Goal: Task Accomplishment & Management: Manage account settings

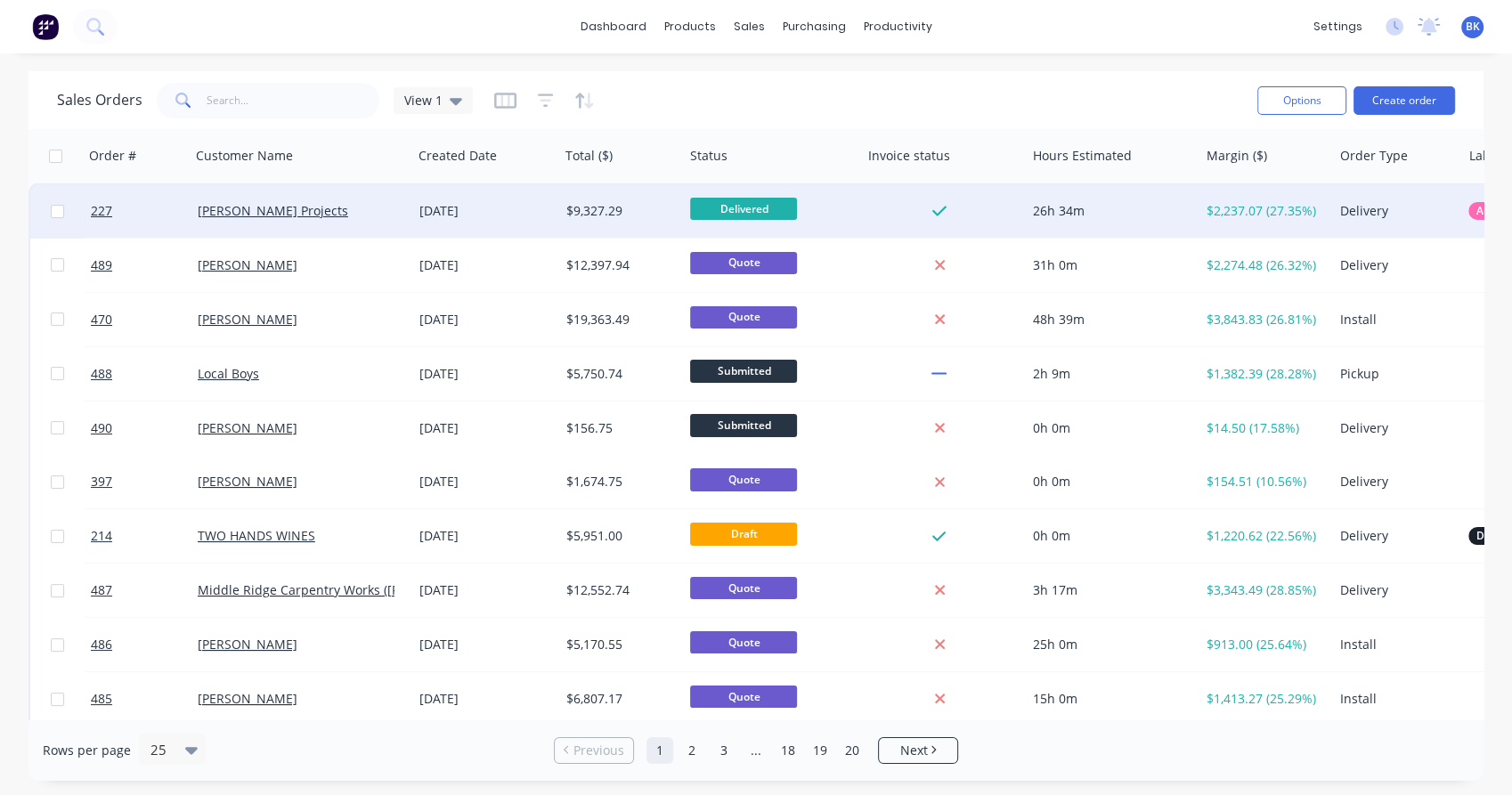
click at [347, 223] on div "[PERSON_NAME] Projects" at bounding box center [301, 211] width 222 height 53
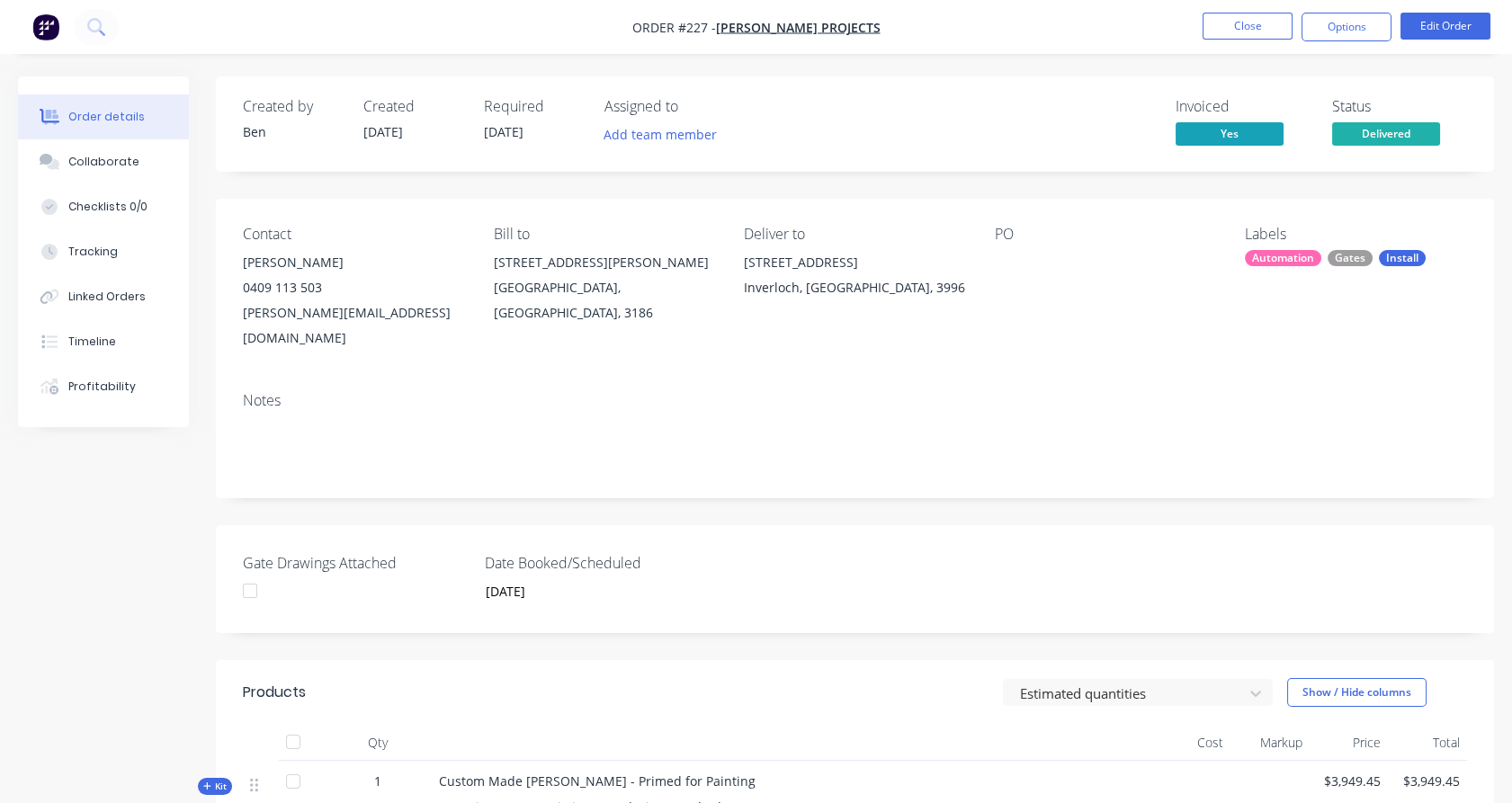
click at [1356, 43] on nav "Order #227 - [PERSON_NAME] Projects Close Options Edit Order" at bounding box center [756, 27] width 1512 height 54
click at [1320, 28] on button "Options" at bounding box center [1346, 27] width 90 height 28
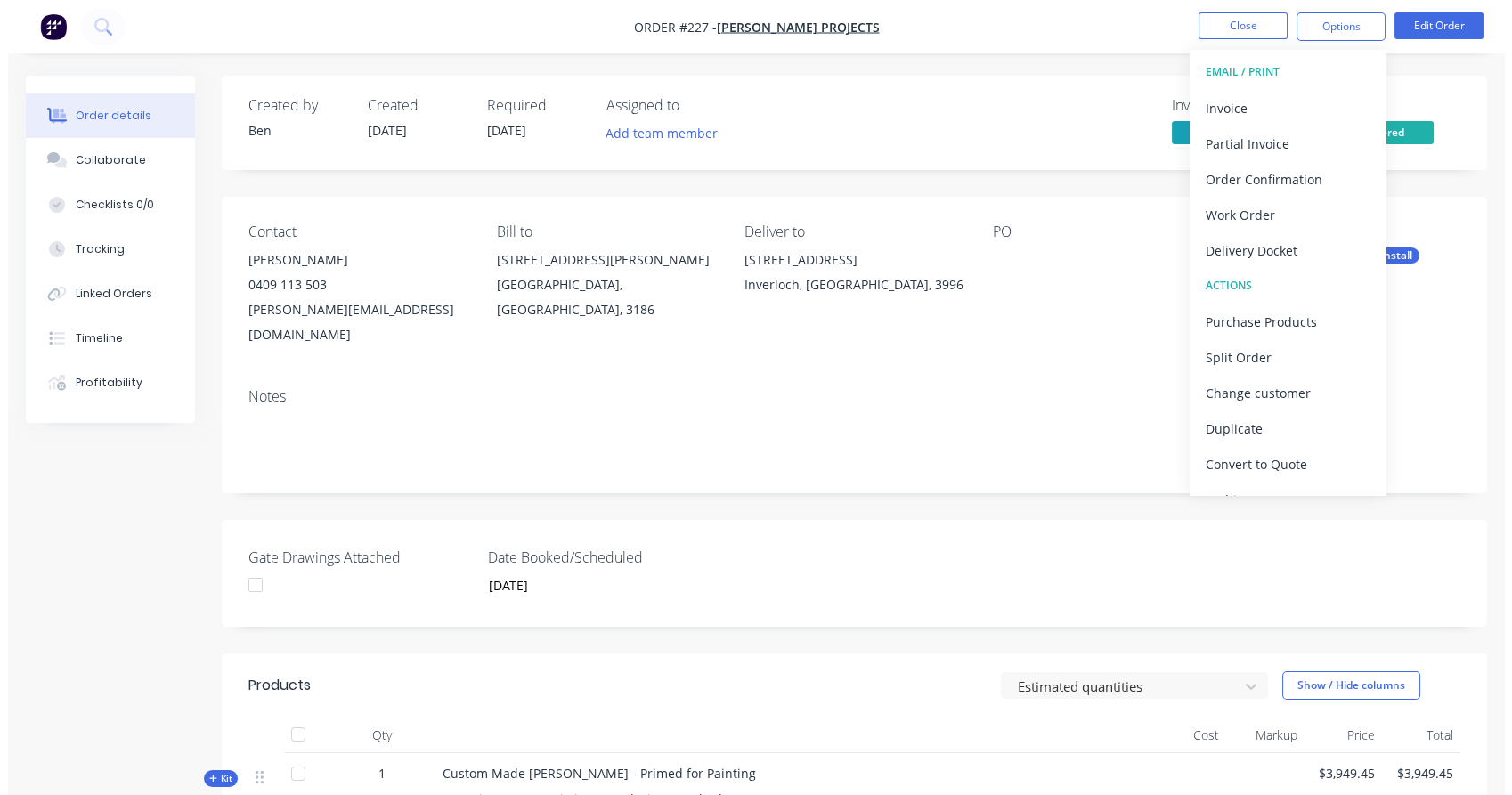
scroll to position [26, 0]
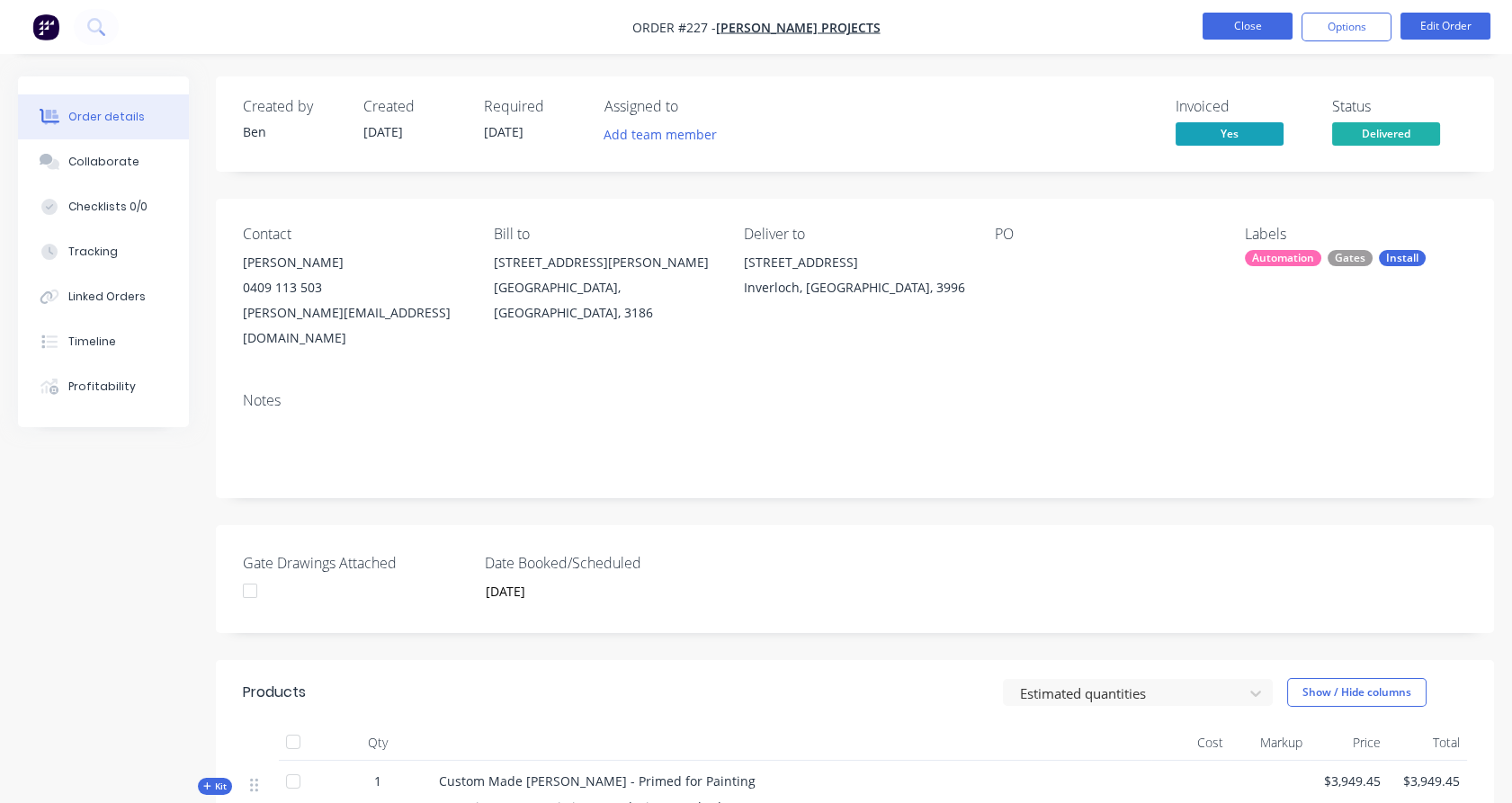
click at [1255, 31] on button "Close" at bounding box center [1247, 26] width 90 height 27
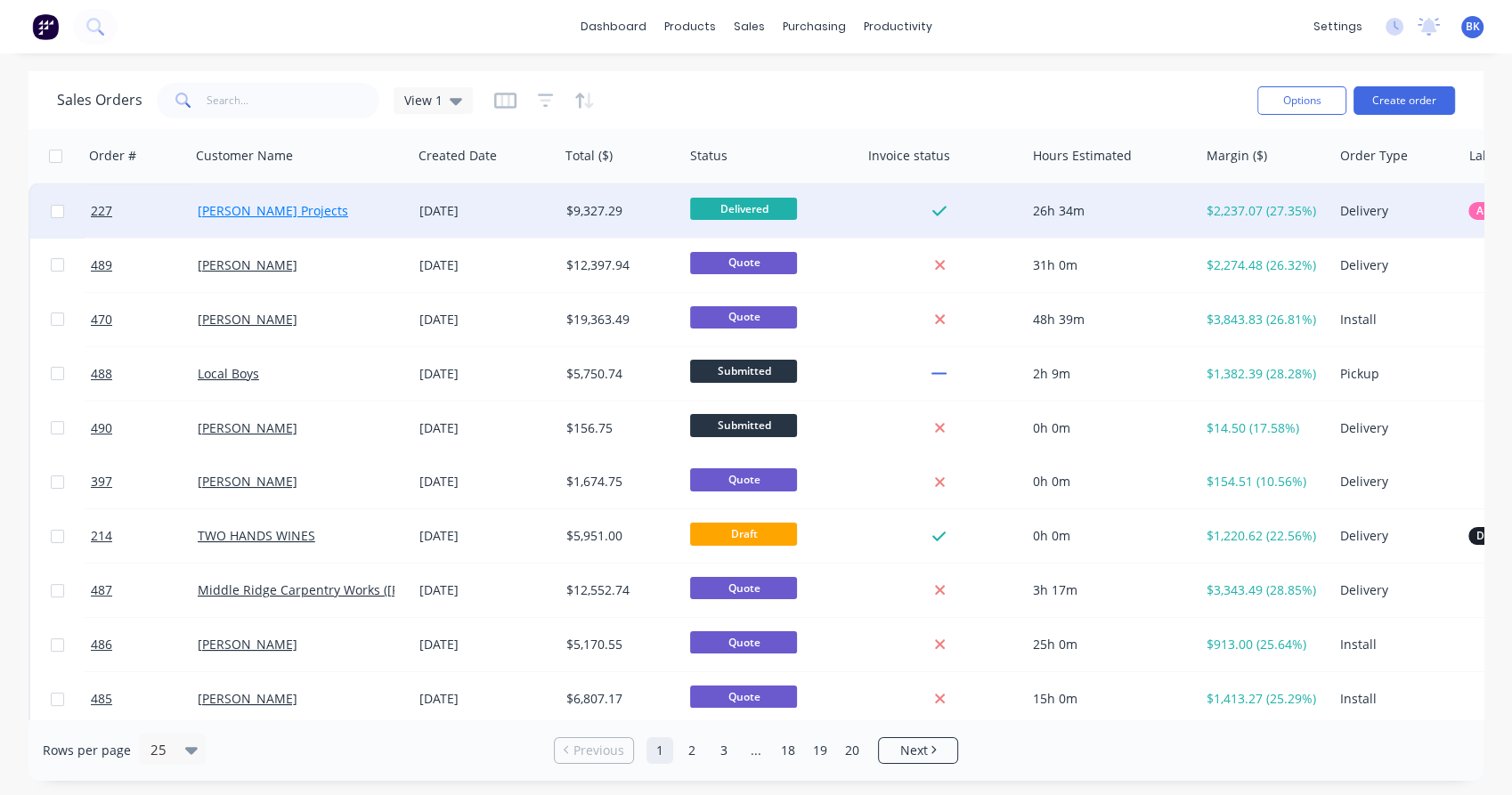
click at [277, 206] on link "[PERSON_NAME] Projects" at bounding box center [273, 211] width 151 height 17
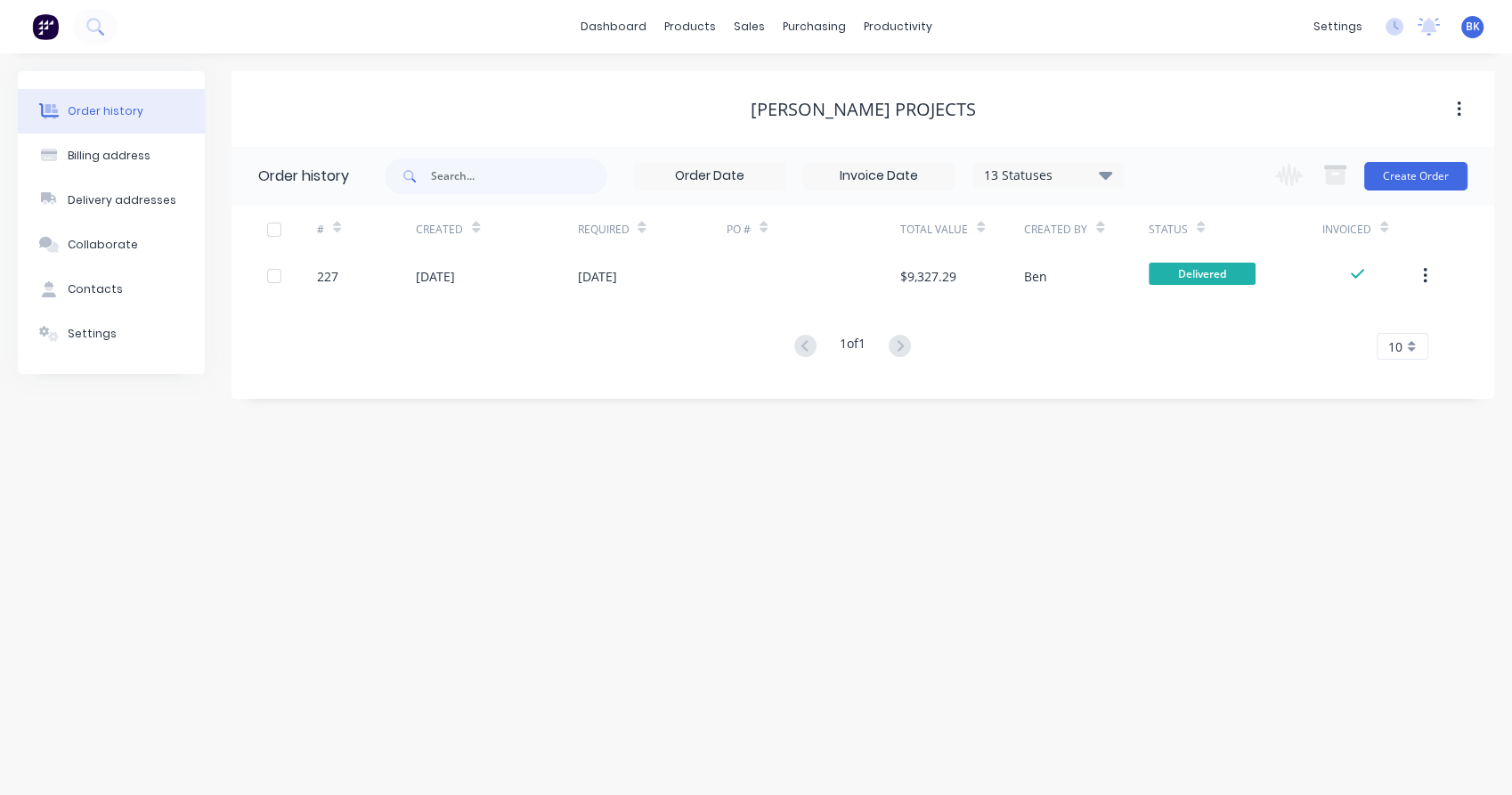
click at [1459, 114] on icon "button" at bounding box center [1459, 109] width 4 height 16
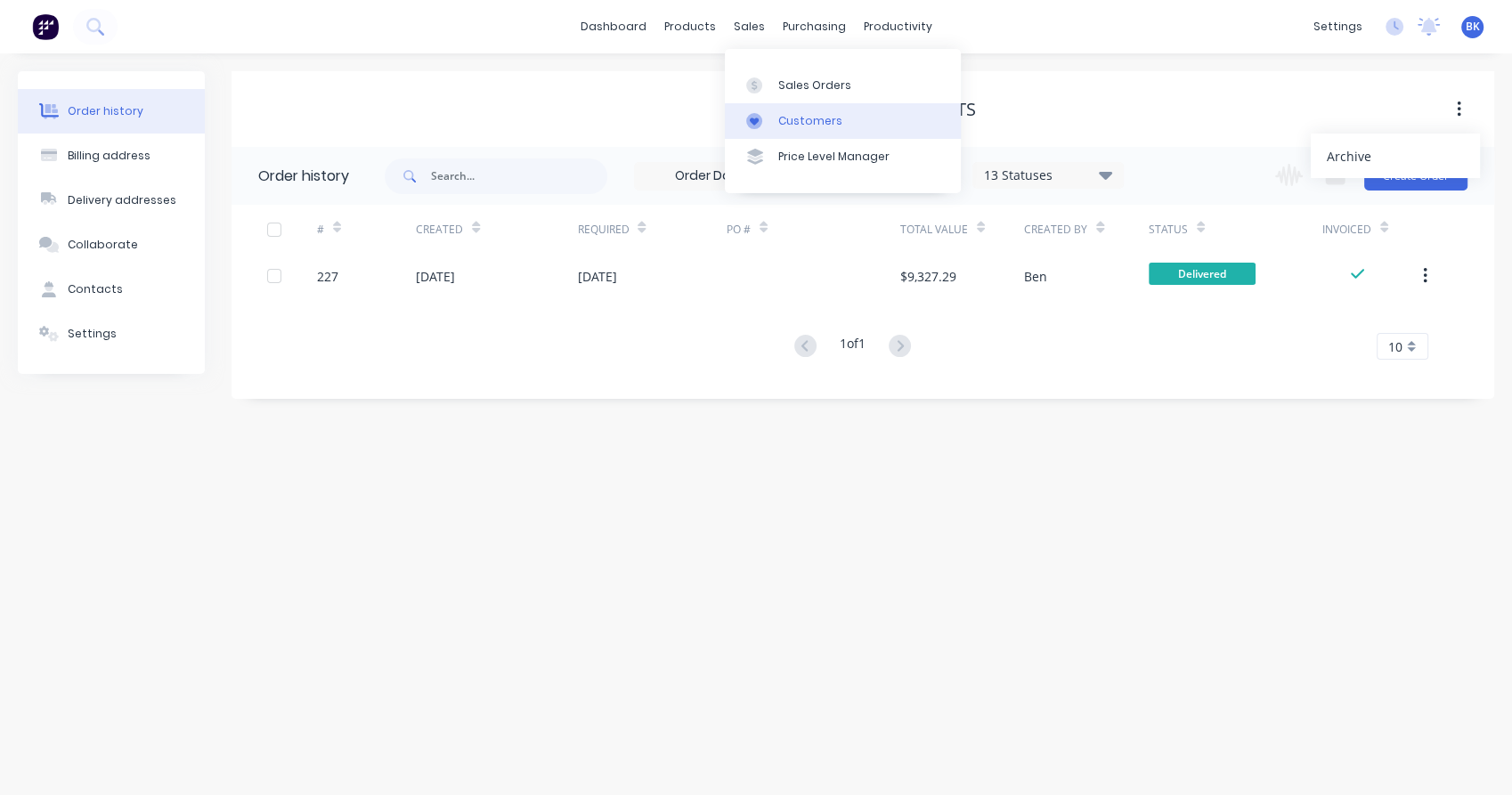
click at [785, 123] on div "Customers" at bounding box center [810, 121] width 64 height 16
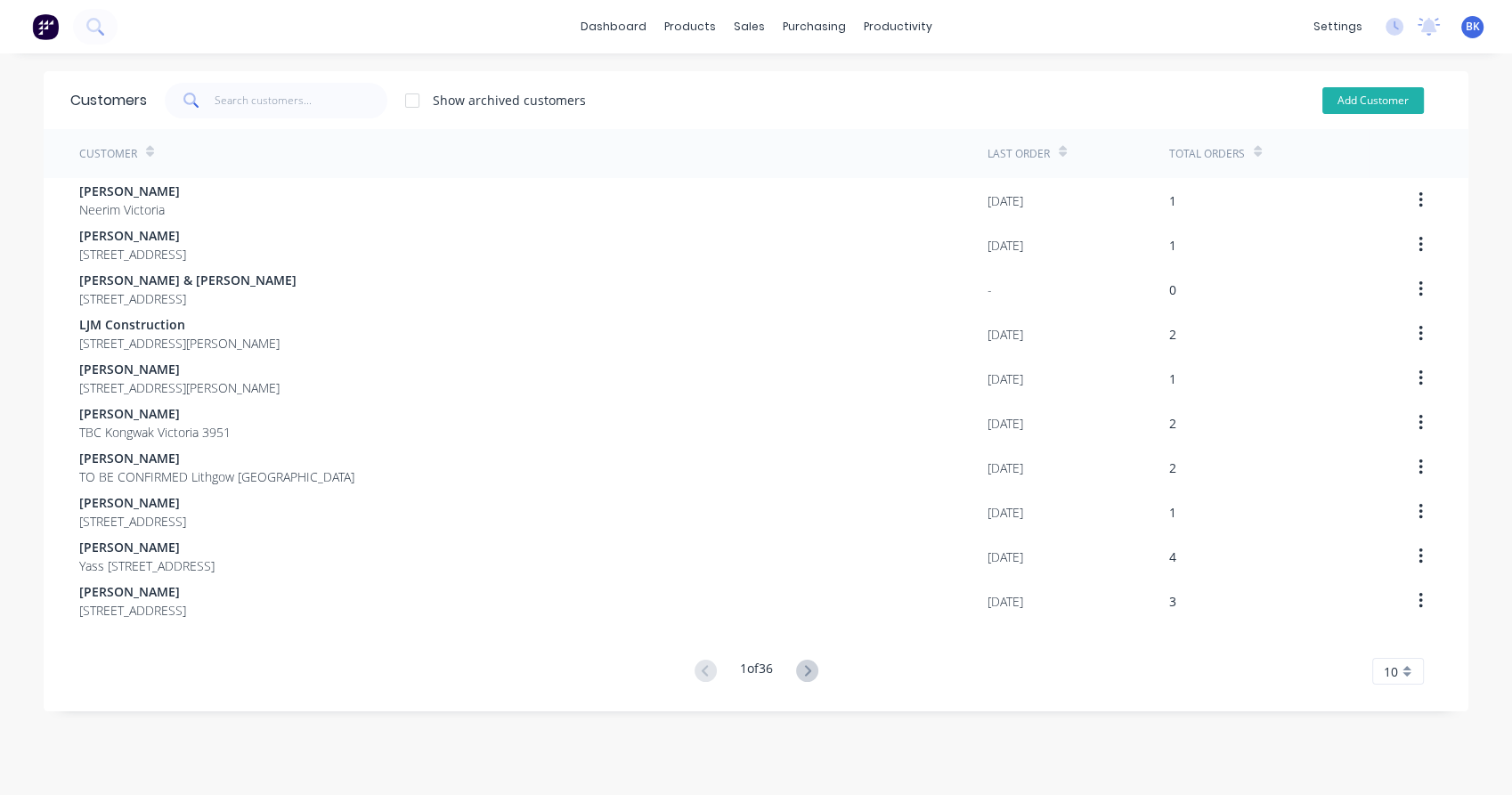
click at [1364, 97] on button "Add Customer" at bounding box center [1373, 100] width 101 height 26
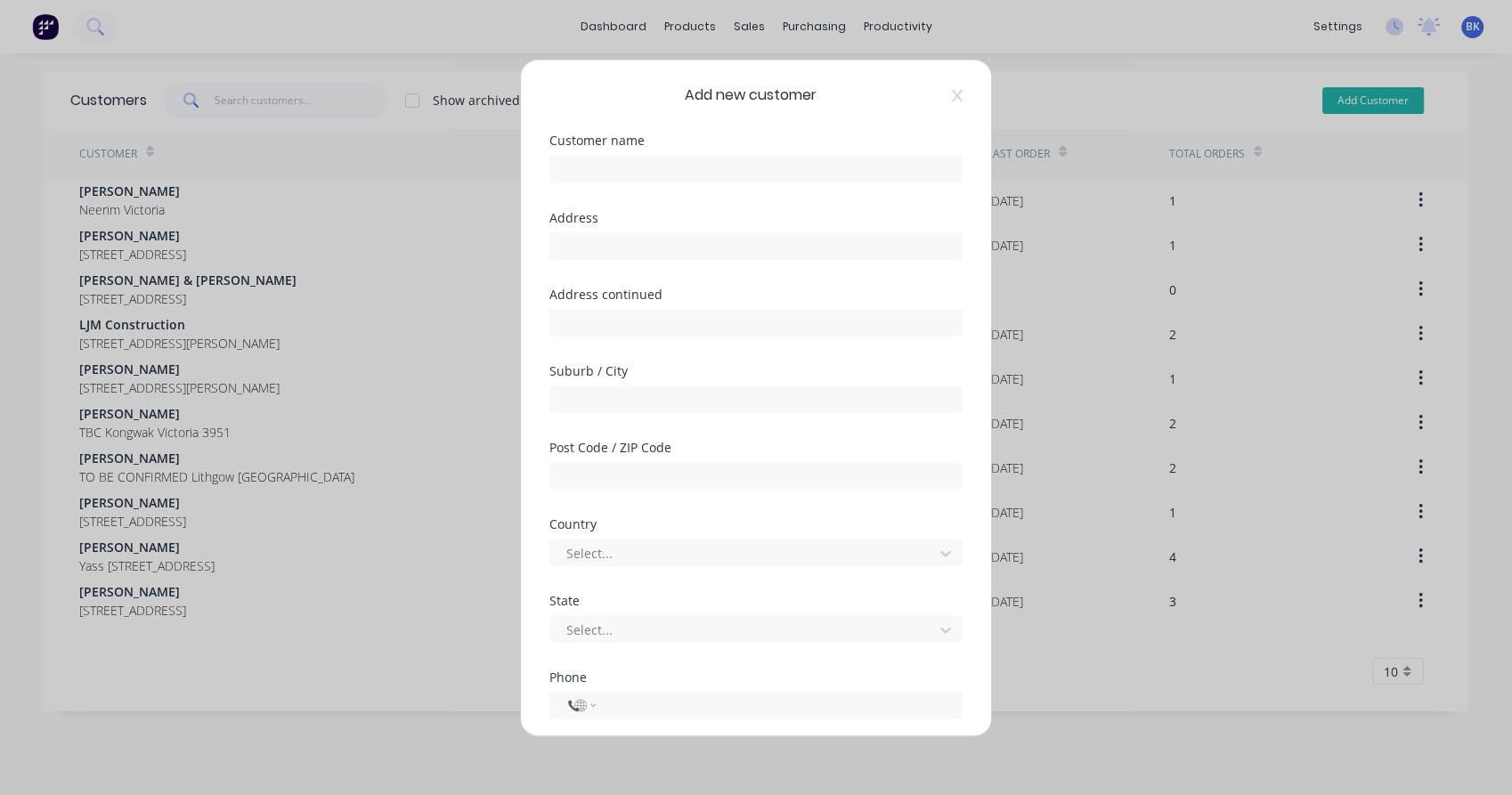
select select "AU"
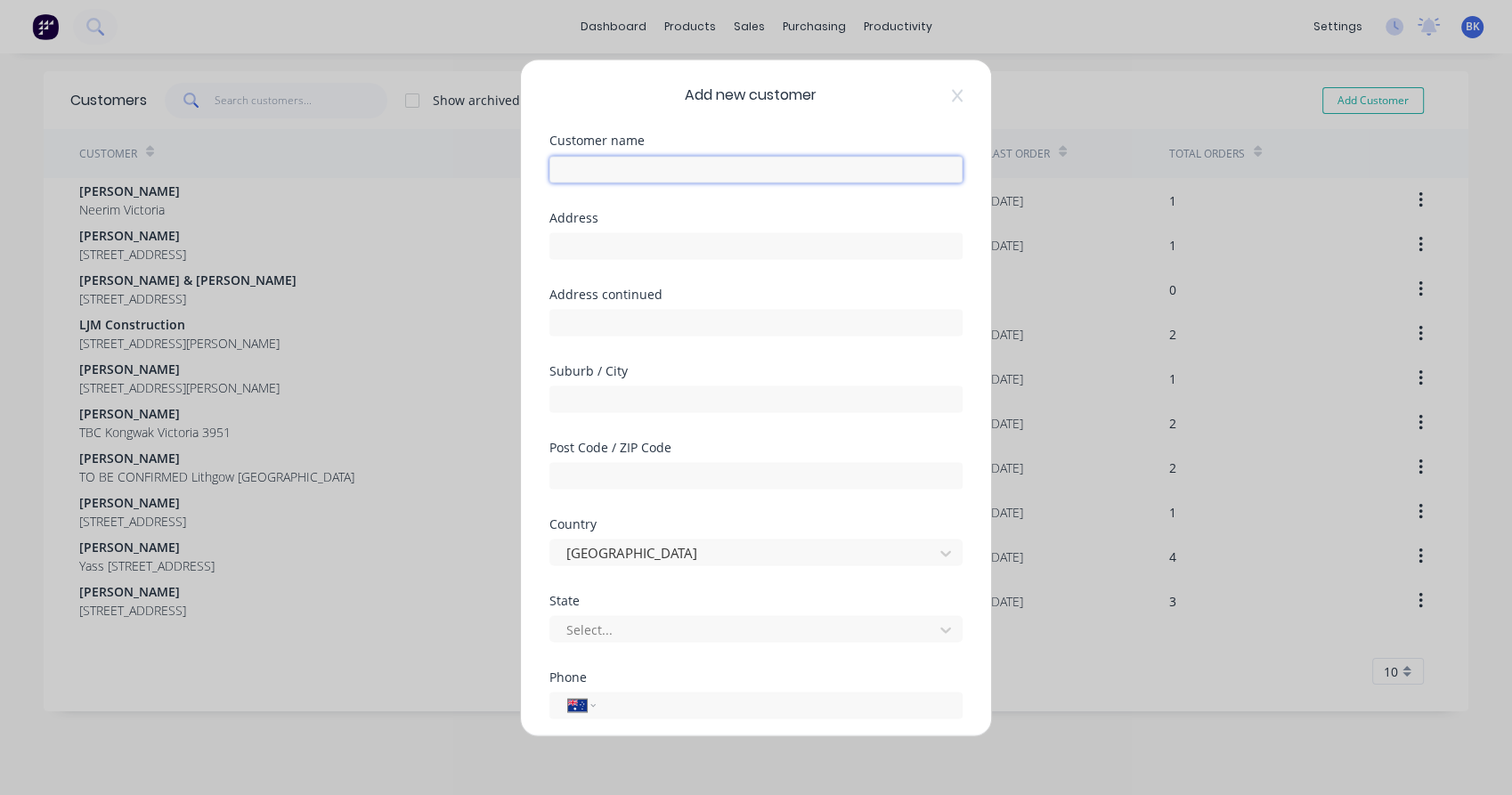
click at [600, 174] on input "text" at bounding box center [756, 169] width 413 height 26
paste input "[PERSON_NAME] Holdings Lake Niddrie"
click at [670, 165] on input "[PERSON_NAME] Holdings Lake Niddrie" at bounding box center [756, 169] width 413 height 26
drag, startPoint x: 670, startPoint y: 165, endPoint x: 728, endPoint y: 164, distance: 58.0
click at [728, 164] on input "[PERSON_NAME] Holdings Lake Niddrie" at bounding box center [756, 169] width 413 height 26
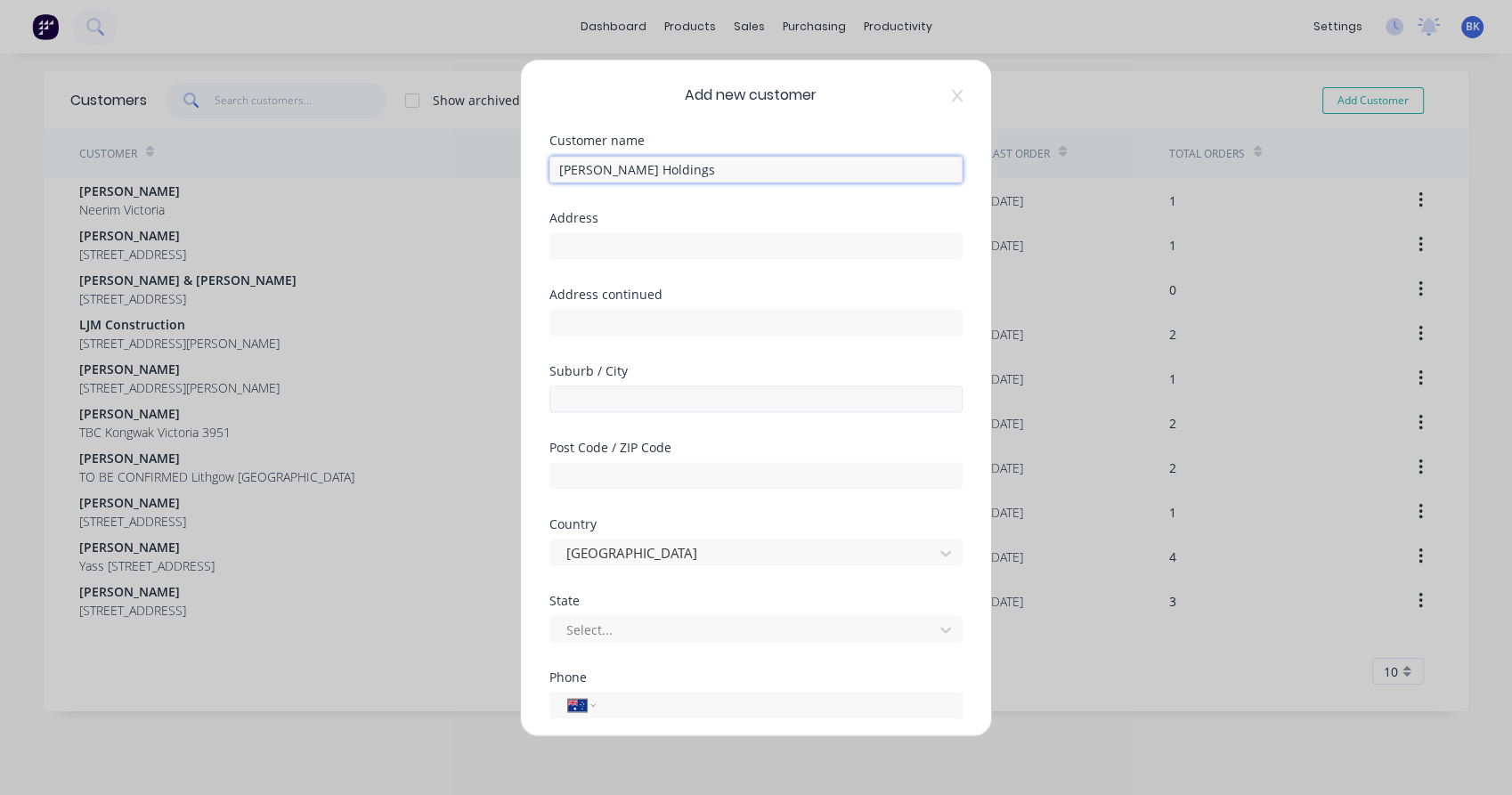
type input "[PERSON_NAME] Holdings"
click at [630, 408] on input "text" at bounding box center [756, 398] width 413 height 26
paste input "Lake Niddrie"
type input "Lake Niddrie"
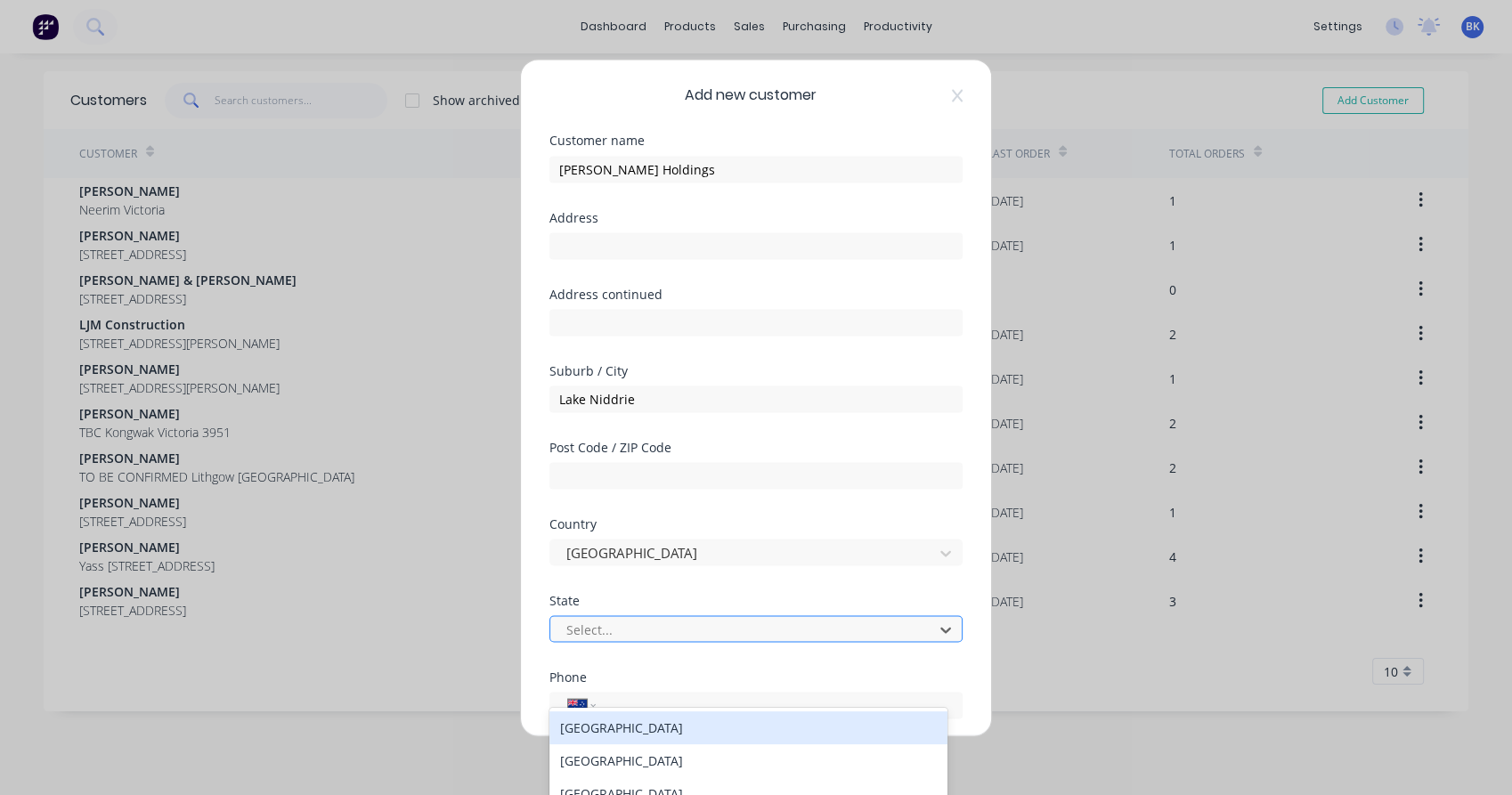
click at [613, 631] on div at bounding box center [744, 629] width 360 height 22
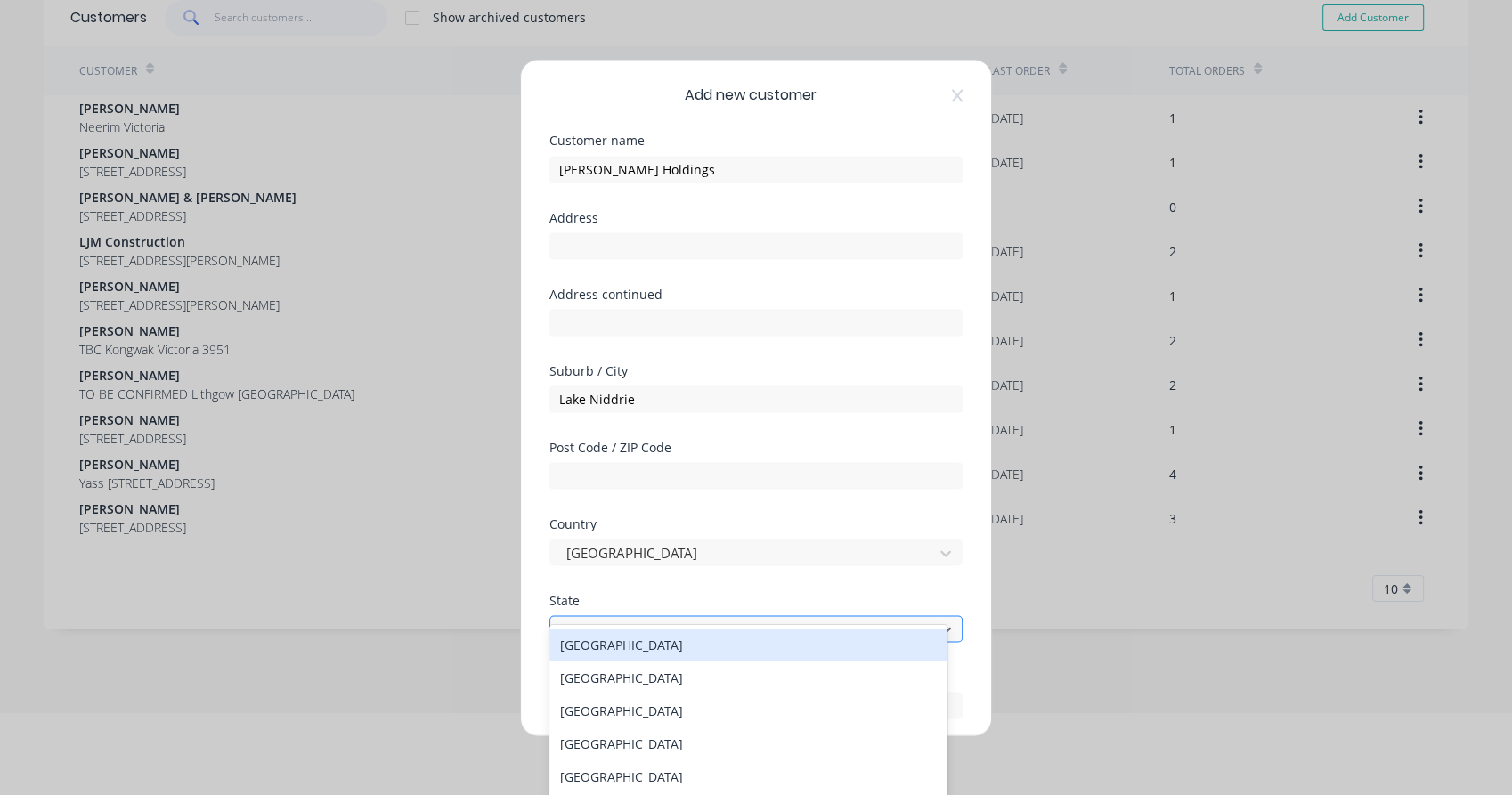
scroll to position [100, 0]
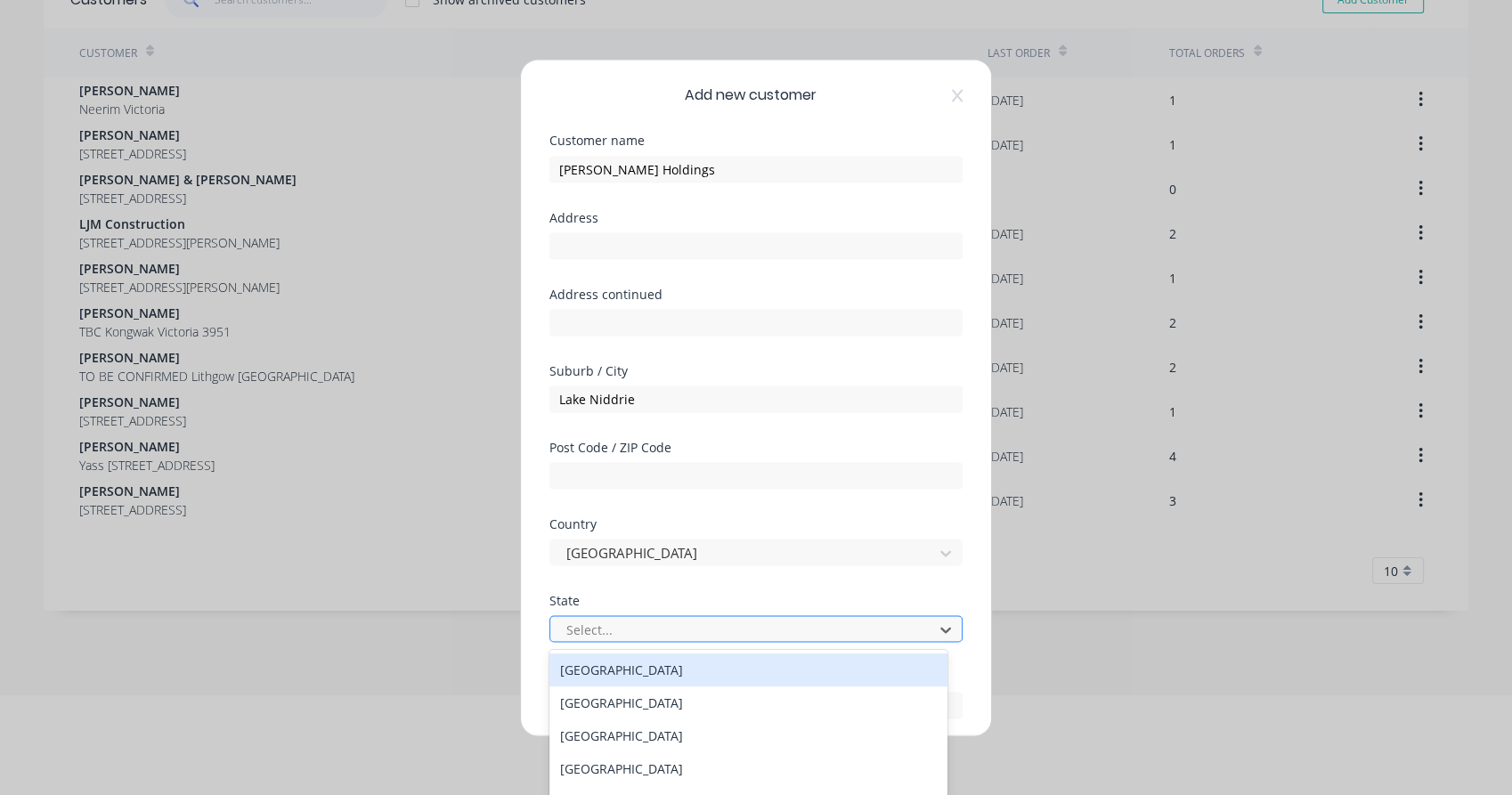
type input "v"
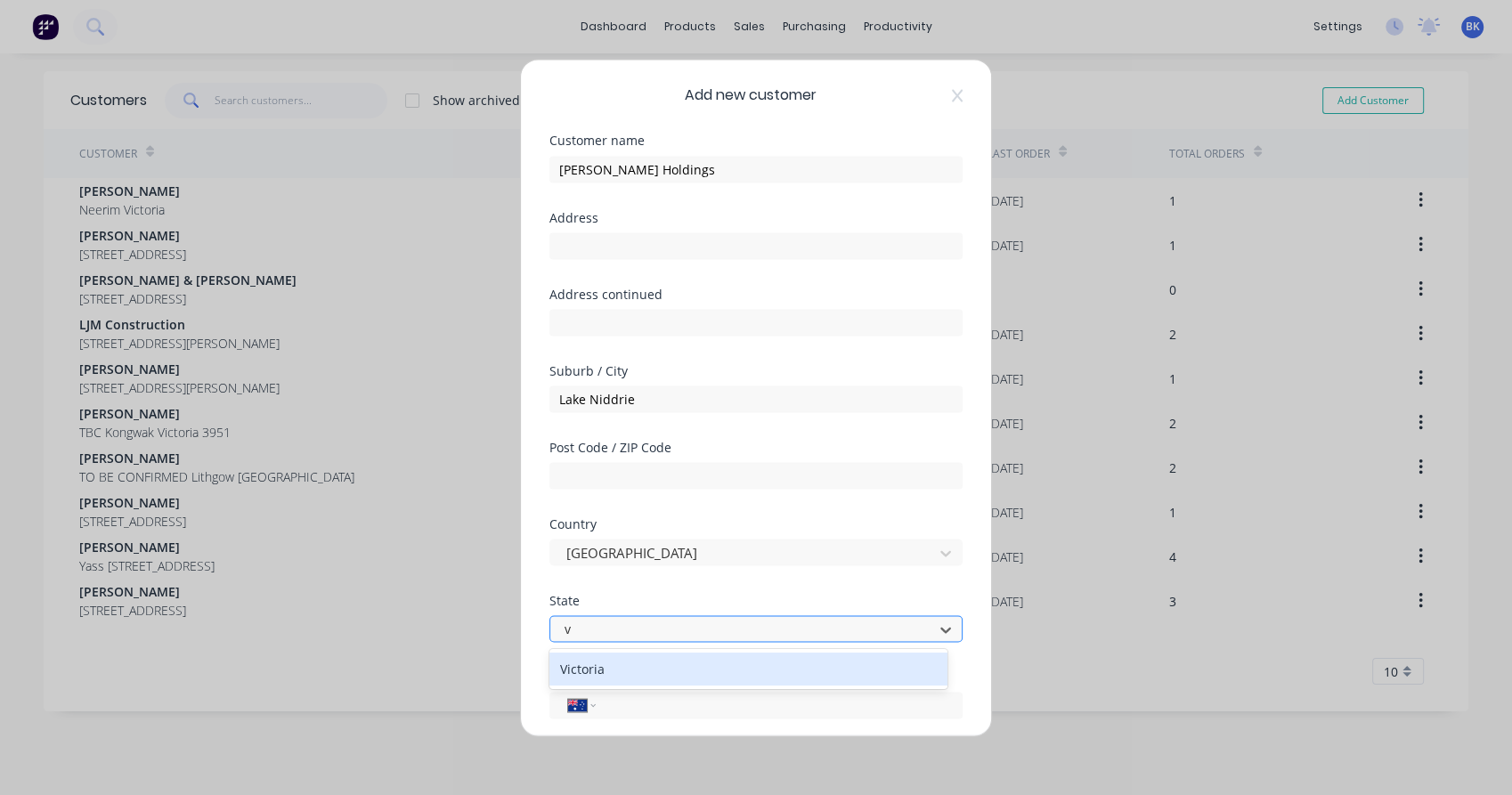
scroll to position [0, 0]
click at [608, 663] on div "Victoria" at bounding box center [748, 668] width 398 height 33
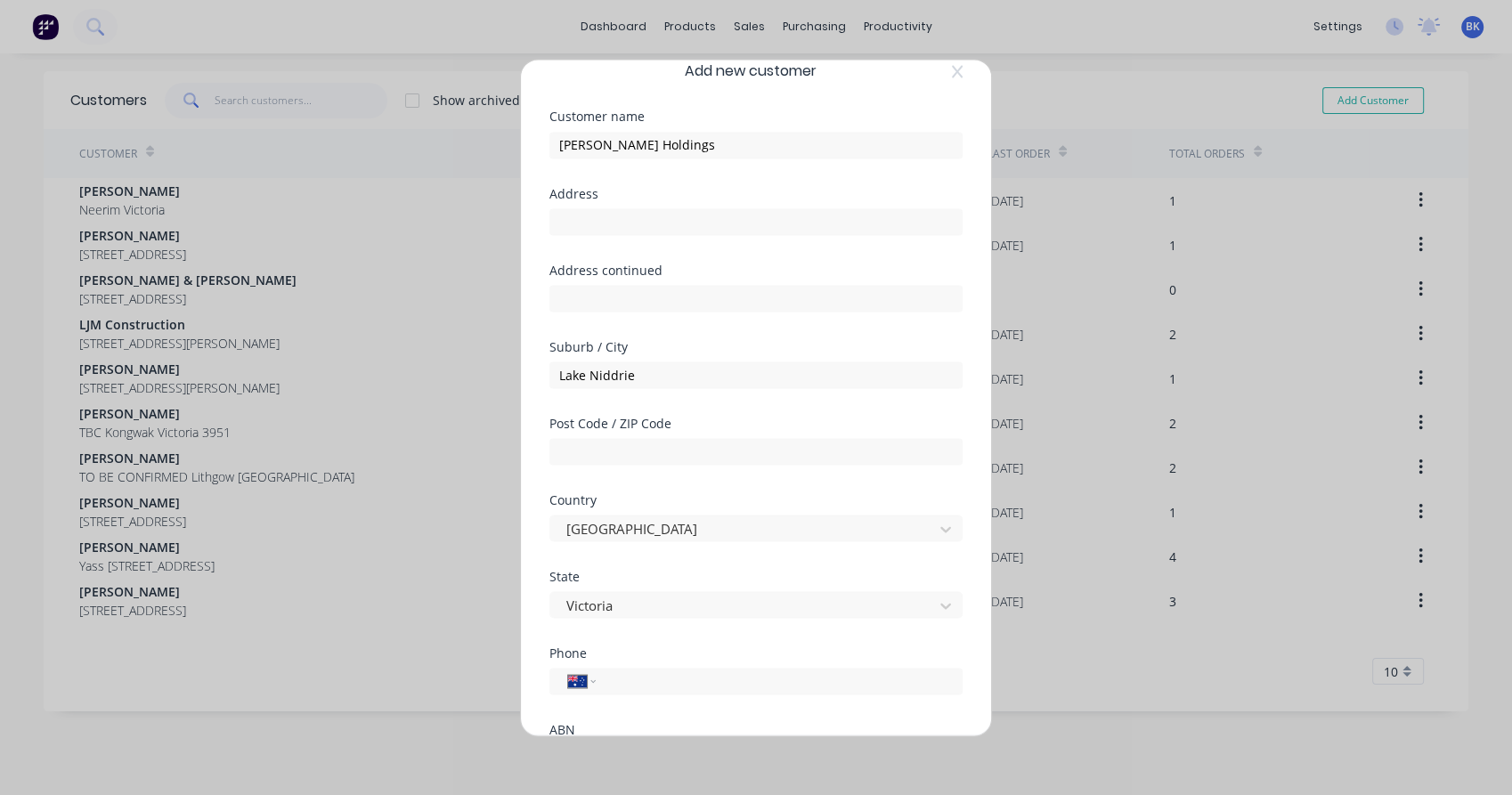
scroll to position [81, 0]
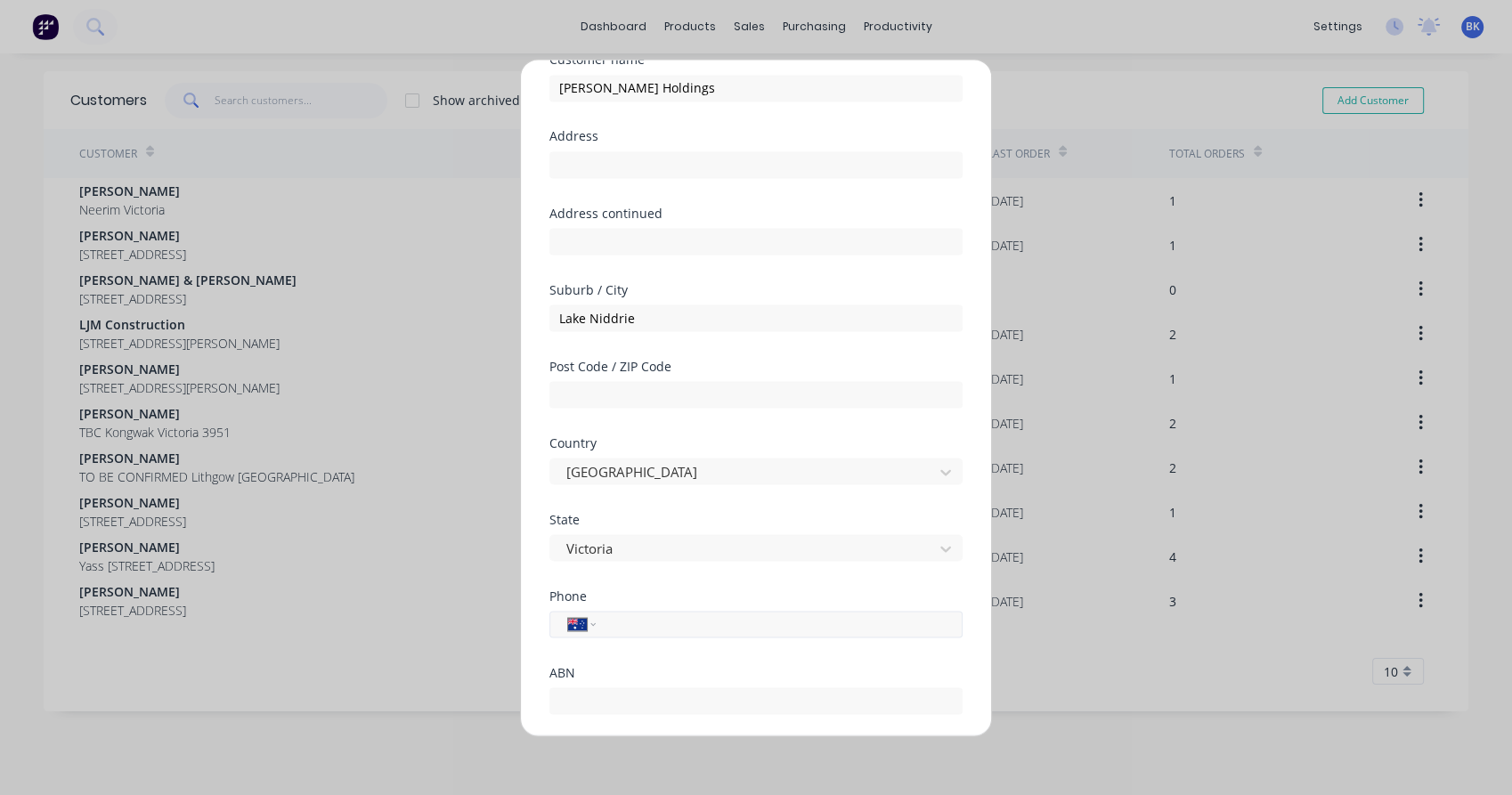
click at [633, 635] on div "International [GEOGRAPHIC_DATA] [GEOGRAPHIC_DATA] [GEOGRAPHIC_DATA] [GEOGRAPHIC…" at bounding box center [756, 624] width 413 height 26
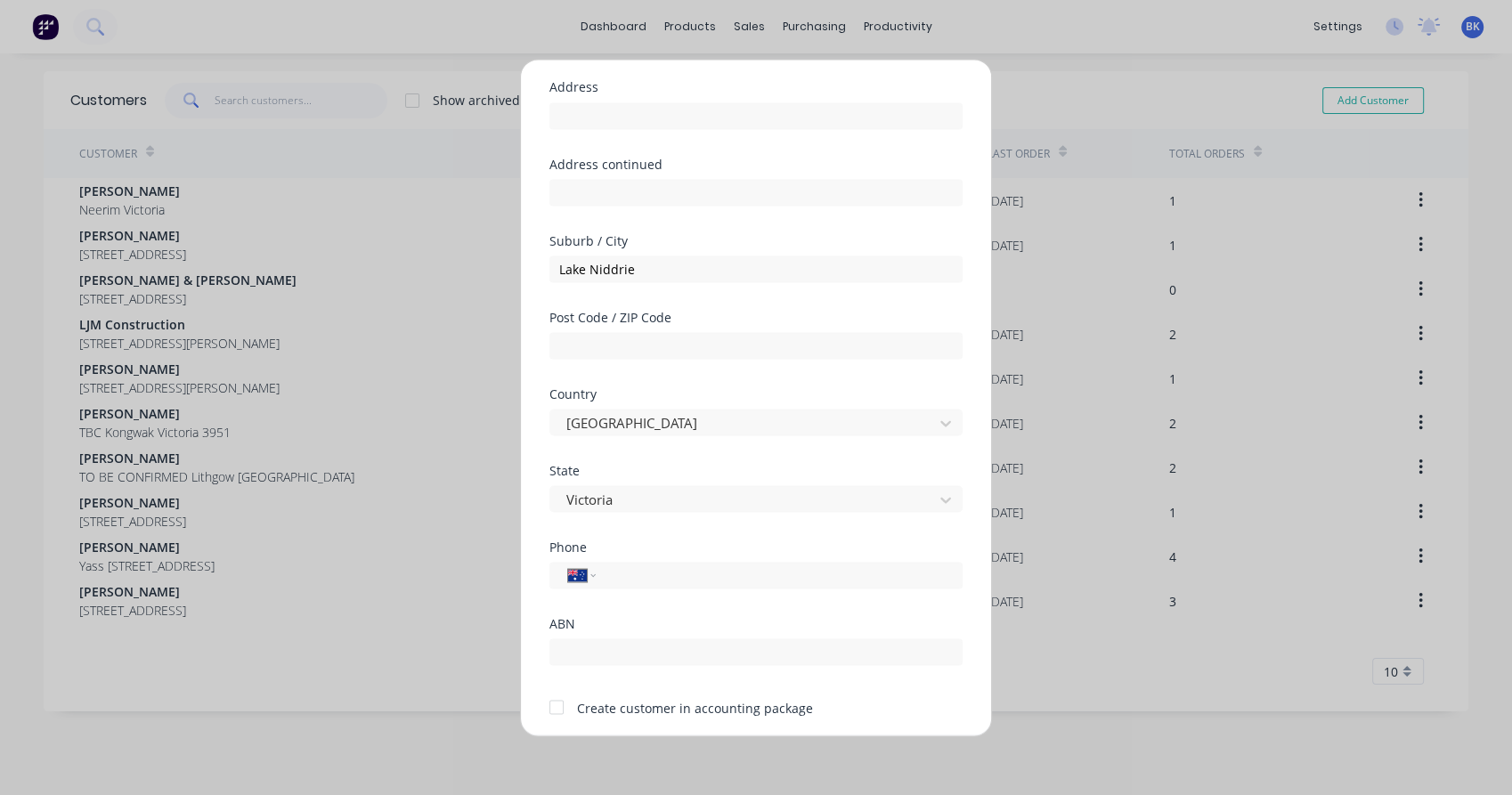
click at [561, 707] on div at bounding box center [557, 707] width 36 height 36
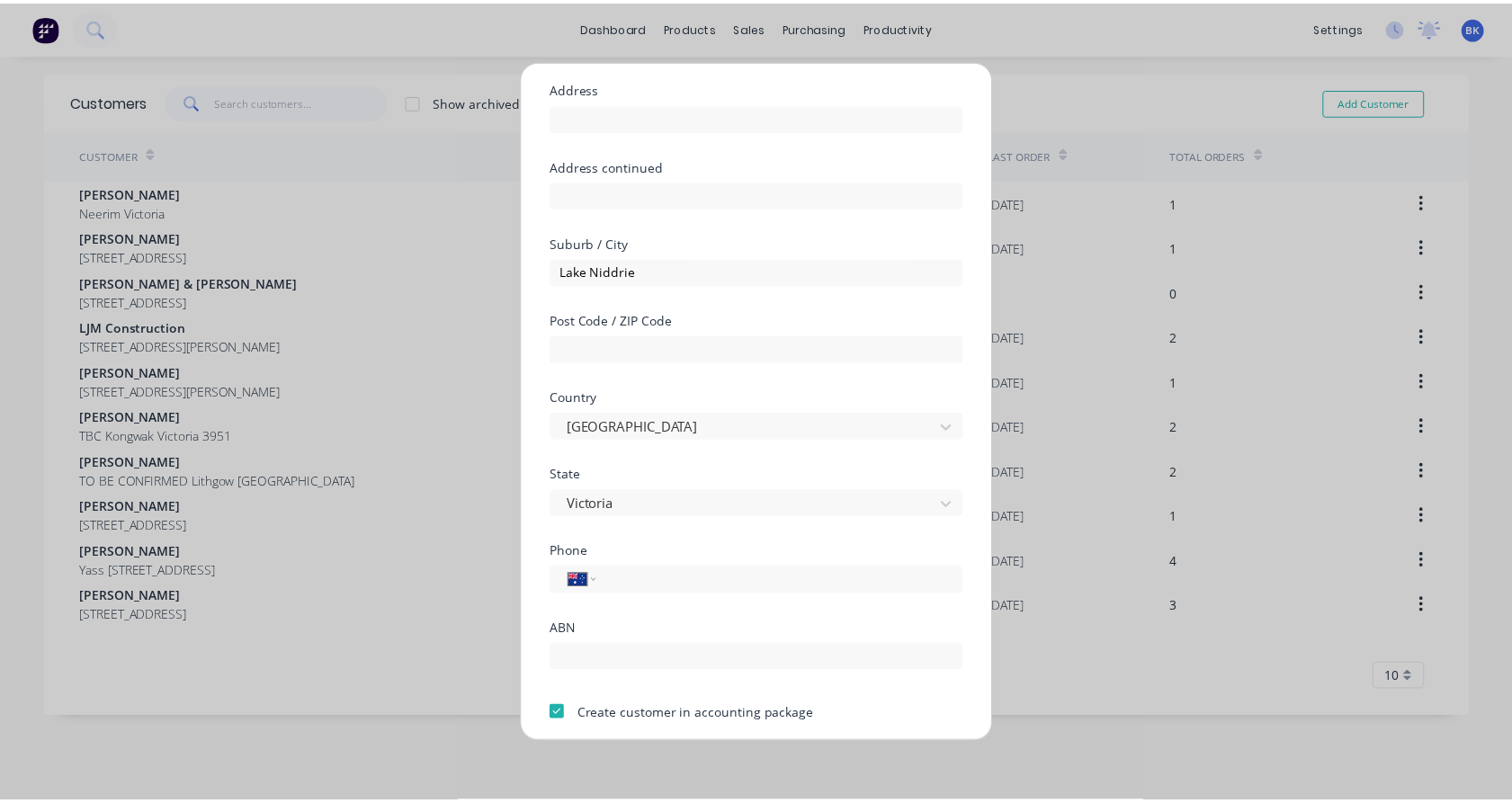
scroll to position [194, 0]
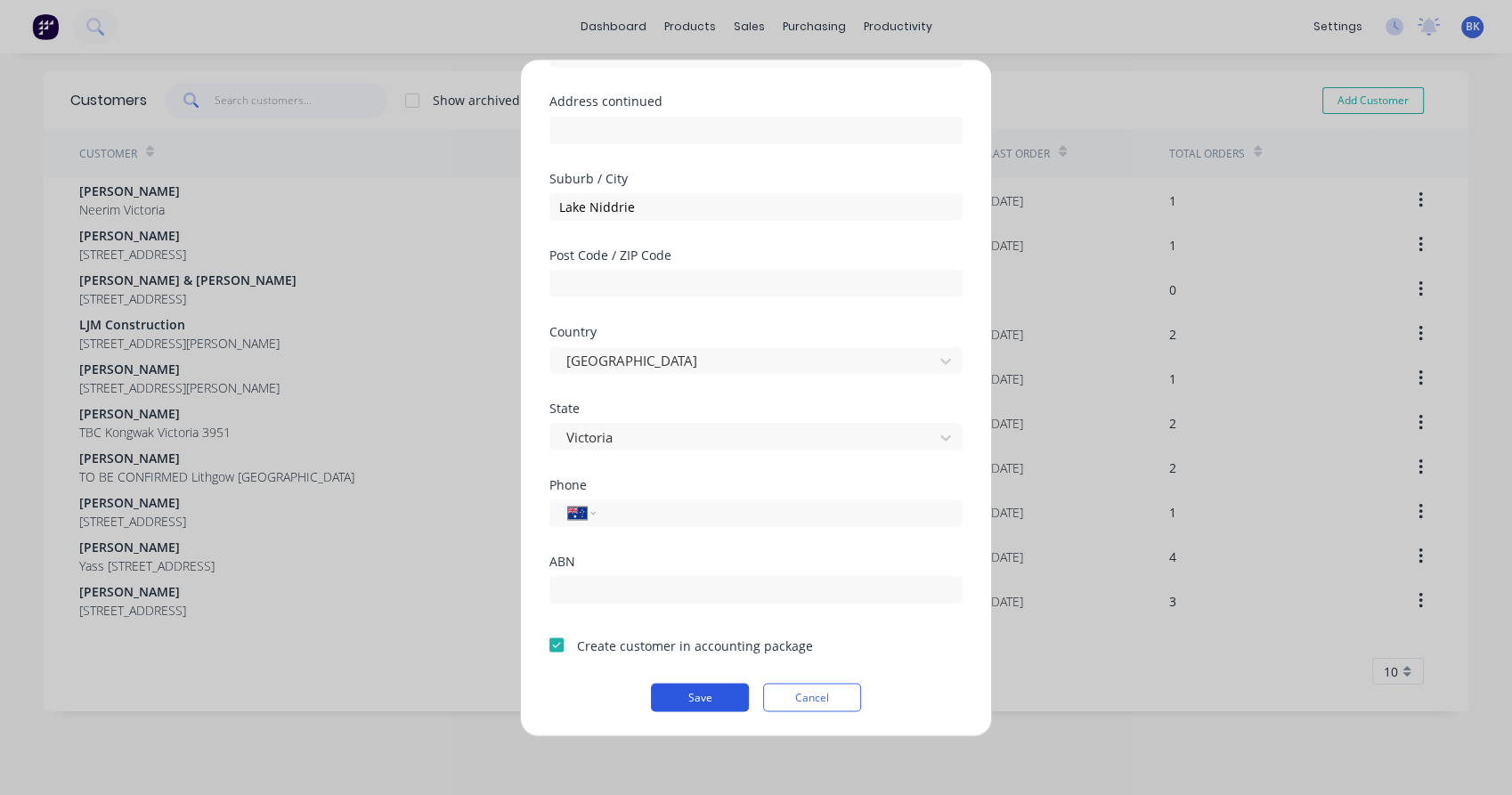
click at [679, 694] on button "Save" at bounding box center [699, 698] width 97 height 28
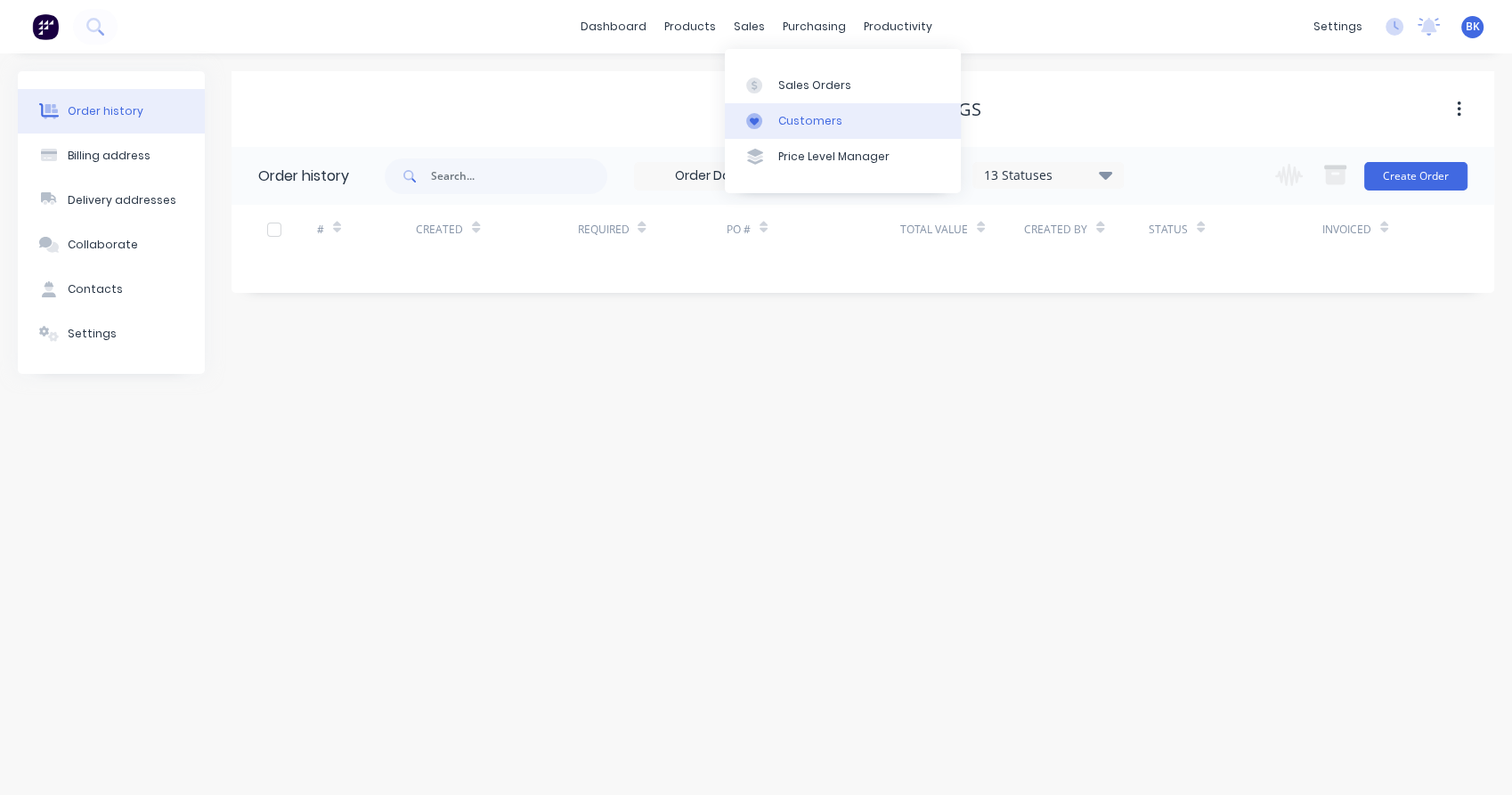
click at [769, 128] on div at bounding box center [759, 121] width 26 height 16
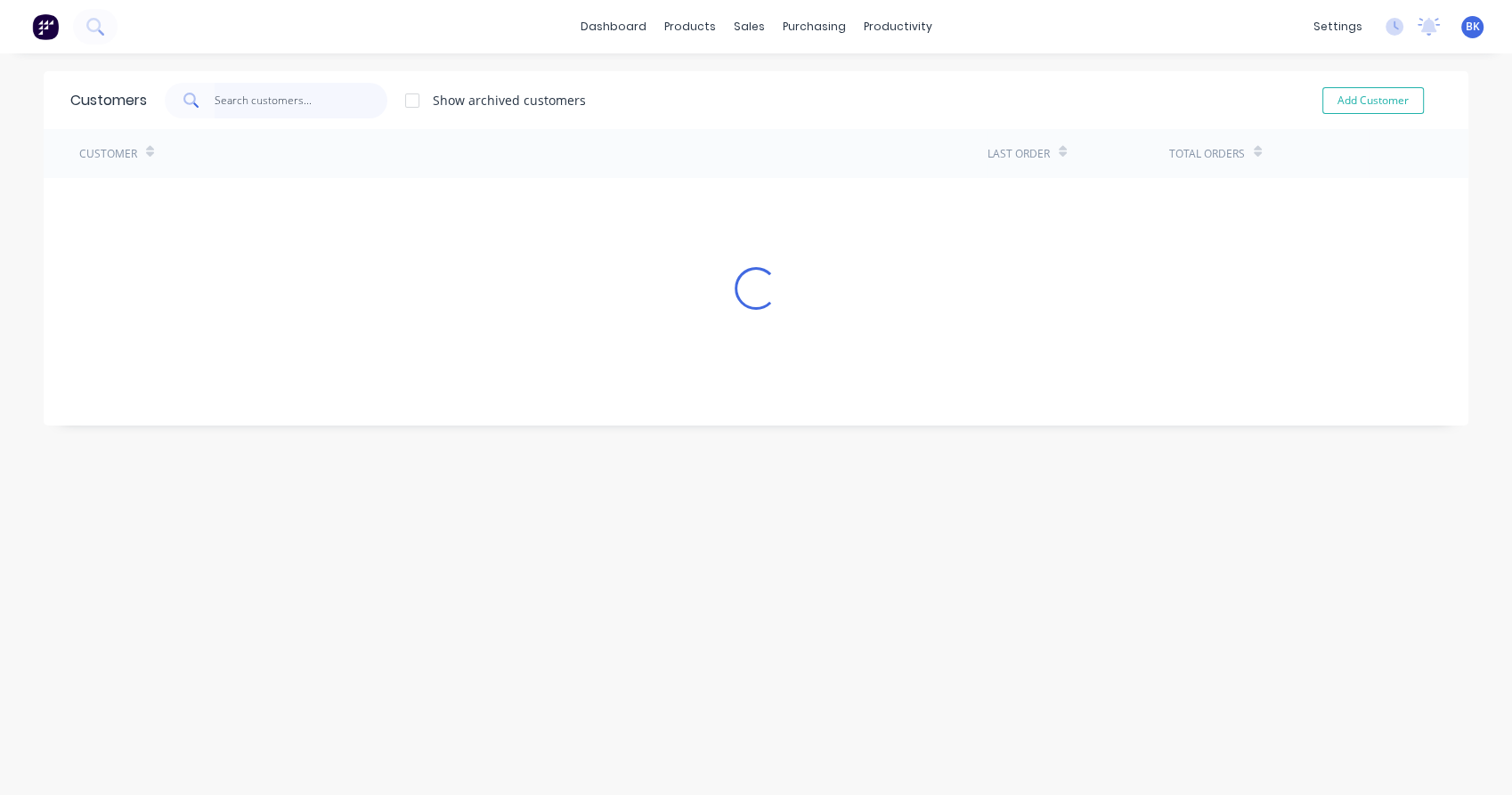
click at [318, 99] on input "text" at bounding box center [301, 100] width 173 height 36
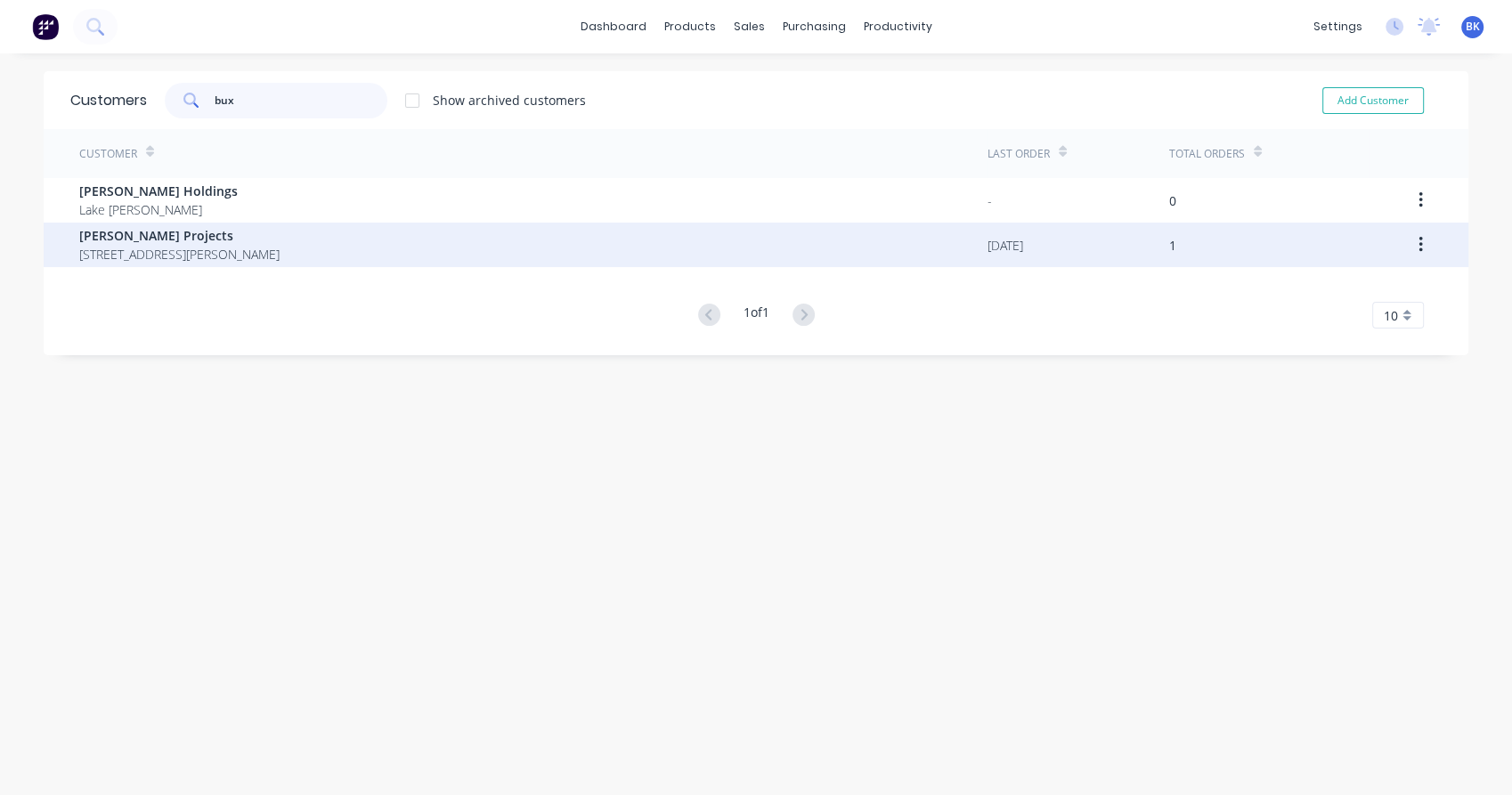
type input "bux"
click at [397, 242] on div "[PERSON_NAME] Projects [STREET_ADDRESS][PERSON_NAME]" at bounding box center [533, 244] width 908 height 44
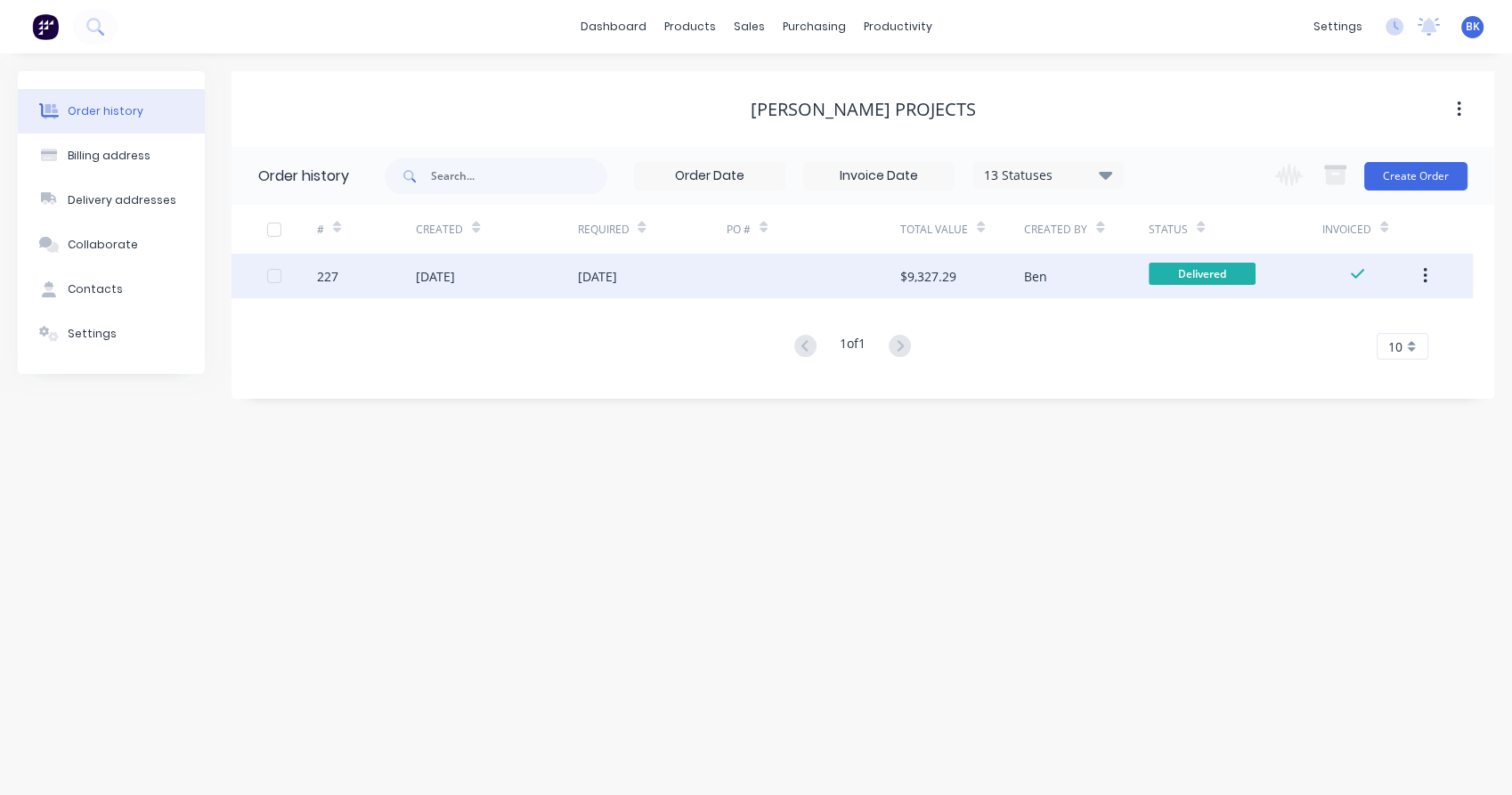
click at [933, 267] on div "$9,327.29" at bounding box center [928, 277] width 56 height 19
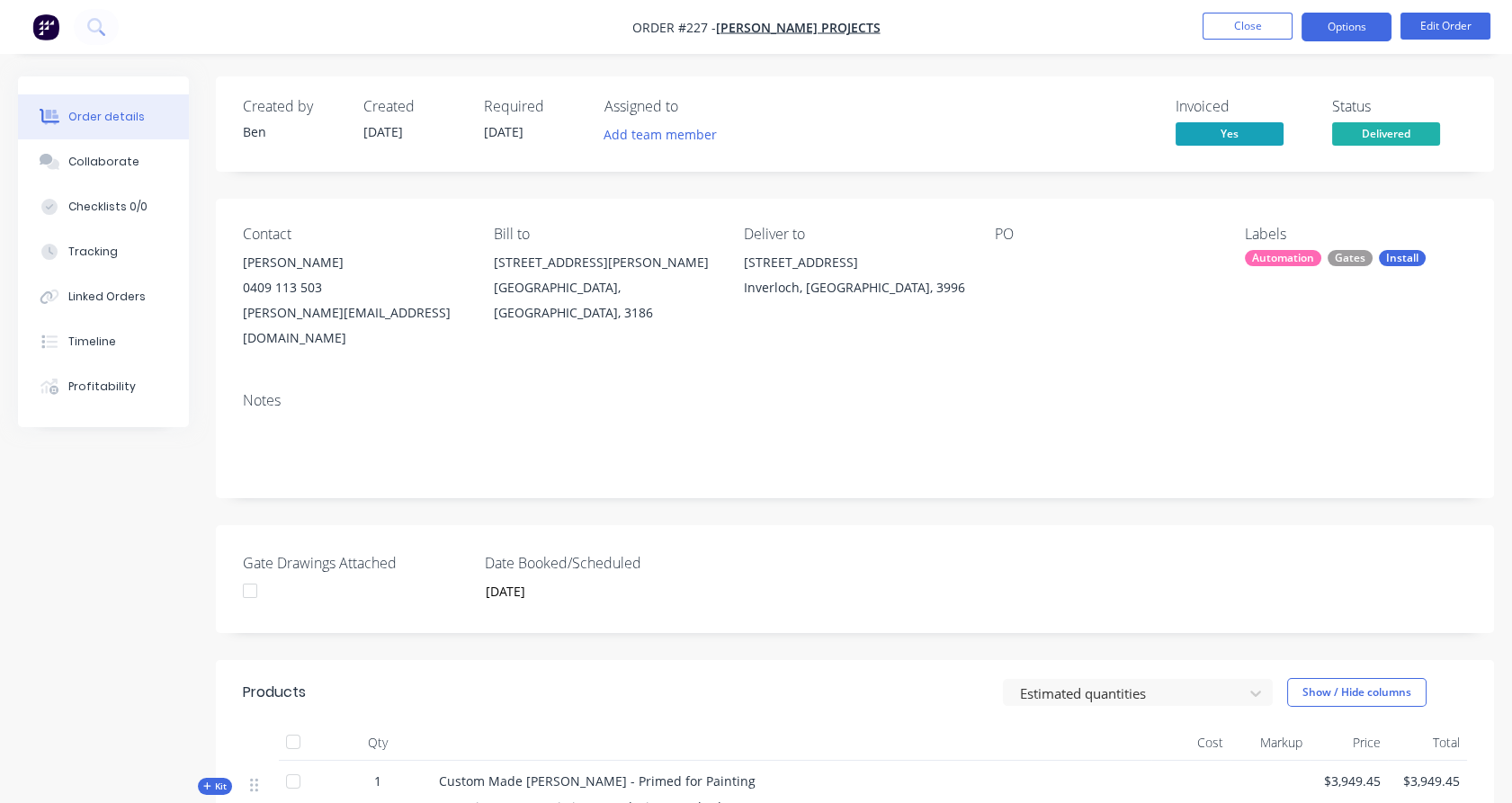
click at [1370, 33] on button "Options" at bounding box center [1346, 27] width 90 height 28
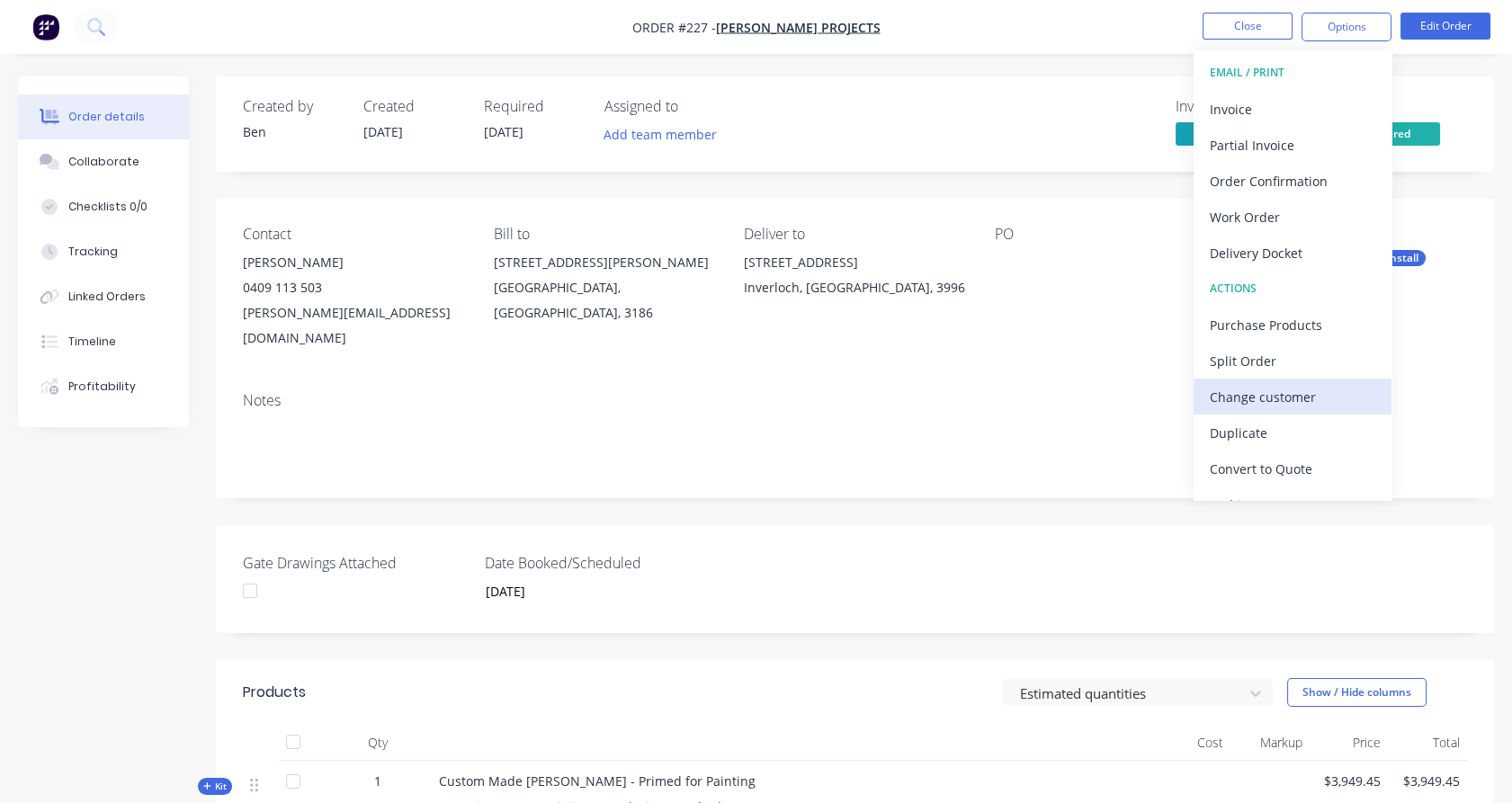
click at [1296, 384] on div "Change customer" at bounding box center [1292, 398] width 166 height 27
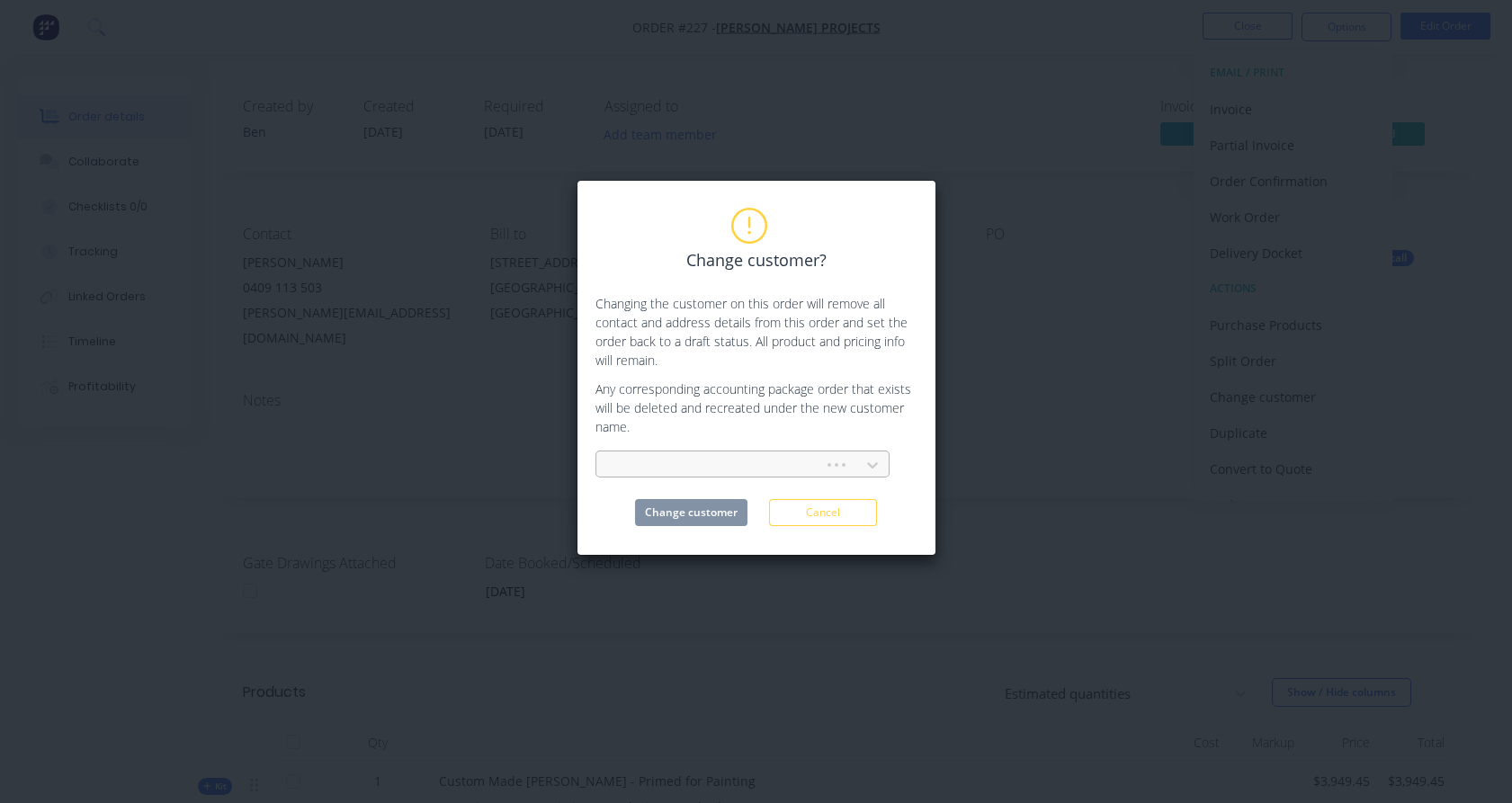
click at [763, 471] on div at bounding box center [713, 466] width 205 height 23
type input "bux"
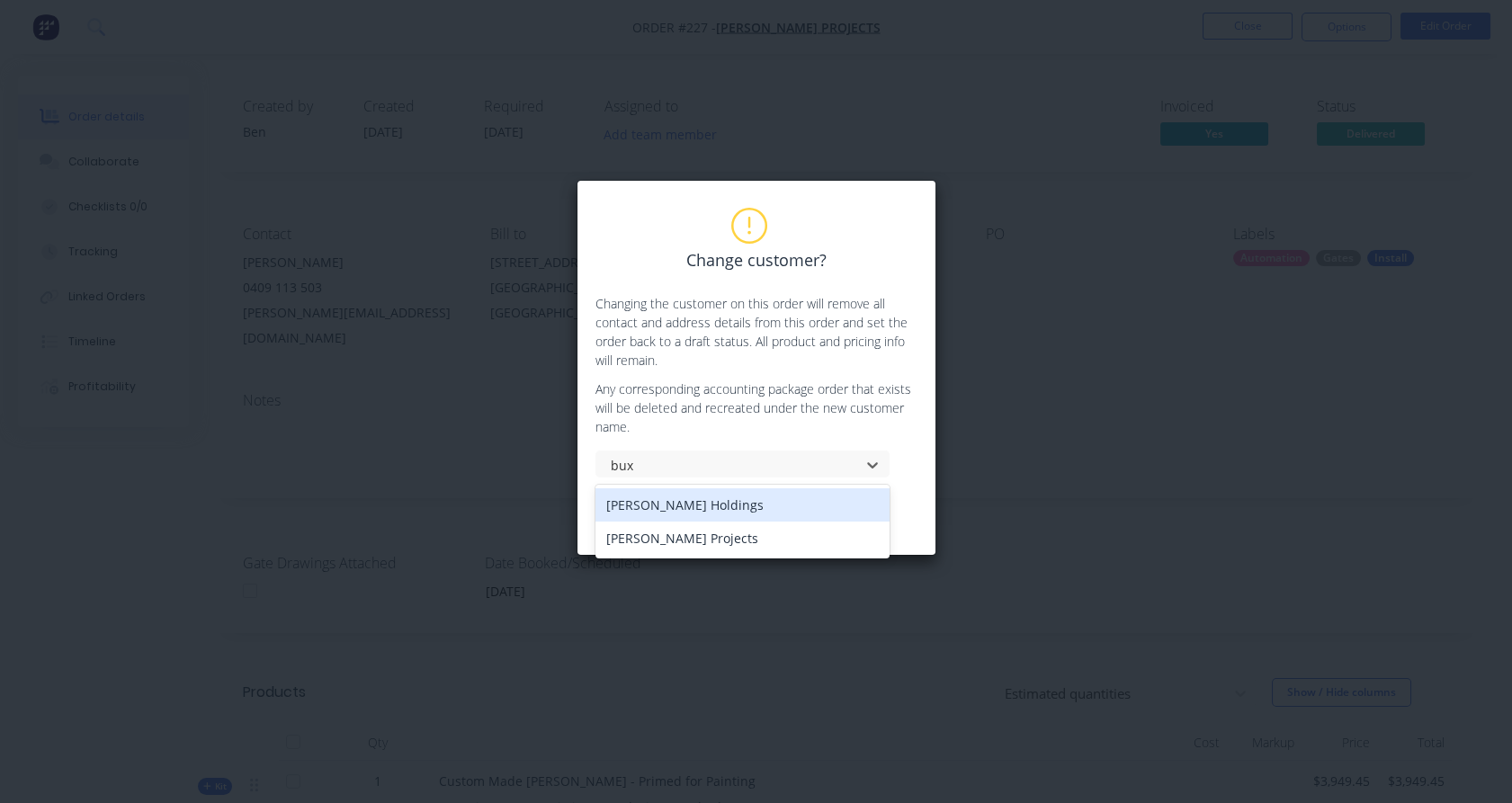
click at [741, 508] on div "[PERSON_NAME] Holdings" at bounding box center [742, 505] width 294 height 33
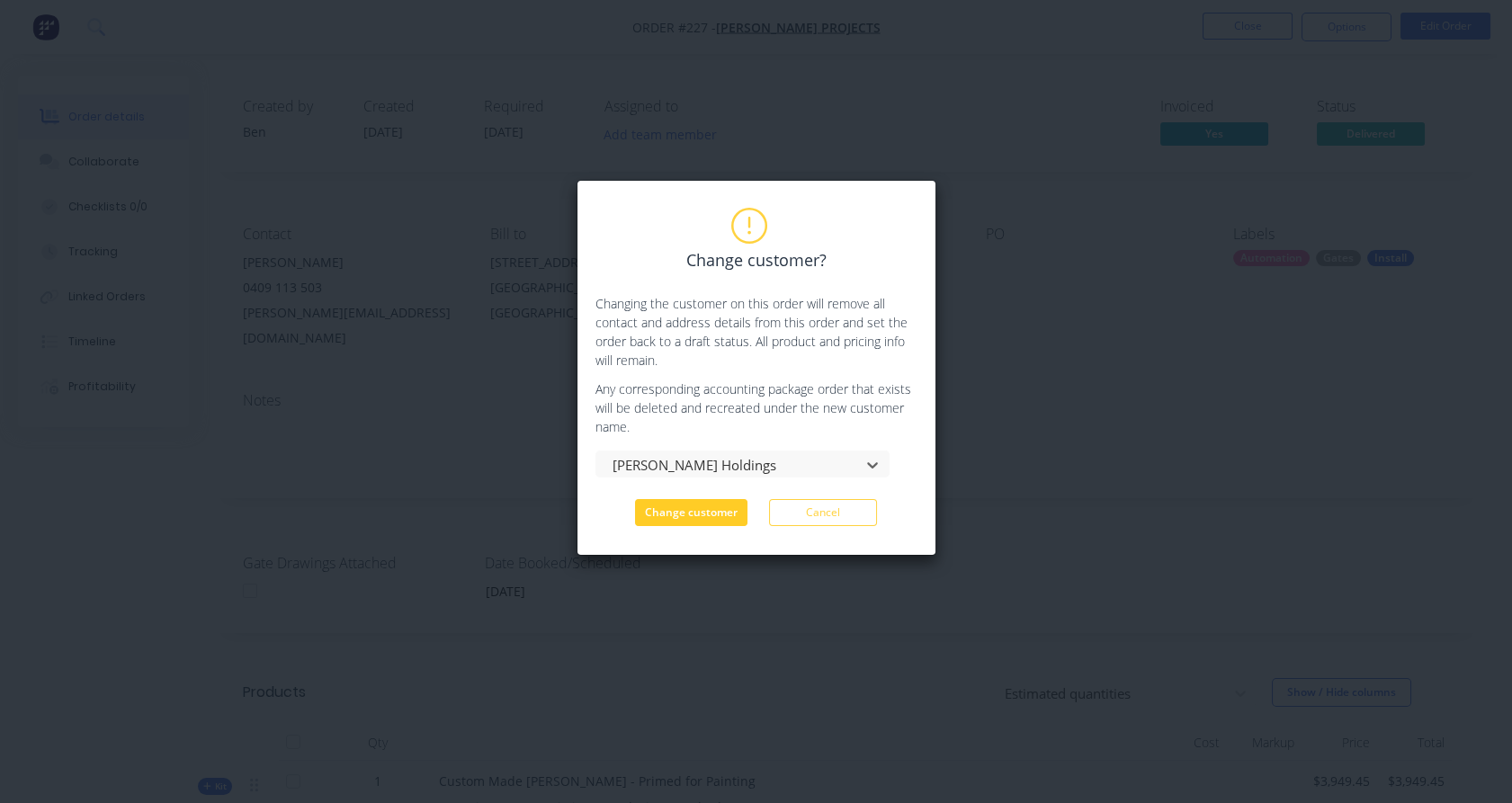
click at [705, 516] on button "Change customer" at bounding box center [691, 512] width 113 height 27
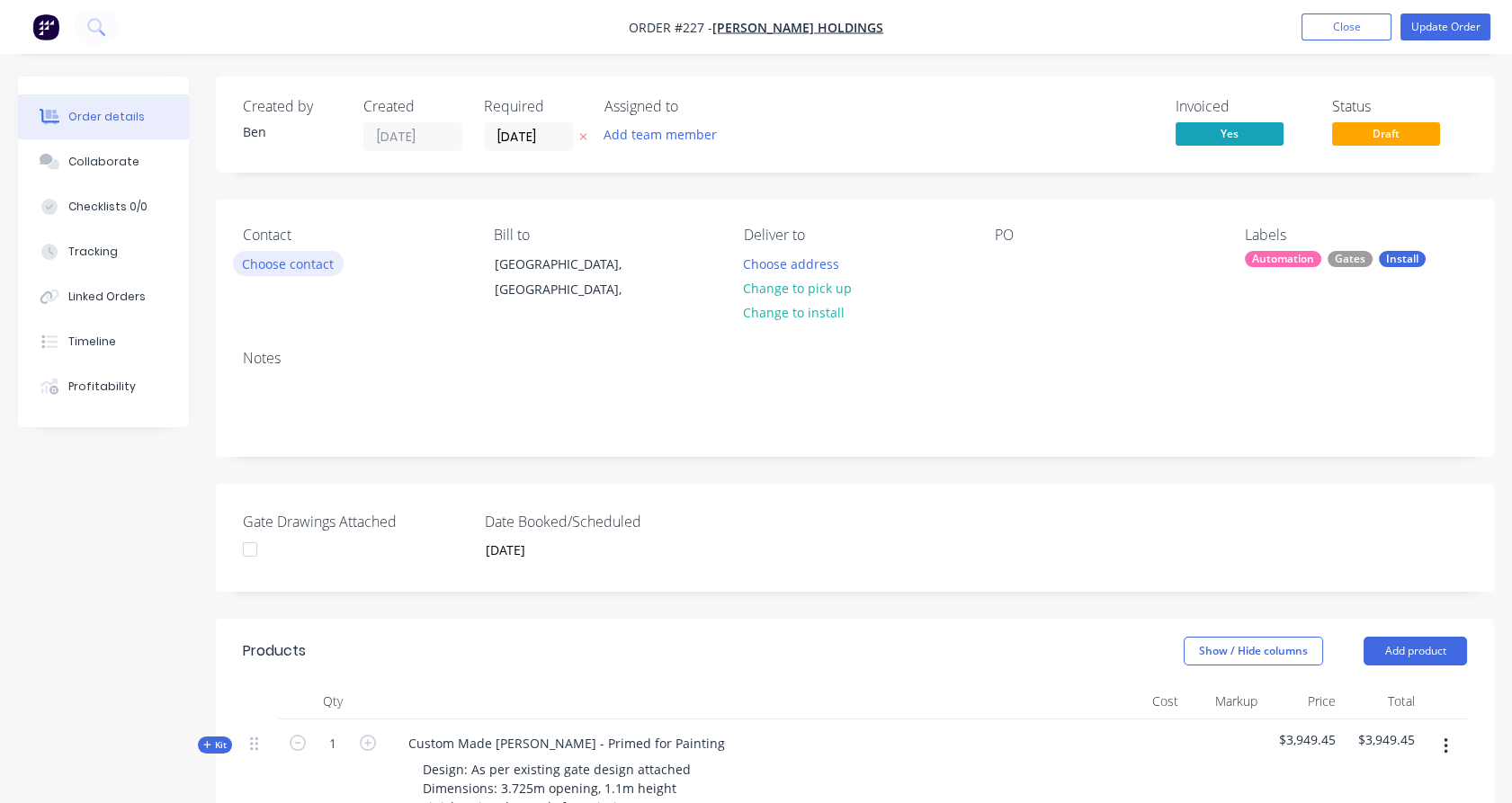
click at [304, 261] on button "Choose contact" at bounding box center [288, 263] width 111 height 25
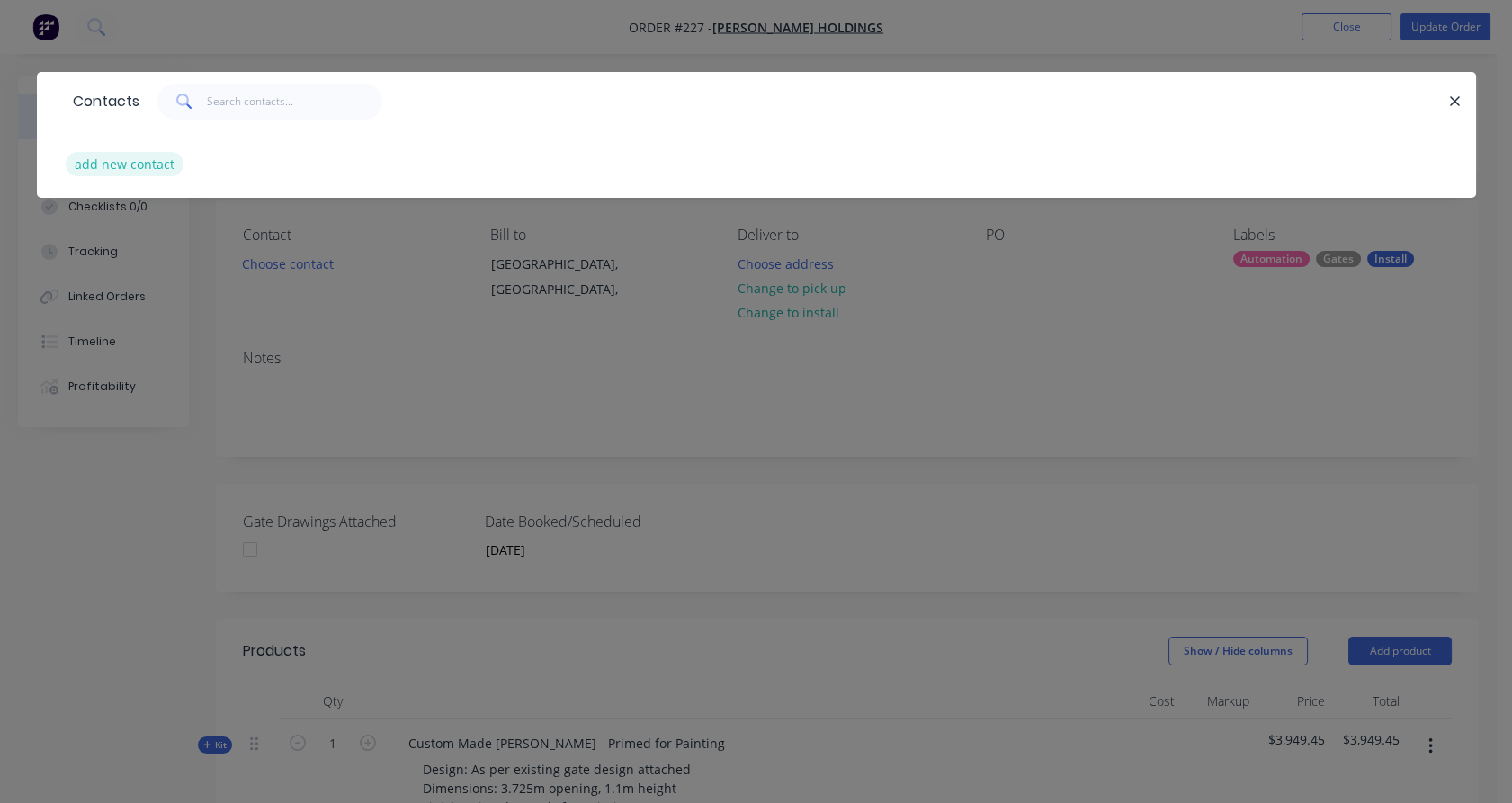
click at [158, 169] on button "add new contact" at bounding box center [124, 165] width 118 height 25
select select "AU"
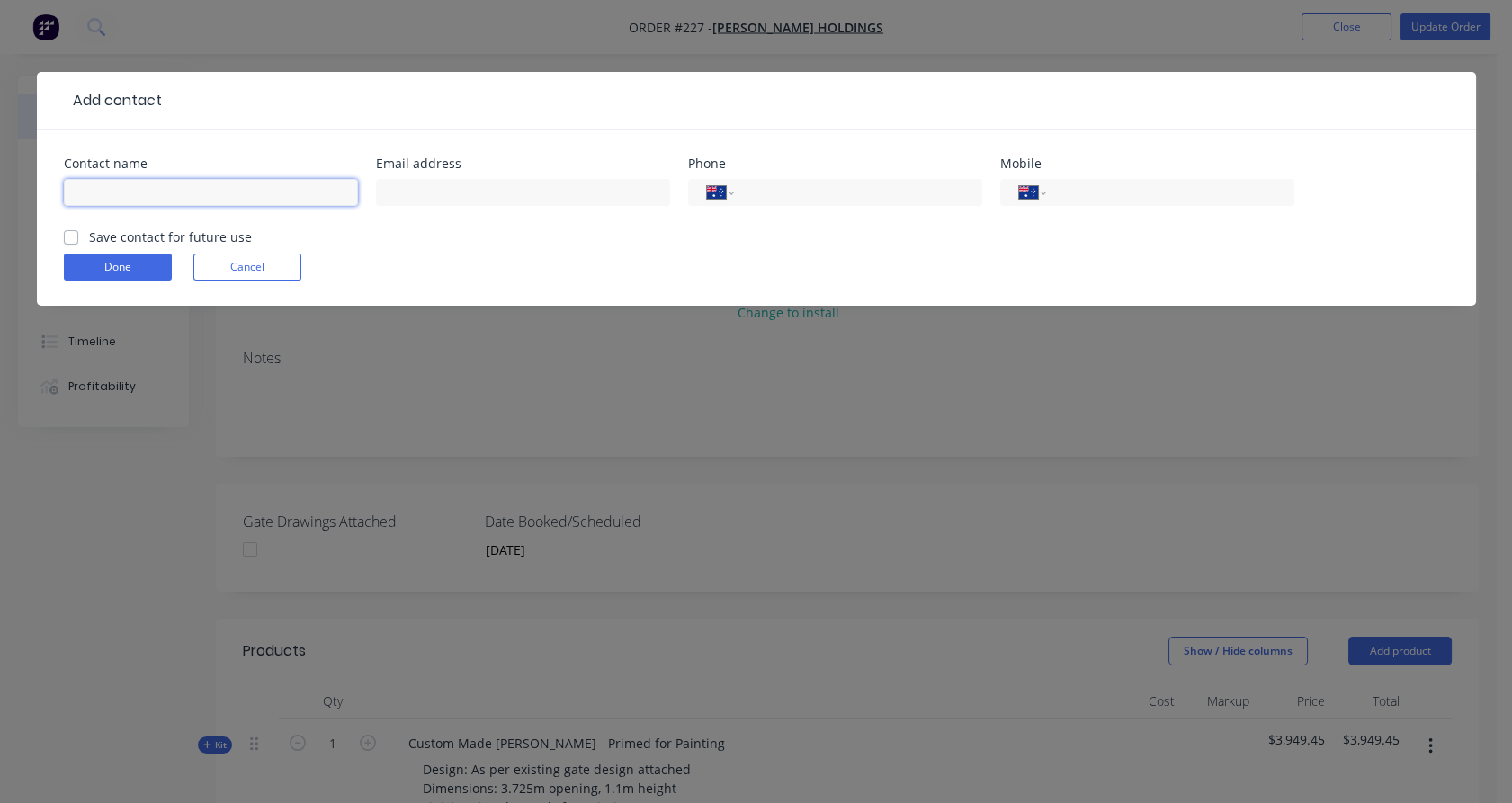
click at [179, 187] on input "text" at bounding box center [210, 192] width 294 height 27
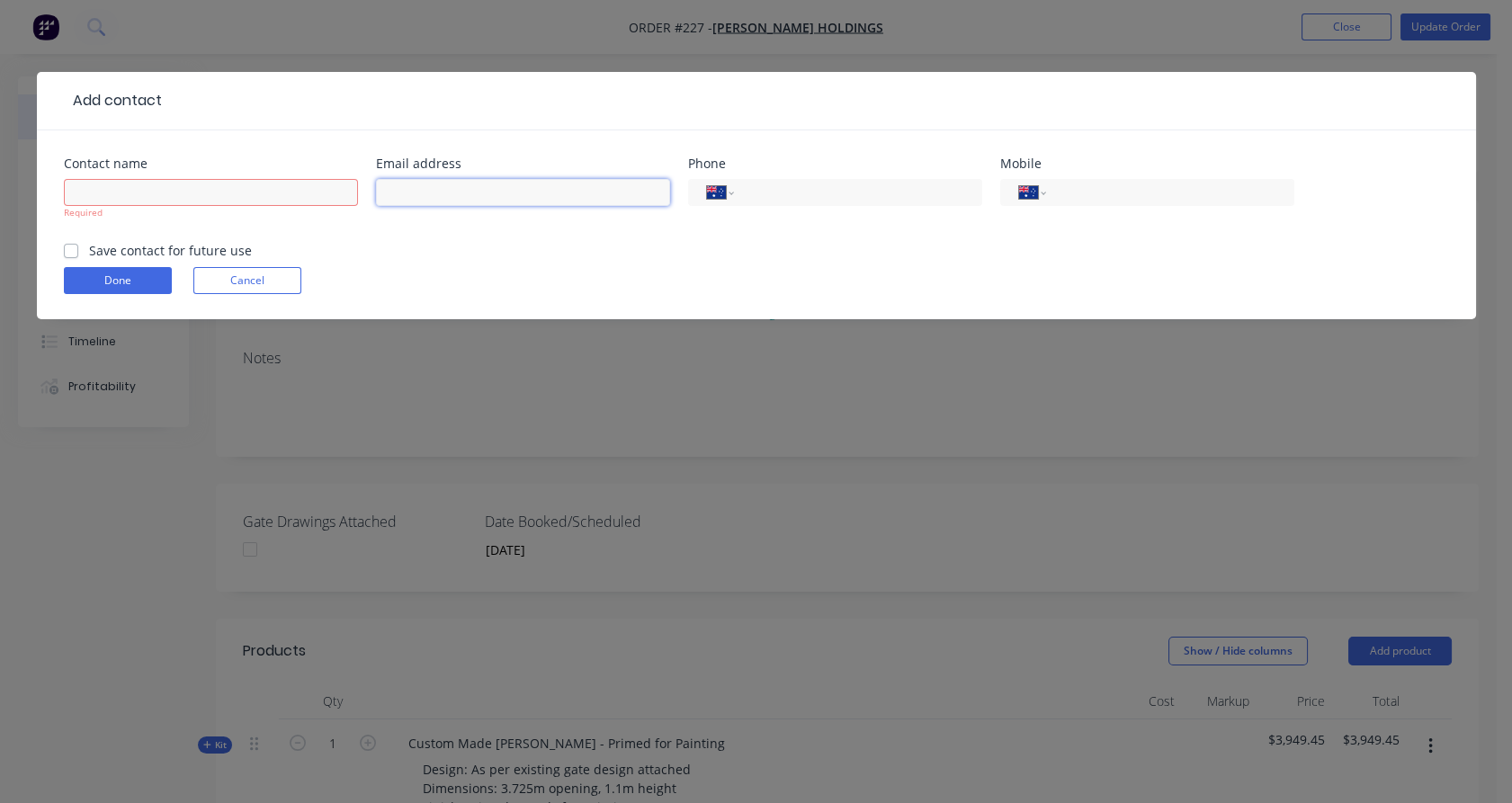
click at [441, 203] on input "text" at bounding box center [523, 192] width 294 height 27
paste input "[PERSON_NAME][EMAIL_ADDRESS][DOMAIN_NAME]"
type input "[PERSON_NAME][EMAIL_ADDRESS][DOMAIN_NAME]"
click at [301, 194] on input "text" at bounding box center [210, 192] width 294 height 27
type input "[PERSON_NAME]"
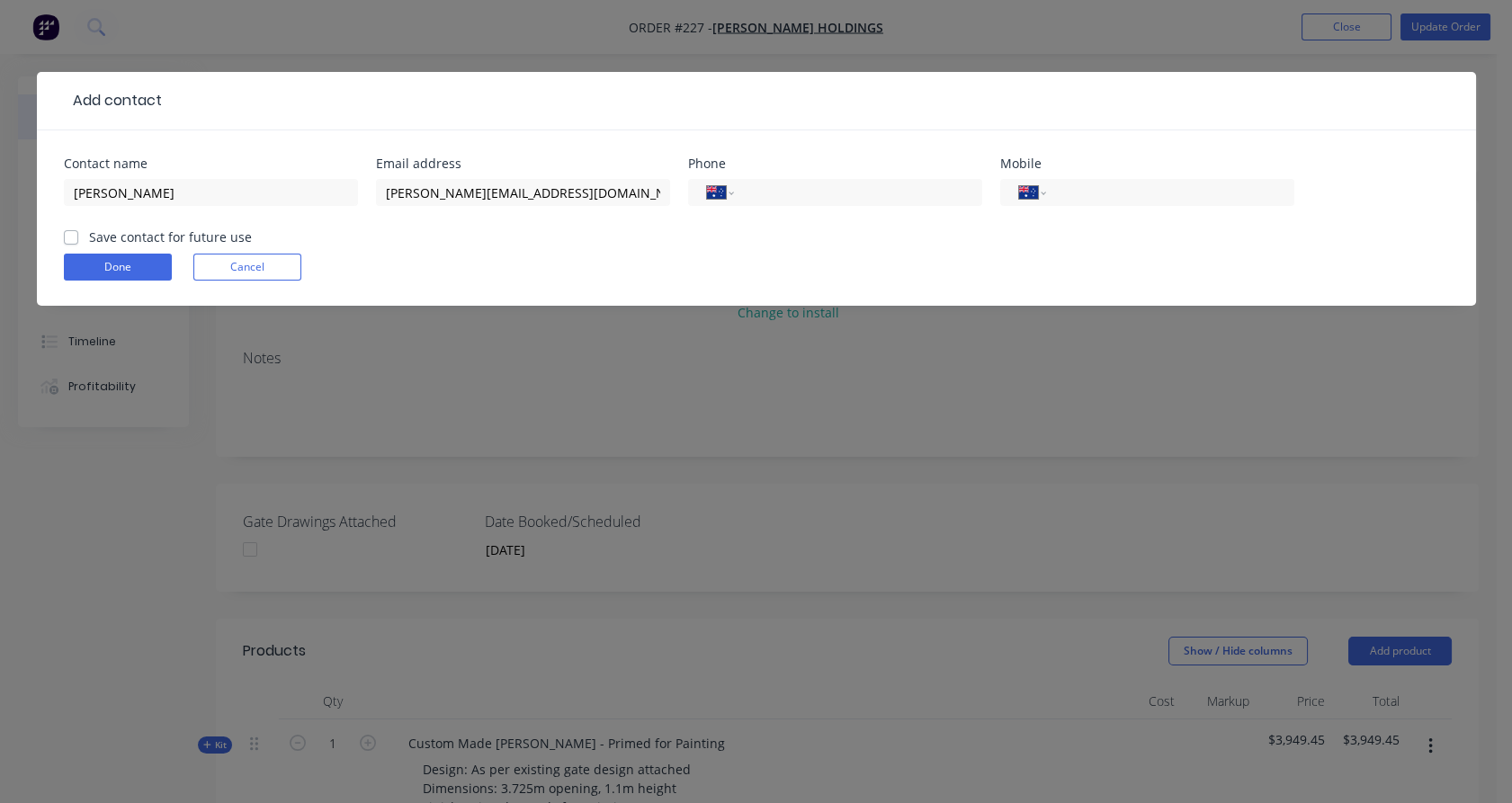
click at [802, 166] on div "Phone" at bounding box center [835, 163] width 294 height 12
click at [805, 186] on input "tel" at bounding box center [854, 193] width 216 height 21
paste input "0409 113 503"
type input "0409 113 503"
click at [231, 232] on label "Save contact for future use" at bounding box center [170, 237] width 163 height 19
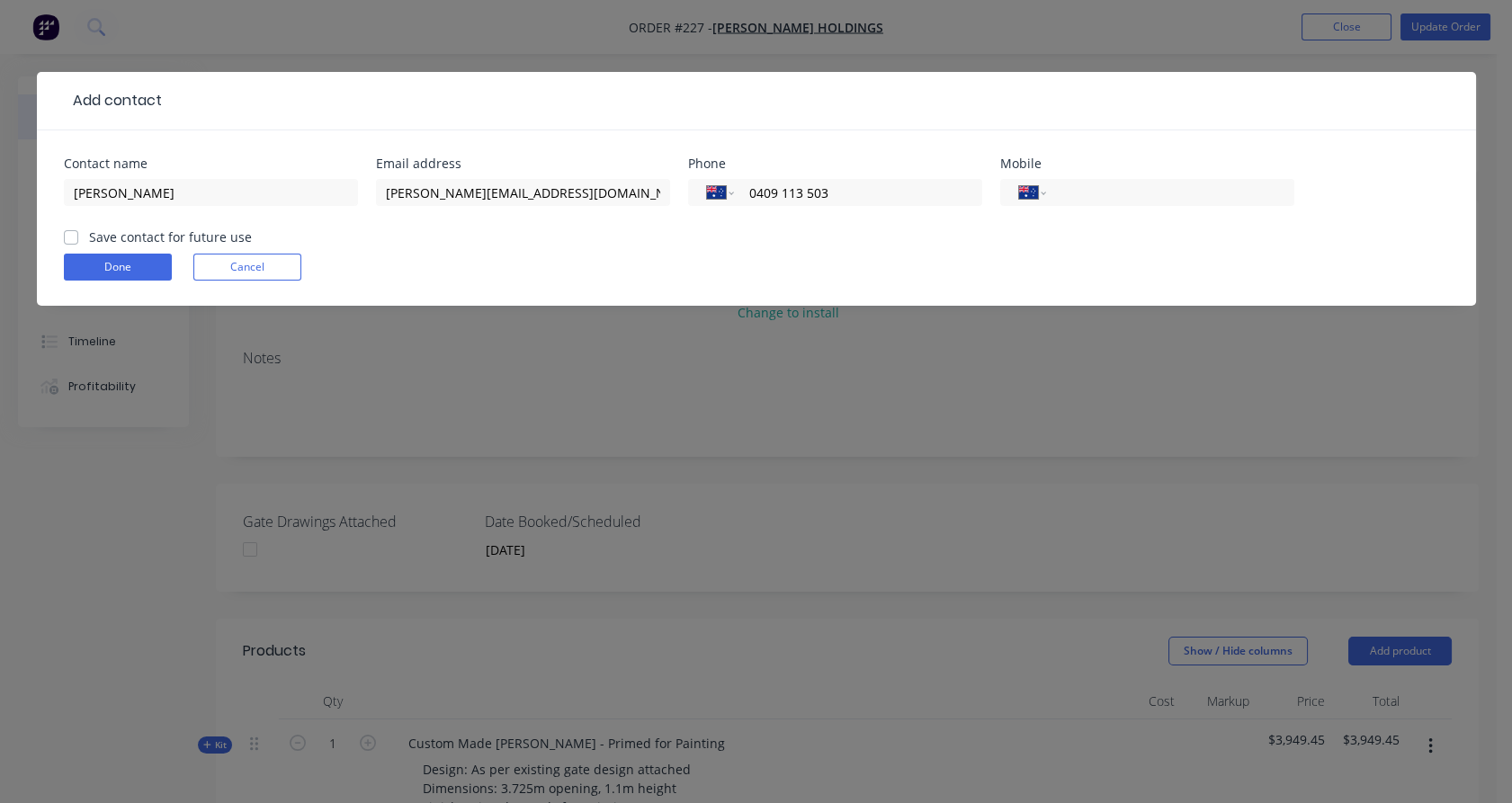
click at [79, 232] on input "Save contact for future use" at bounding box center [70, 236] width 14 height 17
checkbox input "true"
click at [151, 265] on button "Done" at bounding box center [117, 267] width 108 height 27
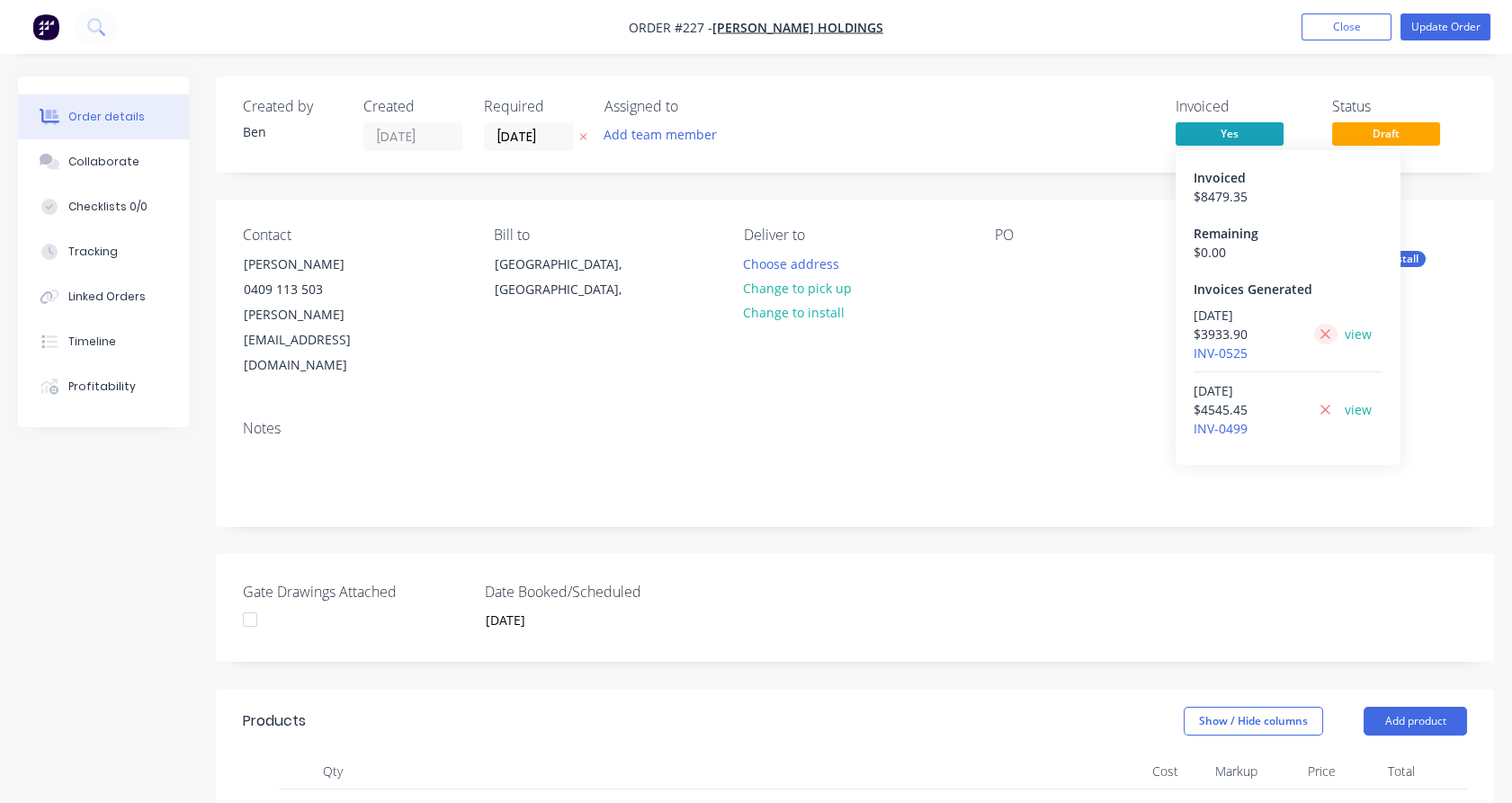
click at [1331, 330] on button at bounding box center [1325, 334] width 23 height 21
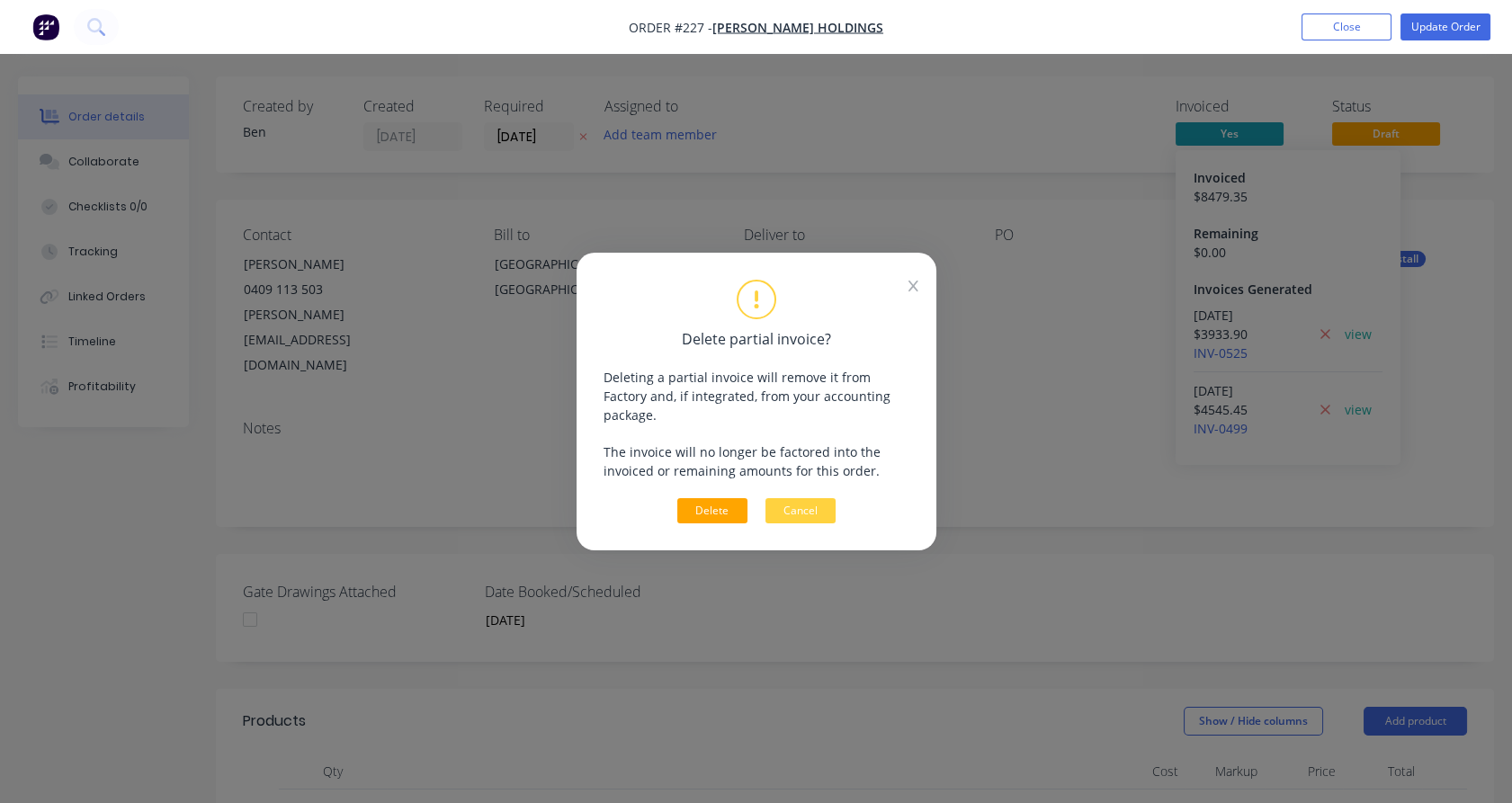
click at [710, 506] on button "Delete" at bounding box center [712, 510] width 70 height 26
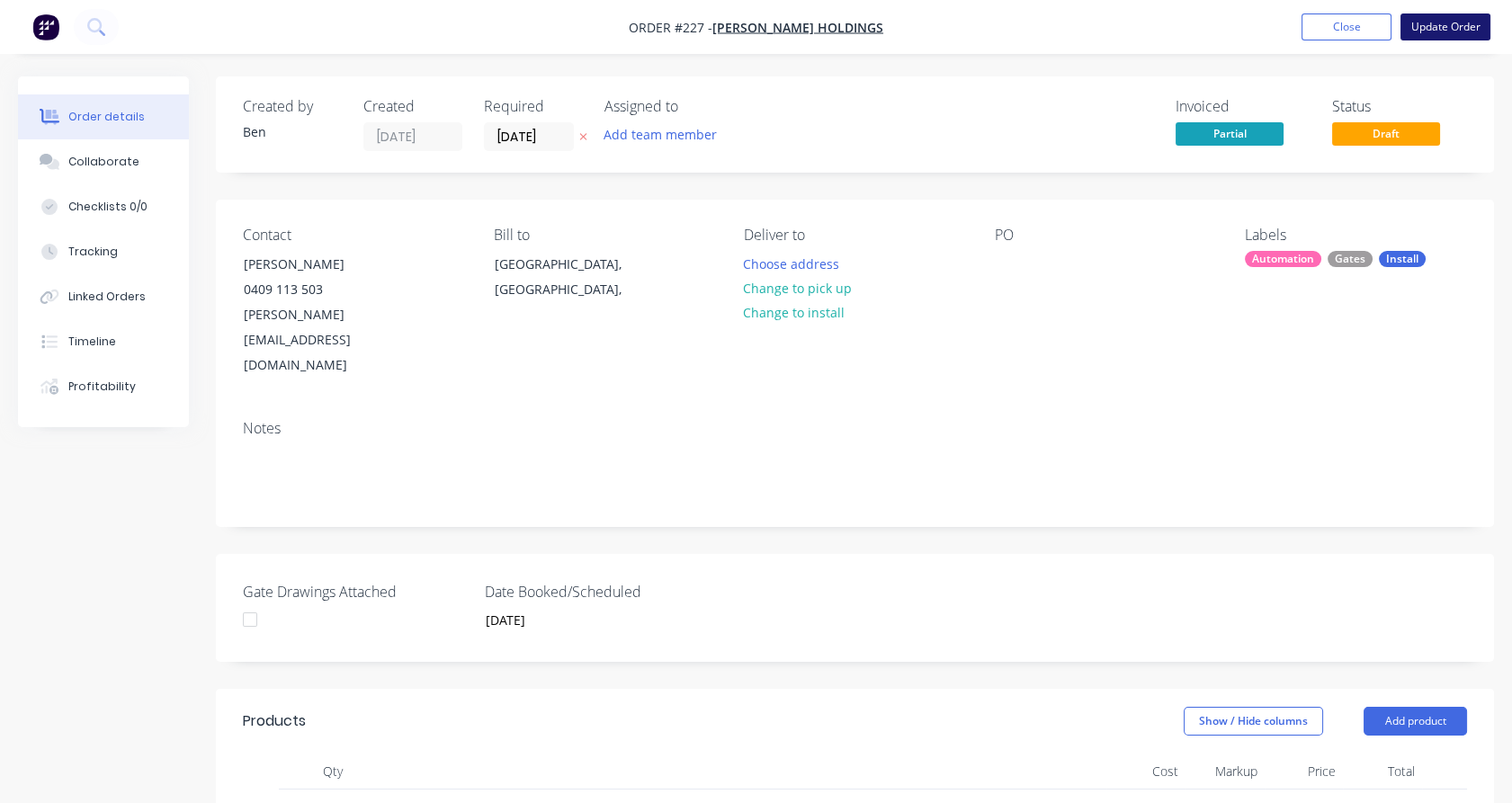
click at [1430, 22] on button "Update Order" at bounding box center [1445, 27] width 90 height 27
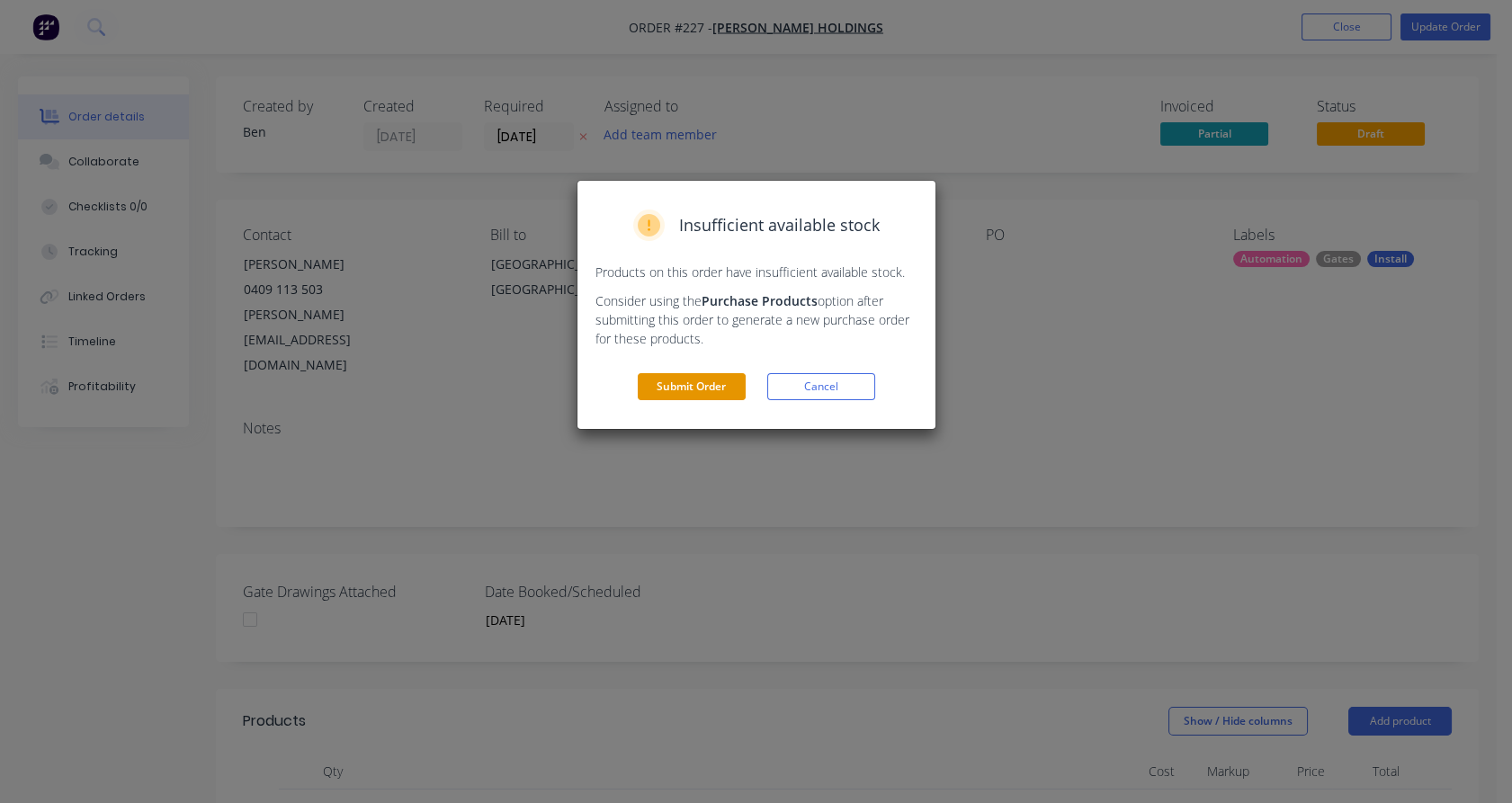
click at [710, 396] on button "Submit Order" at bounding box center [692, 386] width 108 height 27
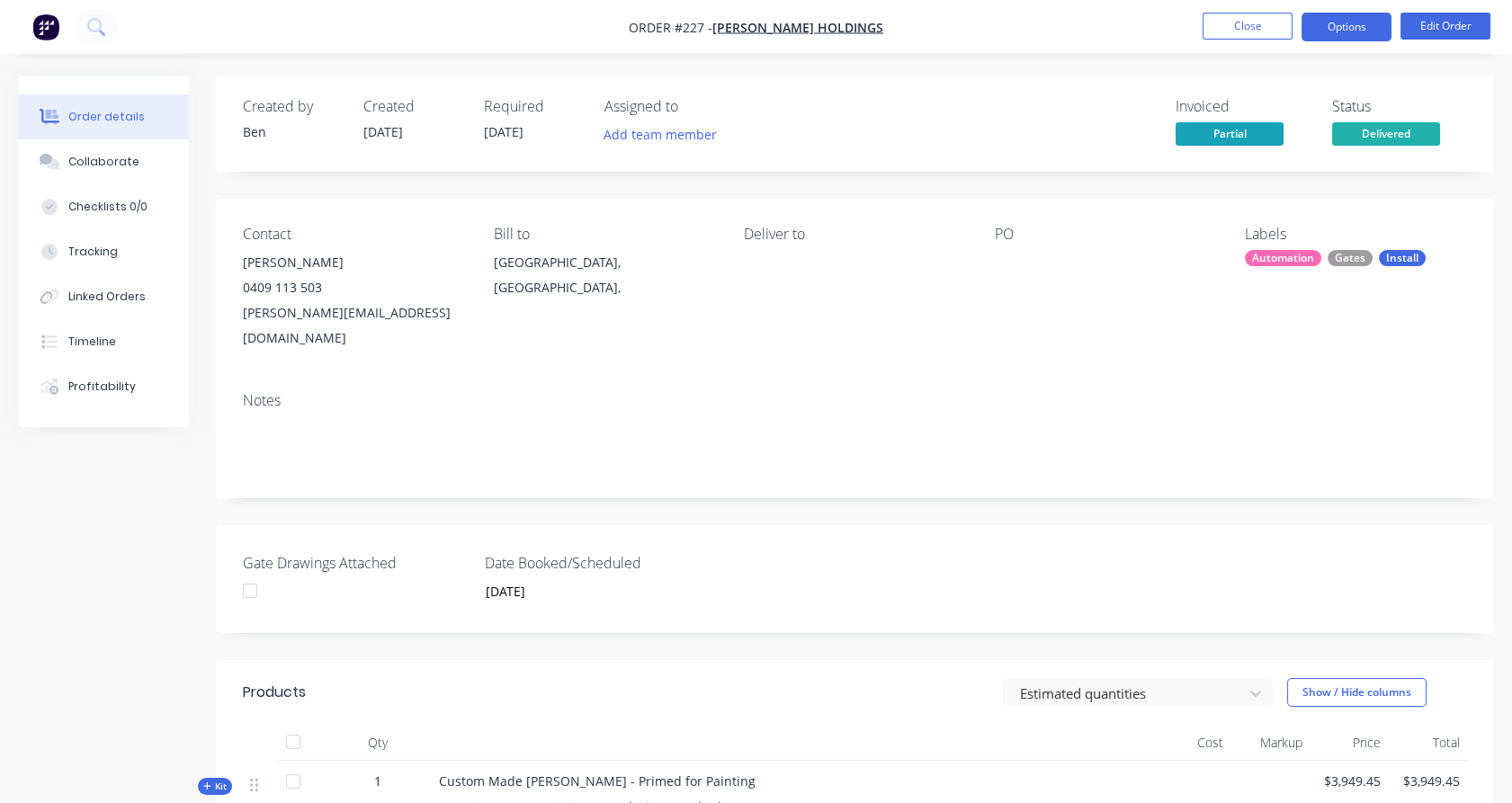
click at [1354, 27] on button "Options" at bounding box center [1346, 27] width 90 height 28
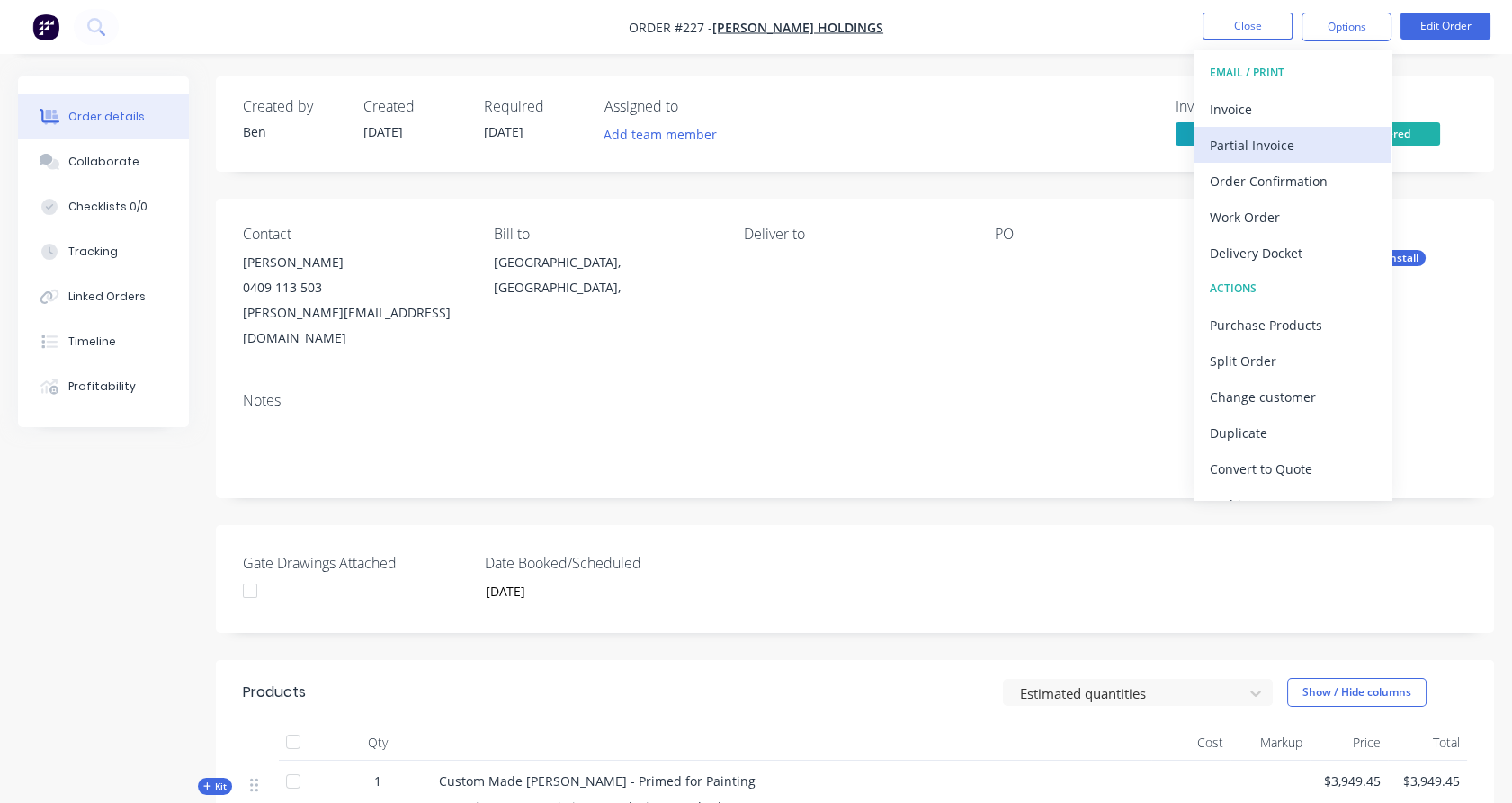
click at [1313, 147] on div "Partial Invoice" at bounding box center [1292, 146] width 166 height 27
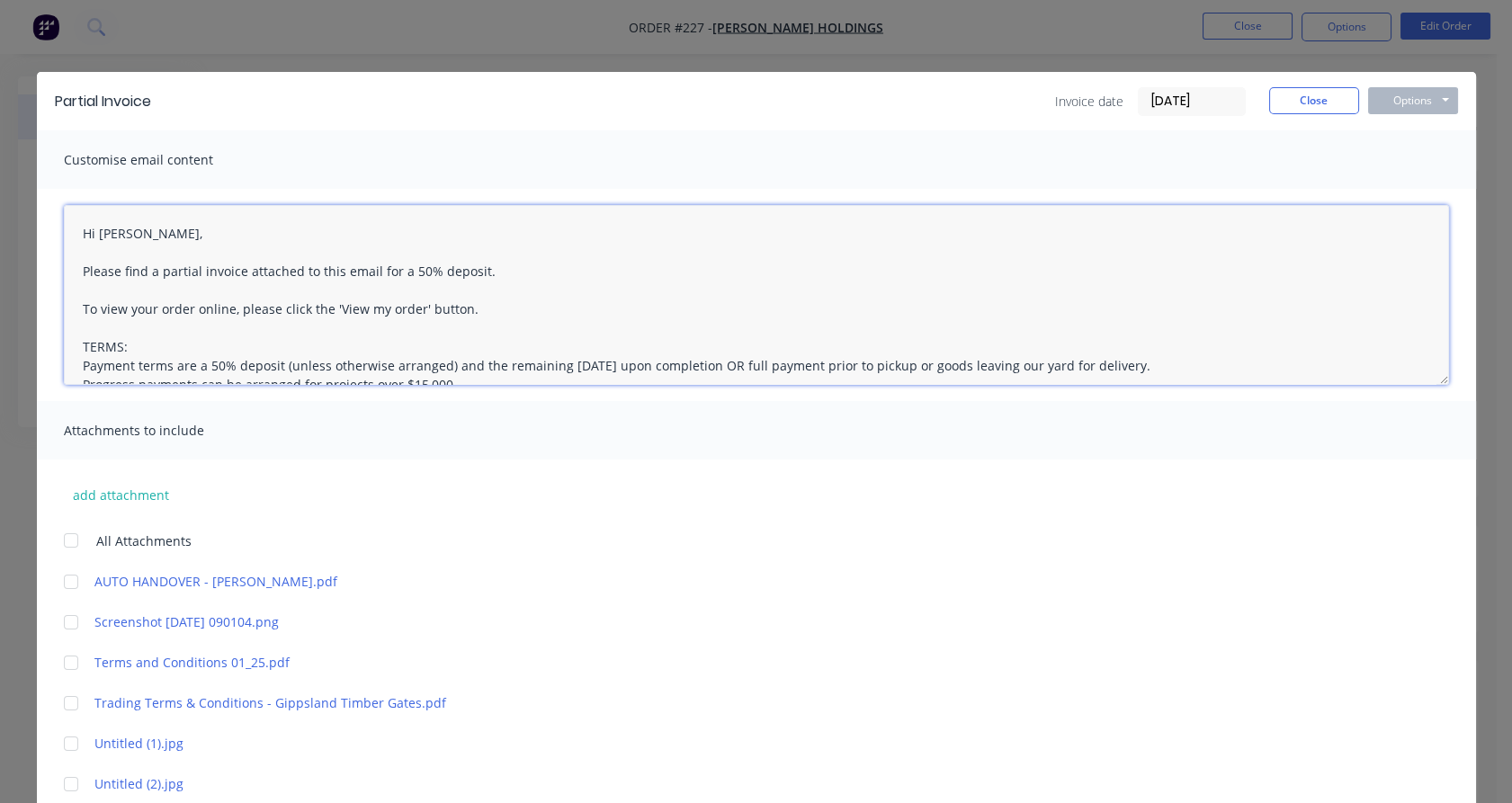
click at [162, 275] on textarea "Hi [PERSON_NAME], Please find a partial invoice attached to this email for a 50…" at bounding box center [756, 295] width 1385 height 180
drag, startPoint x: 352, startPoint y: 270, endPoint x: 455, endPoint y: 275, distance: 103.1
click at [455, 275] on textarea "Hi [PERSON_NAME], Please find a final invoice attached to this email for a 50% …" at bounding box center [756, 295] width 1385 height 180
click at [64, 584] on div at bounding box center [71, 582] width 36 height 36
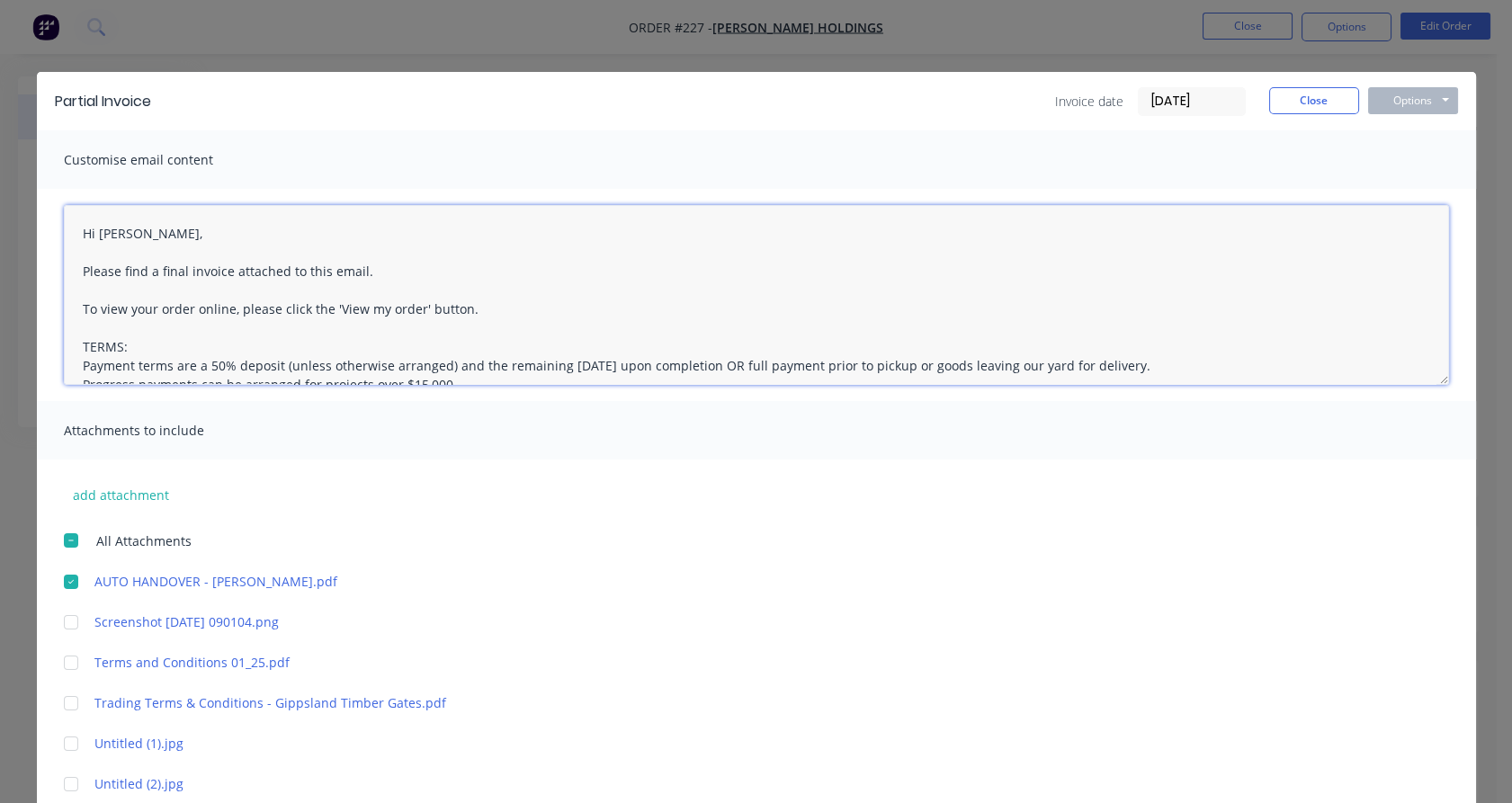
click at [61, 705] on div at bounding box center [71, 704] width 36 height 36
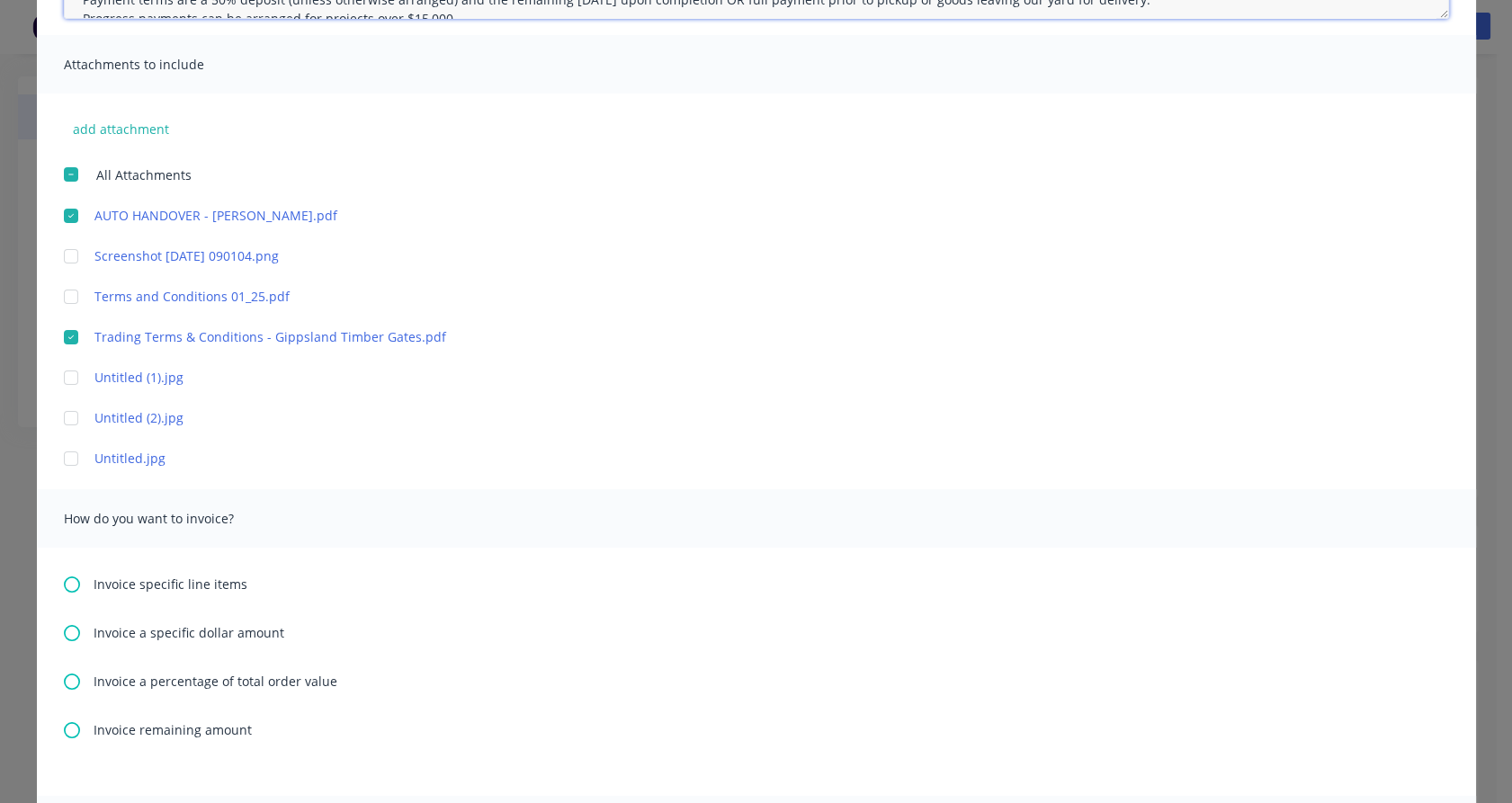
scroll to position [368, 0]
type textarea "Hi [PERSON_NAME], Please find a final invoice attached to this email. To view y…"
click at [63, 727] on icon at bounding box center [71, 728] width 16 height 16
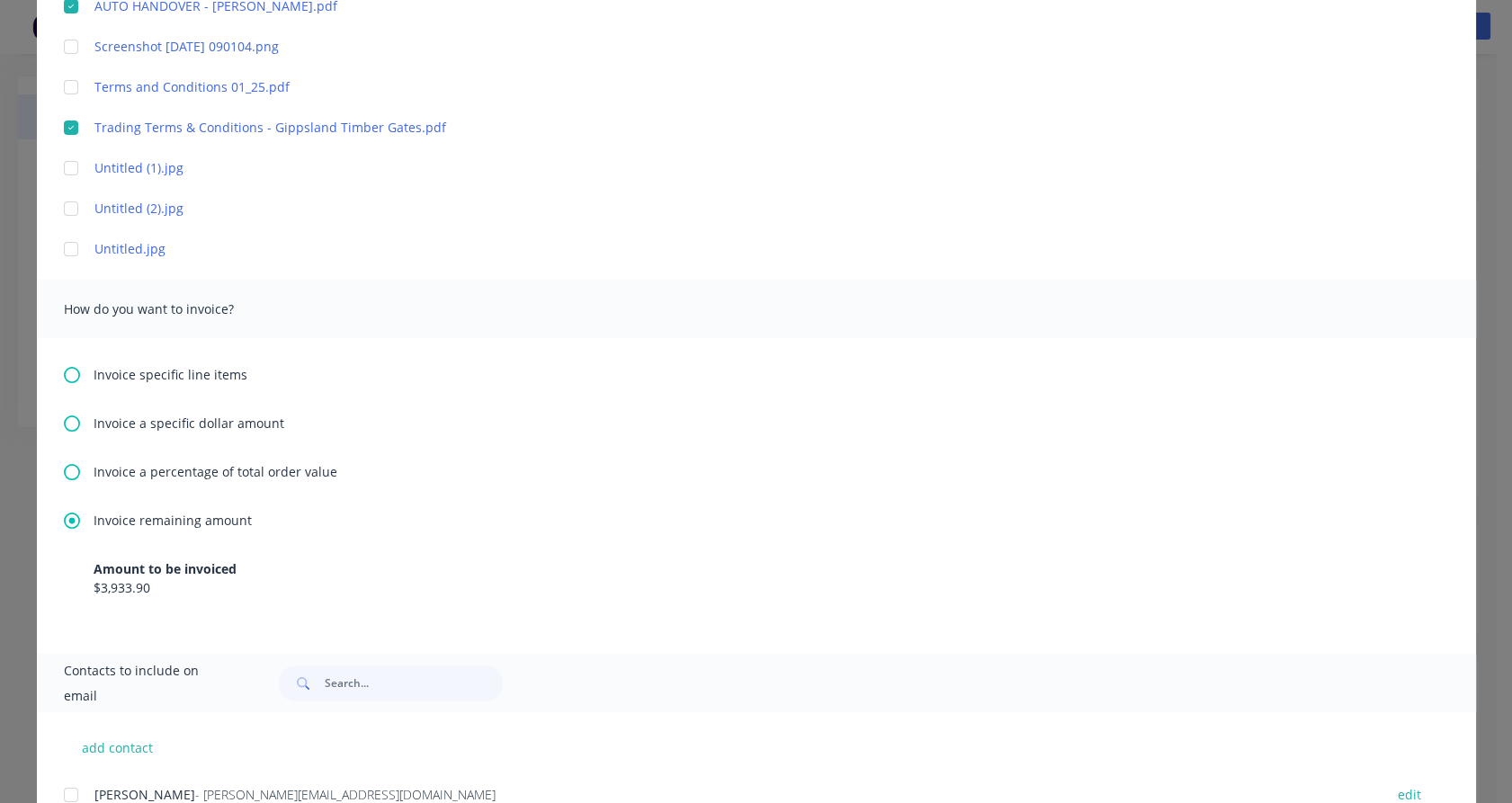
scroll to position [648, 0]
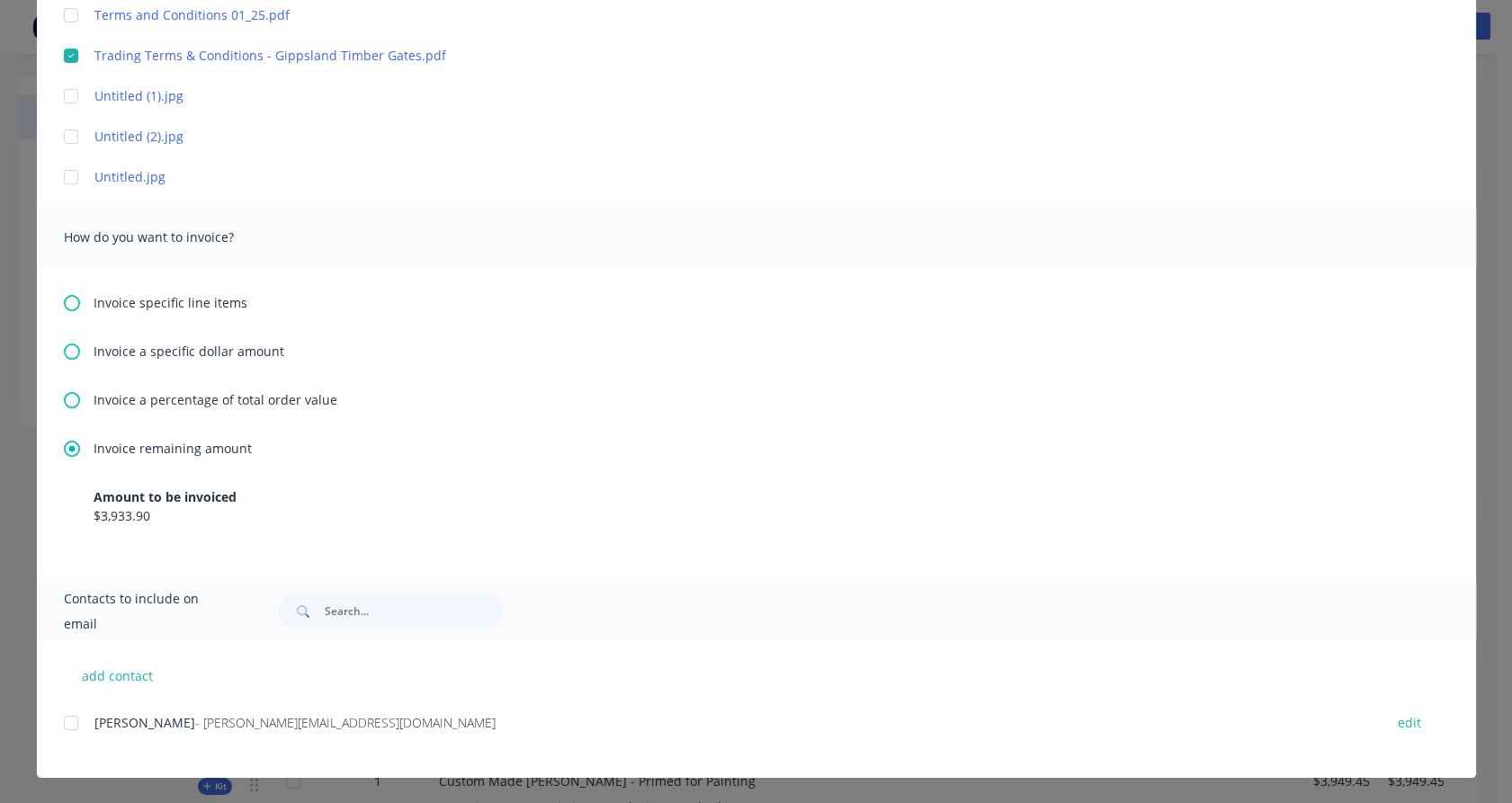
click at [61, 727] on div at bounding box center [71, 723] width 36 height 36
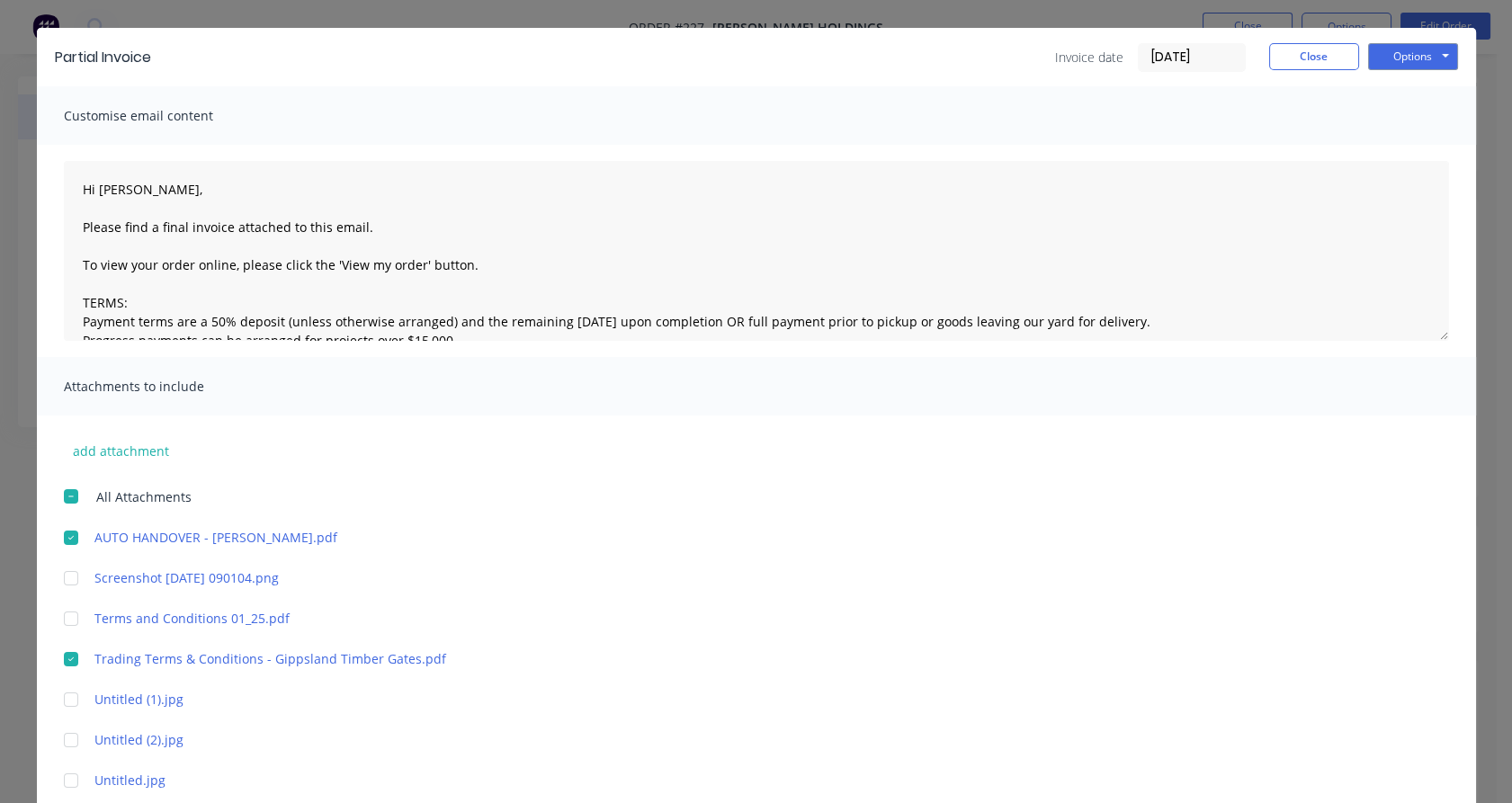
scroll to position [0, 0]
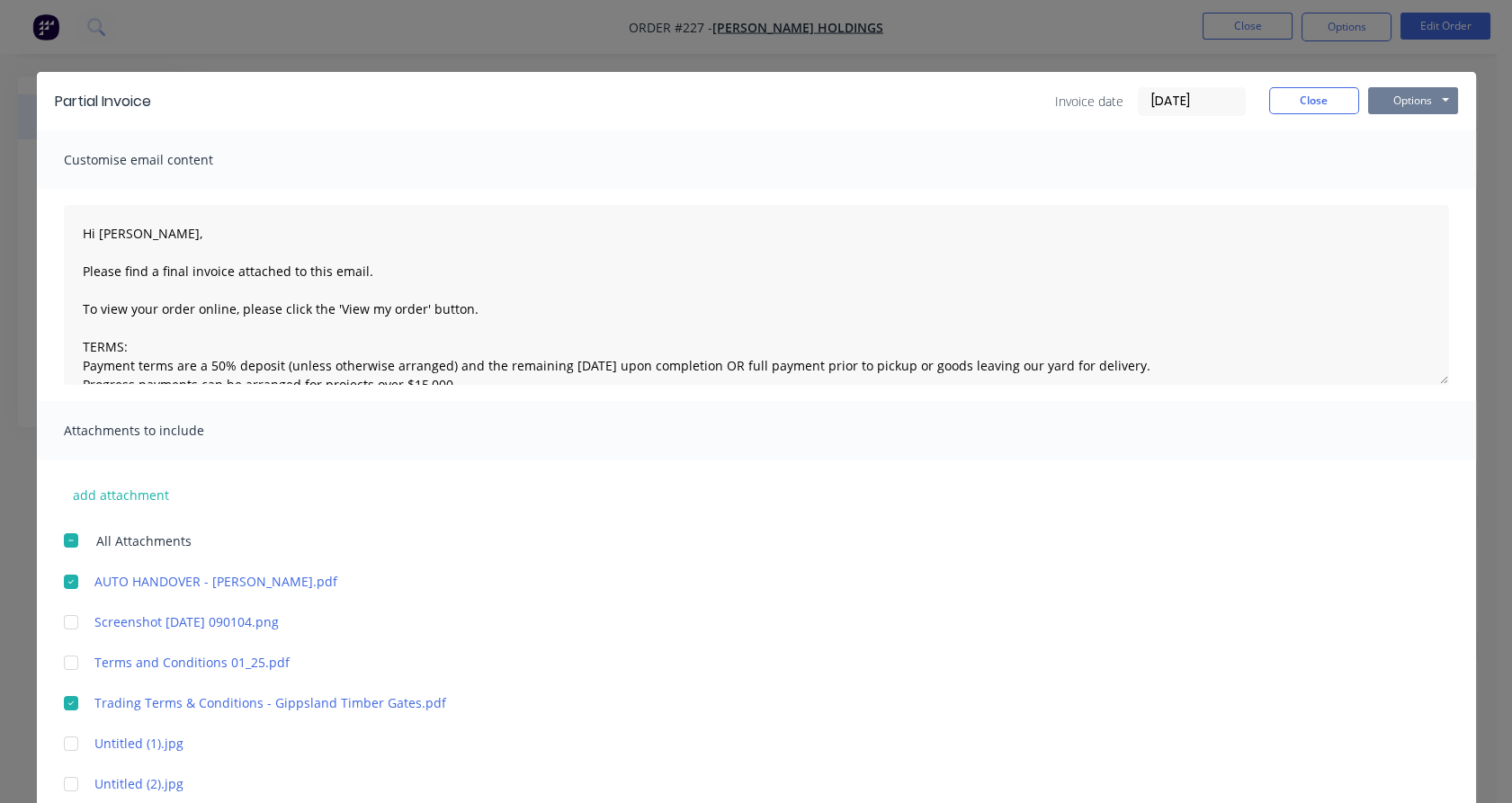
click at [1382, 94] on button "Options" at bounding box center [1413, 100] width 90 height 27
click at [1407, 187] on button "Email" at bounding box center [1426, 191] width 116 height 29
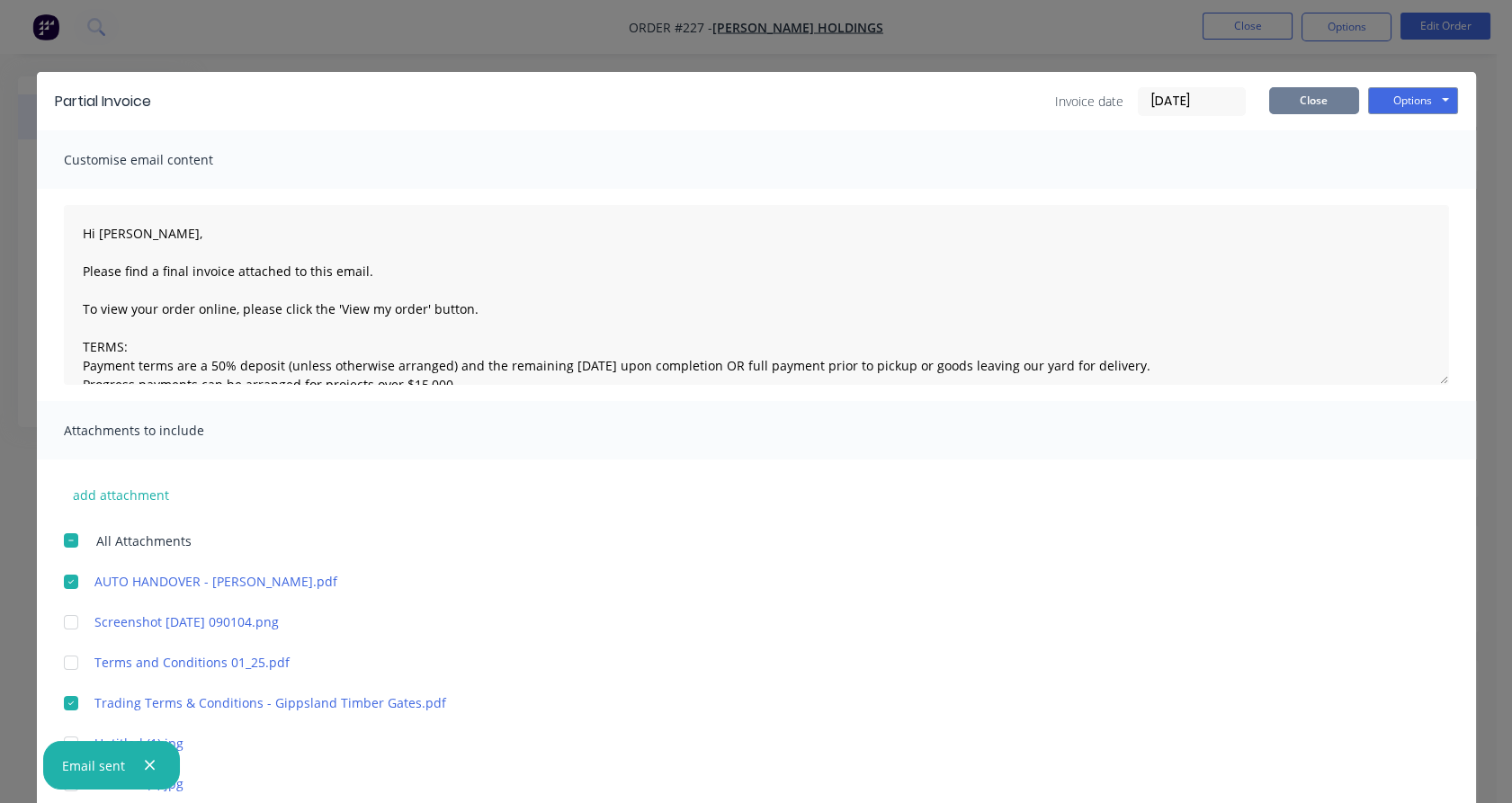
click at [1287, 98] on button "Close" at bounding box center [1313, 100] width 90 height 27
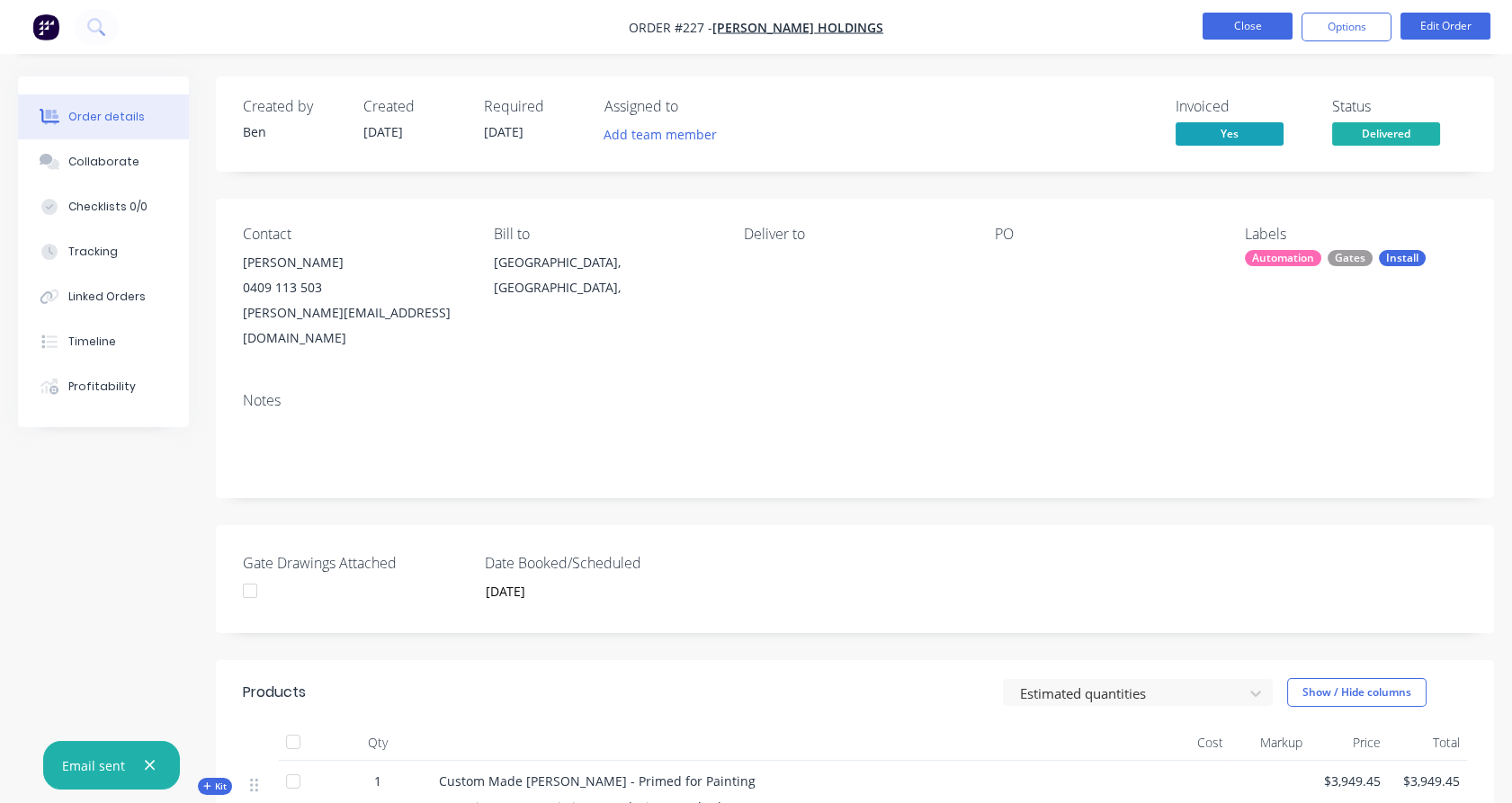
click at [1267, 26] on button "Close" at bounding box center [1247, 26] width 90 height 27
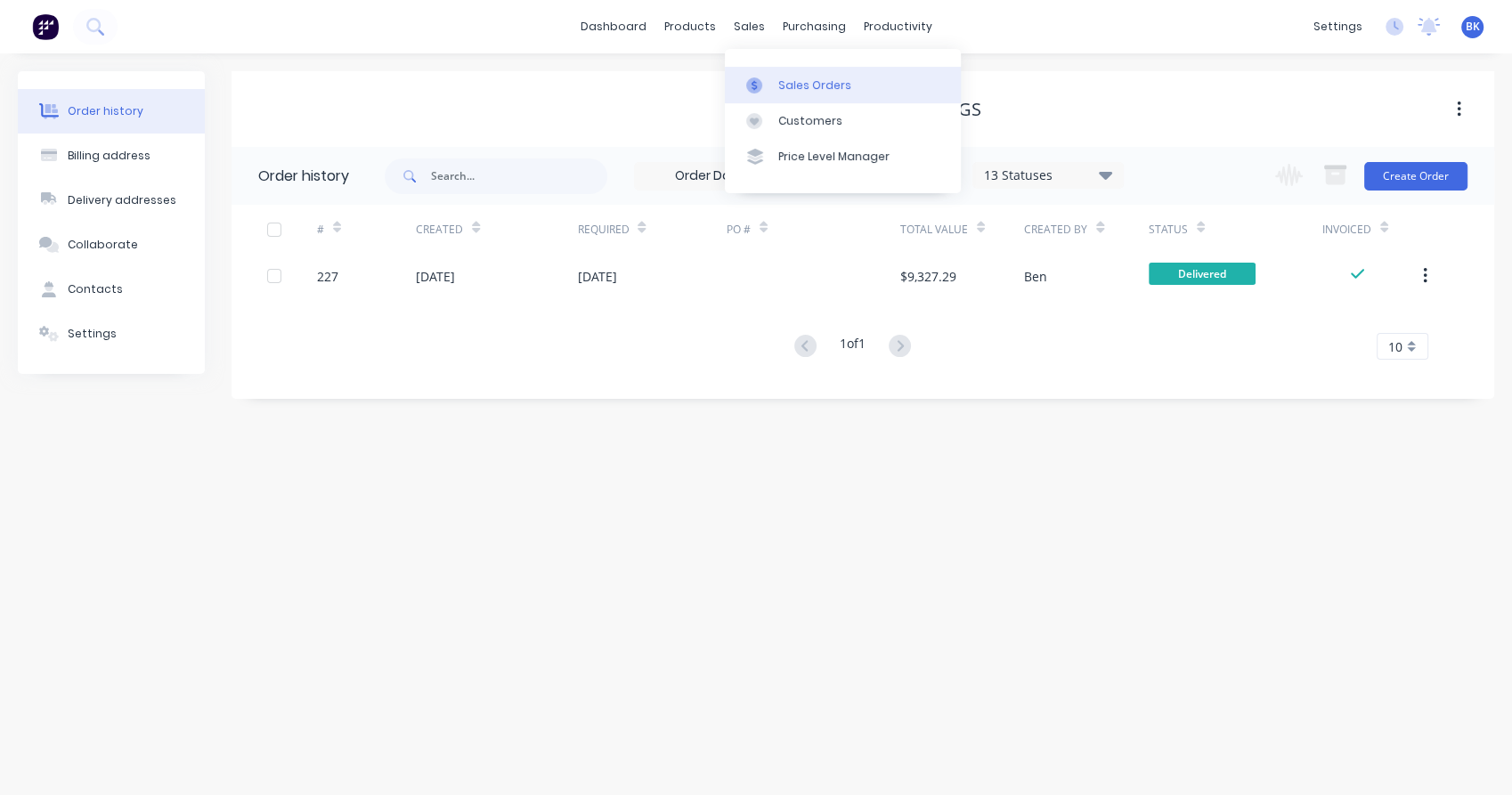
click at [769, 80] on div at bounding box center [759, 85] width 26 height 16
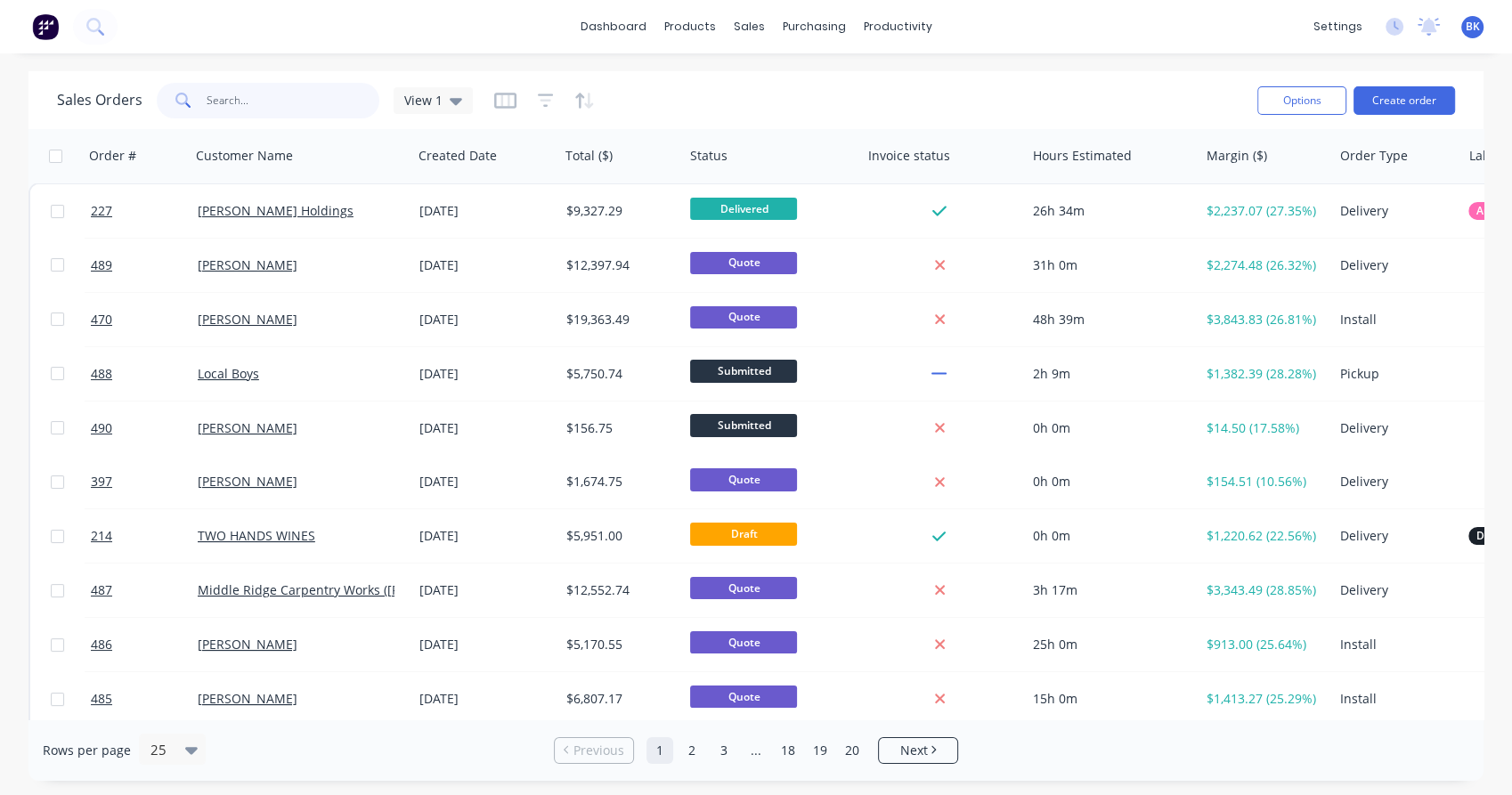
click at [329, 102] on input "text" at bounding box center [292, 100] width 173 height 36
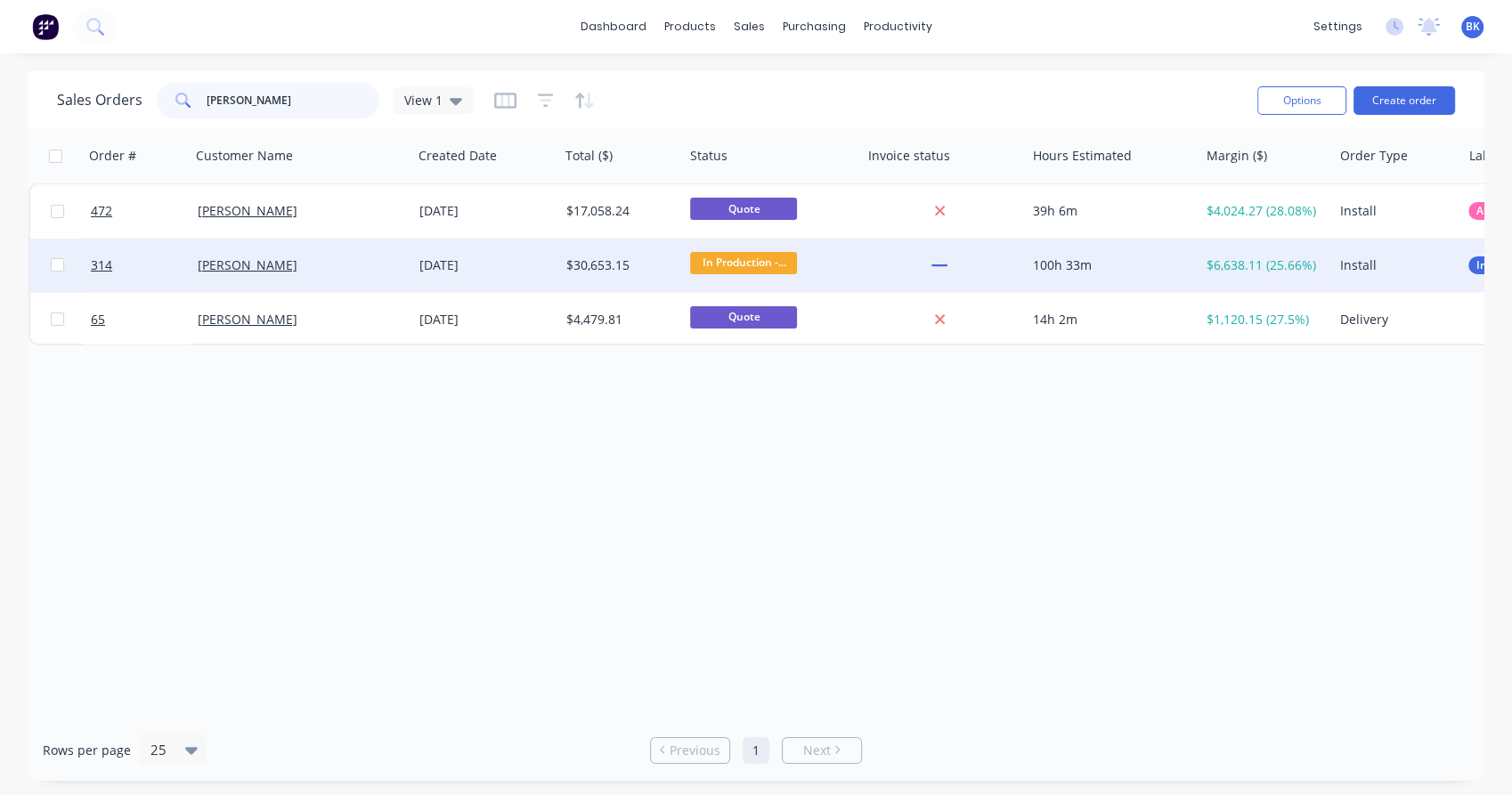
type input "[PERSON_NAME]"
click at [334, 263] on div "[PERSON_NAME]" at bounding box center [296, 265] width 198 height 18
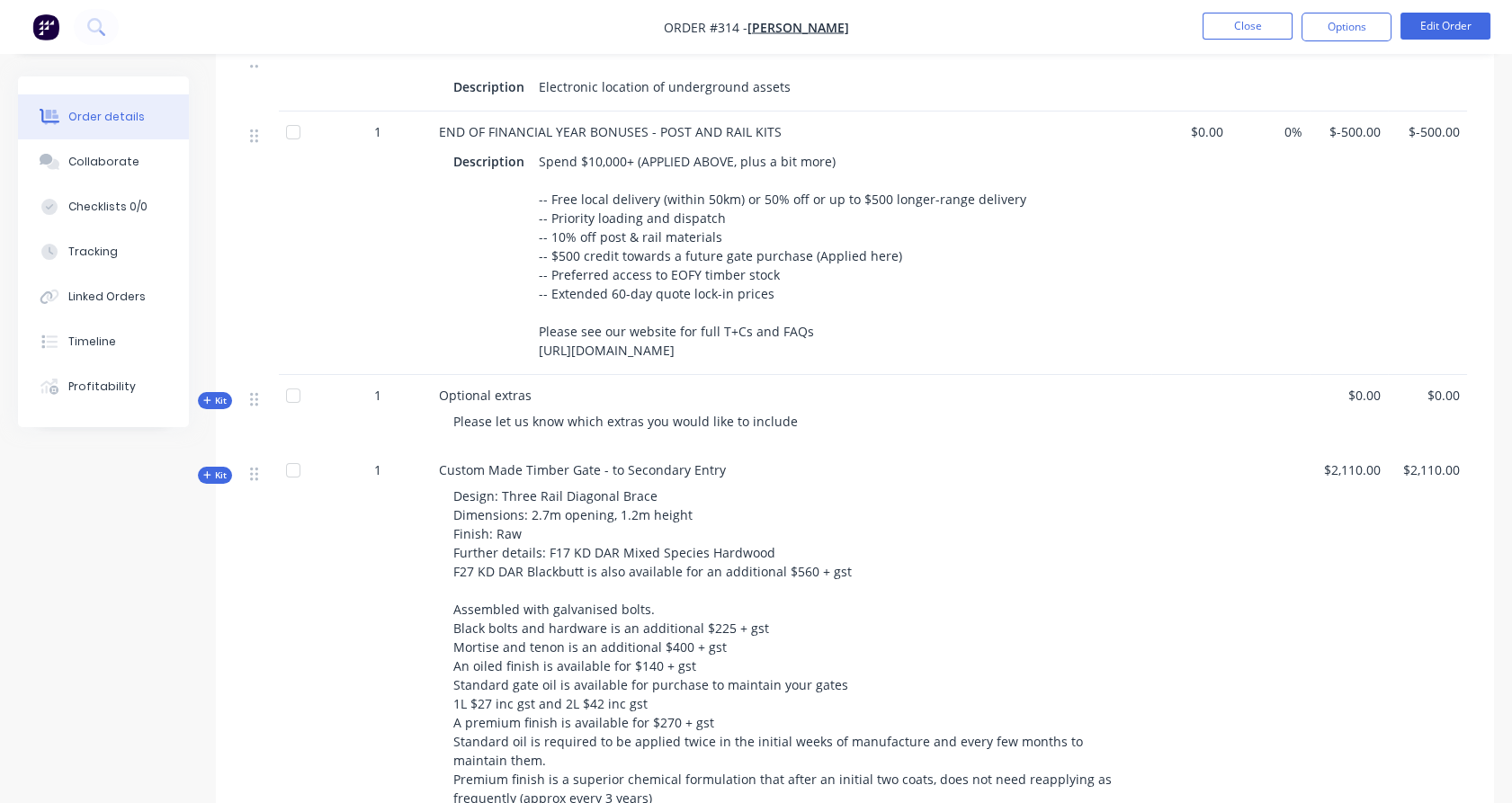
scroll to position [1081, 0]
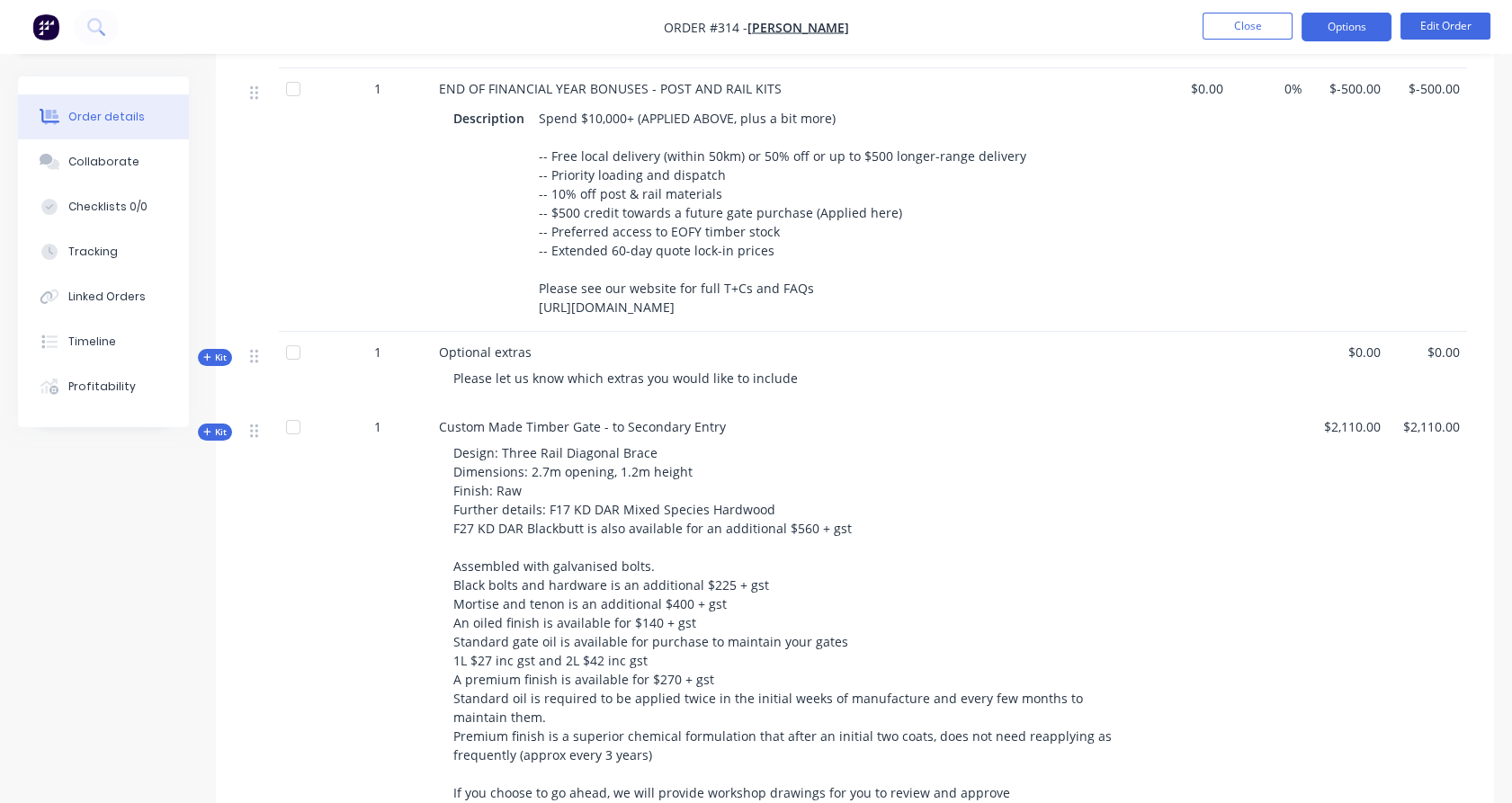
click at [1373, 32] on button "Options" at bounding box center [1346, 27] width 90 height 28
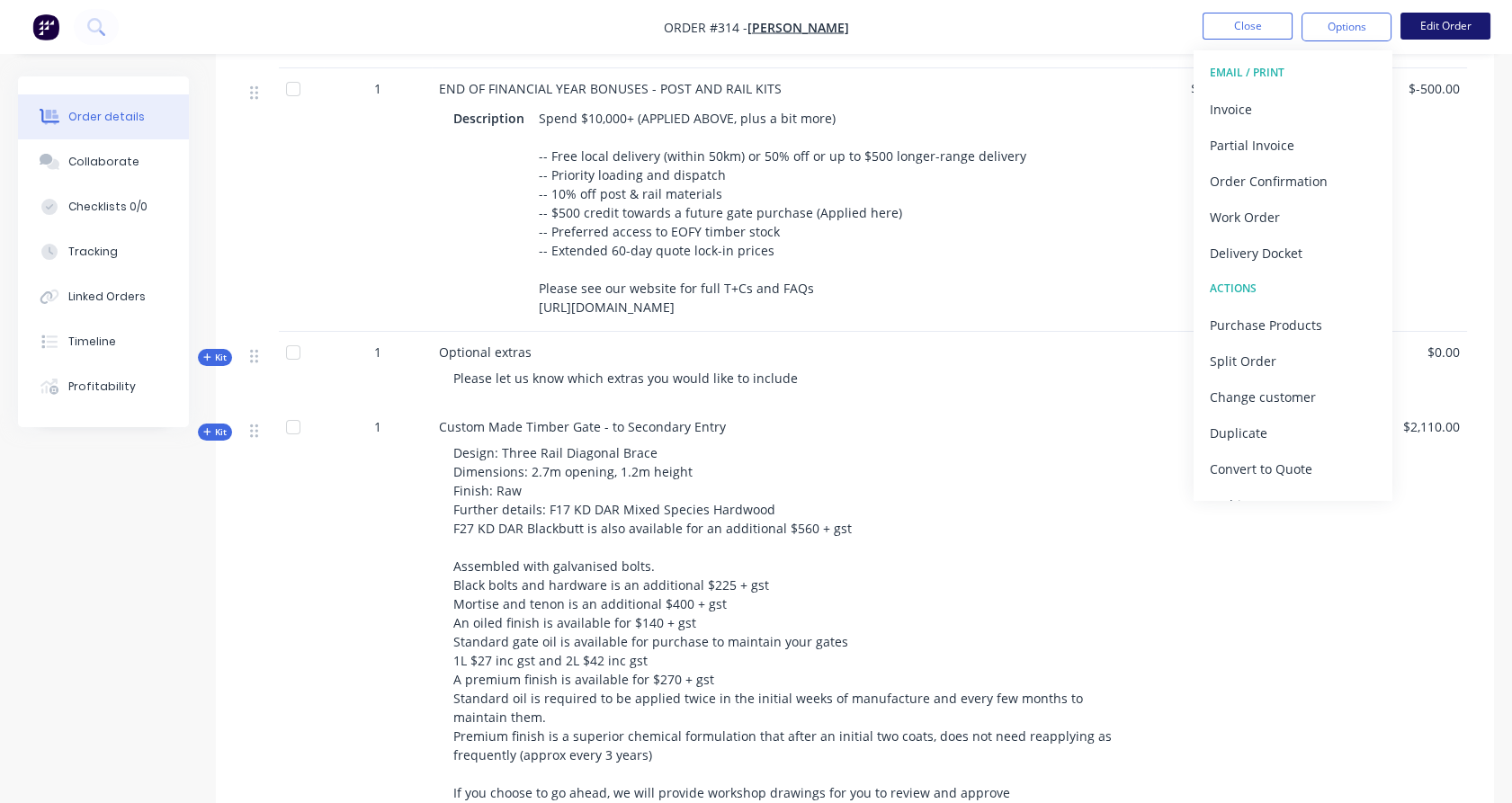
click at [1433, 14] on button "Edit Order" at bounding box center [1445, 26] width 90 height 27
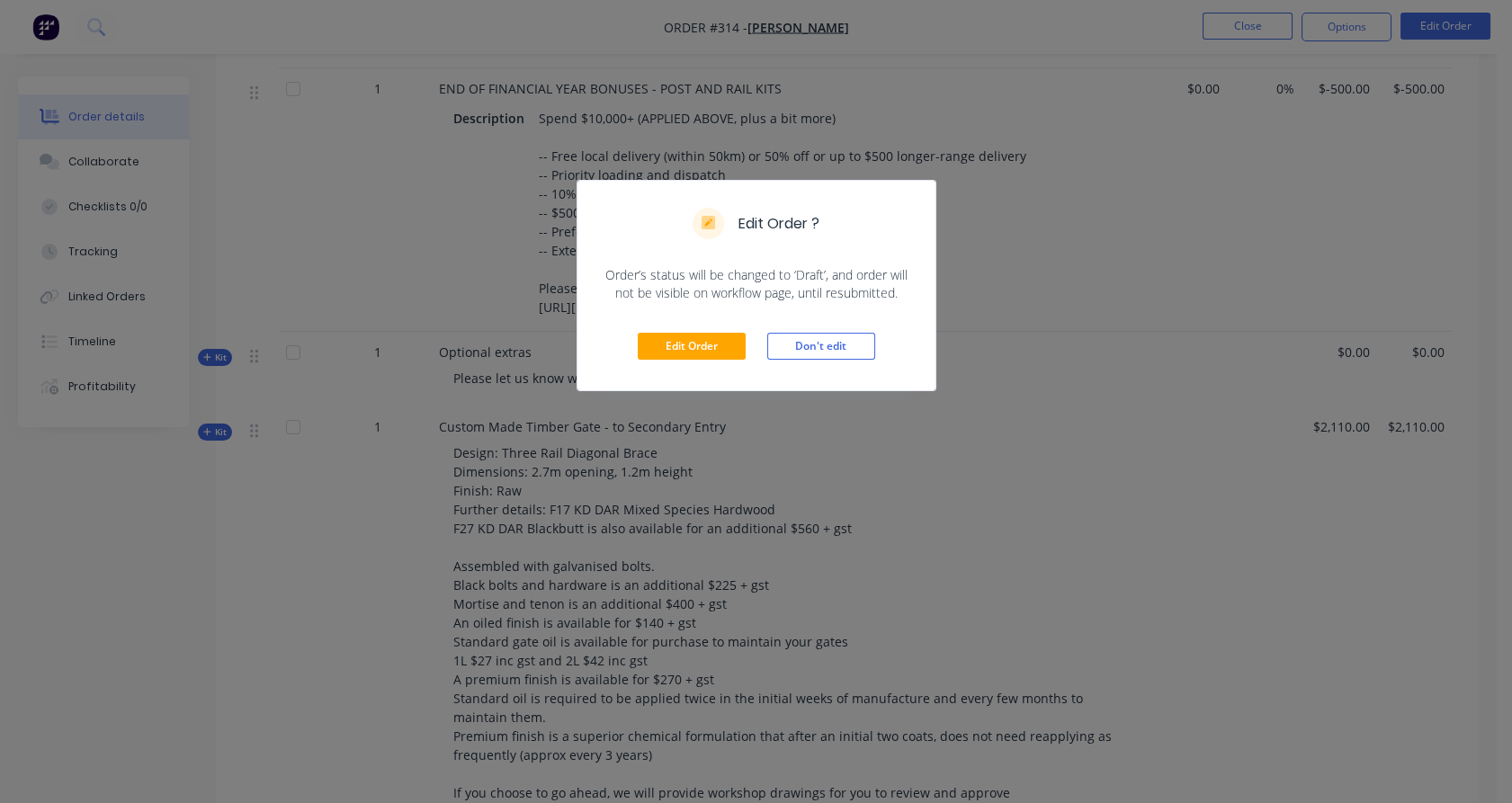
click at [702, 360] on div "Edit Order Don't edit" at bounding box center [756, 346] width 358 height 88
click at [725, 332] on button "Edit Order" at bounding box center [692, 346] width 108 height 27
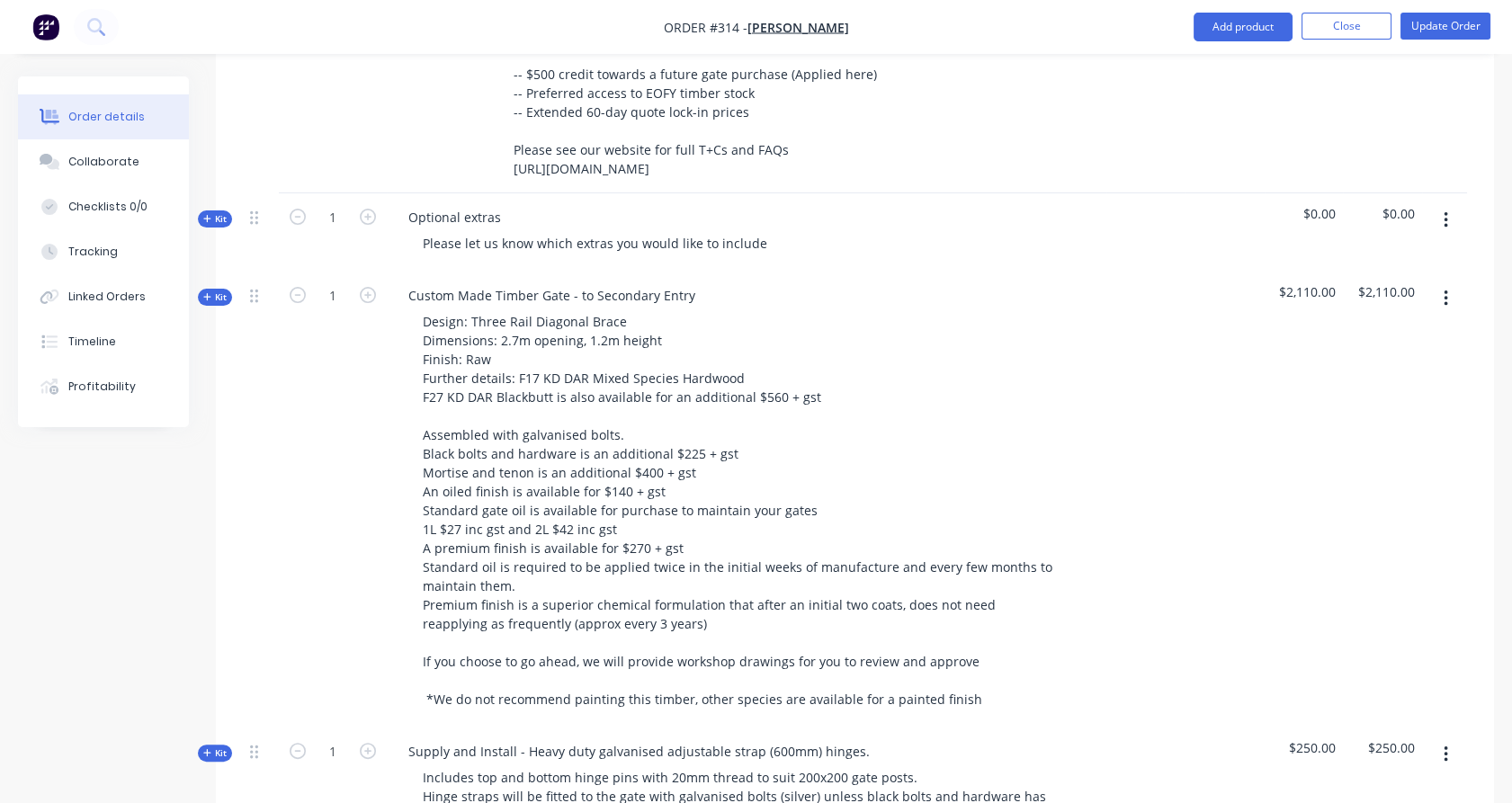
scroll to position [1285, 0]
click at [221, 213] on span "Kit" at bounding box center [215, 220] width 24 height 13
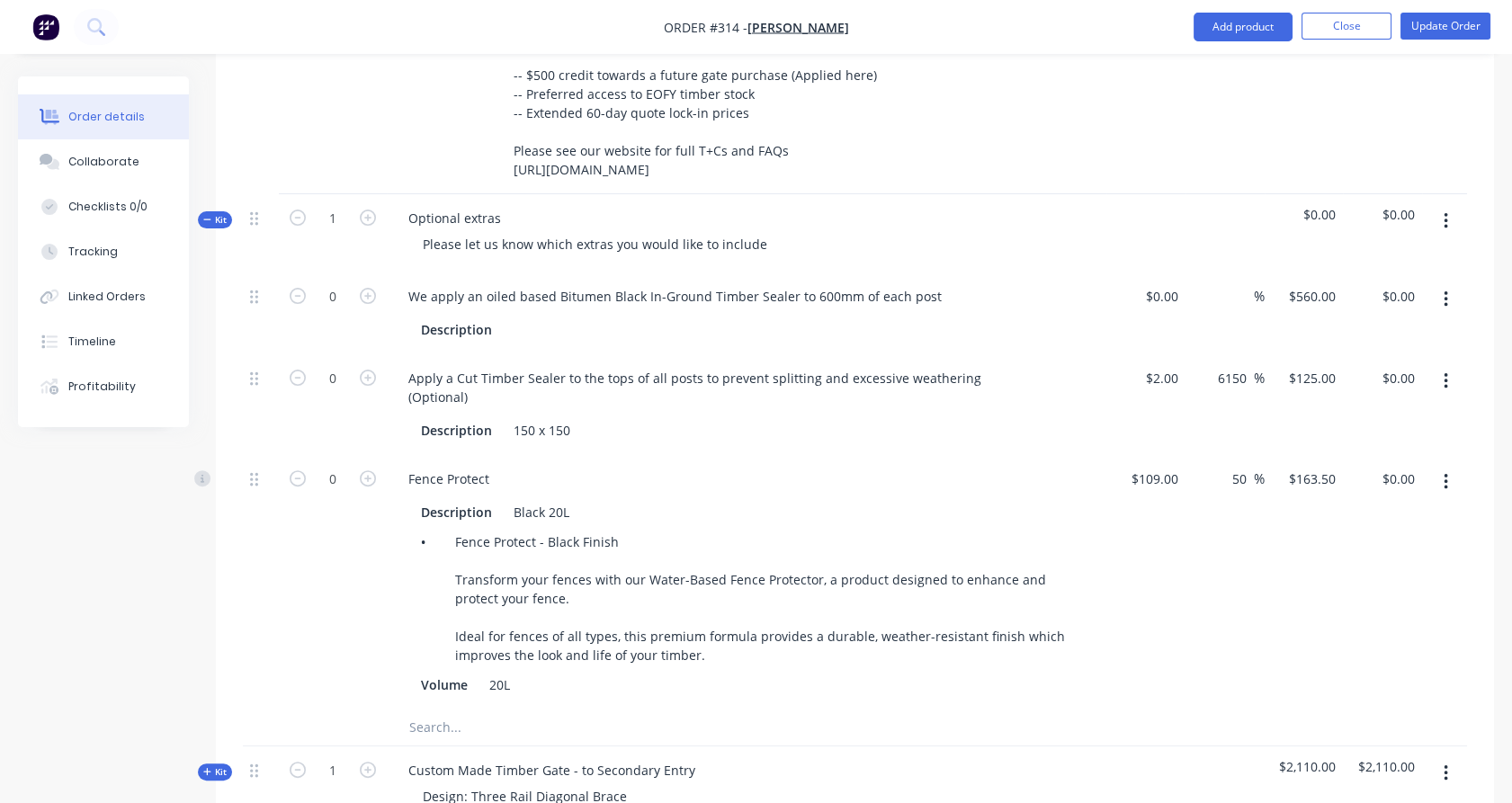
click at [1453, 205] on button "button" at bounding box center [1446, 222] width 43 height 32
click at [338, 388] on div "0" at bounding box center [332, 404] width 108 height 100
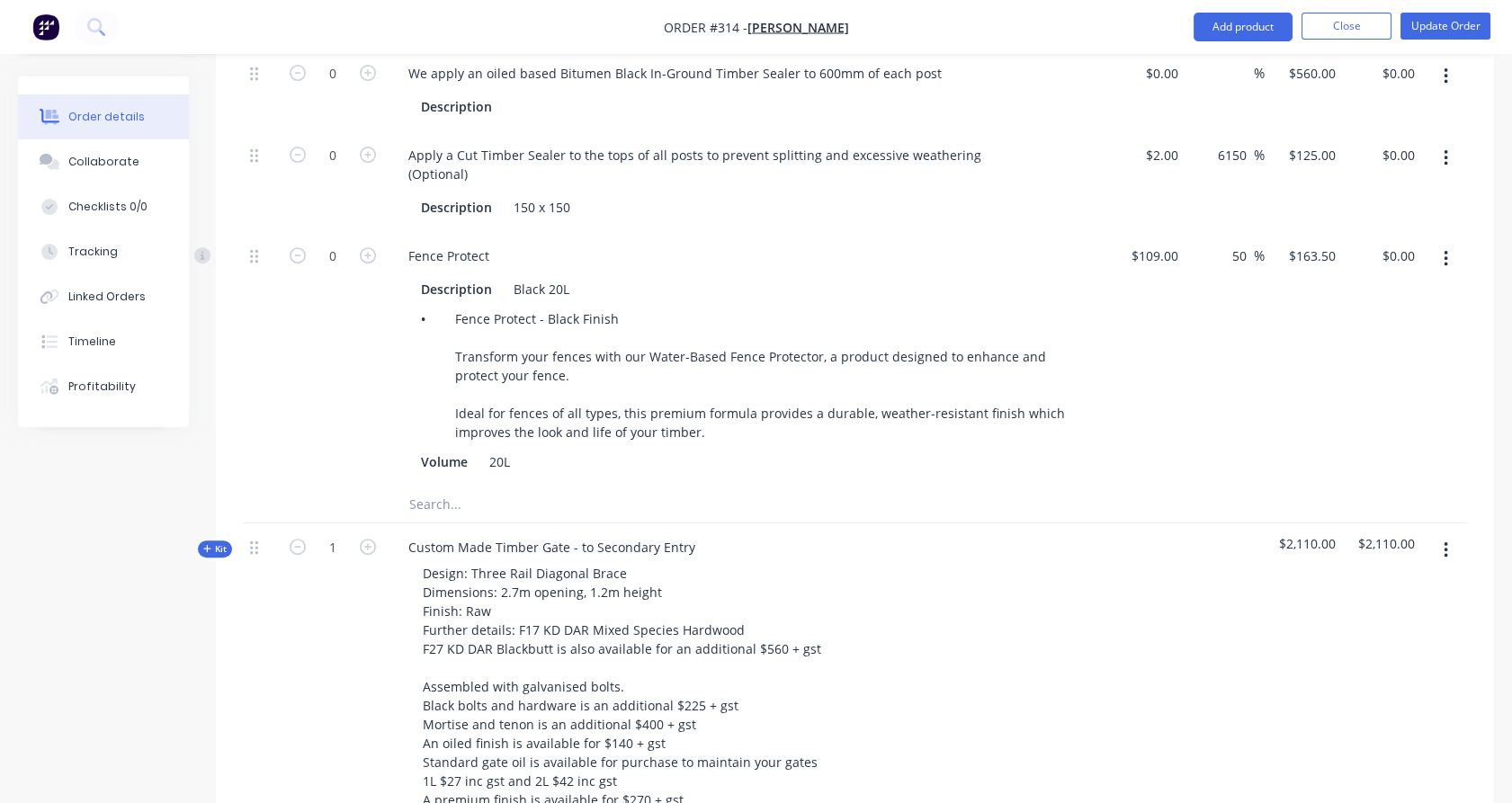
scroll to position [1508, 0]
click at [1451, 533] on button "button" at bounding box center [1446, 549] width 43 height 32
click at [1401, 692] on div "Delete" at bounding box center [1381, 705] width 138 height 27
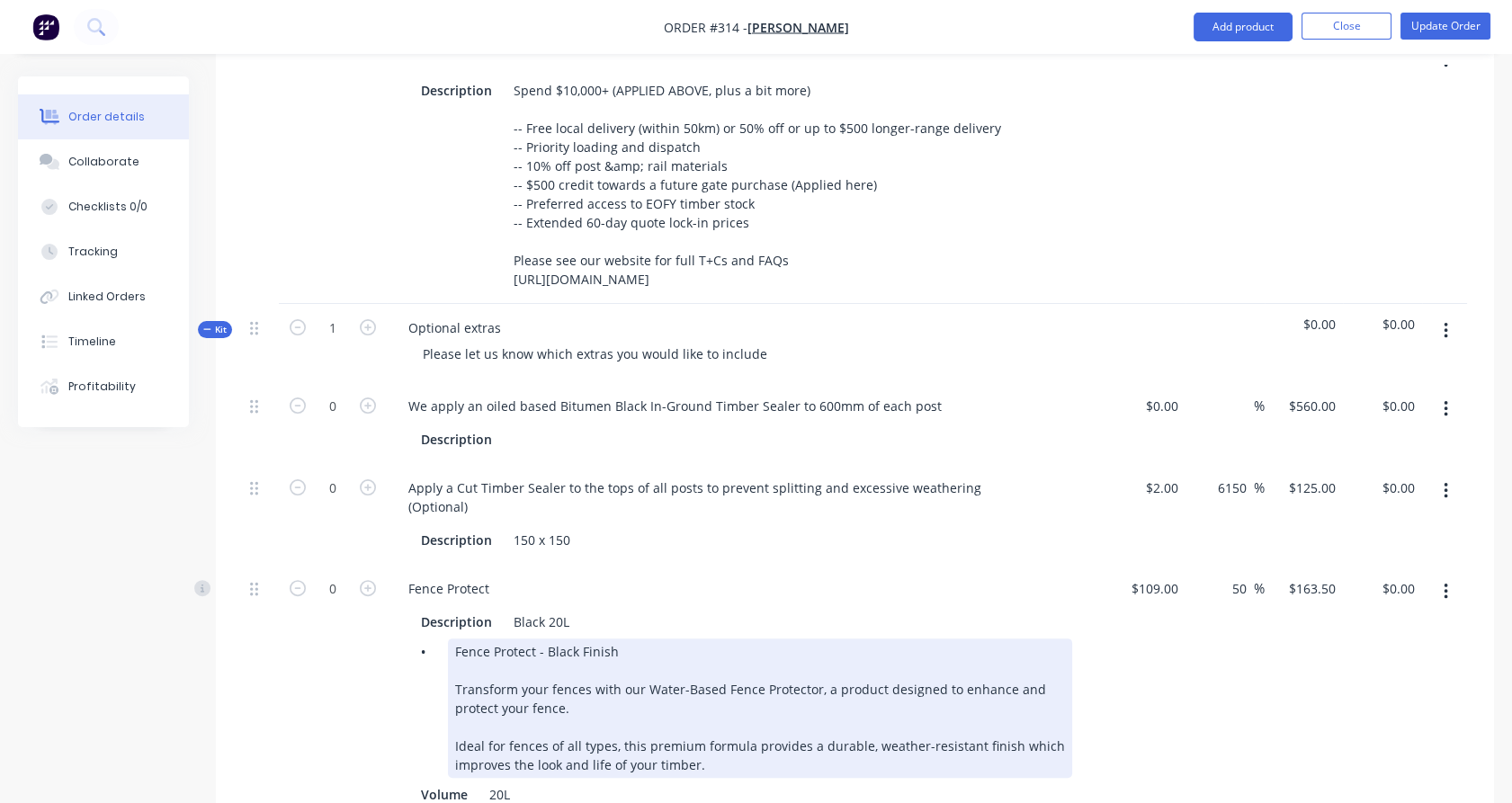
scroll to position [1152, 0]
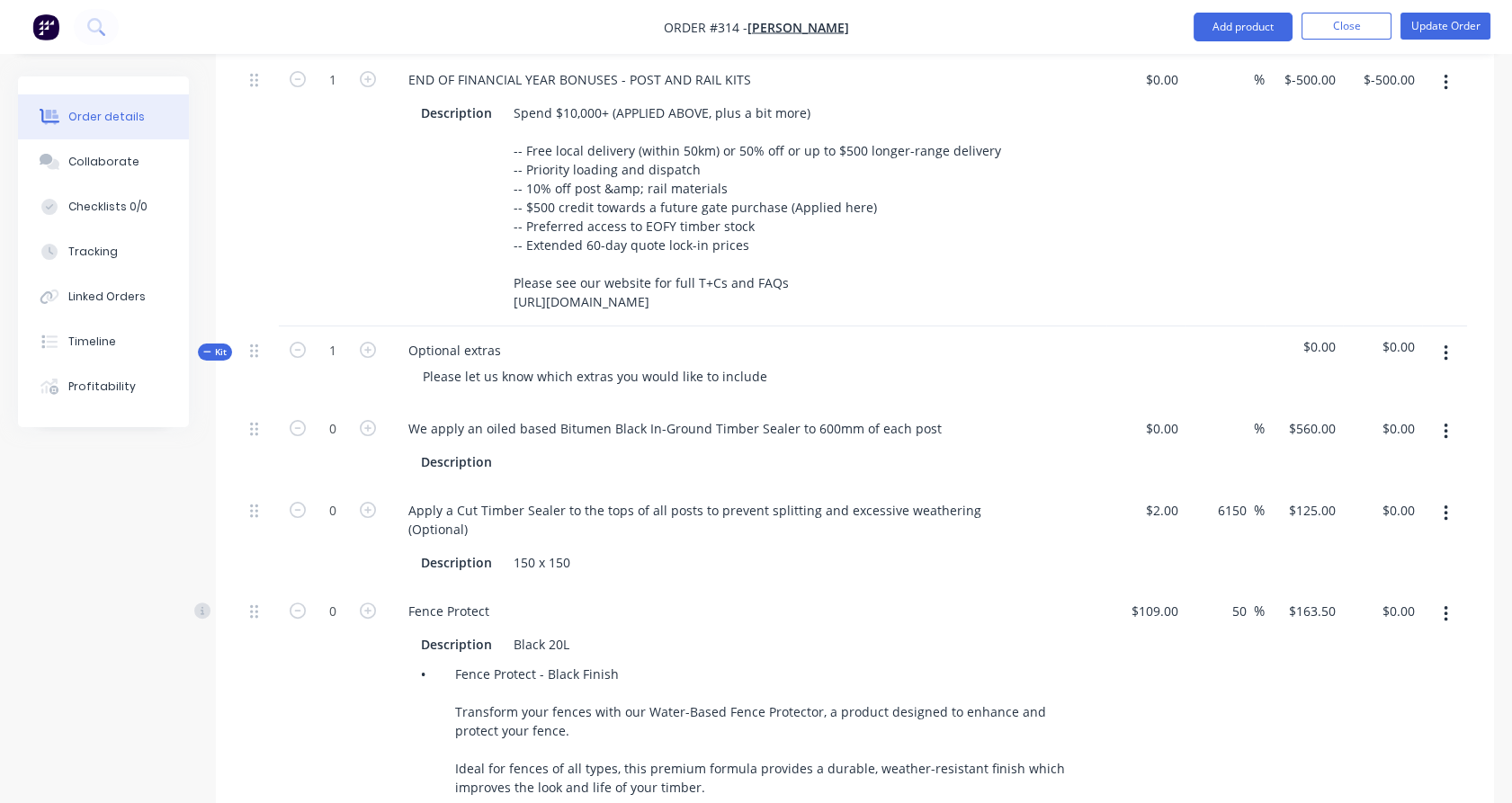
click at [1450, 497] on button "button" at bounding box center [1446, 513] width 43 height 32
click at [1383, 620] on div "Delete" at bounding box center [1381, 633] width 138 height 27
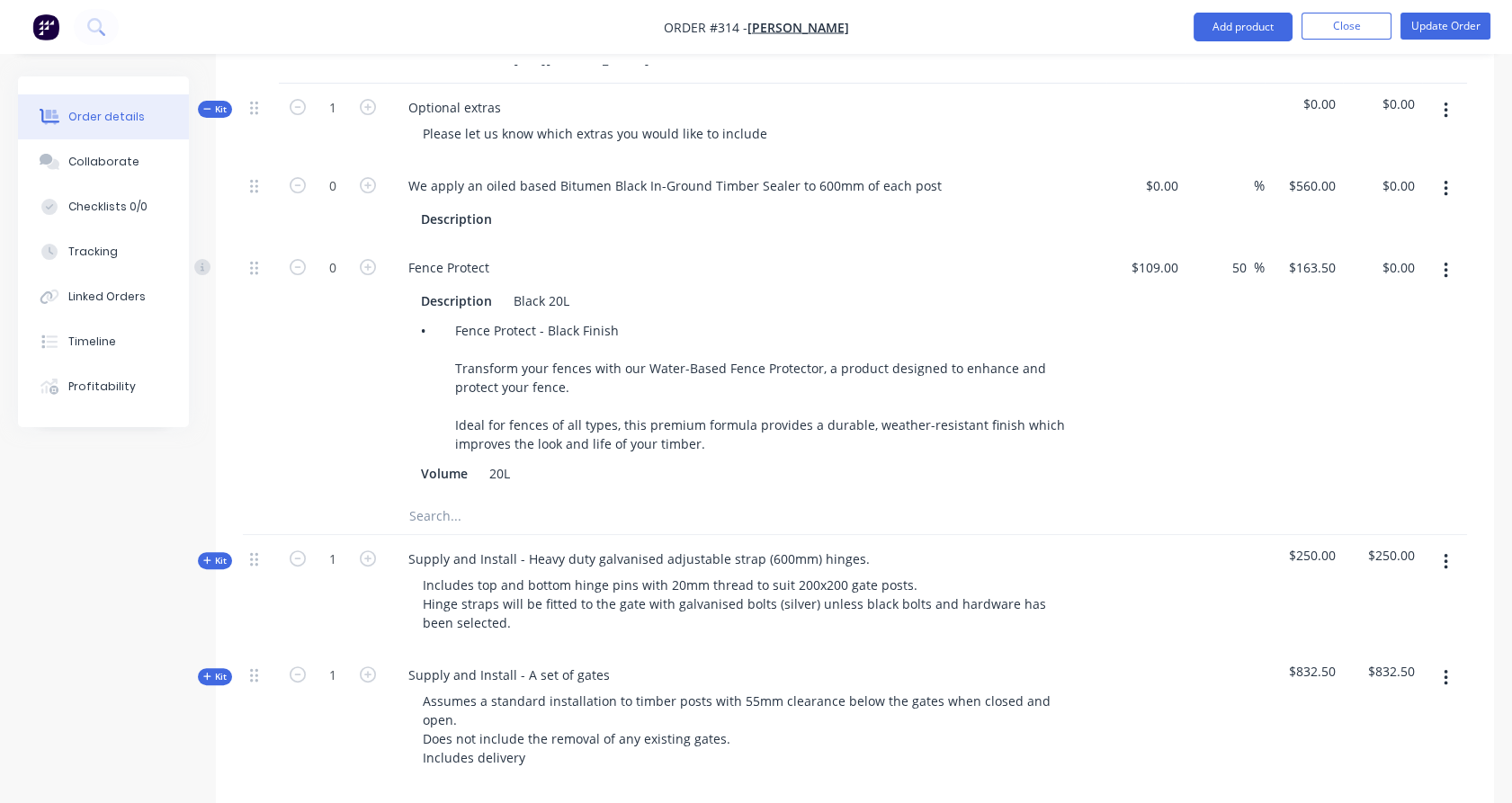
scroll to position [1468, 0]
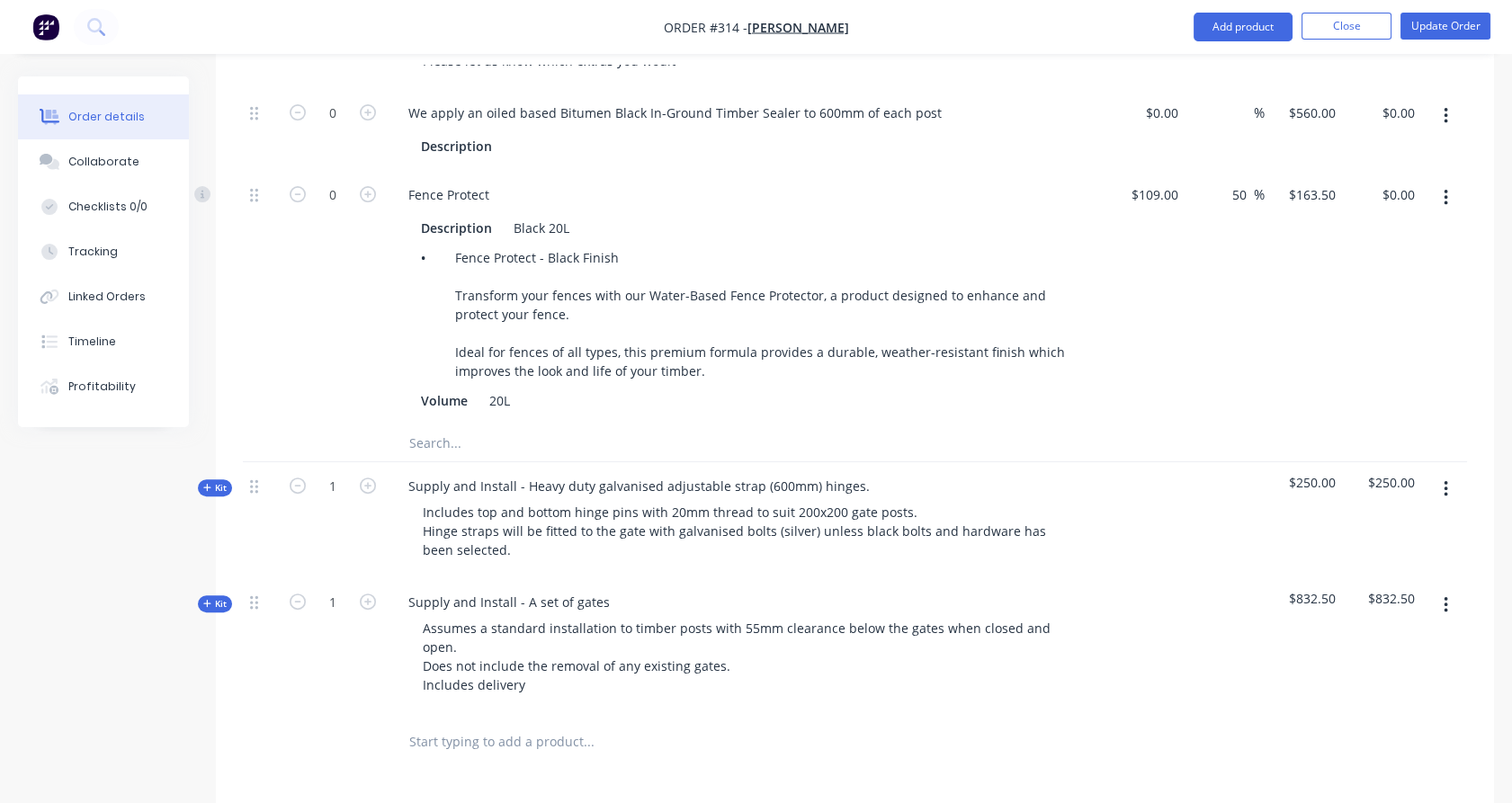
click at [1440, 473] on button "button" at bounding box center [1446, 490] width 43 height 32
drag, startPoint x: 1412, startPoint y: 612, endPoint x: 1387, endPoint y: 662, distance: 55.9
click at [1387, 662] on div "$832.50" at bounding box center [1382, 646] width 80 height 134
drag, startPoint x: 1387, startPoint y: 662, endPoint x: 1446, endPoint y: 460, distance: 210.4
click at [1446, 481] on icon "button" at bounding box center [1446, 489] width 4 height 16
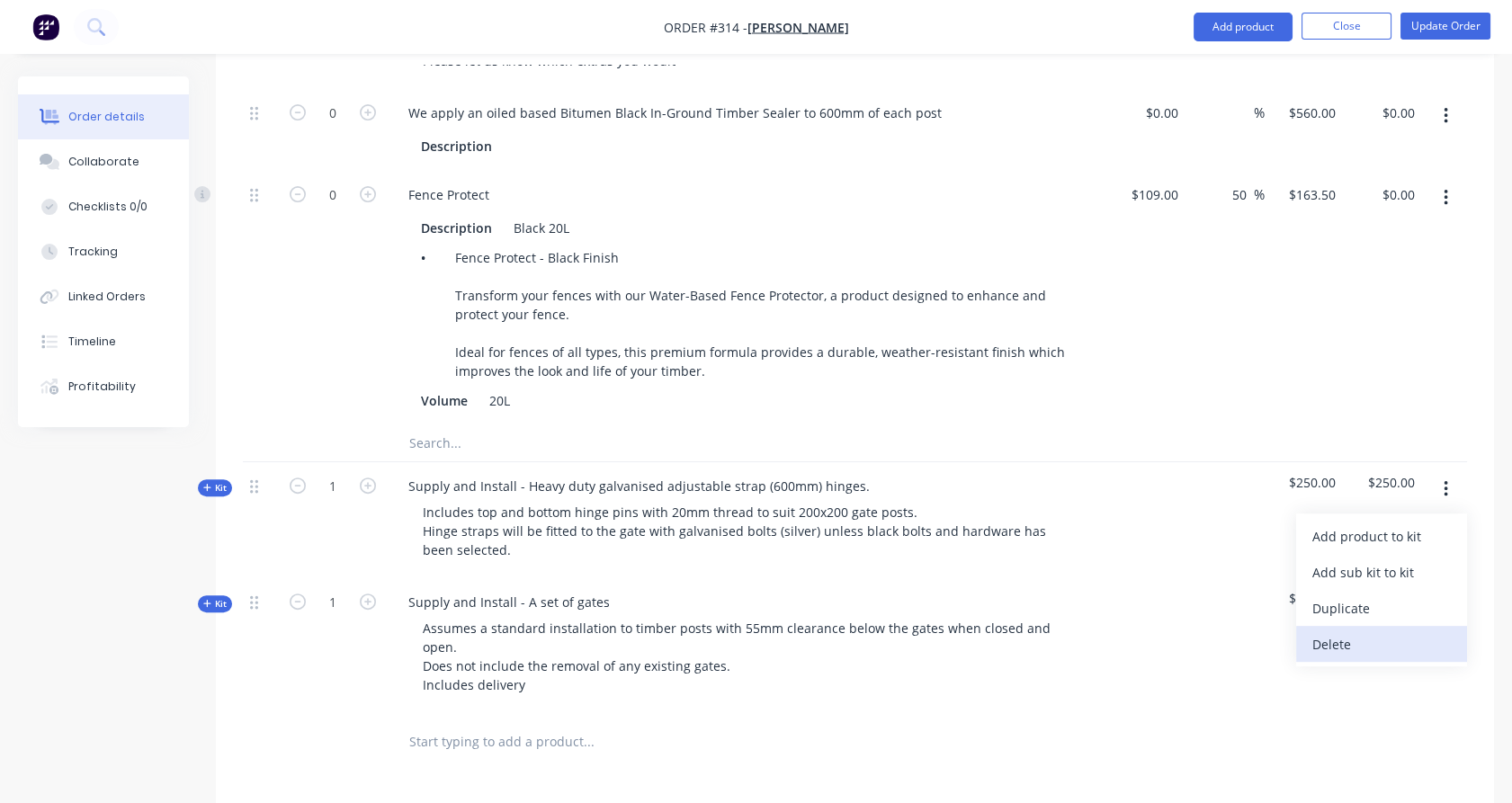
click at [1397, 632] on div "Delete" at bounding box center [1381, 645] width 138 height 27
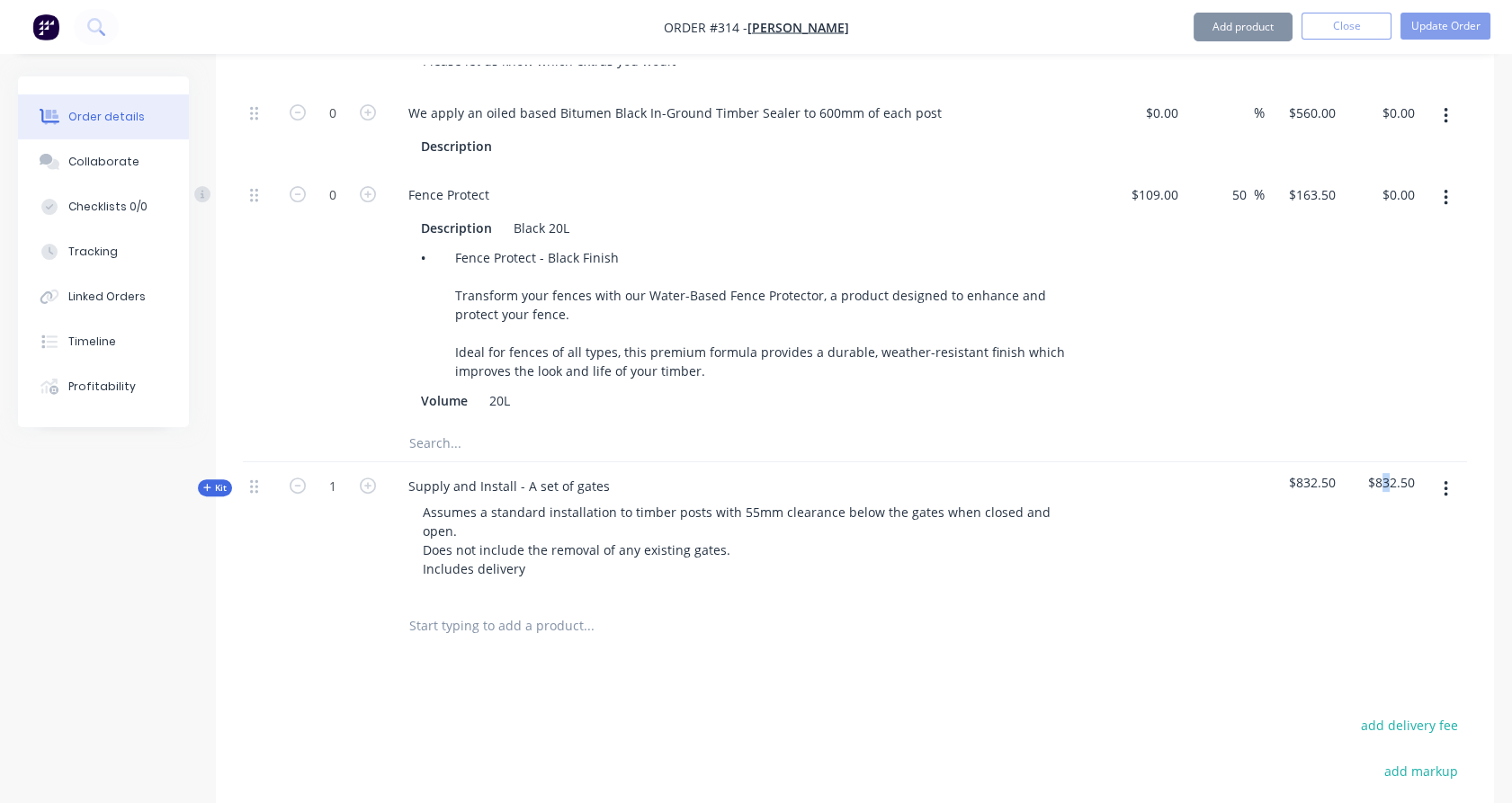
click at [1449, 473] on button "button" at bounding box center [1446, 490] width 43 height 32
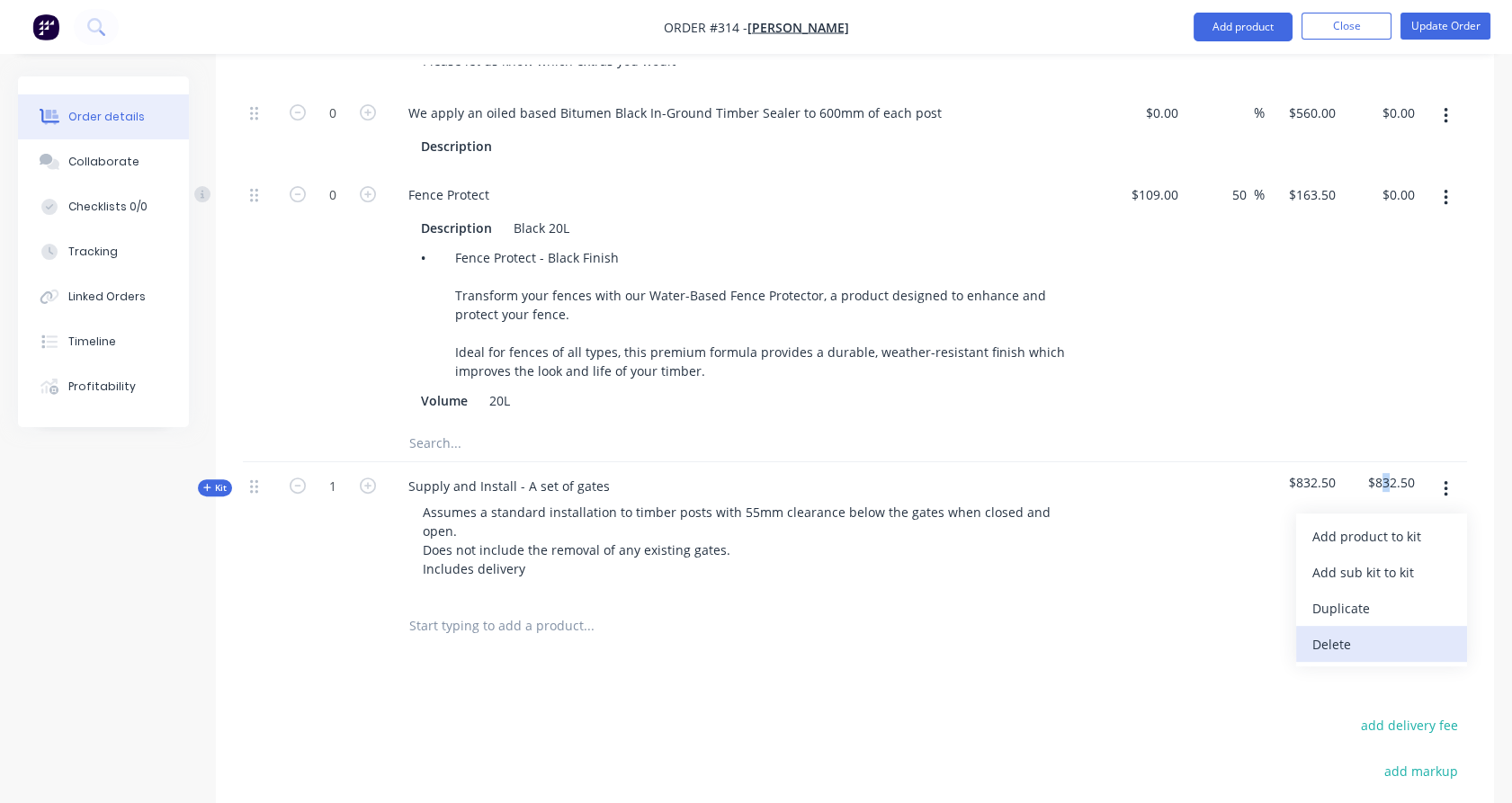
click at [1382, 632] on div "Delete" at bounding box center [1381, 645] width 138 height 27
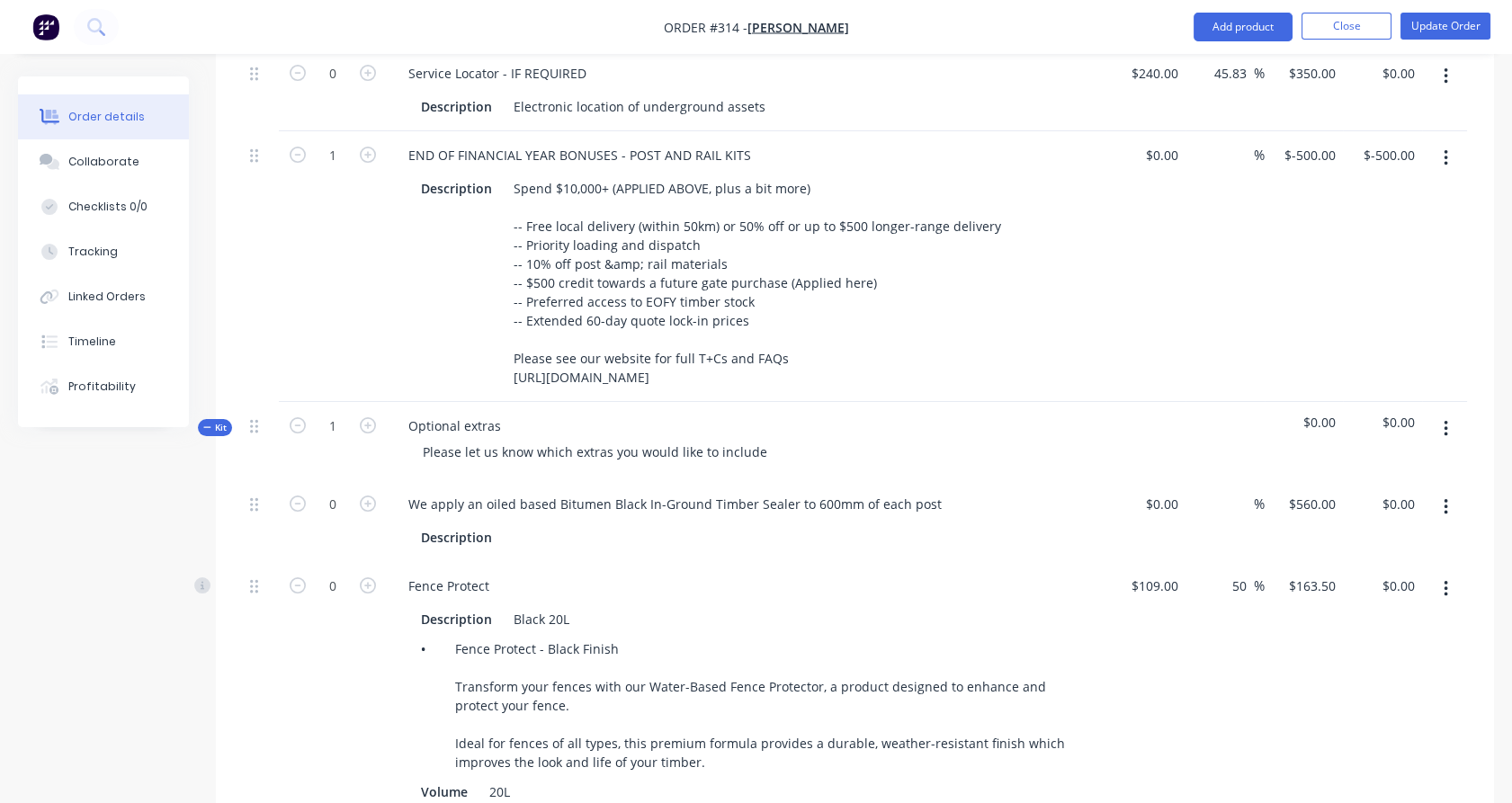
scroll to position [792, 0]
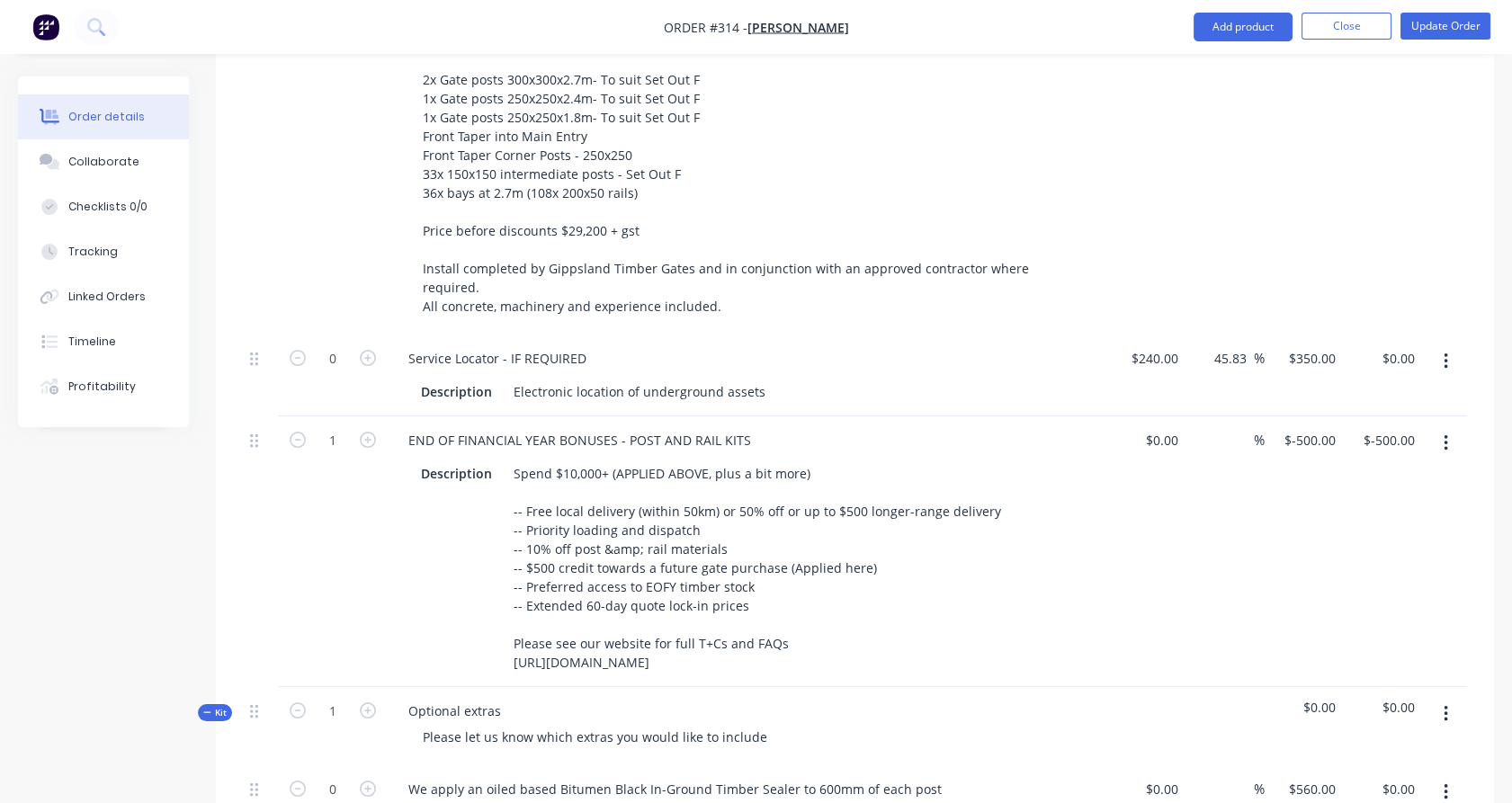
click at [1447, 436] on icon "button" at bounding box center [1446, 443] width 4 height 16
click at [1398, 585] on div "Delete" at bounding box center [1381, 598] width 138 height 27
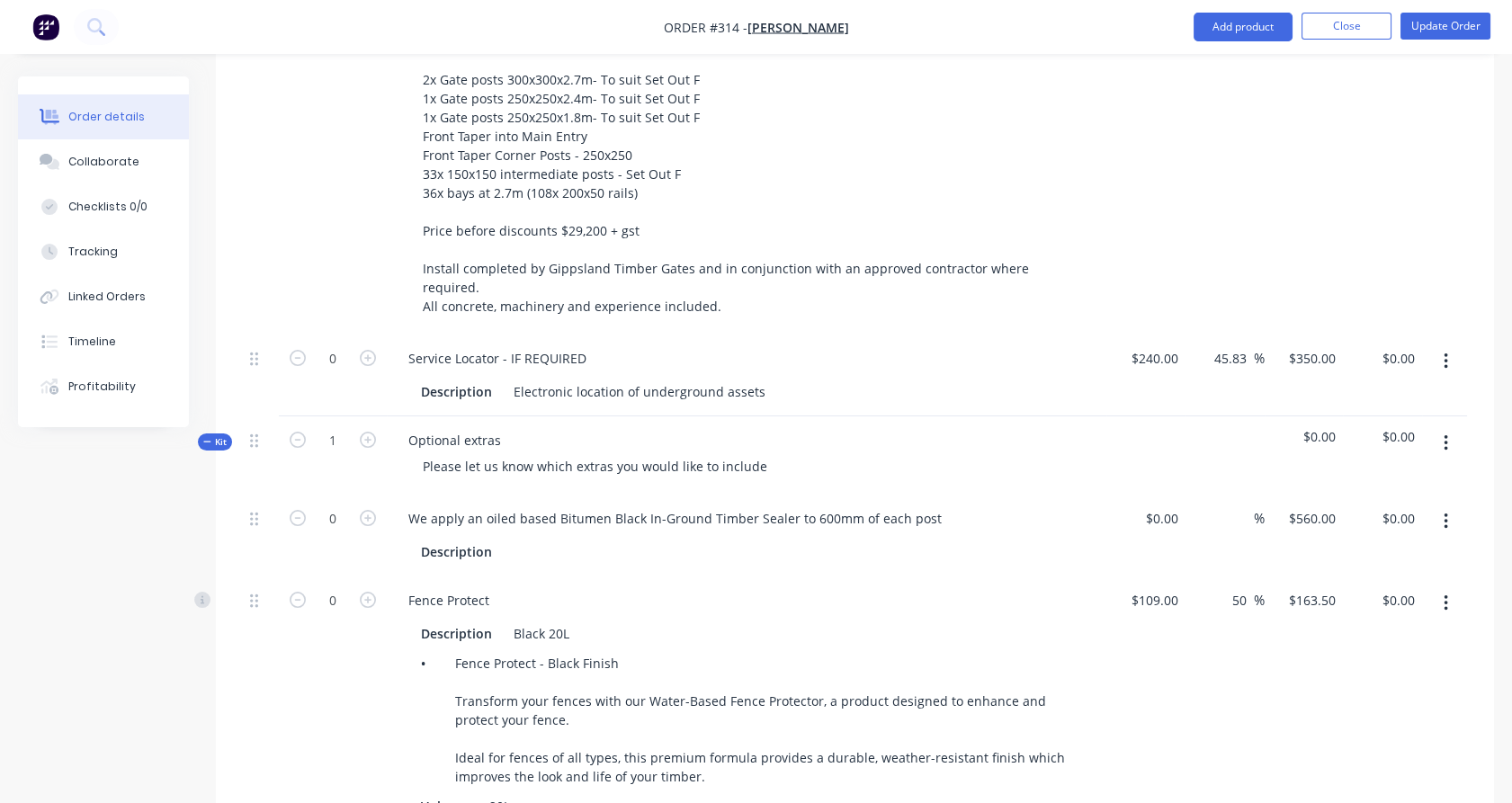
click at [1448, 346] on button "button" at bounding box center [1446, 362] width 43 height 32
click at [1391, 504] on div "Delete" at bounding box center [1381, 517] width 138 height 27
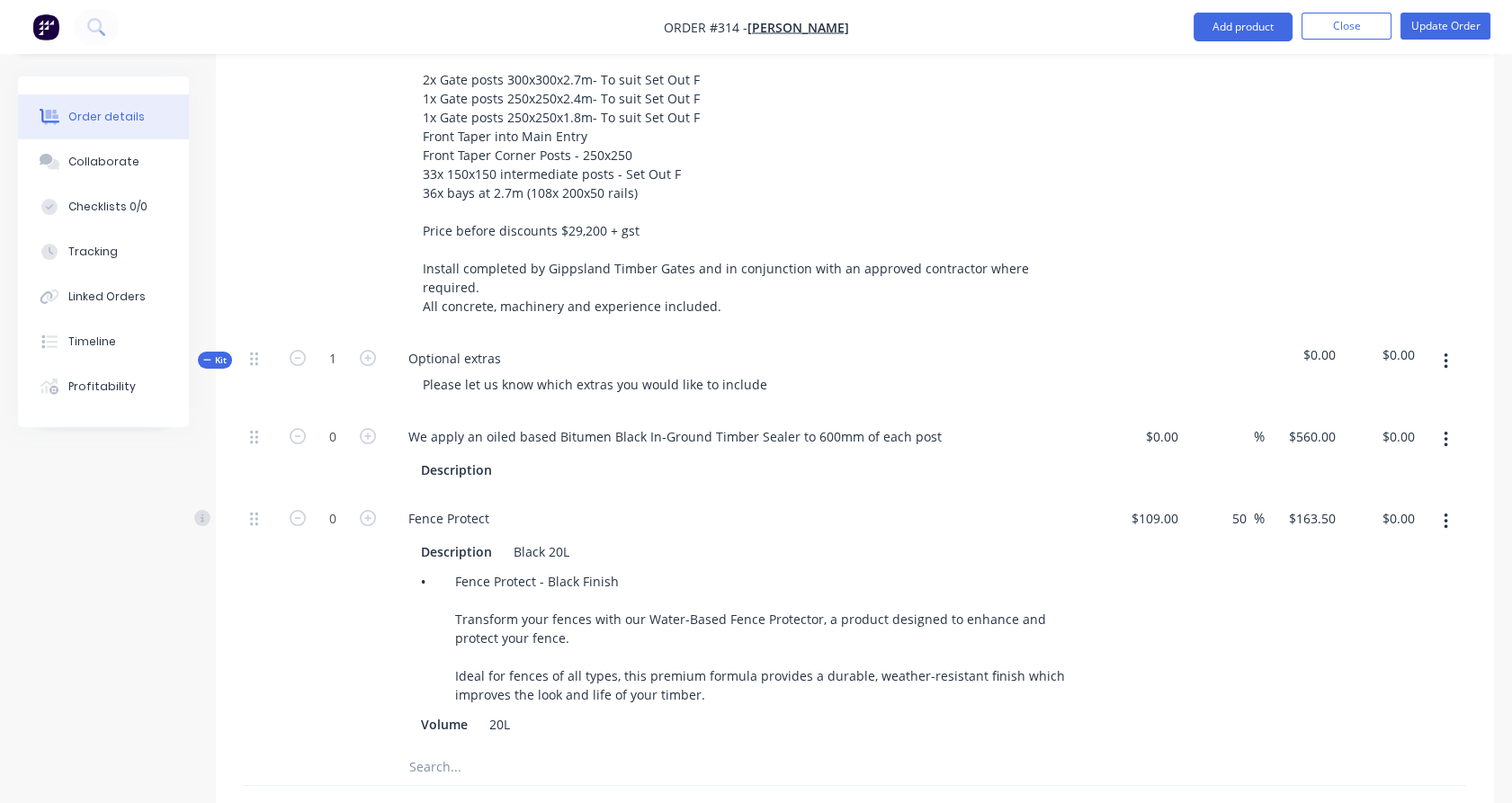
type input "0.00"
click at [1391, 506] on input "0.00" at bounding box center [1405, 519] width 34 height 27
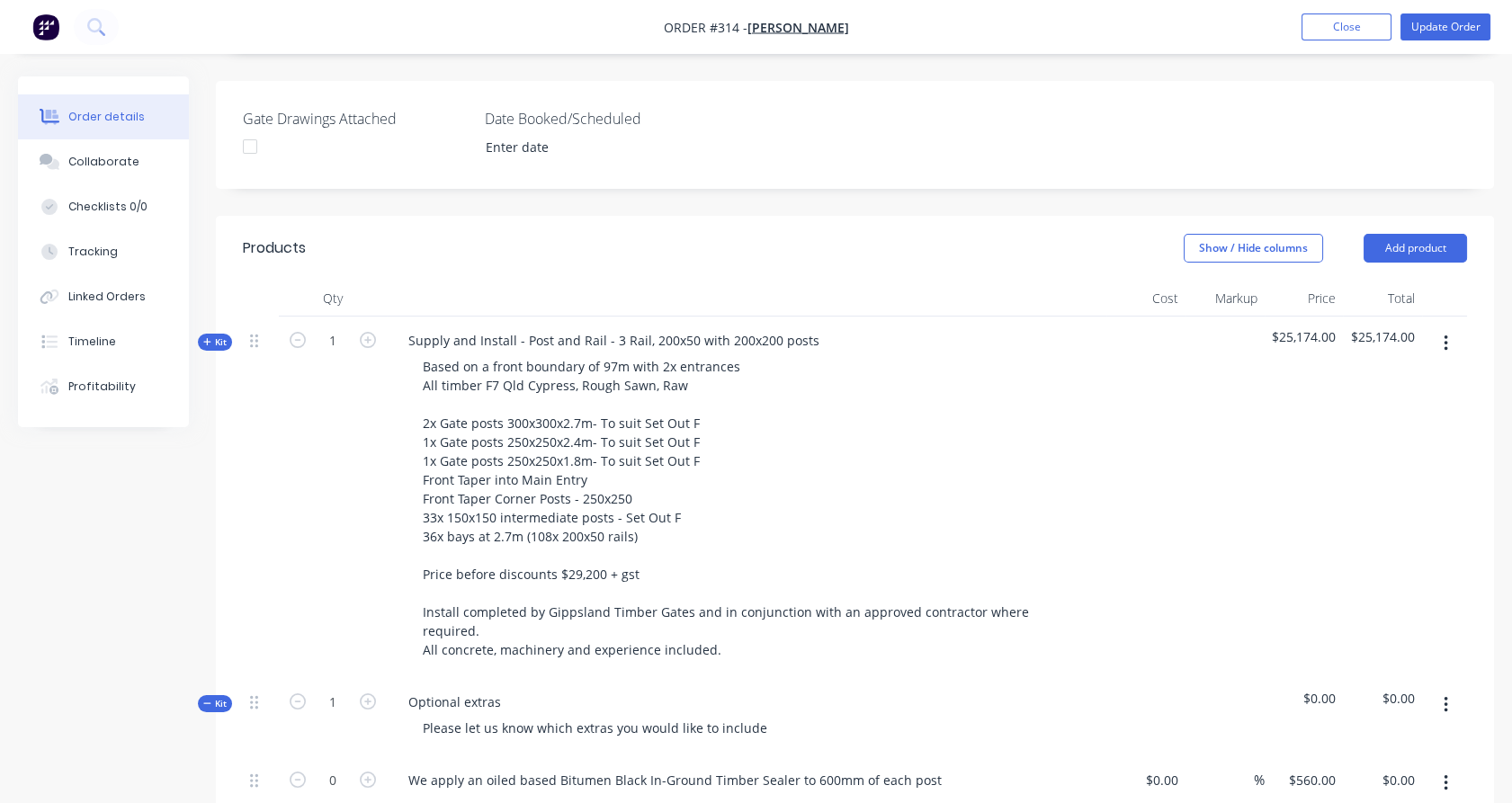
scroll to position [447, 0]
type input "-100"
type input "$0.00"
click at [218, 336] on span "Kit" at bounding box center [215, 343] width 24 height 13
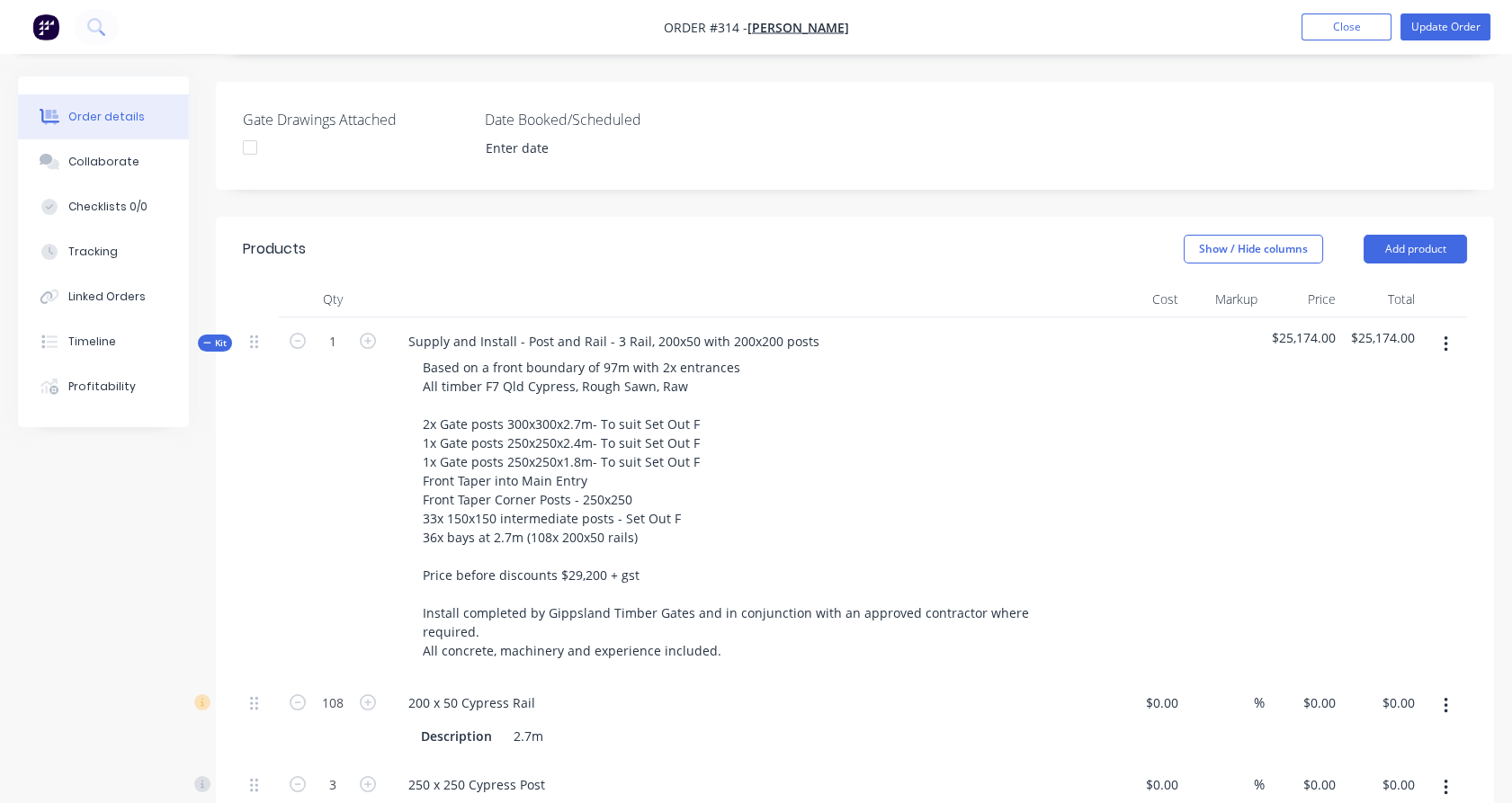
type input "$45.90"
type input "22"
type input "$56.00"
type input "$6,048.00"
type input "$225.00"
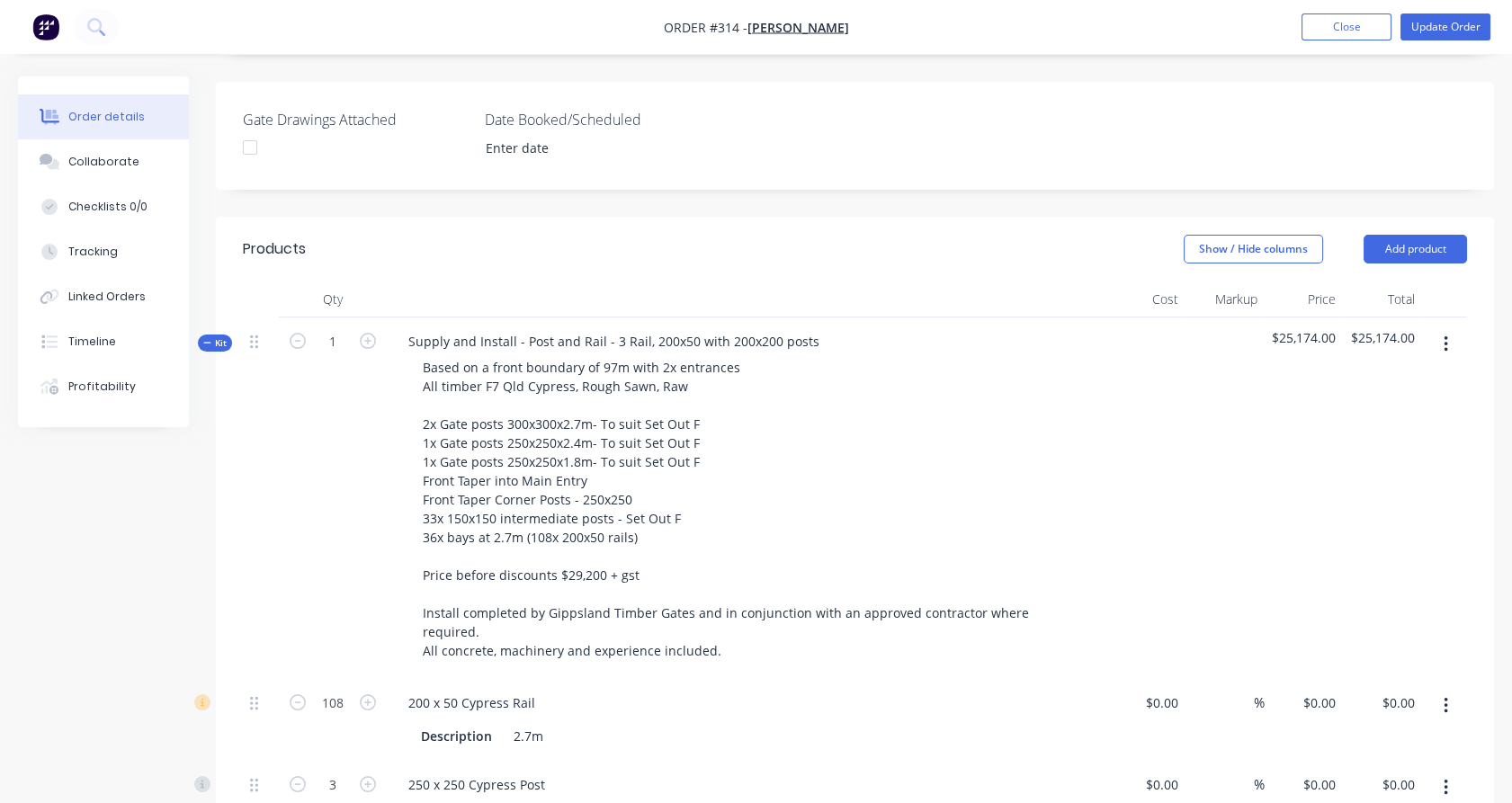
type input "77.78"
type input "$400.00"
type input "$1,200.00"
type input "$300.00"
type input "76.67"
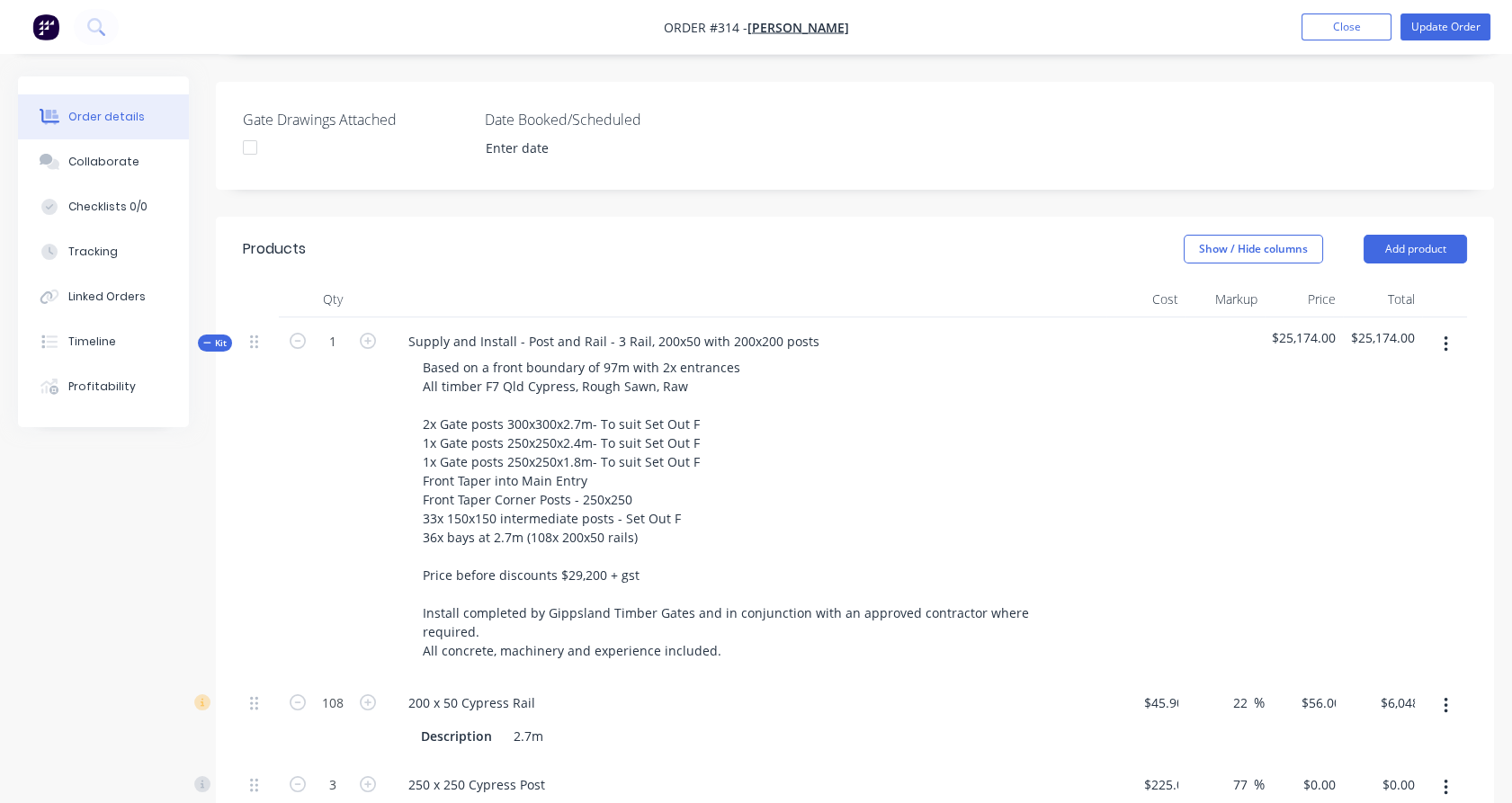
type input "$530.00"
type input "$45.00"
type input "$180.00"
type input "$945.00"
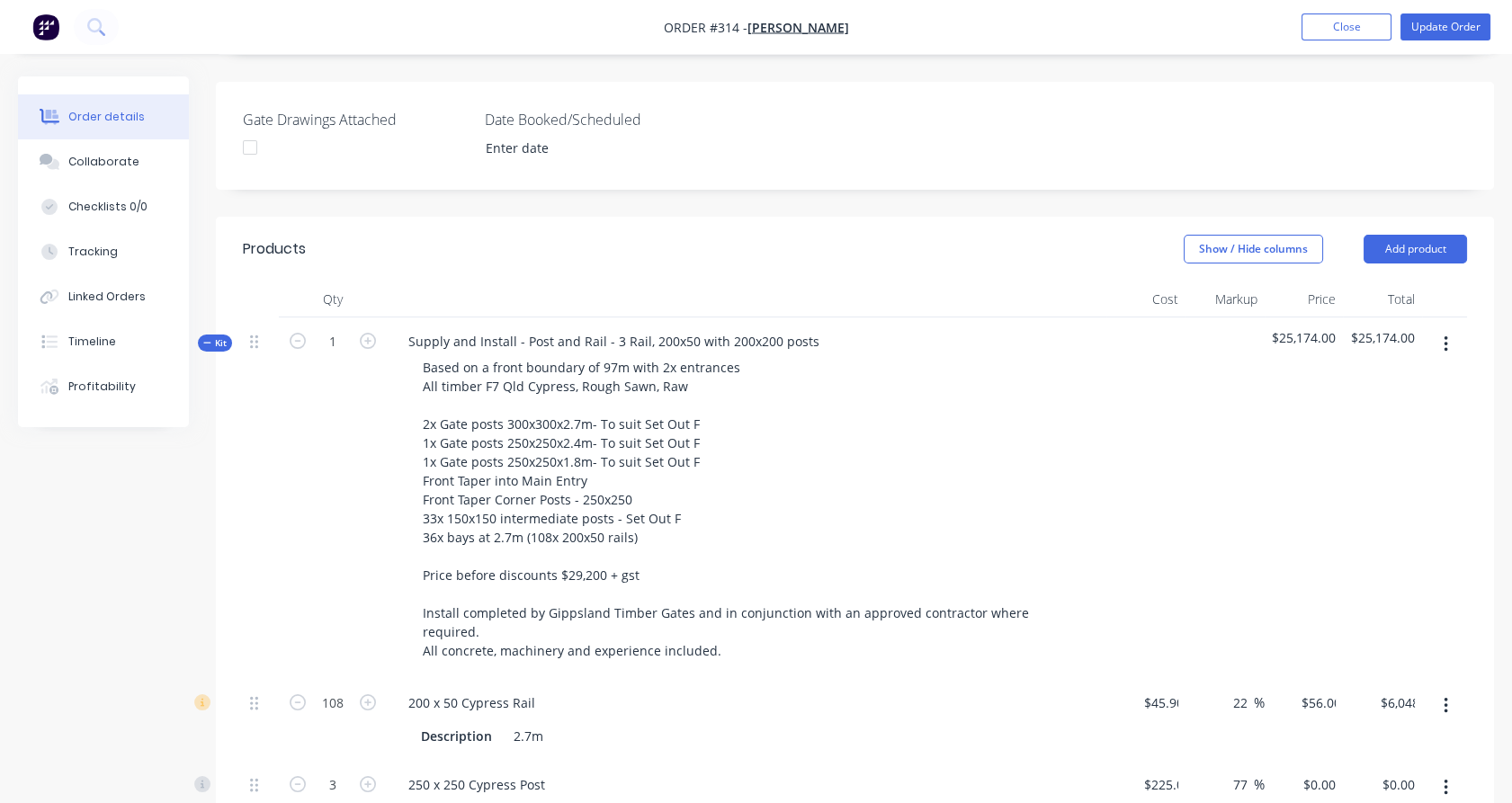
type input "35"
type input "$1,275.75"
type input "$2,551.50"
type input "$55.00"
type input "$110.00"
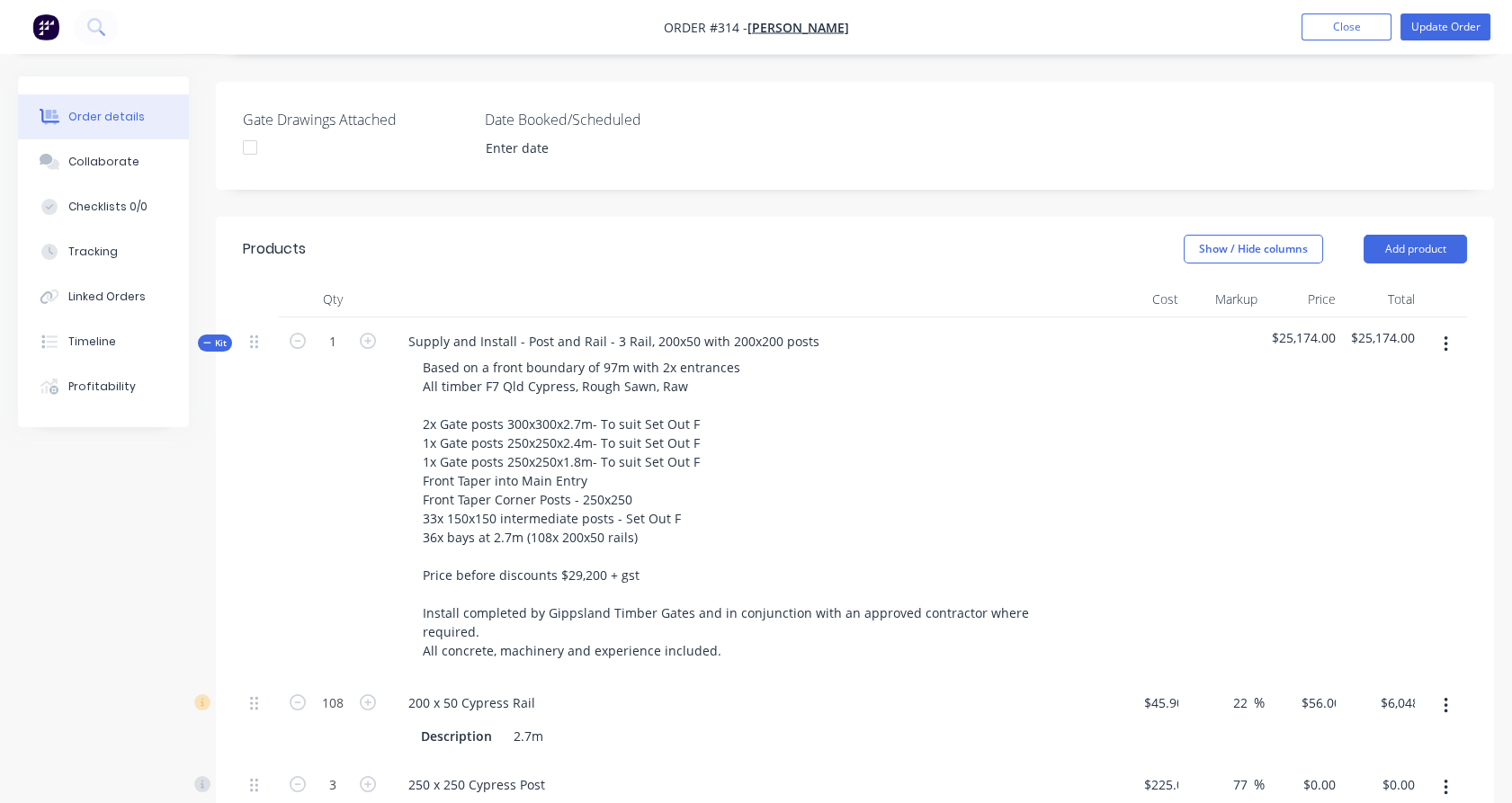
type input "$-1,060.00"
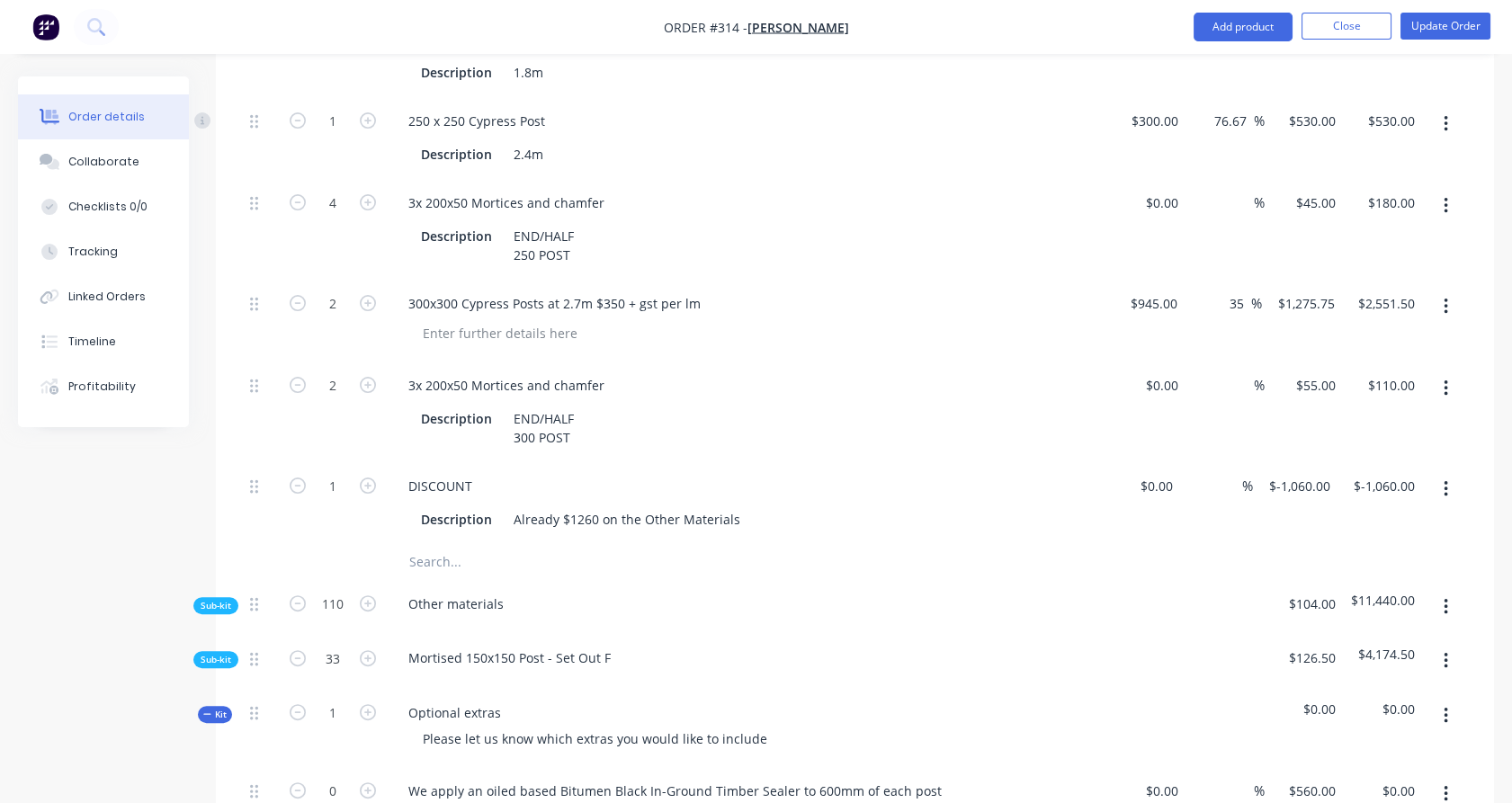
scroll to position [1203, 0]
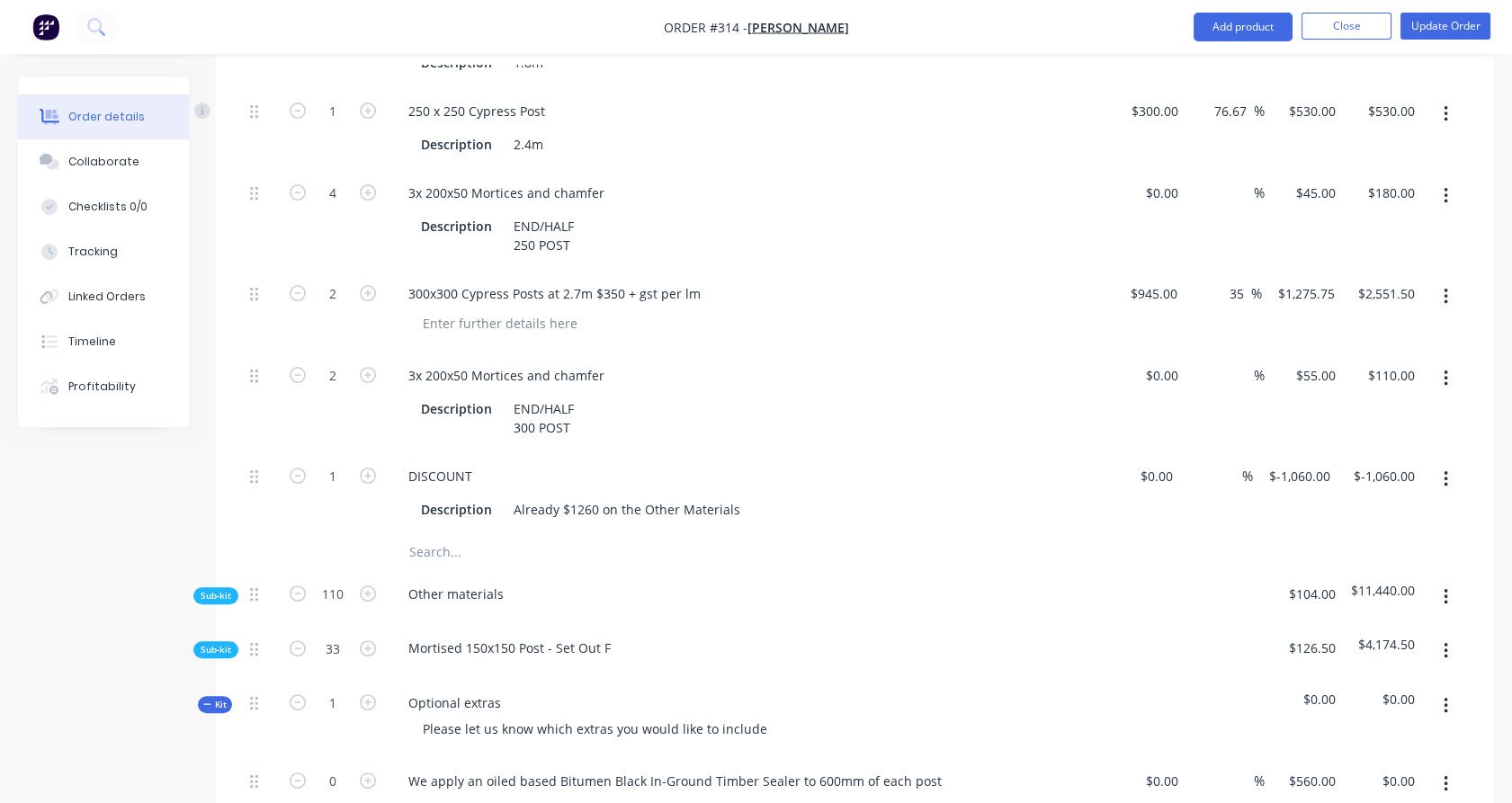
click at [219, 589] on span "Sub-kit" at bounding box center [216, 596] width 30 height 13
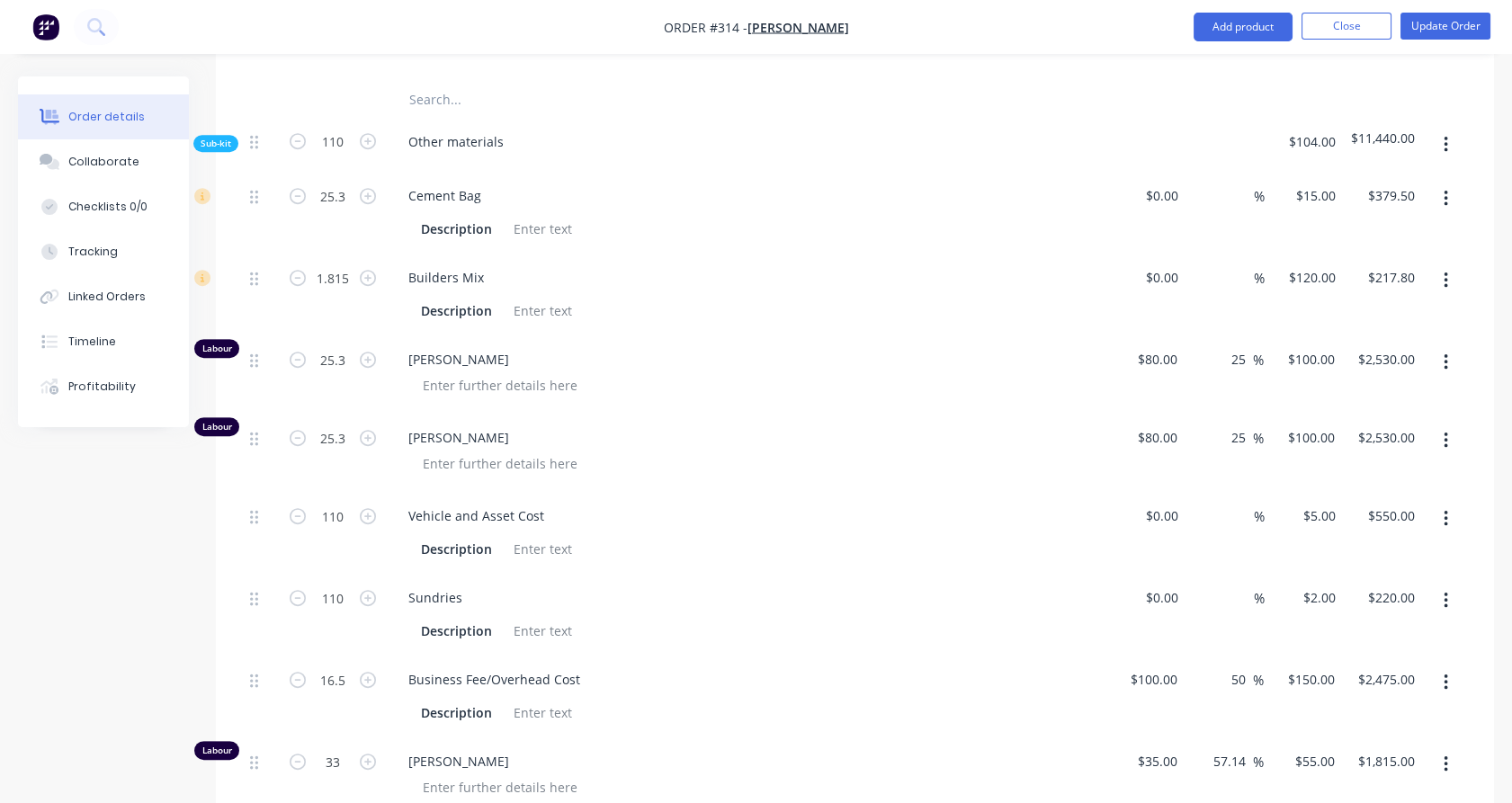
scroll to position [1641, 0]
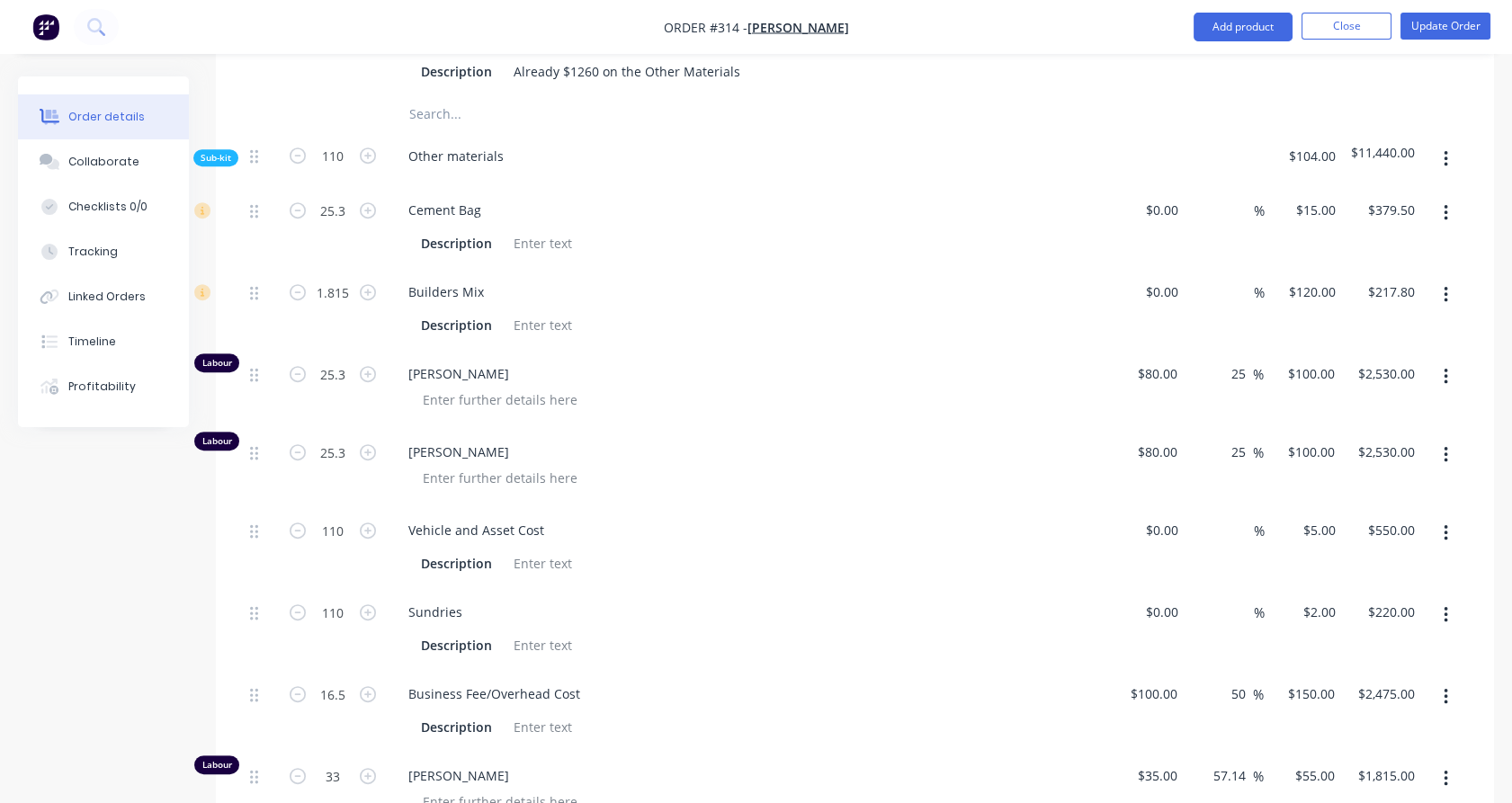
click at [219, 567] on div "Qty Cost Markup Price Total Kit 1 Supply and Install - Post and Rail - 3 Rail, …" at bounding box center [855, 300] width 1278 height 2425
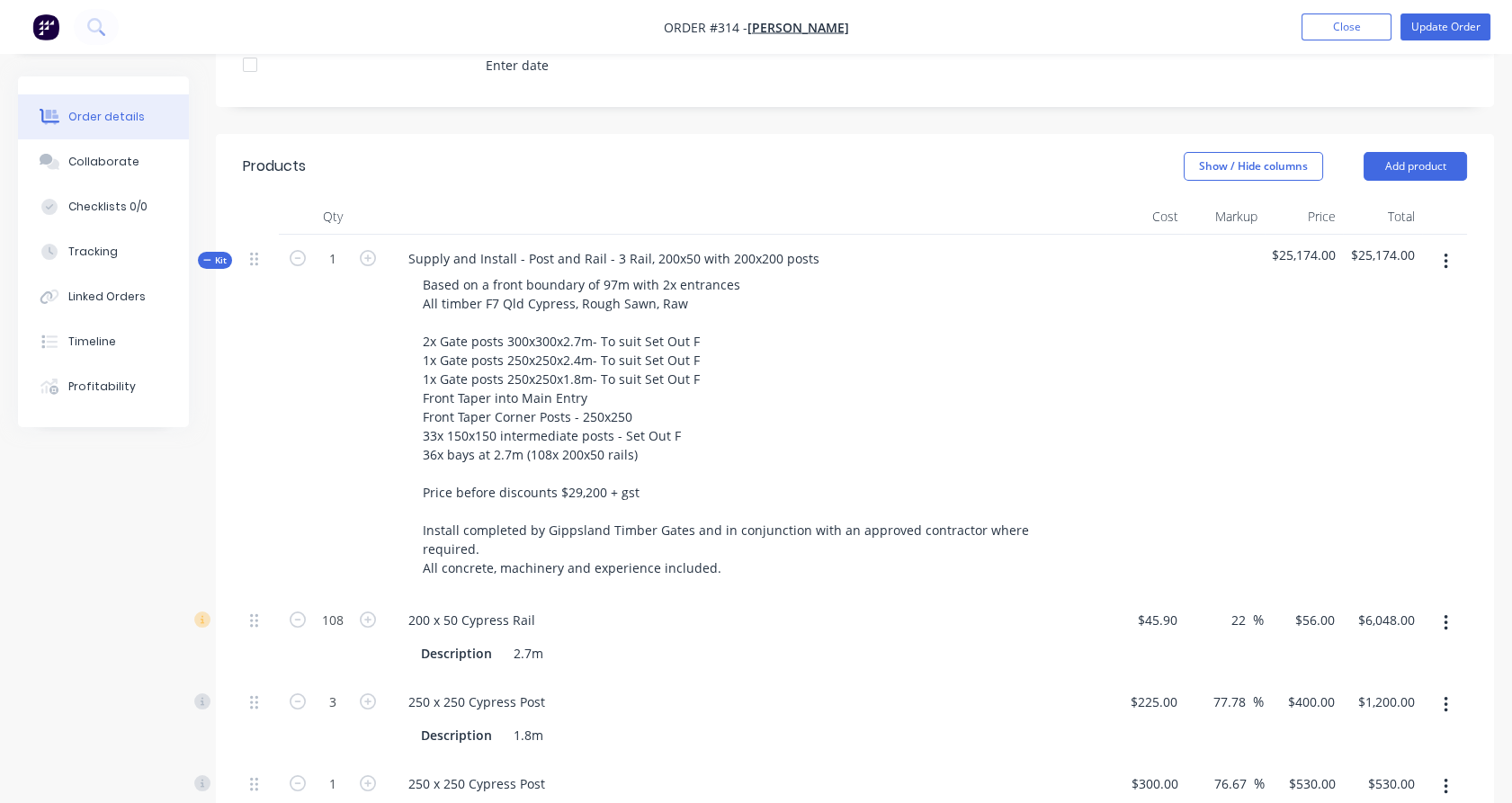
scroll to position [440, 0]
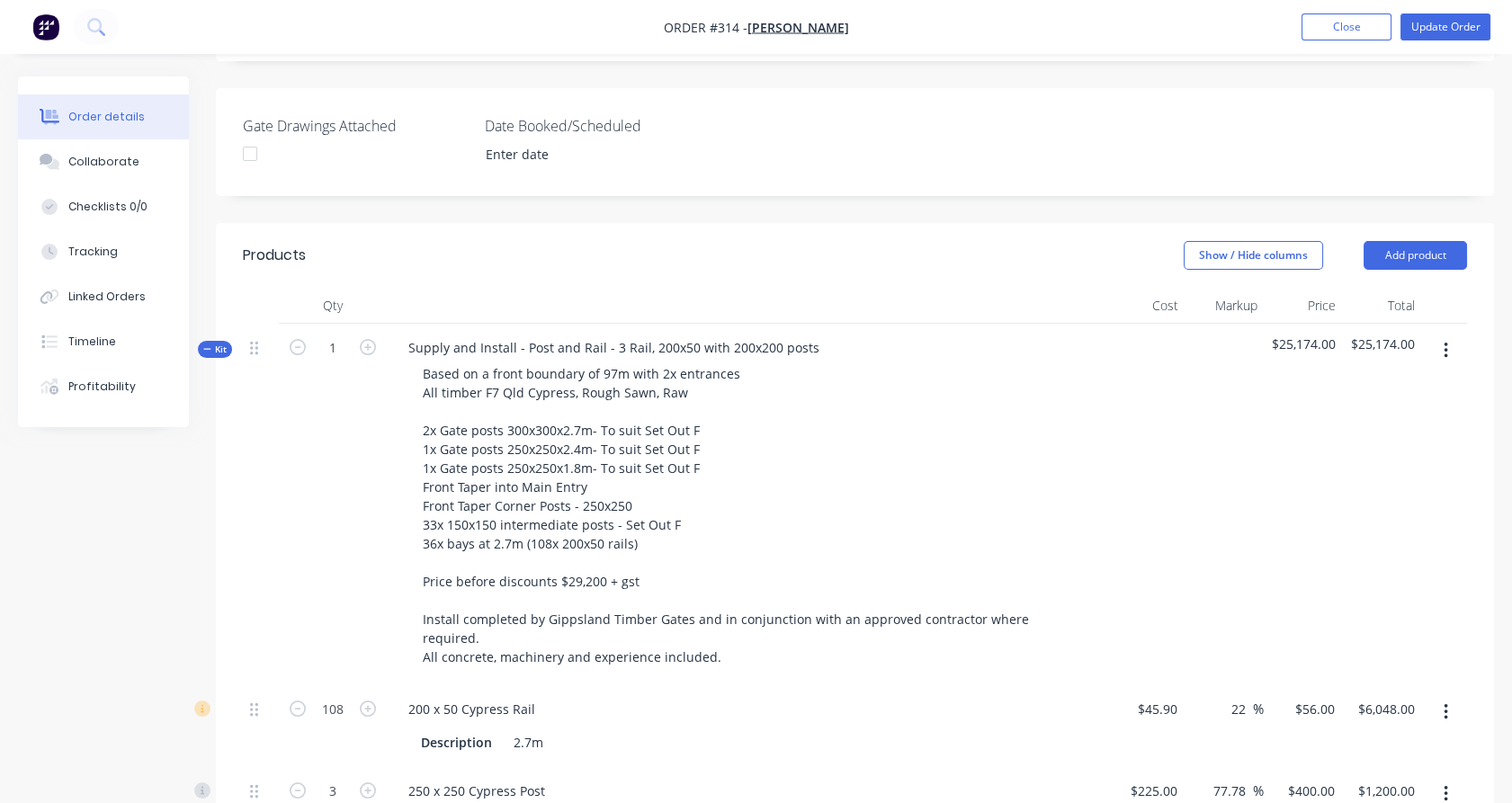
click at [212, 343] on span "Kit" at bounding box center [215, 349] width 24 height 13
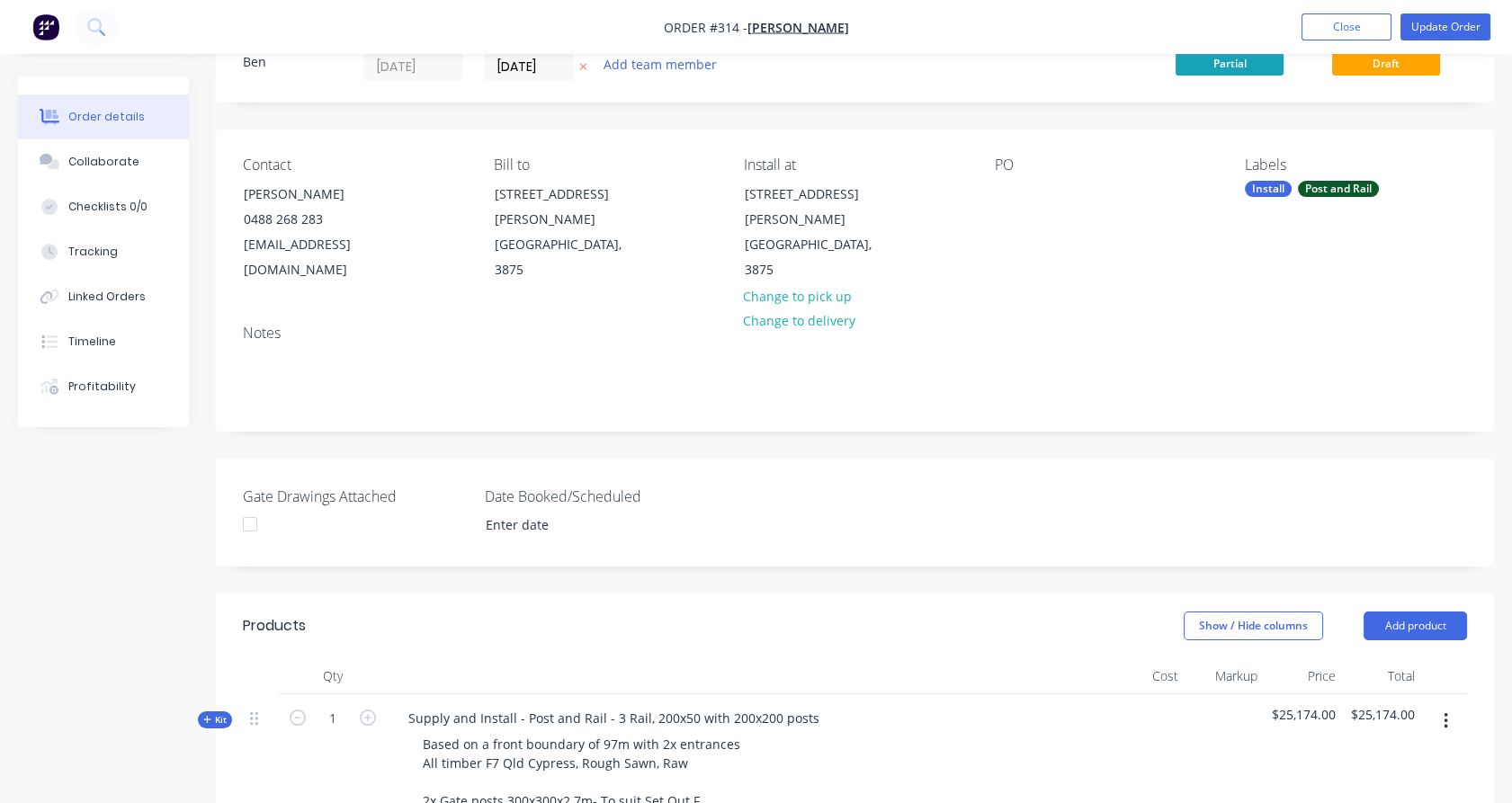
scroll to position [0, 0]
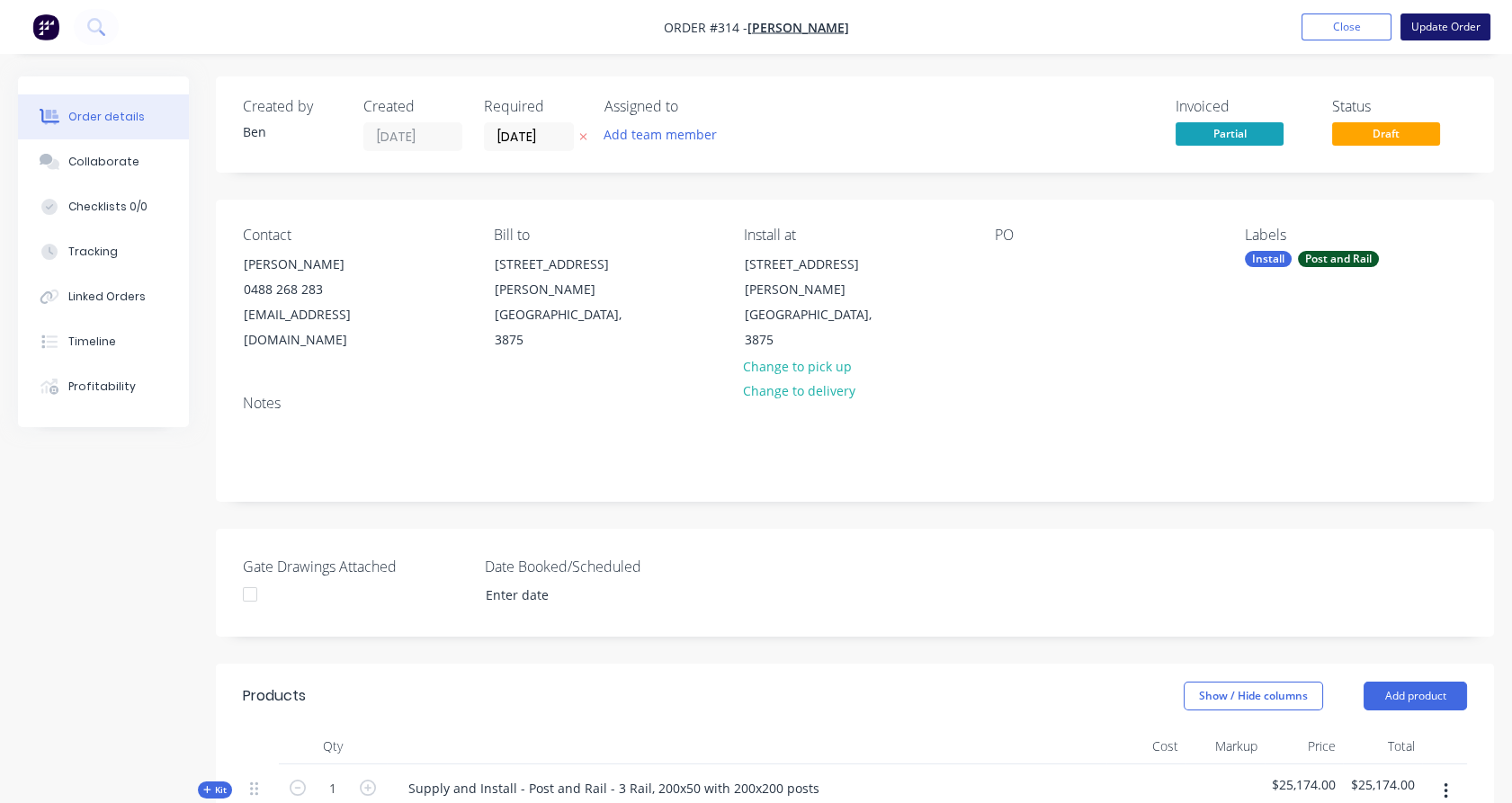
click at [1425, 31] on button "Update Order" at bounding box center [1445, 27] width 90 height 27
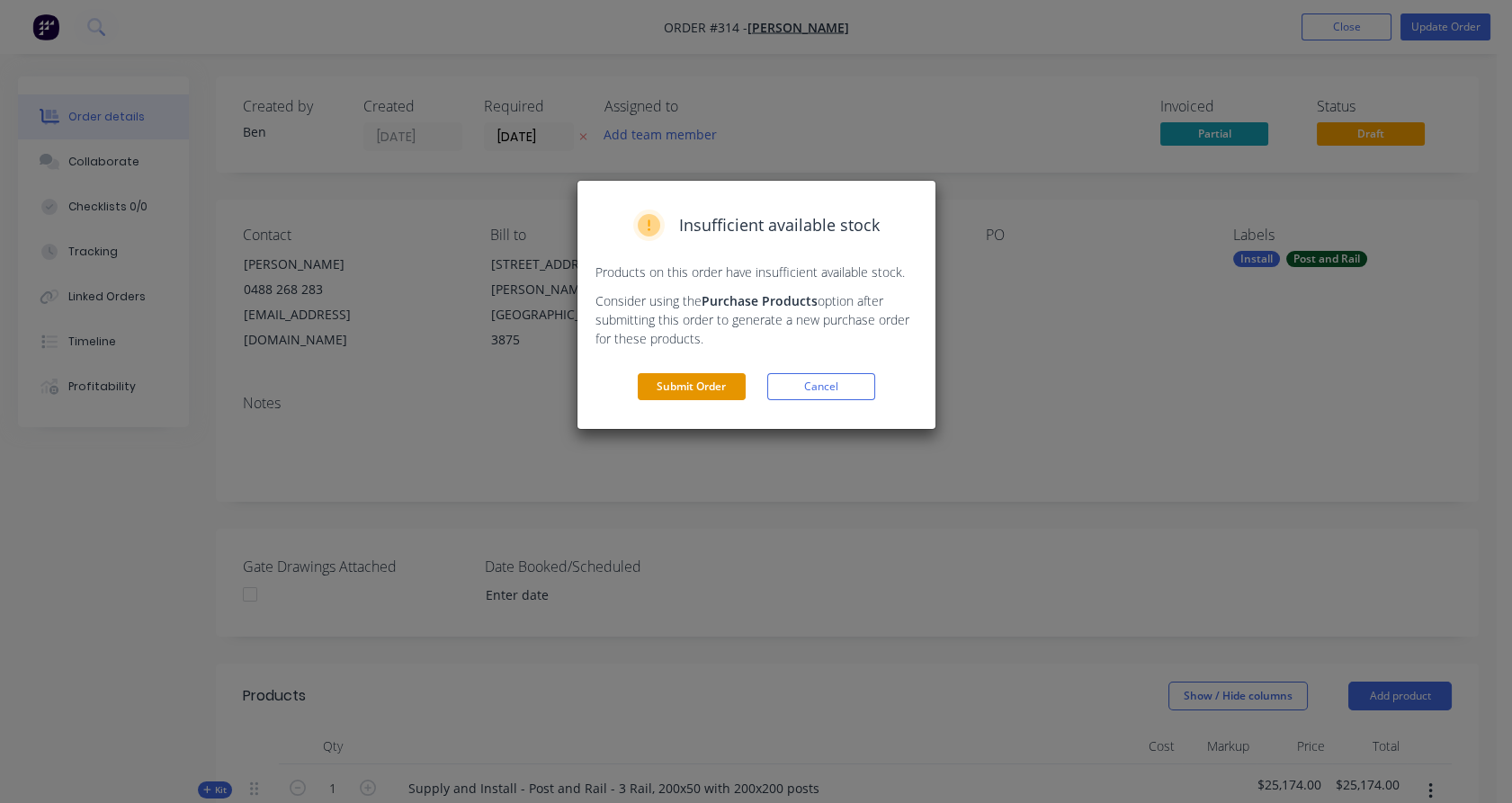
click at [722, 386] on button "Submit Order" at bounding box center [692, 386] width 108 height 27
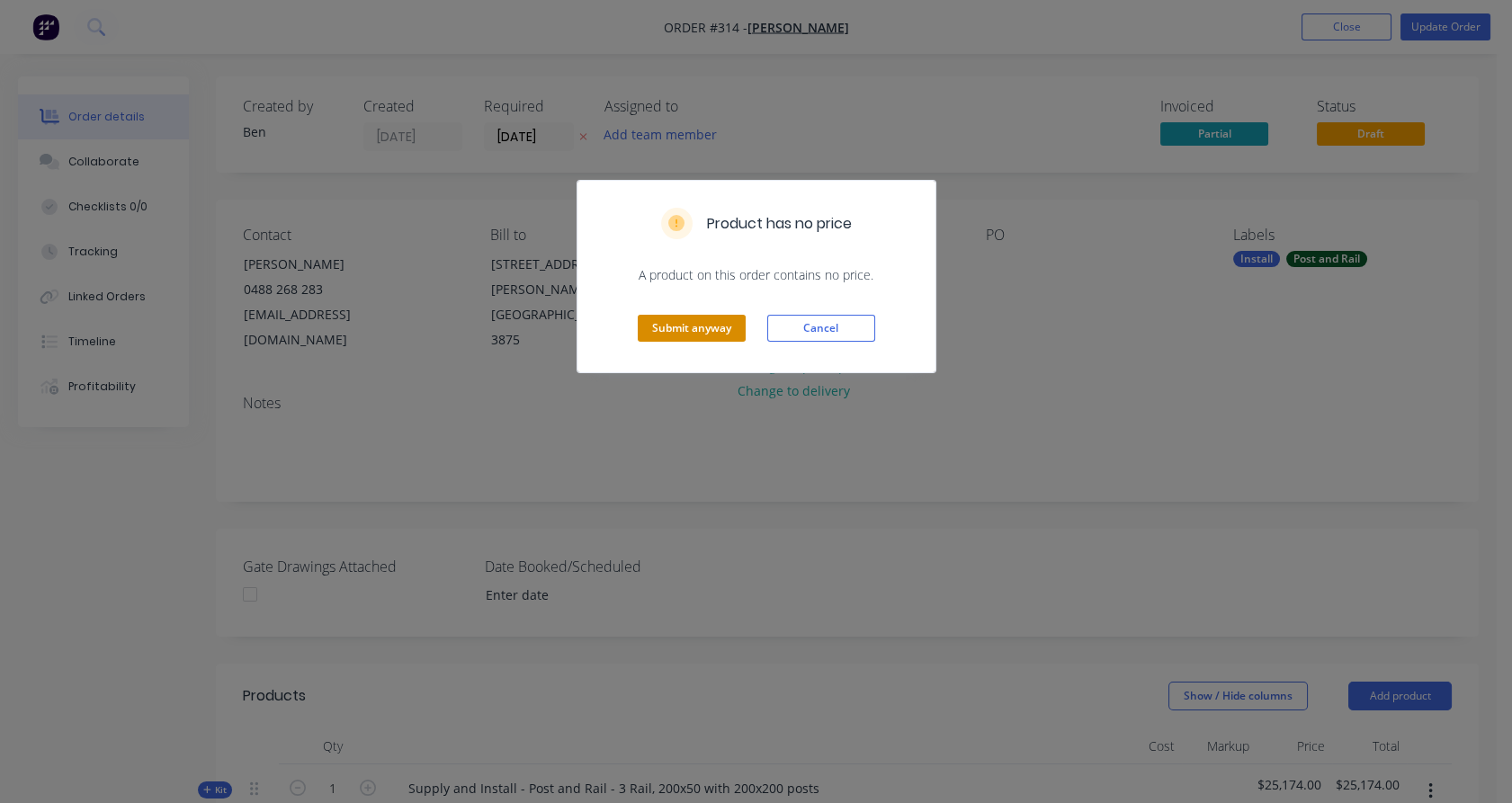
click at [700, 327] on button "Submit anyway" at bounding box center [692, 328] width 108 height 27
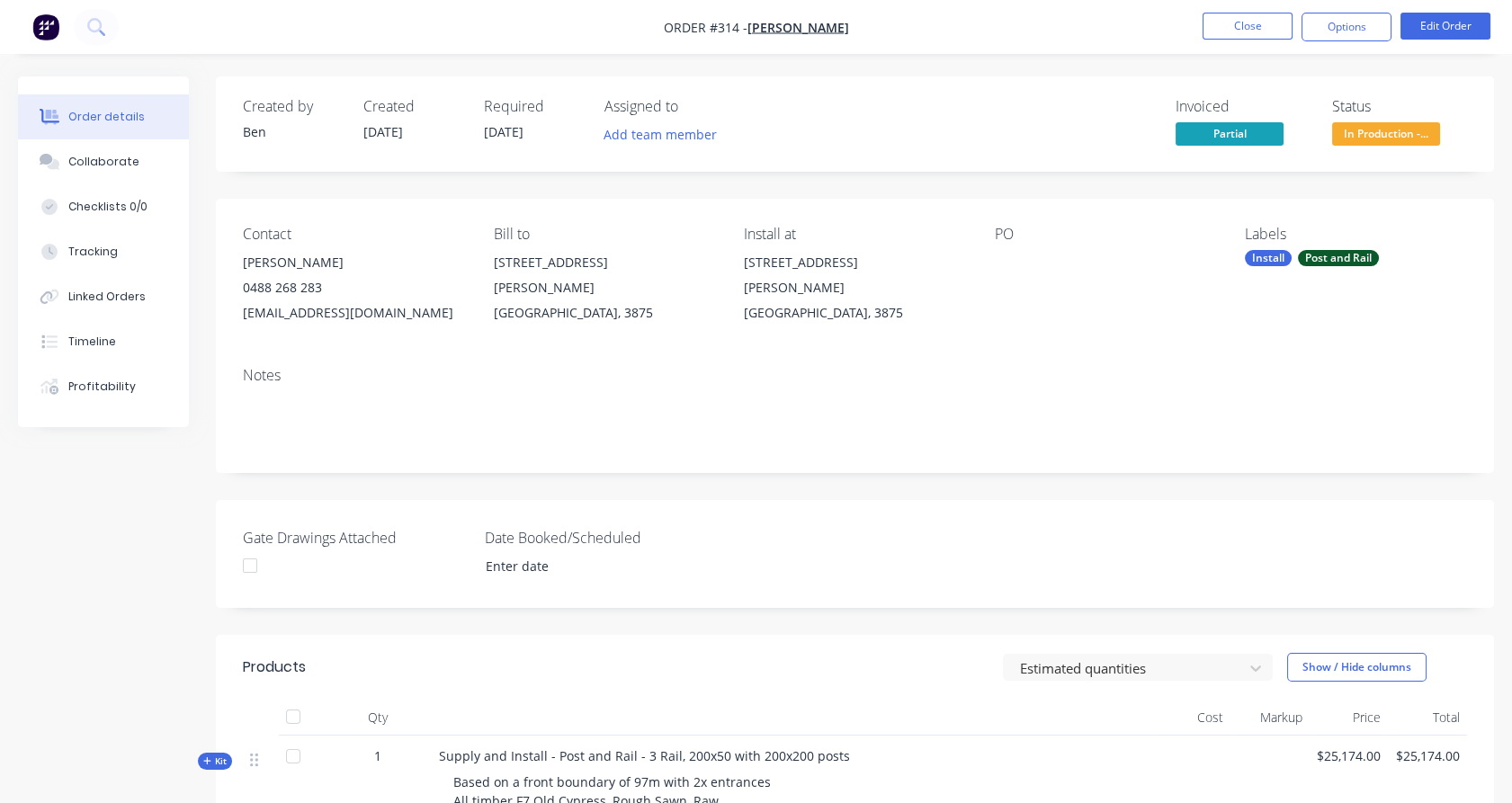
scroll to position [667, 0]
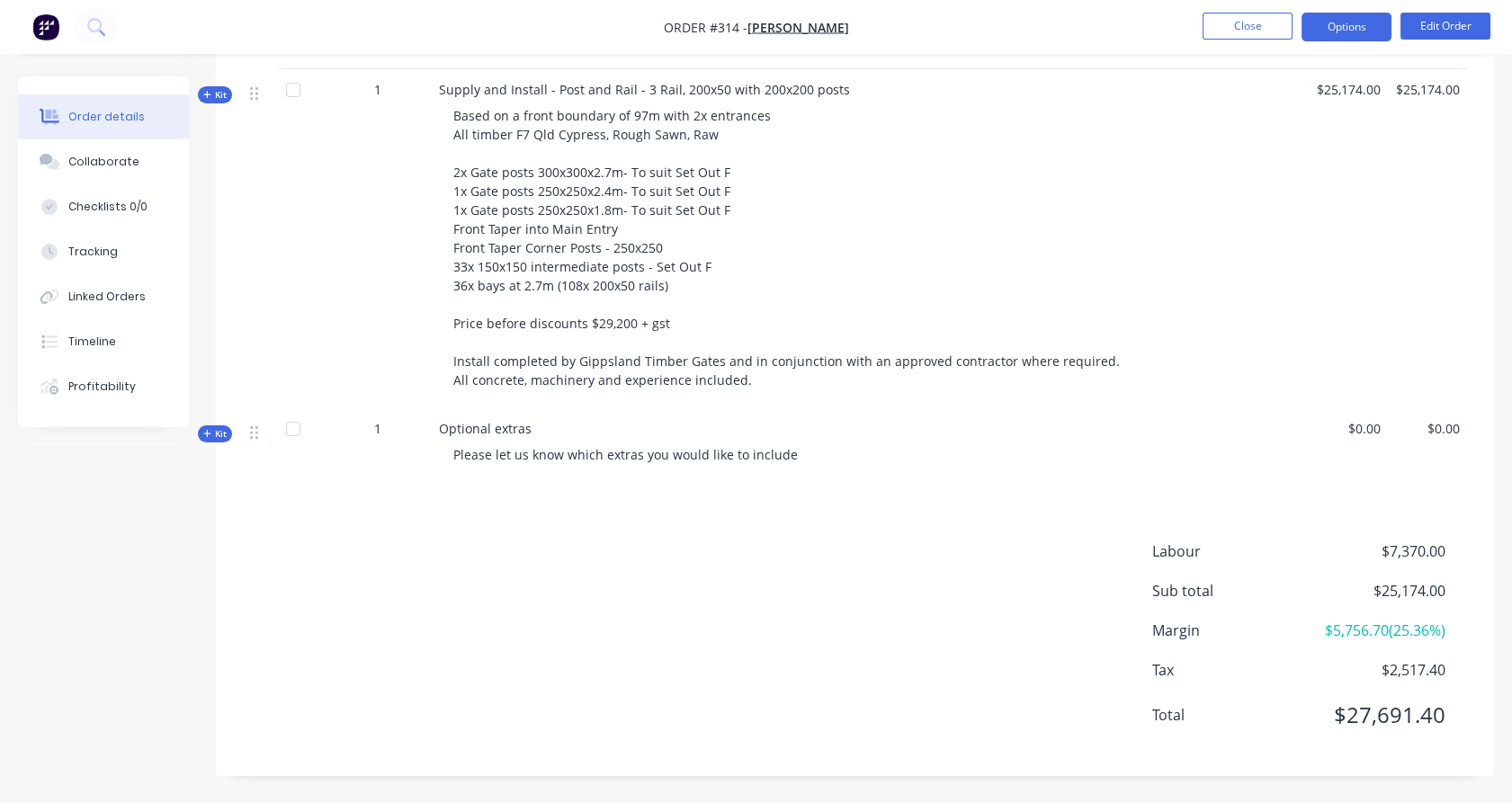
click at [1359, 28] on button "Options" at bounding box center [1346, 27] width 90 height 28
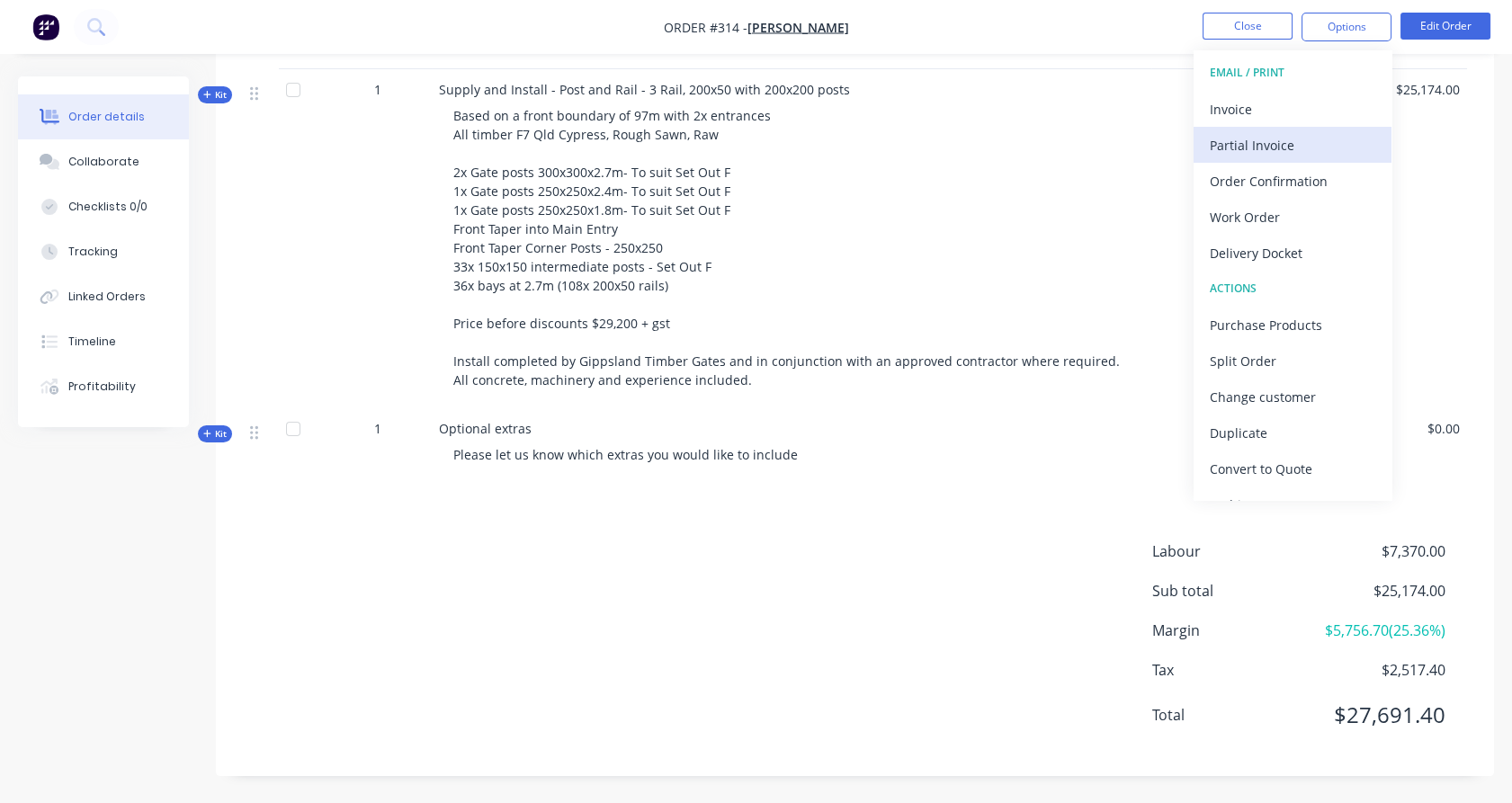
click at [1321, 141] on div "Partial Invoice" at bounding box center [1292, 146] width 166 height 27
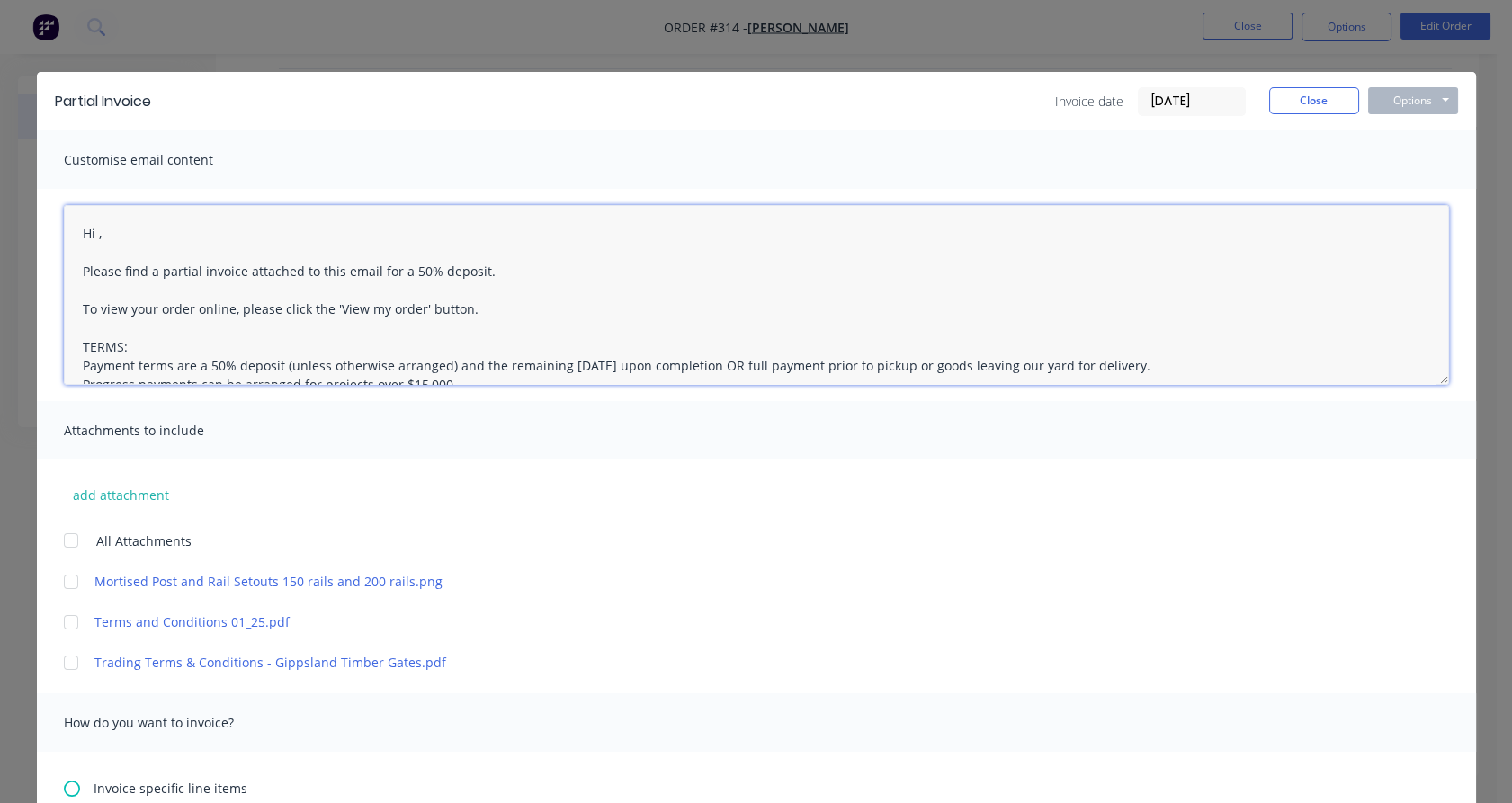
click at [87, 226] on textarea "Hi , Please find a partial invoice attached to this email for a 50% deposit. To…" at bounding box center [756, 295] width 1385 height 180
drag, startPoint x: 422, startPoint y: 268, endPoint x: 399, endPoint y: 268, distance: 23.0
click at [399, 268] on textarea "Hi [PERSON_NAME], Please find a partial invoice attached to this email for a 50…" at bounding box center [756, 295] width 1385 height 180
click at [64, 660] on div at bounding box center [71, 663] width 36 height 36
click at [64, 584] on div at bounding box center [71, 582] width 36 height 36
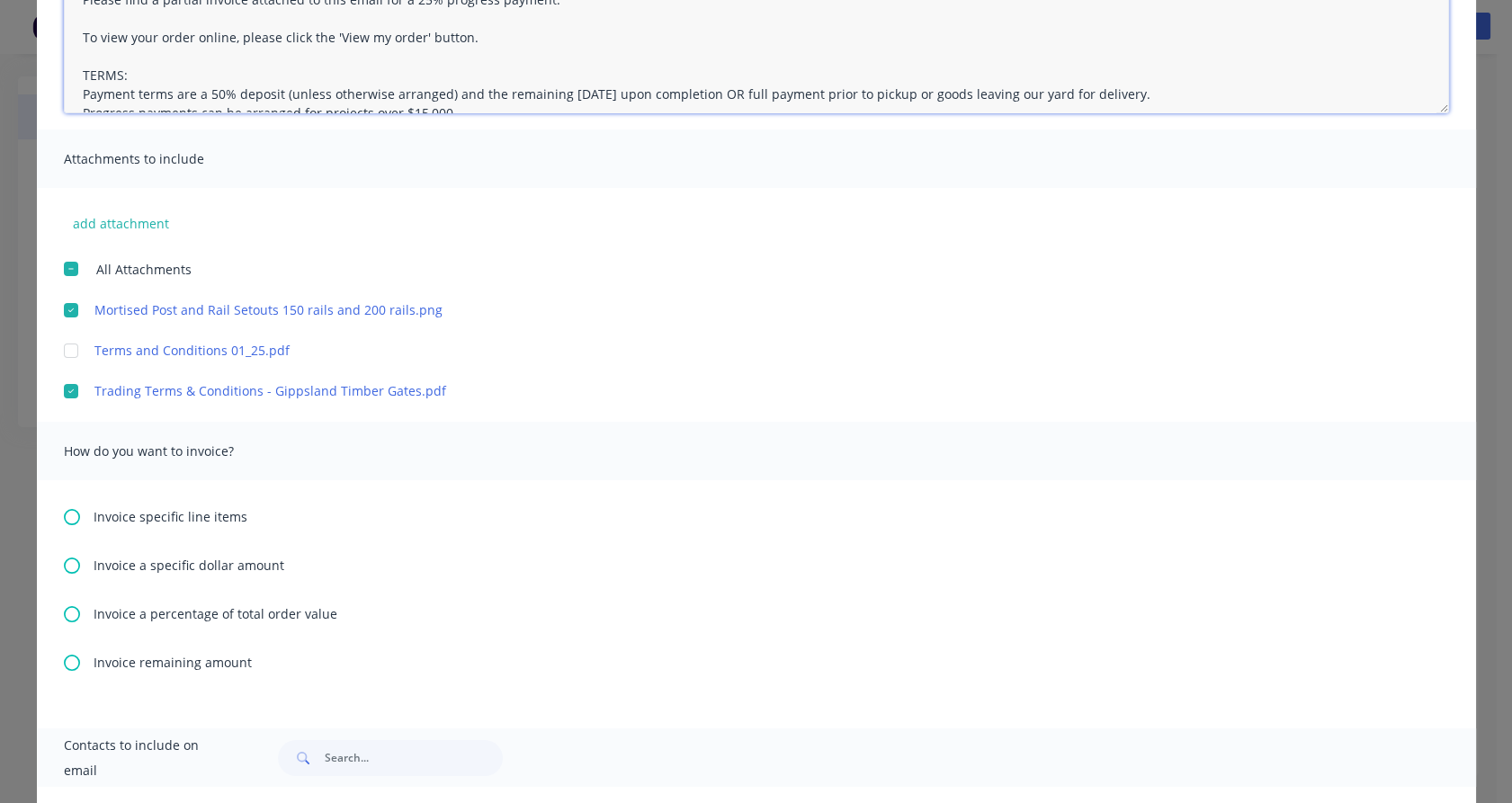
scroll to position [282, 0]
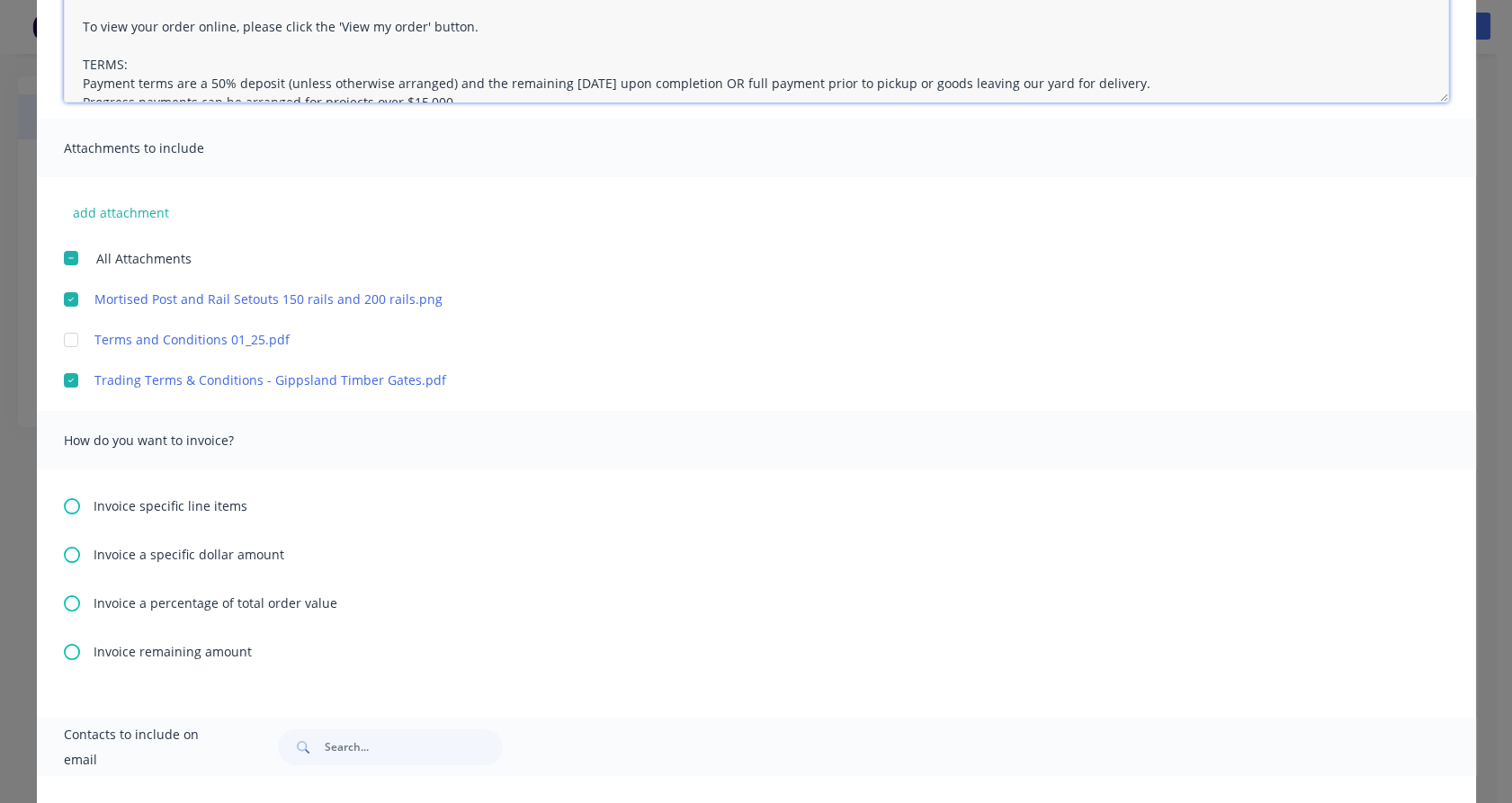
type textarea "Hi [PERSON_NAME], Please find a partial invoice attached to this email for a 25…"
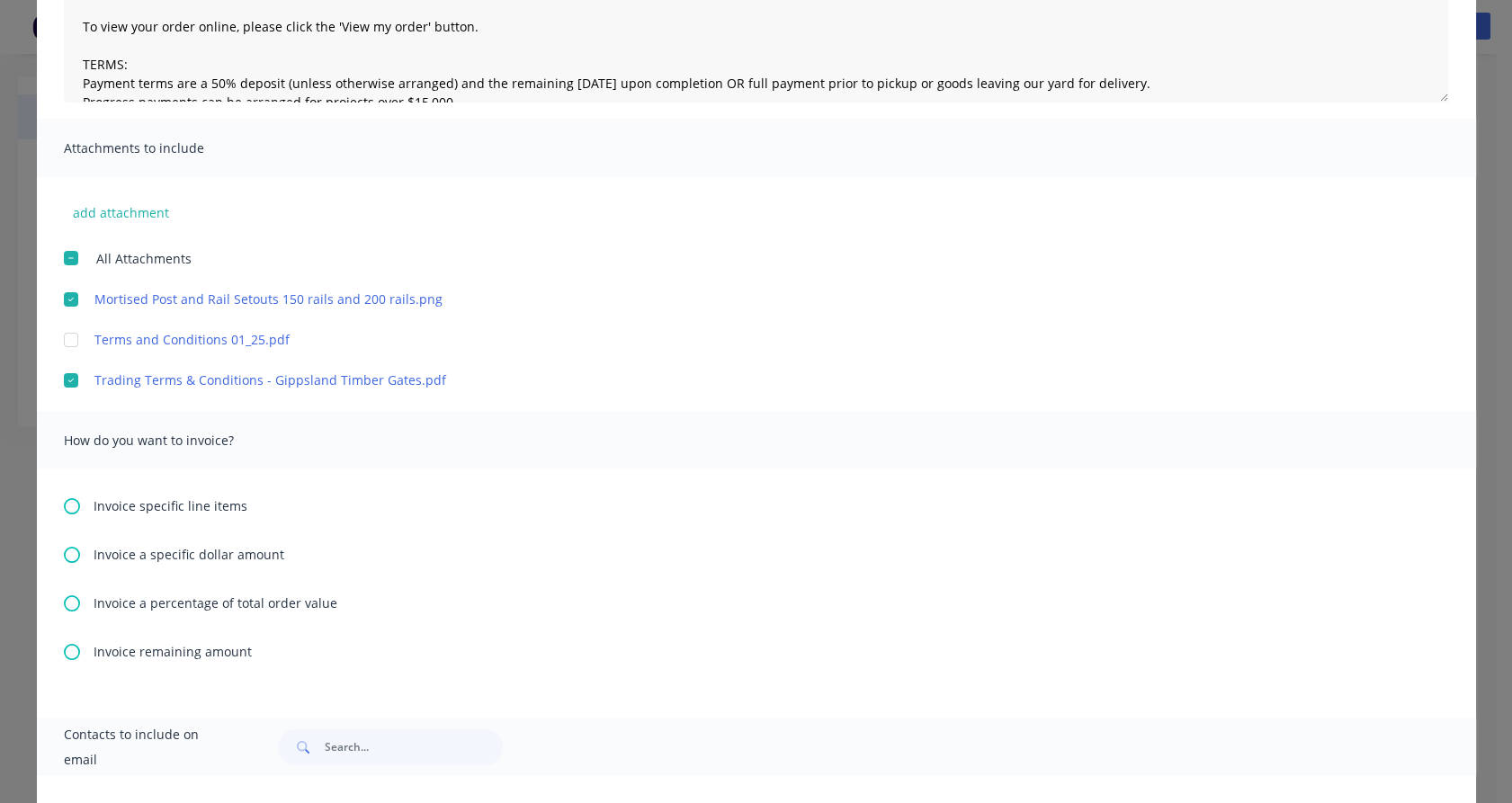
click at [66, 560] on icon at bounding box center [71, 555] width 16 height 16
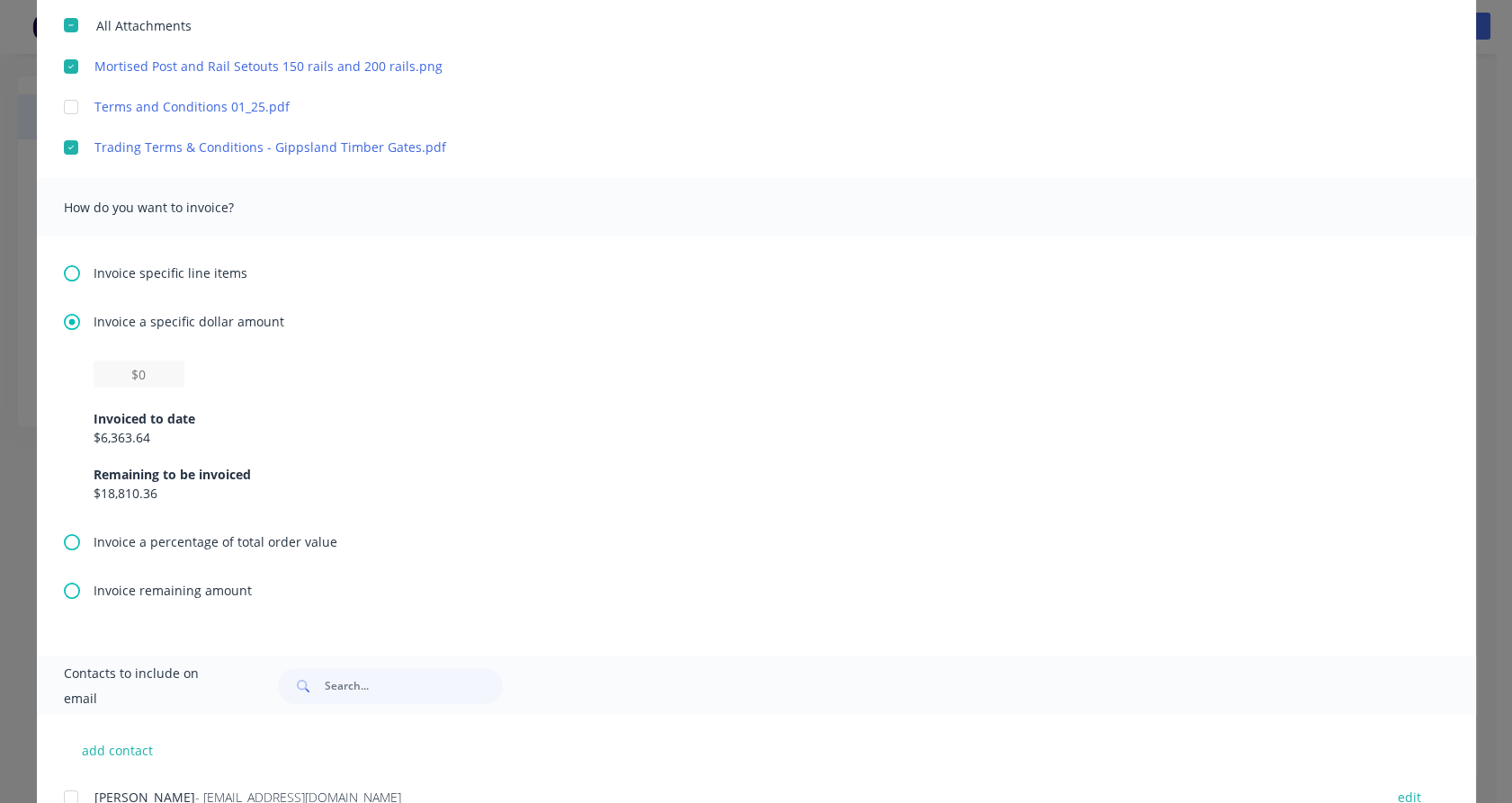
scroll to position [590, 0]
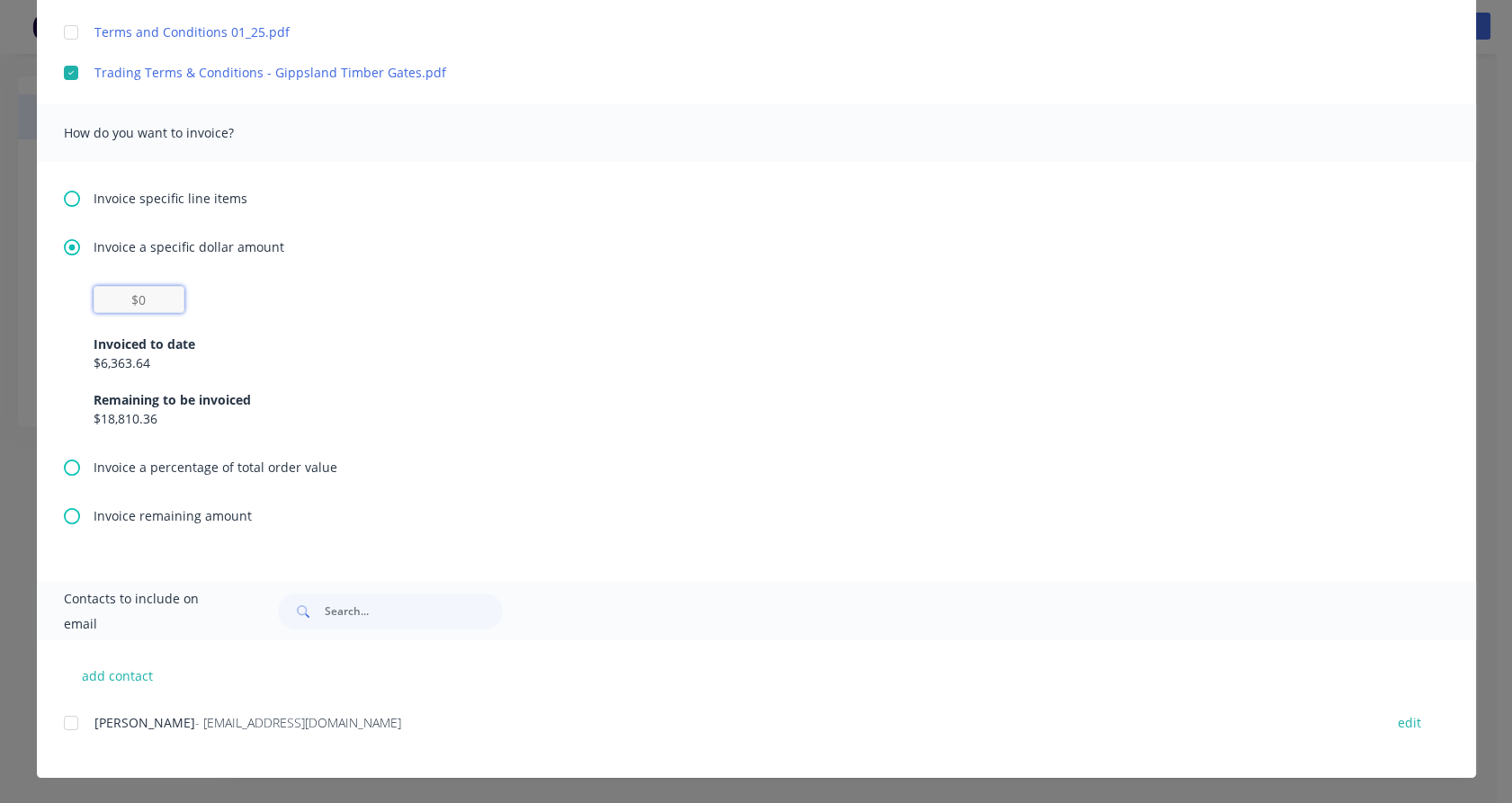
click at [151, 299] on input "text" at bounding box center [139, 299] width 91 height 27
type input "$6,363.64"
click at [63, 347] on div "$6,363.64 Invoiced to date $6,363.64 Remaining to be invoiced $18,810.36" at bounding box center [756, 371] width 1385 height 171
click at [65, 719] on div at bounding box center [71, 723] width 36 height 36
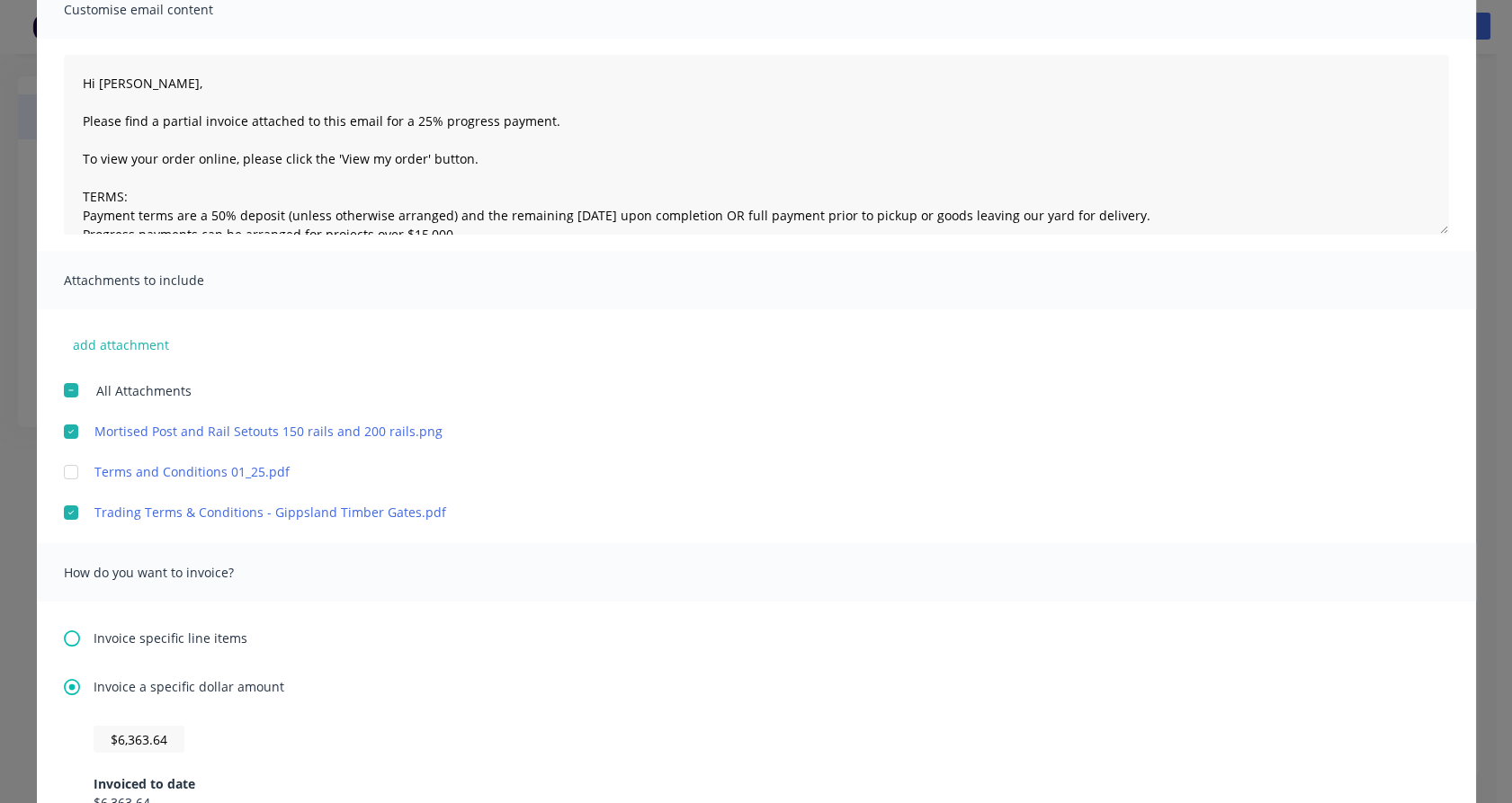
scroll to position [0, 0]
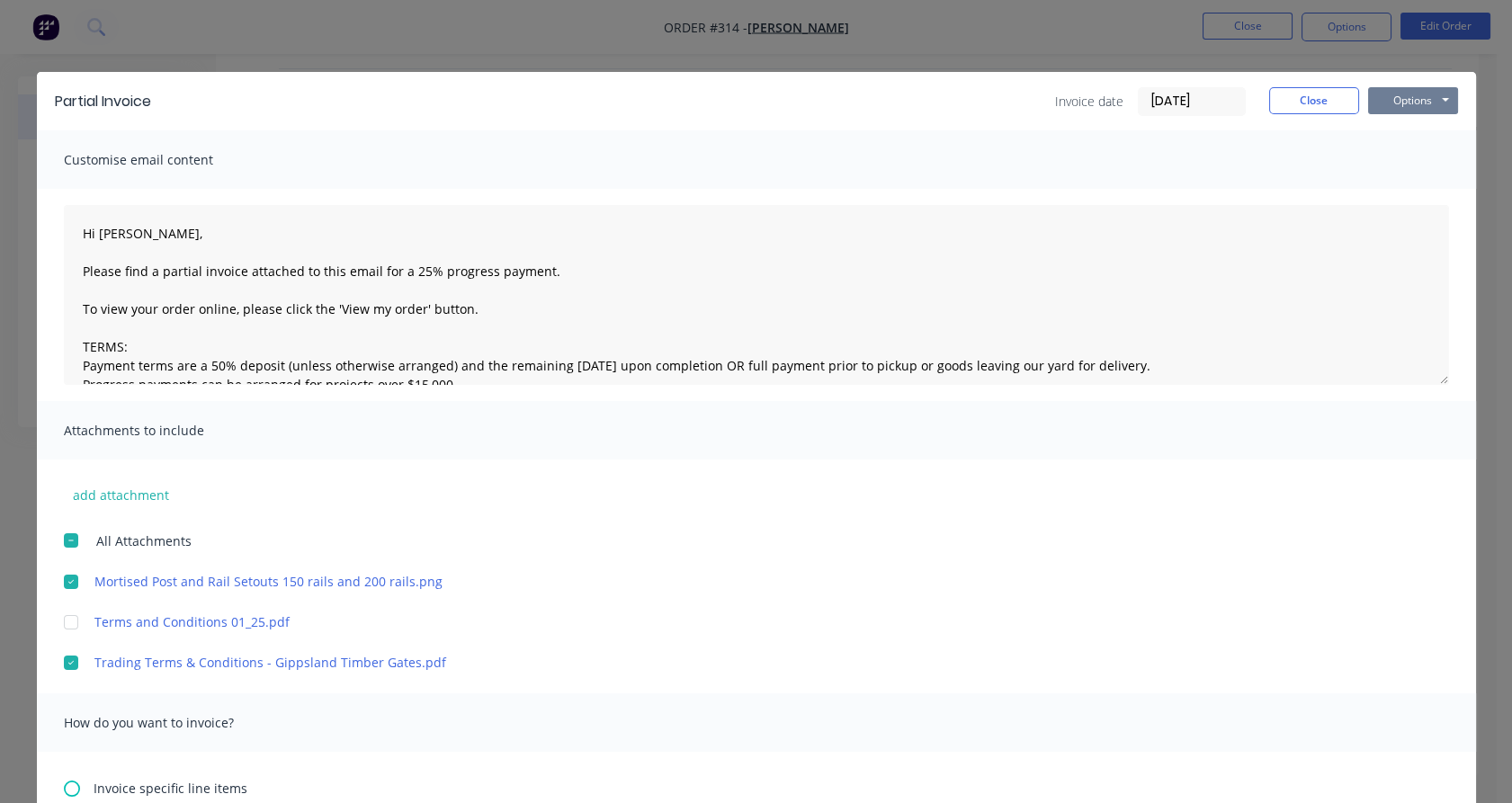
click at [1432, 101] on button "Options" at bounding box center [1413, 100] width 90 height 27
click at [1413, 188] on button "Email" at bounding box center [1426, 191] width 116 height 29
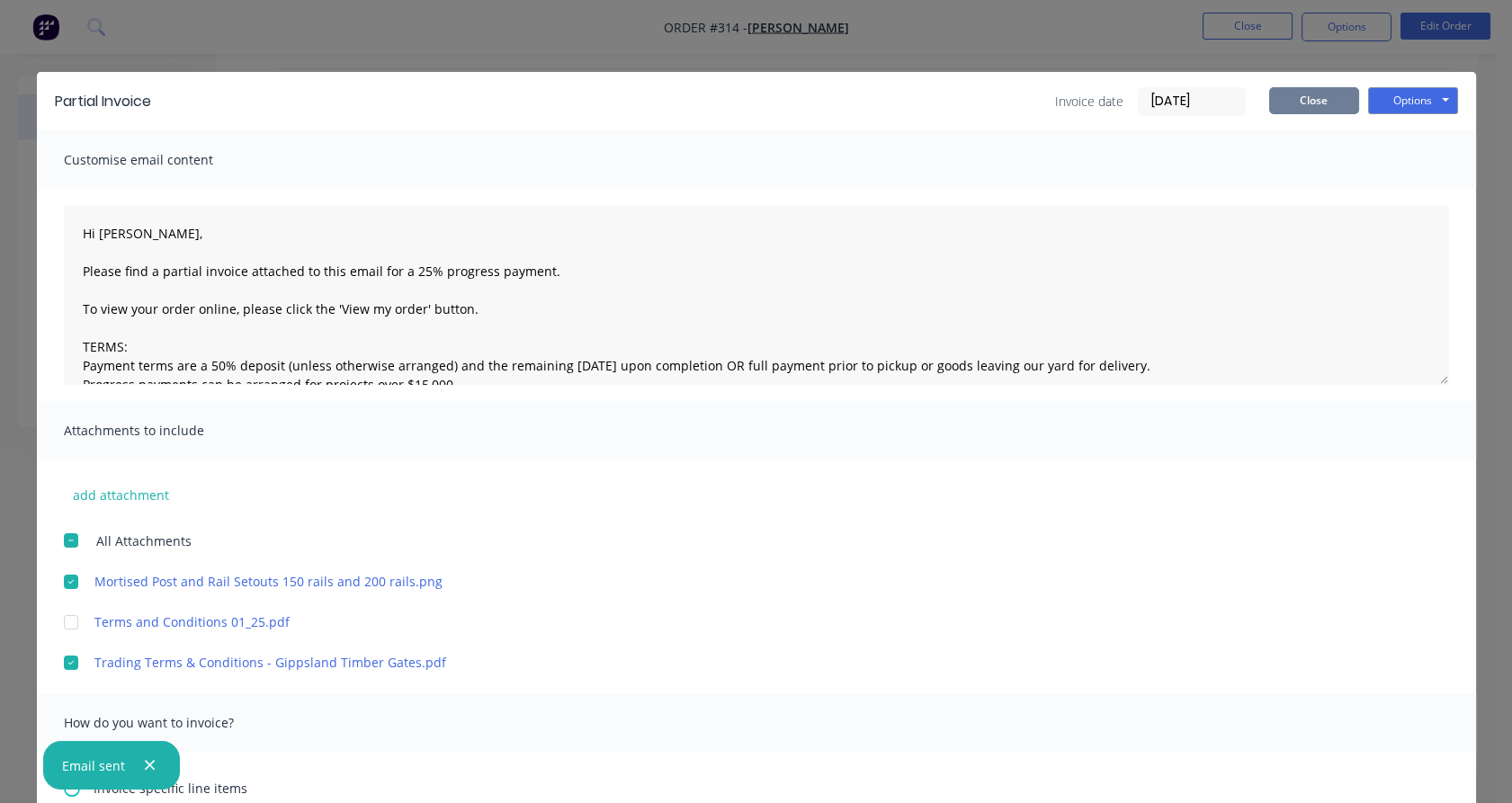
click at [1308, 94] on button "Close" at bounding box center [1313, 100] width 90 height 27
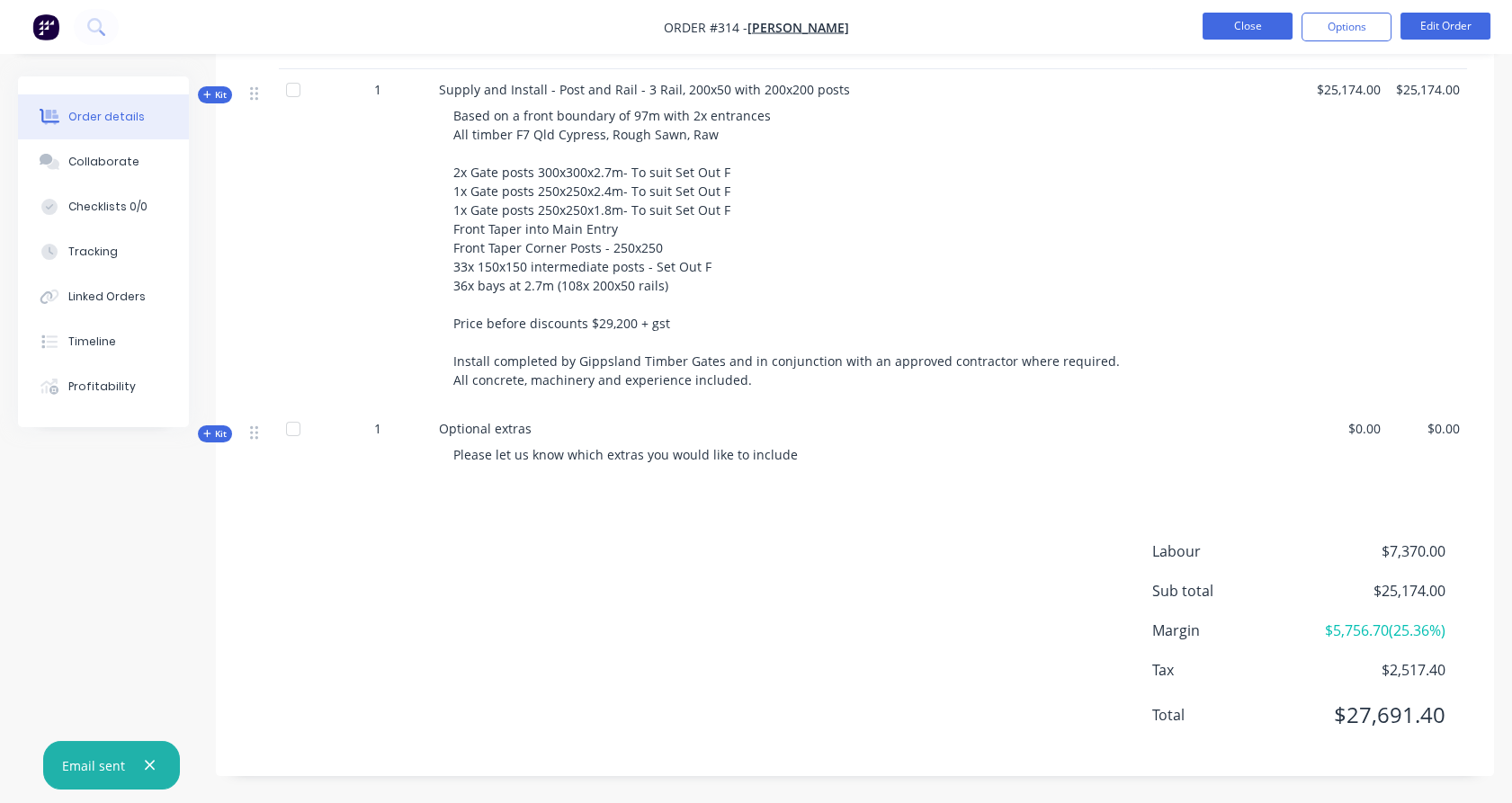
click at [1245, 30] on button "Close" at bounding box center [1247, 26] width 90 height 27
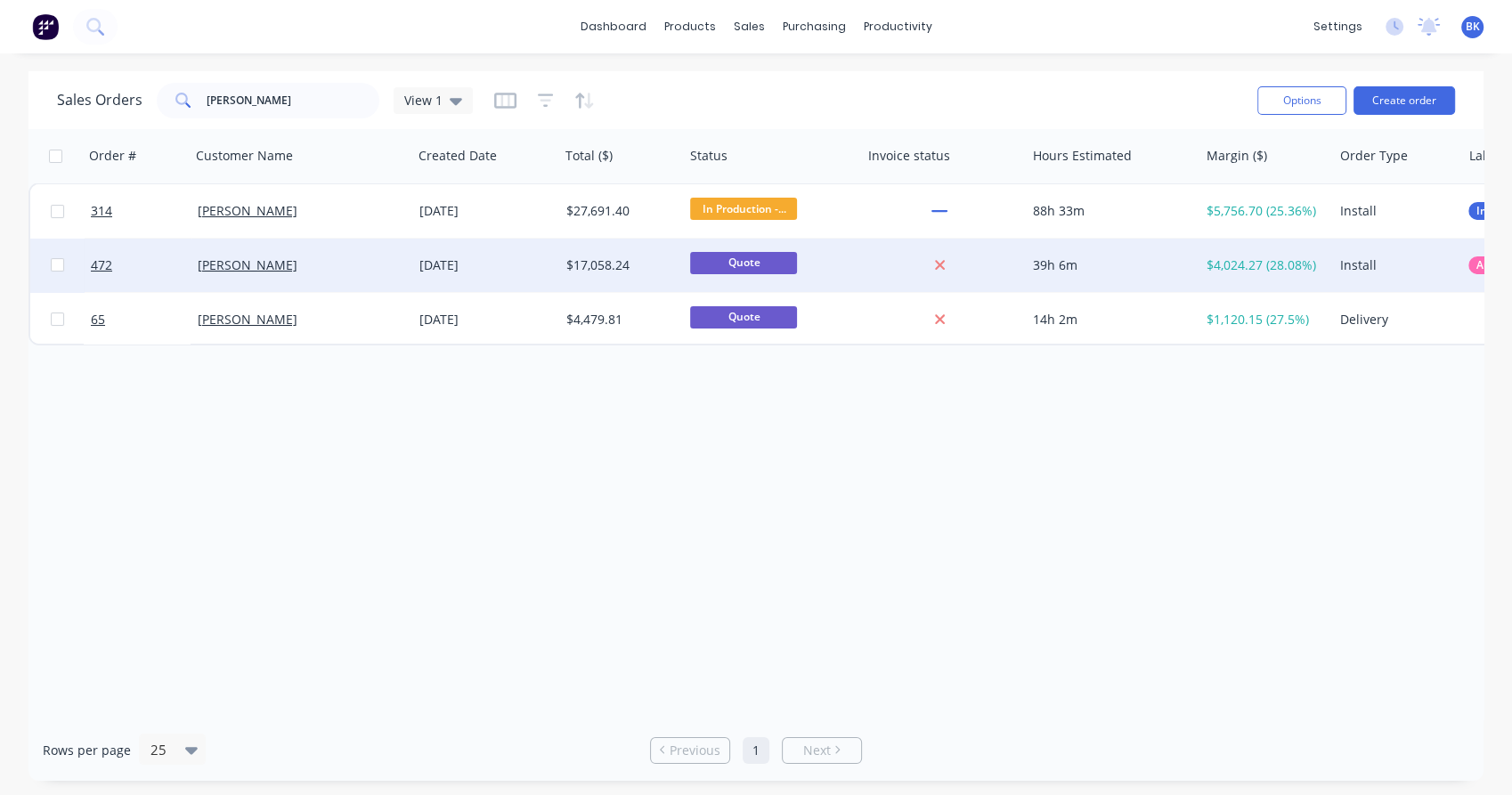
click at [514, 263] on div "[DATE]" at bounding box center [486, 265] width 133 height 18
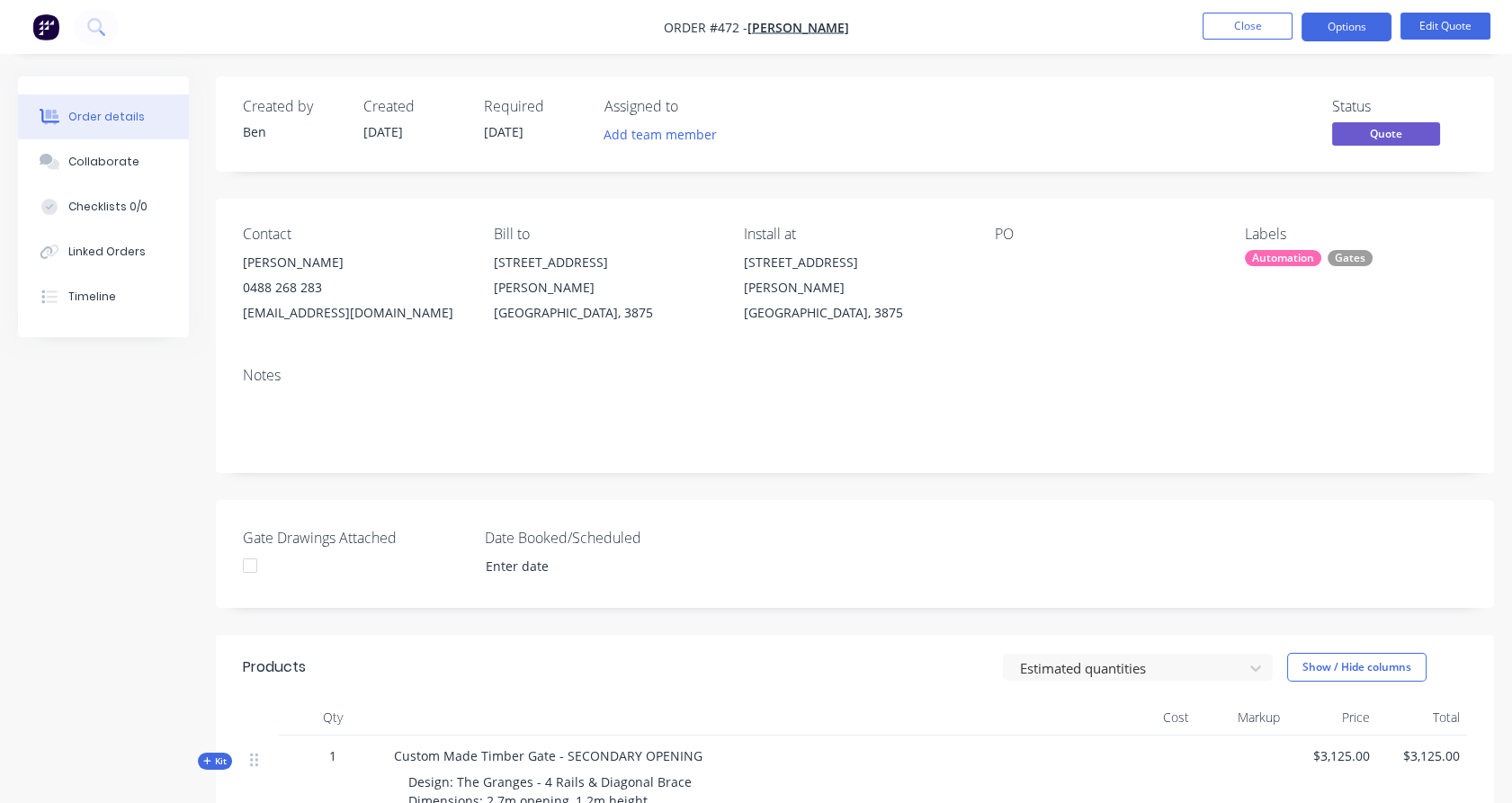
scroll to position [610, 0]
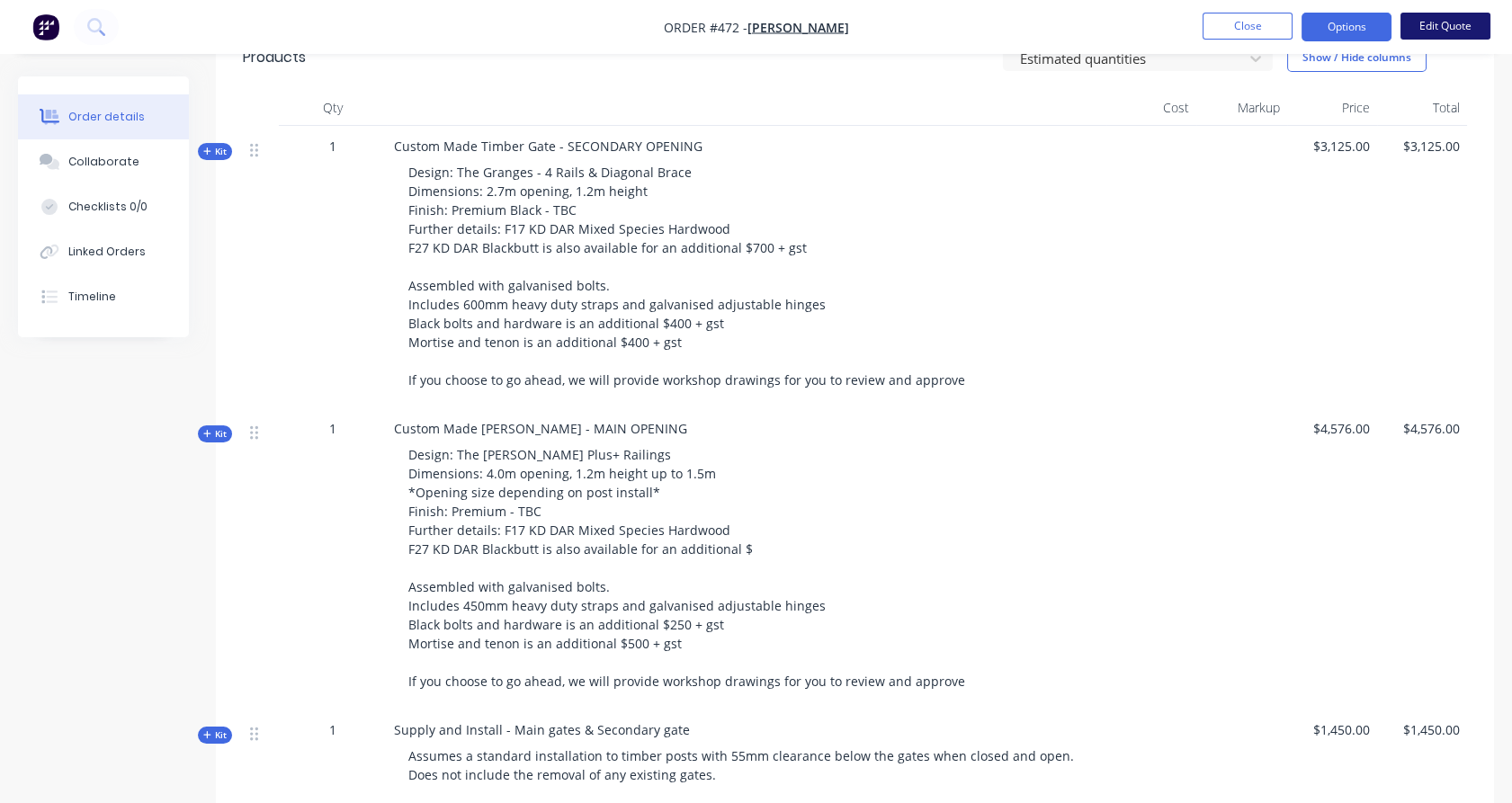
click at [1449, 33] on button "Edit Quote" at bounding box center [1445, 26] width 90 height 27
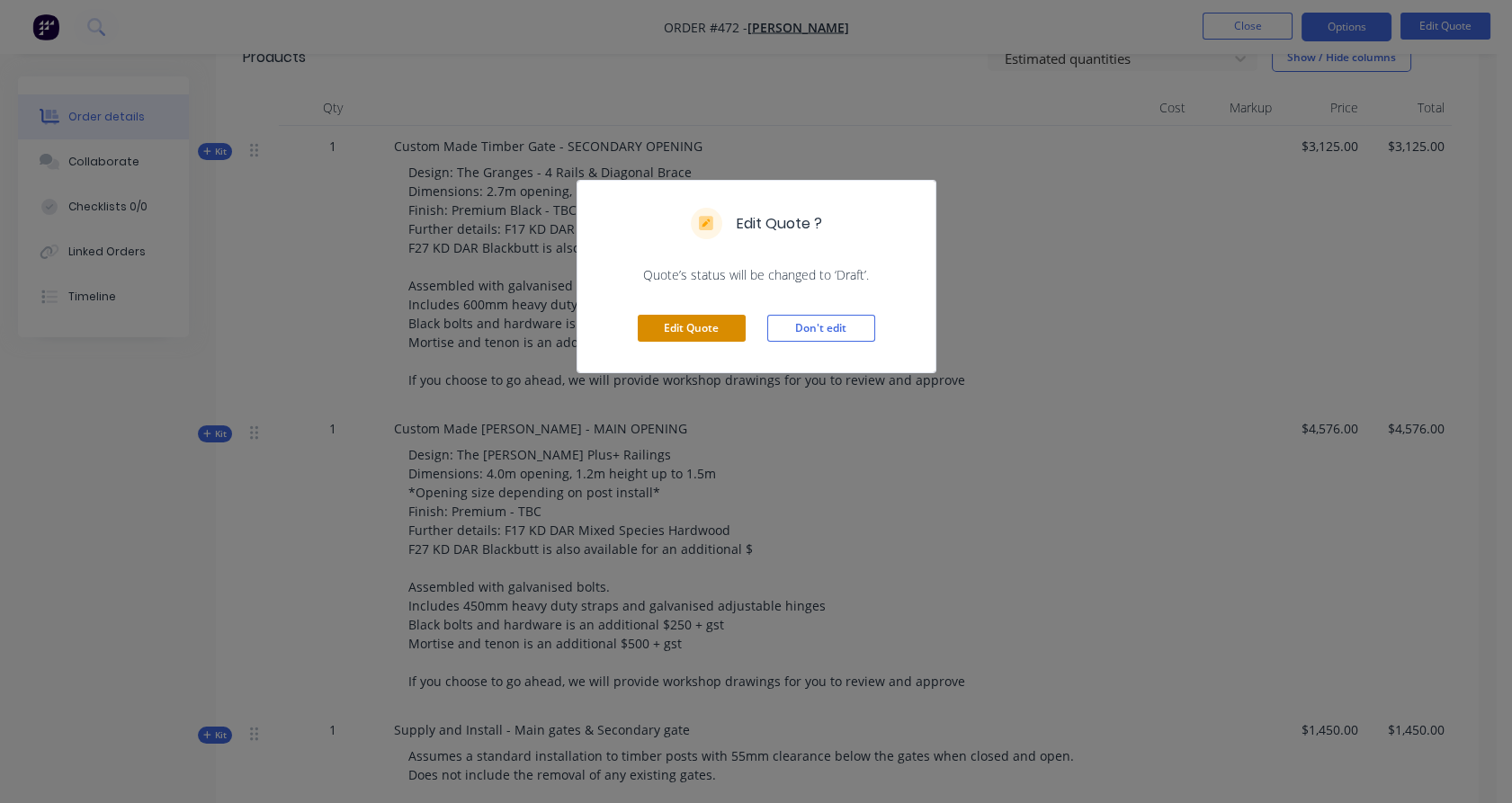
click at [700, 331] on button "Edit Quote" at bounding box center [692, 328] width 108 height 27
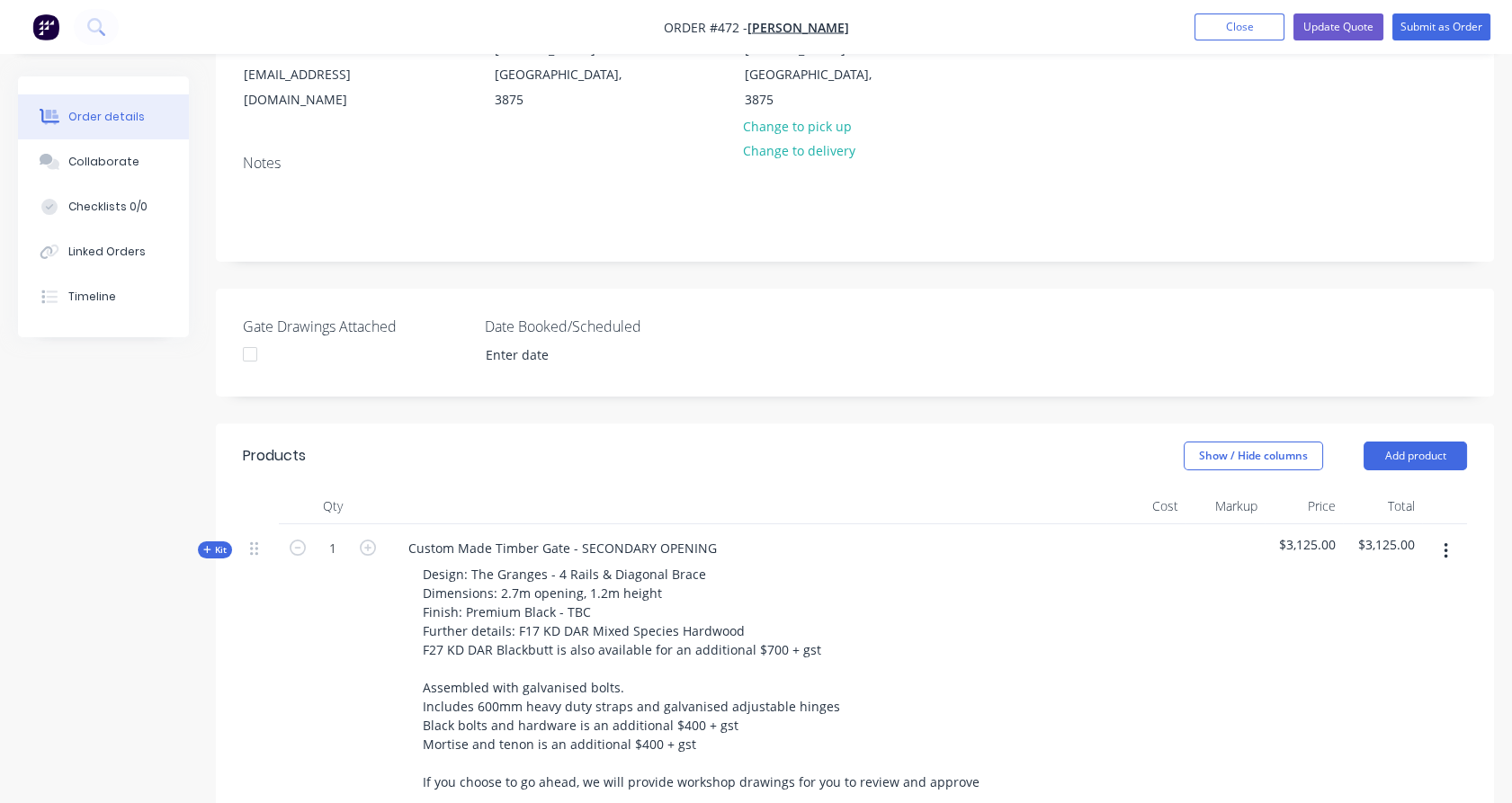
scroll to position [240, 0]
click at [1452, 536] on button "button" at bounding box center [1446, 552] width 43 height 32
click at [1393, 694] on div "Delete" at bounding box center [1381, 707] width 138 height 27
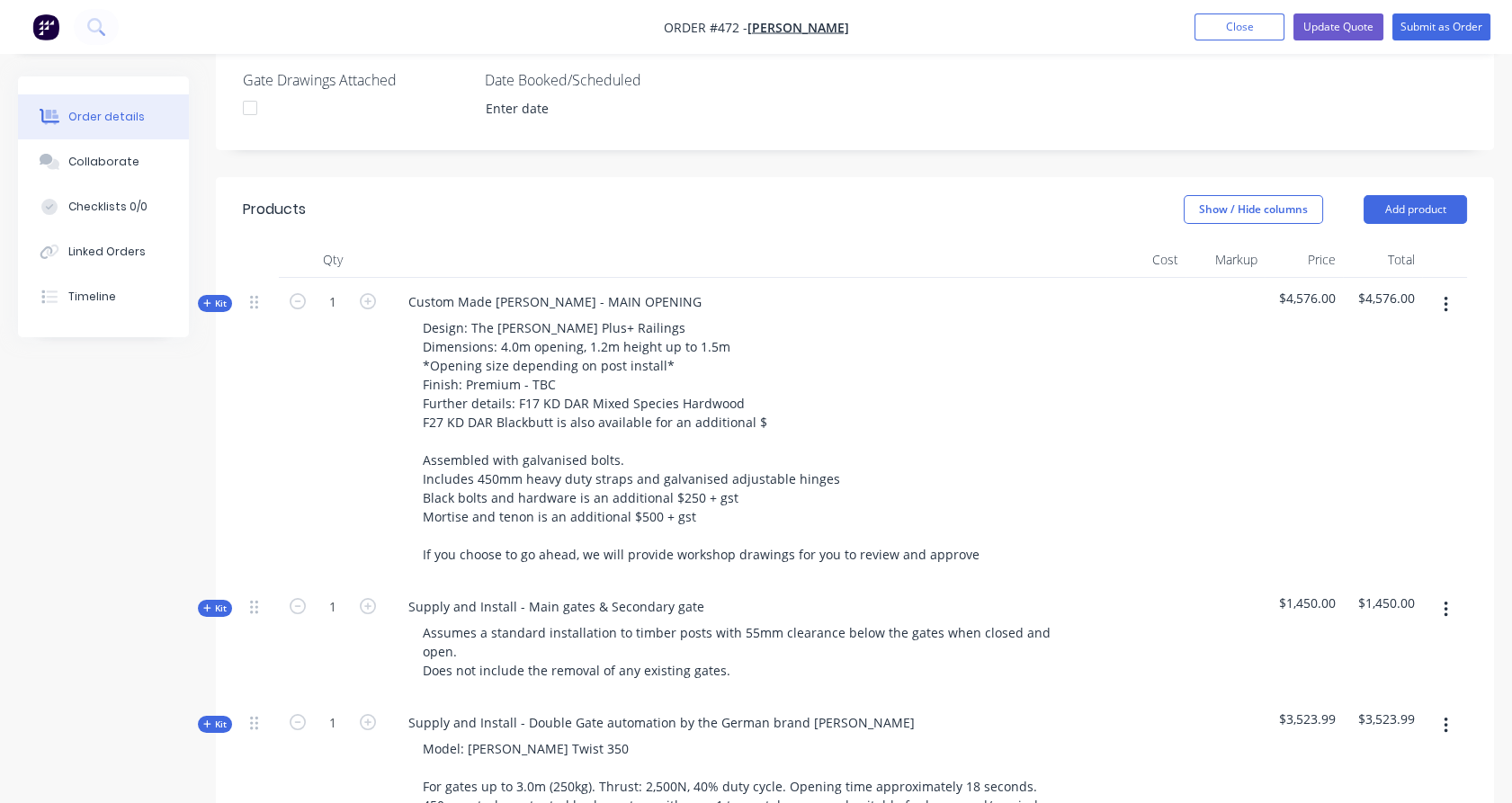
scroll to position [486, 0]
click at [214, 297] on span "Kit" at bounding box center [215, 304] width 24 height 13
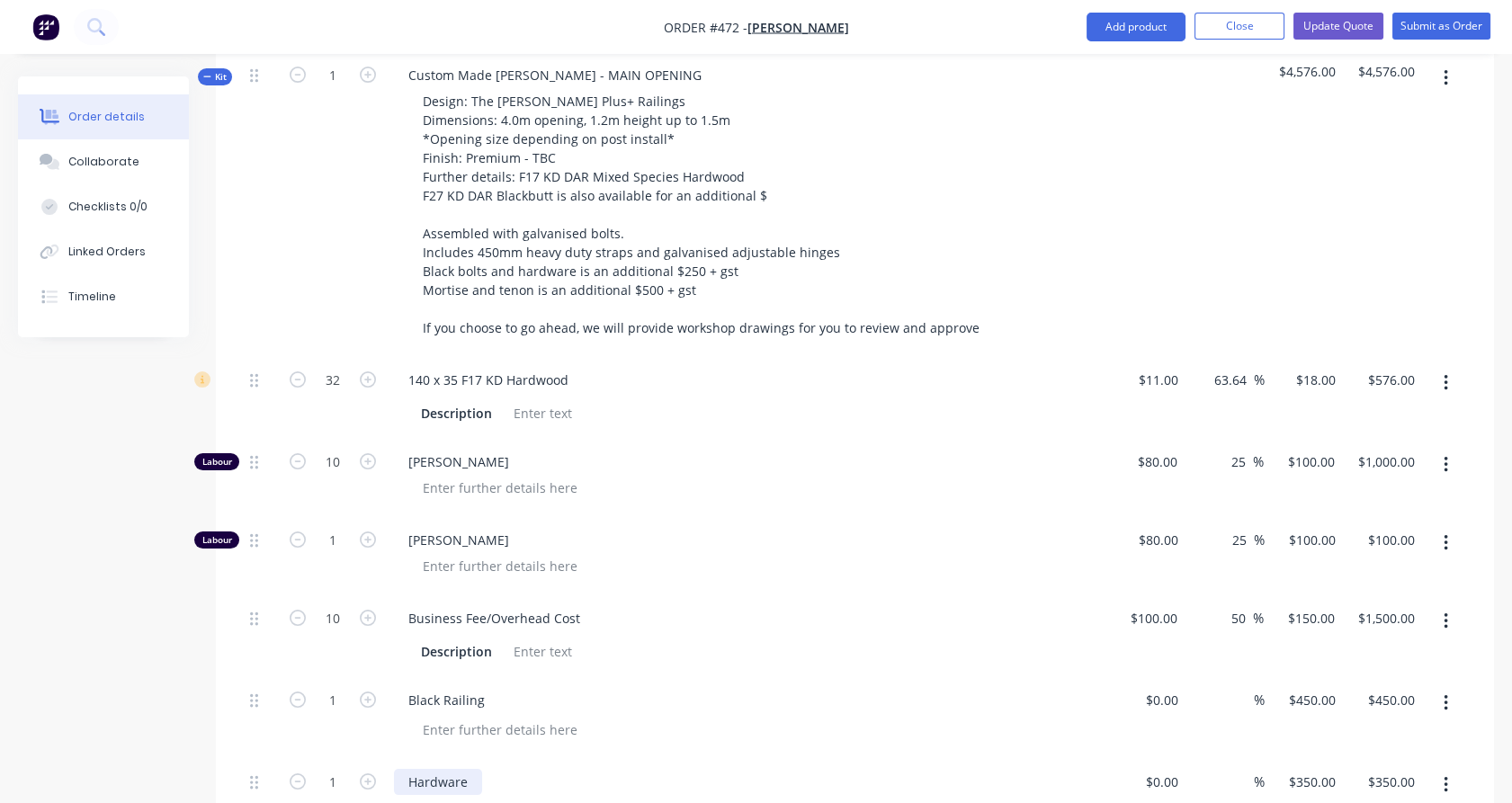
scroll to position [998, 0]
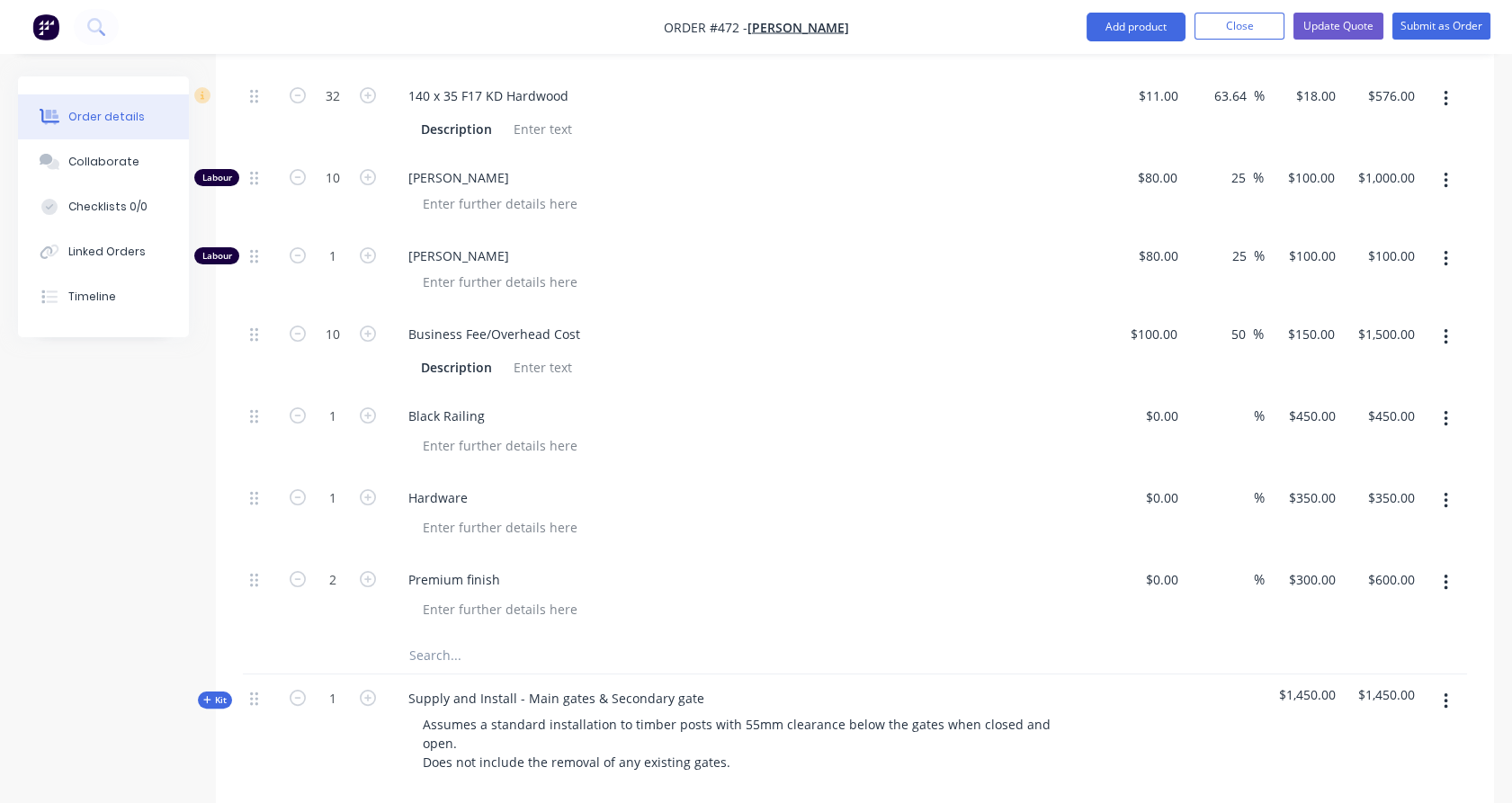
click at [440, 638] on input "text" at bounding box center [588, 656] width 360 height 36
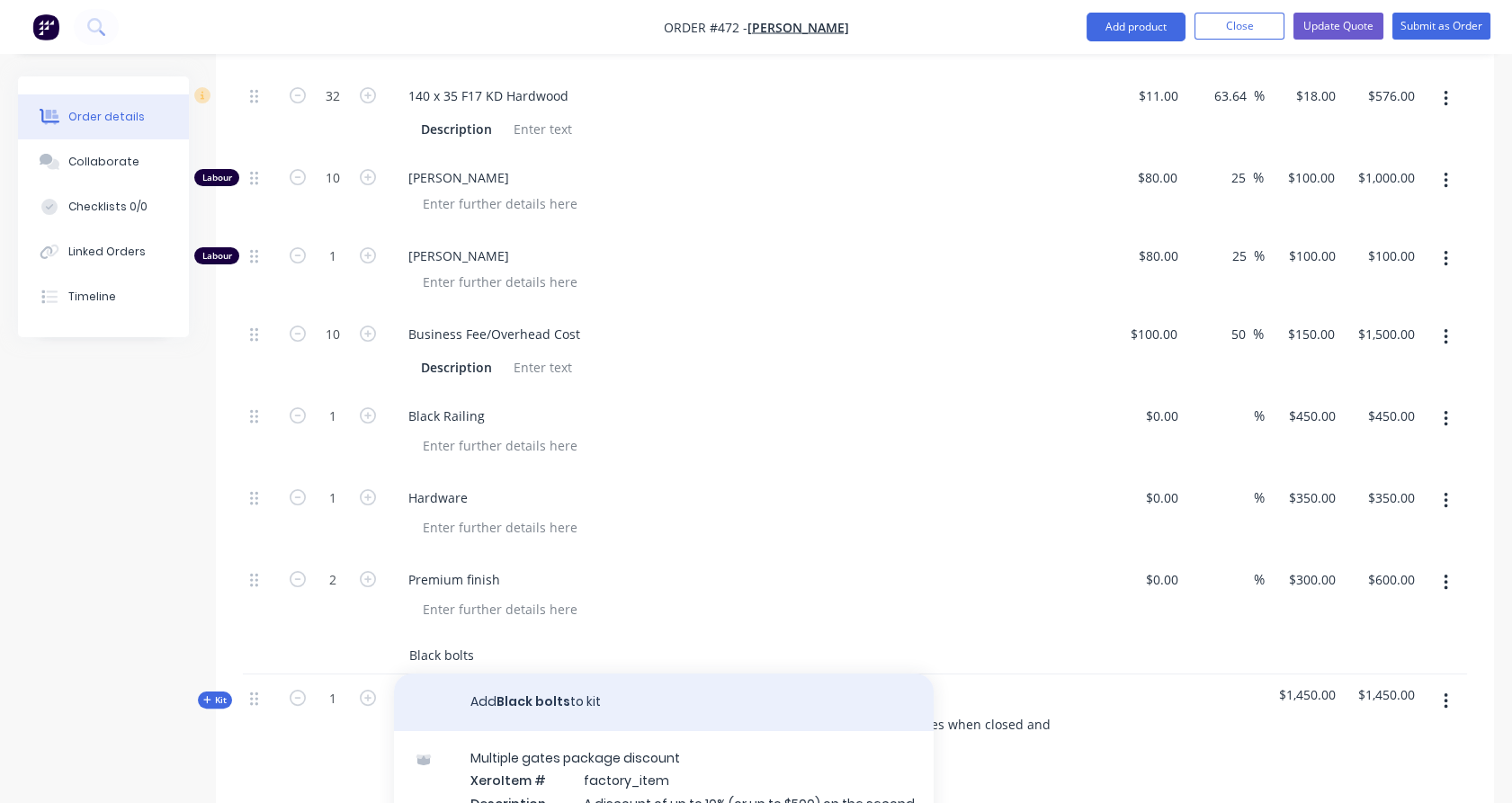
type input "Black bolts"
click at [530, 674] on button "Add Black bolts to kit" at bounding box center [664, 703] width 540 height 58
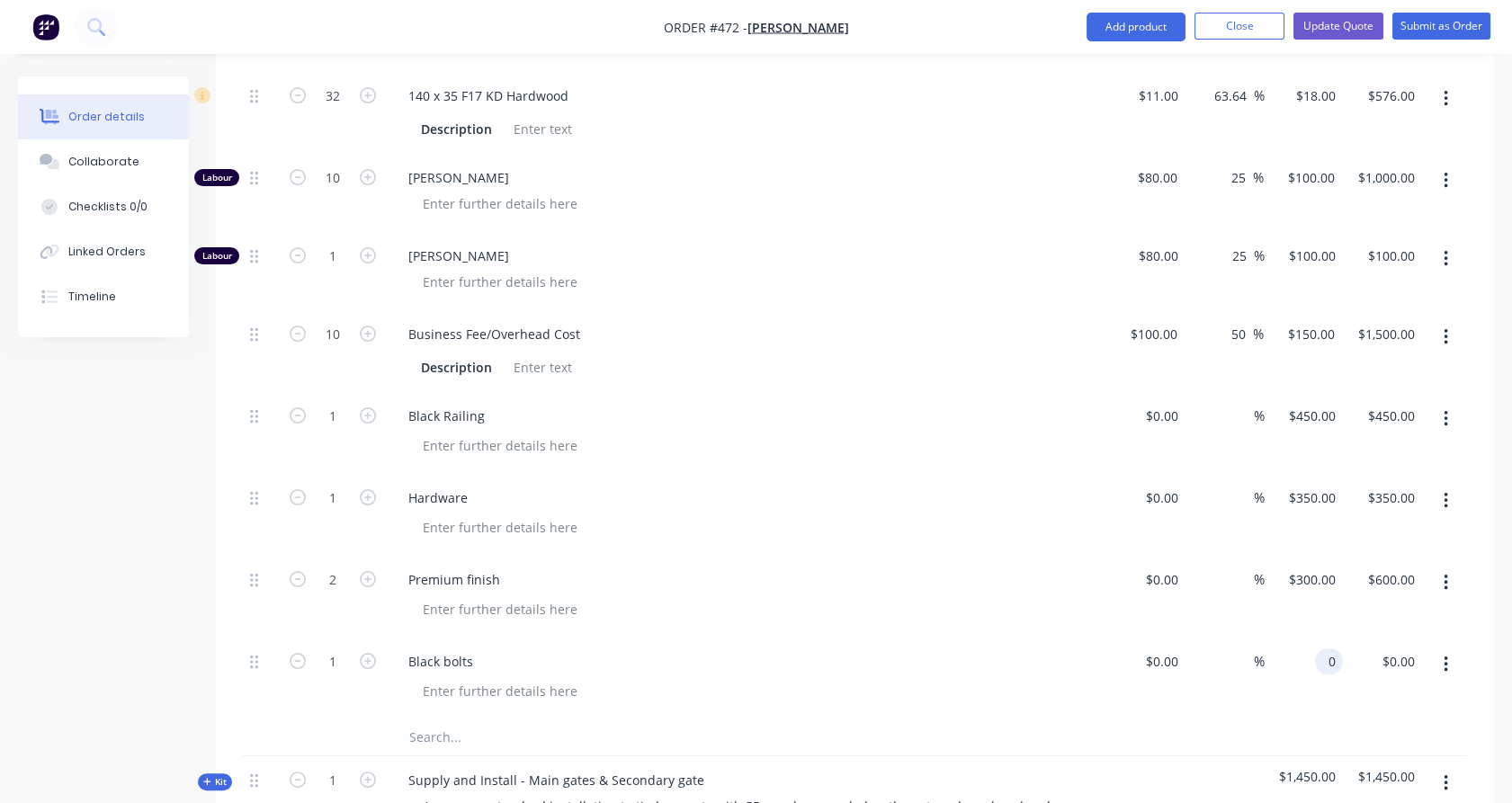
click at [1310, 638] on div "0 0" at bounding box center [1305, 679] width 80 height 81
type input "$250.00"
click at [1252, 586] on div "%" at bounding box center [1225, 597] width 80 height 81
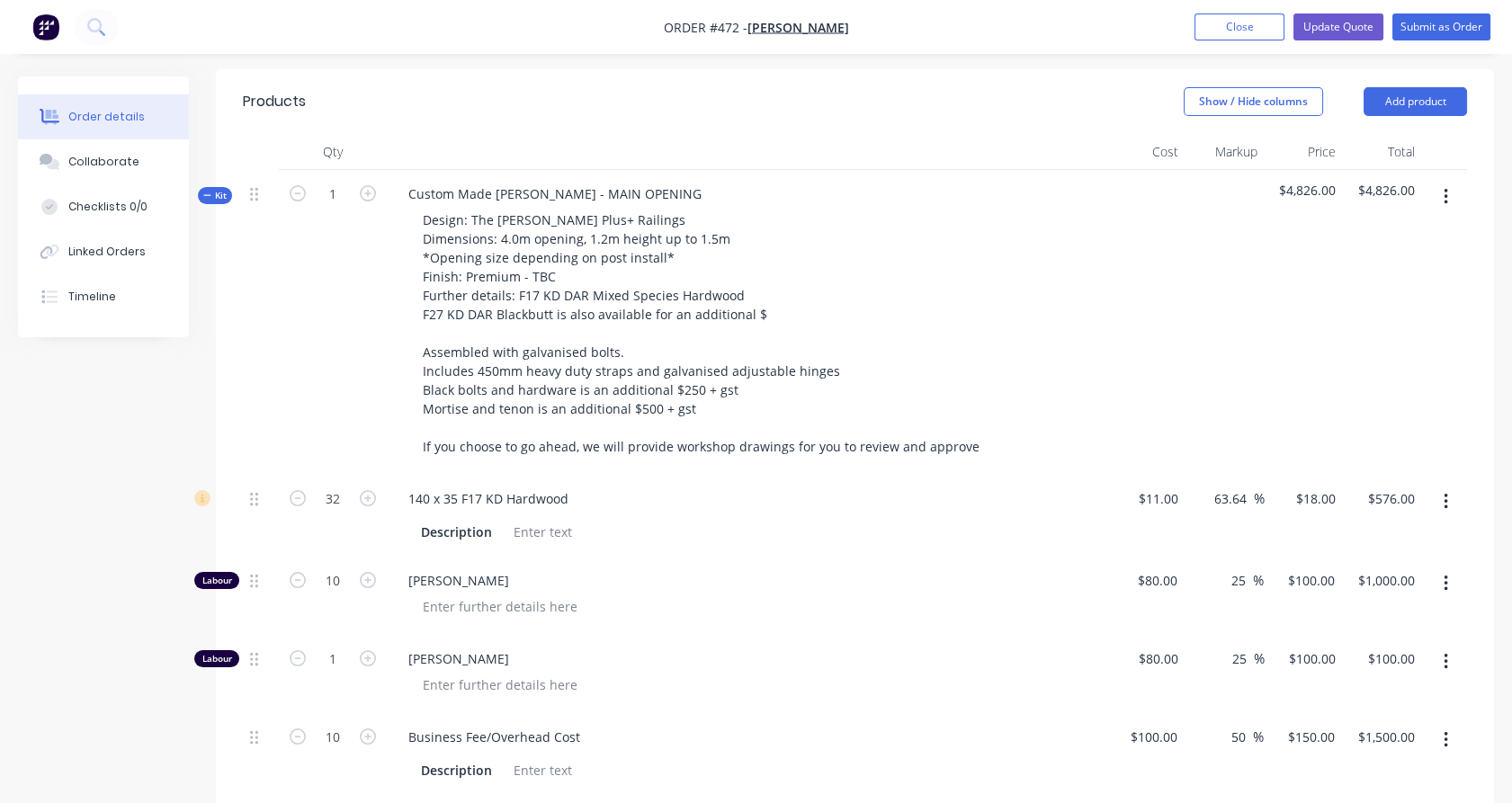
scroll to position [571, 0]
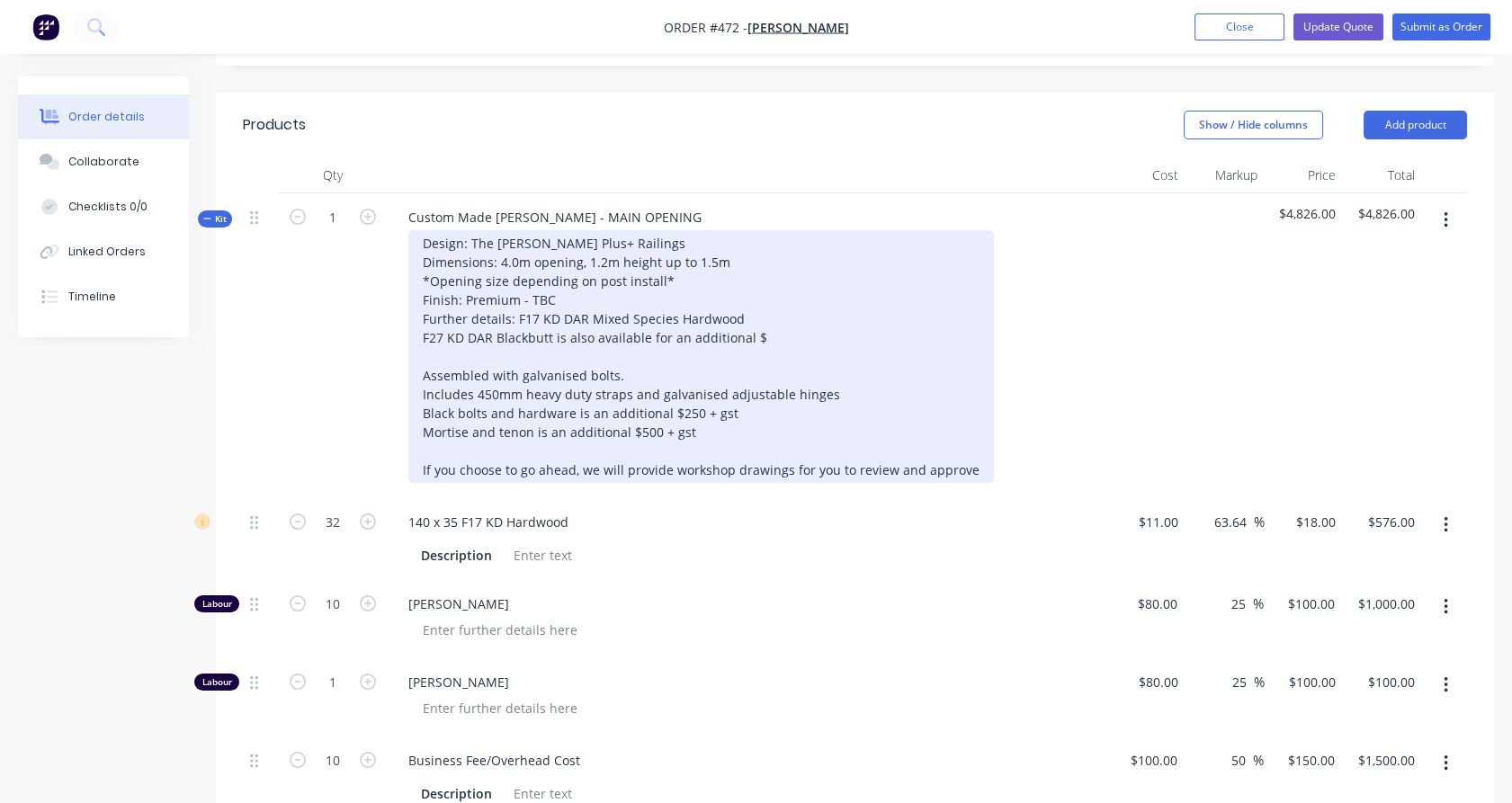
click at [422, 384] on div "Design: The [PERSON_NAME] Plus+ Railings Dimensions: 4.0m opening, 1.2m height …" at bounding box center [701, 356] width 585 height 253
click at [563, 387] on div "Design: The [PERSON_NAME] Plus+ Railings Dimensions: 4.0m opening, 1.2m height …" at bounding box center [701, 356] width 585 height 253
click at [584, 402] on div "Design: The [PERSON_NAME] Plus+ Railings Dimensions: 4.0m opening, 1.2m height …" at bounding box center [701, 356] width 585 height 253
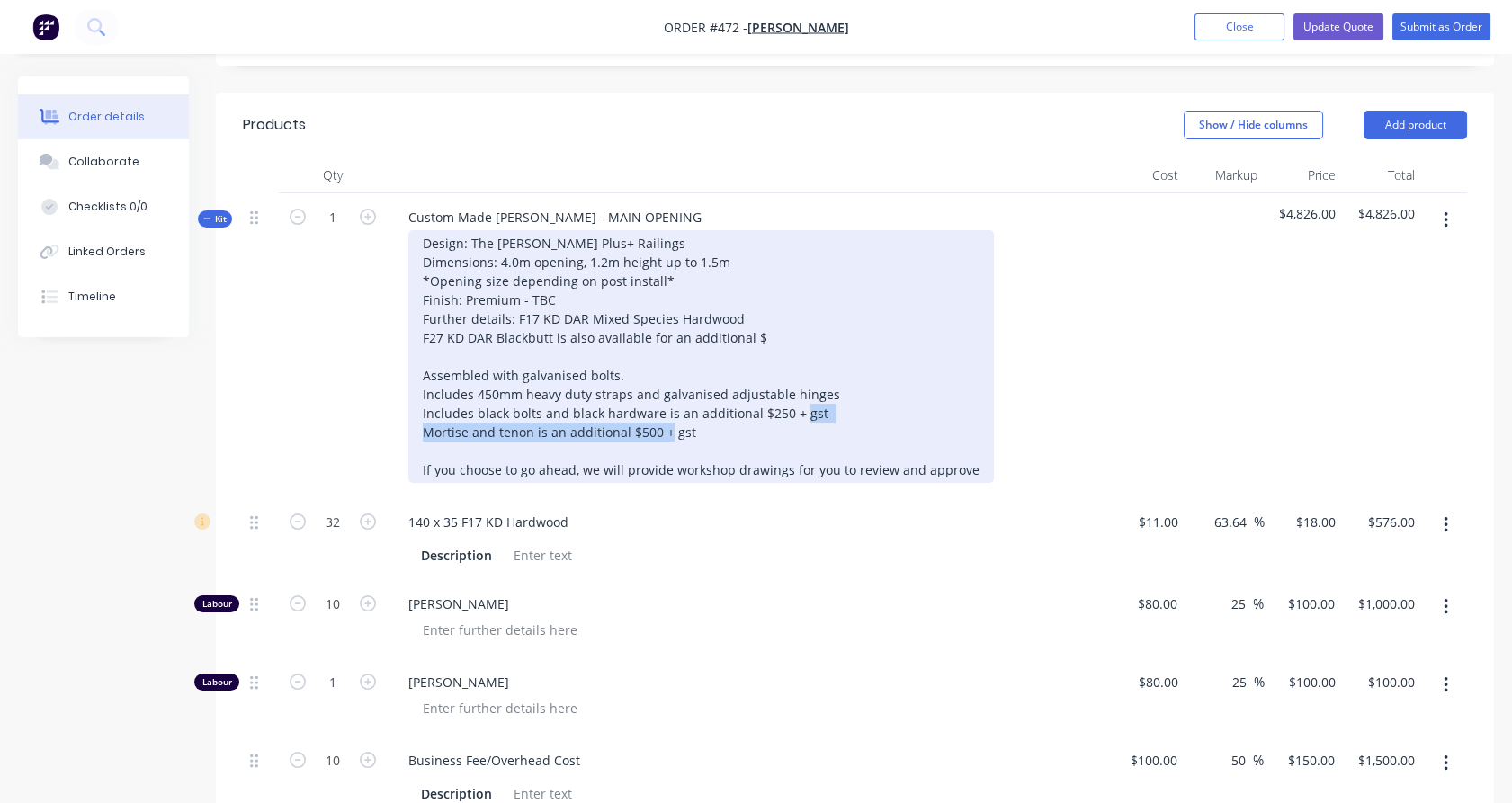
click at [584, 402] on div "Design: The [PERSON_NAME] Plus+ Railings Dimensions: 4.0m opening, 1.2m height …" at bounding box center [701, 356] width 585 height 253
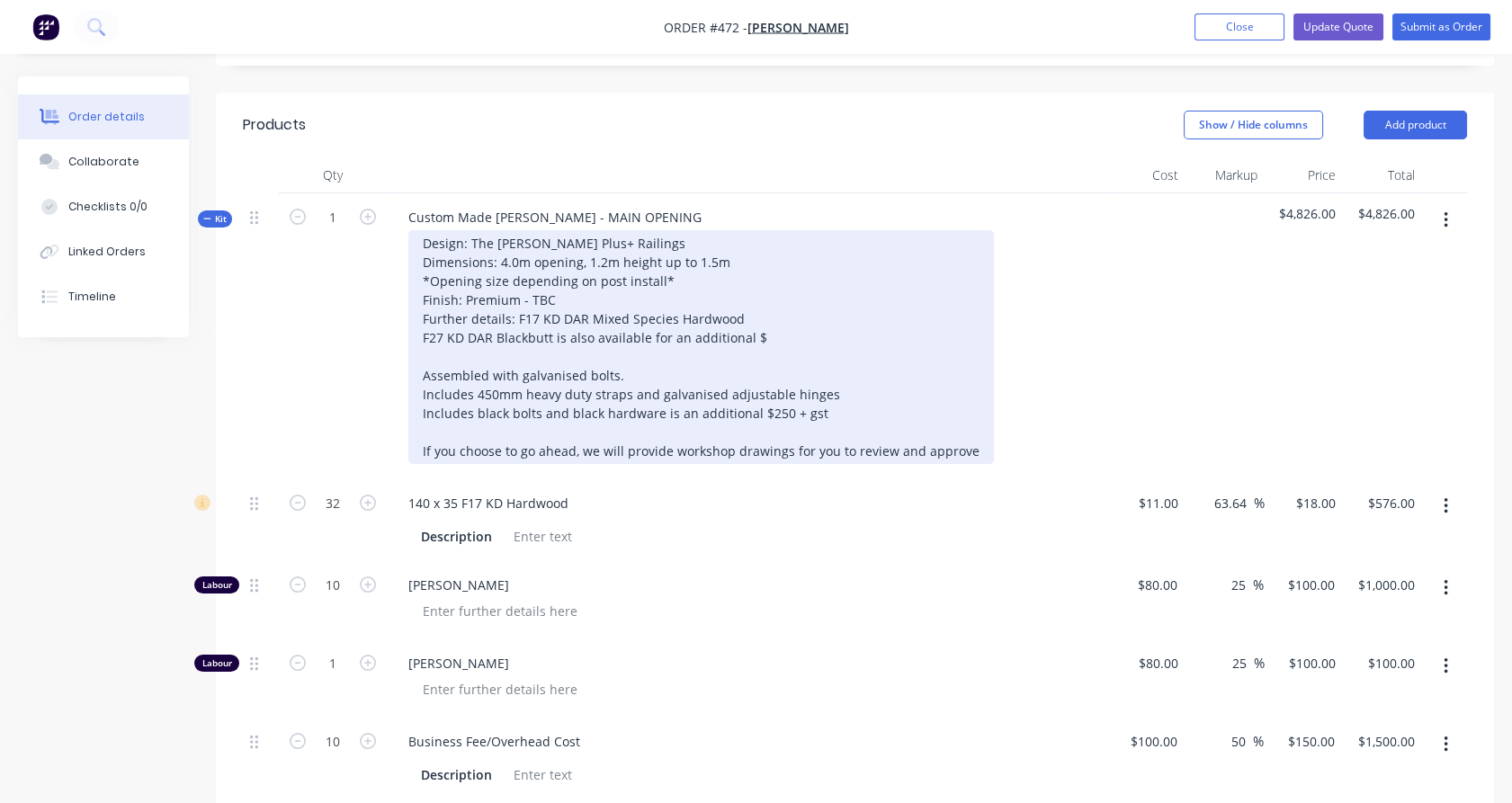
click at [550, 347] on div "Design: The [PERSON_NAME] Plus+ Railings Dimensions: 4.0m opening, 1.2m height …" at bounding box center [701, 347] width 585 height 234
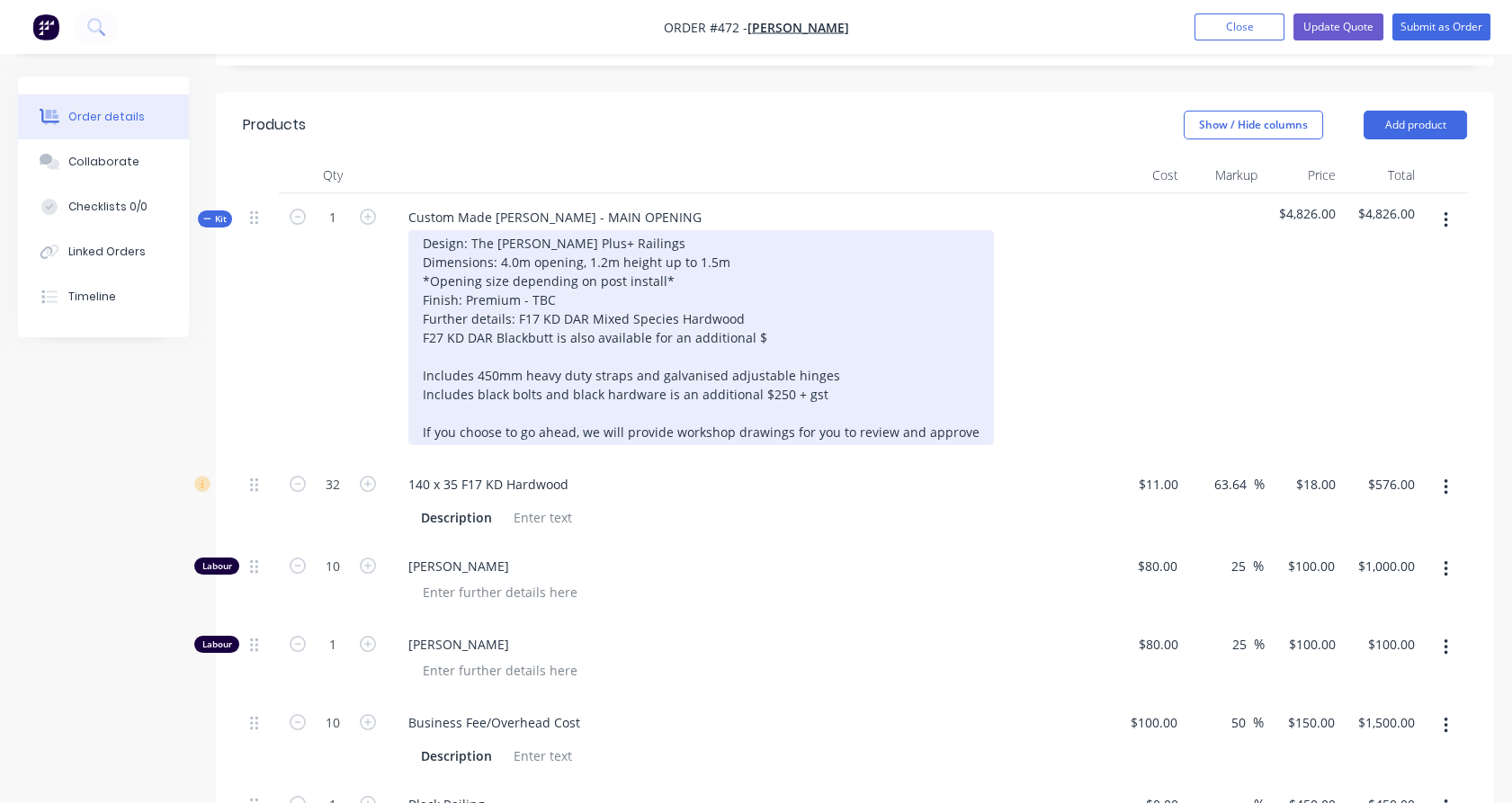
click at [532, 315] on div "Design: The [PERSON_NAME] Plus+ Railings Dimensions: 4.0m opening, 1.2m height …" at bounding box center [701, 337] width 585 height 215
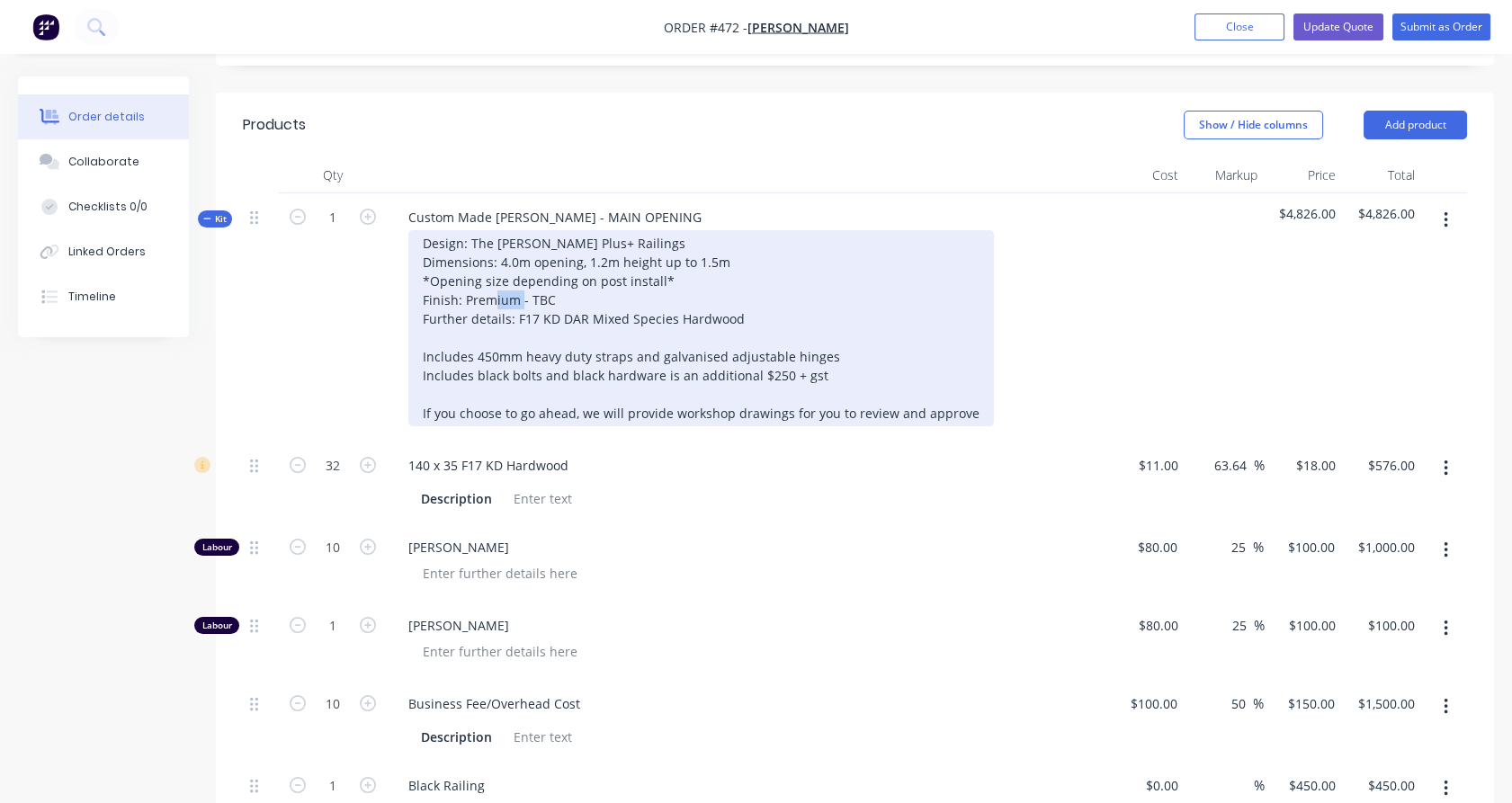
drag, startPoint x: 551, startPoint y: 267, endPoint x: 524, endPoint y: 269, distance: 27.1
click at [524, 269] on div "Design: The [PERSON_NAME] Plus+ Railings Dimensions: 4.0m opening, 1.2m height …" at bounding box center [701, 328] width 585 height 196
drag, startPoint x: 825, startPoint y: 347, endPoint x: 660, endPoint y: 351, distance: 165.0
click at [660, 351] on div "Design: The [PERSON_NAME] Plus+ Railings Dimensions: 4.0m opening, 1.2m height …" at bounding box center [701, 328] width 585 height 196
drag, startPoint x: 586, startPoint y: 386, endPoint x: 419, endPoint y: 390, distance: 167.0
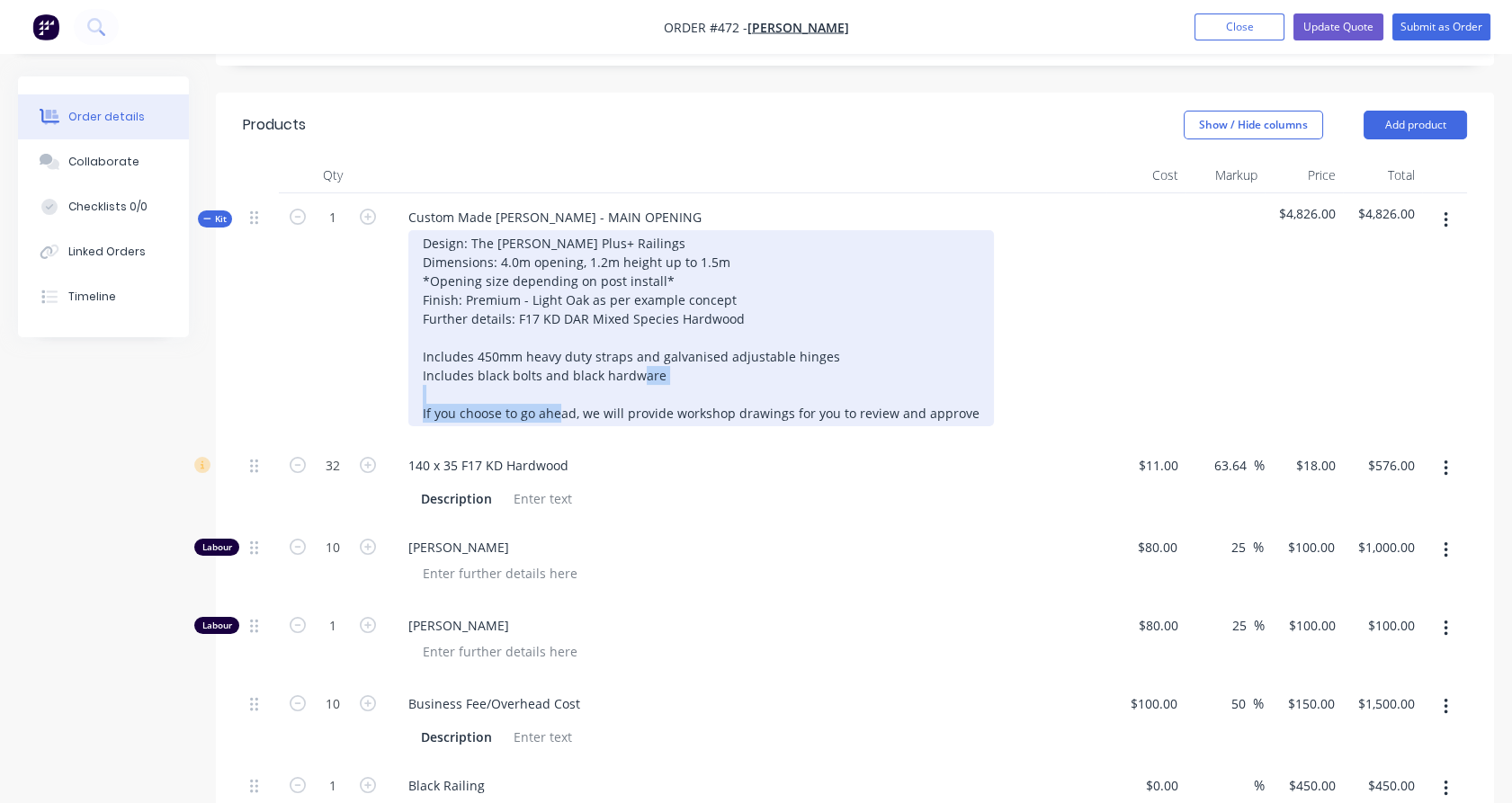
click at [419, 390] on div "Design: The [PERSON_NAME] Plus+ Railings Dimensions: 4.0m opening, 1.2m height …" at bounding box center [701, 328] width 585 height 196
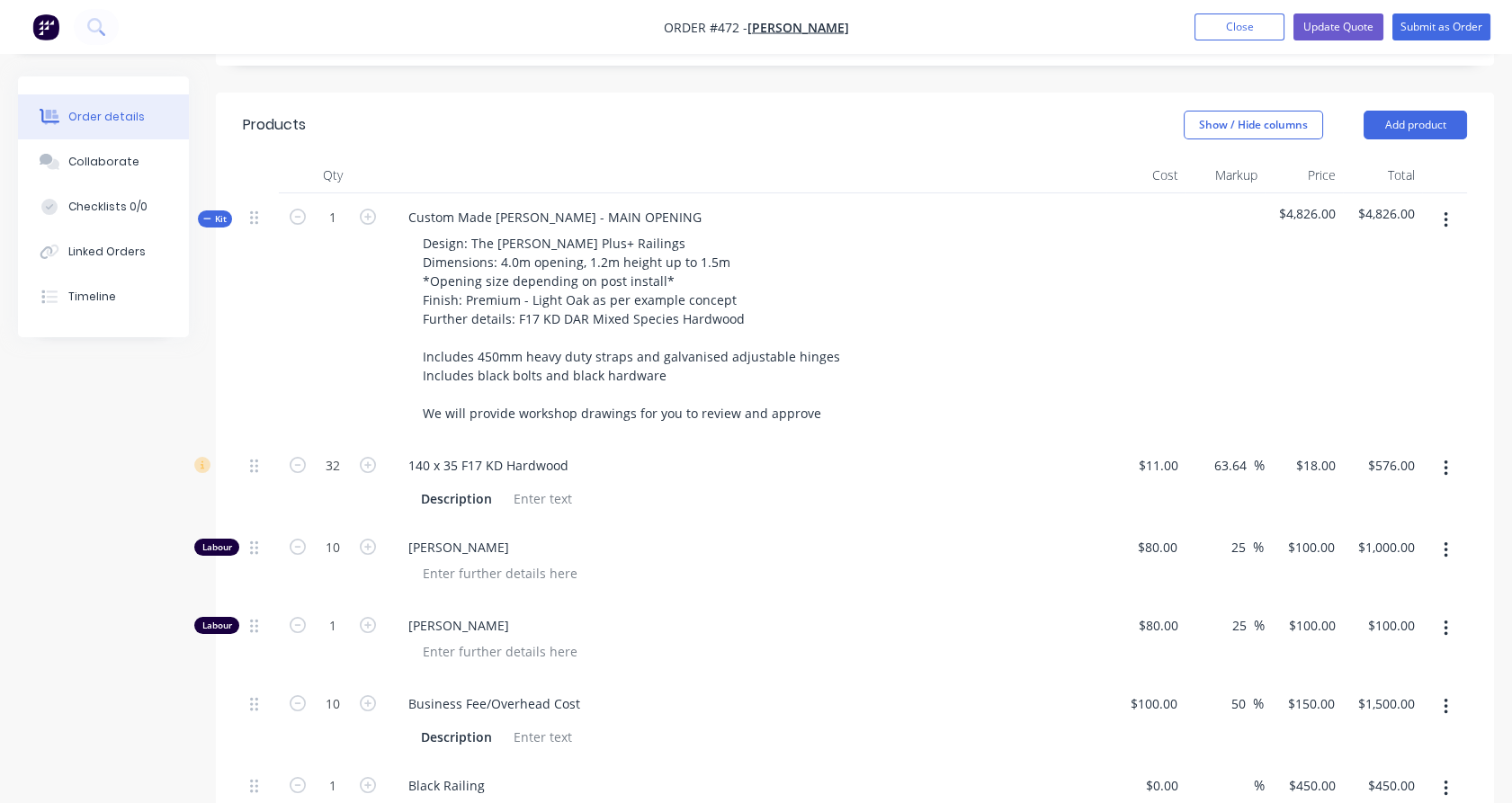
click at [373, 381] on div "1" at bounding box center [332, 317] width 108 height 248
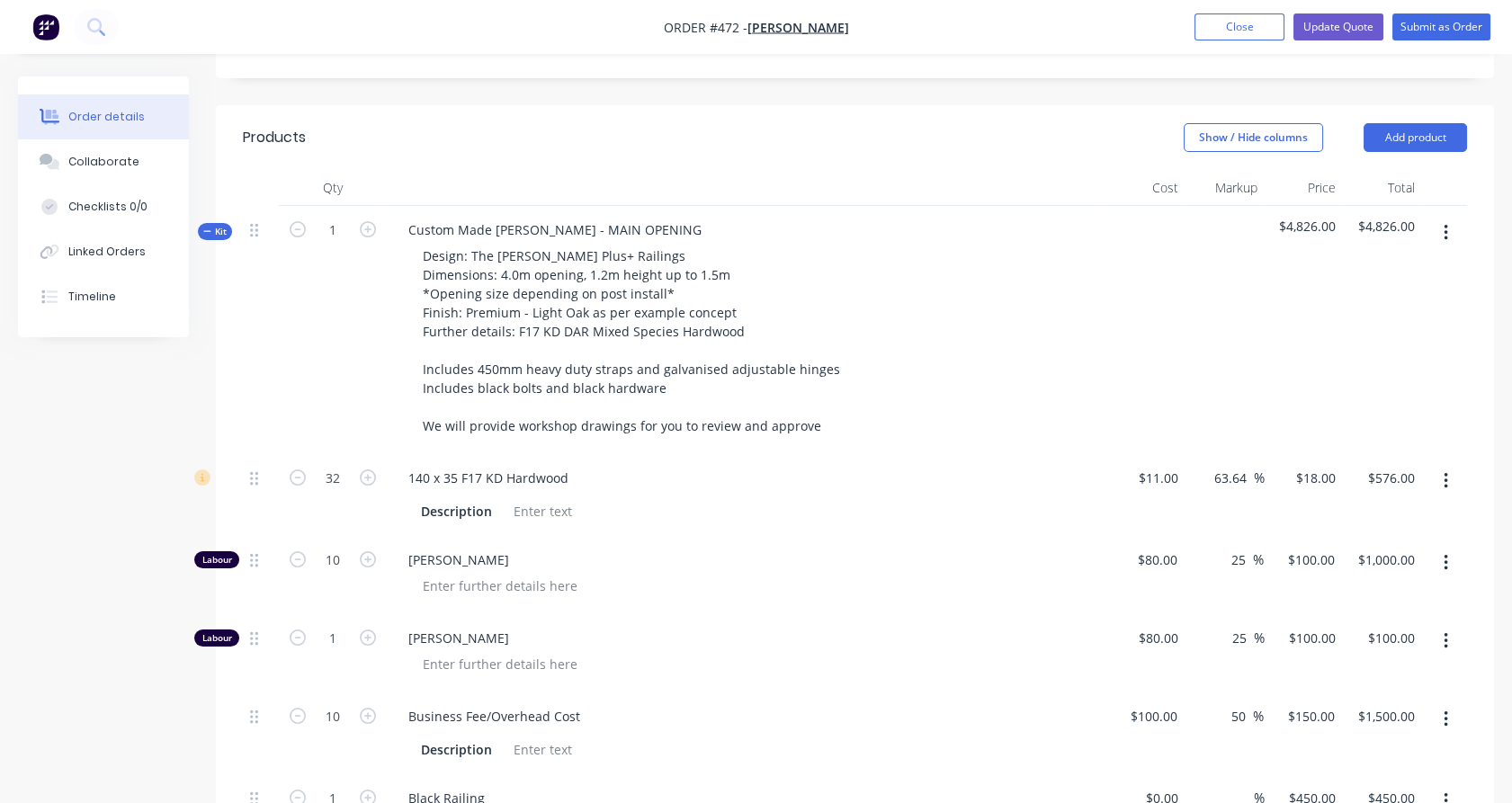
scroll to position [554, 0]
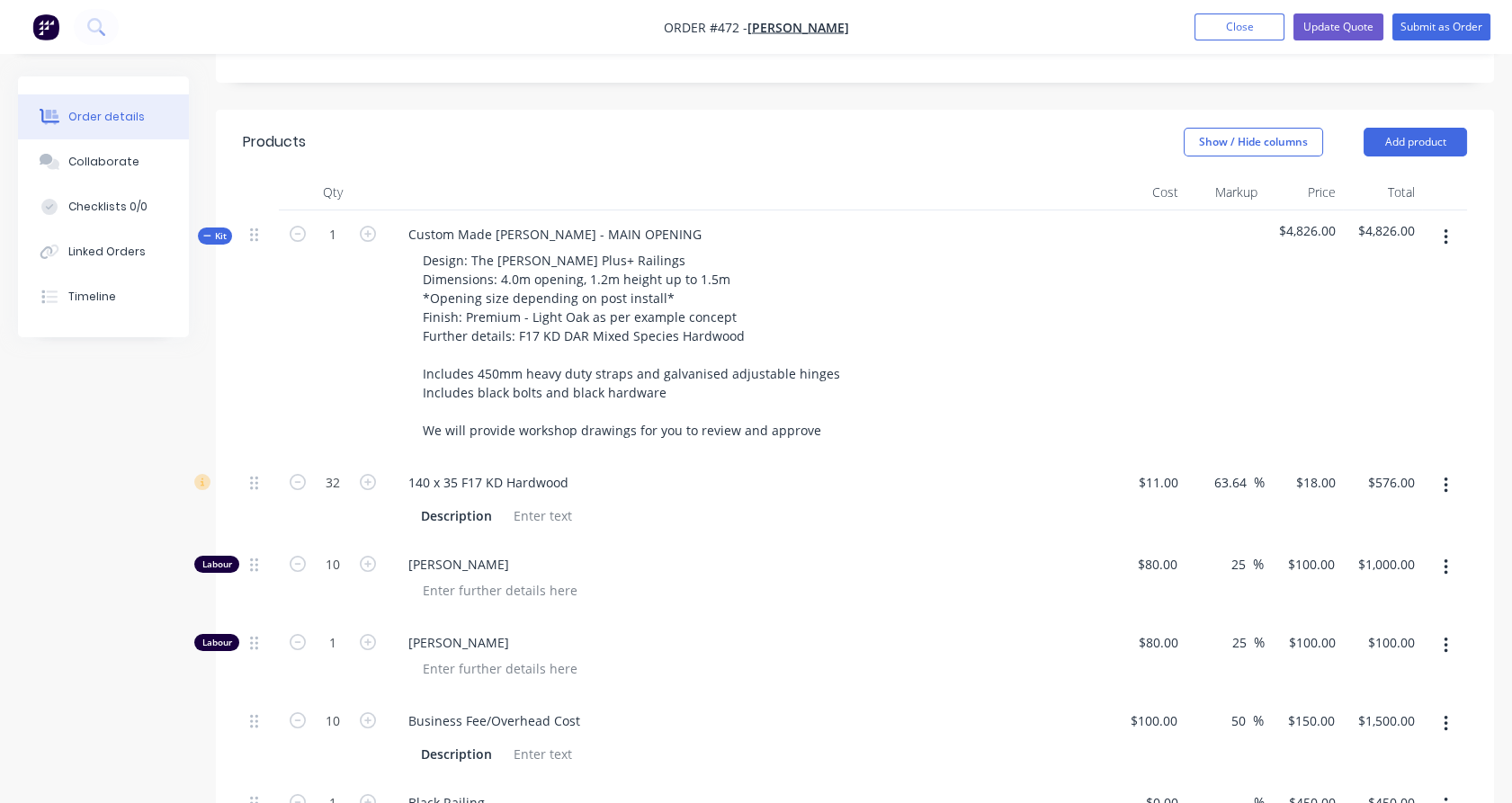
click at [222, 229] on span "Kit" at bounding box center [215, 236] width 24 height 13
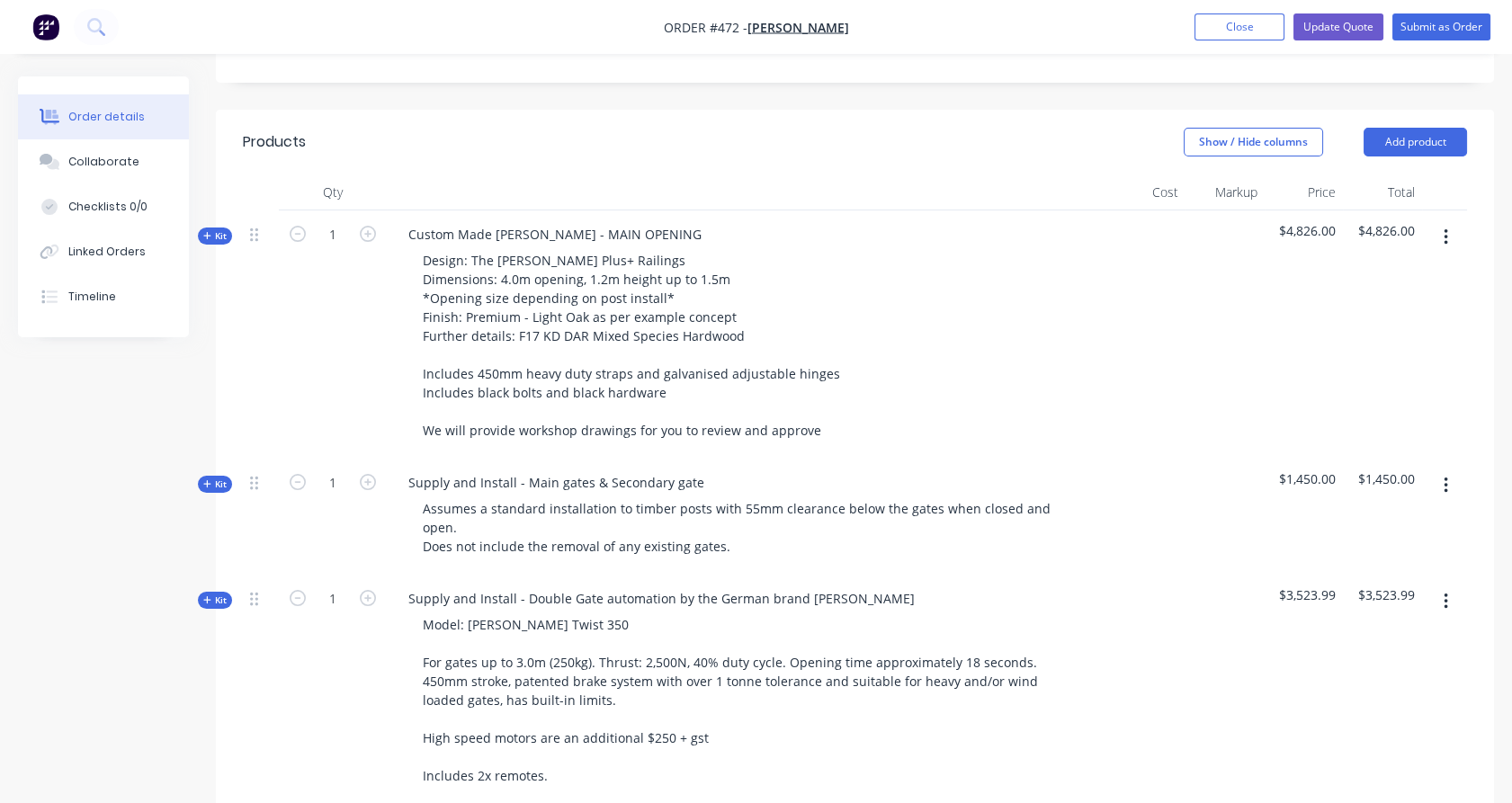
click at [224, 477] on span "Kit" at bounding box center [215, 484] width 24 height 13
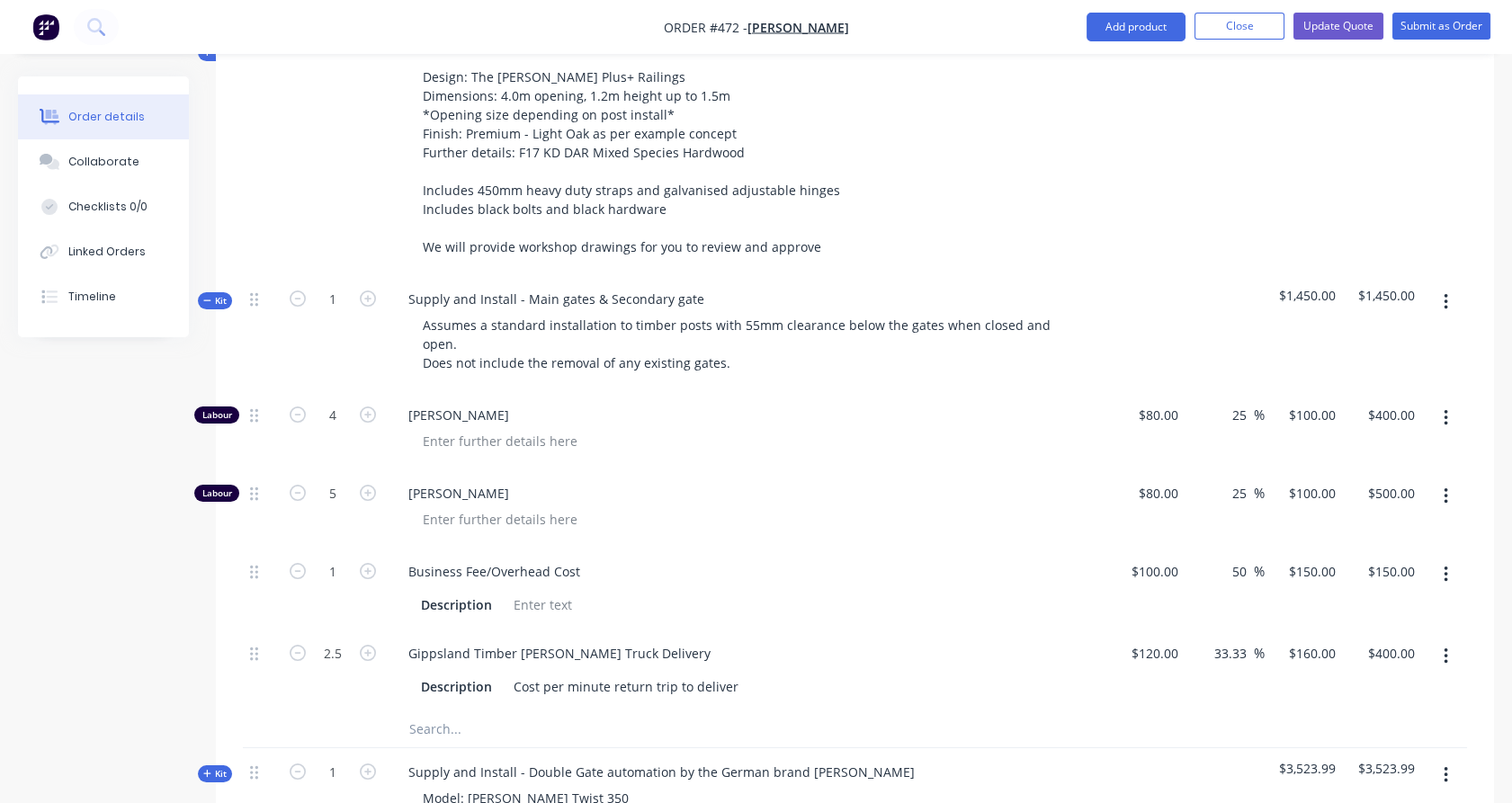
scroll to position [691, 0]
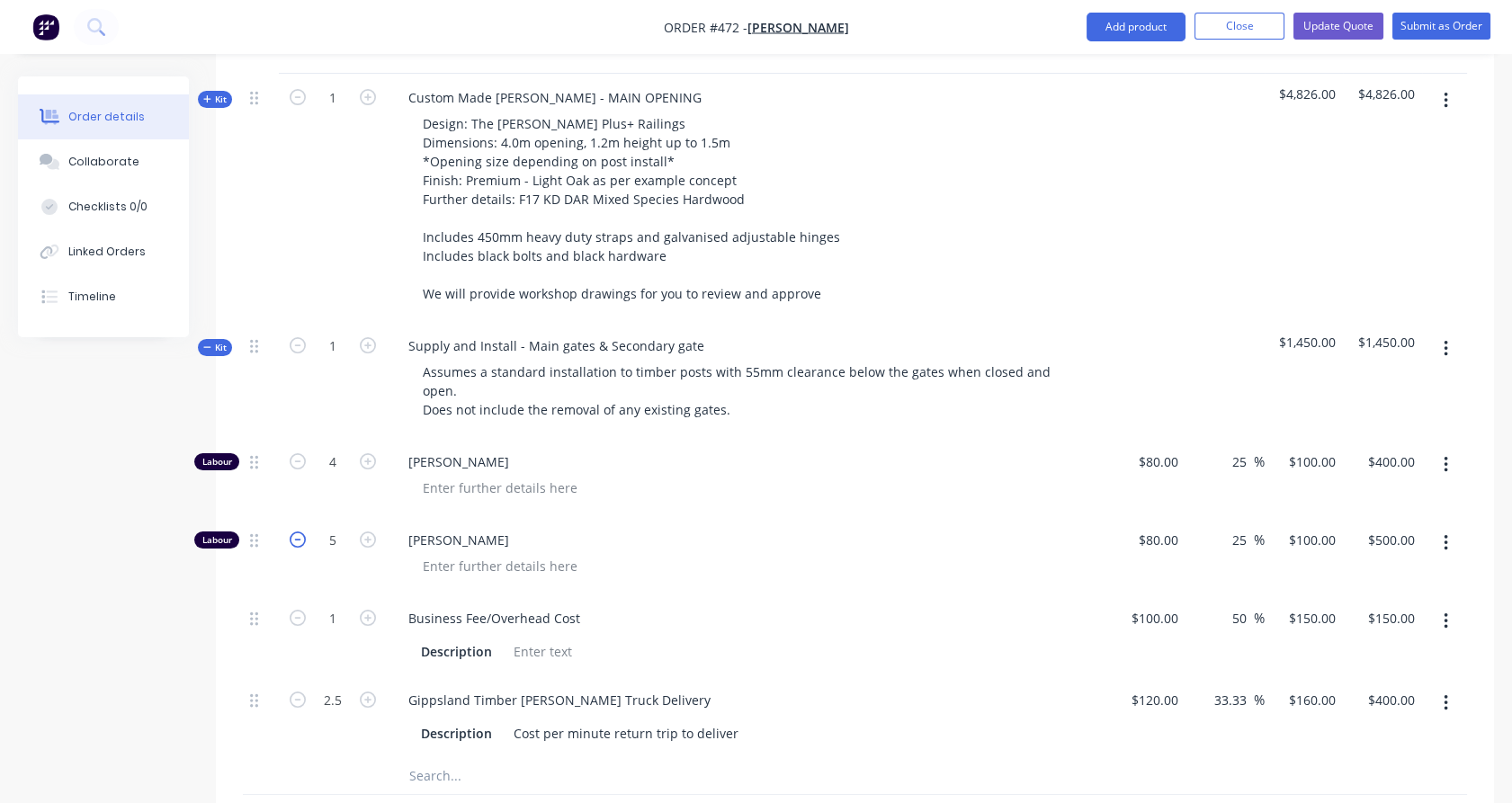
click at [303, 531] on icon "button" at bounding box center [297, 539] width 16 height 16
type input "4"
type input "$400.00"
click at [303, 531] on icon "button" at bounding box center [297, 539] width 16 height 16
type input "3"
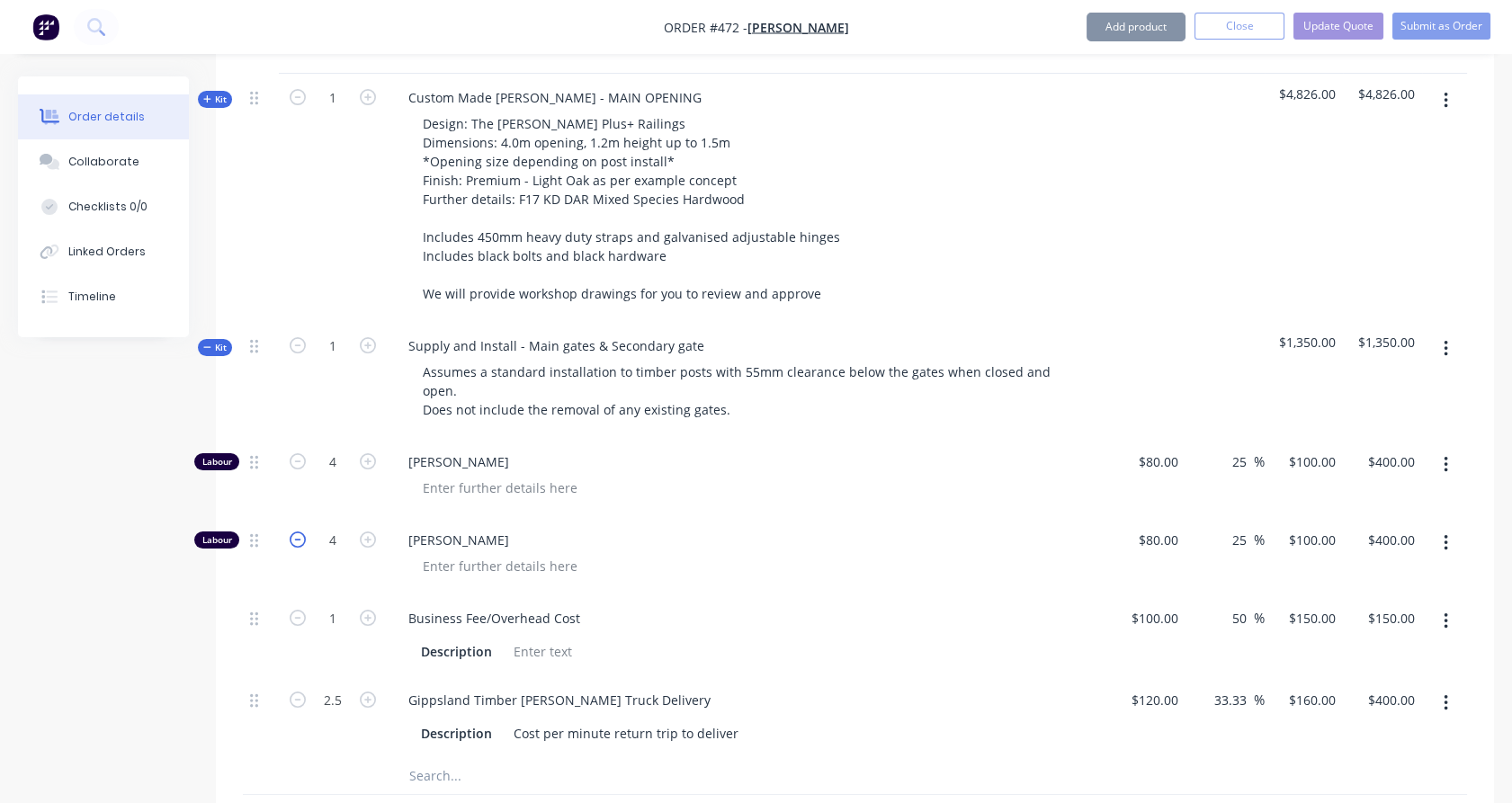
type input "$300.00"
click at [304, 454] on icon "button" at bounding box center [297, 461] width 16 height 16
type input "3"
type input "$300.00"
click at [304, 454] on icon "button" at bounding box center [297, 461] width 16 height 16
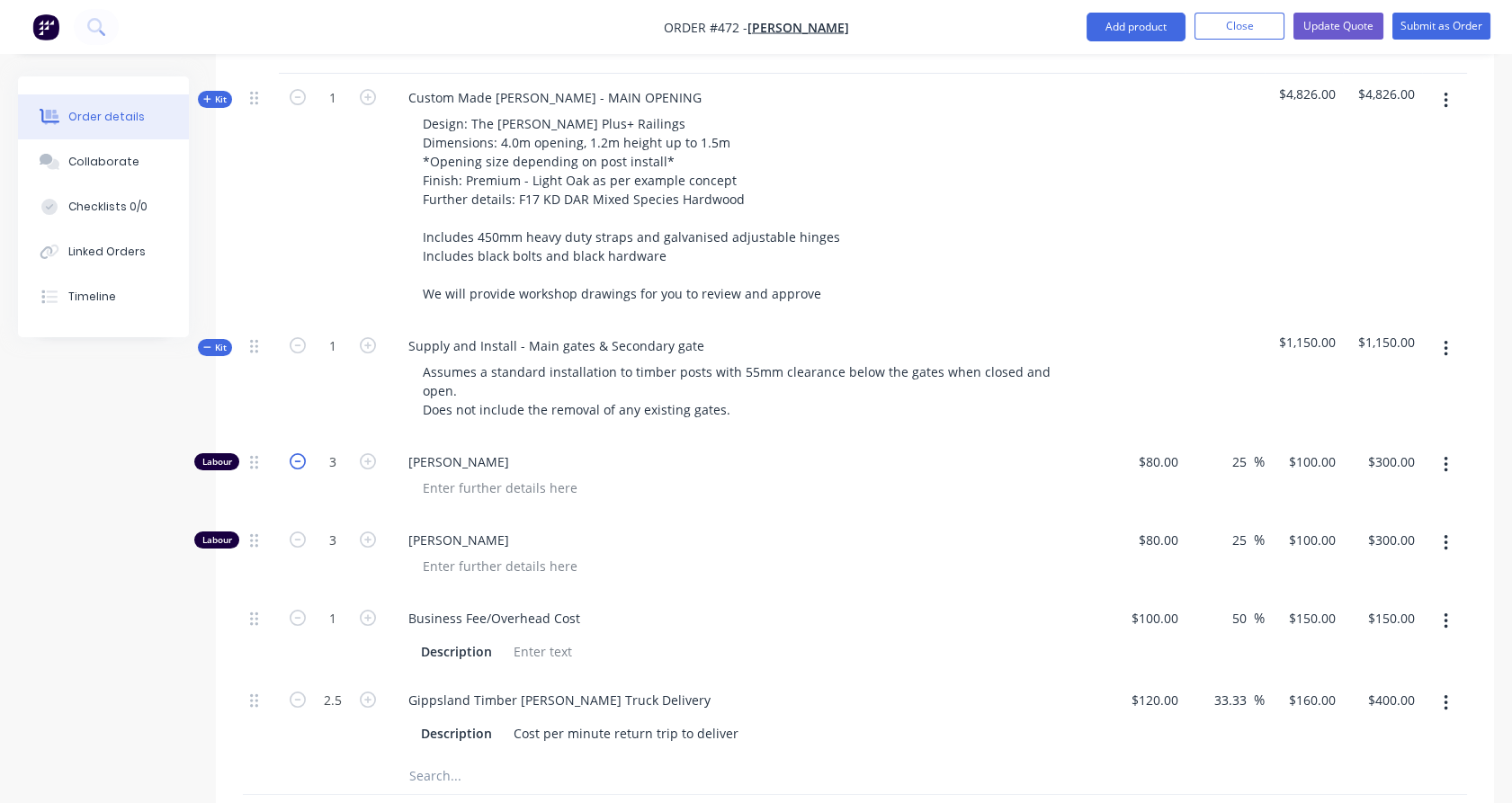
type input "2"
type input "$200.00"
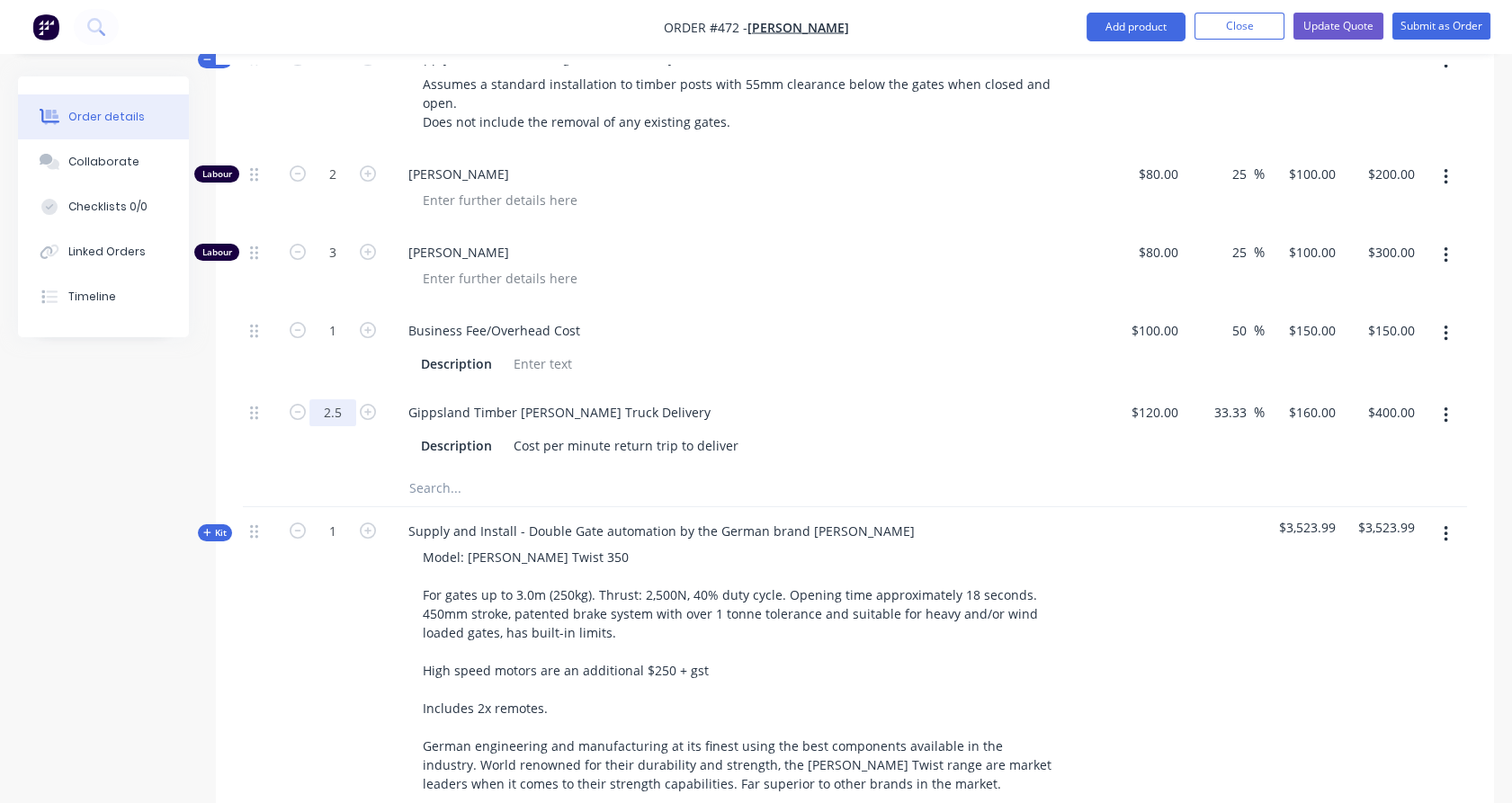
scroll to position [1315, 0]
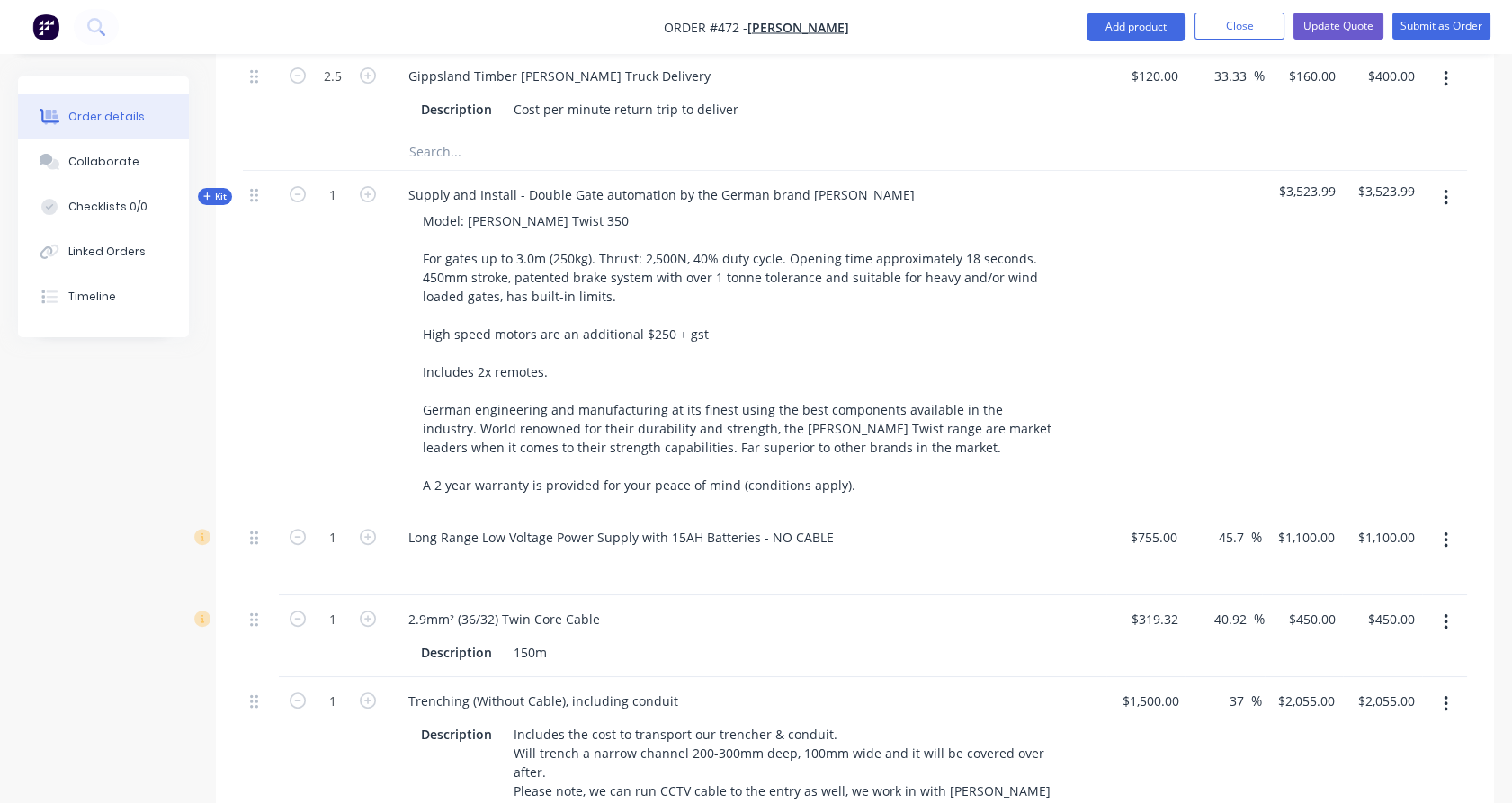
click at [1446, 532] on icon "button" at bounding box center [1446, 540] width 4 height 16
click at [1367, 683] on div "Delete" at bounding box center [1381, 696] width 138 height 27
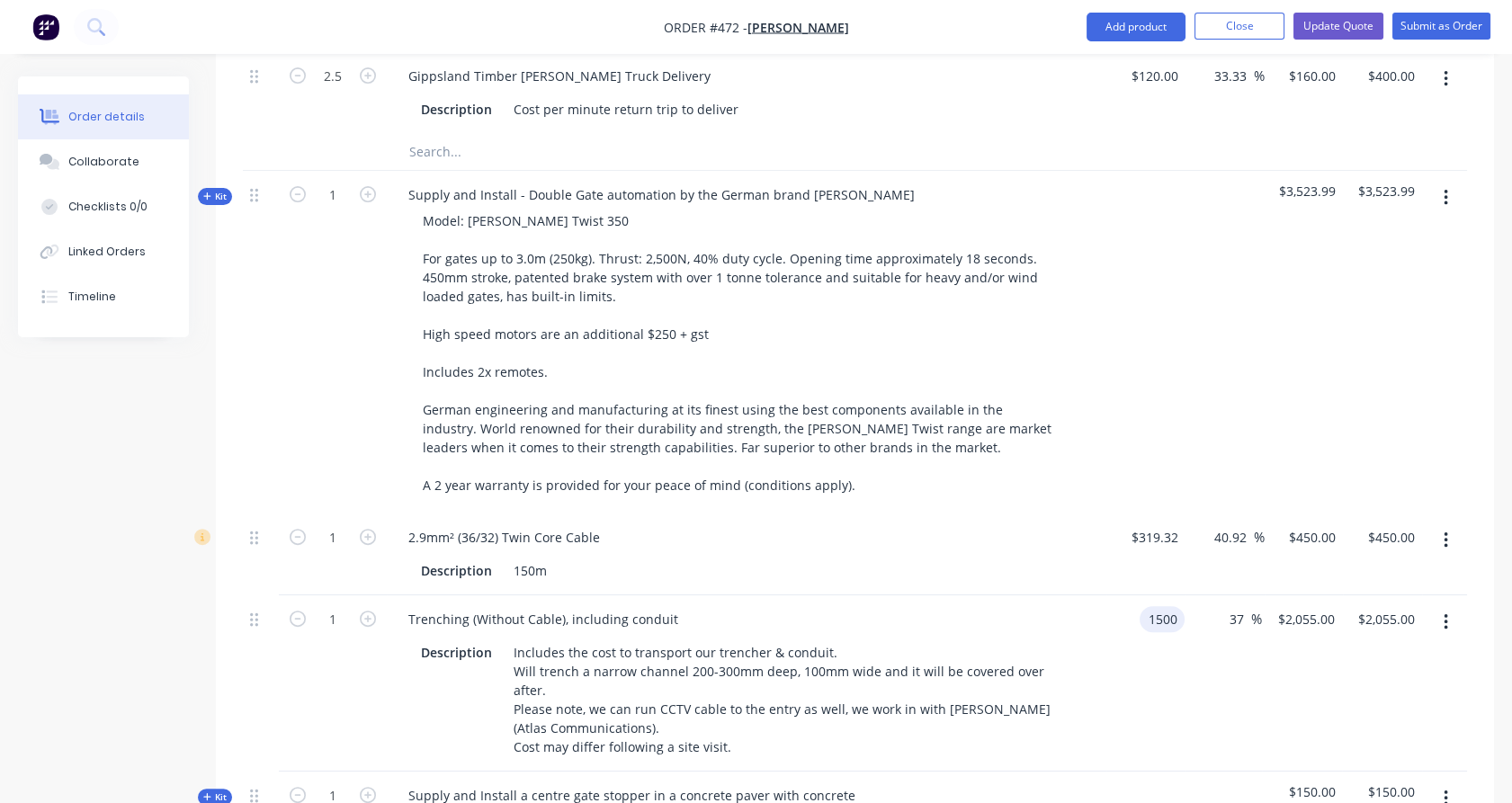
click at [1163, 606] on input "1500" at bounding box center [1165, 619] width 38 height 27
drag, startPoint x: 1164, startPoint y: 598, endPoint x: 1209, endPoint y: 633, distance: 57.0
click at [1209, 633] on div "1 Trenching (Without Cable), including conduit Description Includes the cost to…" at bounding box center [854, 684] width 1224 height 176
type input "$1,250.00"
type input "$1,712.50"
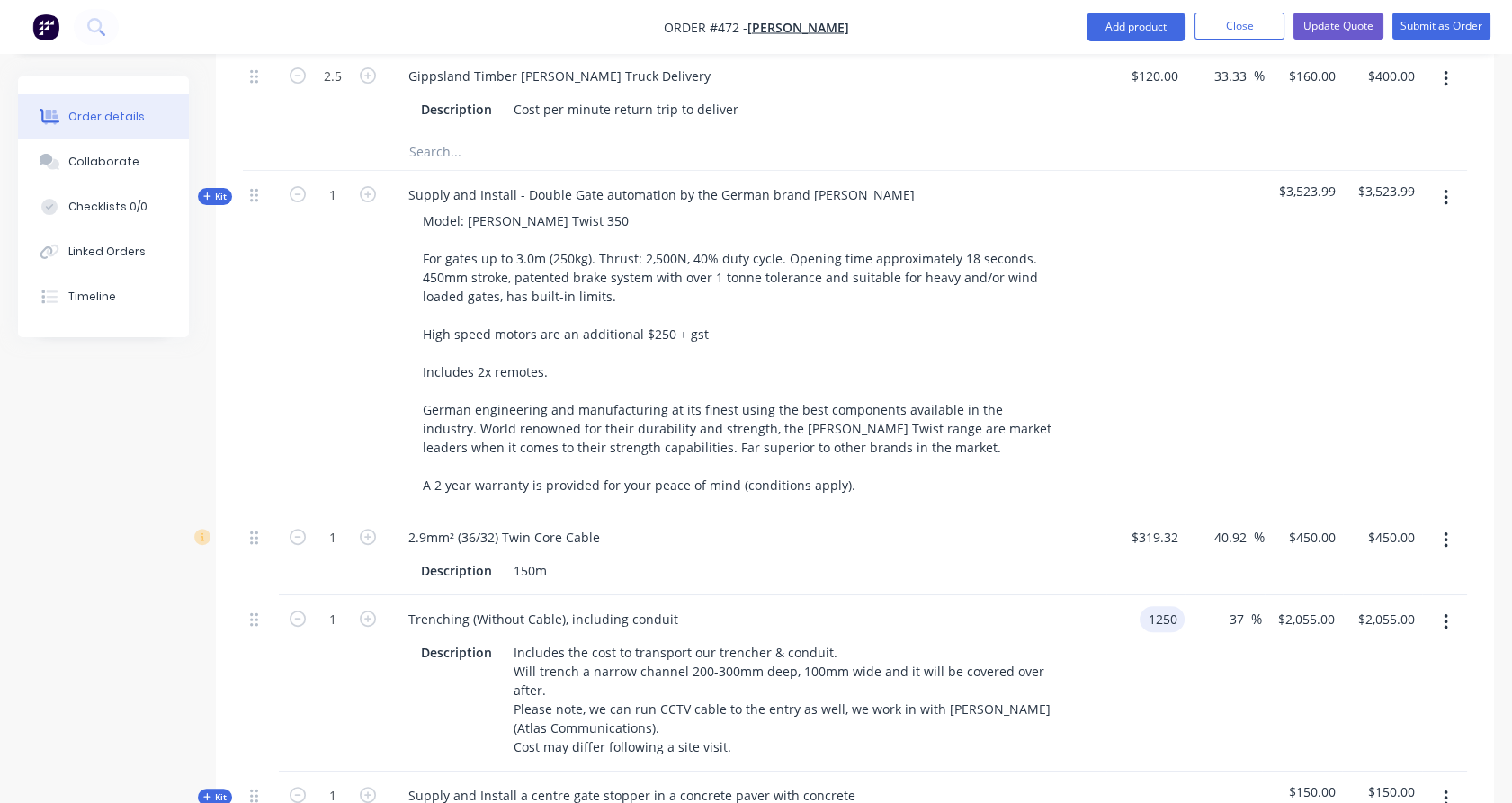
type input "$1,712.50"
click at [1209, 633] on div "37 37 %" at bounding box center [1224, 684] width 76 height 176
click at [1149, 606] on input "1250" at bounding box center [1153, 619] width 65 height 27
type input "$1,300.00"
type input "$1,781.00"
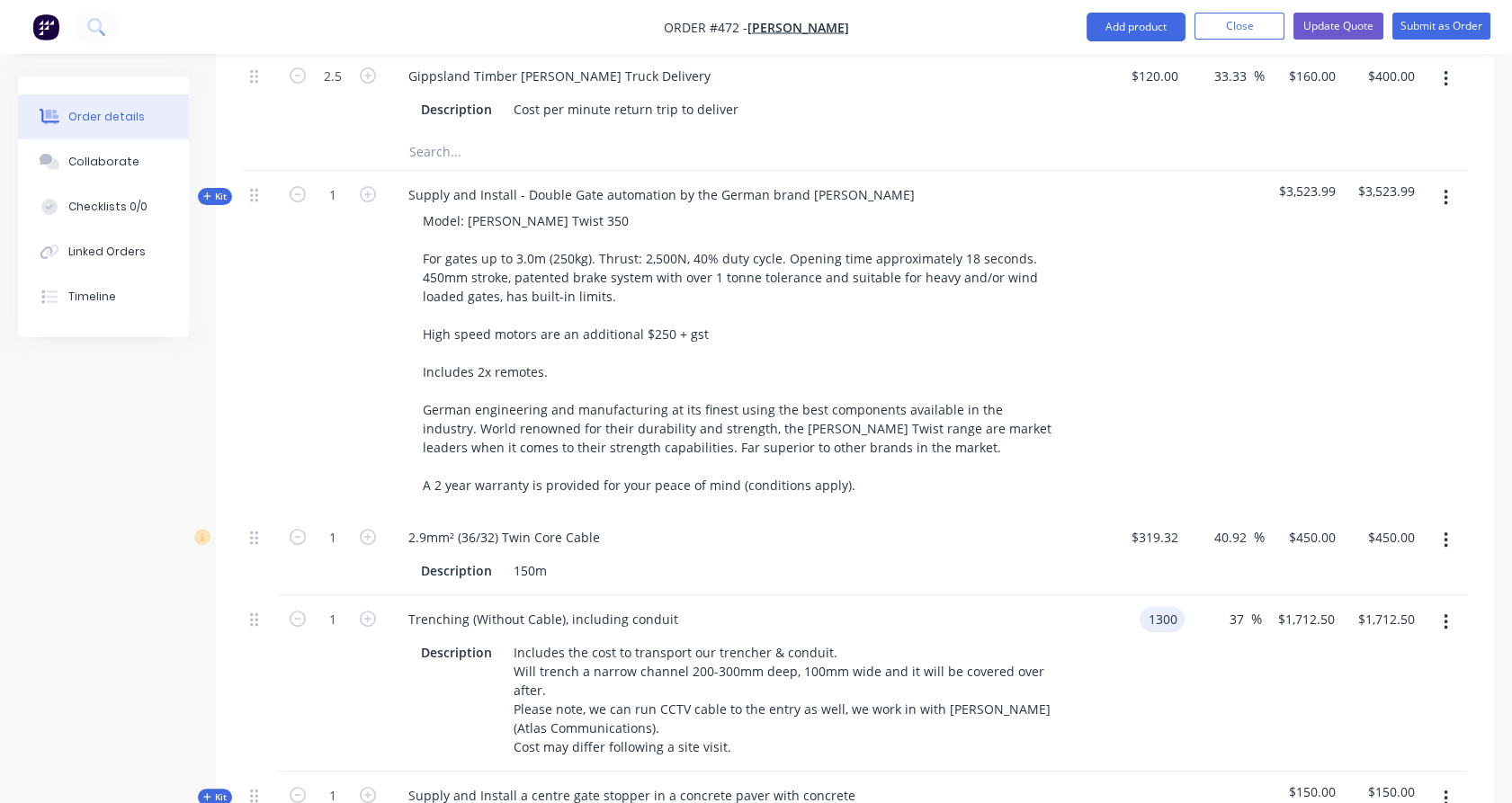
type input "$1,781.00"
click at [1224, 650] on div "37 37 %" at bounding box center [1224, 684] width 76 height 176
click at [1152, 606] on input "1300" at bounding box center [1153, 619] width 65 height 27
type input "$1,400.00"
type input "$1,918.00"
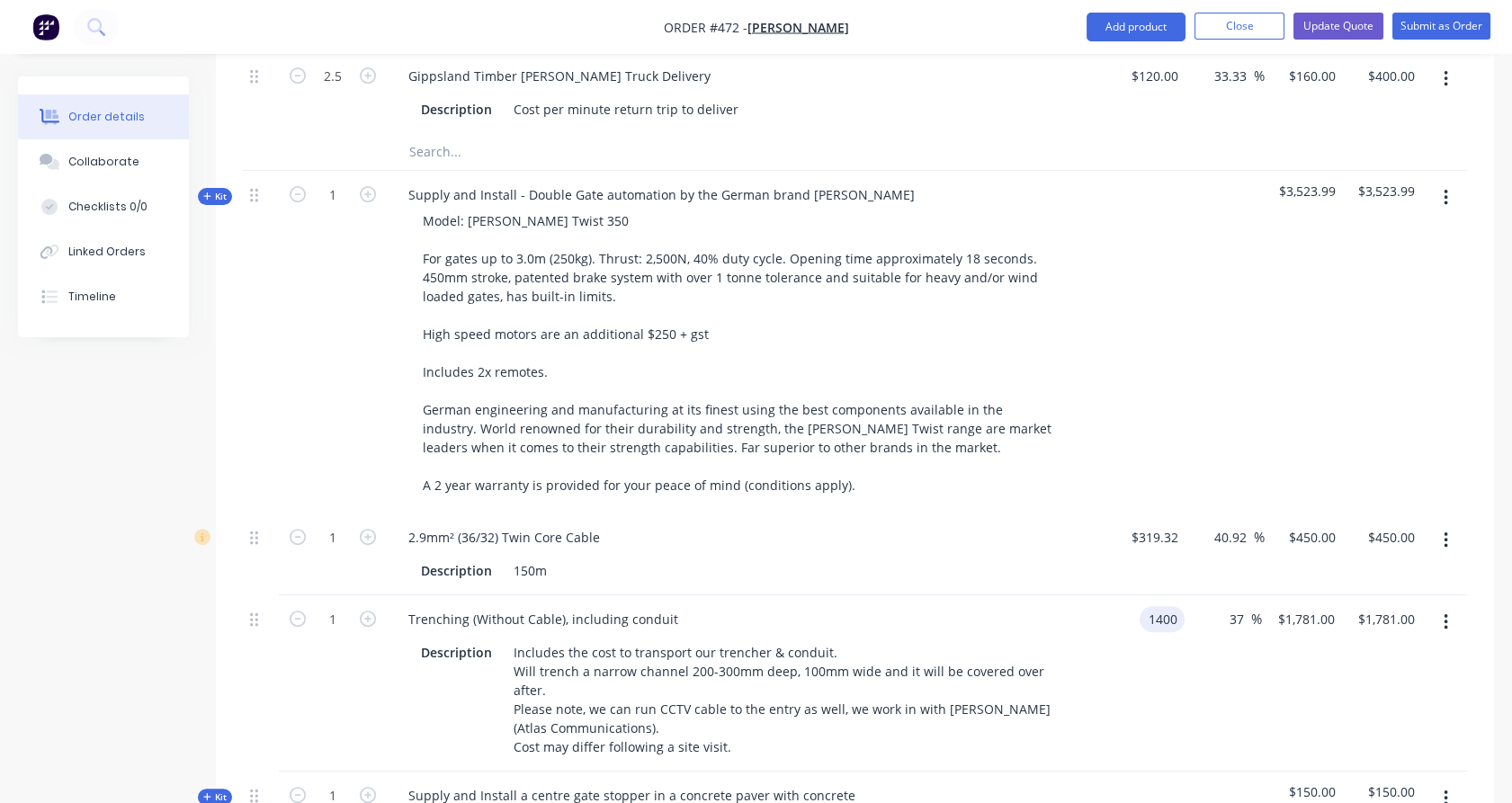
type input "$1,918.00"
click at [1181, 633] on div "$1,400.00 $1,400.00" at bounding box center [1146, 684] width 80 height 176
click at [1150, 606] on input "1400" at bounding box center [1153, 619] width 65 height 27
type input "$1,300.00"
type input "$1,781.00"
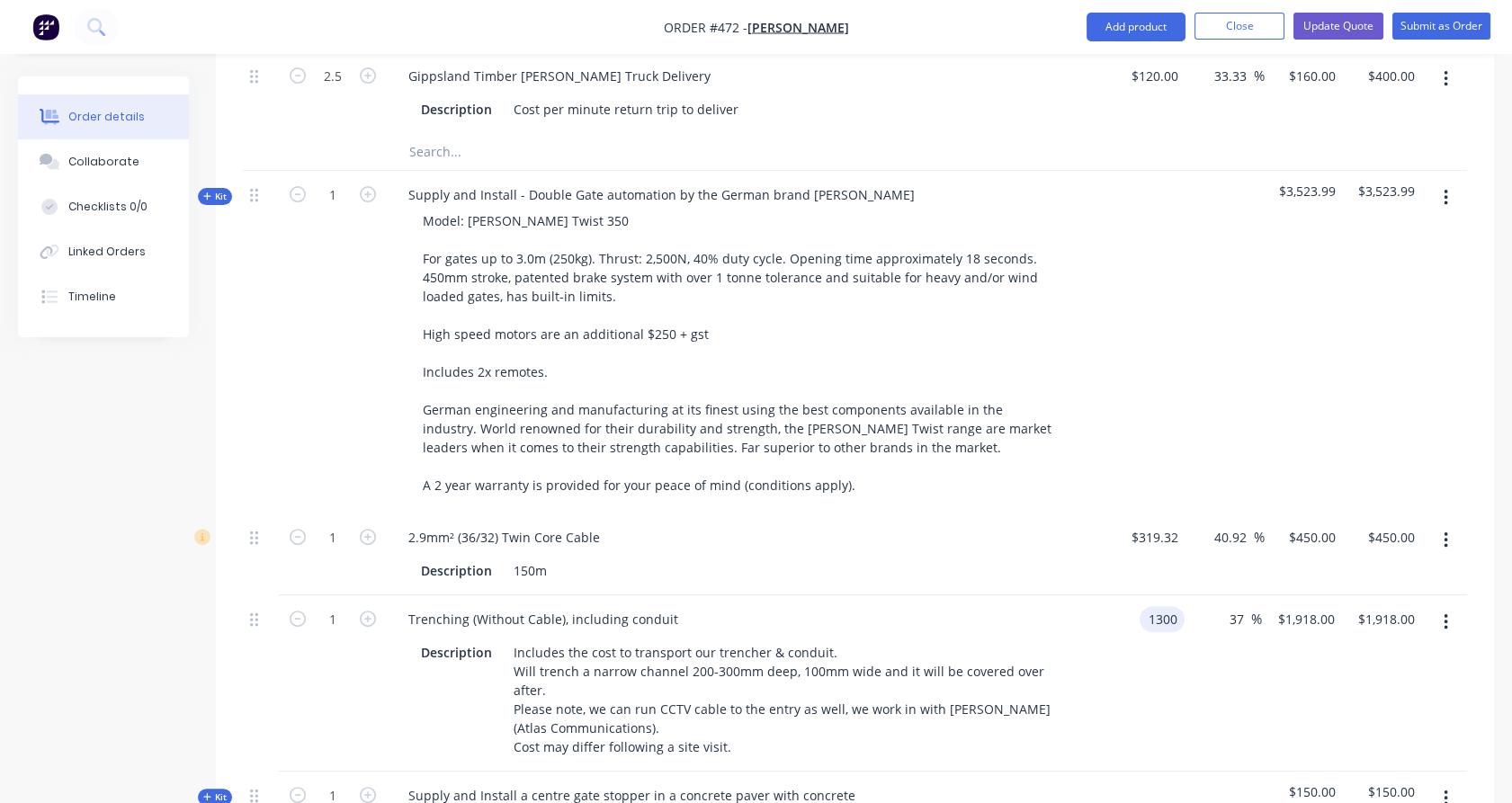
type input "$1,781.00"
click at [1221, 669] on div "37 37 %" at bounding box center [1223, 684] width 79 height 176
click at [1151, 606] on input "1300" at bounding box center [1153, 619] width 65 height 27
type input "$1,200.00"
type input "$1,644.00"
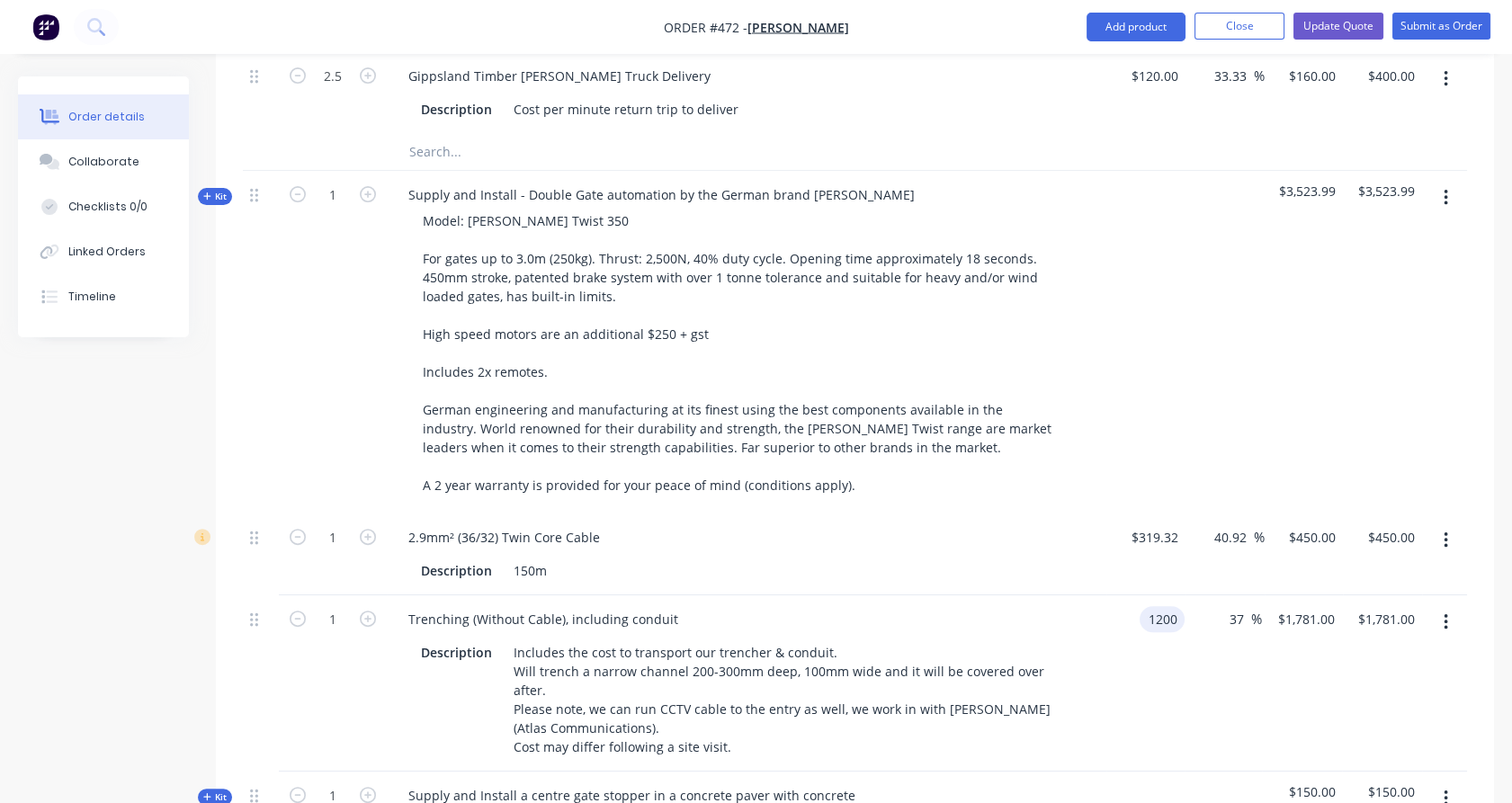
type input "$1,644.00"
click at [1201, 657] on div "37 37 %" at bounding box center [1224, 684] width 76 height 176
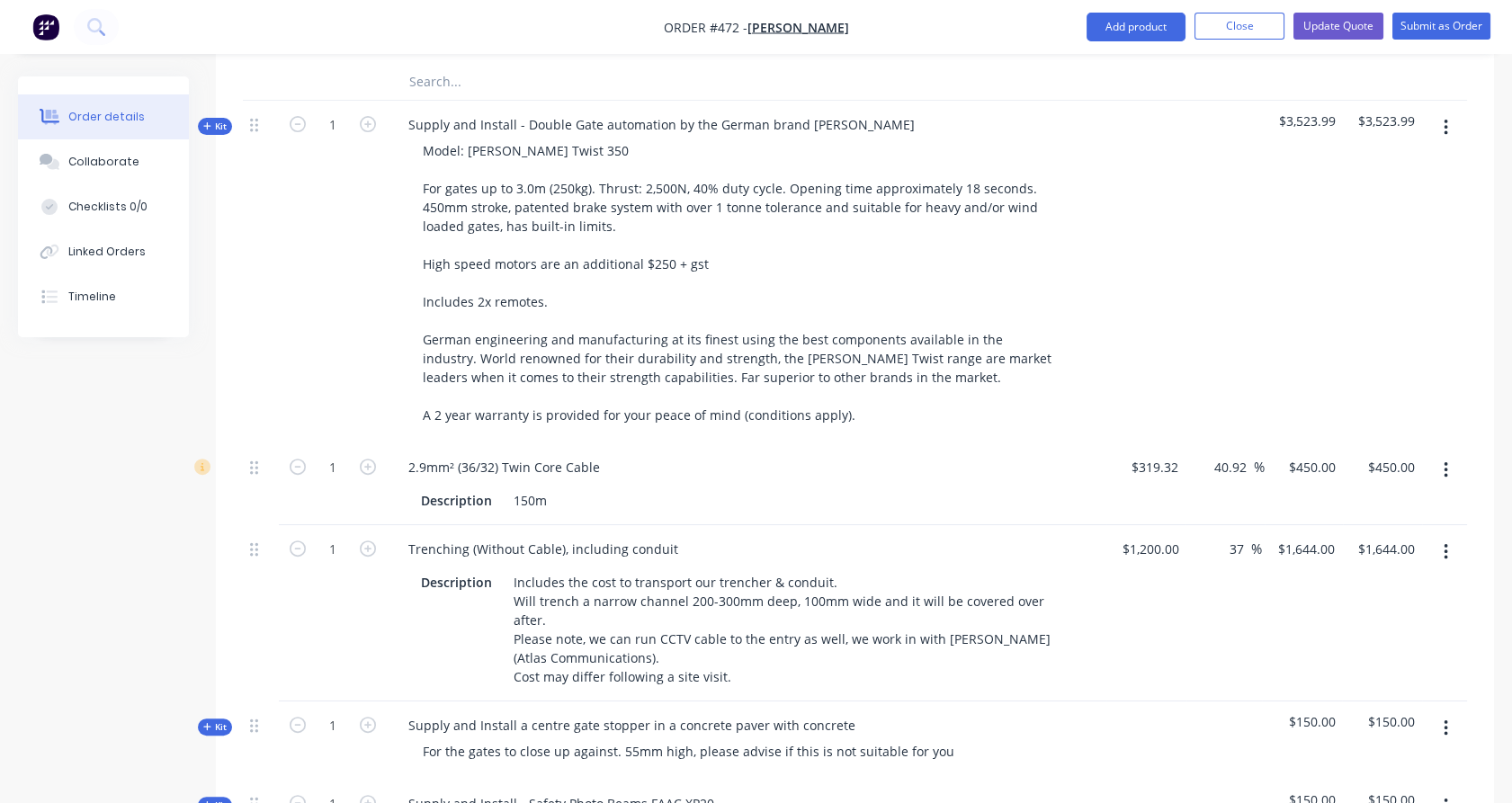
scroll to position [1383, 0]
click at [1449, 714] on button "button" at bounding box center [1446, 730] width 43 height 32
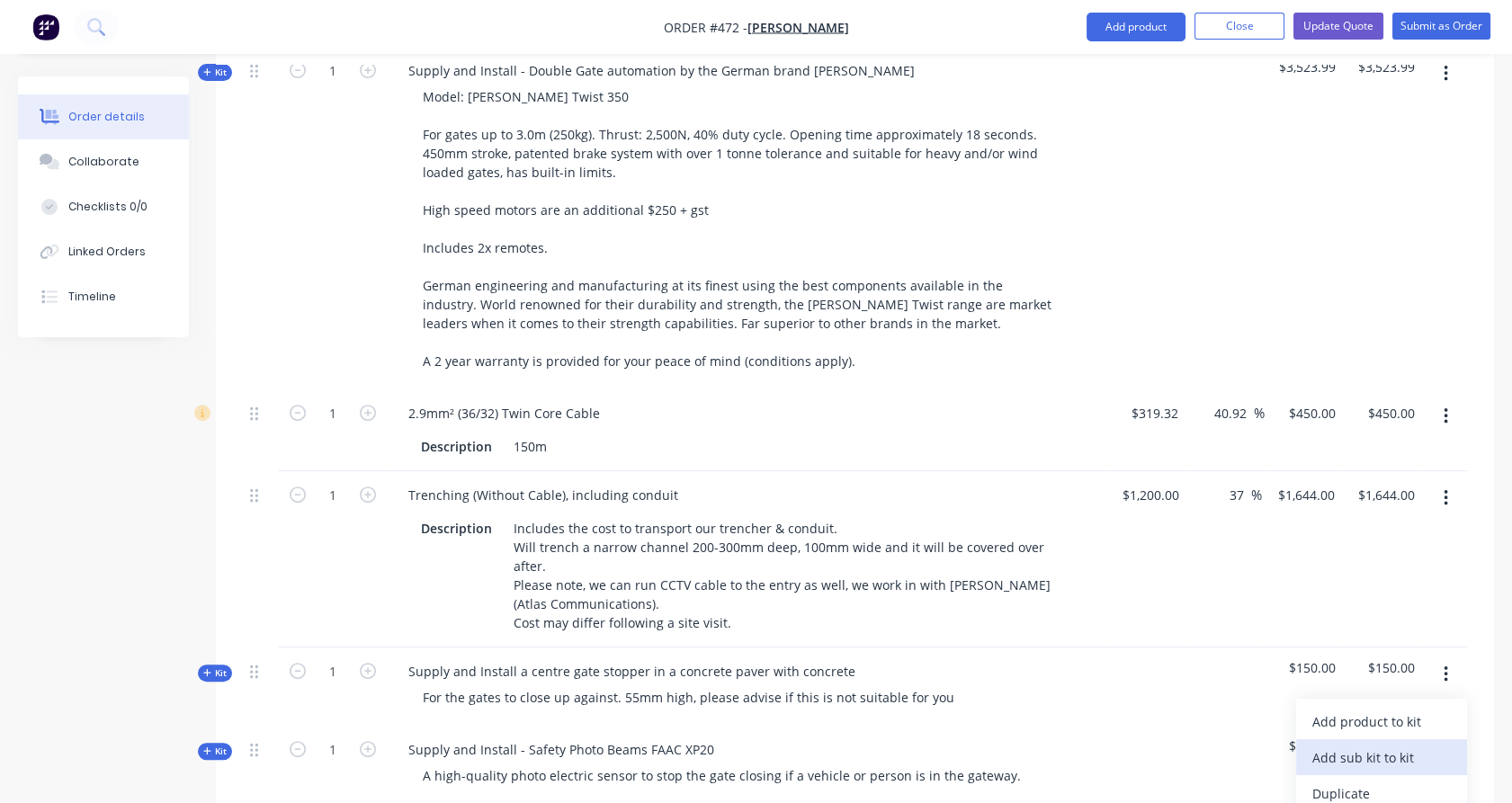
scroll to position [1447, 0]
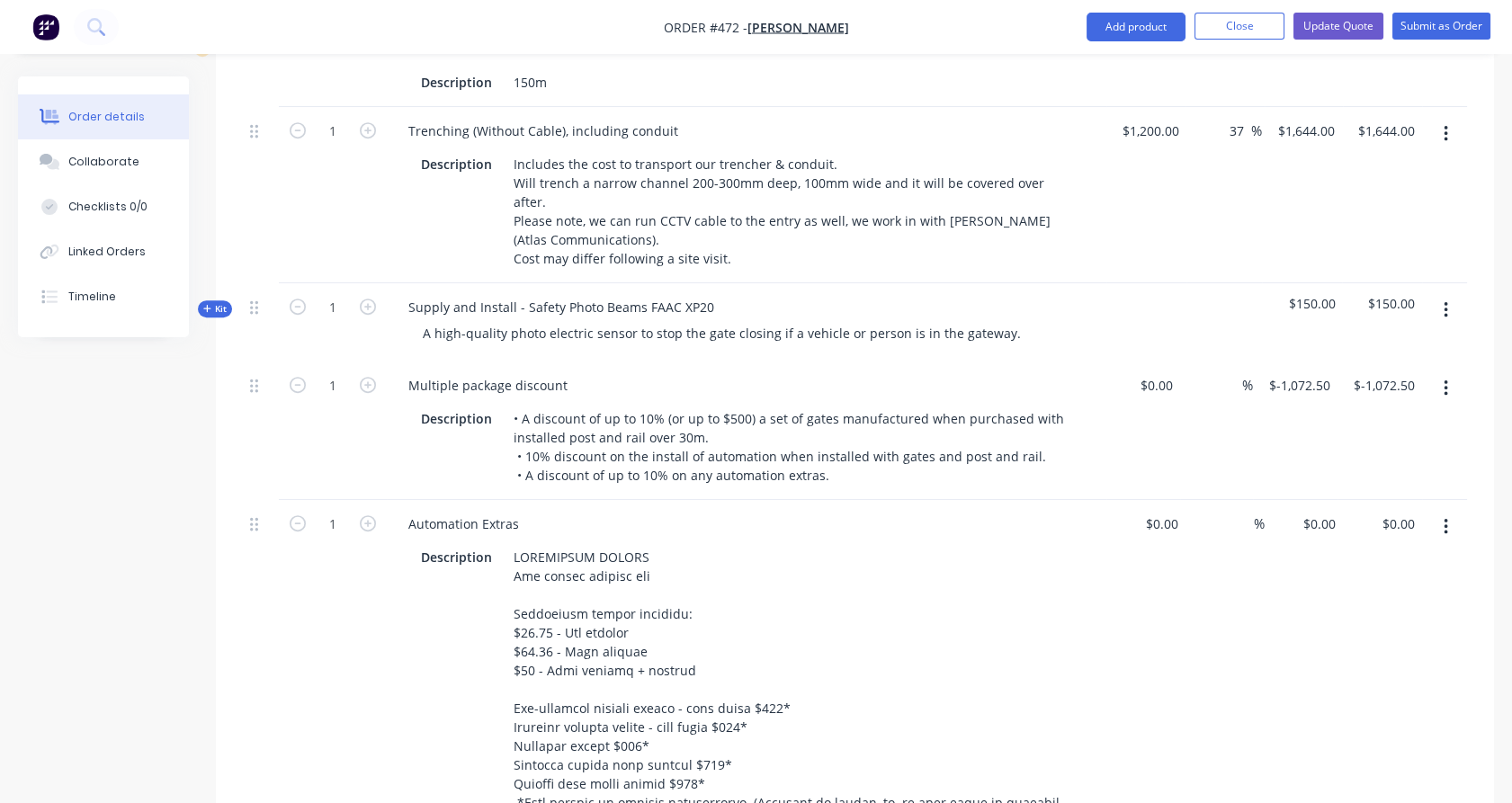
scroll to position [1803, 0]
click at [1457, 512] on button "button" at bounding box center [1446, 528] width 43 height 32
click at [1377, 656] on div "Edit Duplicate Exclude from tax Delete" at bounding box center [1381, 628] width 170 height 152
click at [1358, 670] on div "Delete" at bounding box center [1381, 684] width 138 height 27
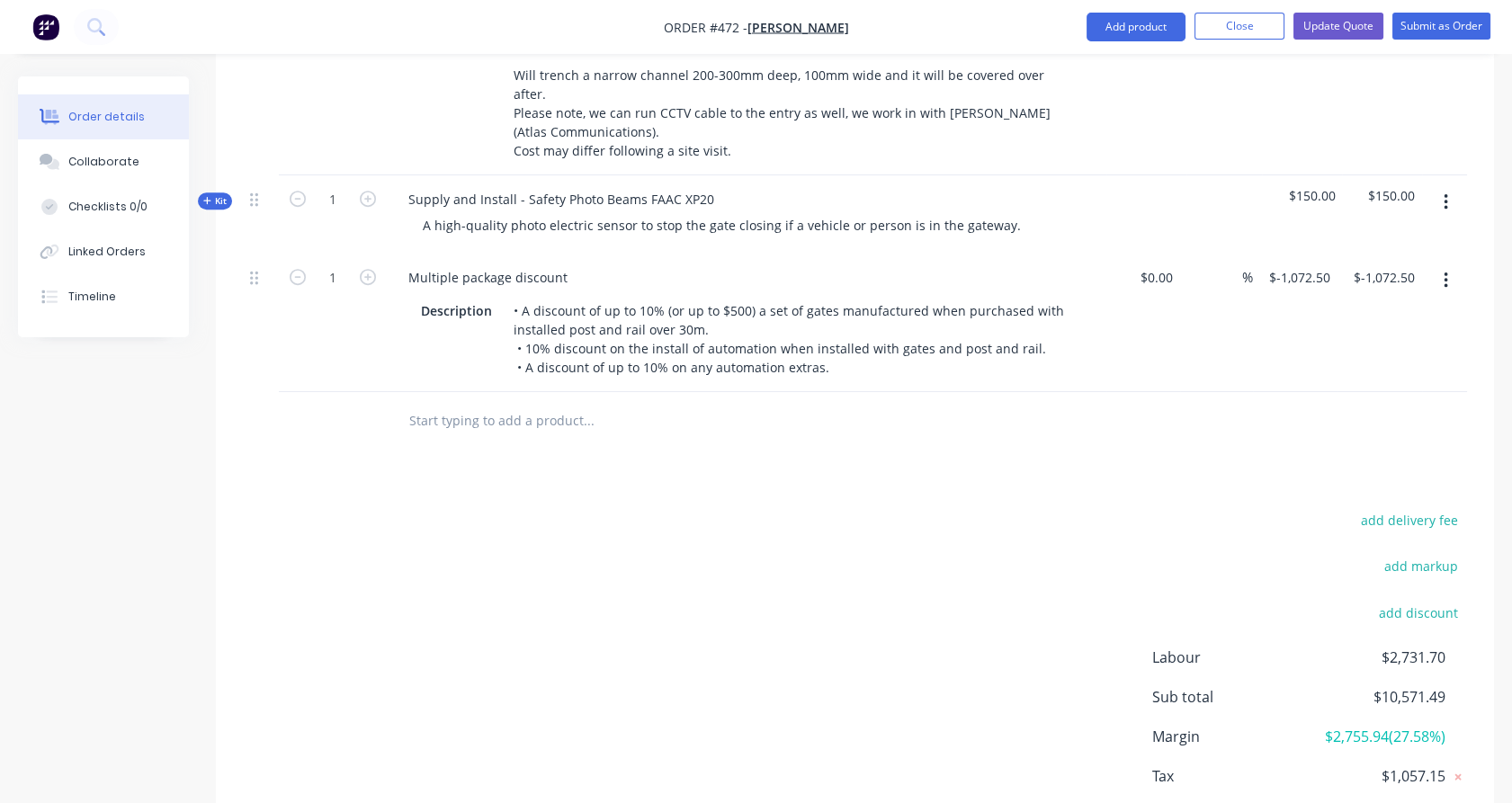
scroll to position [1916, 0]
click at [584, 400] on input "text" at bounding box center [588, 418] width 360 height 36
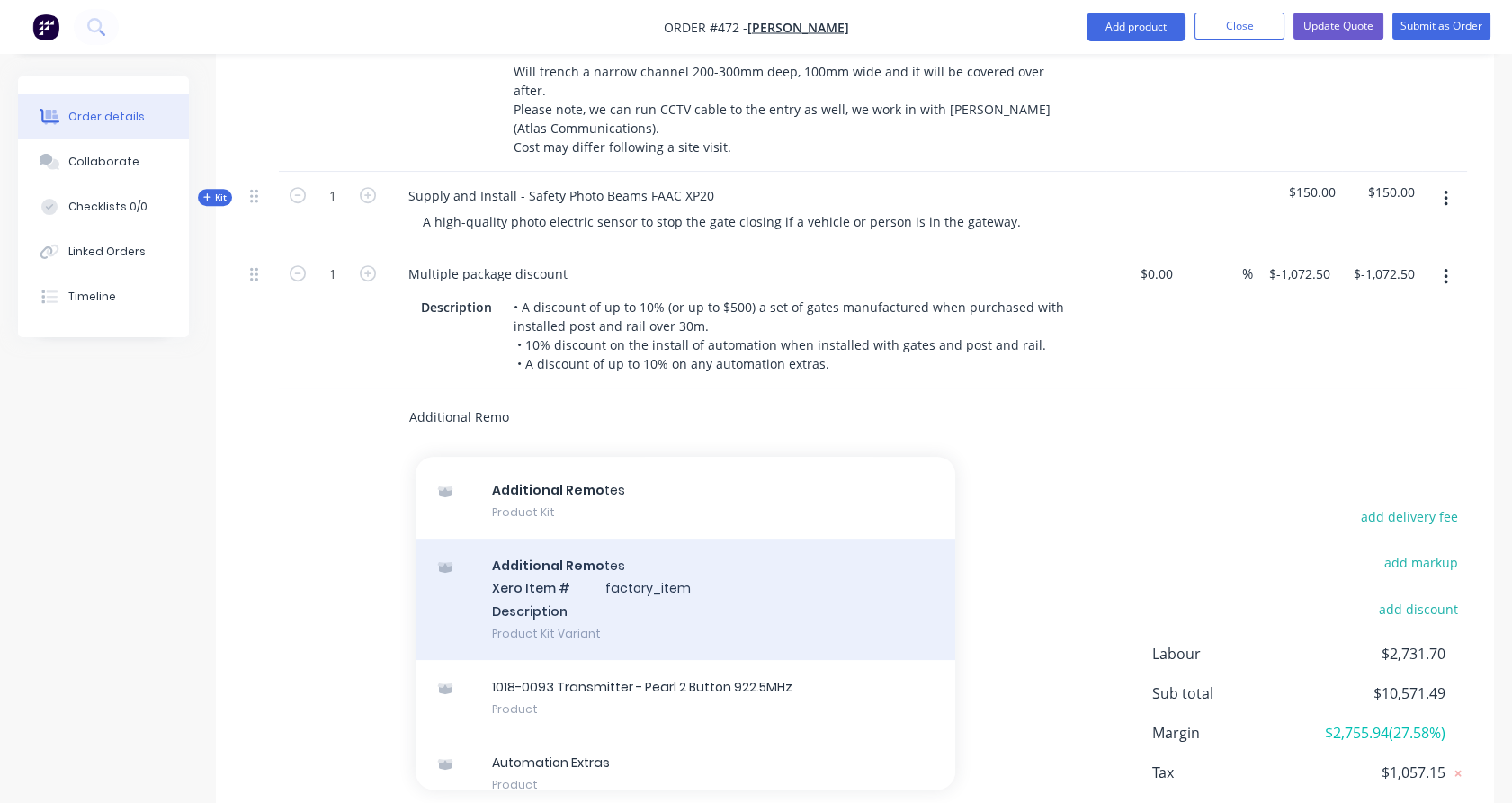
scroll to position [1046, 0]
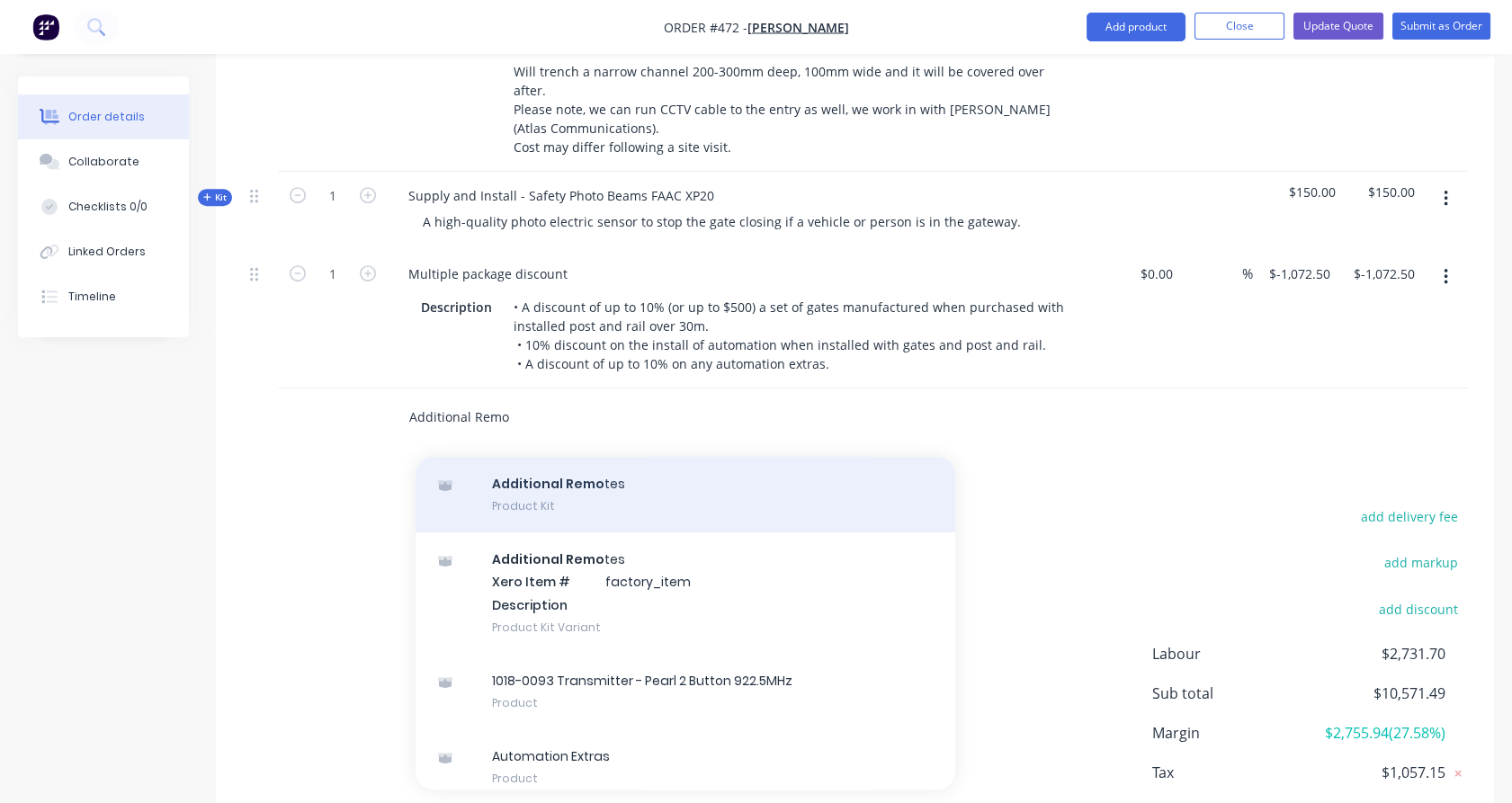
type input "Additional Remo"
click at [596, 463] on div "Additional Remo tes Product Kit" at bounding box center [685, 495] width 540 height 76
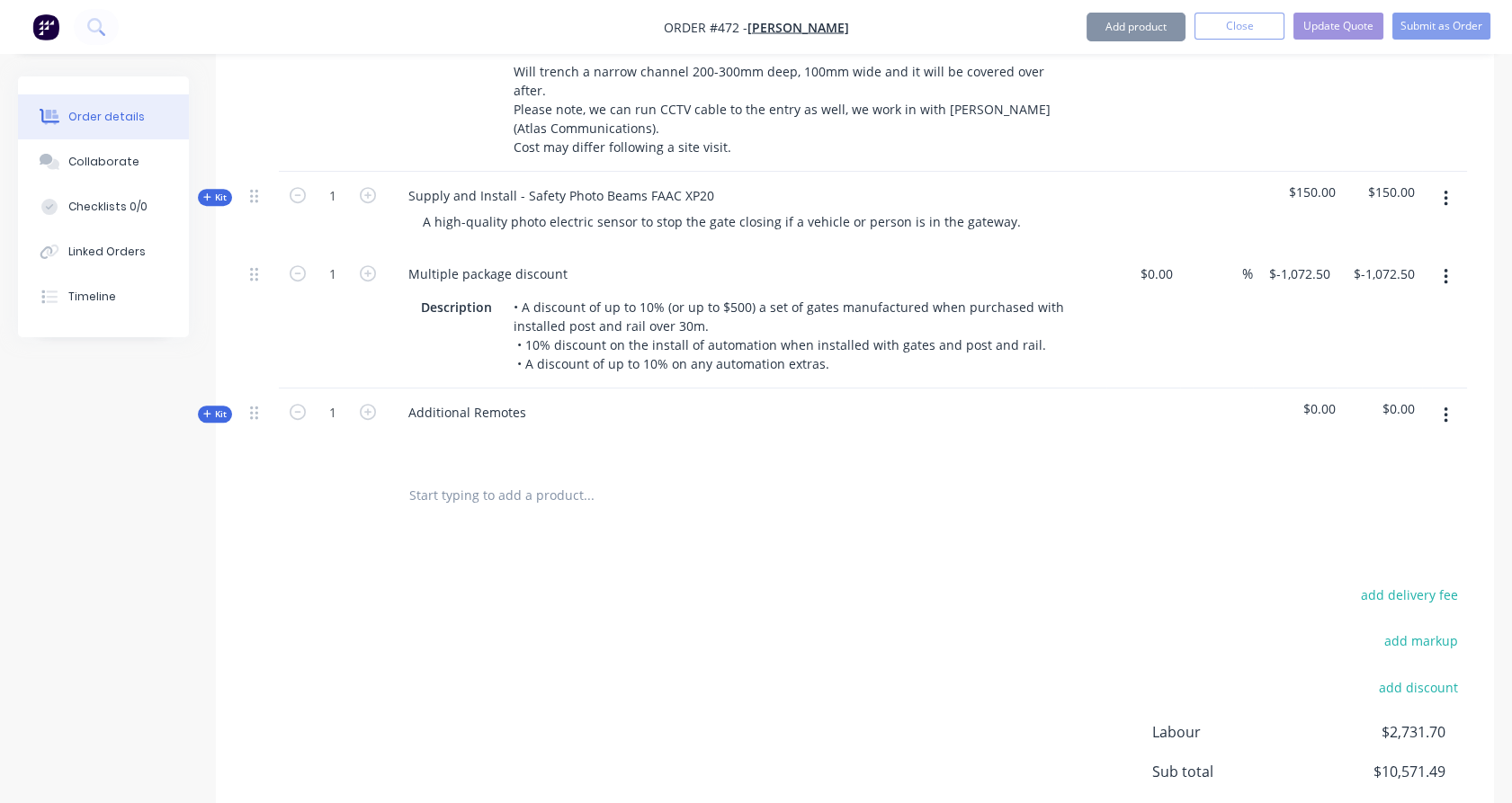
click at [215, 407] on span "Kit" at bounding box center [215, 414] width 24 height 13
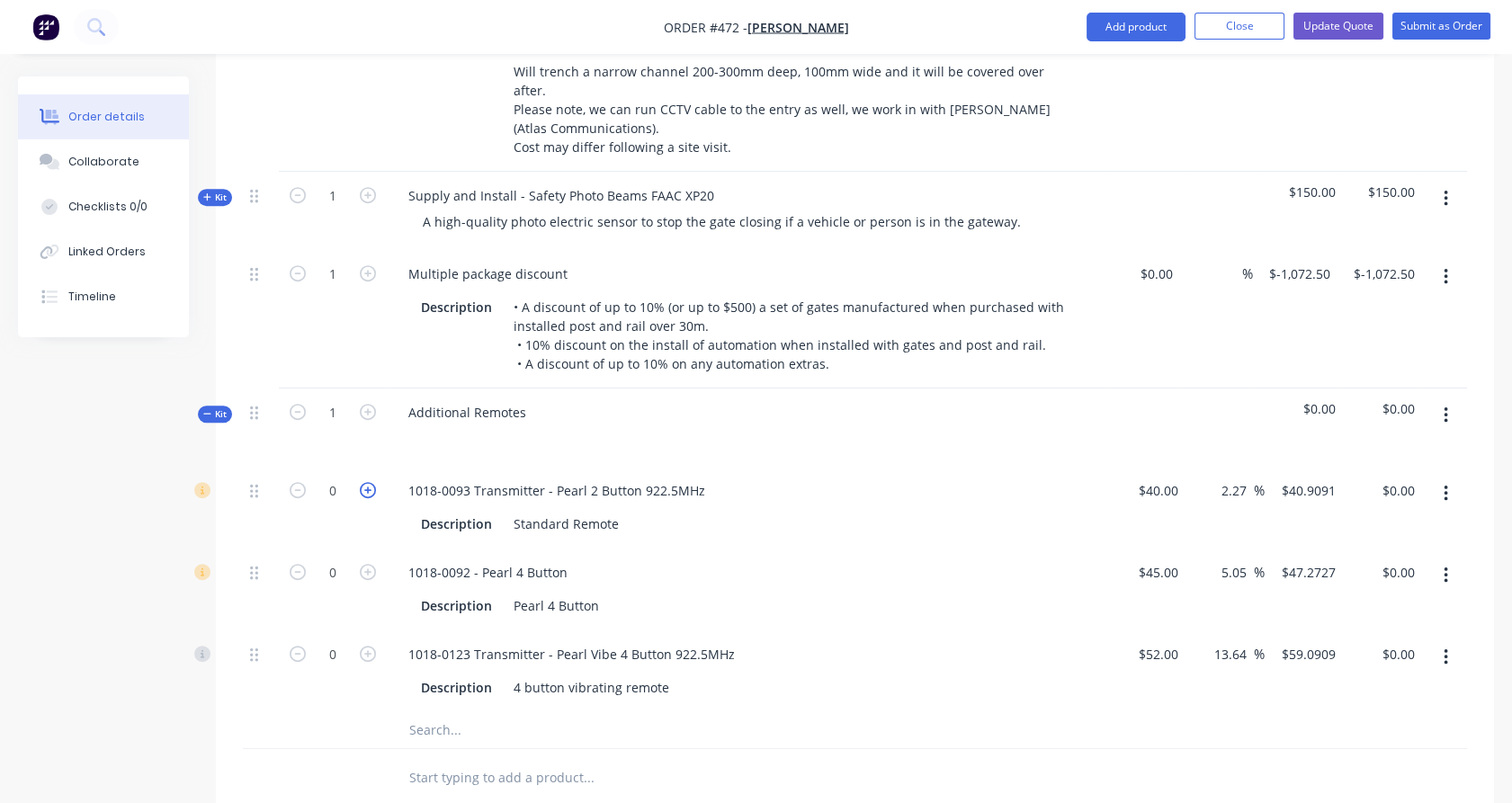
click at [369, 482] on icon "button" at bounding box center [367, 490] width 16 height 16
type input "1"
type input "$40.91"
click at [369, 482] on icon "button" at bounding box center [367, 490] width 16 height 16
type input "2"
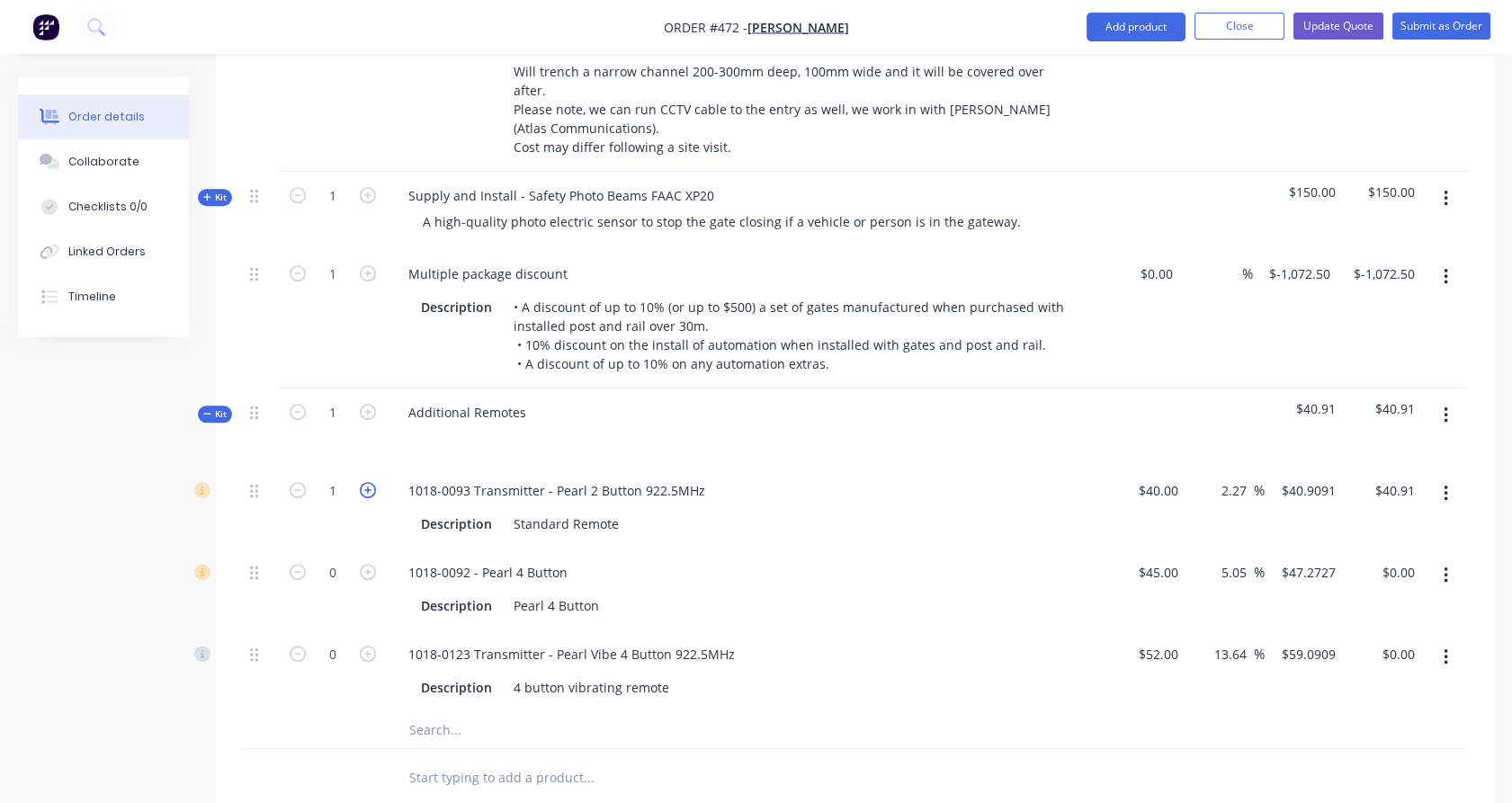
type input "$81.82"
click at [297, 482] on icon "button" at bounding box center [297, 490] width 16 height 16
type input "1"
type input "$40.91"
click at [297, 482] on icon "button" at bounding box center [297, 490] width 16 height 16
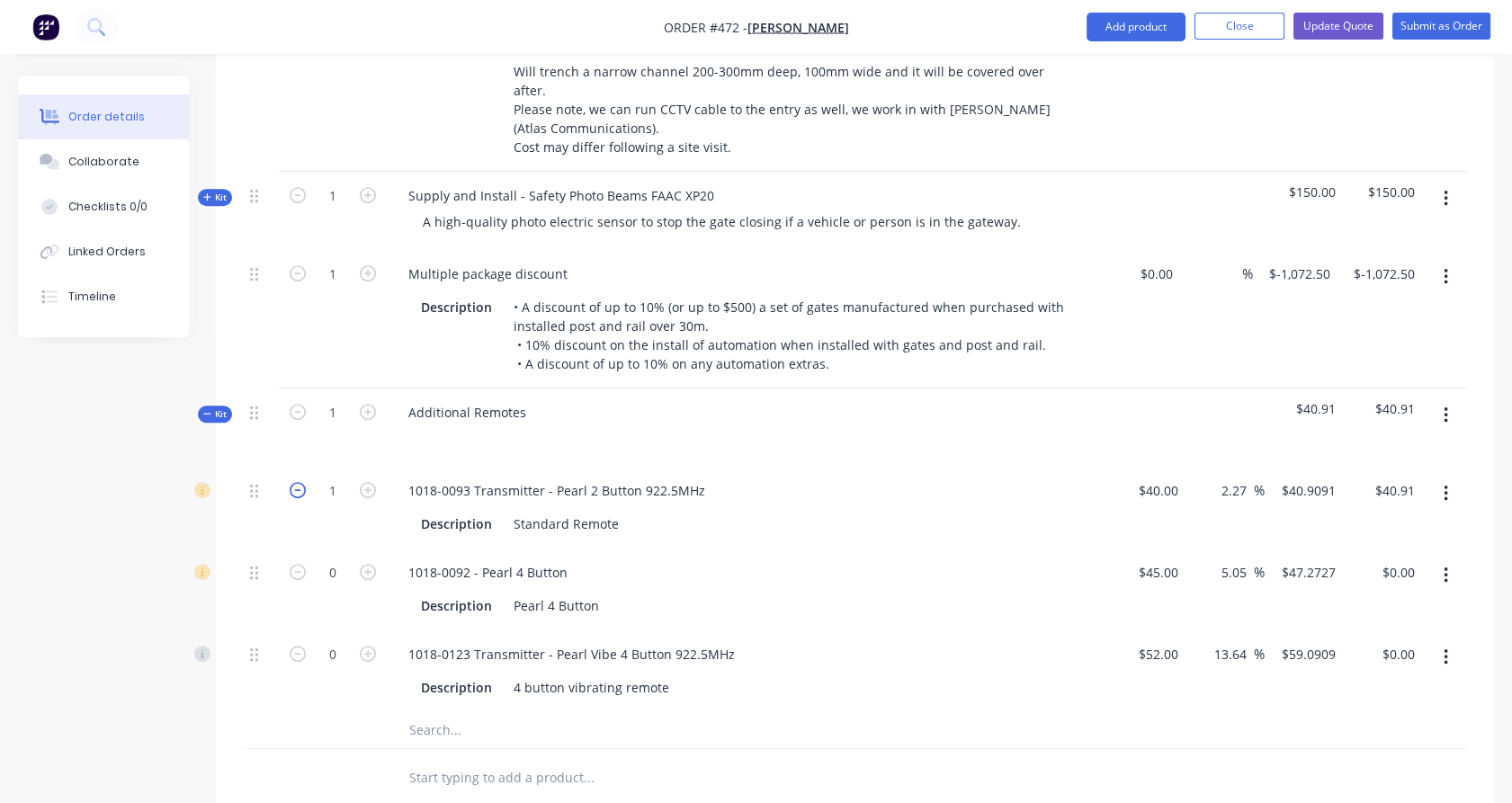
type input "0"
type input "$0.00"
click at [362, 646] on icon "button" at bounding box center [367, 653] width 16 height 16
type input "1"
type input "$59.09"
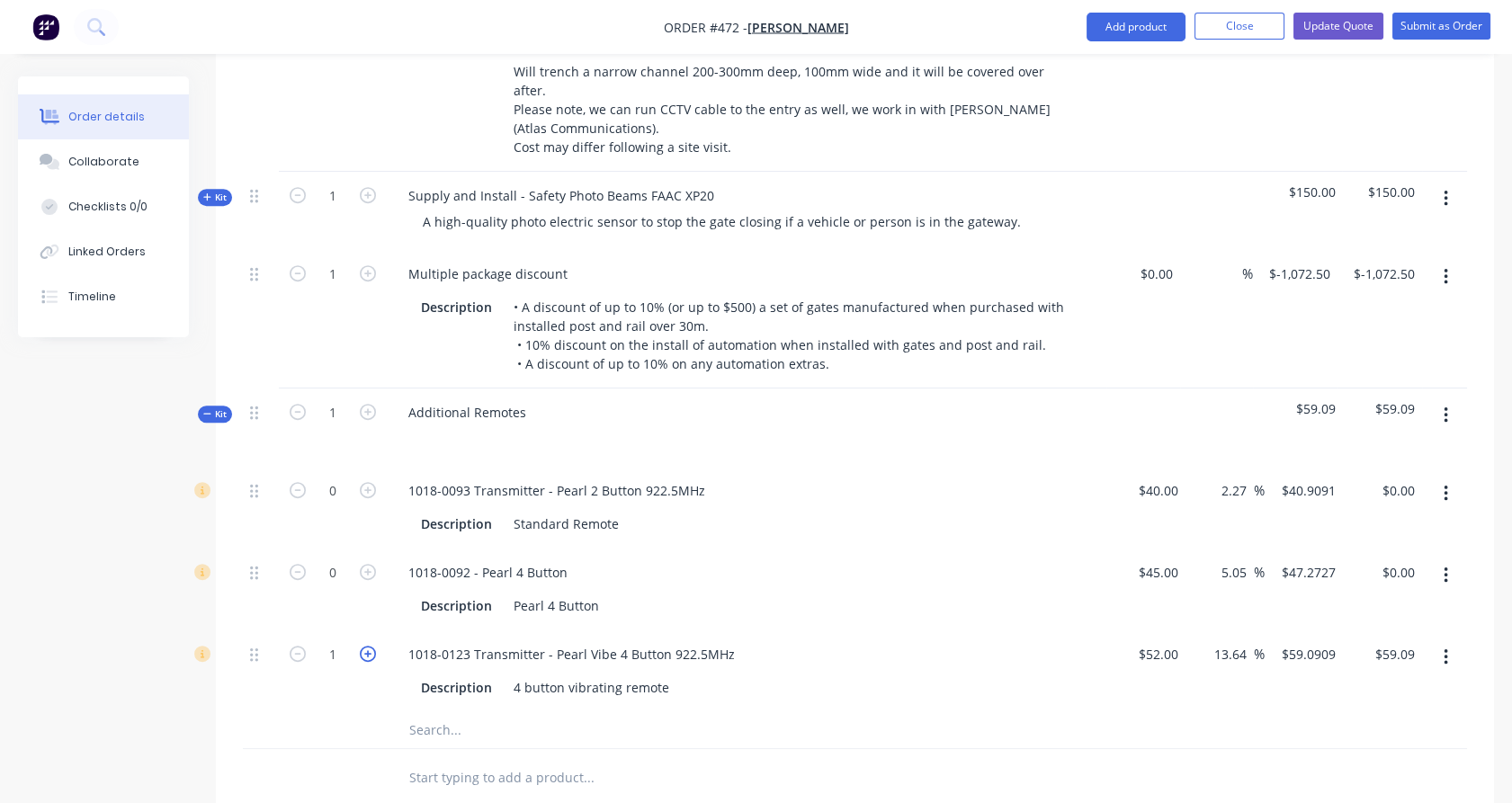
click at [362, 646] on icon "button" at bounding box center [367, 653] width 16 height 16
type input "2"
type input "$118.18"
click at [1314, 641] on input "59.0909" at bounding box center [1314, 654] width 56 height 27
type input "62"
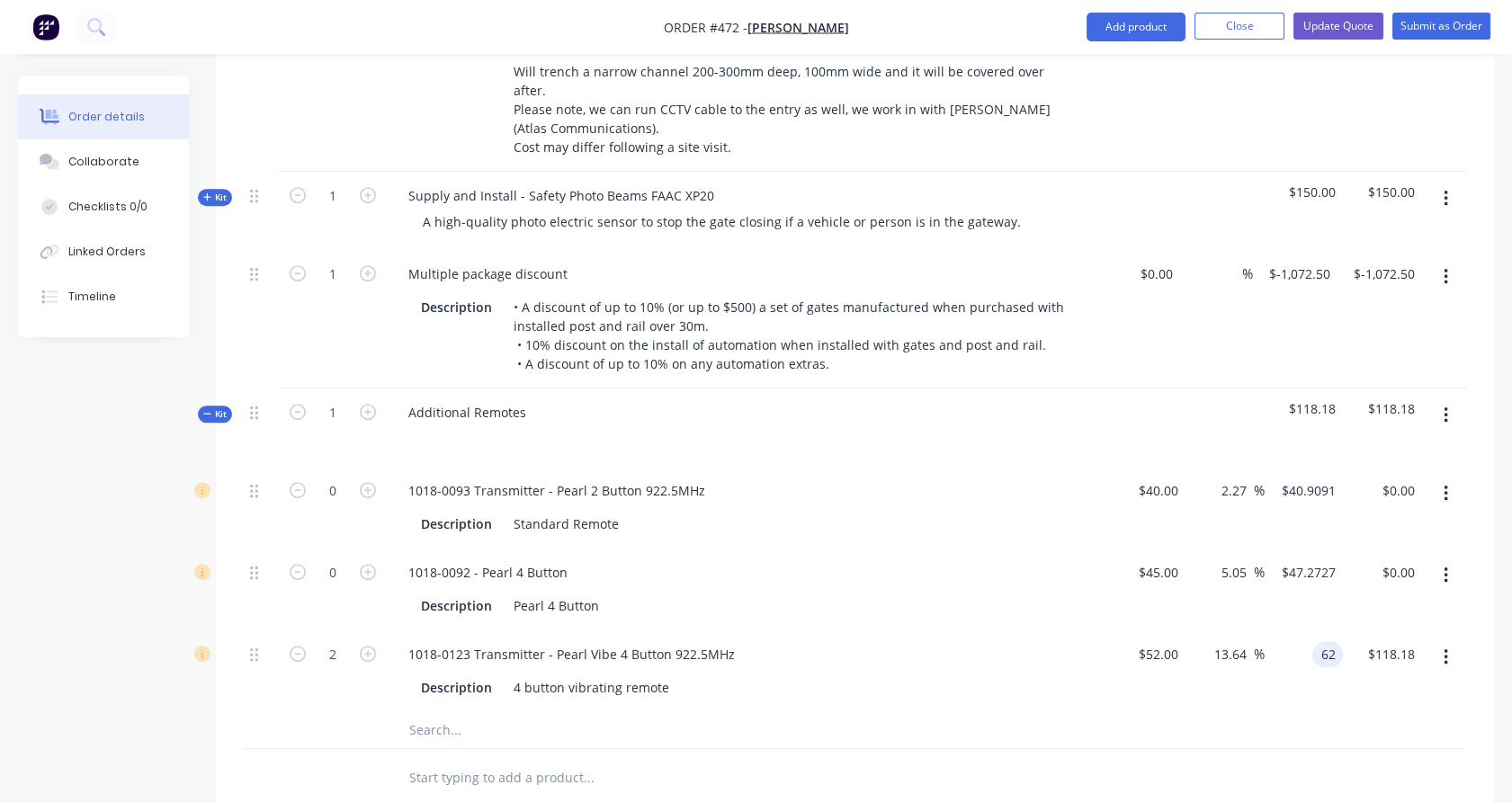
type input "19.23"
type input "$62.00"
type input "$124.00"
click at [1323, 662] on div "$62.00 $62.00" at bounding box center [1305, 671] width 80 height 81
click at [299, 646] on icon "button" at bounding box center [297, 653] width 16 height 16
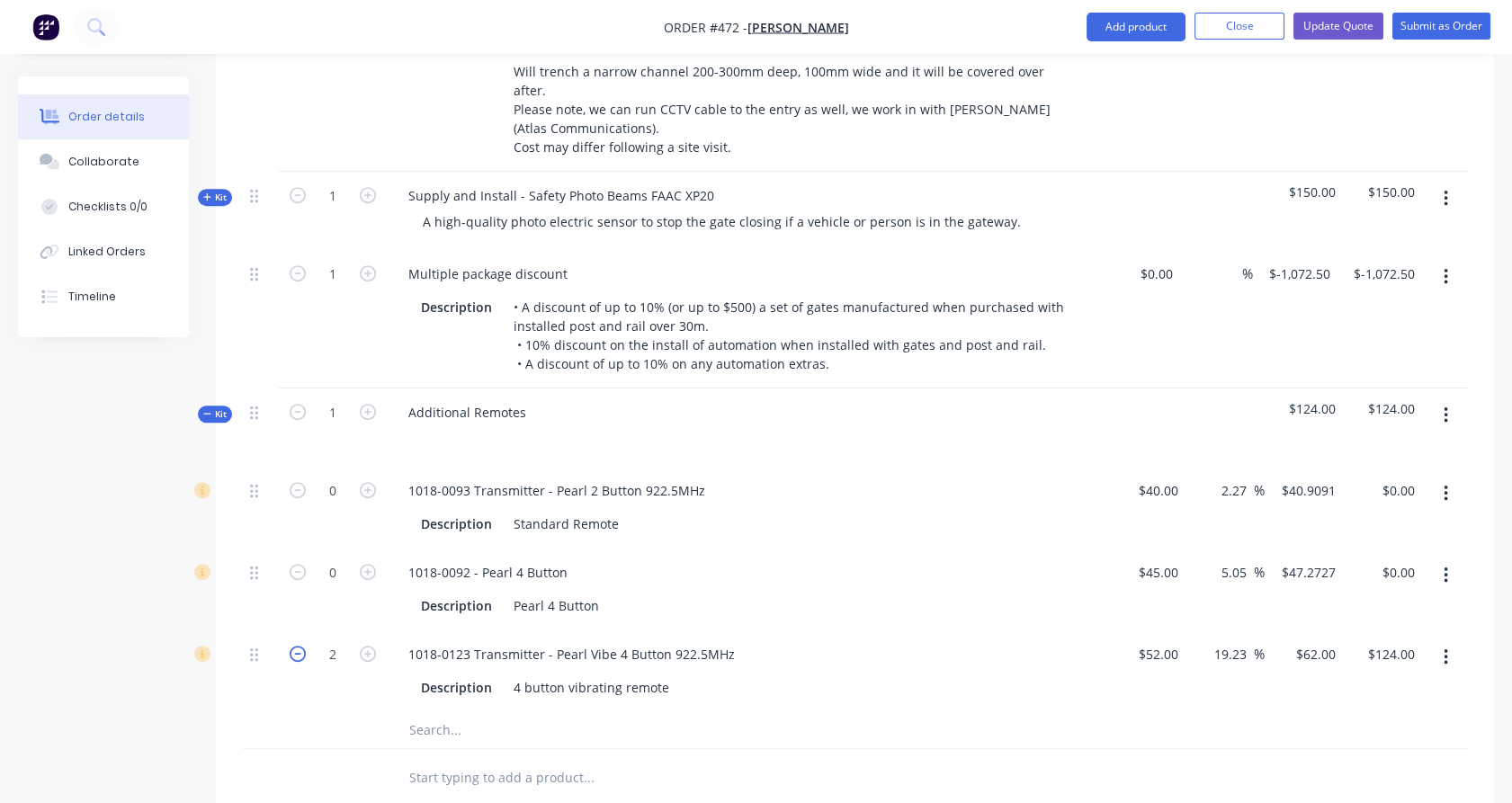
type input "1"
type input "$62.00"
click at [367, 404] on icon "button" at bounding box center [367, 412] width 16 height 16
type input "2"
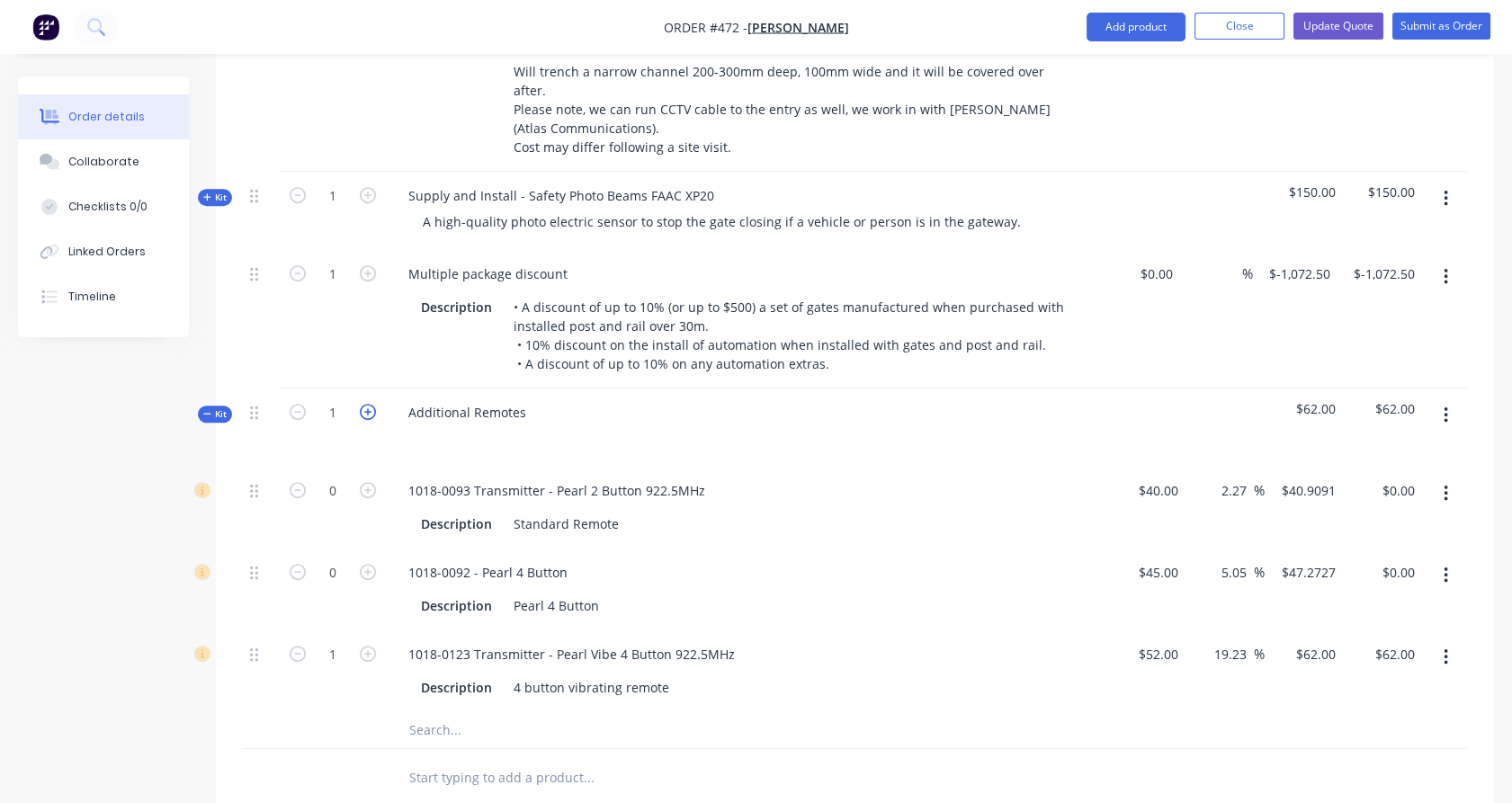
type input "$124.00"
click at [1331, 560] on input "47.2727" at bounding box center [1314, 573] width 56 height 27
type input "62"
type input "37.78"
type input "$62.00"
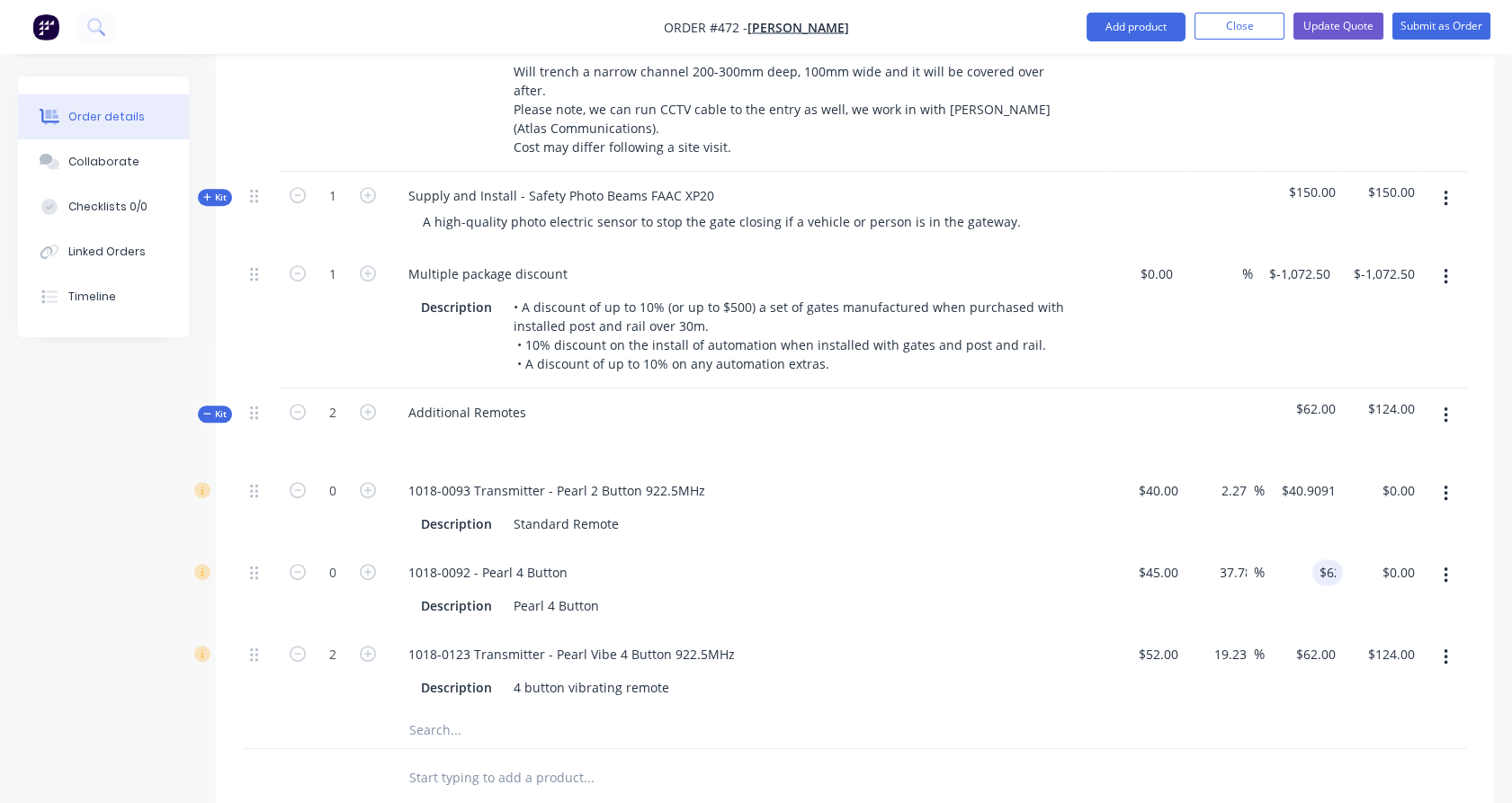
click at [353, 548] on div "0" at bounding box center [332, 589] width 108 height 81
click at [372, 564] on icon "button" at bounding box center [367, 572] width 16 height 16
type input "1"
type input "$62.00"
click at [372, 564] on icon "button" at bounding box center [367, 572] width 16 height 16
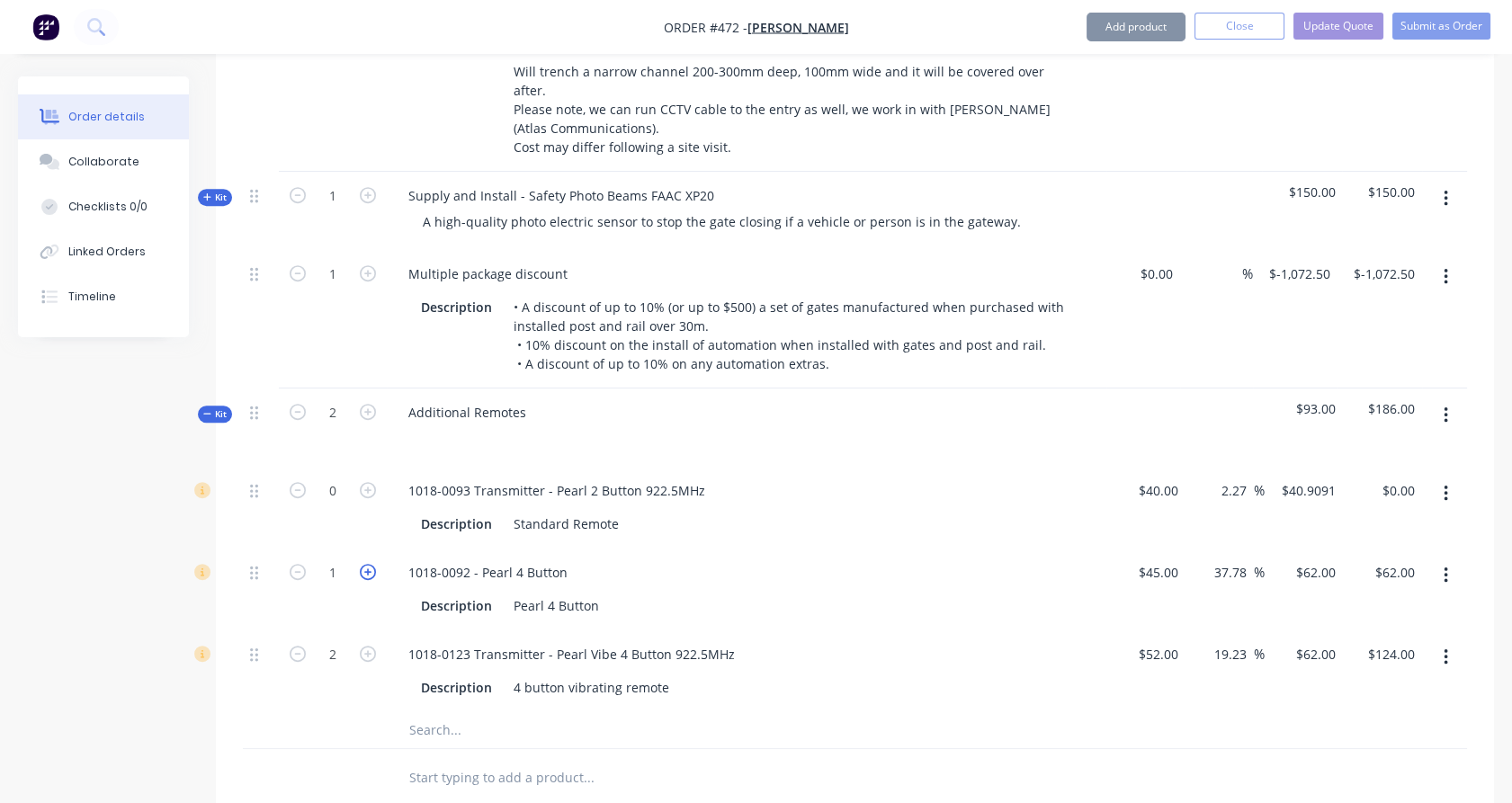
type input "2"
type input "$124.00"
click at [1447, 650] on icon "button" at bounding box center [1446, 657] width 4 height 16
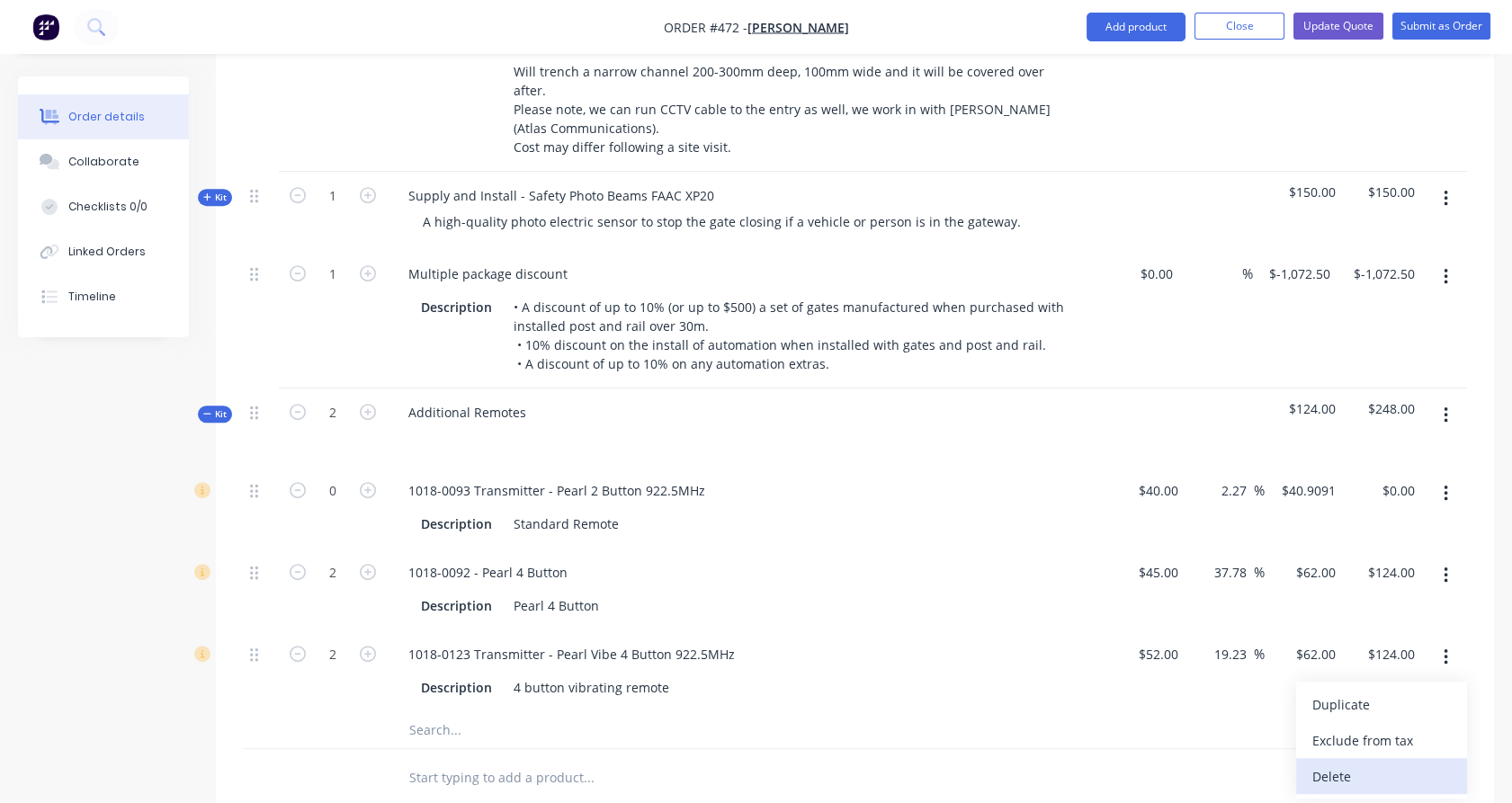
click at [1394, 764] on div "Delete" at bounding box center [1381, 777] width 138 height 27
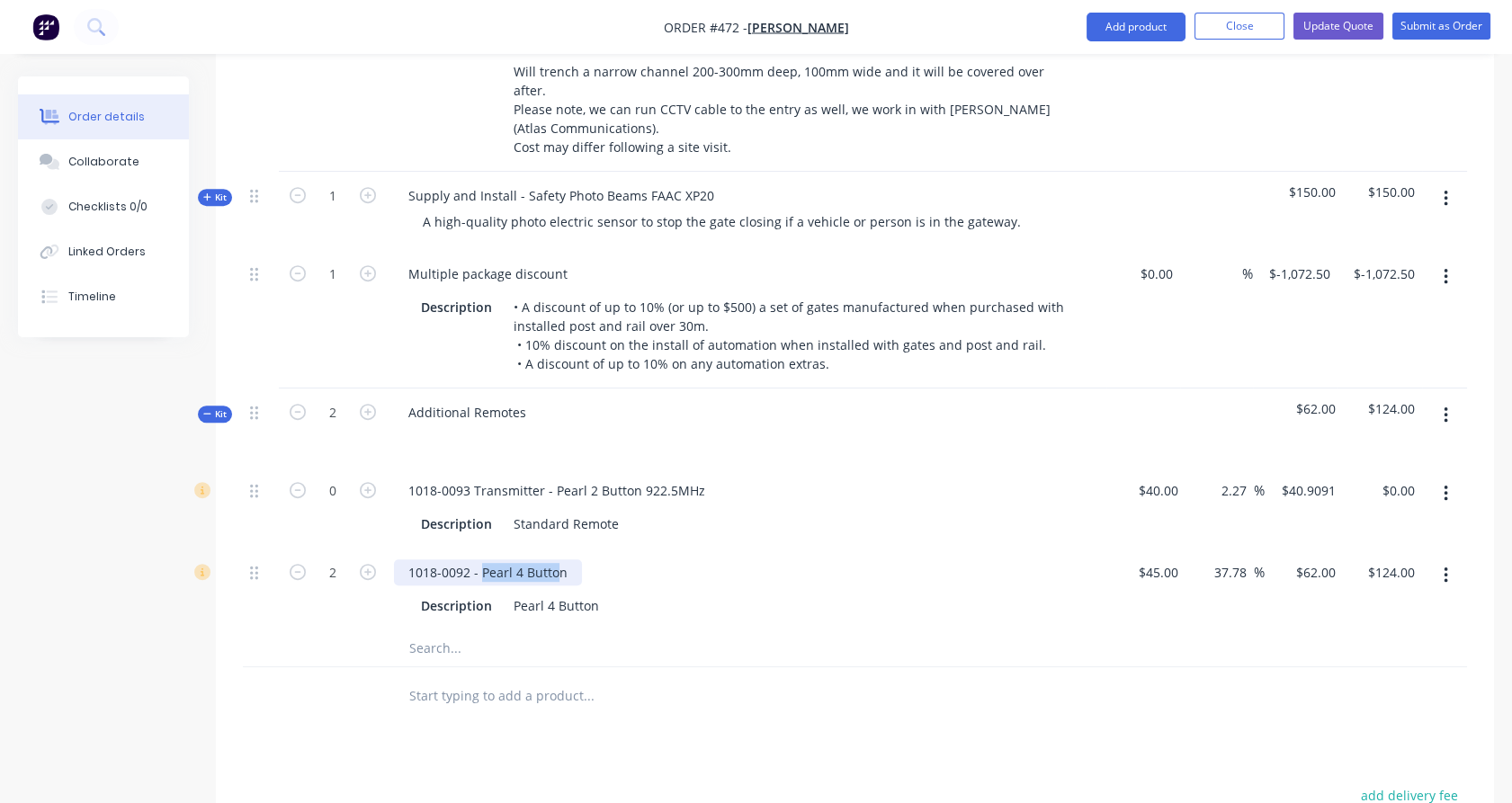
drag, startPoint x: 481, startPoint y: 525, endPoint x: 558, endPoint y: 532, distance: 77.3
click at [558, 560] on div "1018-0092 - Pearl 4 Button" at bounding box center [488, 573] width 188 height 27
drag, startPoint x: 562, startPoint y: 529, endPoint x: 477, endPoint y: 529, distance: 85.0
click at [477, 560] on div "1018-0092 - Pearl 4 Button" at bounding box center [488, 573] width 188 height 27
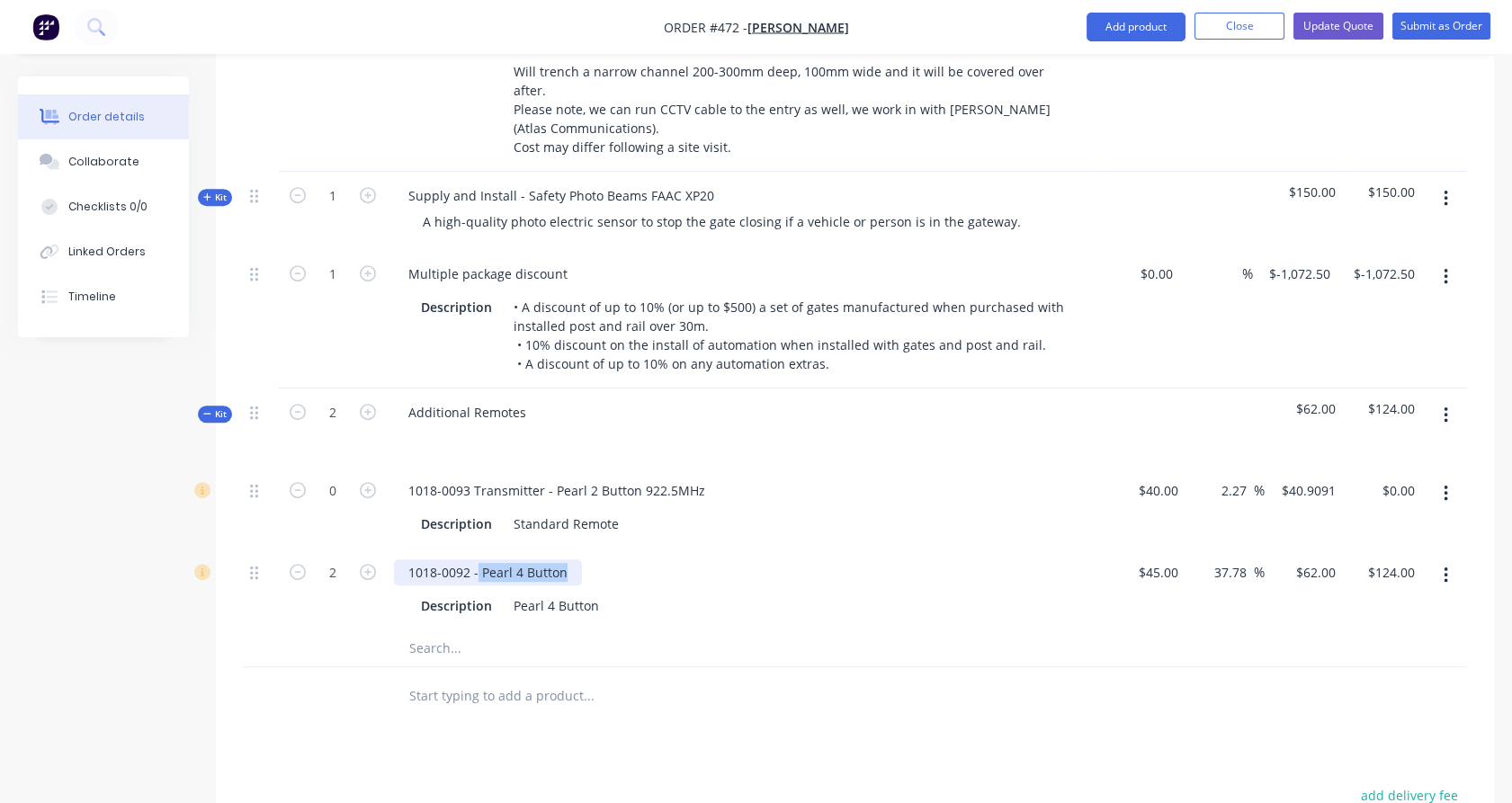
copy div "Pearl 4 Button"
click at [438, 400] on div "Additional Remotes" at bounding box center [467, 413] width 147 height 27
click at [418, 425] on div at bounding box center [422, 438] width 28 height 27
paste div
click at [422, 425] on div "Pearl 4 Button" at bounding box center [465, 438] width 115 height 27
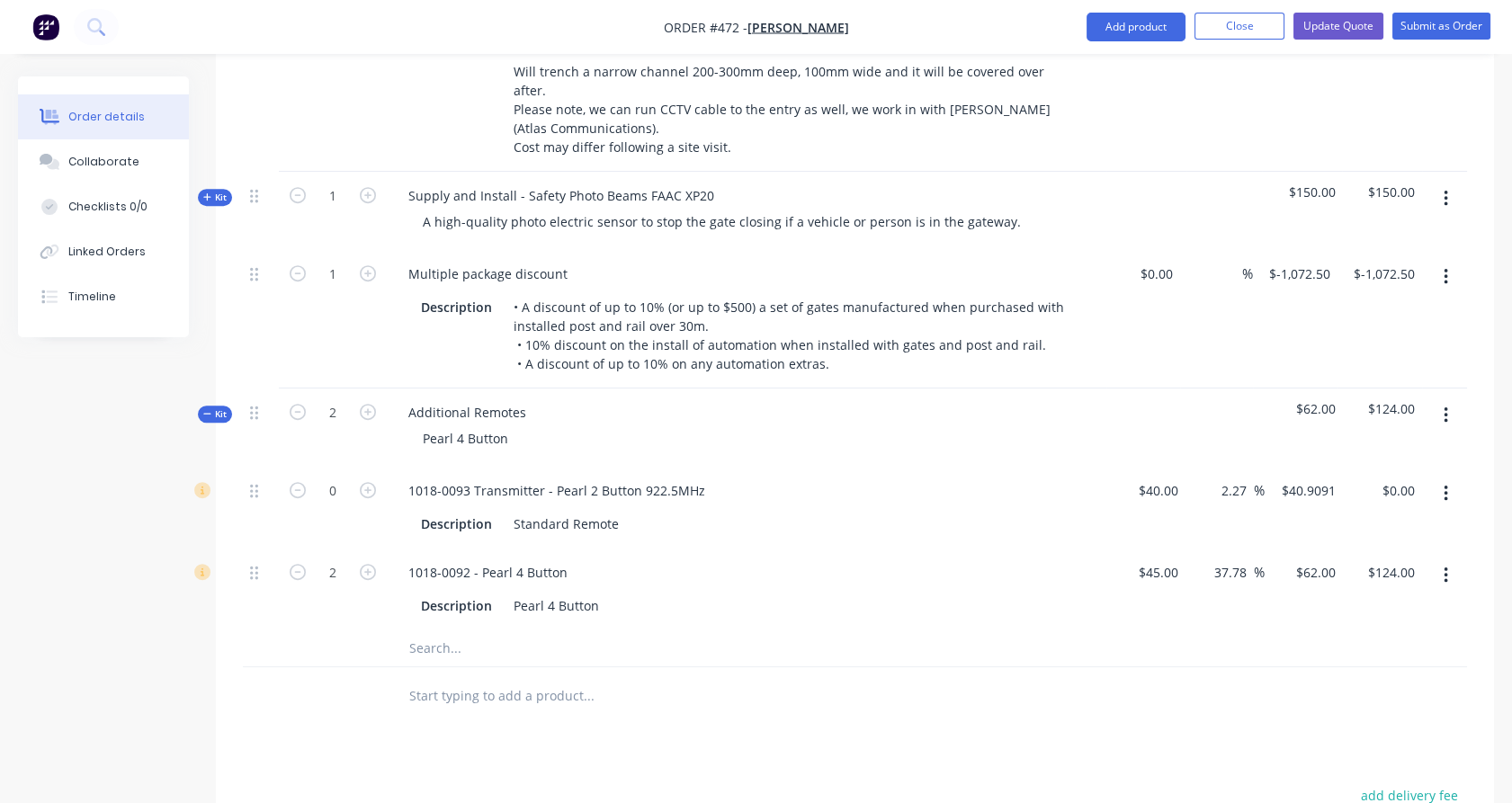
click at [377, 395] on div "2" at bounding box center [332, 427] width 108 height 79
click at [222, 405] on button "Kit" at bounding box center [215, 414] width 34 height 17
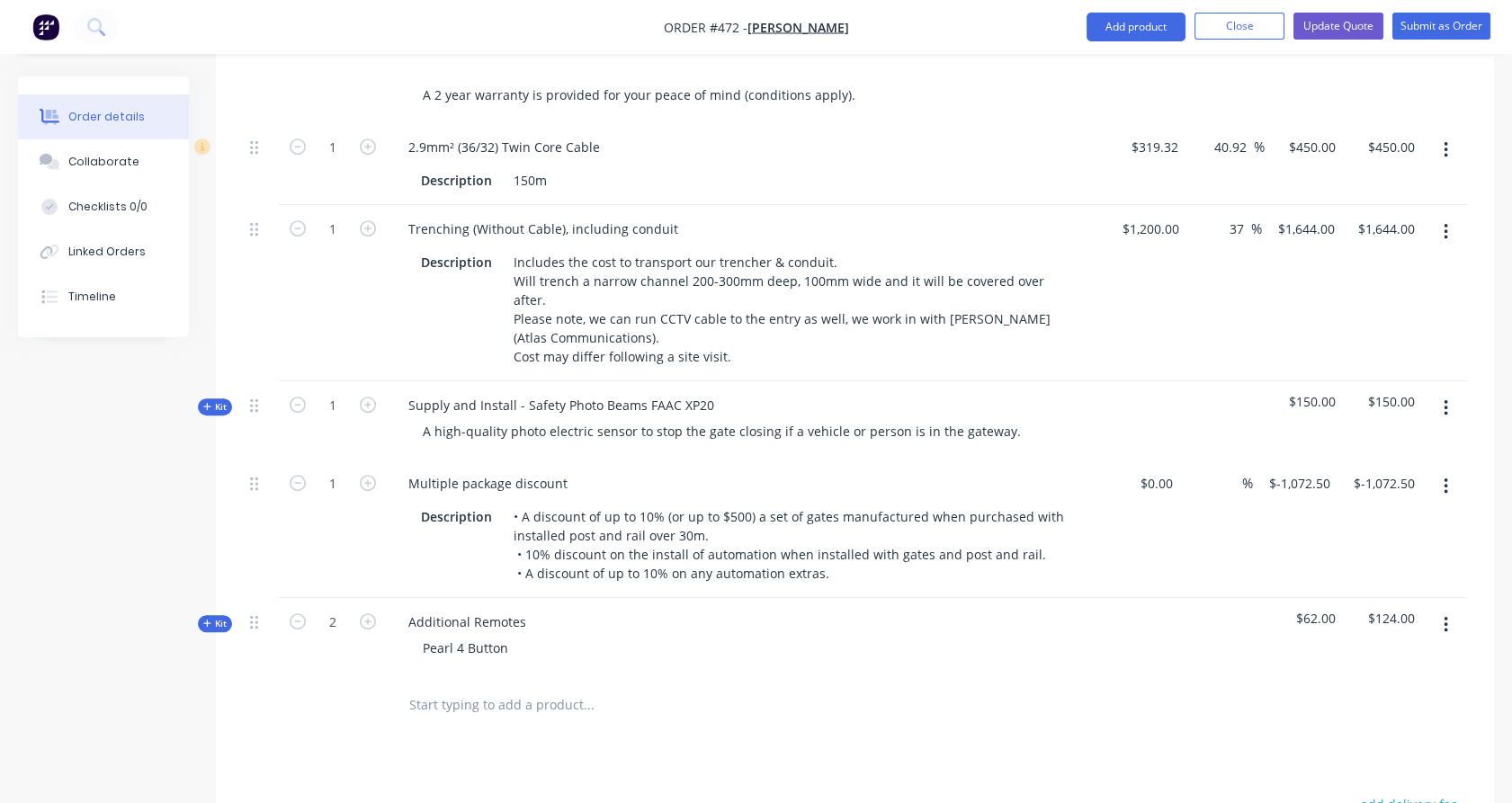
scroll to position [1700, 0]
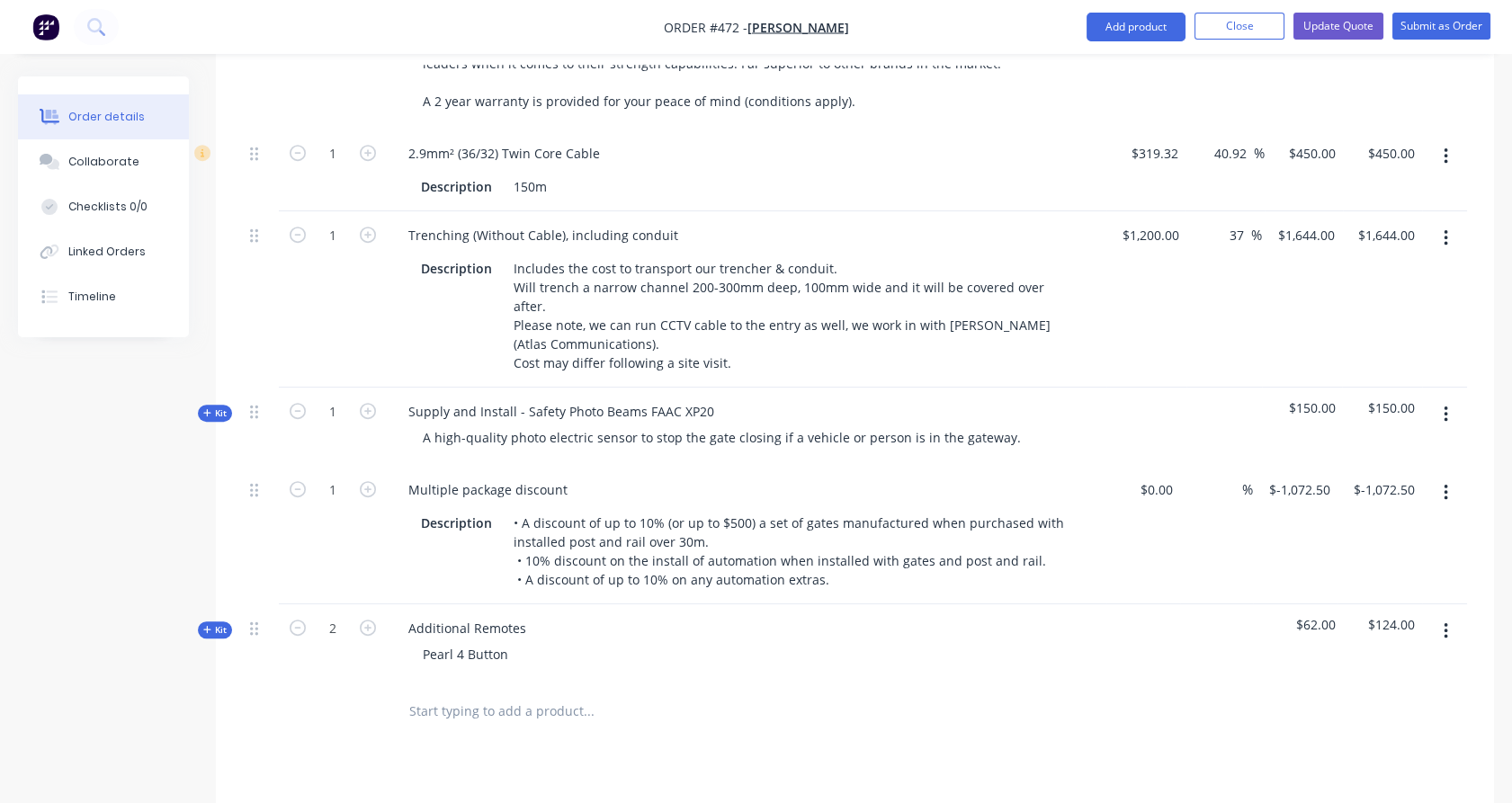
click at [470, 693] on input "text" at bounding box center [588, 711] width 360 height 36
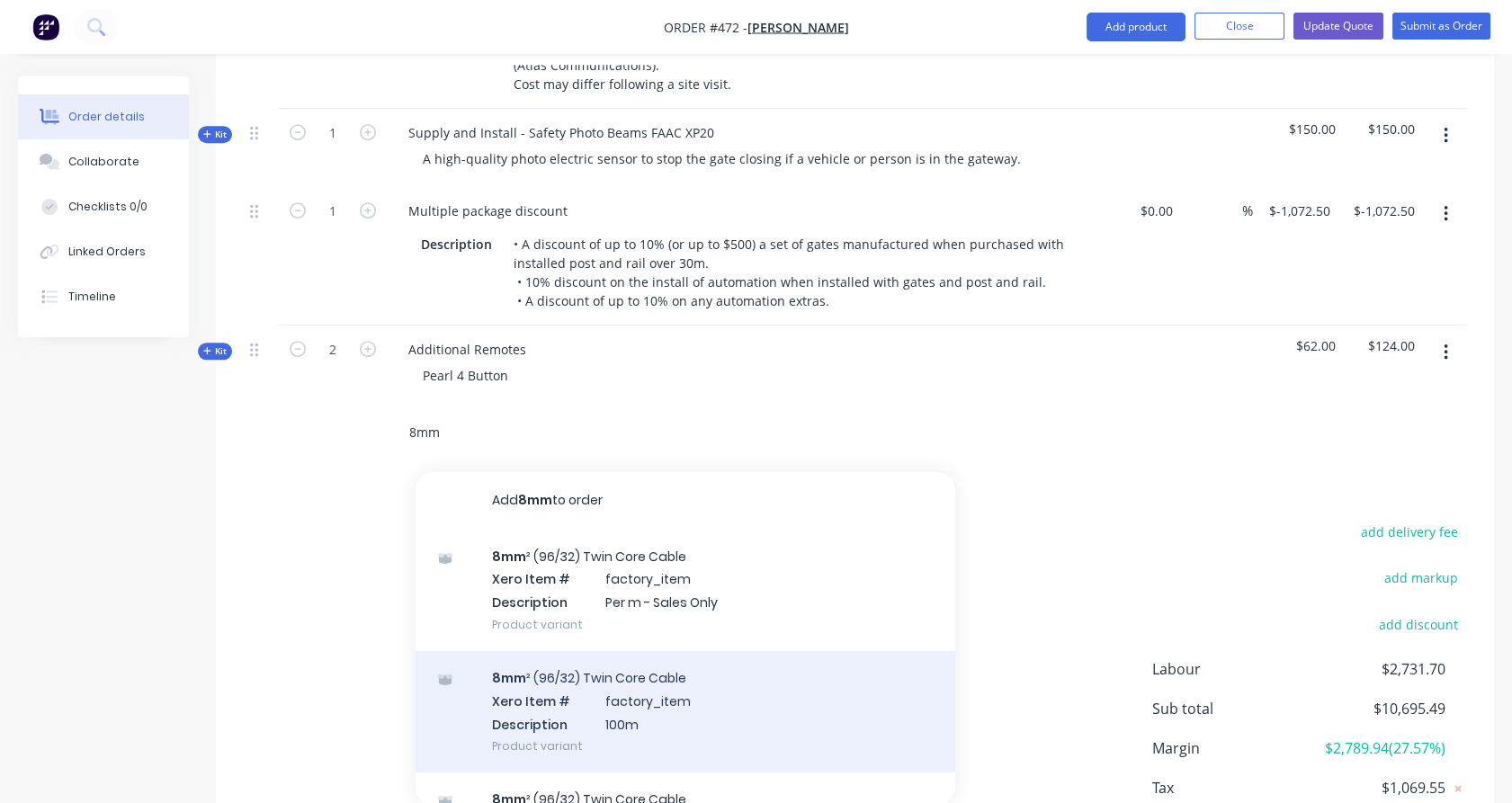
scroll to position [44, 0]
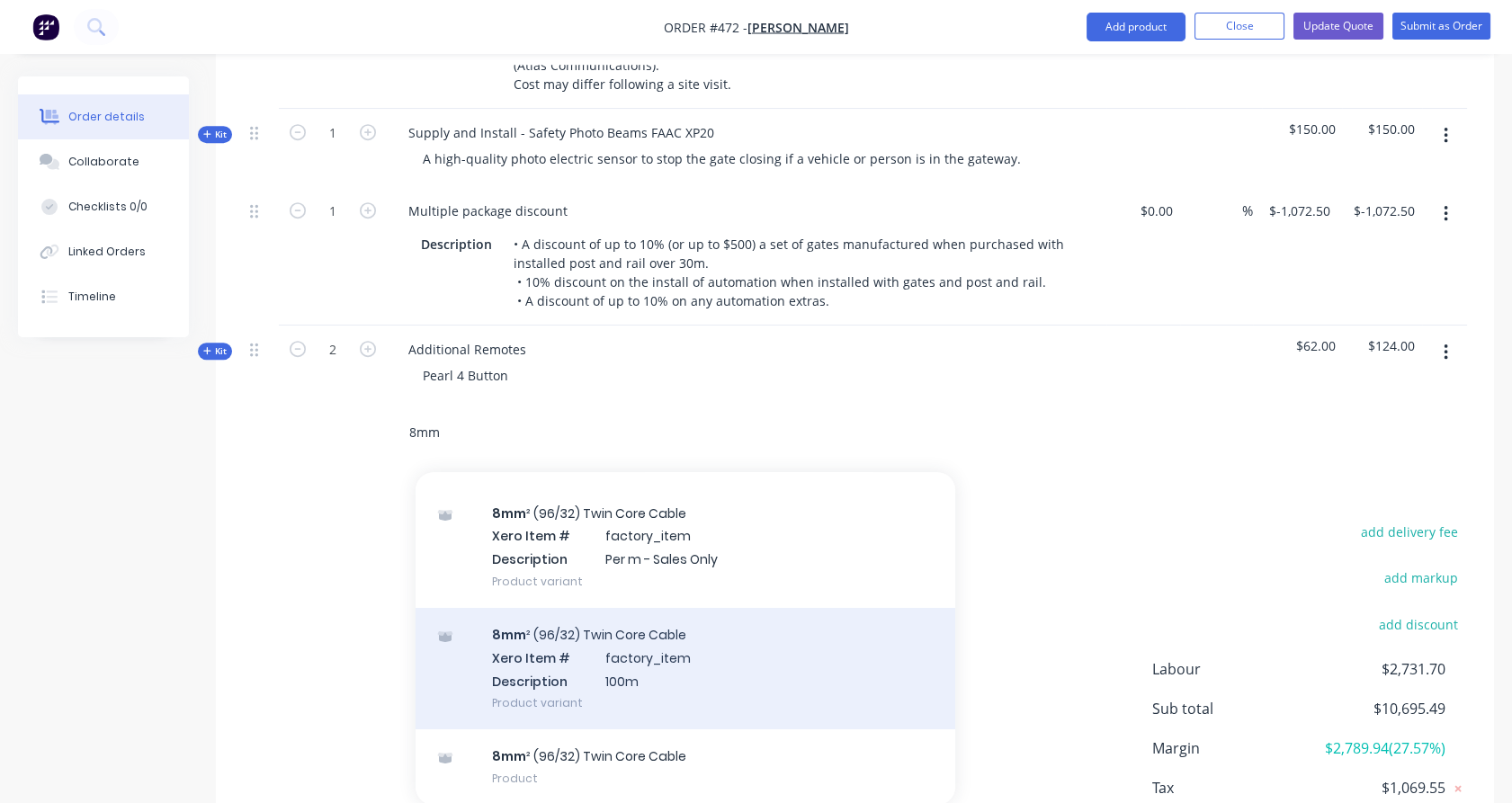
type input "8mm"
click at [552, 616] on div "8mm ² (96/32) Twin Core Cable Xero Item # factory_item Description 100m Product…" at bounding box center [685, 669] width 540 height 121
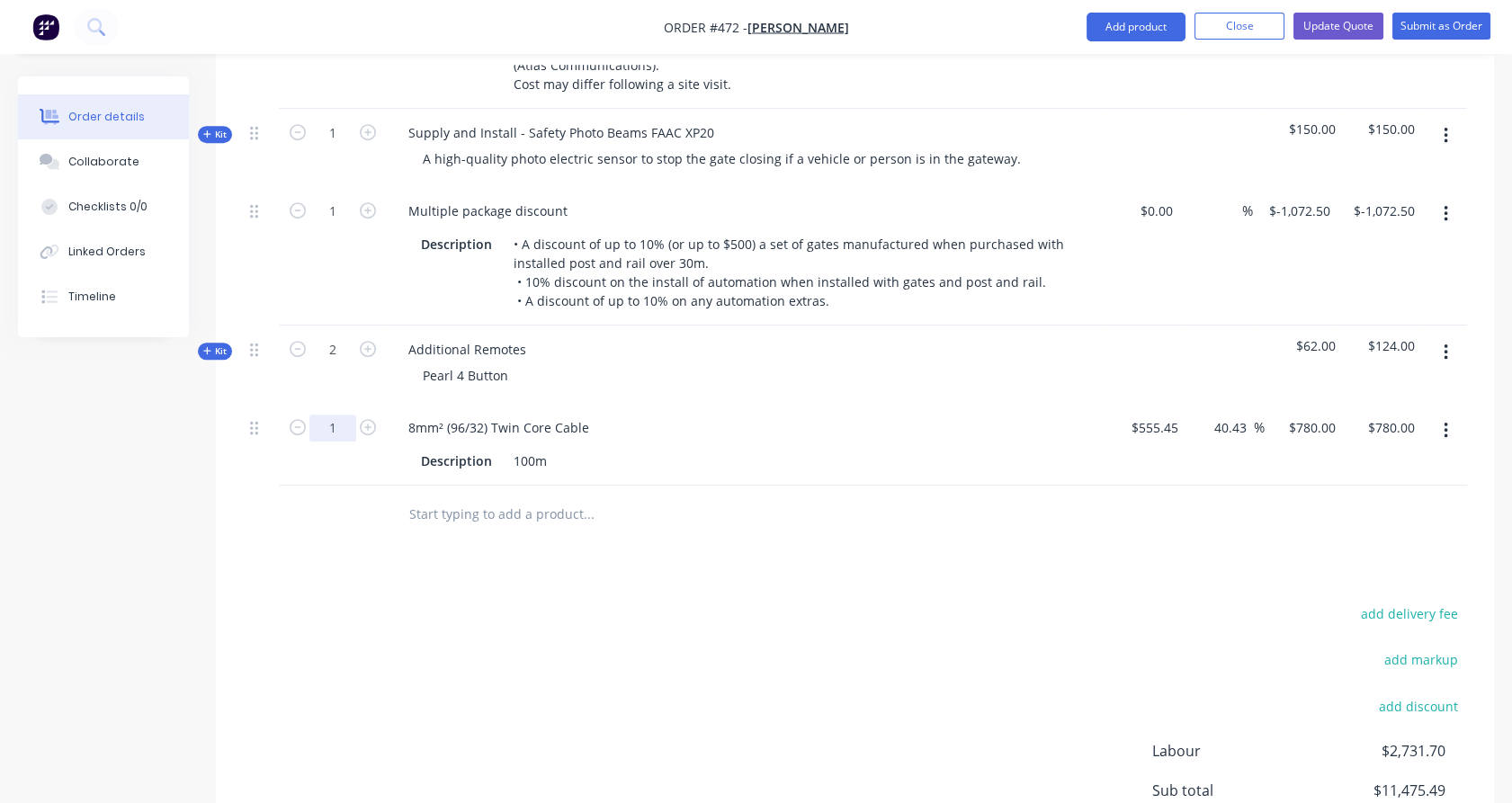
click at [344, 415] on input "1" at bounding box center [332, 428] width 46 height 27
type input "0.8"
type input "$624.00"
click at [288, 420] on div "0.8" at bounding box center [332, 445] width 108 height 81
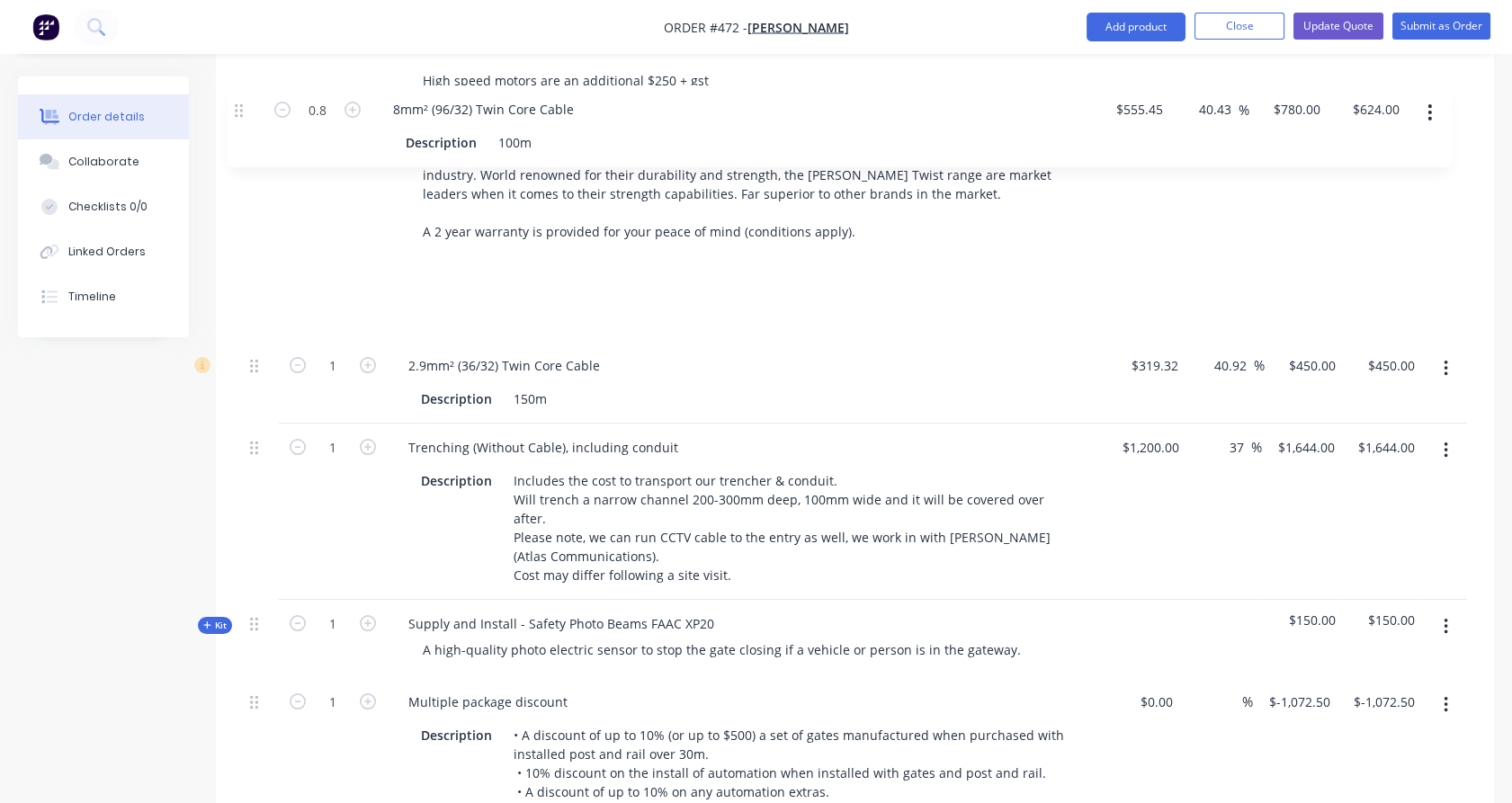
scroll to position [1534, 0]
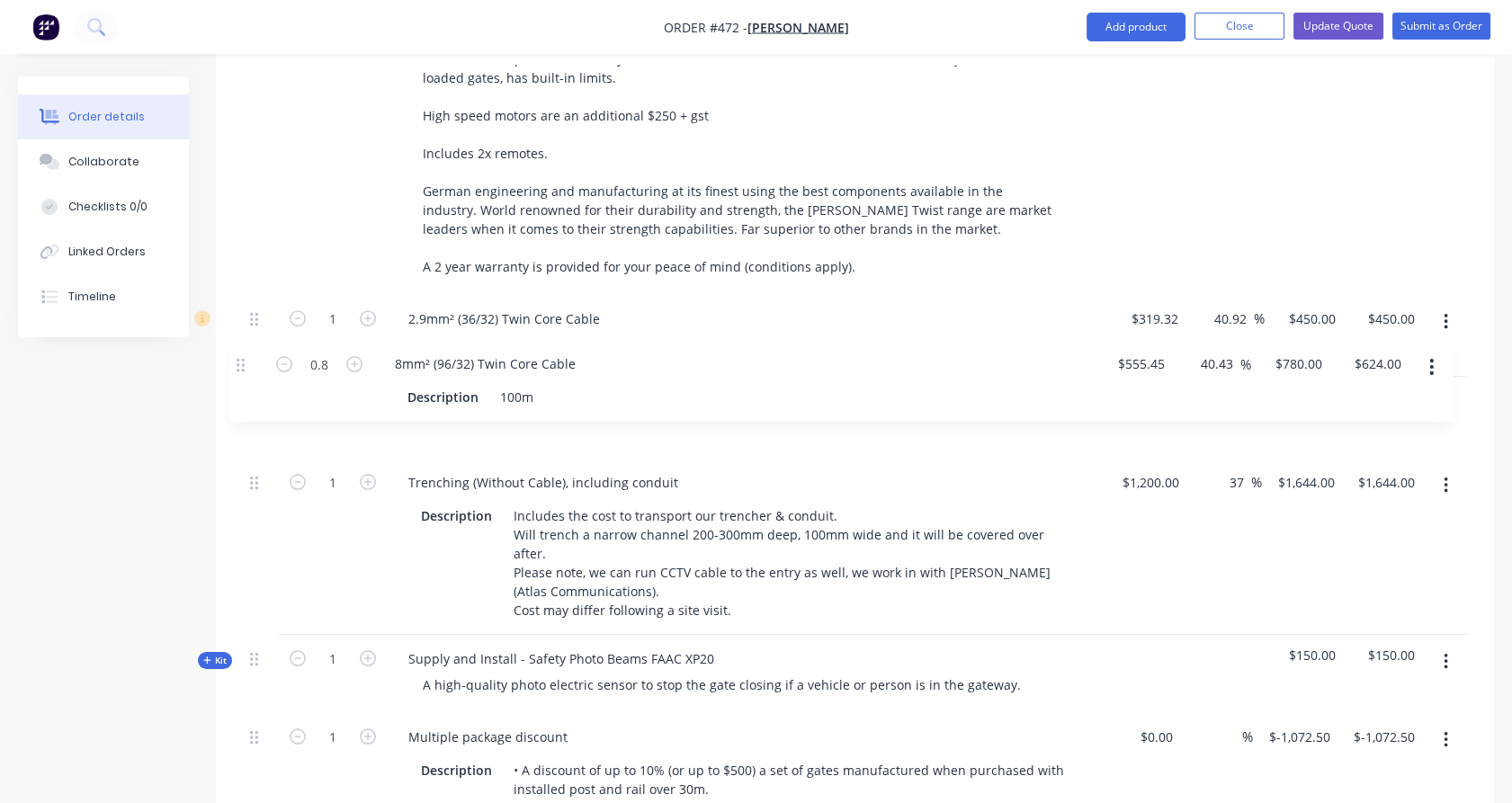
drag, startPoint x: 258, startPoint y: 385, endPoint x: 242, endPoint y: 367, distance: 24.1
click at [242, 367] on div "Kit 1 Custom Made Timber Gates - MAIN OPENING Design: The [PERSON_NAME] Plus+ R…" at bounding box center [854, 80] width 1224 height 1700
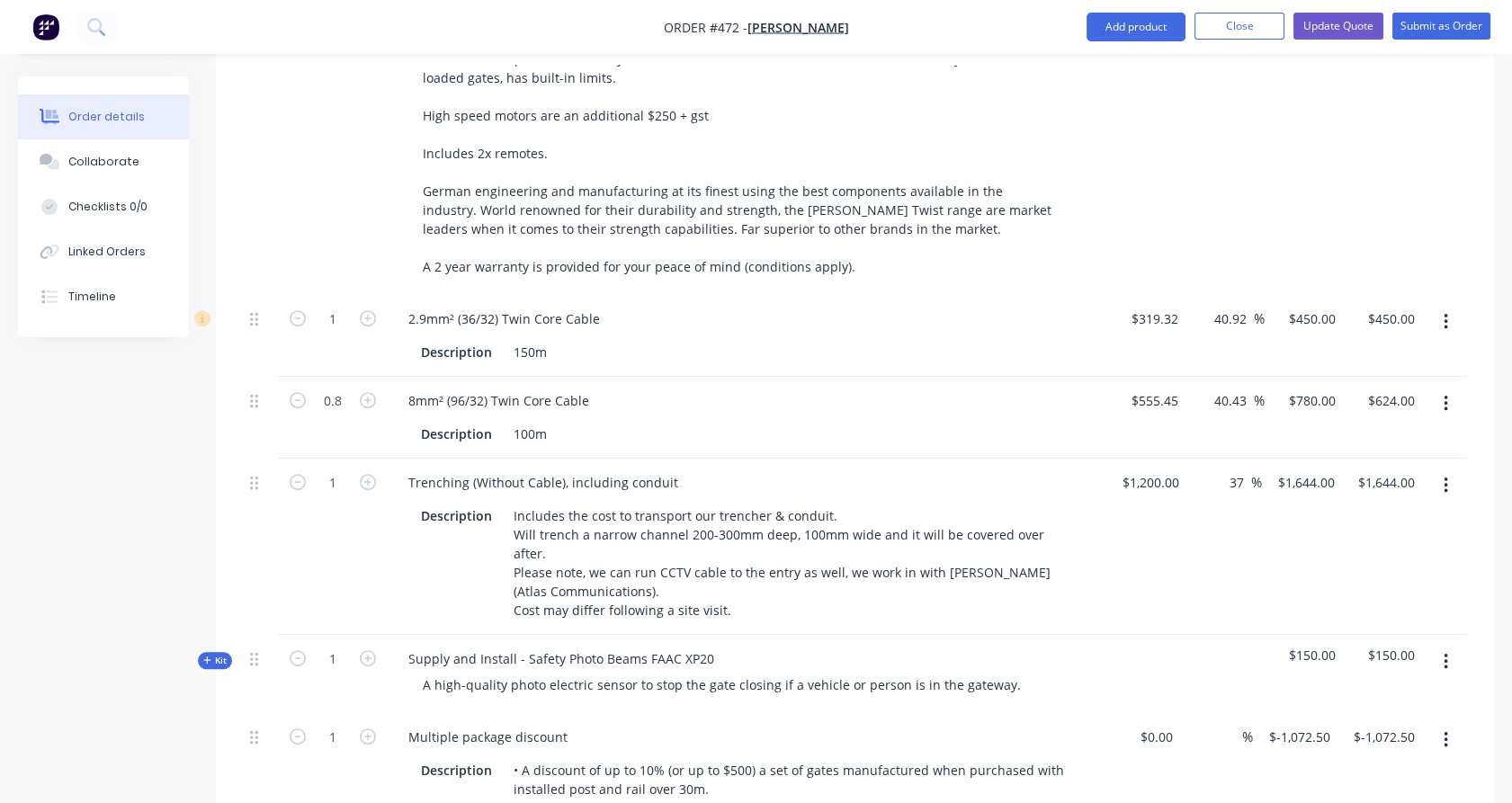
click at [1447, 312] on icon "button" at bounding box center [1446, 322] width 5 height 20
click at [1395, 464] on div "Delete" at bounding box center [1381, 477] width 138 height 27
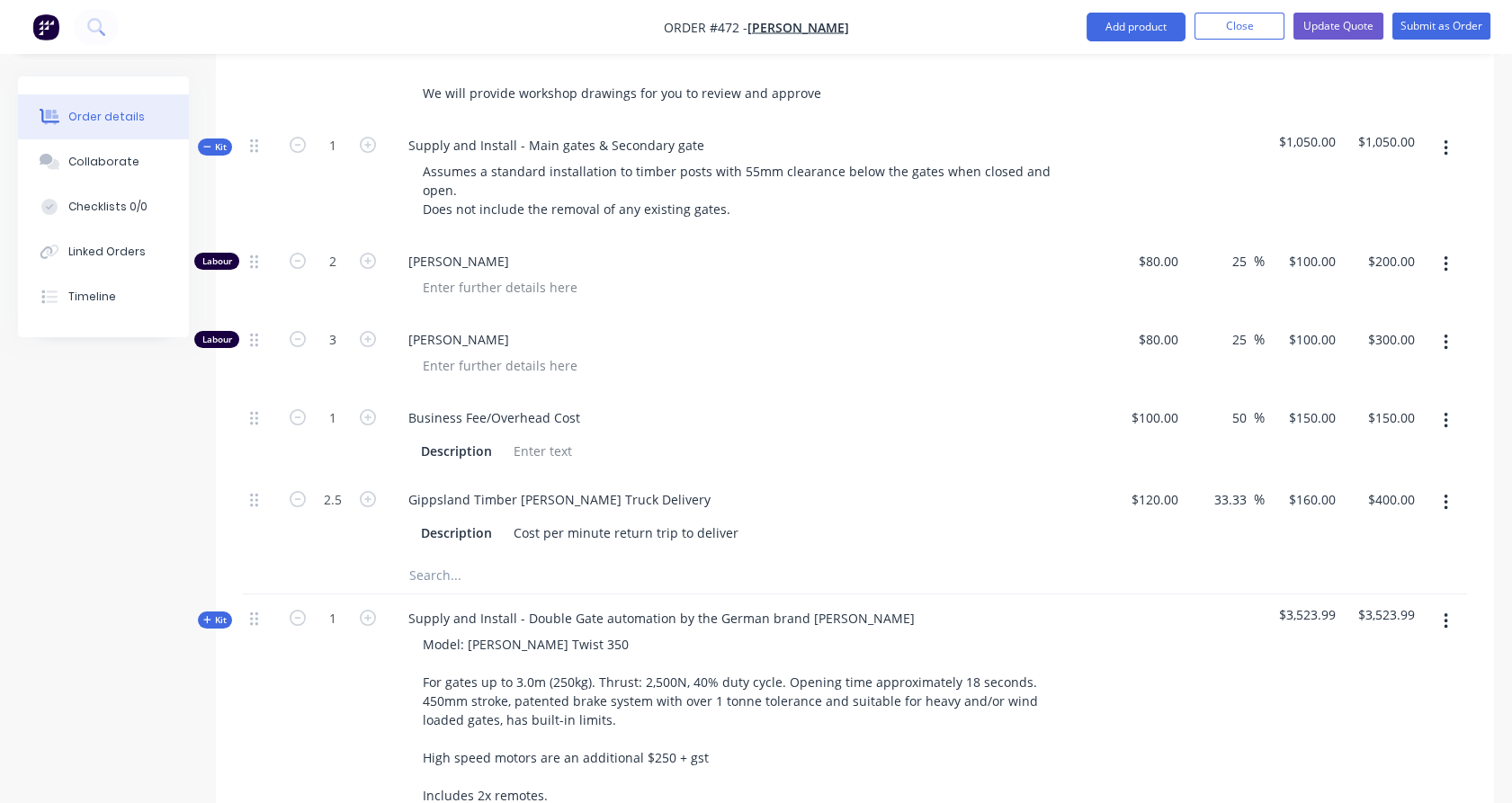
scroll to position [711, 0]
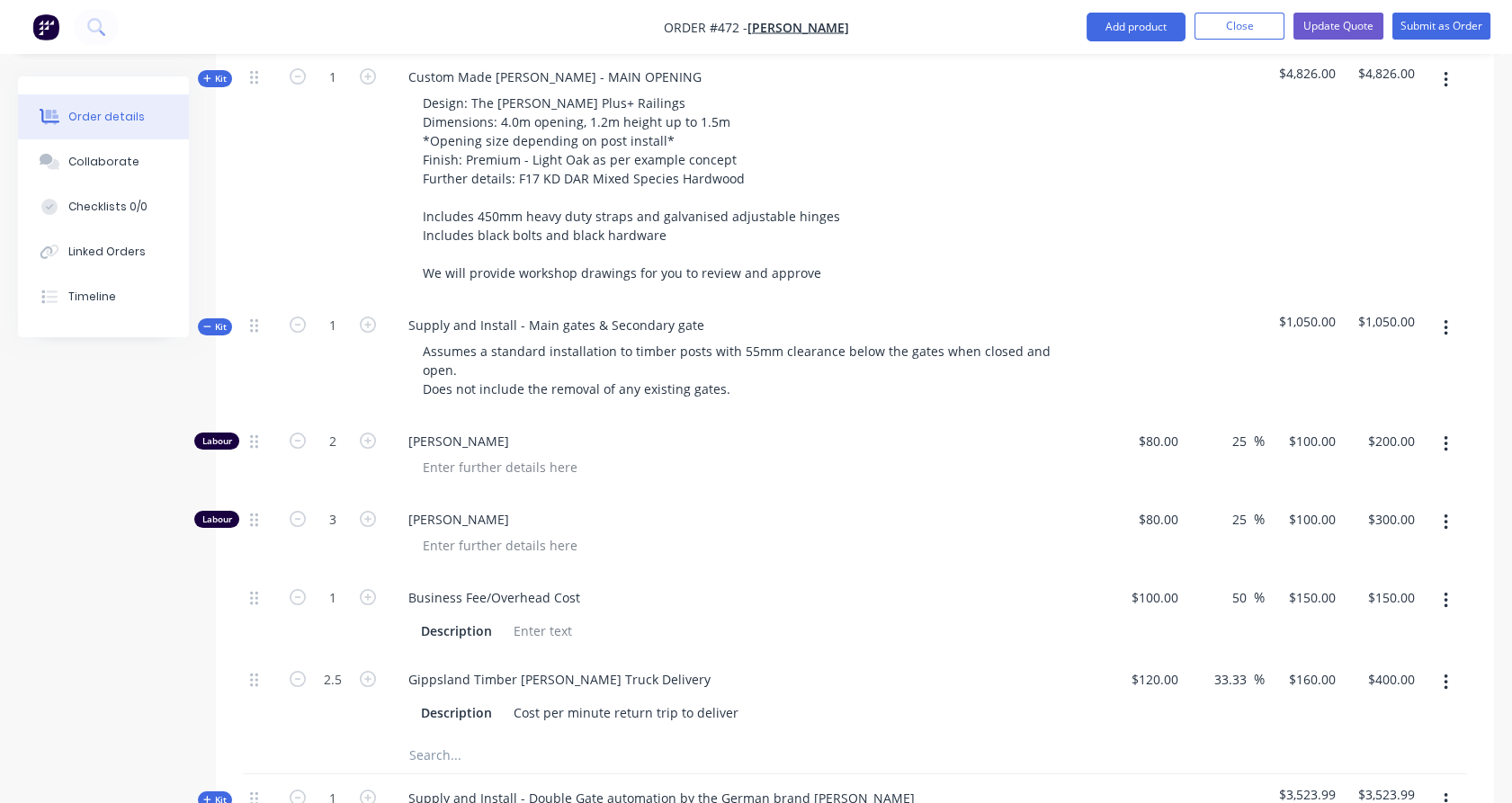
click at [211, 320] on span "Kit" at bounding box center [215, 327] width 24 height 13
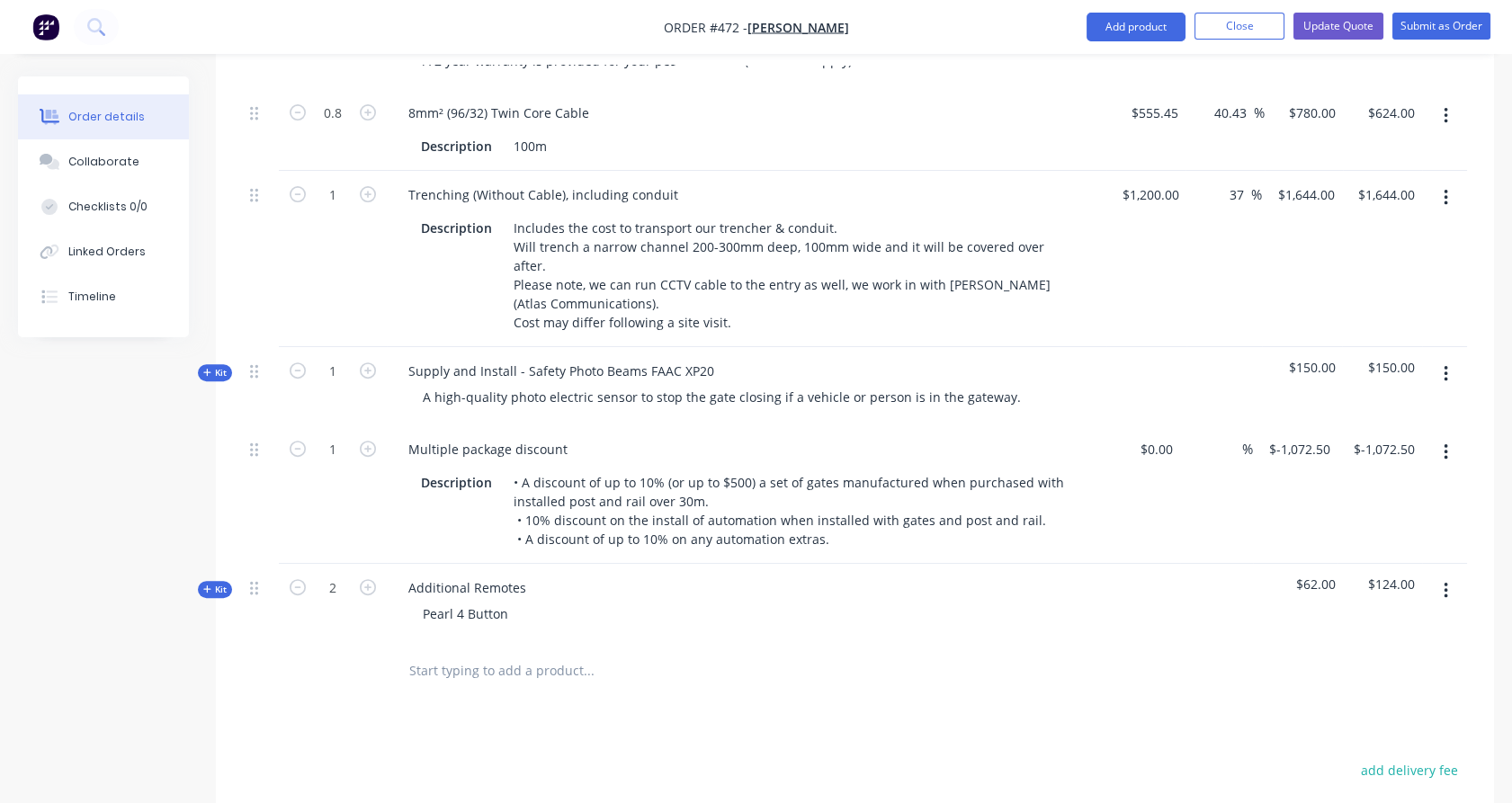
scroll to position [1386, 0]
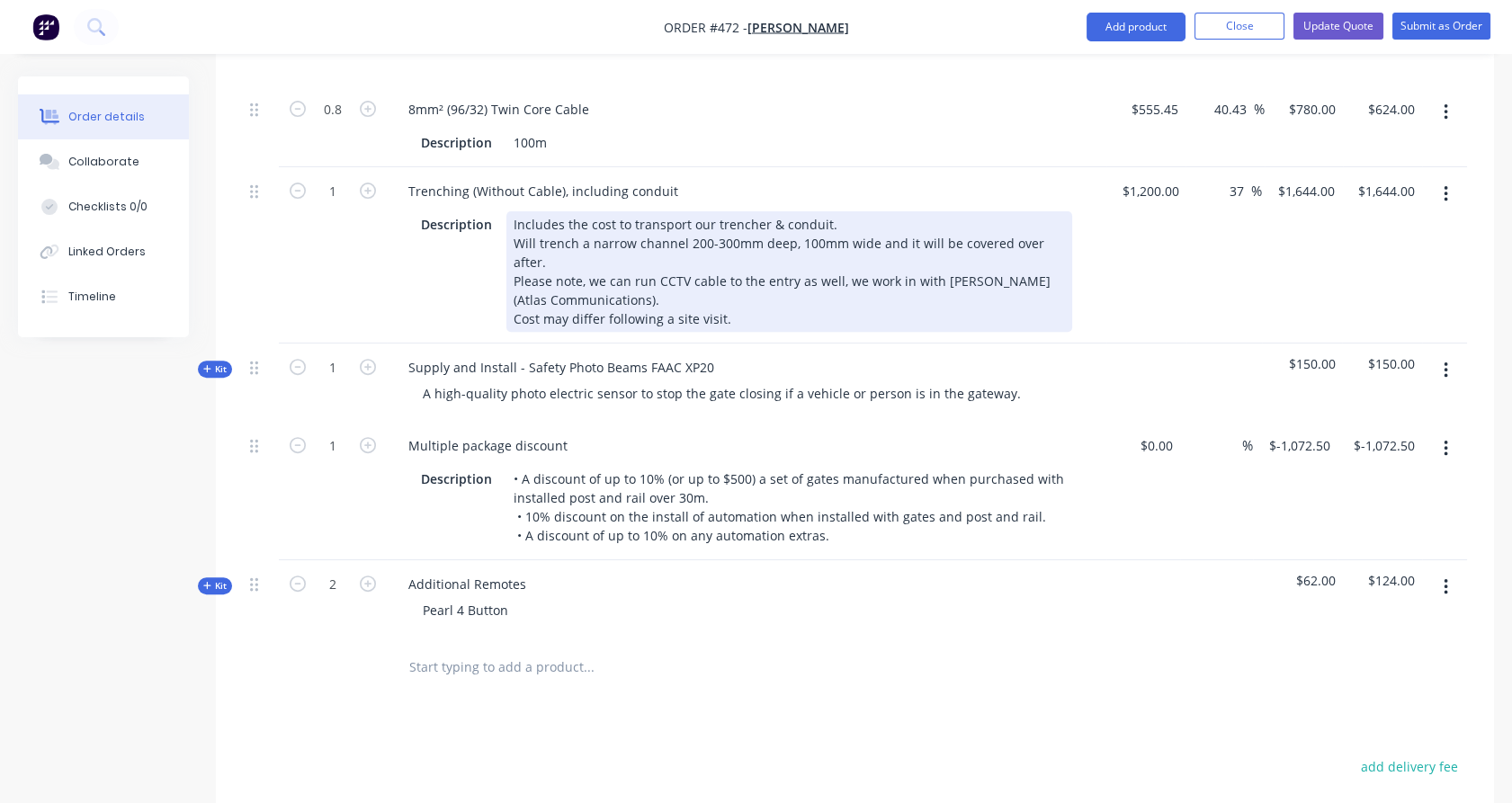
click at [576, 274] on div "Includes the cost to transport our trencher & conduit. Will trench a narrow cha…" at bounding box center [790, 271] width 566 height 120
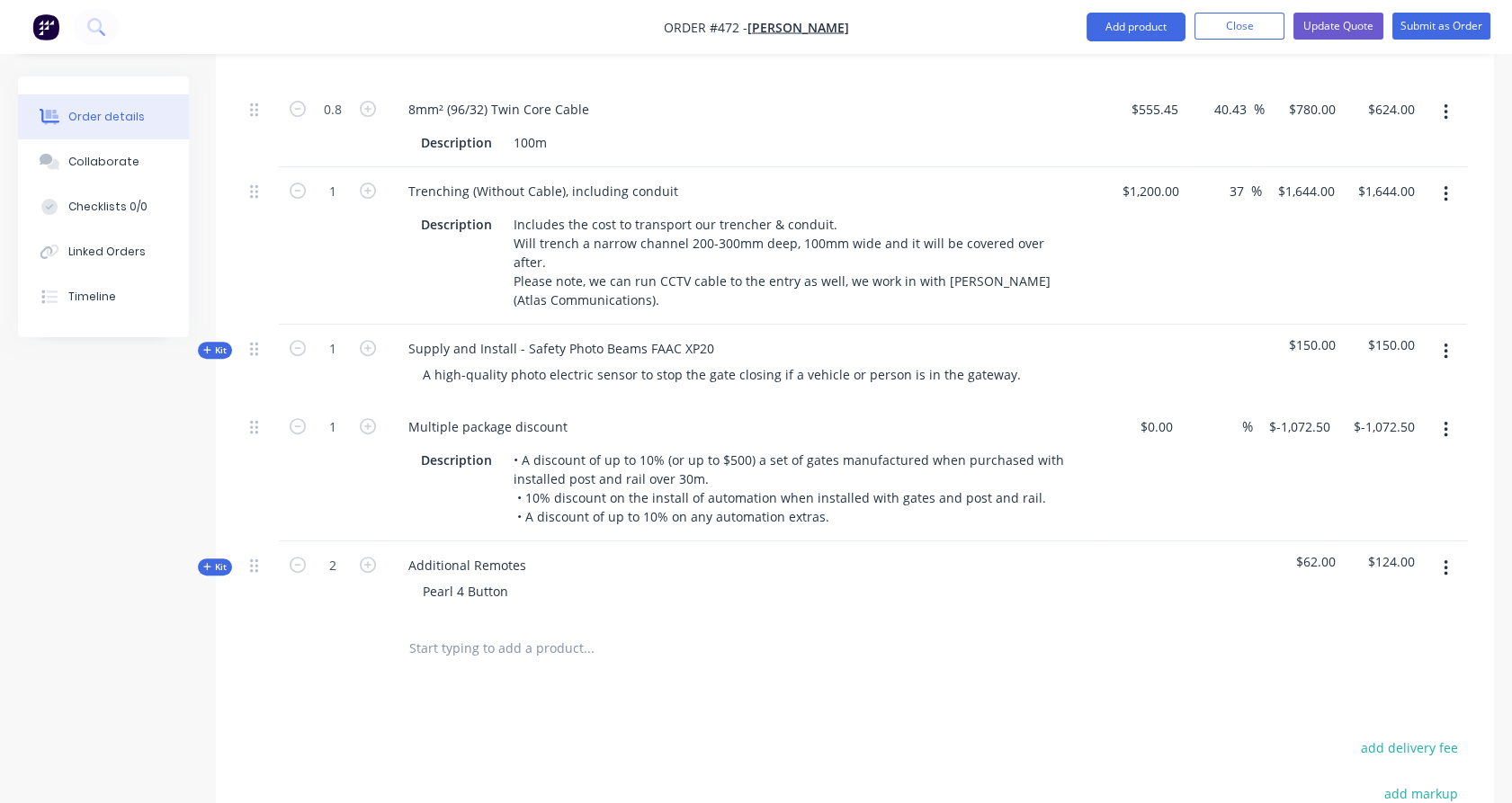
click at [604, 669] on div "Products Show / Hide columns Add product Qty Cost Markup Price Total Kit 1 Cust…" at bounding box center [855, 193] width 1278 height 1832
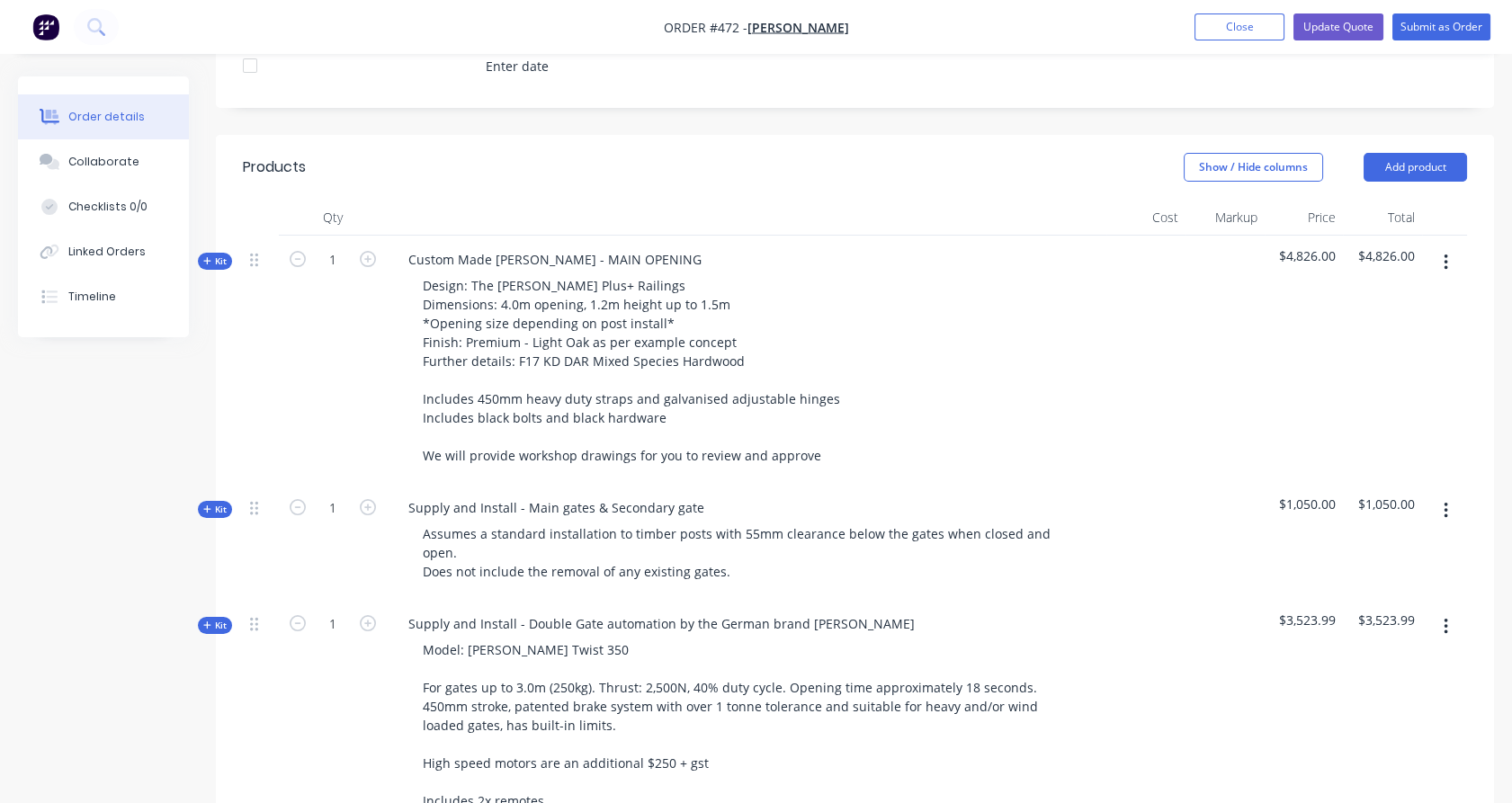
scroll to position [542, 0]
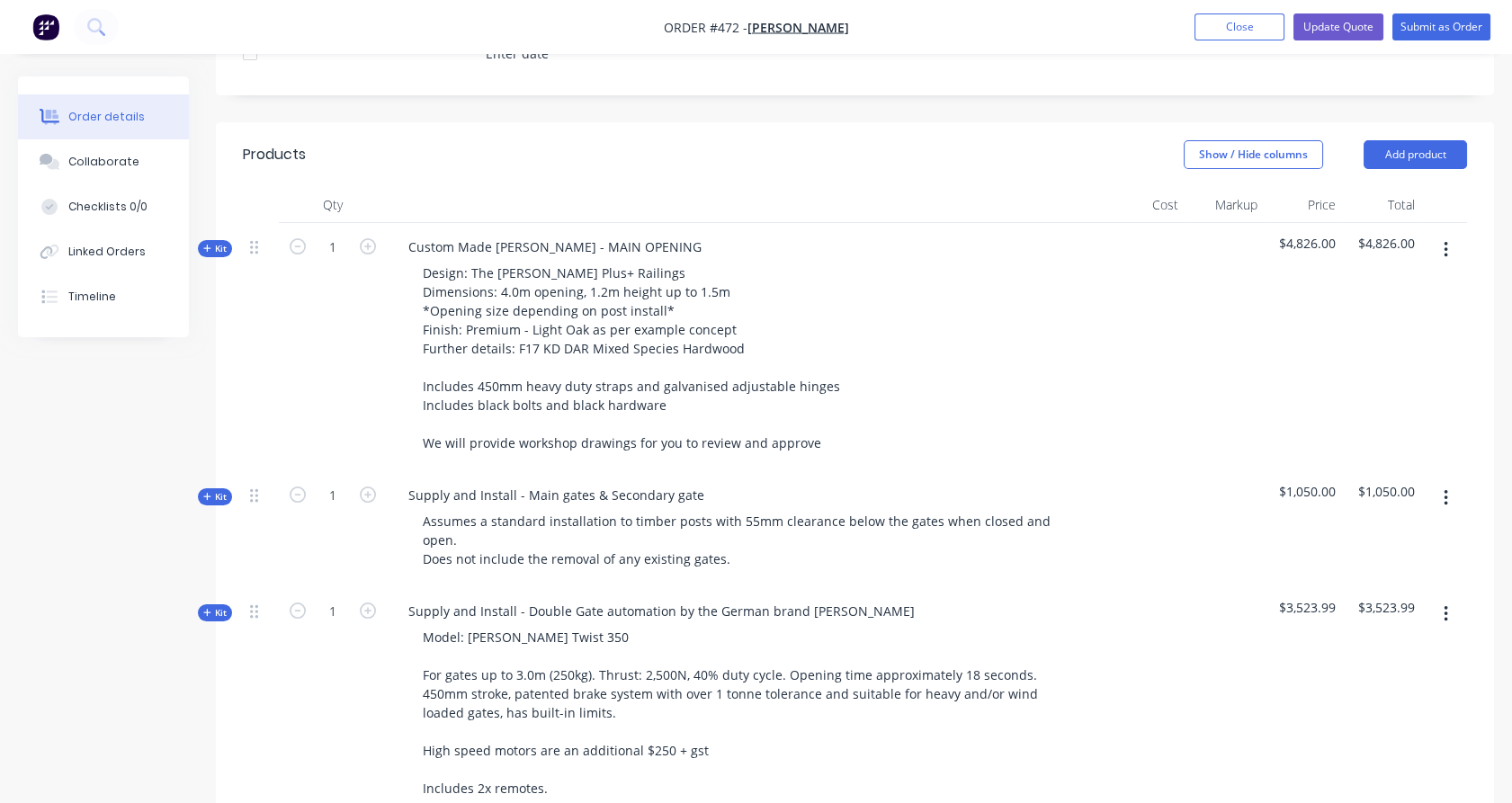
click at [216, 491] on span "Kit" at bounding box center [215, 497] width 24 height 13
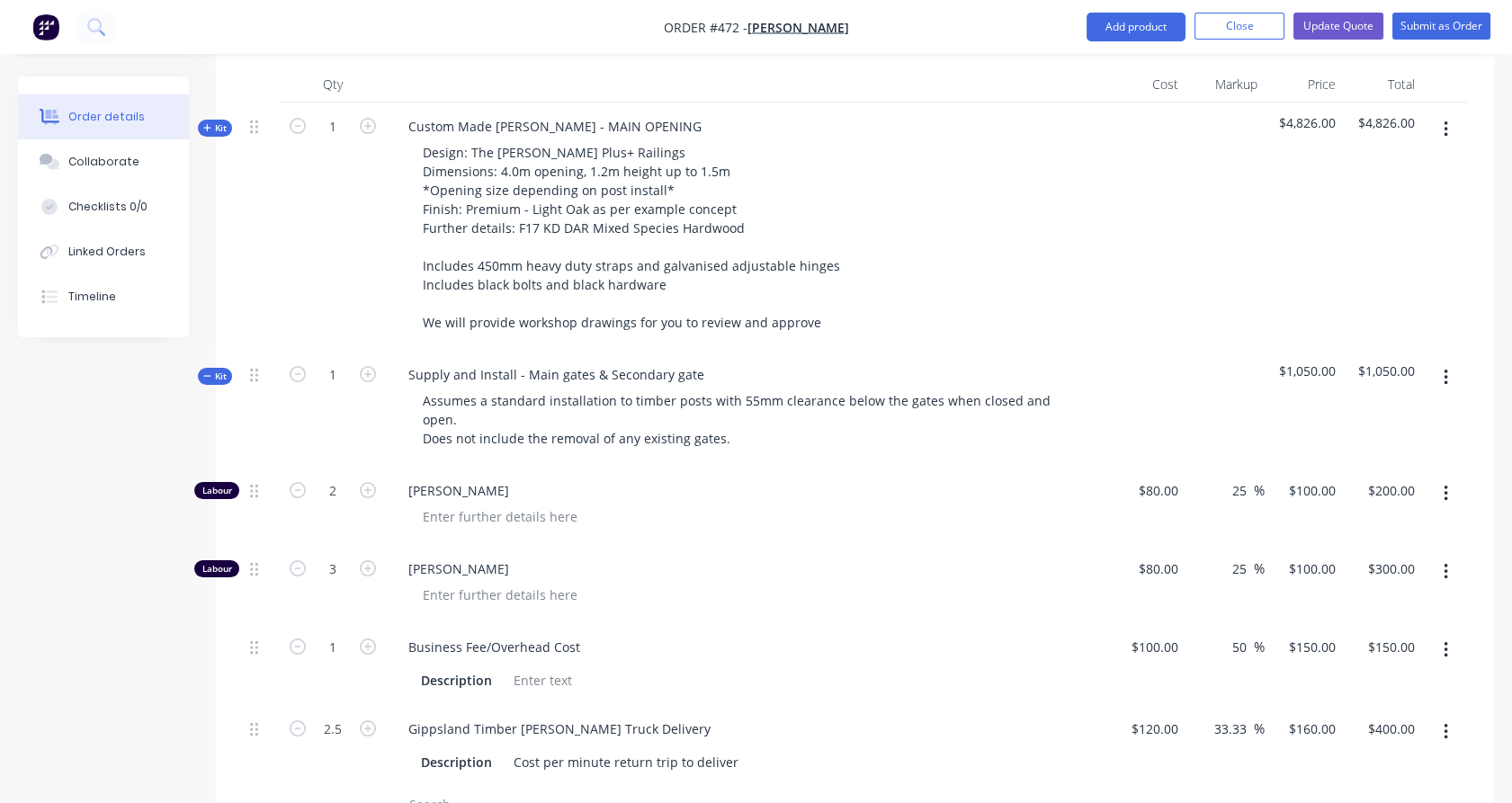
scroll to position [666, 0]
click at [335, 712] on input "2.5" at bounding box center [332, 725] width 46 height 27
type input "2"
type input "$320.00"
click at [338, 740] on div "2" at bounding box center [332, 742] width 108 height 81
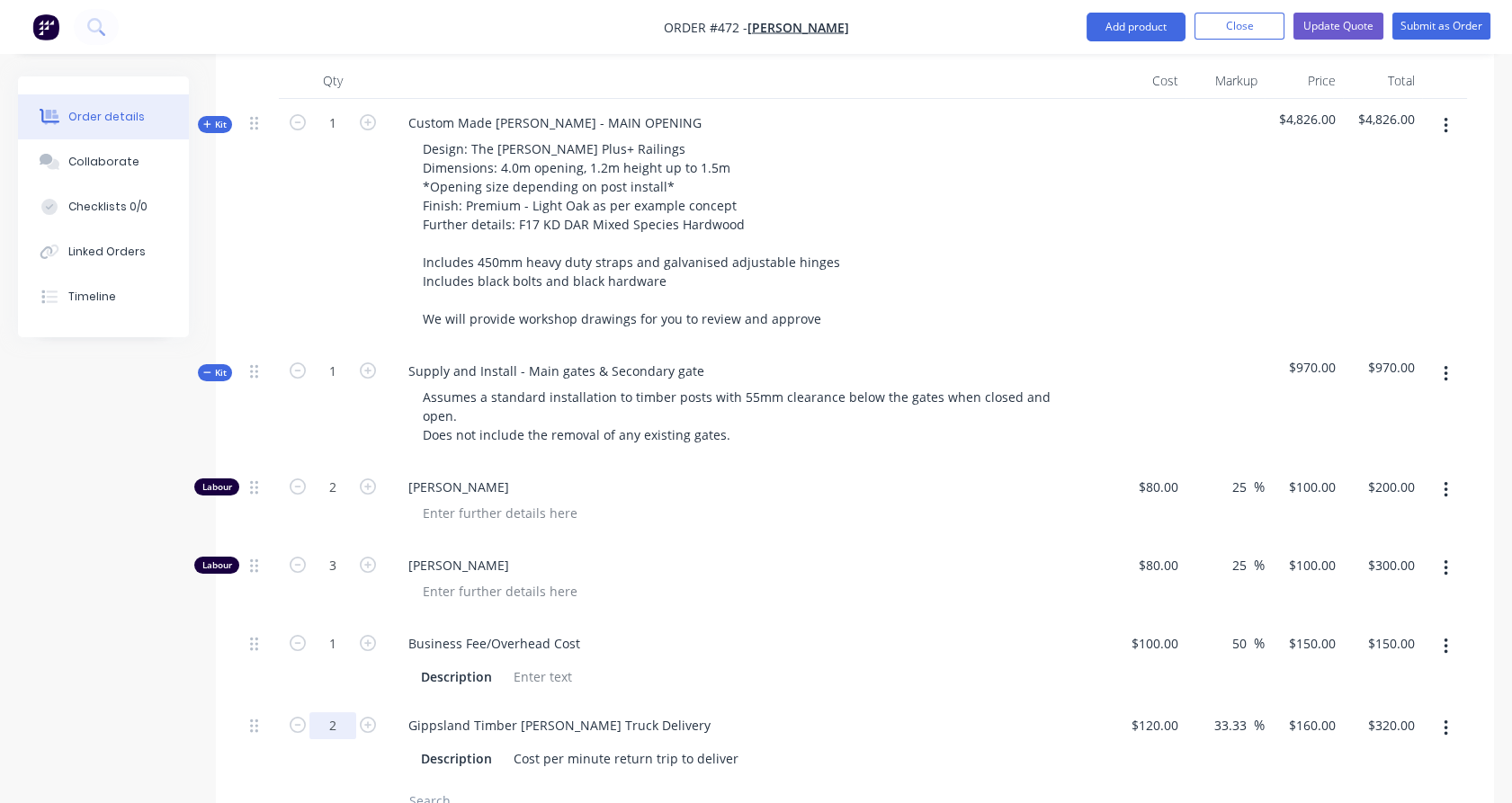
click at [347, 712] on input "2" at bounding box center [332, 725] width 46 height 27
type input "2.5"
type input "$400.00"
click at [347, 726] on div "2.5" at bounding box center [332, 742] width 108 height 81
click at [224, 366] on span "Kit" at bounding box center [215, 373] width 24 height 13
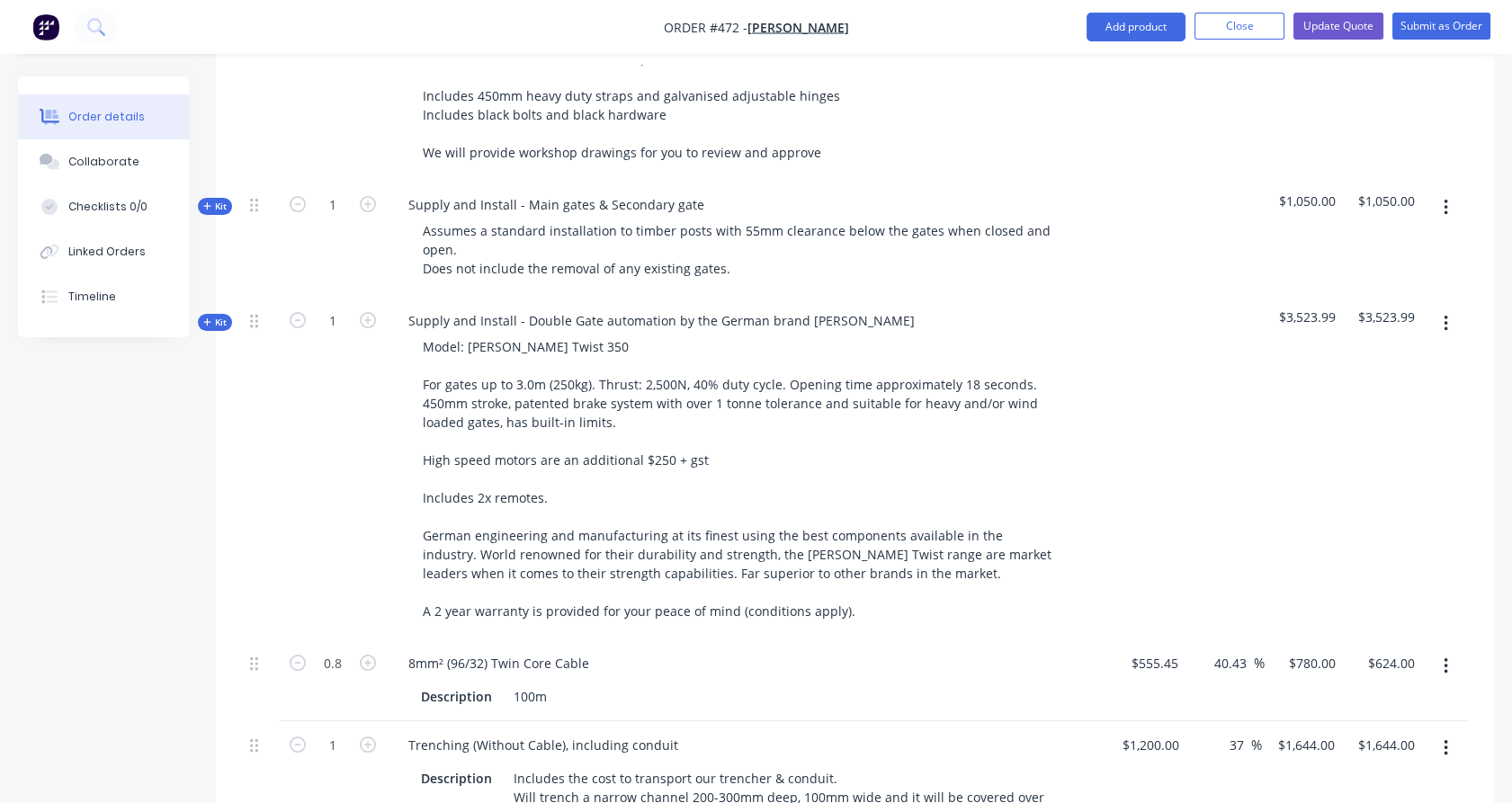
scroll to position [830, 0]
click at [1235, 652] on input "40.43" at bounding box center [1234, 666] width 42 height 27
type input "32.5"
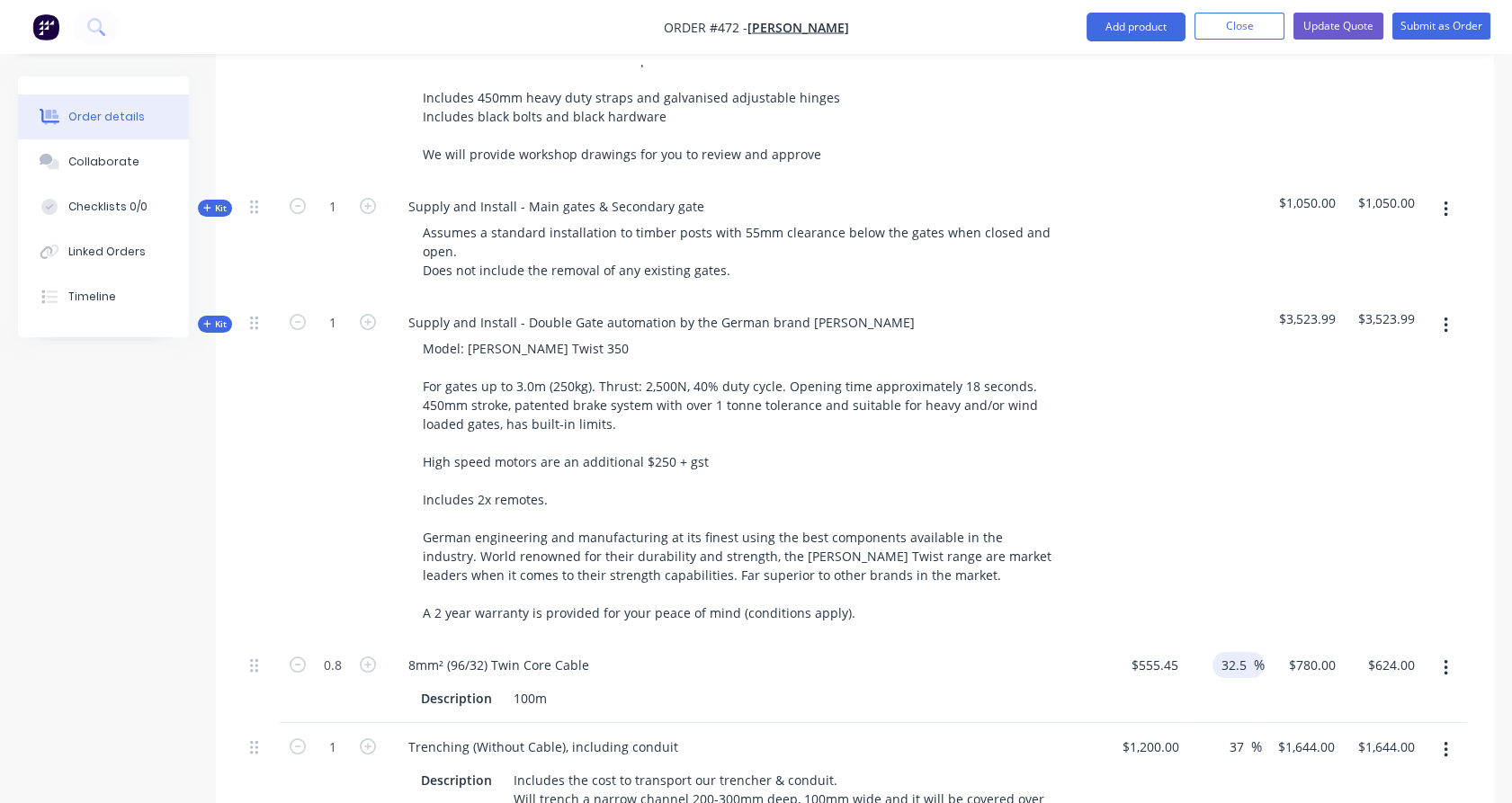
type input "$735.9713"
type input "$588.78"
click at [1237, 671] on div "32.5 32.5 %" at bounding box center [1225, 682] width 80 height 81
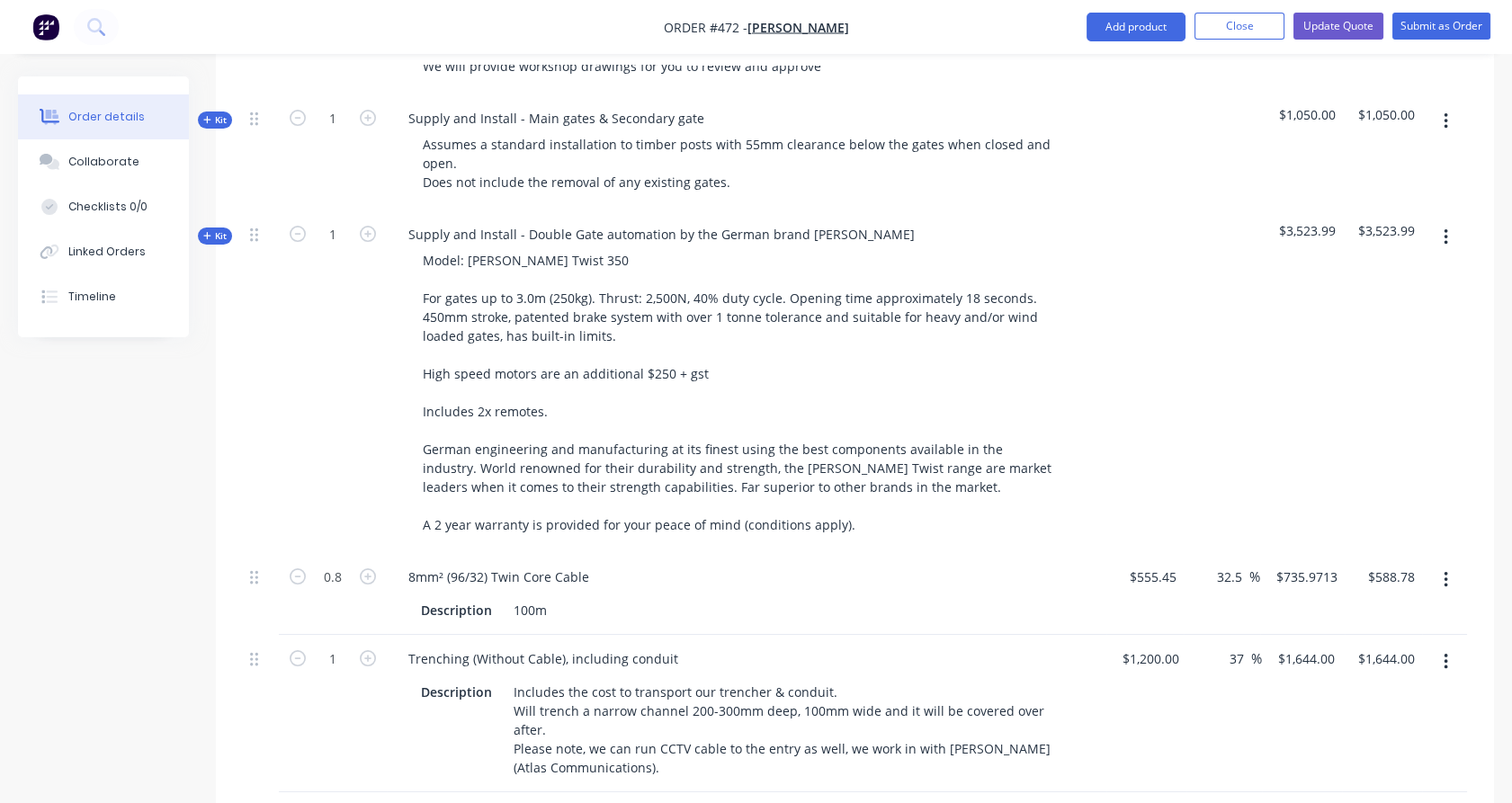
scroll to position [921, 0]
click at [1234, 562] on input "32.5" at bounding box center [1232, 575] width 34 height 27
type input "40"
type input "$777.63"
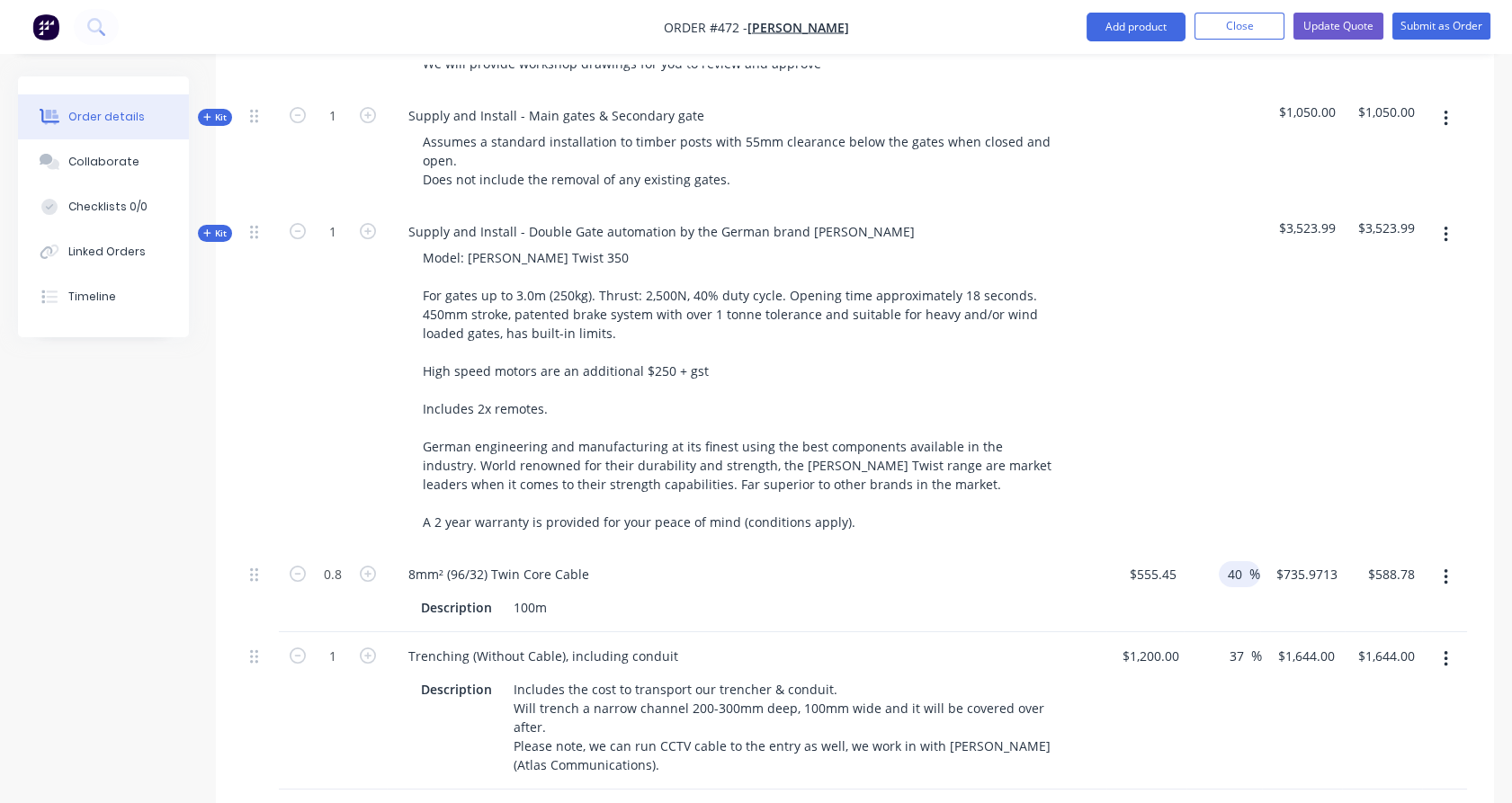
type input "$622.10"
click at [1304, 573] on div "$777.63 $735.9713" at bounding box center [1302, 591] width 84 height 81
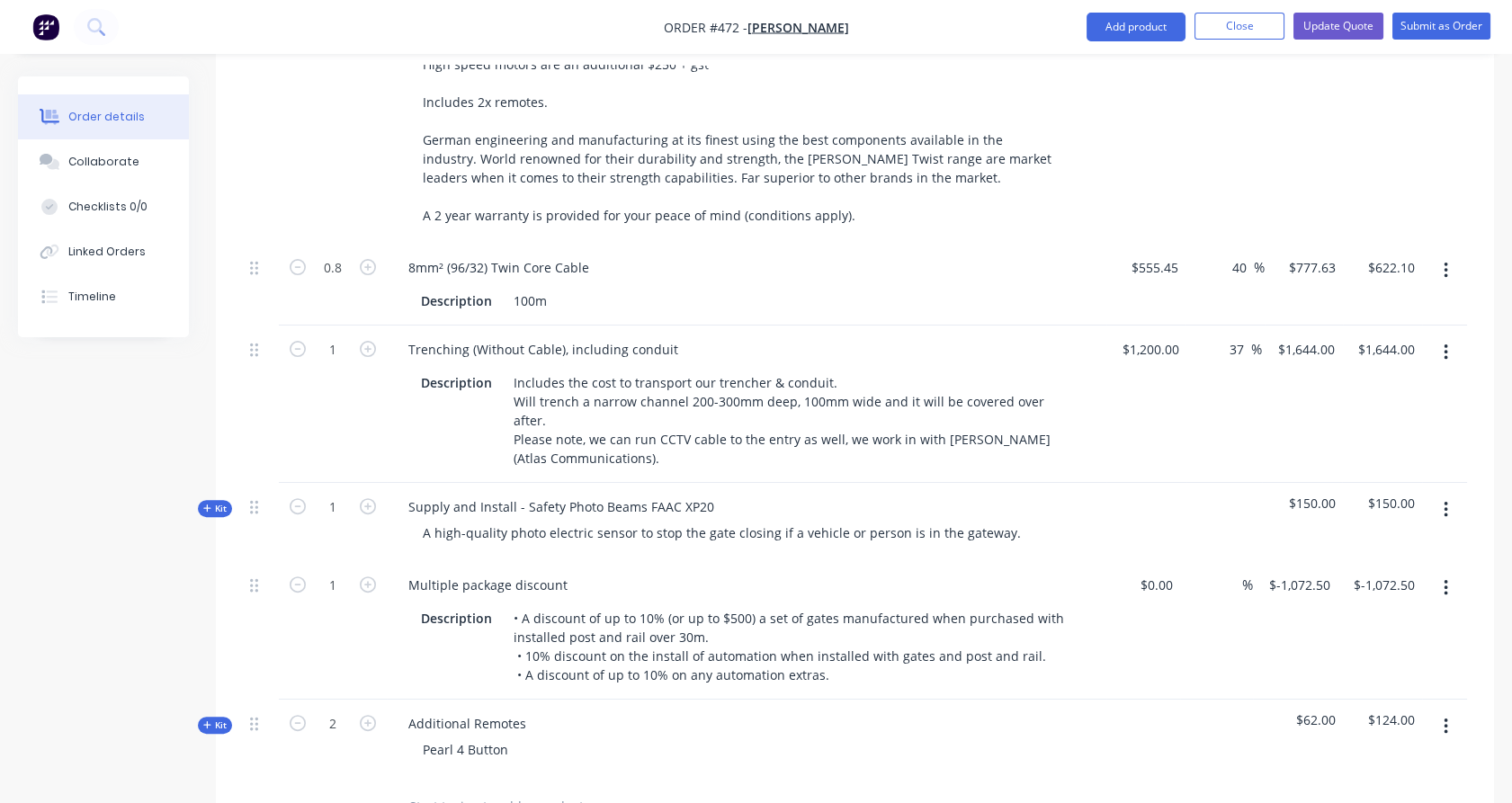
scroll to position [1236, 0]
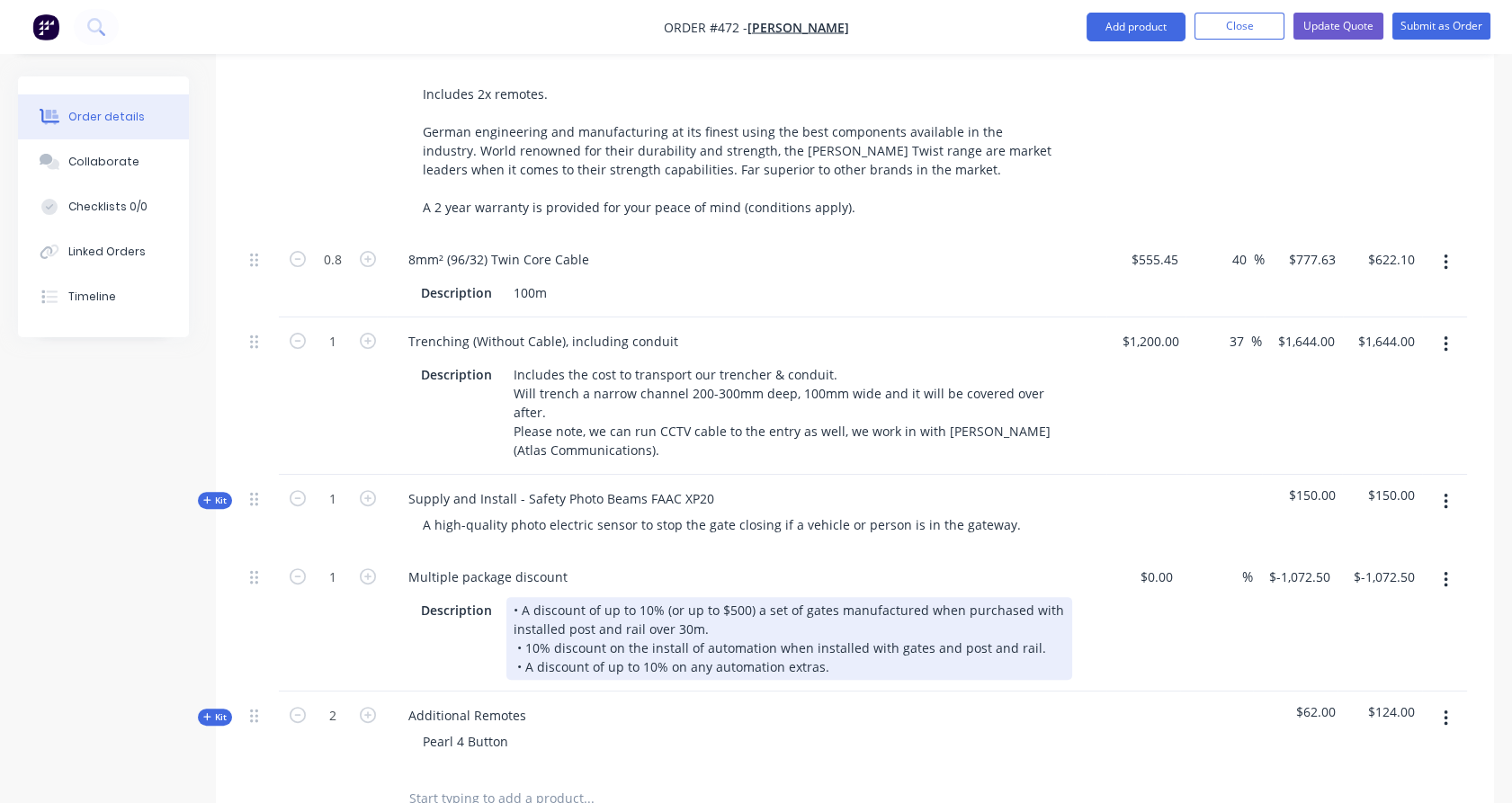
click at [854, 622] on div "• A discount of up to 10% (or up to $500) a set of gates manufactured when purc…" at bounding box center [790, 638] width 566 height 82
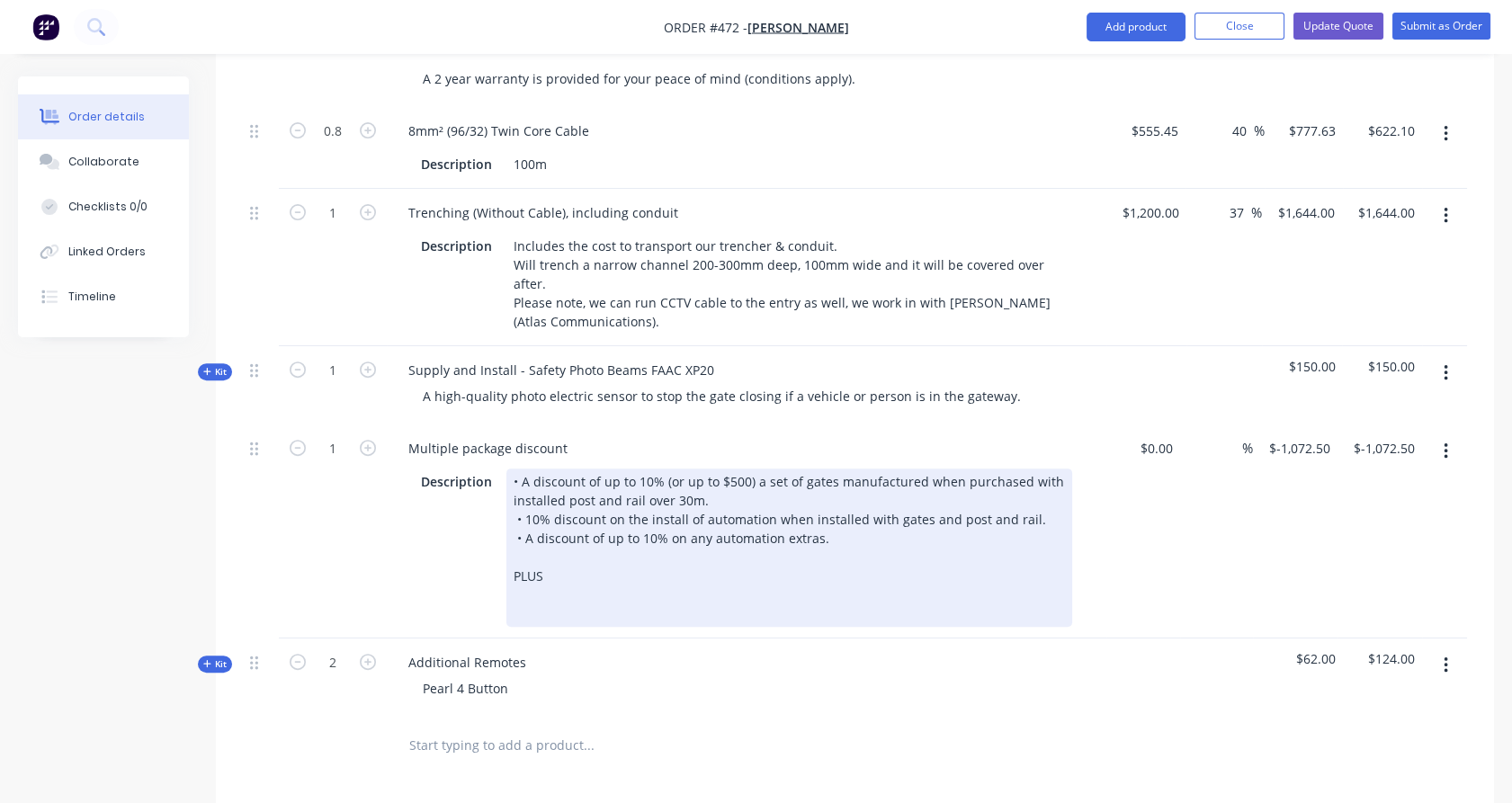
scroll to position [1370, 0]
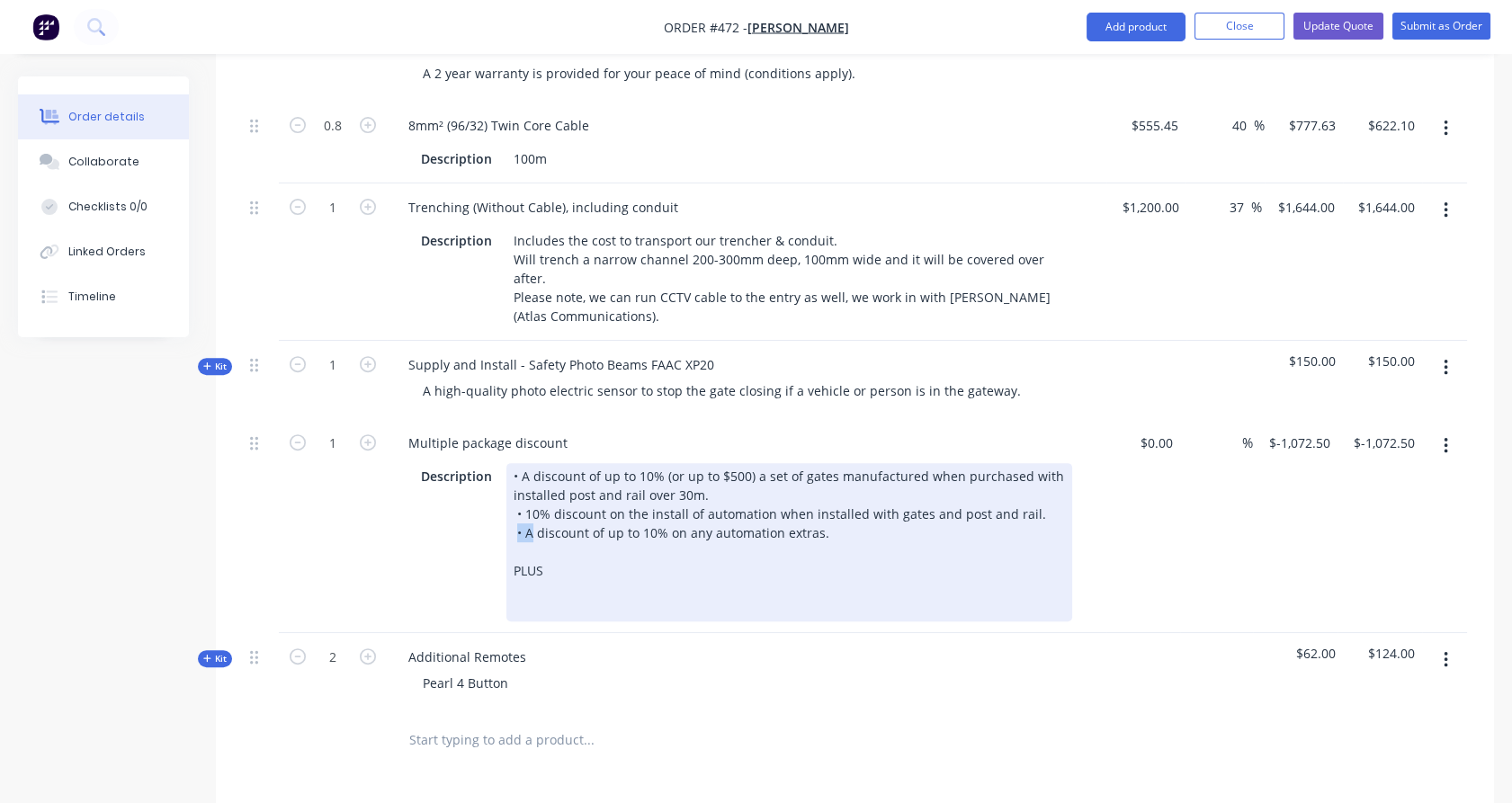
drag, startPoint x: 525, startPoint y: 483, endPoint x: 509, endPoint y: 483, distance: 16.0
click at [509, 483] on div "• A discount of up to 10% (or up to $500) a set of gates manufactured when purc…" at bounding box center [790, 542] width 566 height 158
copy div "•"
click at [519, 533] on div "• A discount of up to 10% (or up to $500) a set of gates manufactured when purc…" at bounding box center [790, 542] width 566 height 158
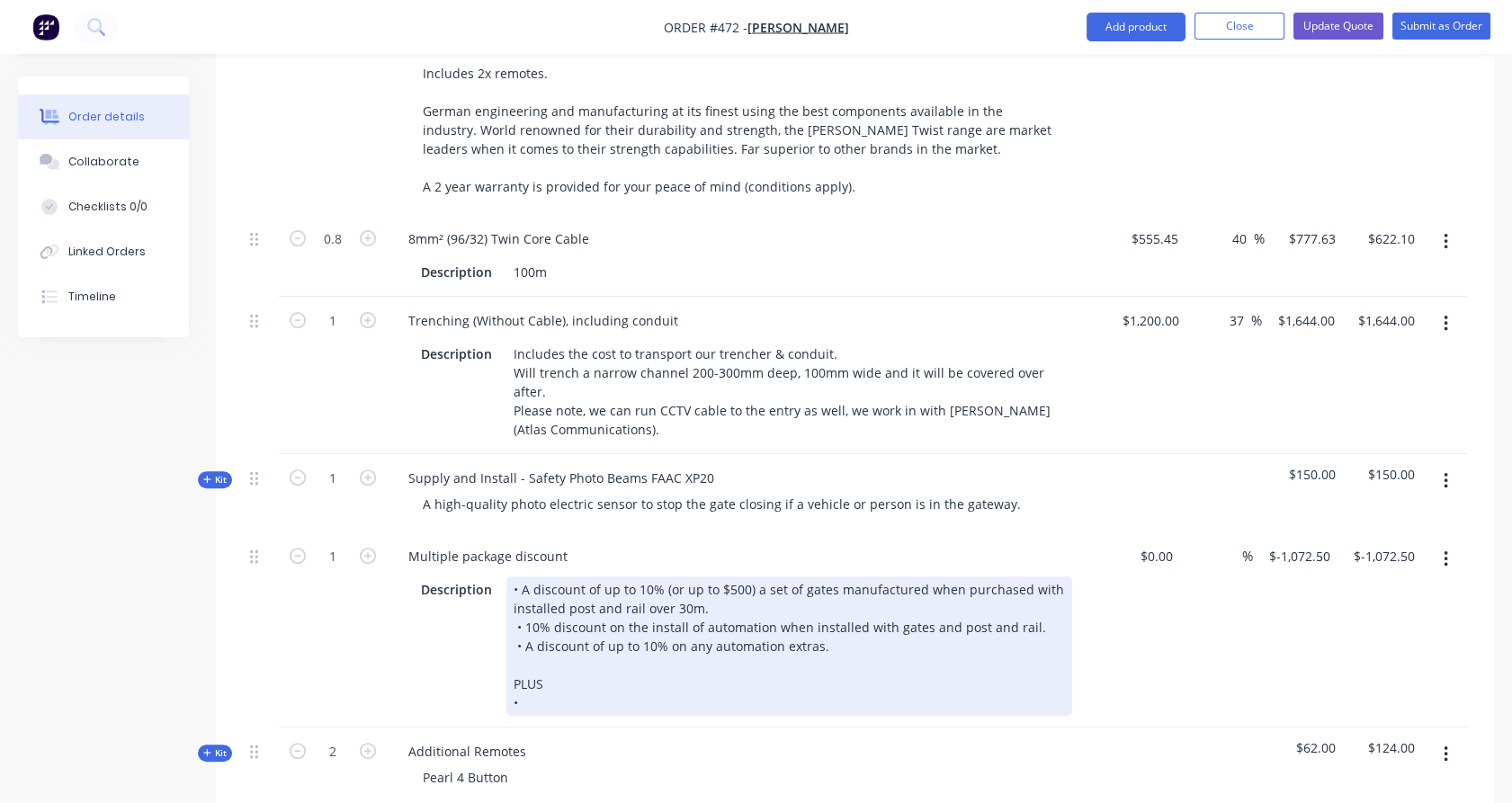
scroll to position [1258, 0]
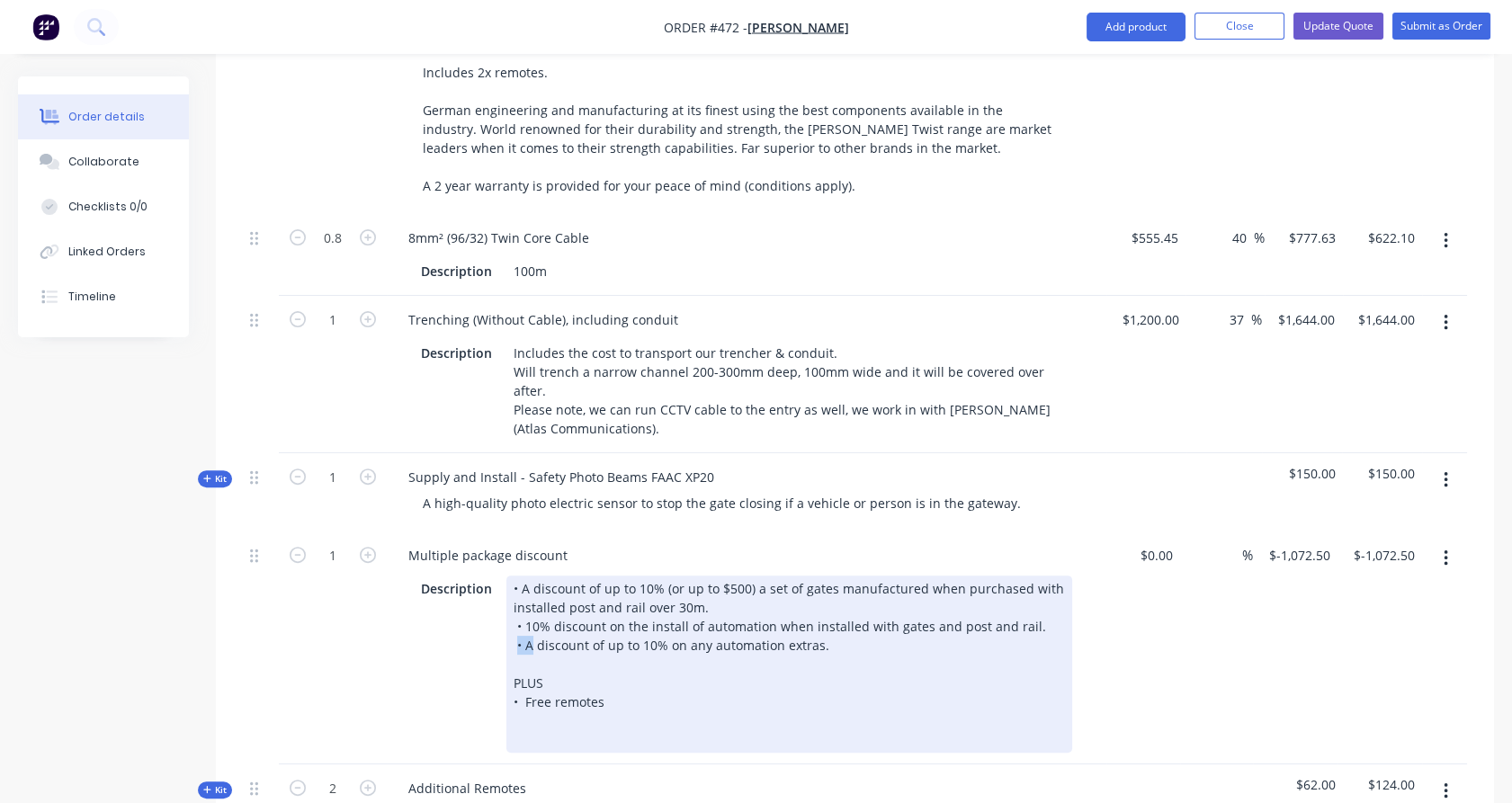
drag, startPoint x: 524, startPoint y: 598, endPoint x: 505, endPoint y: 599, distance: 19.0
click at [507, 599] on div "• A discount of up to 10% (or up to $500) a set of gates manufactured when purc…" at bounding box center [790, 664] width 566 height 177
copy div "•"
click at [525, 680] on div "• A discount of up to 10% (or up to $500) a set of gates manufactured when purc…" at bounding box center [790, 664] width 566 height 177
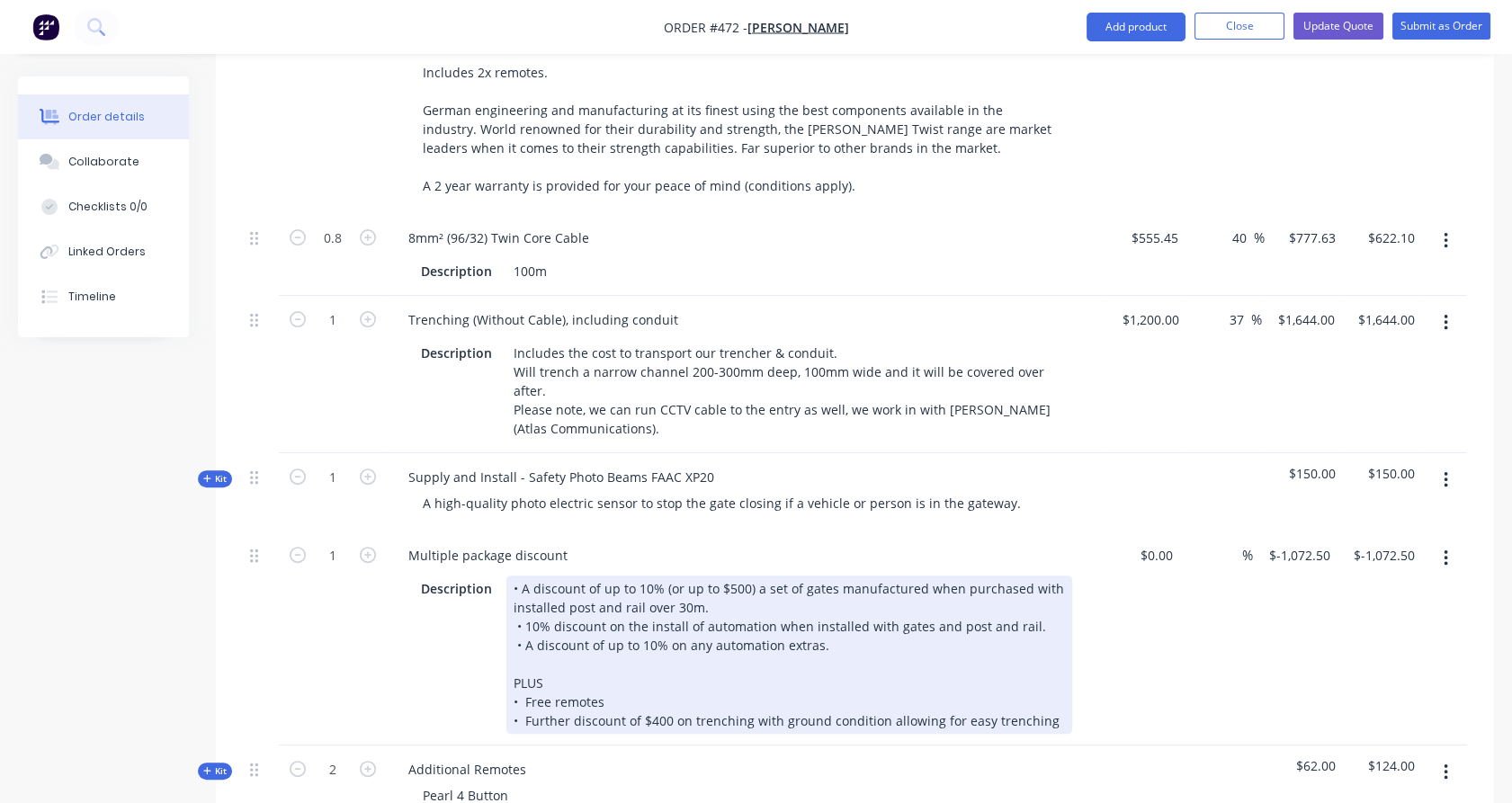
click at [880, 674] on div "• A discount of up to 10% (or up to $500) a set of gates manufactured when purc…" at bounding box center [790, 654] width 566 height 158
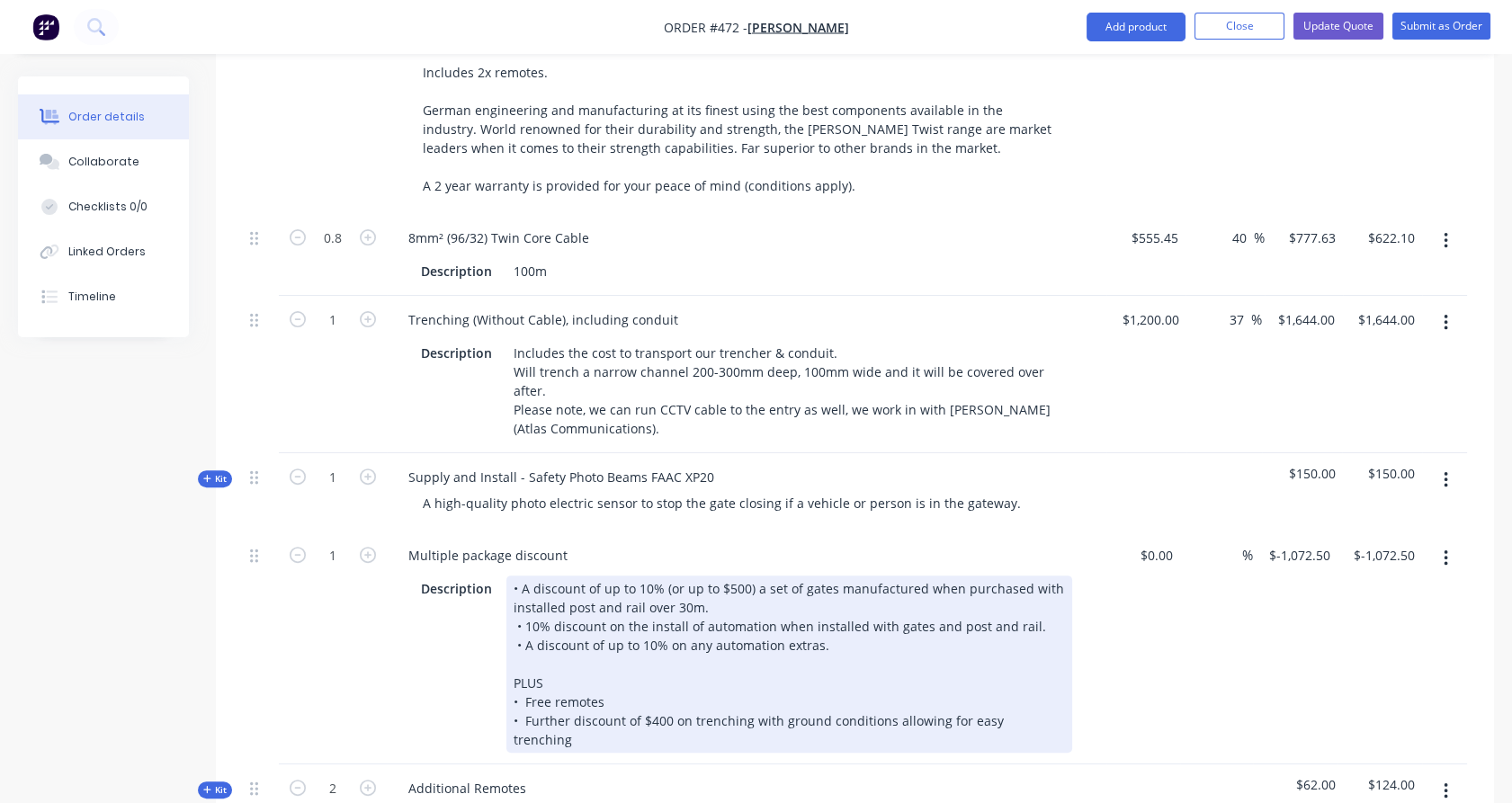
click at [637, 656] on div "• A discount of up to 10% (or up to $500) a set of gates manufactured when purc…" at bounding box center [790, 664] width 566 height 177
drag, startPoint x: 622, startPoint y: 674, endPoint x: 502, endPoint y: 681, distance: 120.2
click at [502, 681] on div "Description • A discount of up to 10% (or up to $500) a set of gates manufactur…" at bounding box center [742, 664] width 658 height 177
copy div "• Further discount"
click at [631, 653] on div "• A discount of up to 10% (or up to $500) a set of gates manufactured when purc…" at bounding box center [790, 664] width 566 height 177
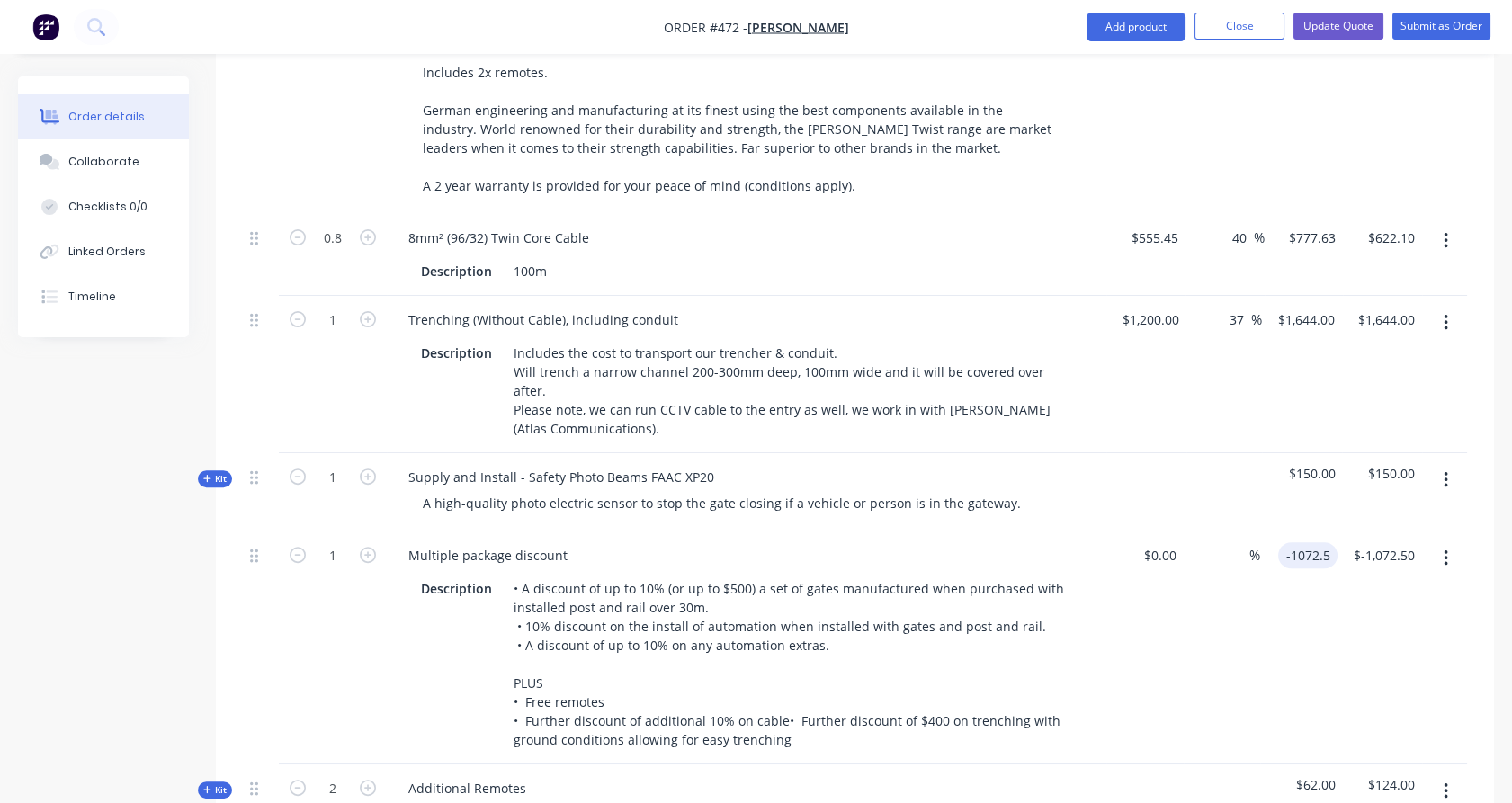
click at [1322, 543] on input "-1072.5" at bounding box center [1311, 556] width 52 height 27
type input "$-1,527.00"
click at [1218, 459] on div at bounding box center [1225, 492] width 80 height 79
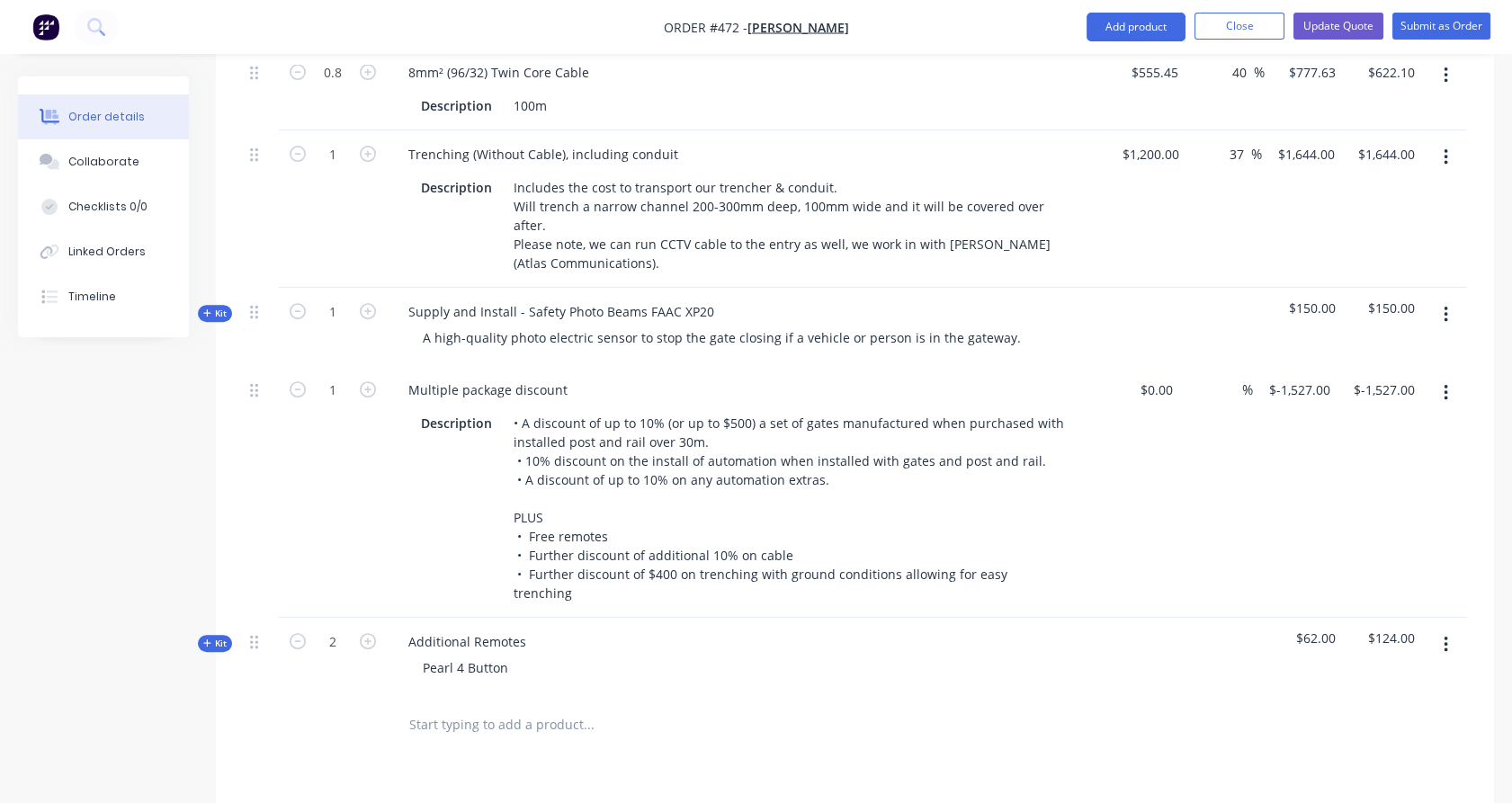
scroll to position [1422, 0]
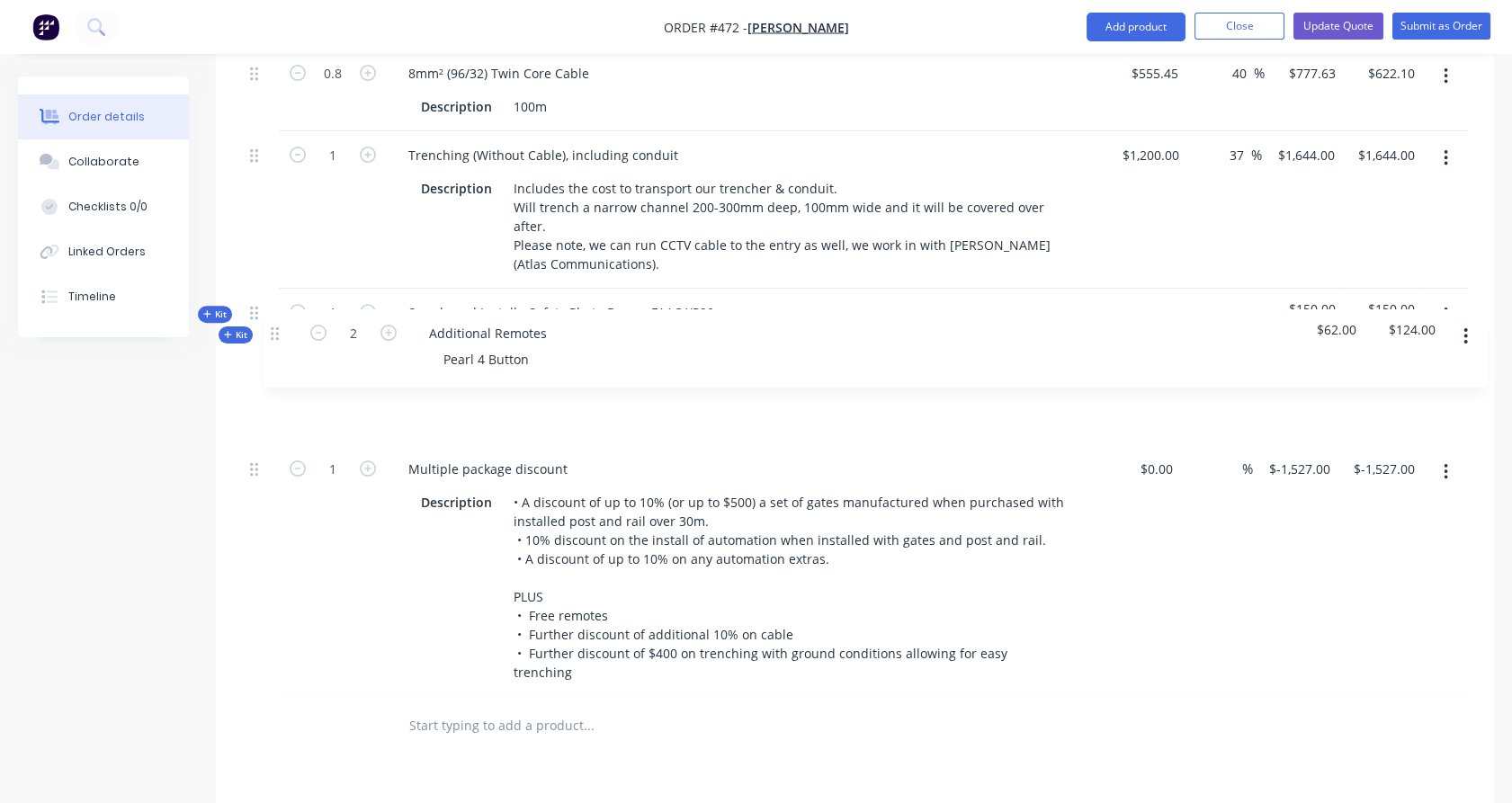
drag, startPoint x: 255, startPoint y: 580, endPoint x: 276, endPoint y: 326, distance: 254.9
click at [276, 326] on div "Kit 1 Custom Made Timber Gates - MAIN OPENING Design: The [PERSON_NAME] Plus+ R…" at bounding box center [854, 20] width 1224 height 1355
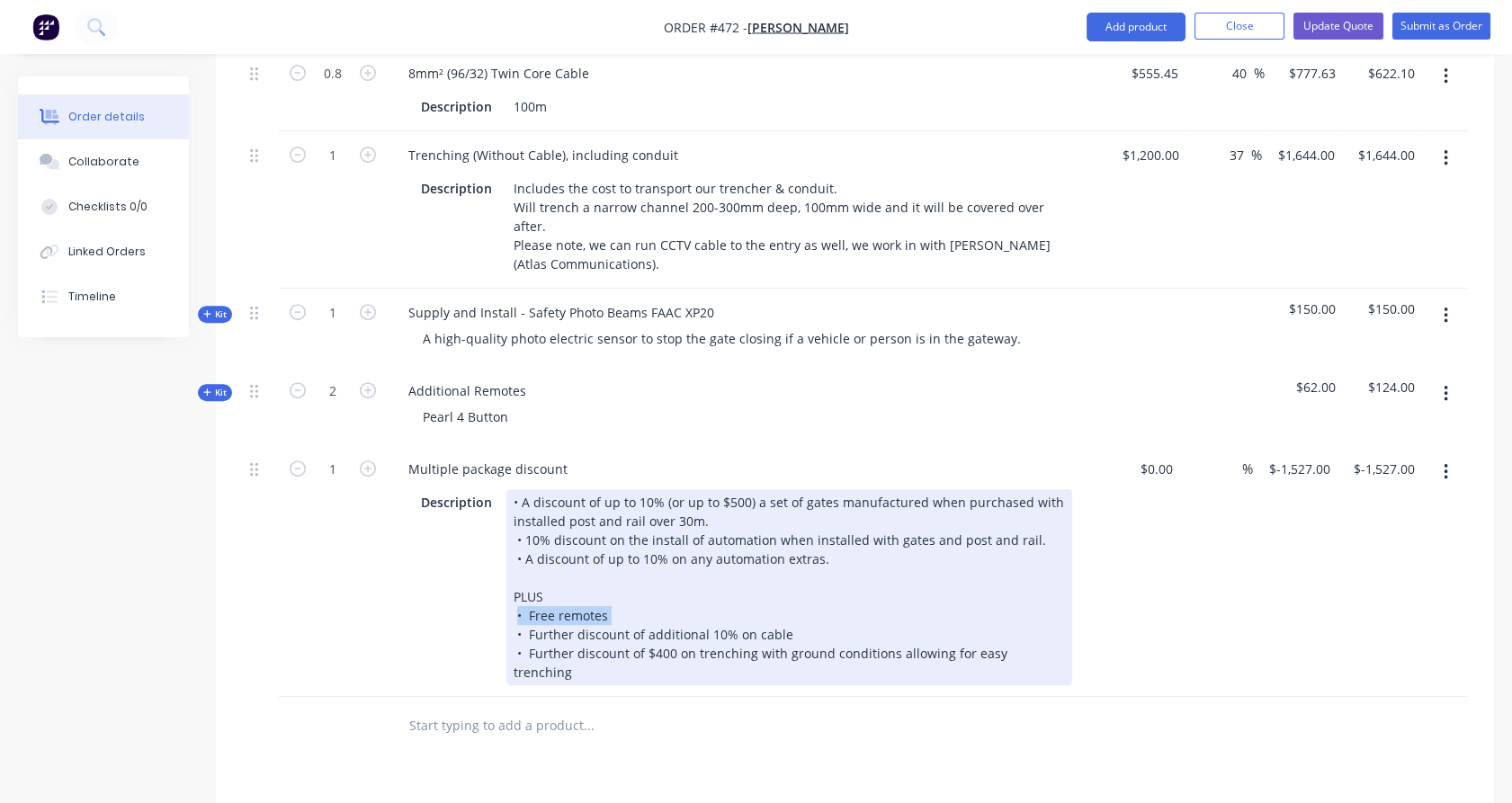
drag, startPoint x: 633, startPoint y: 568, endPoint x: 498, endPoint y: 570, distance: 135.0
click at [498, 570] on div "Description • A discount of up to 10% (or up to $500) a set of gates manufactur…" at bounding box center [742, 587] width 658 height 196
copy div "• Free remotes"
click at [614, 566] on div "• A discount of up to 10% (or up to $500) a set of gates manufactured when purc…" at bounding box center [790, 587] width 566 height 196
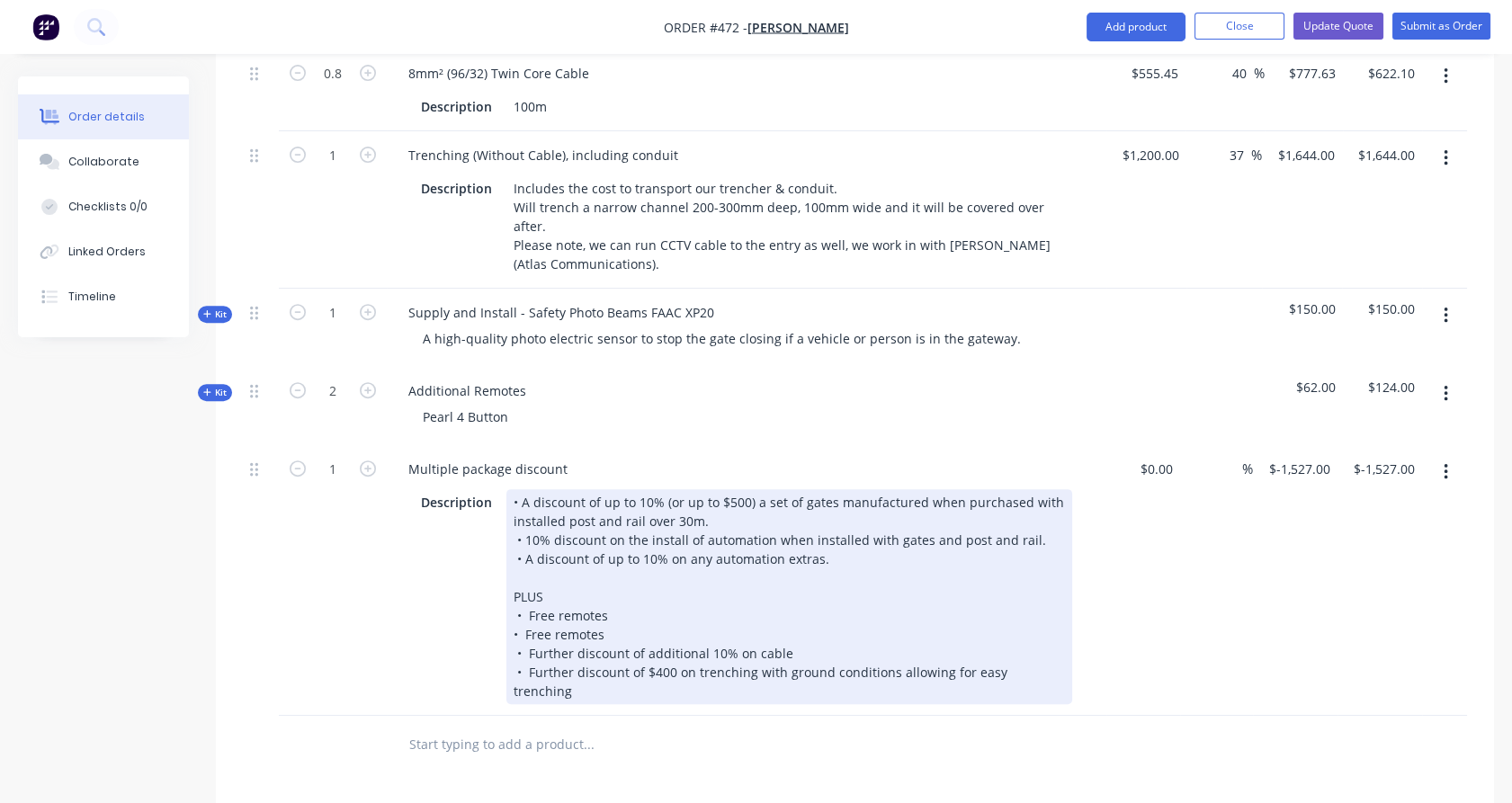
click at [571, 582] on div "• A discount of up to 10% (or up to $500) a set of gates manufactured when purc…" at bounding box center [790, 597] width 566 height 215
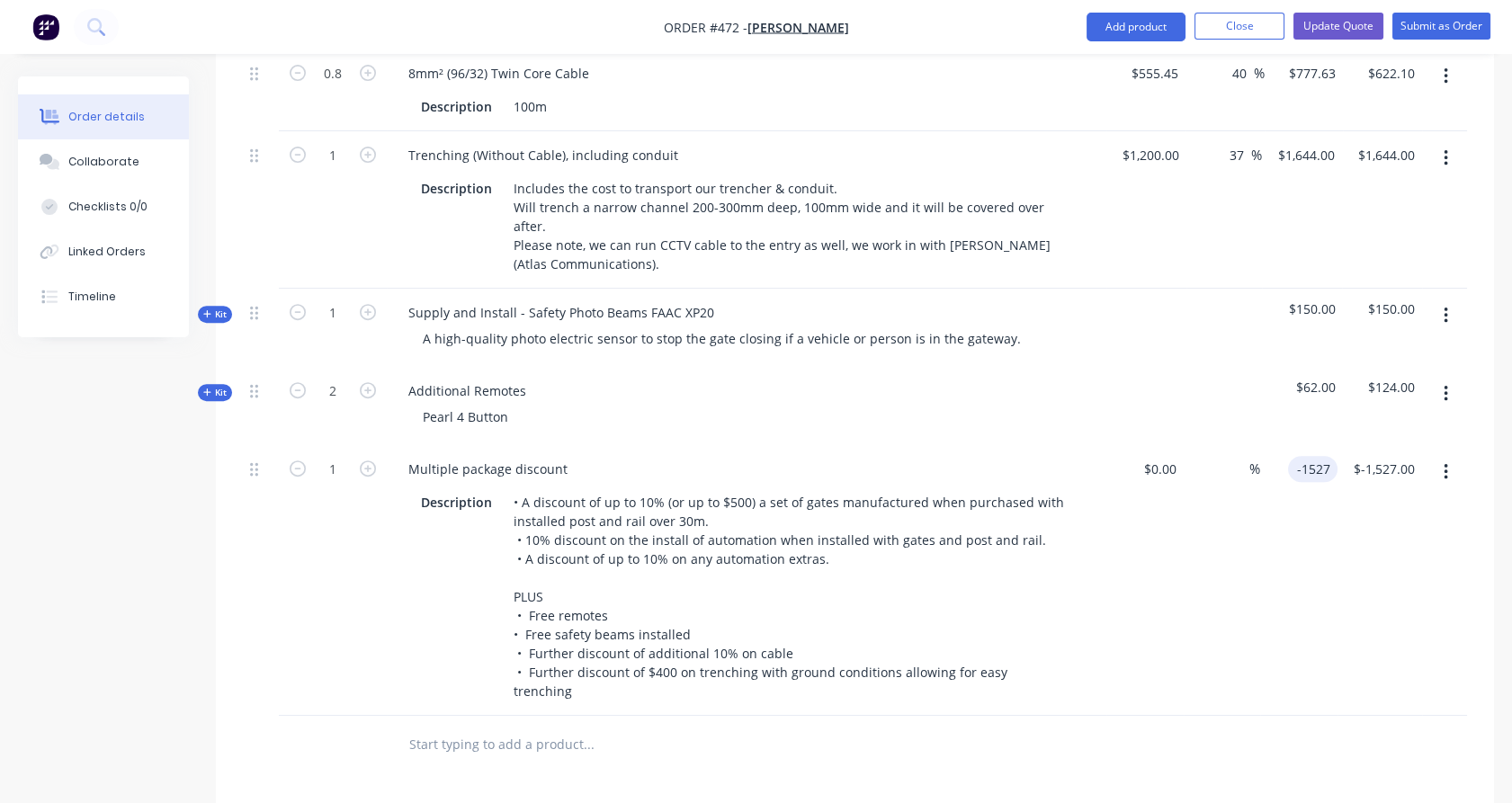
click at [1309, 456] on input "-1527" at bounding box center [1316, 470] width 43 height 27
type input "$-1,677.00"
click at [1325, 536] on div "$-1,677.00 $-1,677.00" at bounding box center [1294, 580] width 84 height 271
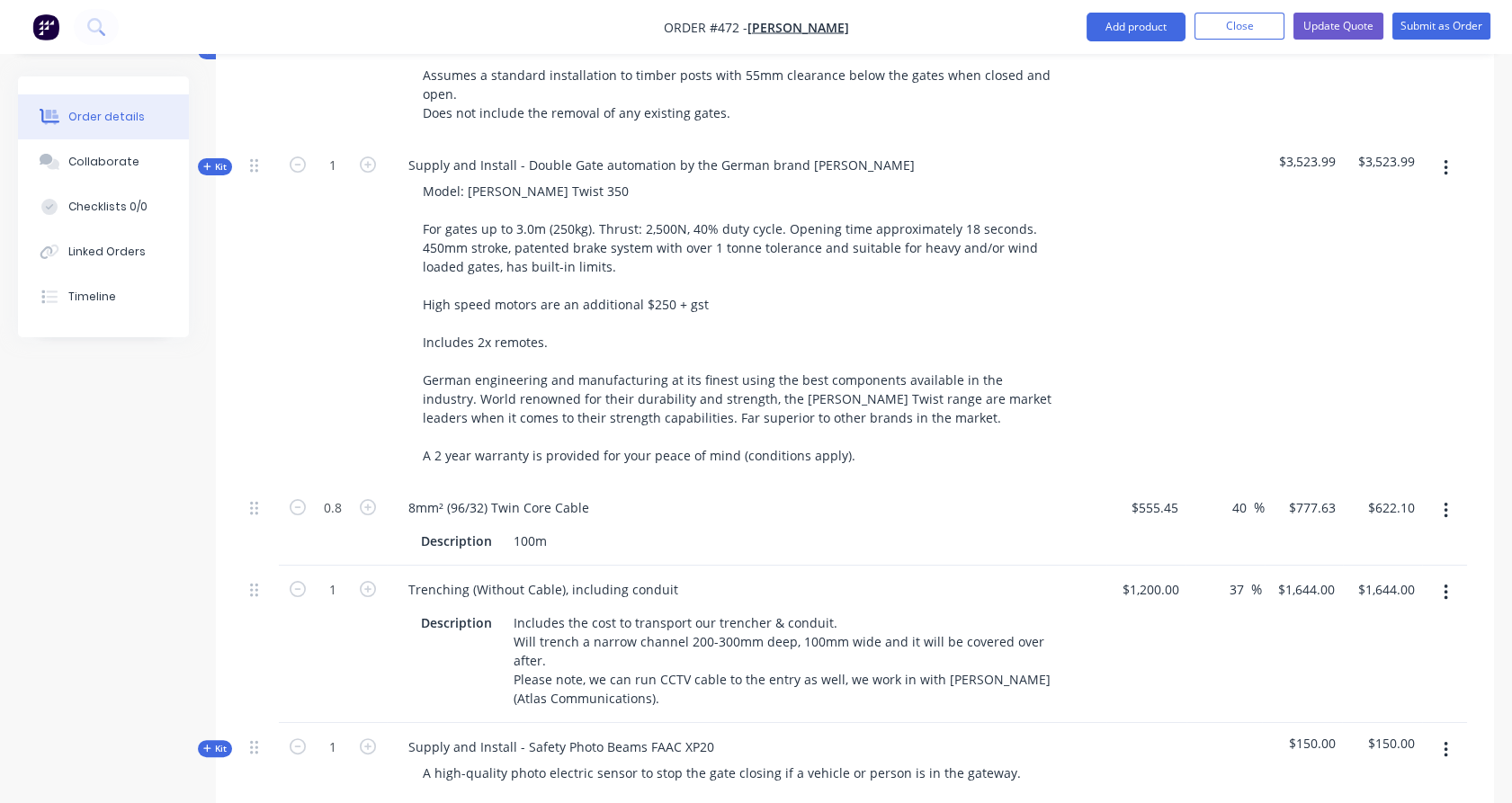
scroll to position [989, 0]
click at [209, 162] on icon "button" at bounding box center [207, 166] width 8 height 8
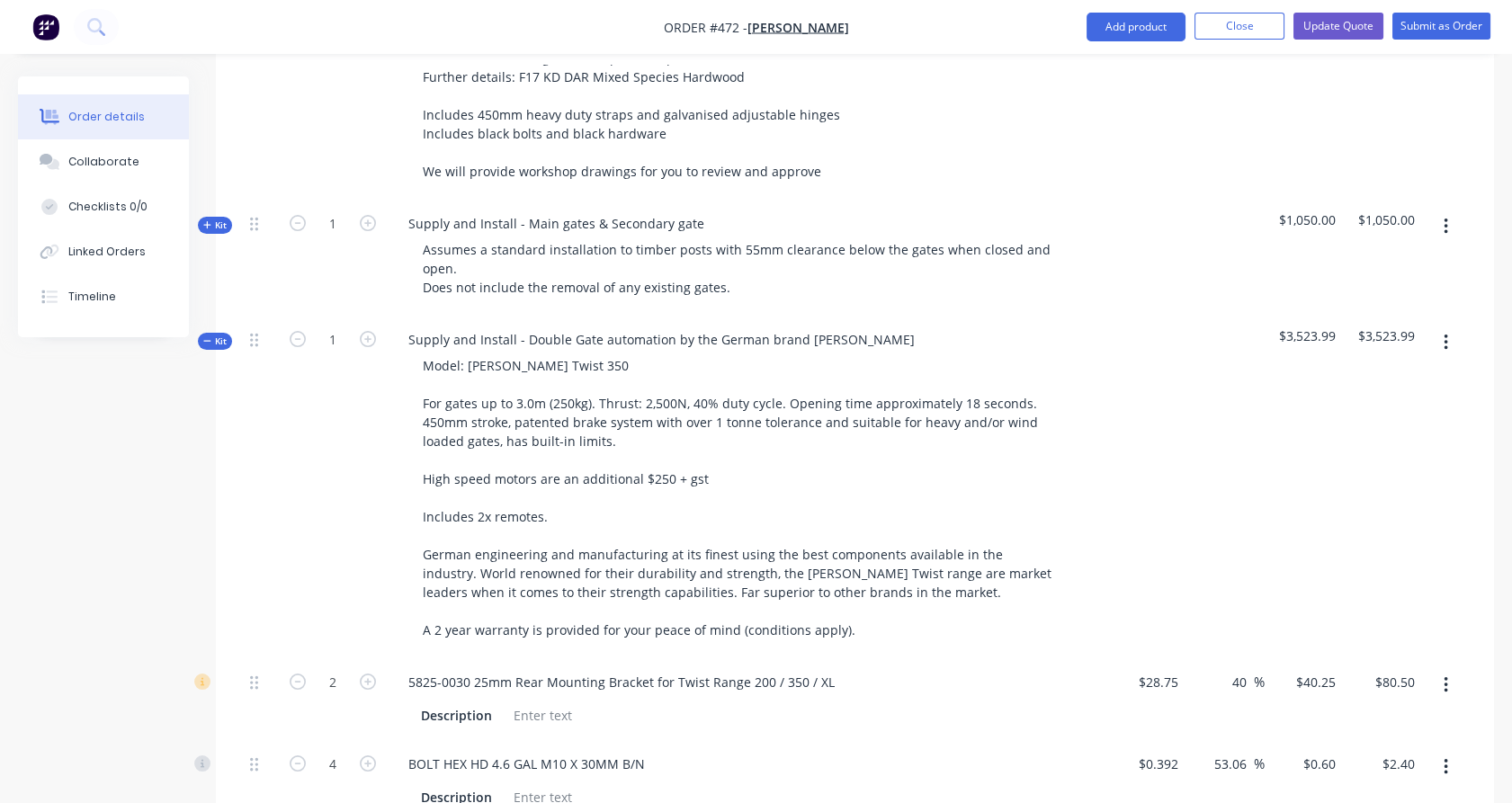
scroll to position [810, 0]
click at [223, 338] on span "Kit" at bounding box center [215, 345] width 24 height 13
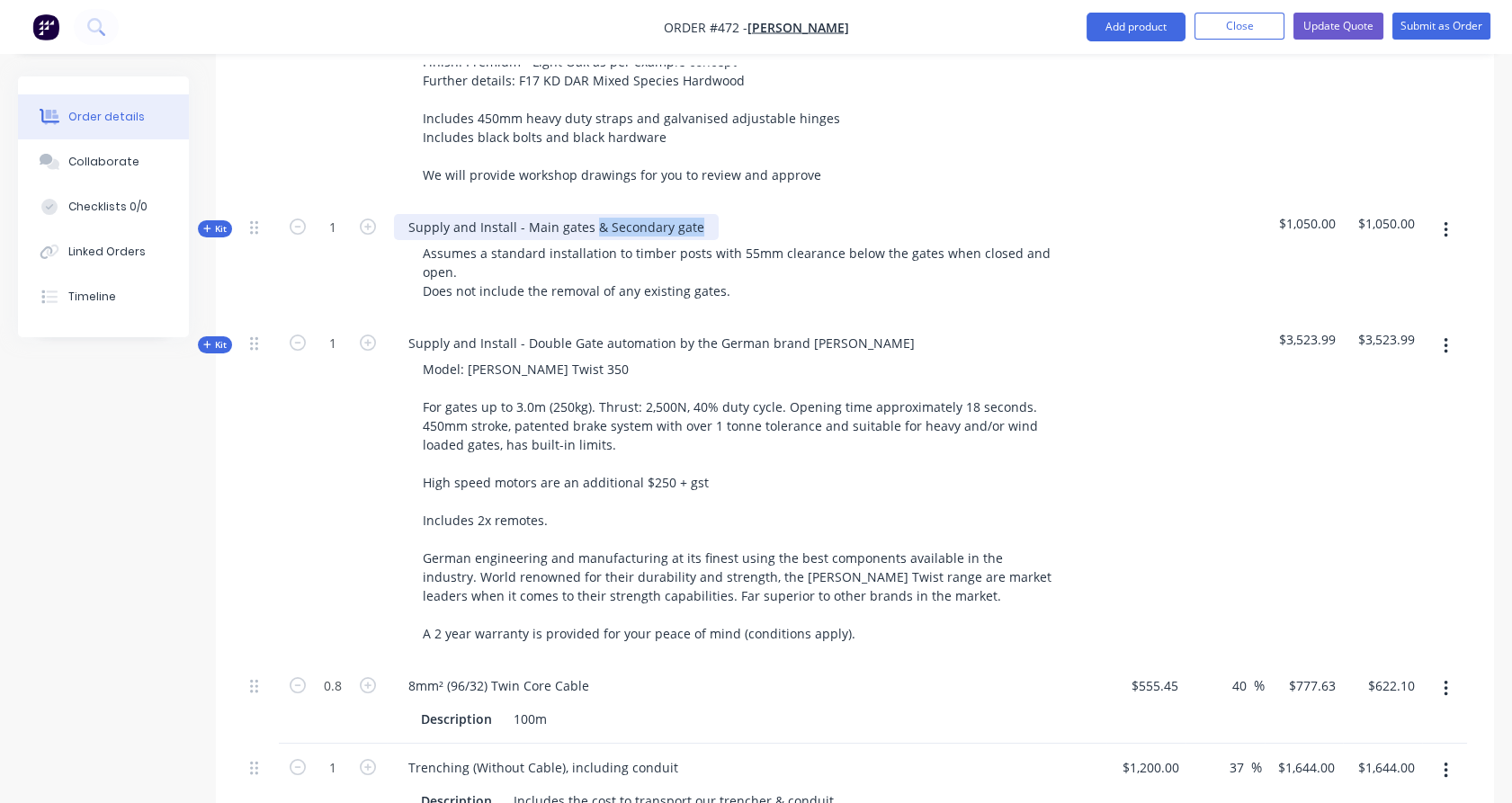
drag, startPoint x: 590, startPoint y: 201, endPoint x: 691, endPoint y: 197, distance: 101.1
click at [691, 214] on div "Supply and Install - Main gates & Secondary gate" at bounding box center [556, 227] width 325 height 27
click at [213, 223] on span "Kit" at bounding box center [215, 229] width 24 height 13
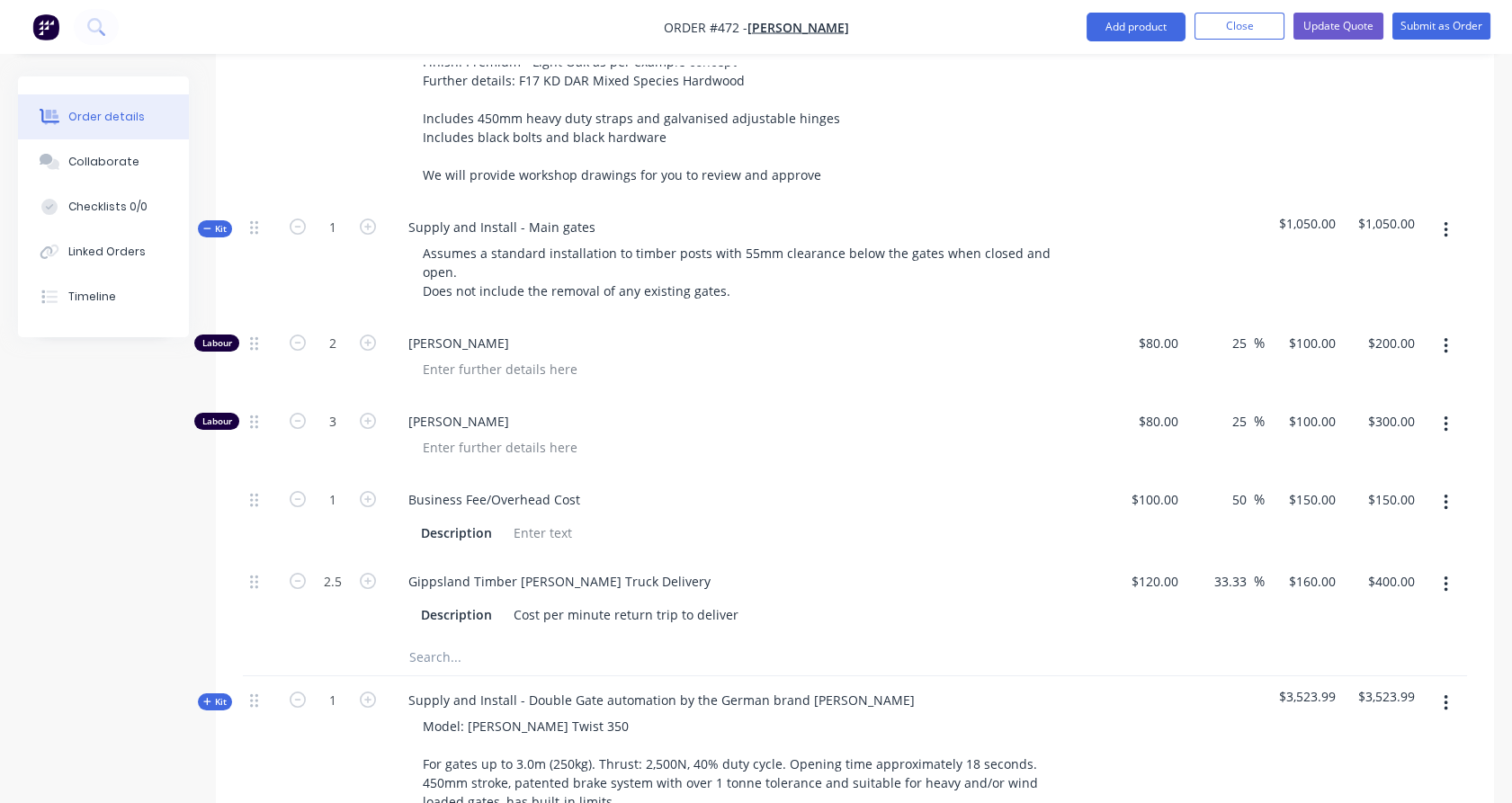
click at [213, 223] on span "Kit" at bounding box center [215, 229] width 24 height 13
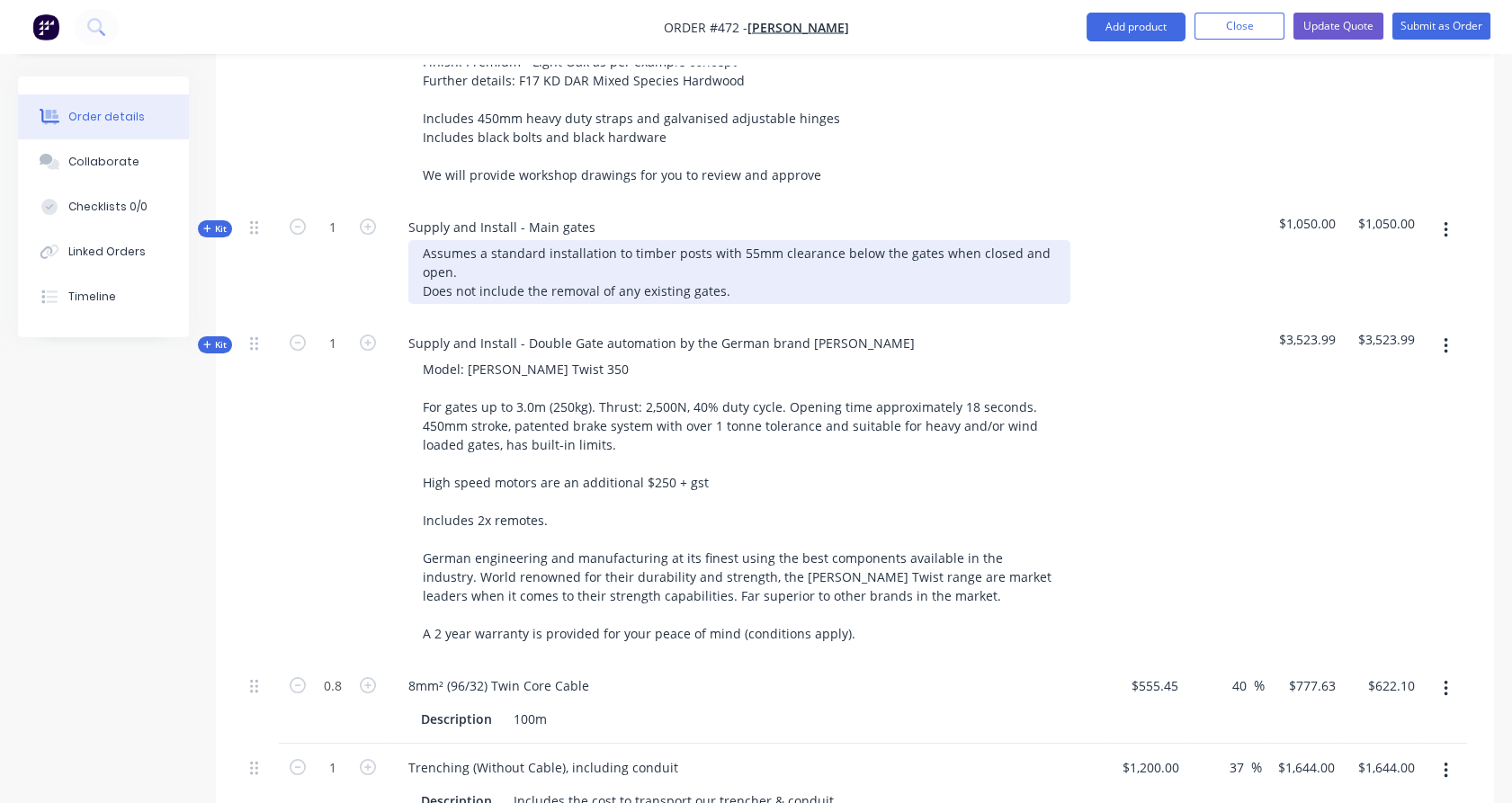
click at [734, 269] on div "Assumes a standard installation to timber posts with 55mm clearance below the g…" at bounding box center [738, 272] width 662 height 63
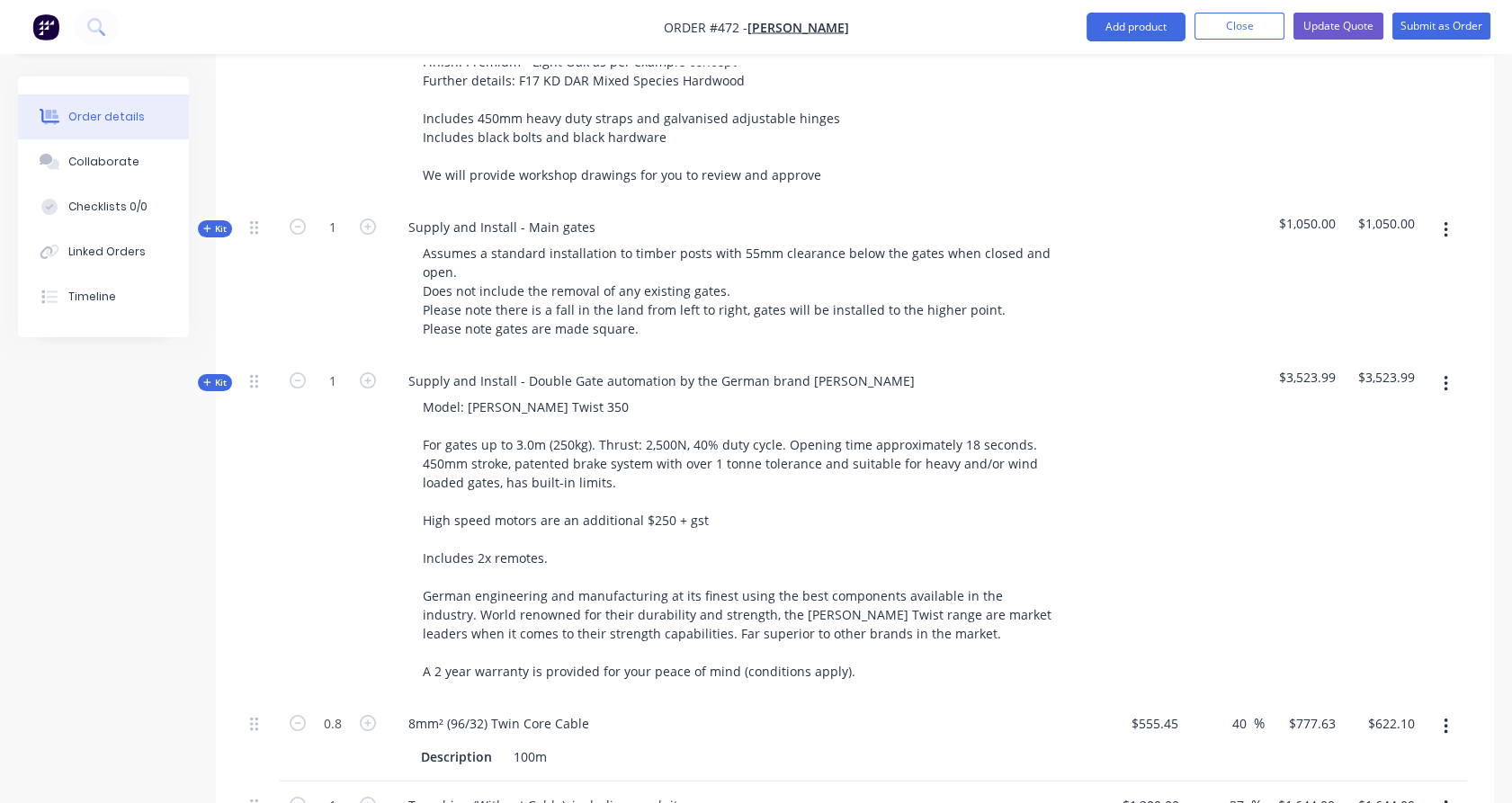
click at [360, 273] on div "1" at bounding box center [332, 280] width 108 height 153
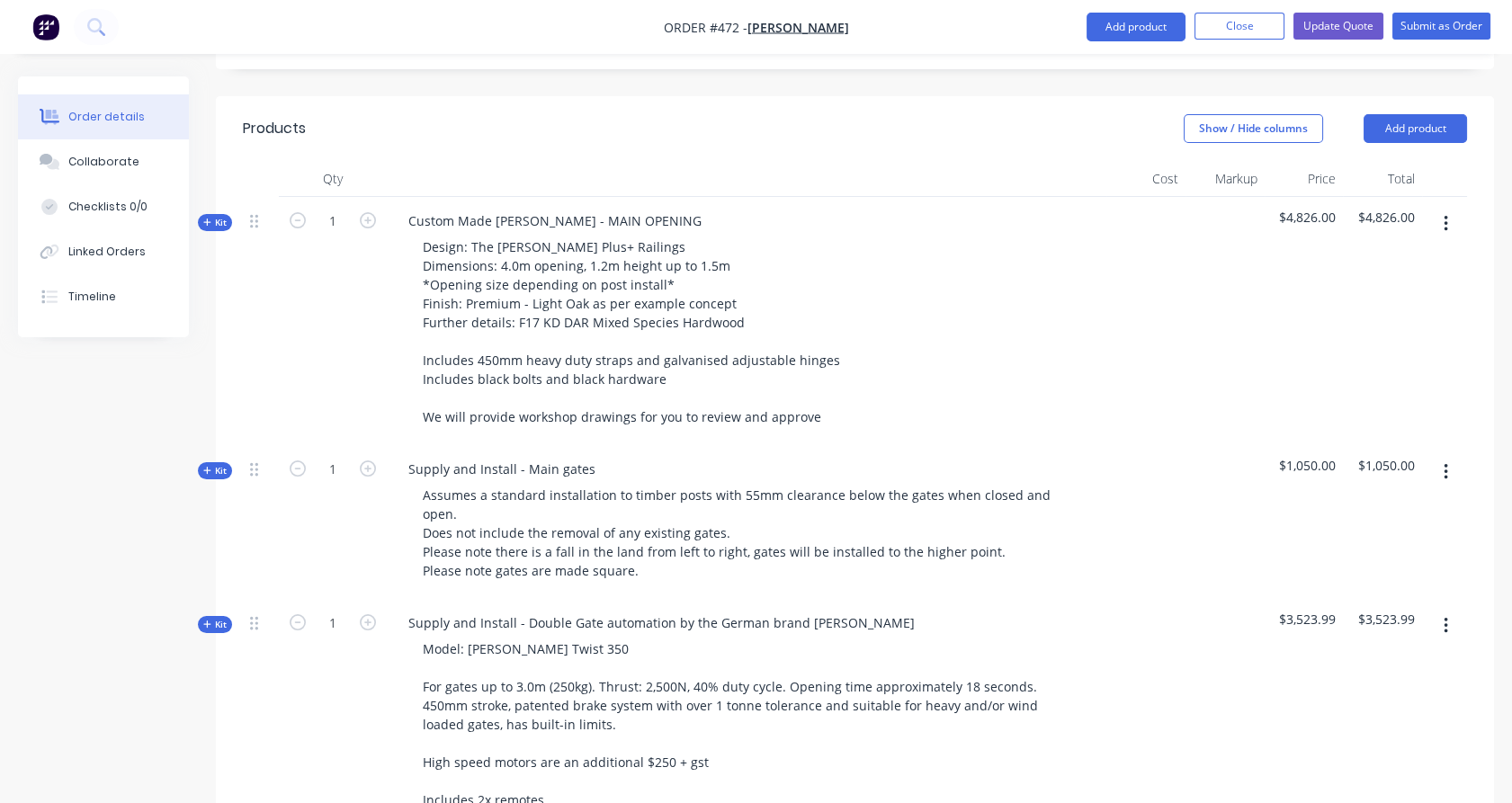
scroll to position [564, 0]
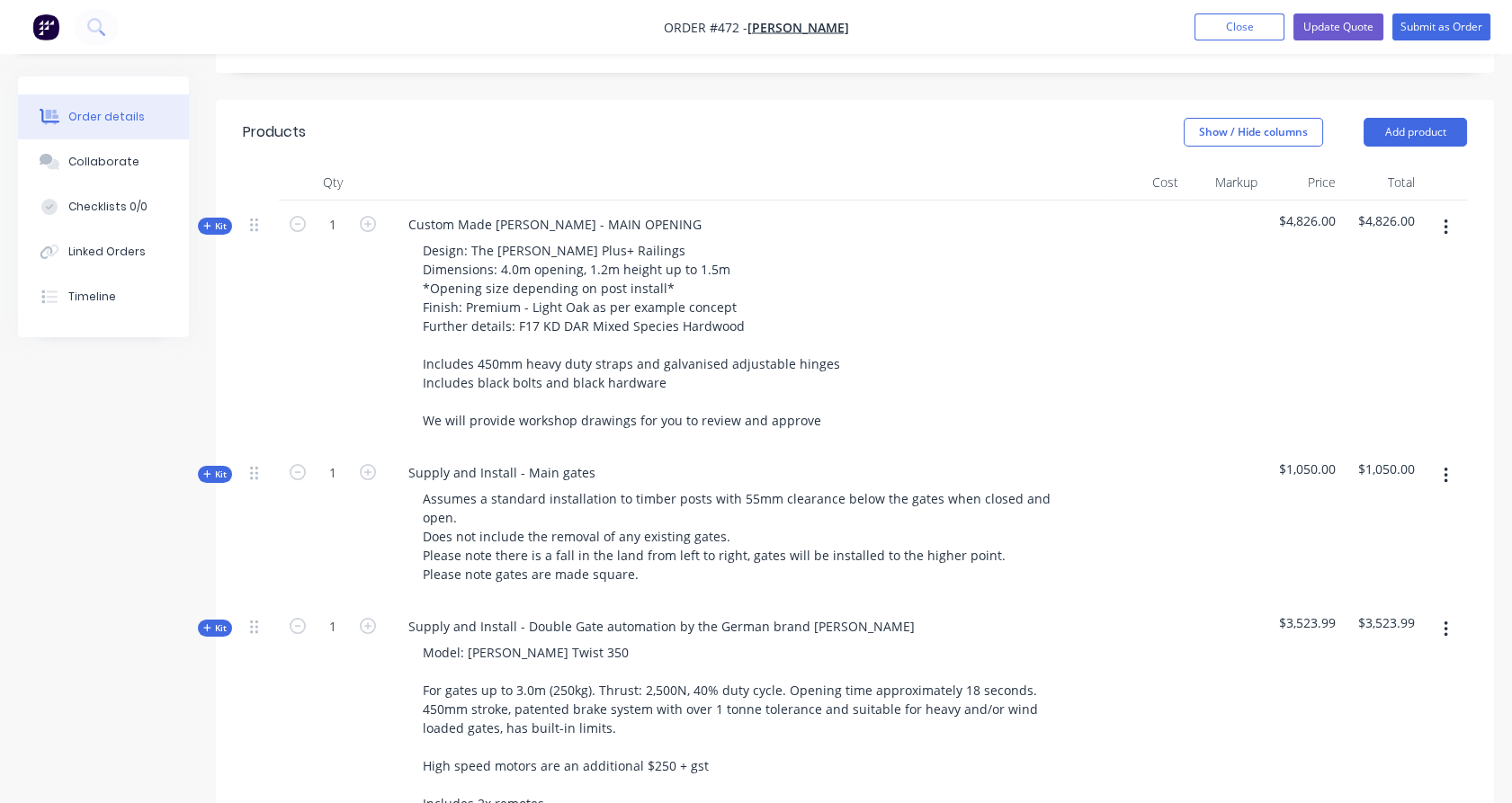
click at [220, 220] on span "Kit" at bounding box center [215, 226] width 24 height 13
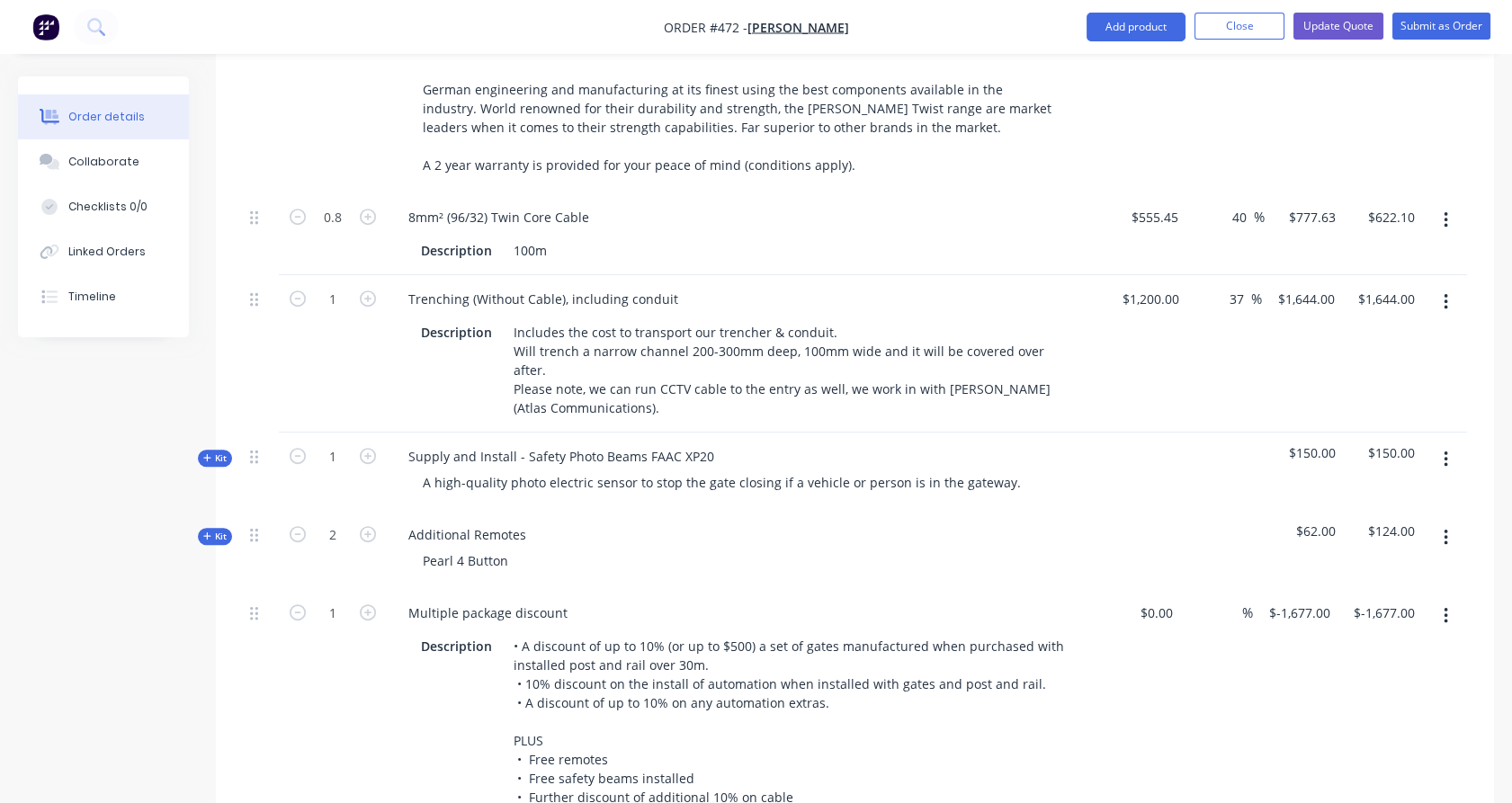
scroll to position [2508, 0]
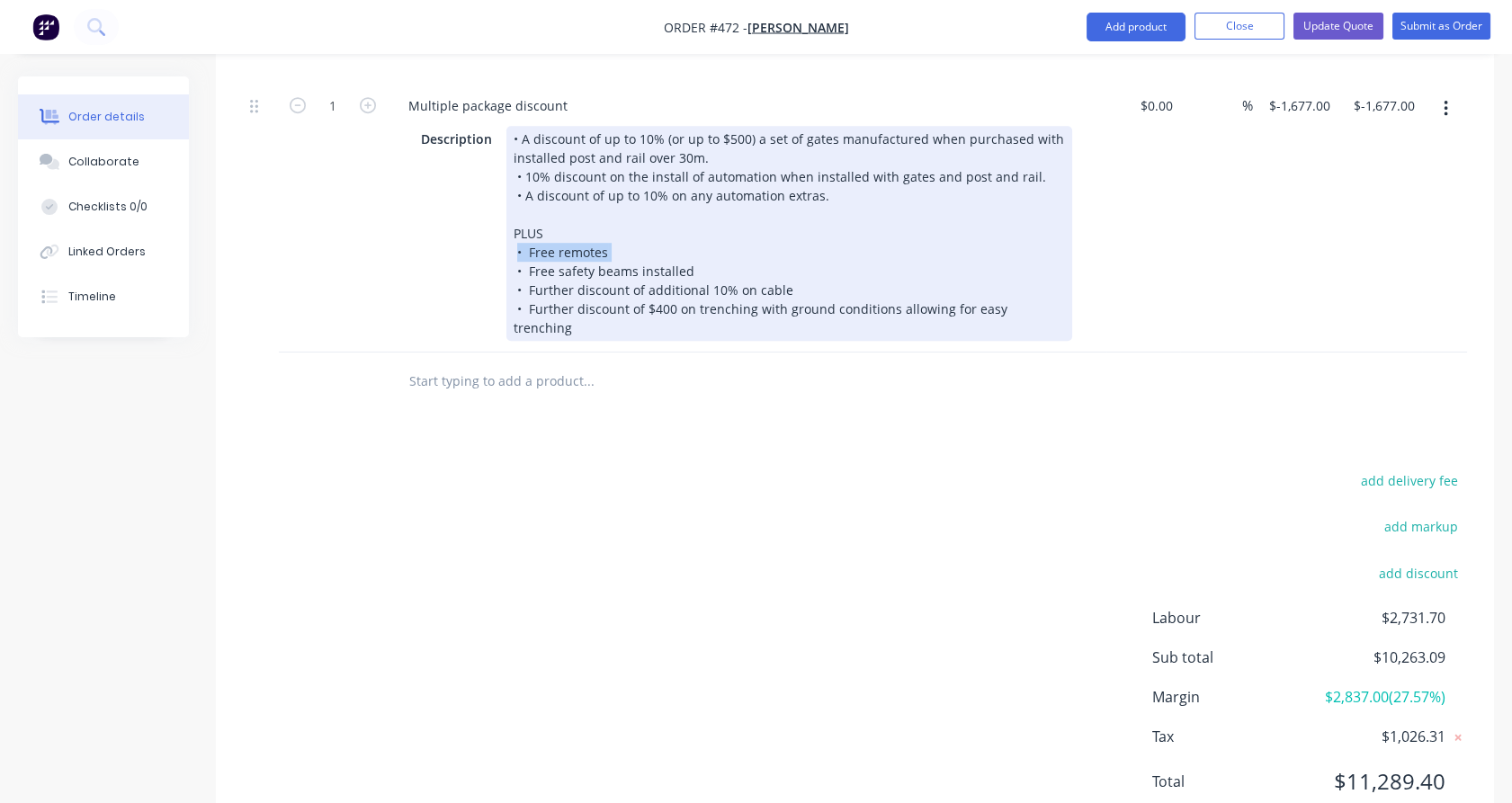
drag, startPoint x: 614, startPoint y: 197, endPoint x: 492, endPoint y: 208, distance: 122.5
click at [492, 208] on div "Description • A discount of up to 10% (or up to $500) a set of gates manufactur…" at bounding box center [742, 233] width 658 height 215
copy div "• Free remotes"
click at [553, 183] on div "• A discount of up to 10% (or up to $500) a set of gates manufactured when purc…" at bounding box center [790, 233] width 566 height 215
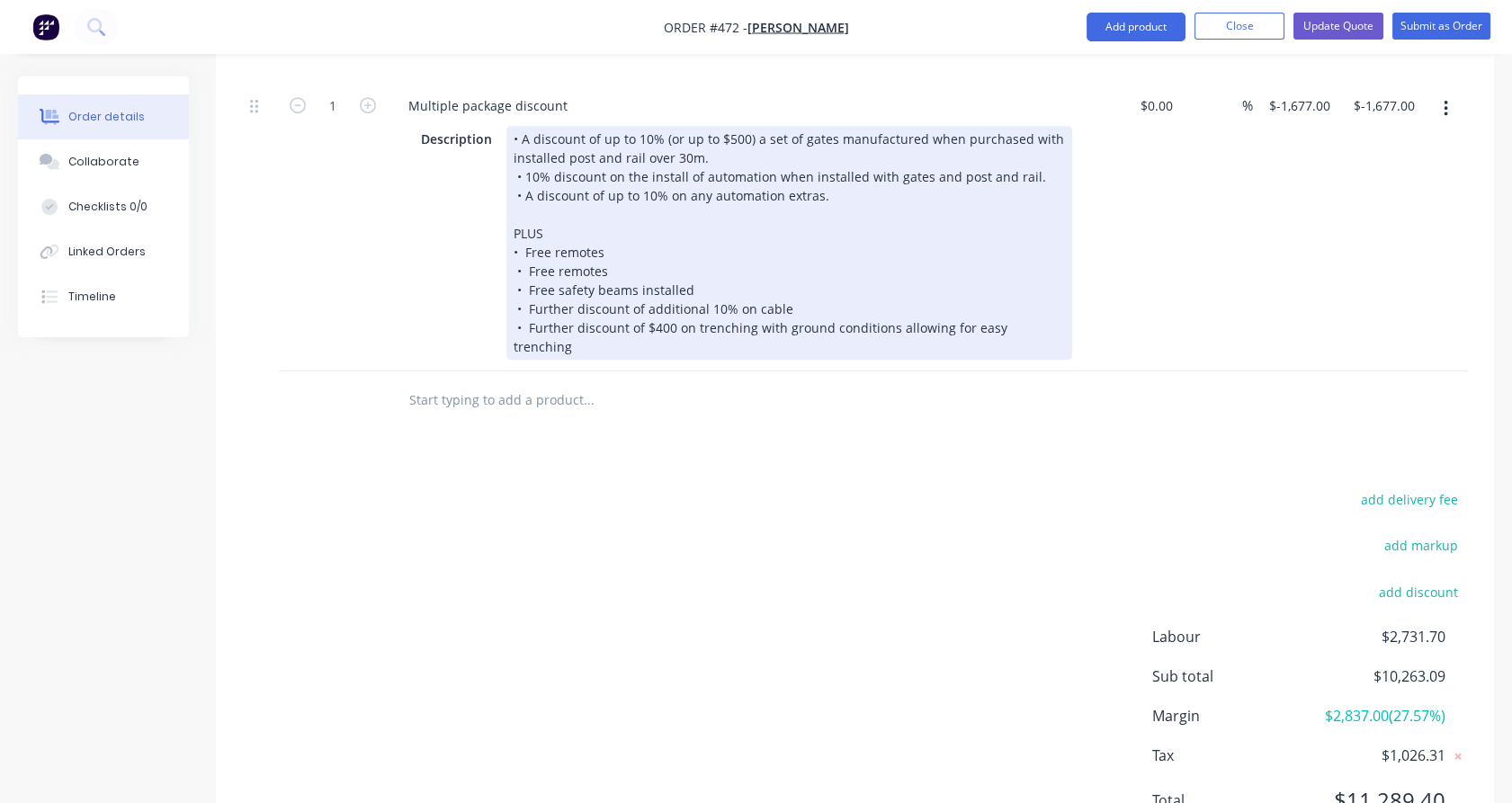
click at [584, 199] on div "• A discount of up to 10% (or up to $500) a set of gates manufactured when purc…" at bounding box center [790, 242] width 566 height 234
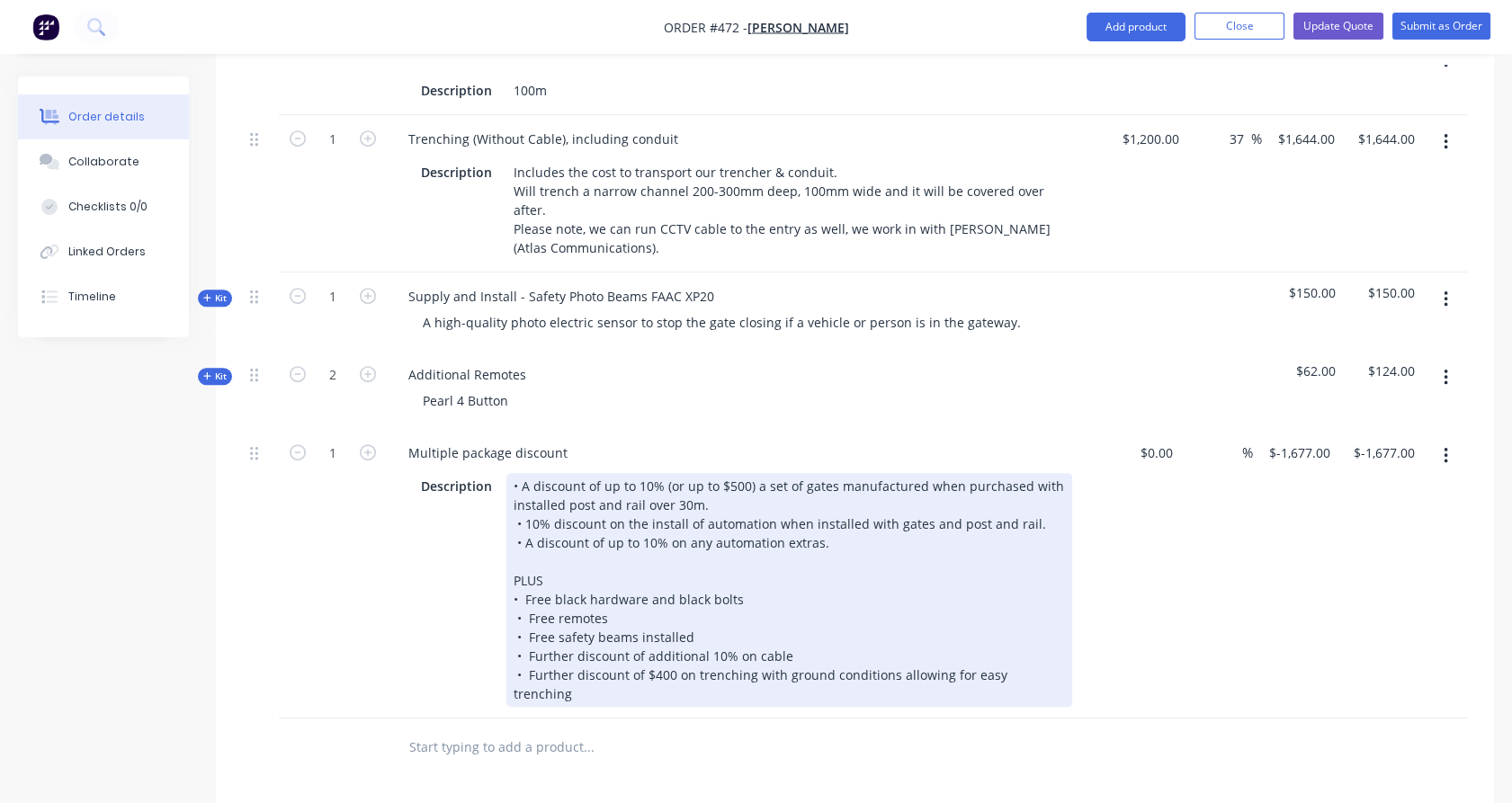
scroll to position [2160, 0]
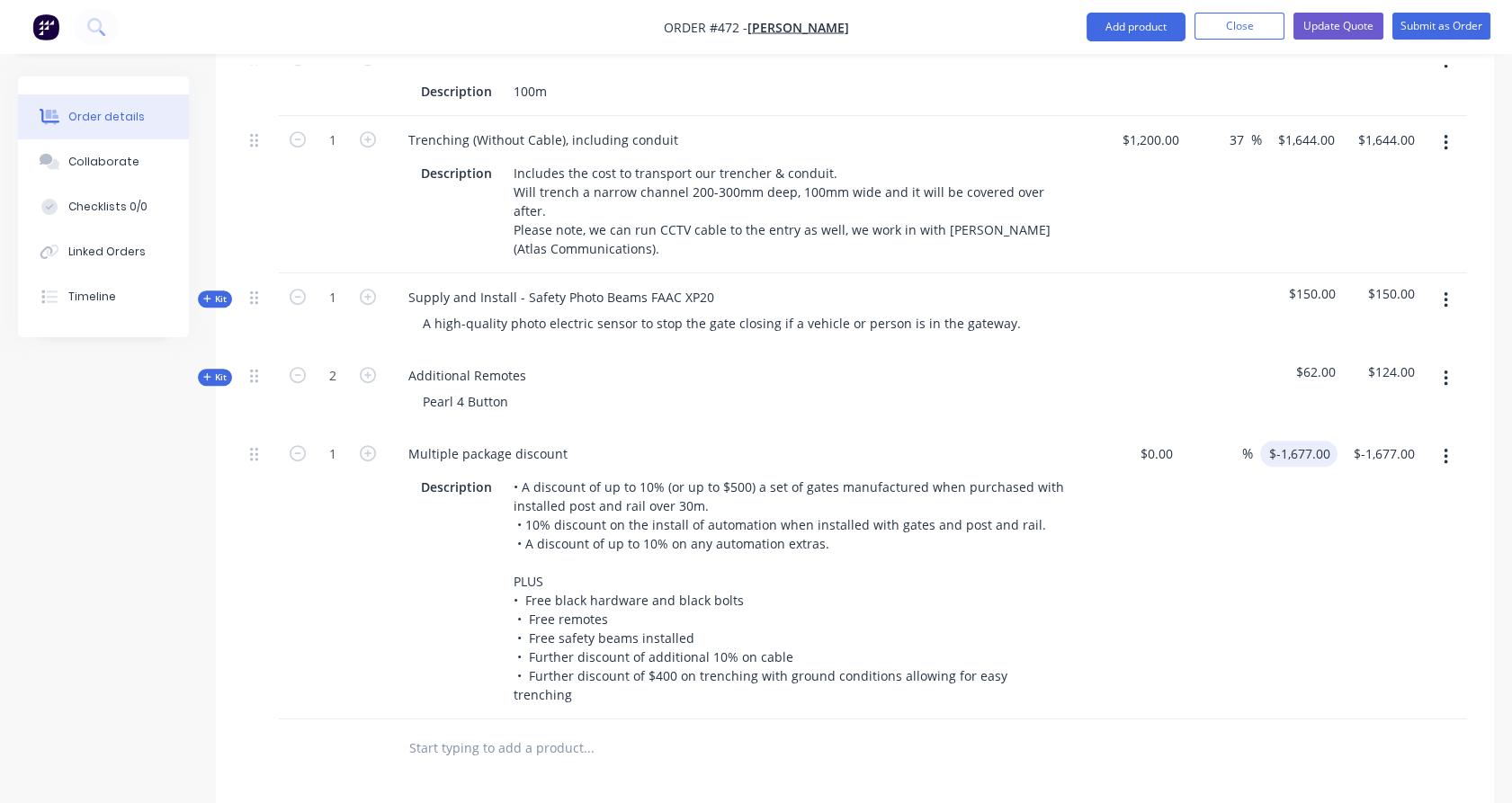
click at [1303, 440] on input "$-1,677.00" at bounding box center [1303, 454] width 70 height 27
type input "$-1,927.00"
click at [1349, 514] on div "$-1,927.00 $-1,927.00" at bounding box center [1379, 575] width 84 height 290
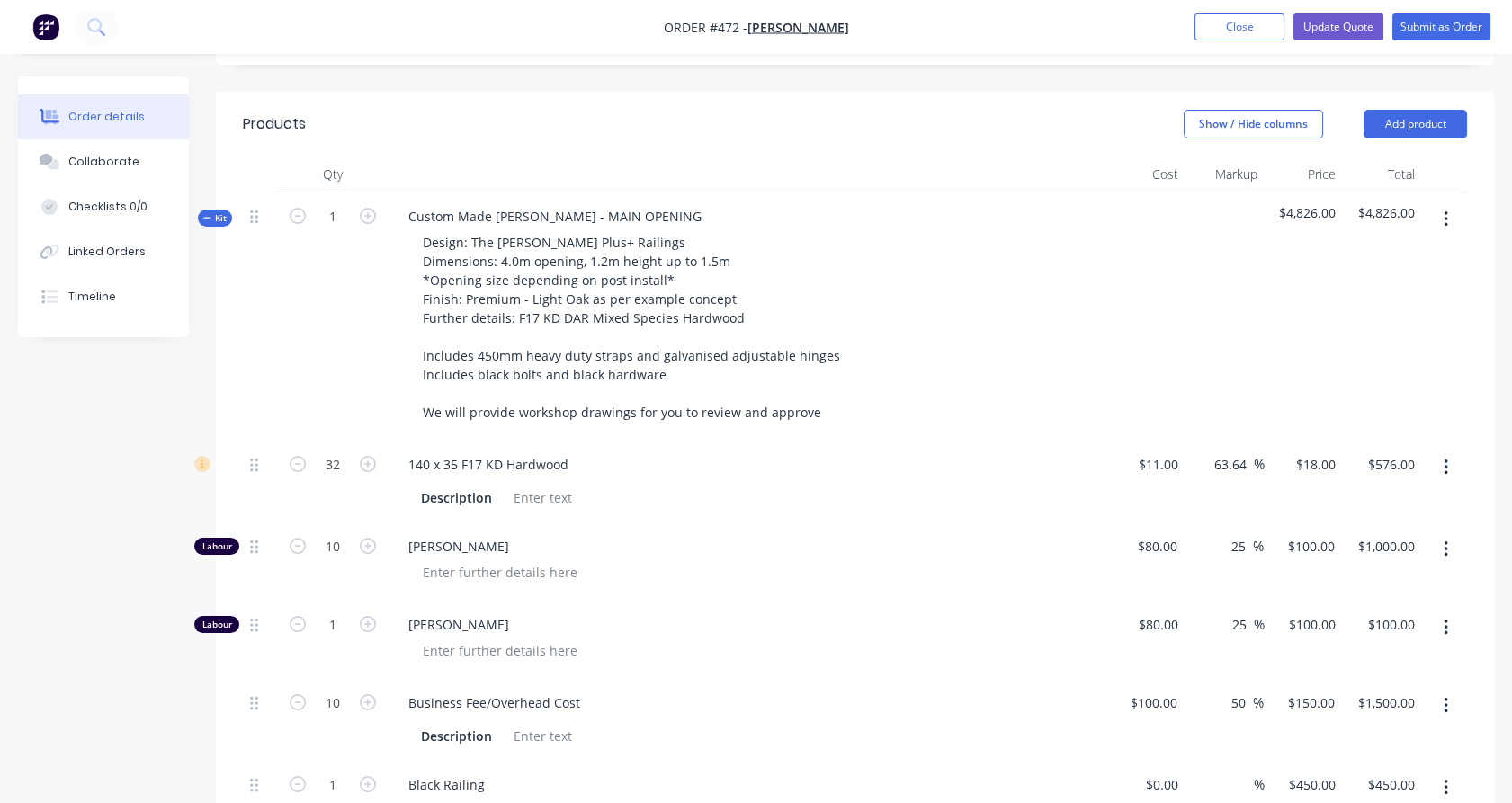
scroll to position [574, 0]
click at [219, 209] on span "Kit" at bounding box center [215, 216] width 24 height 13
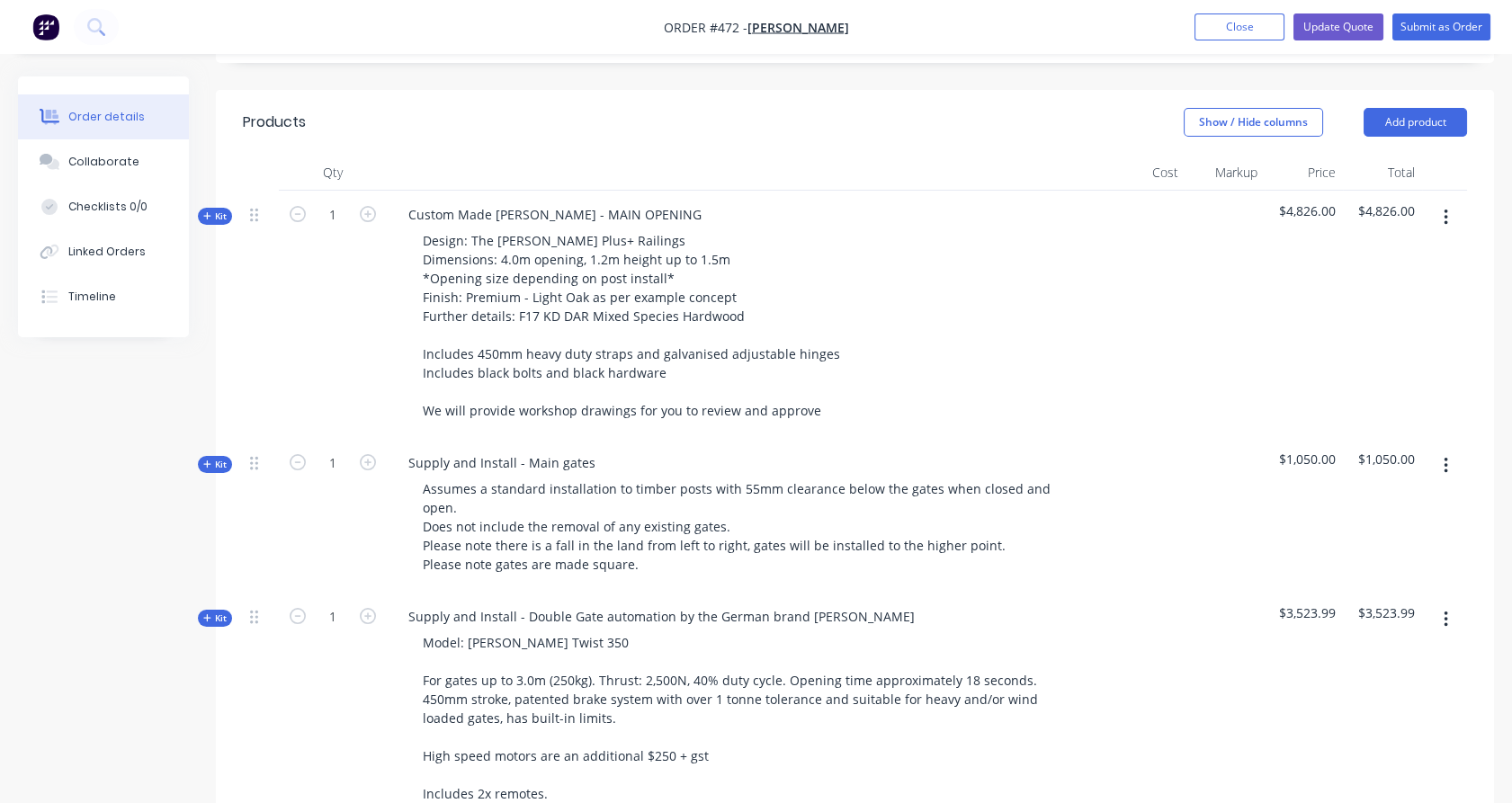
click at [359, 318] on div "1" at bounding box center [332, 314] width 108 height 248
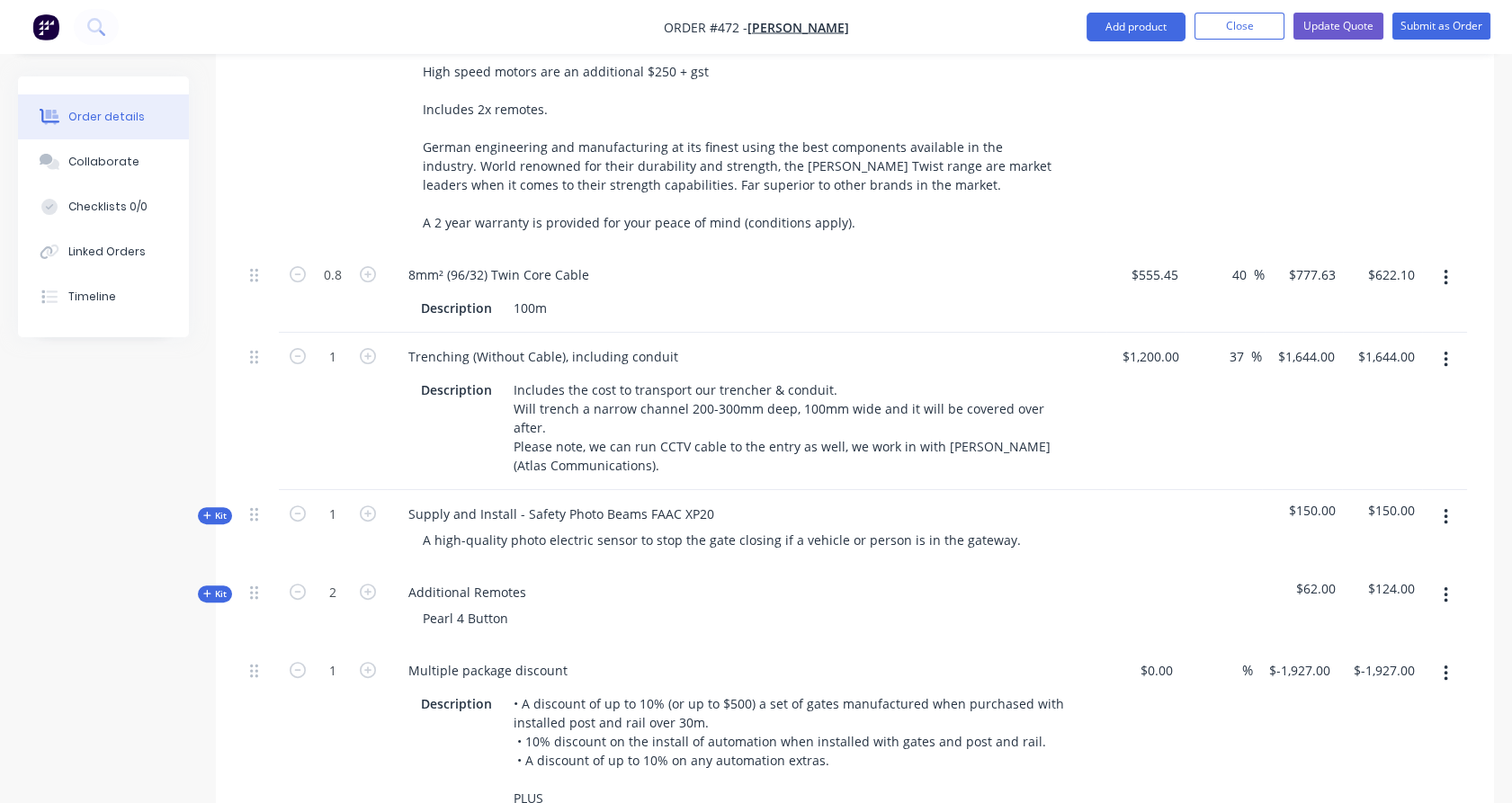
scroll to position [1844, 0]
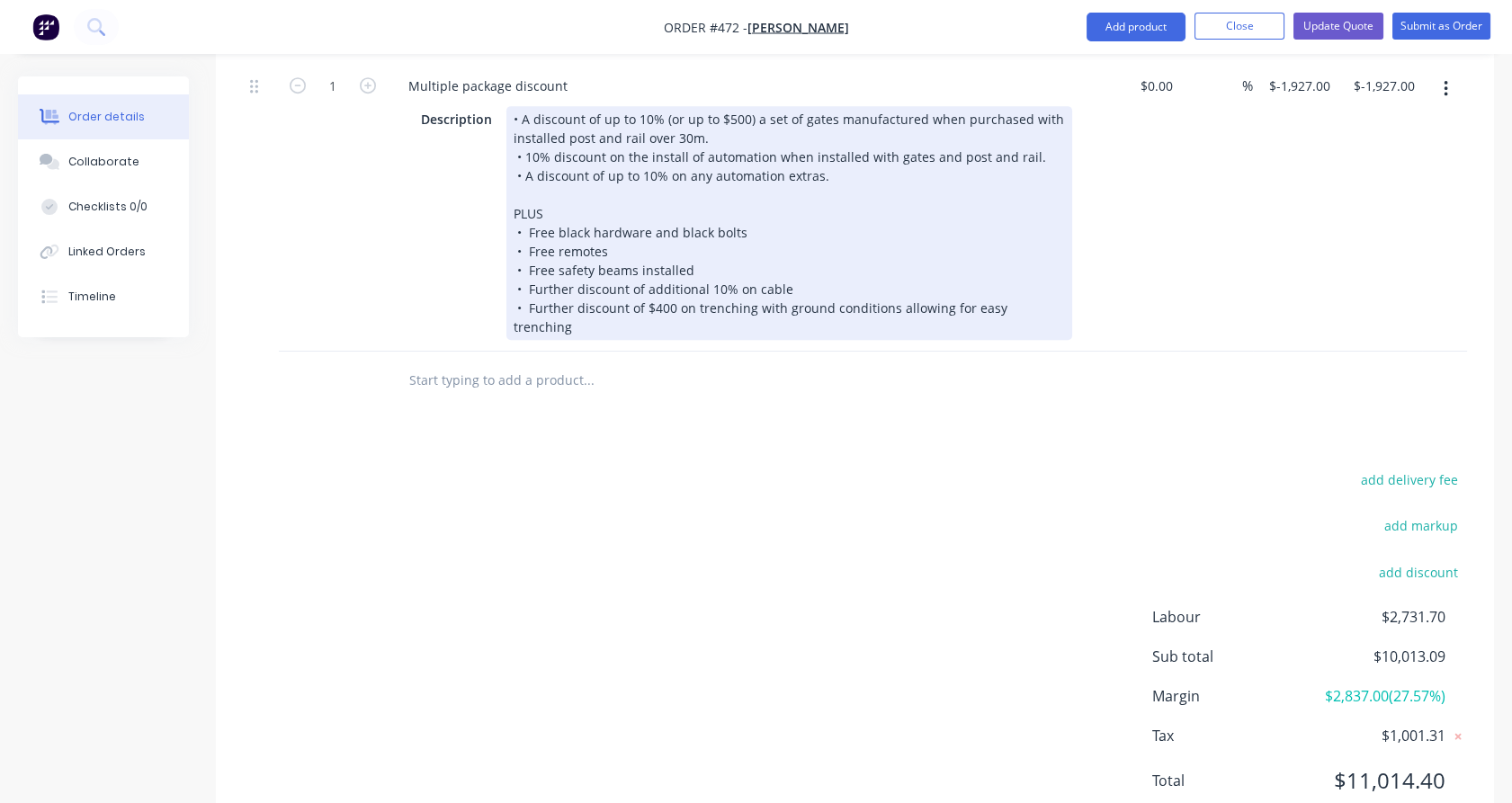
click at [757, 265] on div "• A discount of up to 10% (or up to $500) a set of gates manufactured when purc…" at bounding box center [790, 223] width 566 height 234
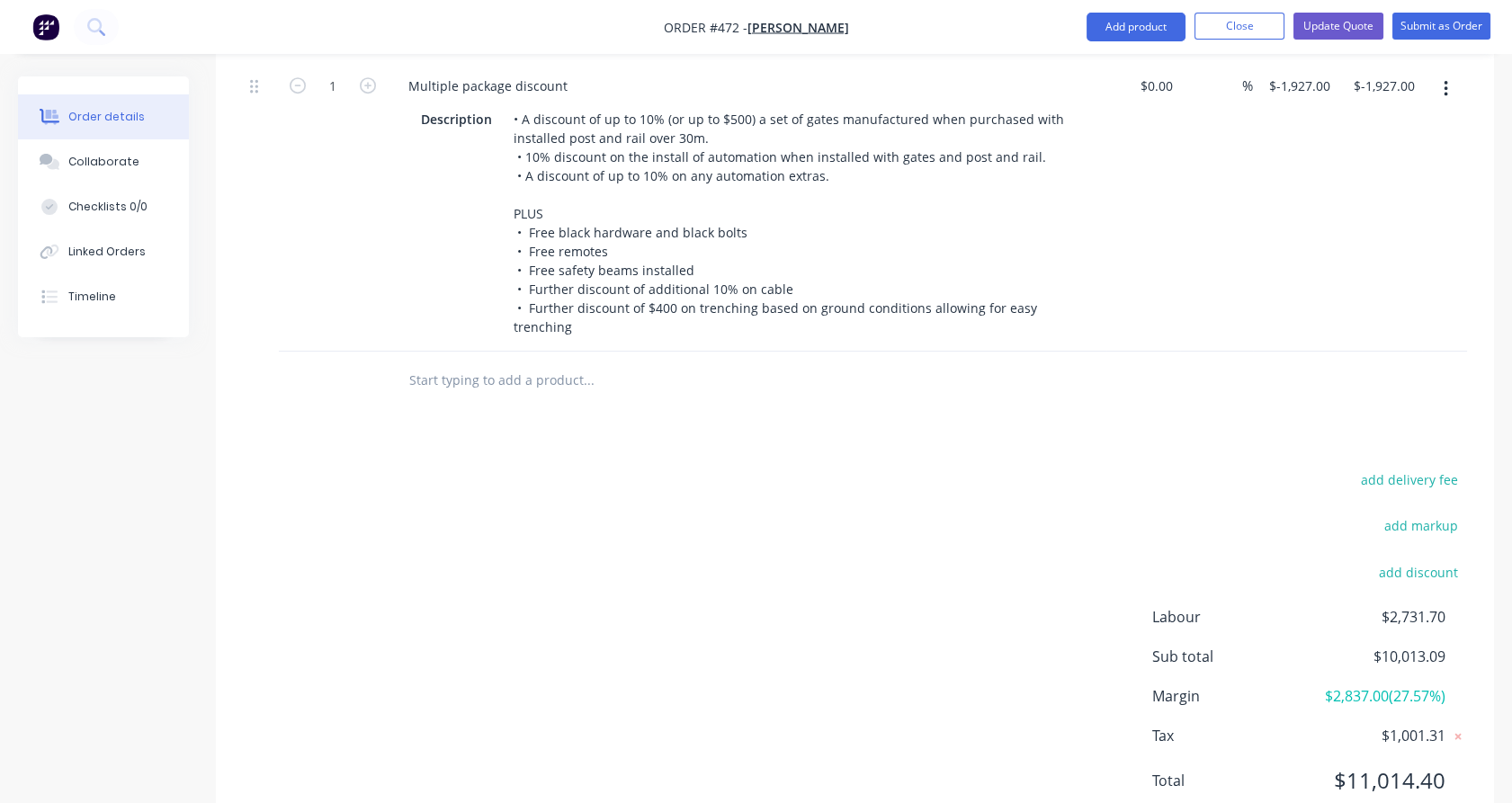
click at [698, 363] on input "text" at bounding box center [588, 381] width 360 height 36
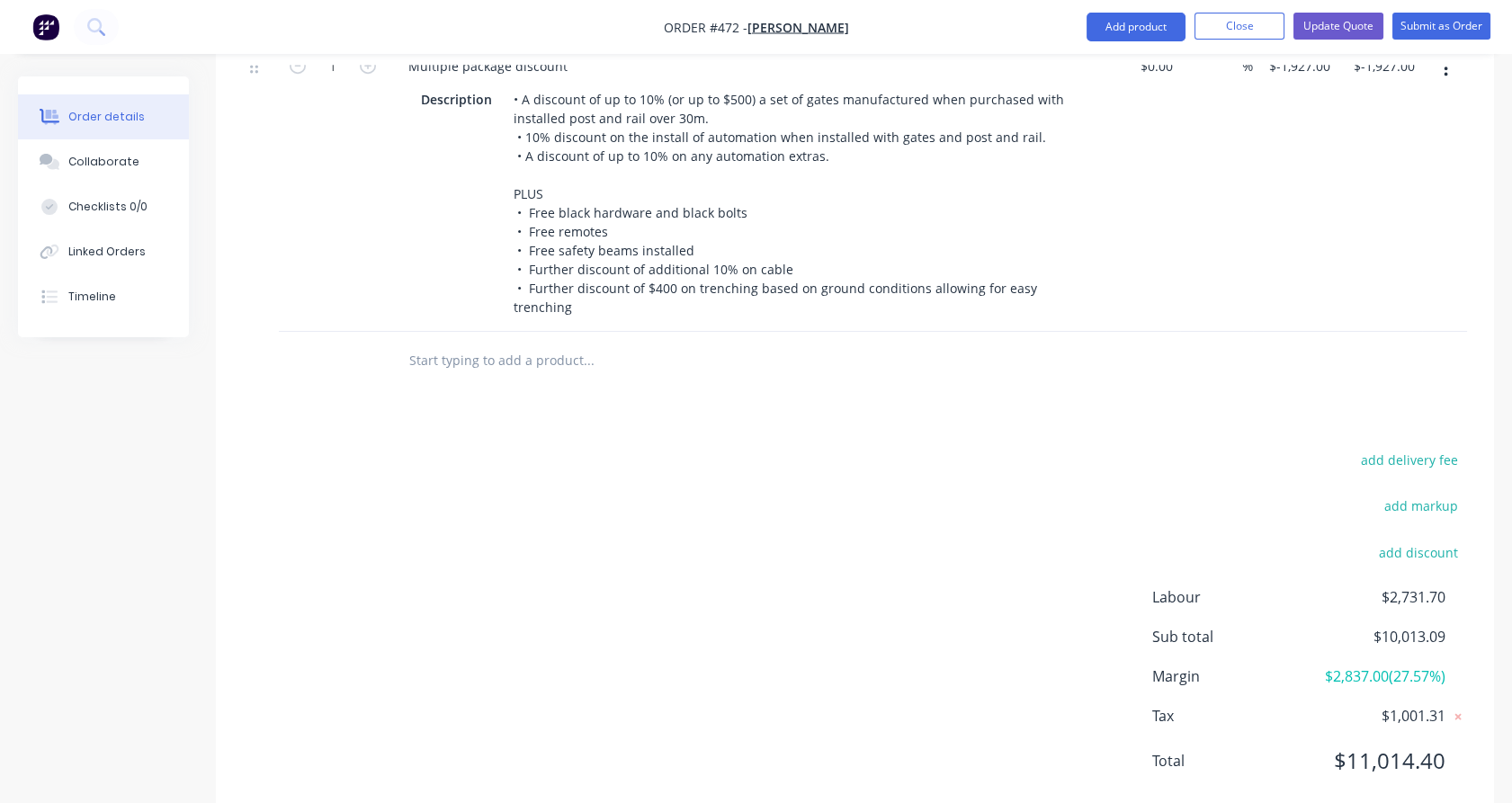
scroll to position [1862, 0]
drag, startPoint x: 703, startPoint y: 348, endPoint x: 1112, endPoint y: 26, distance: 520.5
click at [1112, 26] on button "Add product" at bounding box center [1136, 27] width 98 height 28
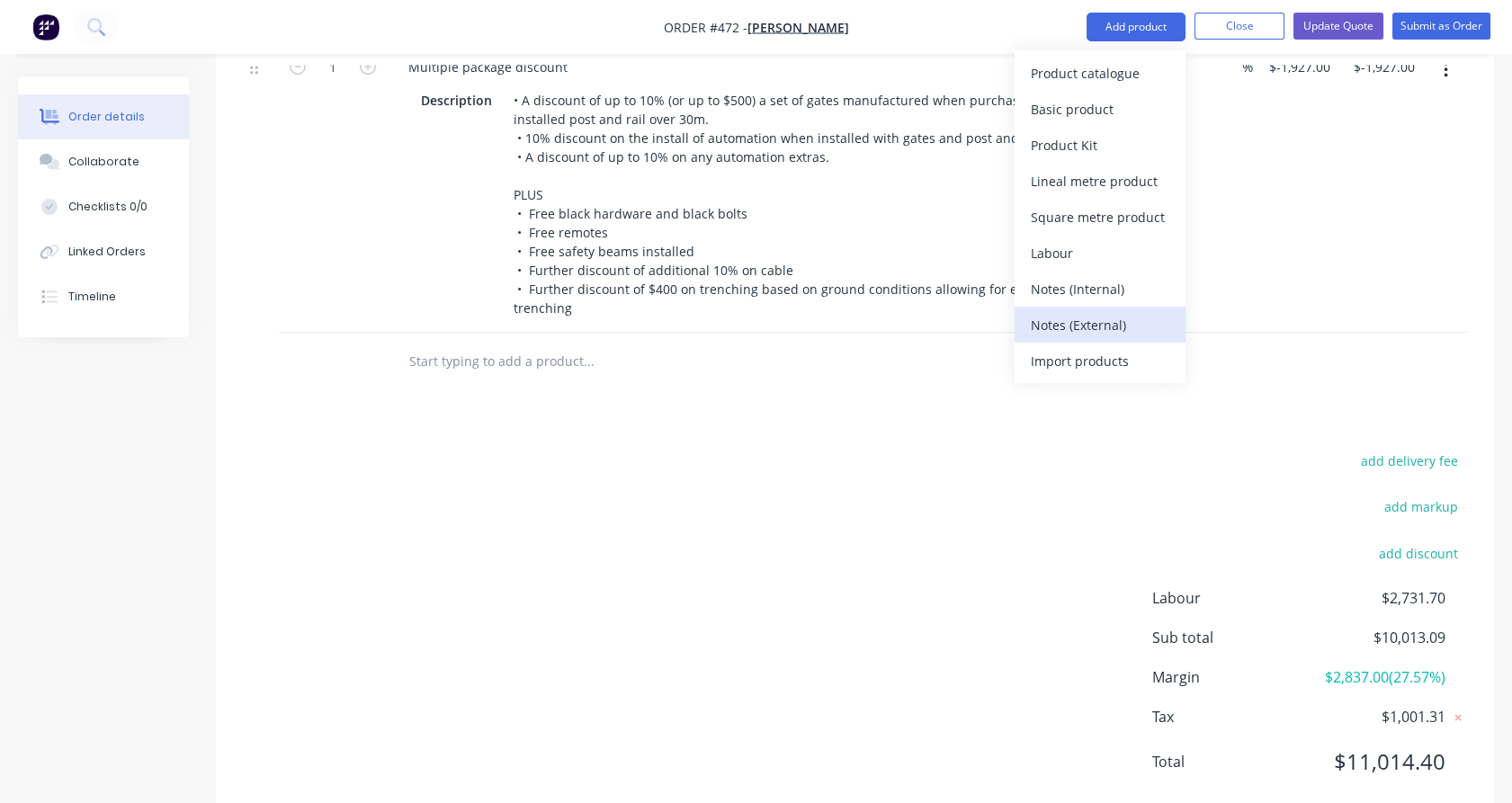
click at [1070, 325] on div "Notes (External)" at bounding box center [1100, 326] width 138 height 27
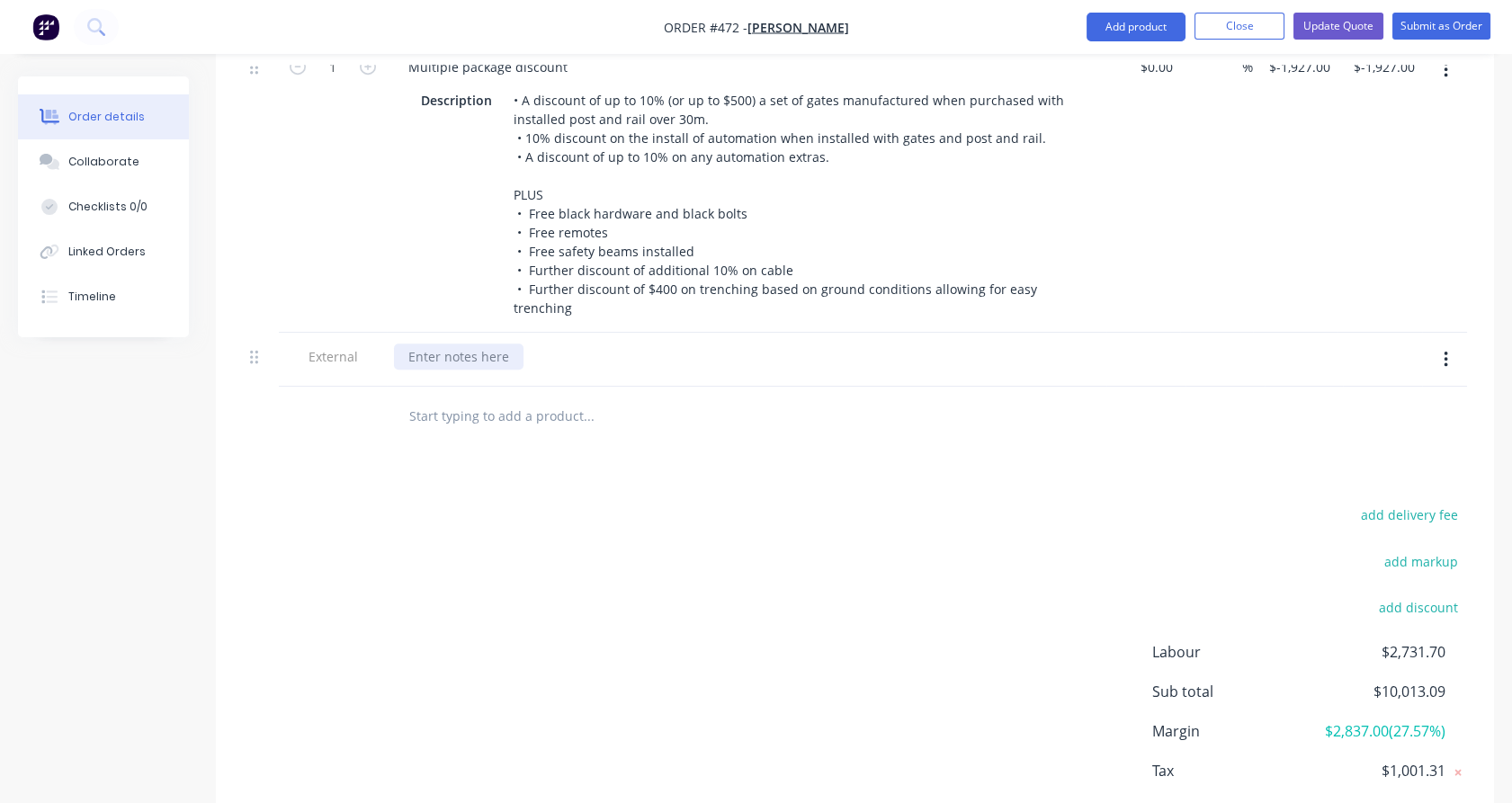
click at [472, 344] on div at bounding box center [458, 357] width 130 height 27
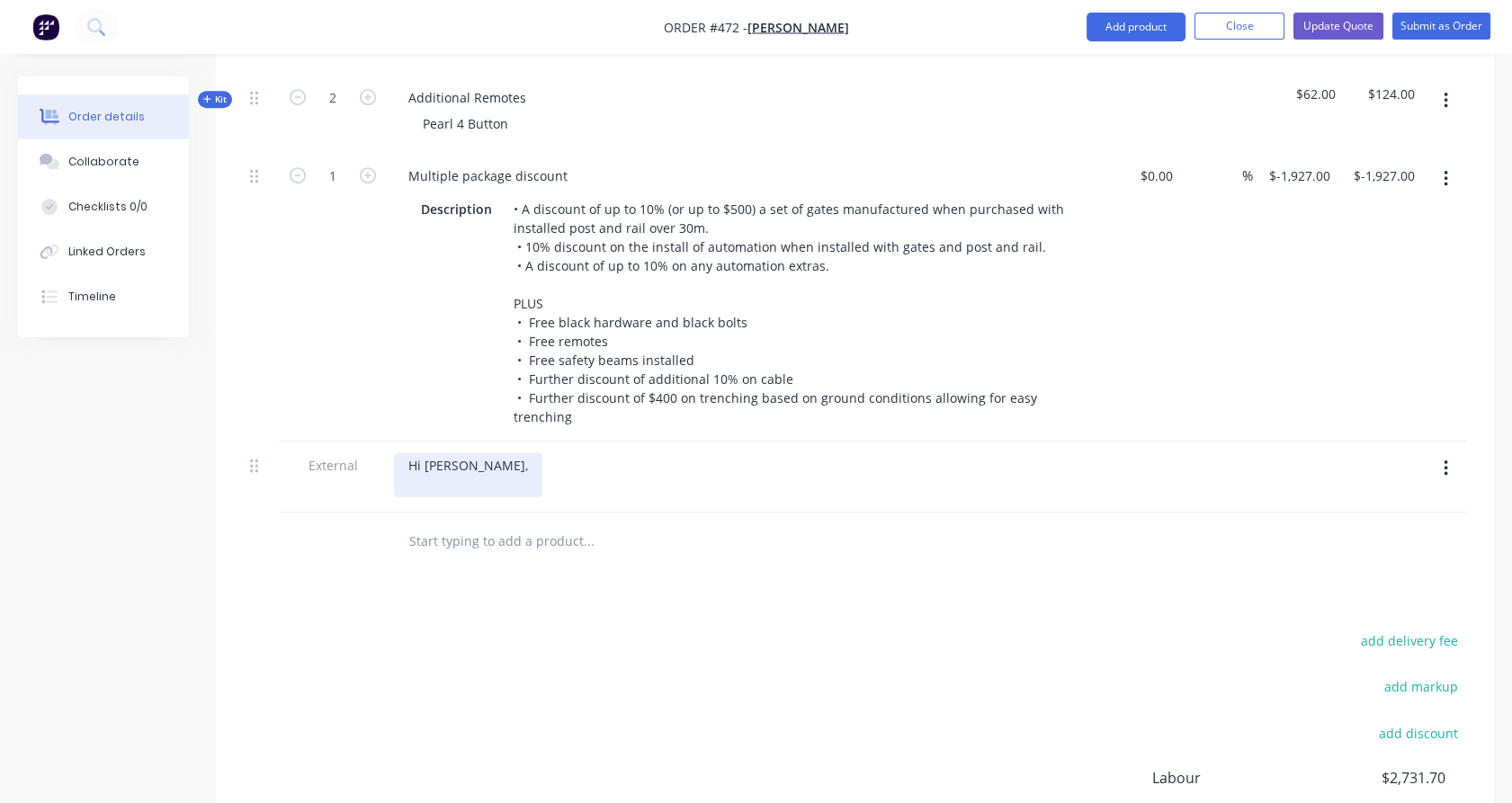
scroll to position [1753, 0]
click at [1447, 461] on icon "button" at bounding box center [1446, 469] width 4 height 16
click at [1420, 540] on div "Delete" at bounding box center [1381, 553] width 138 height 27
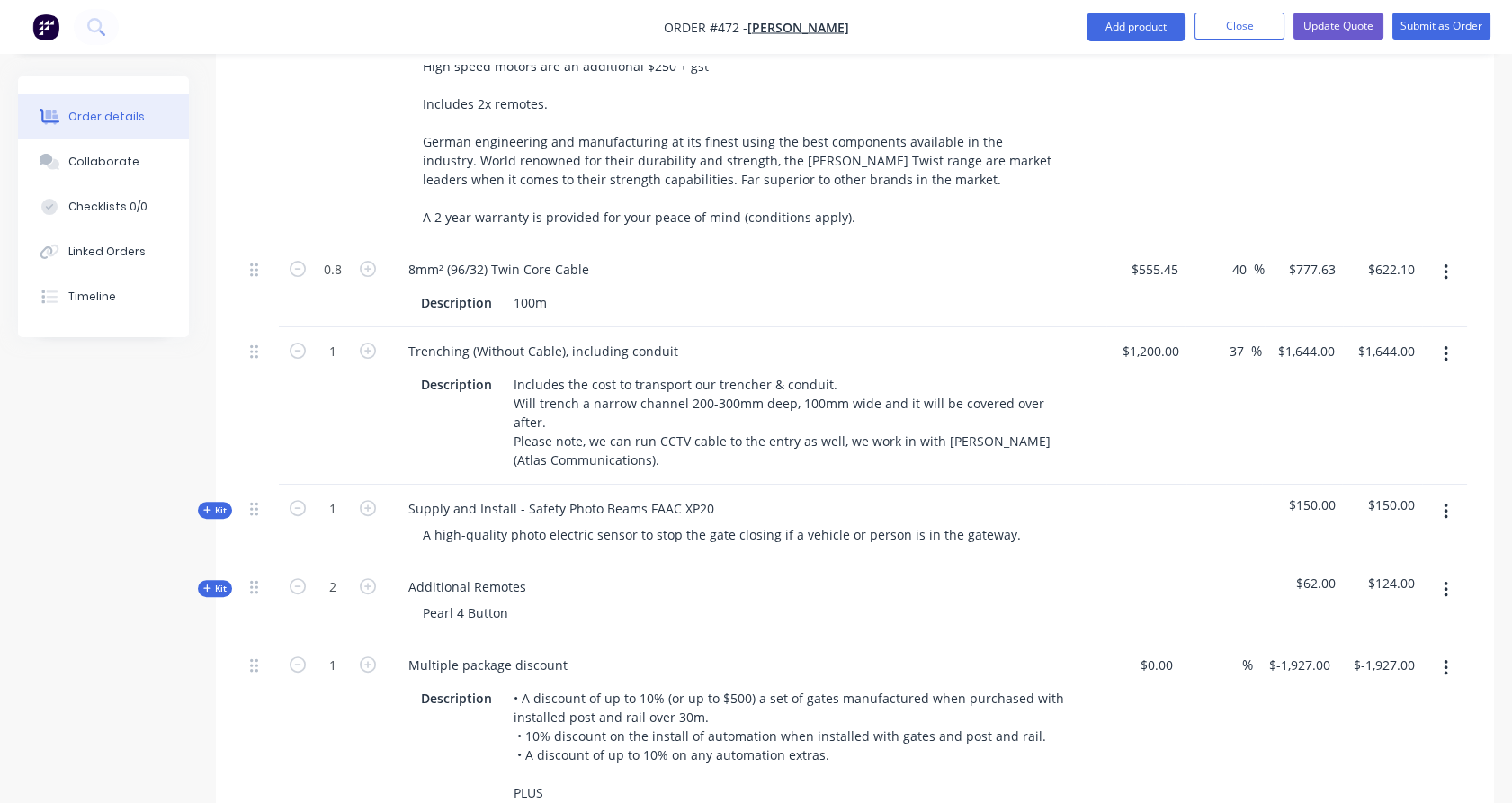
scroll to position [1263, 0]
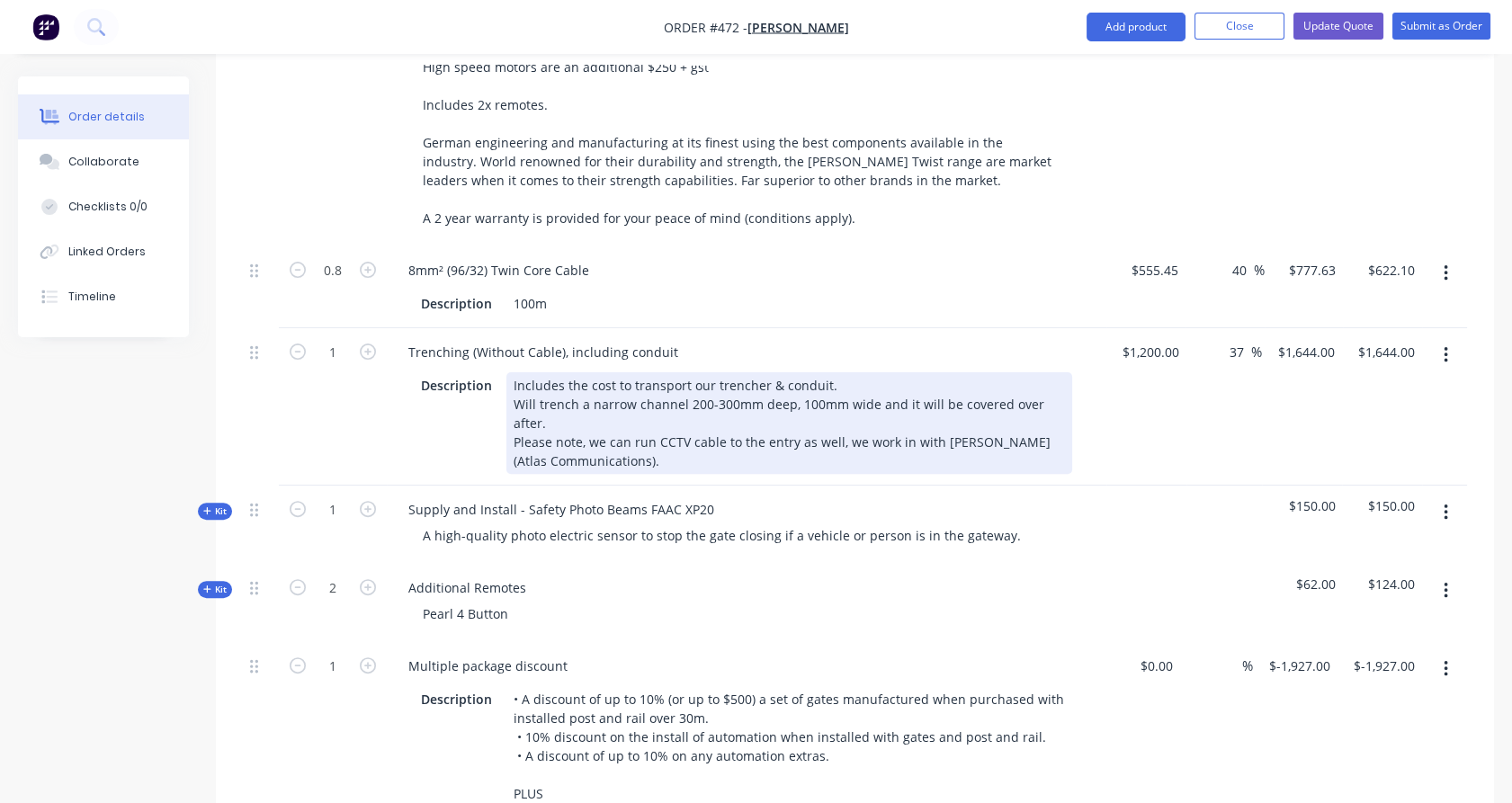
click at [674, 418] on div "Includes the cost to transport our trencher & conduit. Will trench a narrow cha…" at bounding box center [790, 422] width 566 height 101
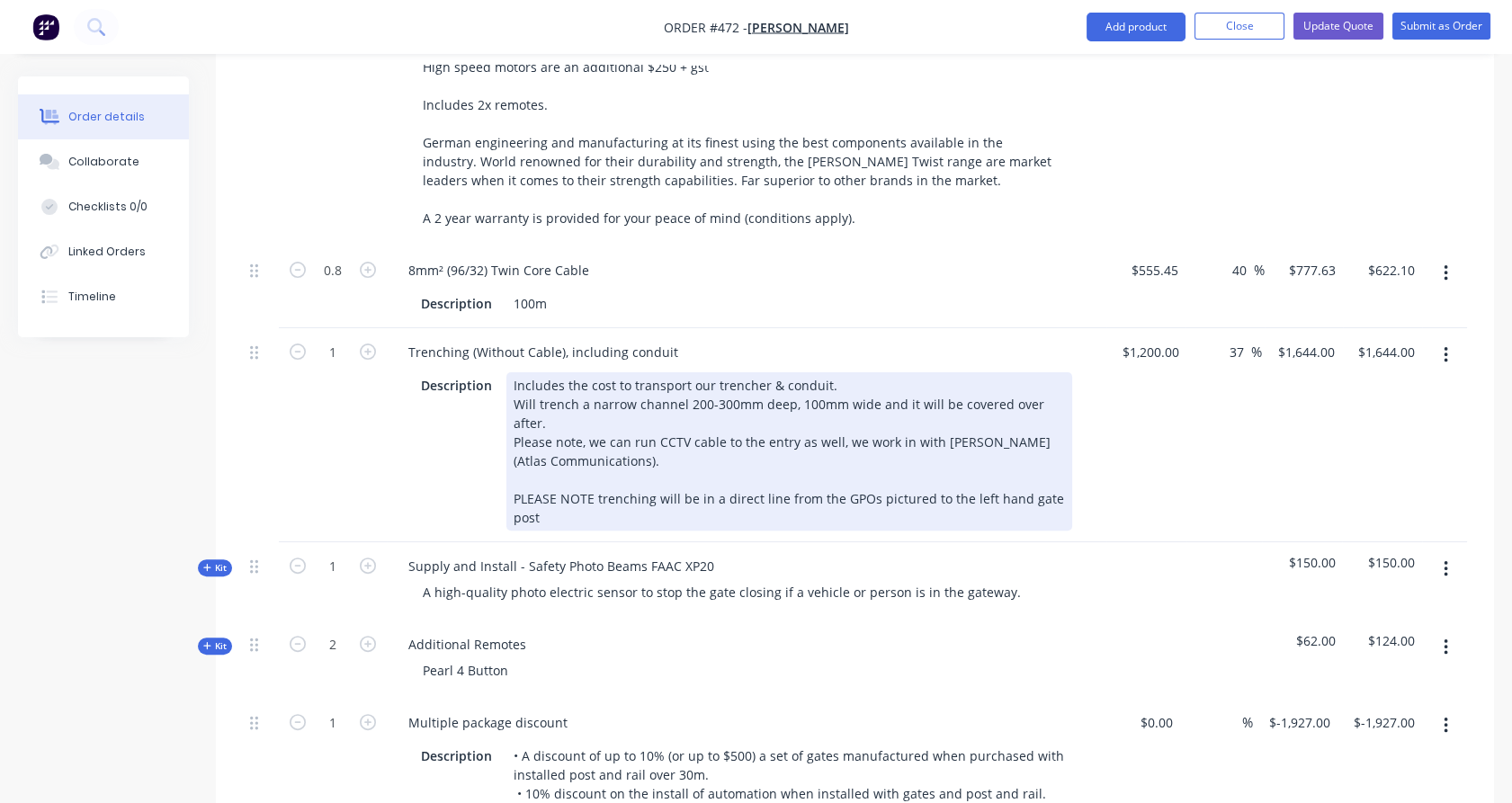
click at [460, 439] on div "Description Includes the cost to transport our trencher & conduit. Will trench …" at bounding box center [742, 451] width 658 height 158
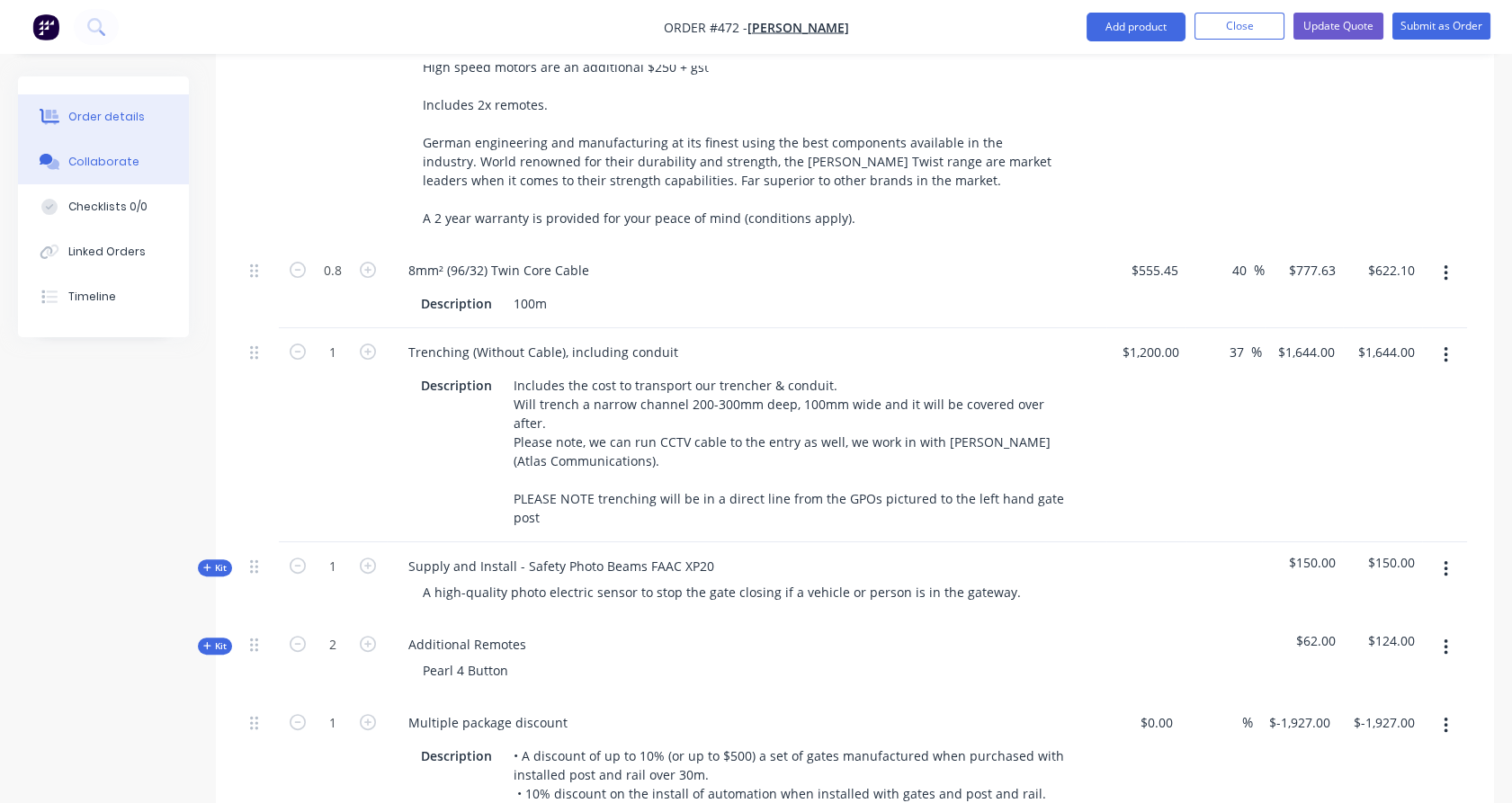
click at [148, 160] on button "Collaborate" at bounding box center [103, 161] width 170 height 45
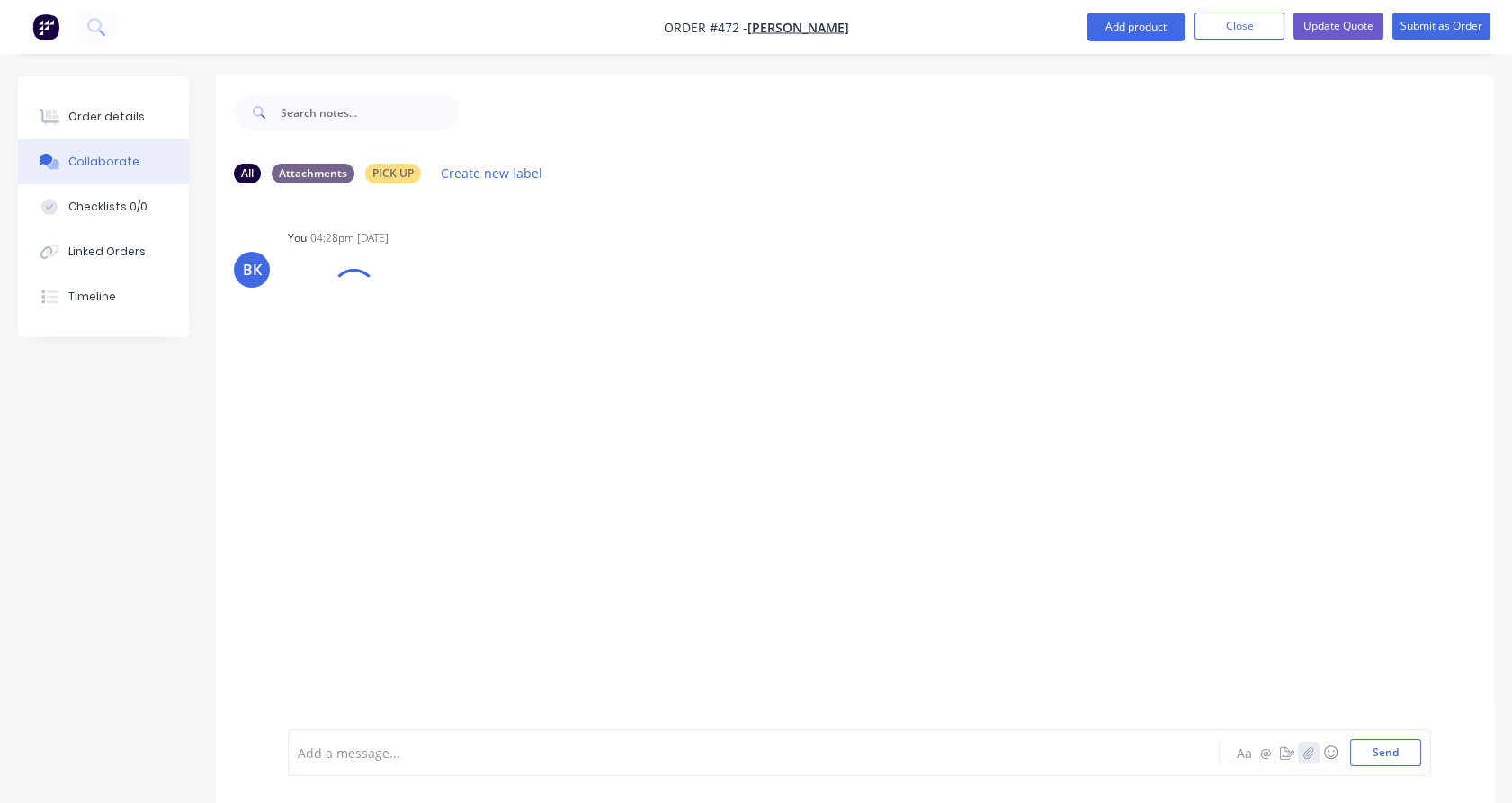
click at [1307, 753] on icon "button" at bounding box center [1308, 752] width 9 height 11
click at [1394, 768] on div "Add a message... Aa @ ☺ Send" at bounding box center [859, 707] width 1143 height 138
click at [1395, 753] on button "Send" at bounding box center [1385, 753] width 71 height 27
click at [1330, 28] on button "Update Quote" at bounding box center [1338, 26] width 90 height 27
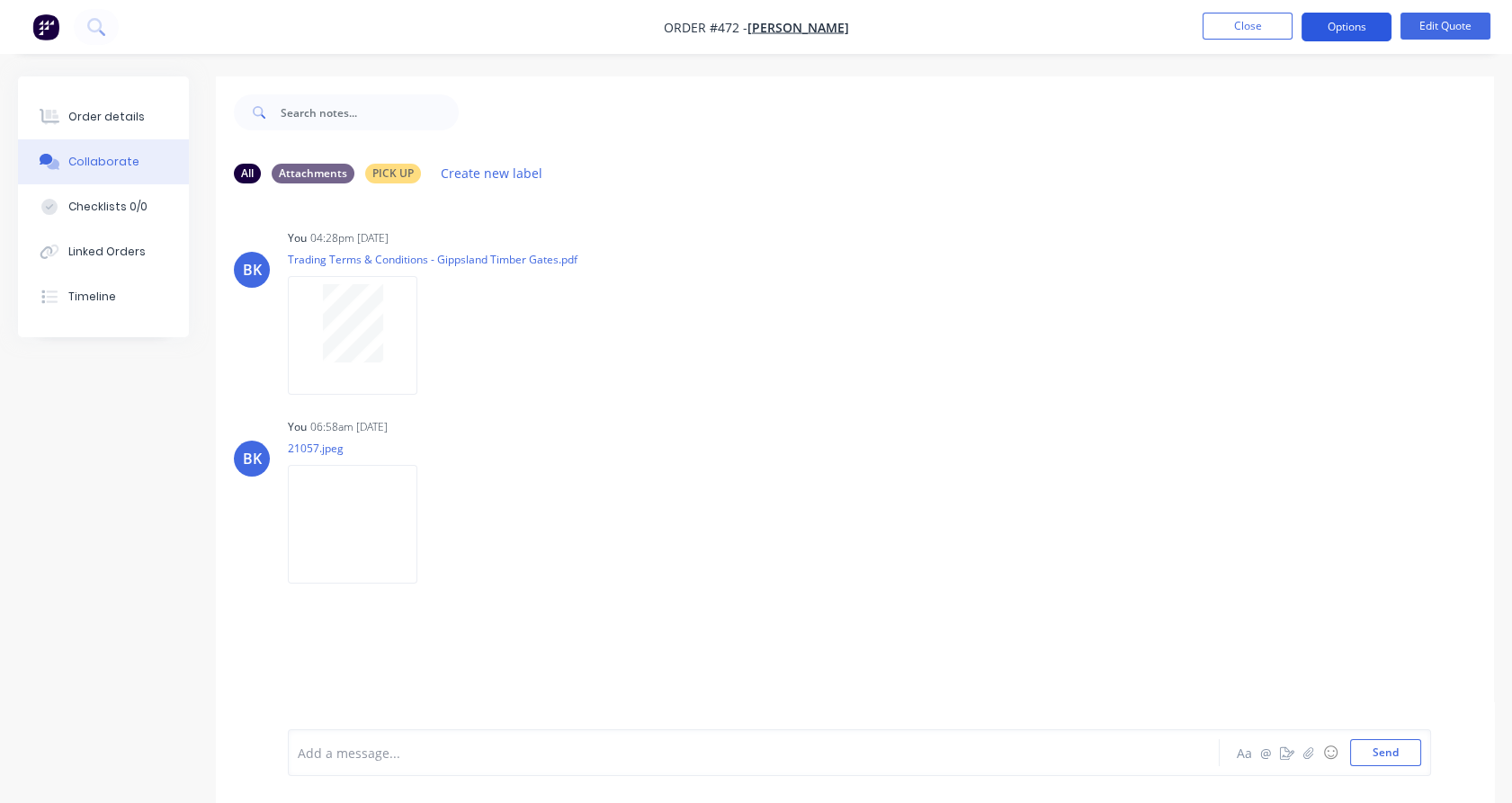
click at [1344, 27] on button "Options" at bounding box center [1346, 27] width 90 height 28
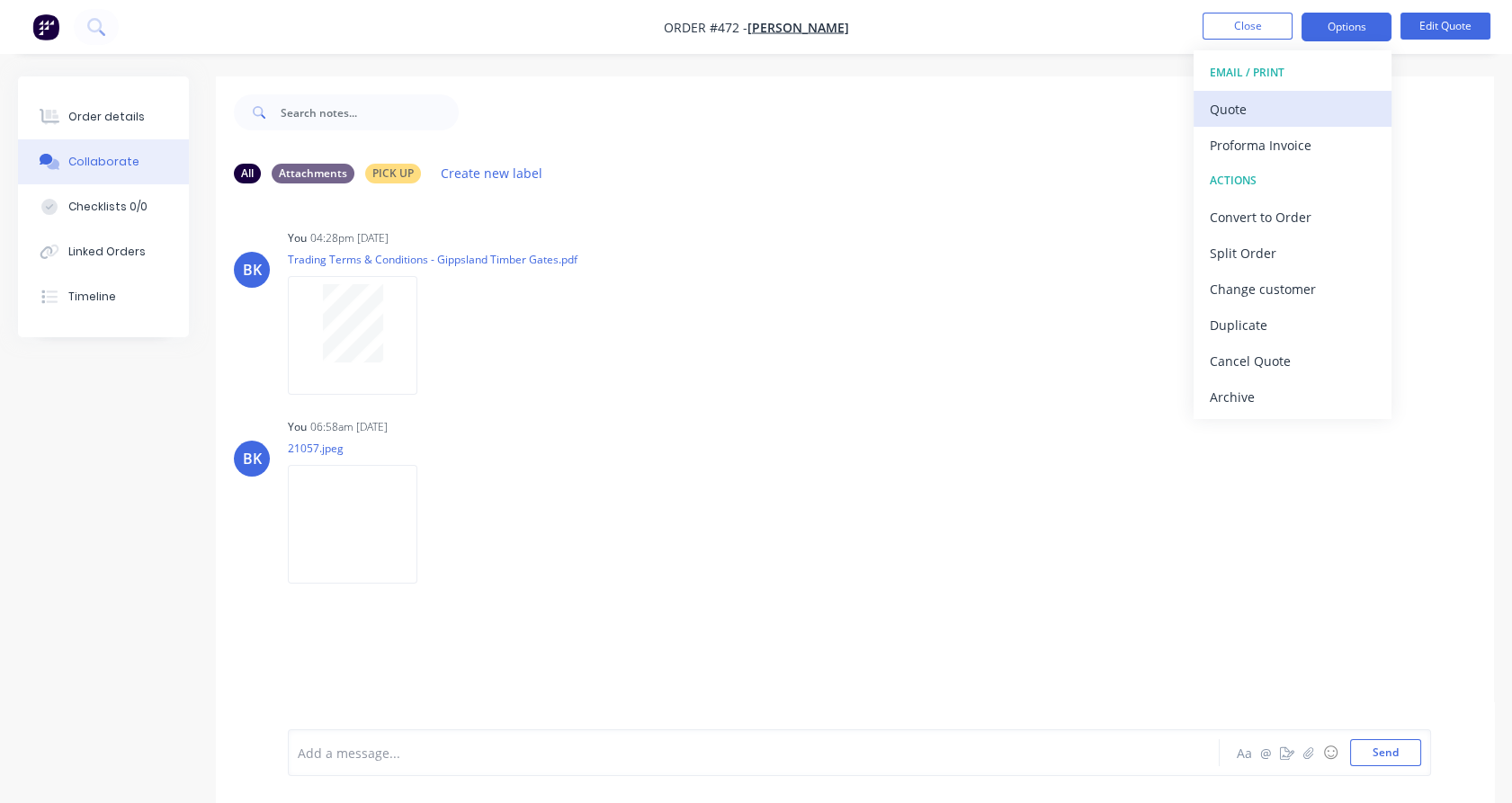
click at [1328, 100] on div "Quote" at bounding box center [1292, 110] width 166 height 27
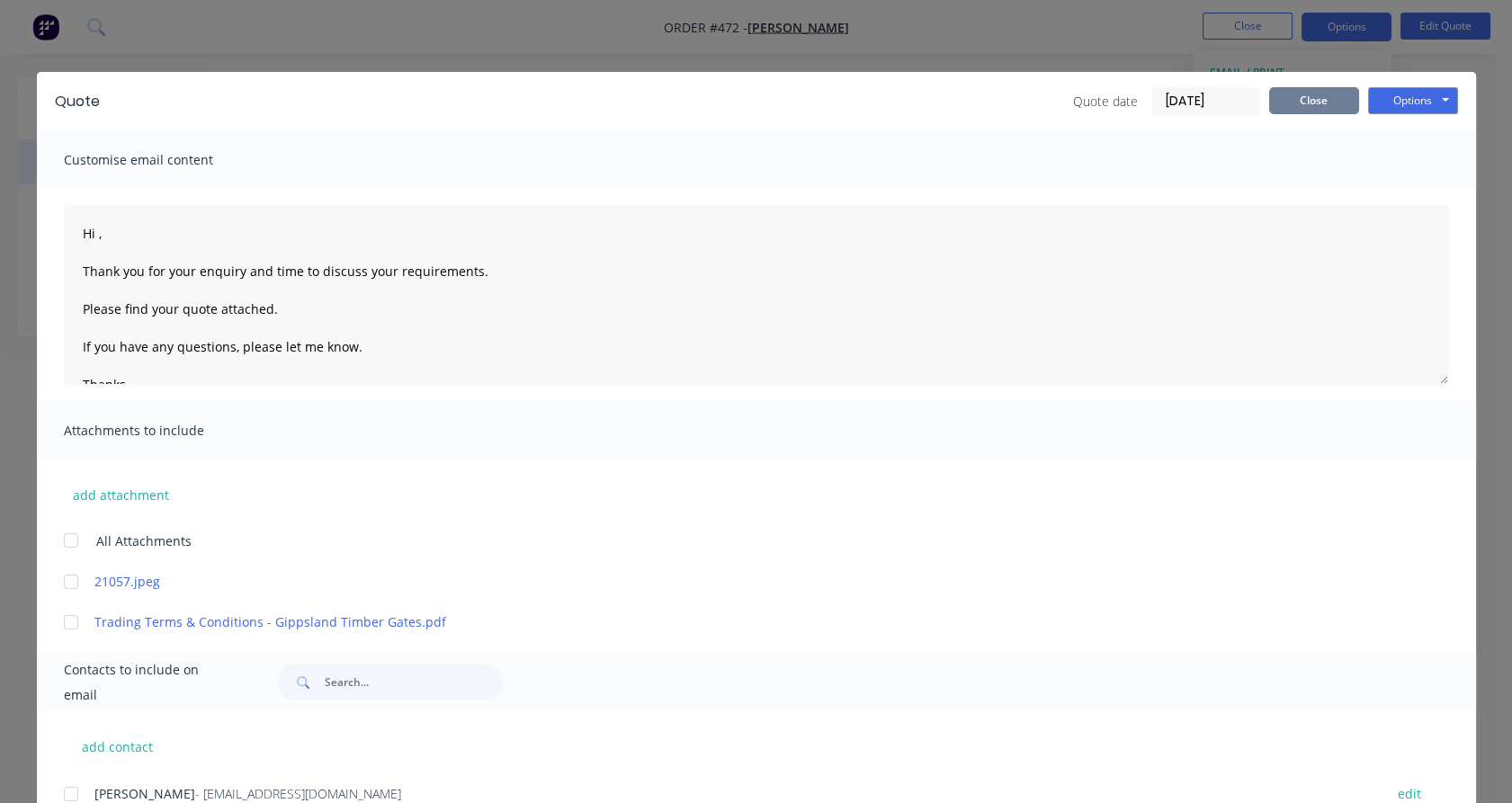
click at [1341, 106] on button "Close" at bounding box center [1313, 100] width 90 height 27
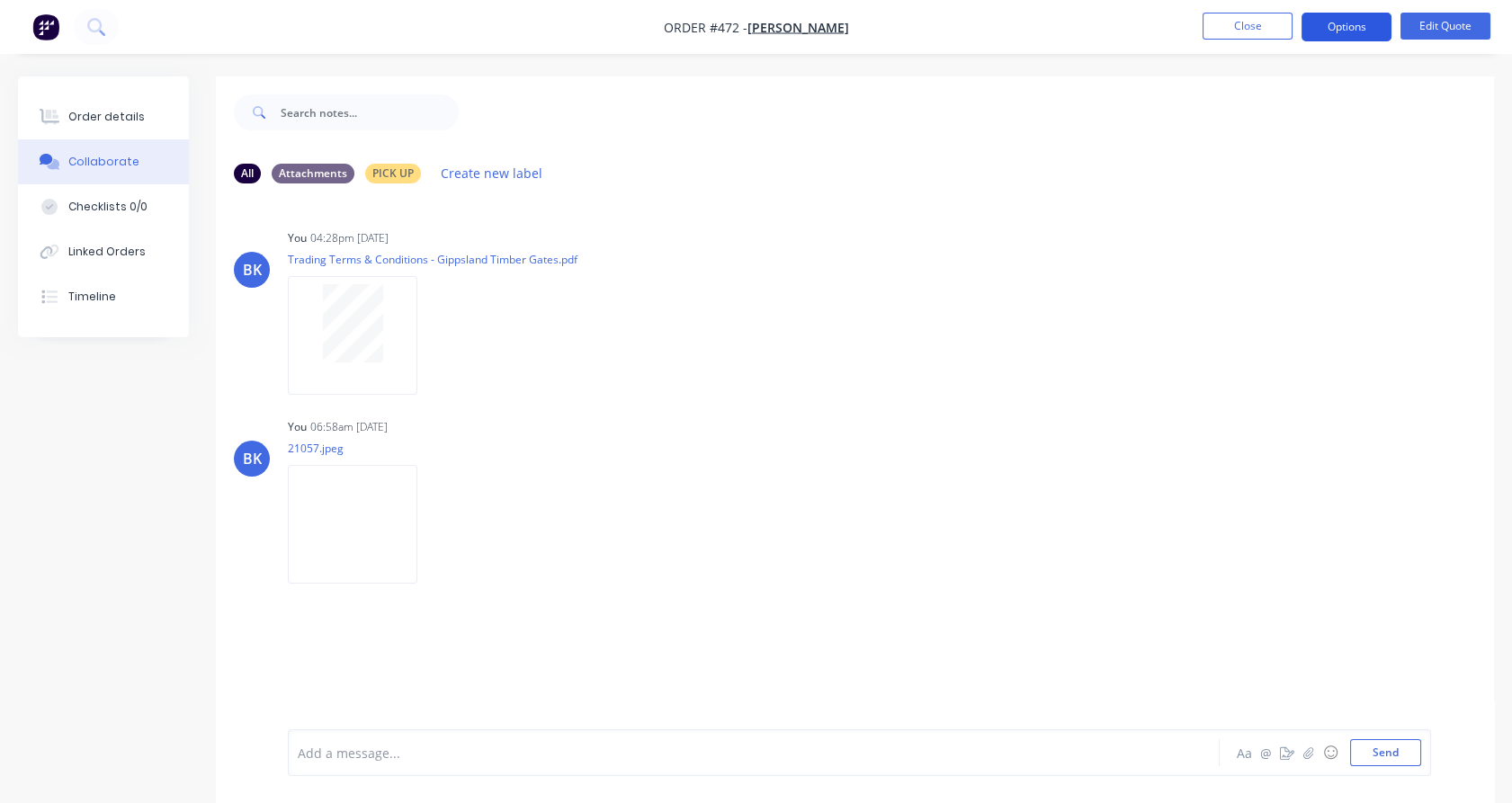
click at [1343, 32] on button "Options" at bounding box center [1346, 27] width 90 height 28
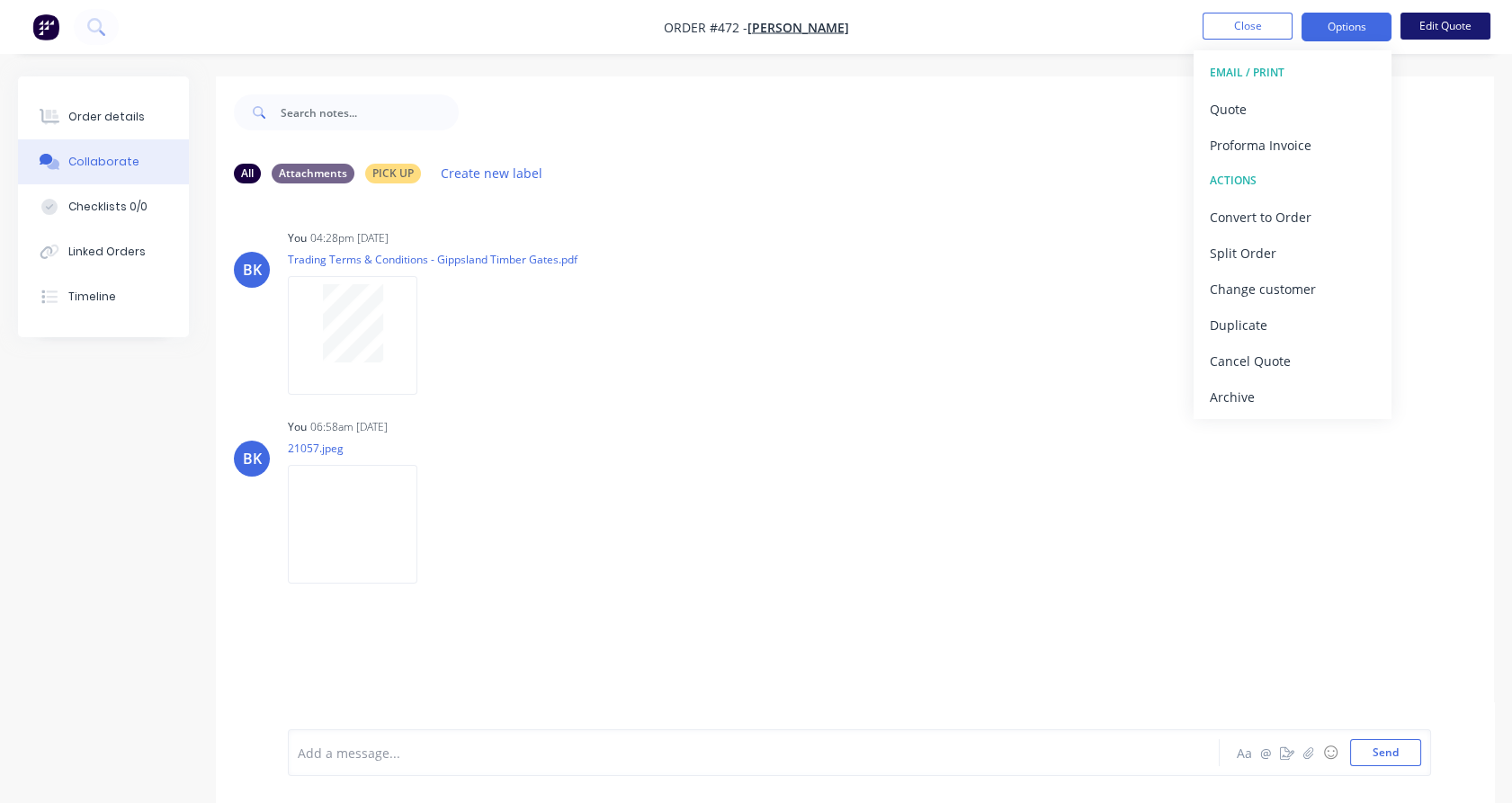
click at [1459, 30] on button "Edit Quote" at bounding box center [1445, 26] width 90 height 27
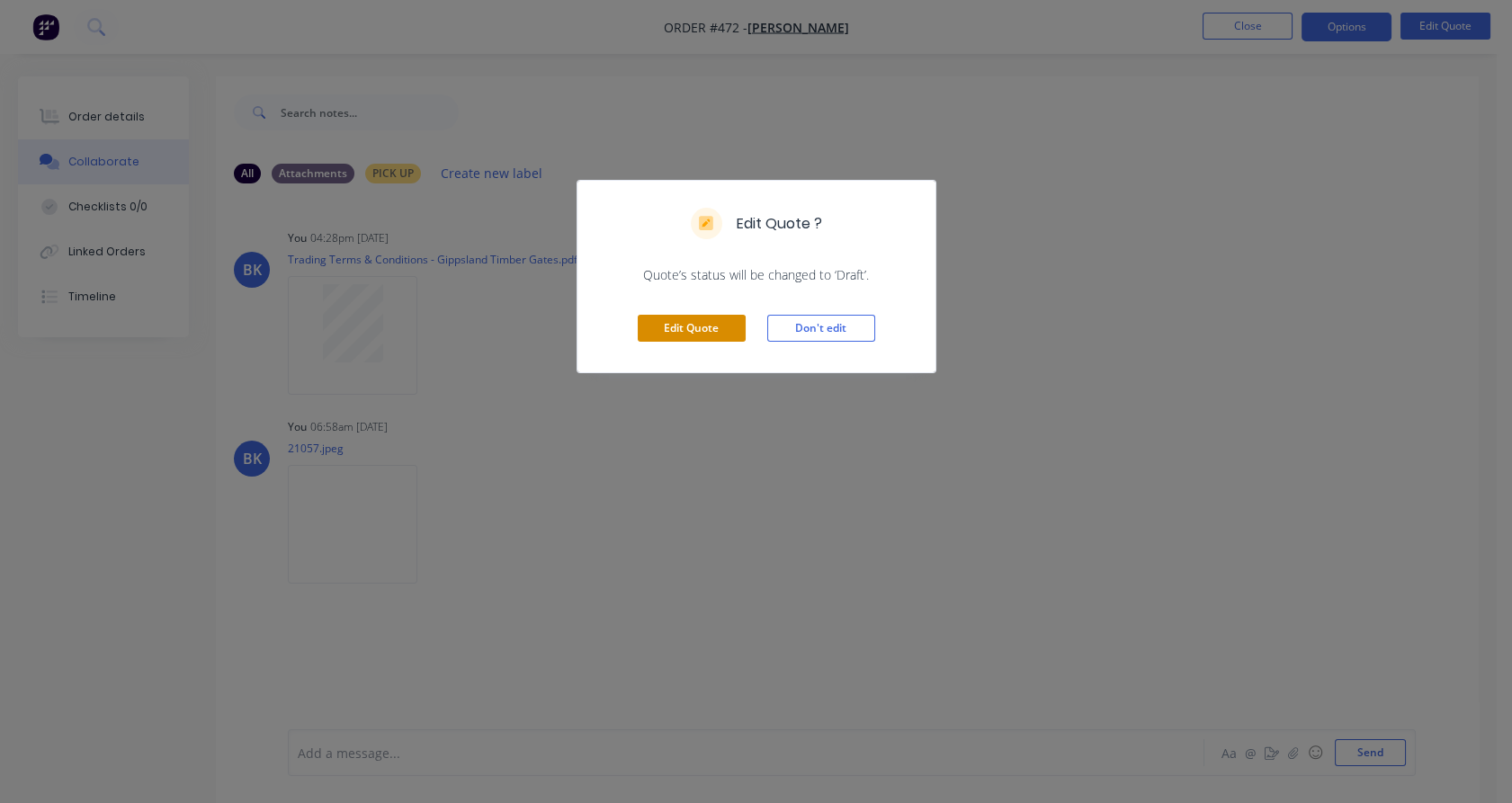
click at [709, 329] on button "Edit Quote" at bounding box center [692, 328] width 108 height 27
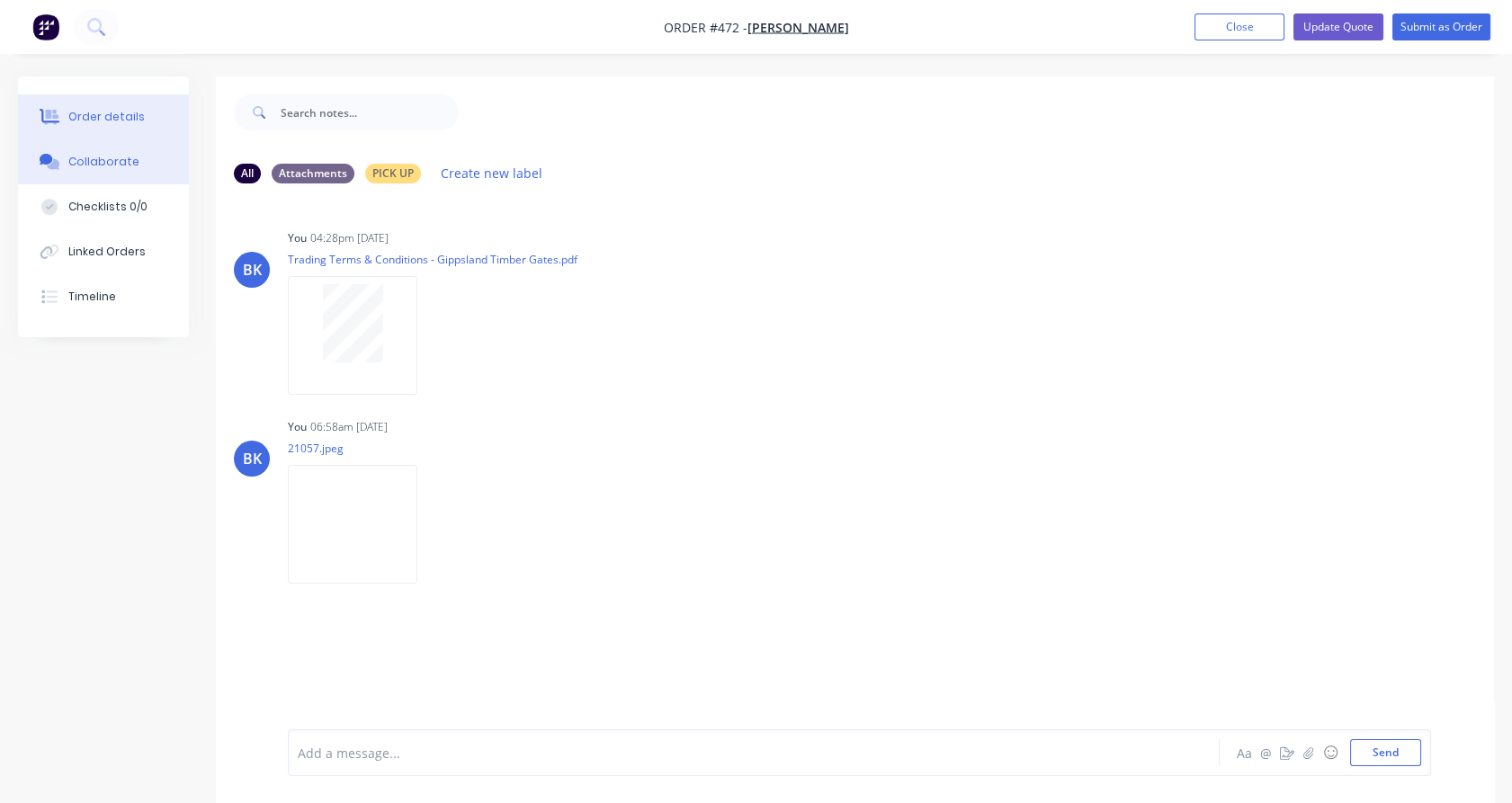
click at [116, 116] on div "Order details" at bounding box center [106, 116] width 77 height 16
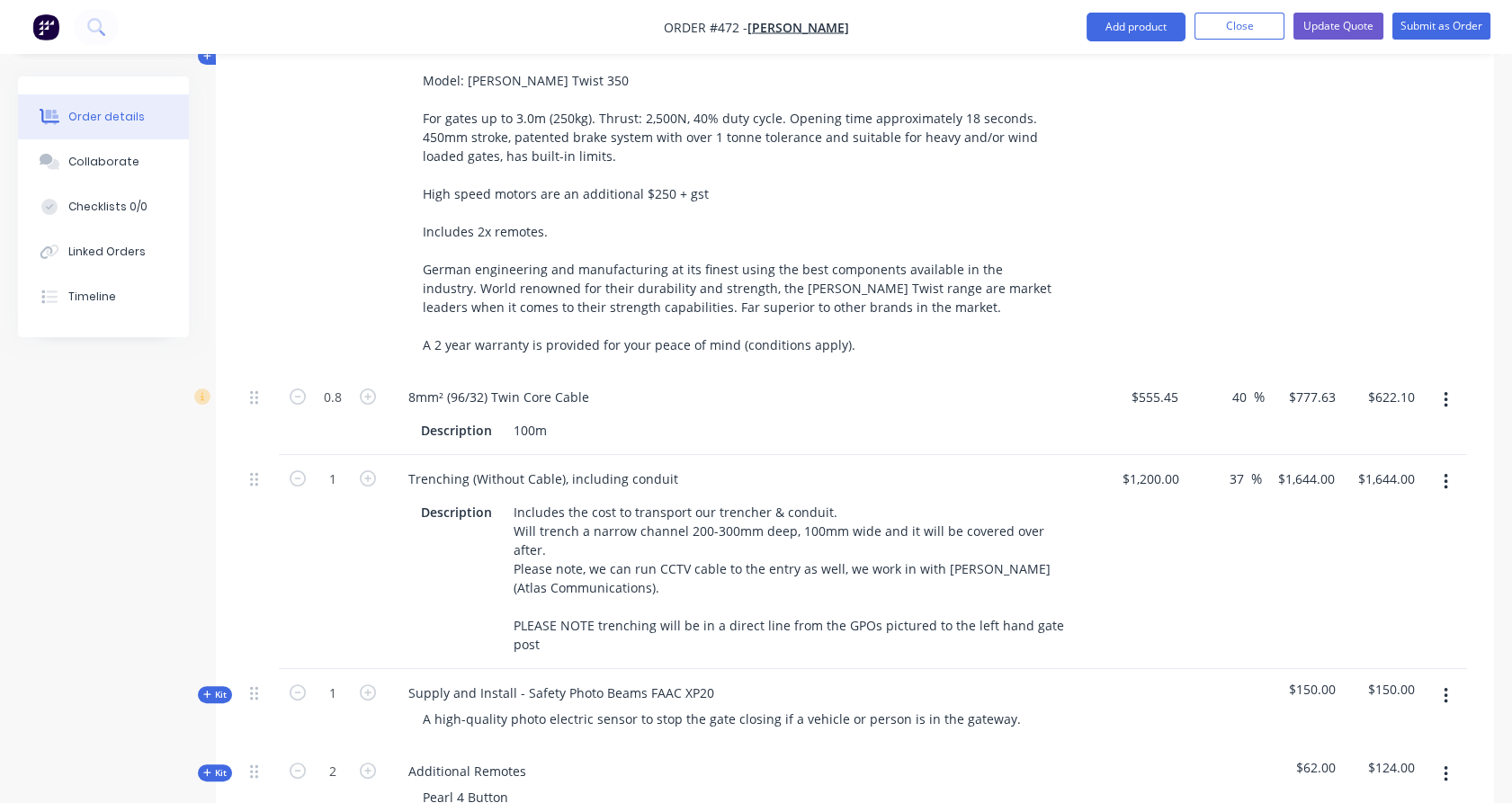
scroll to position [1918, 0]
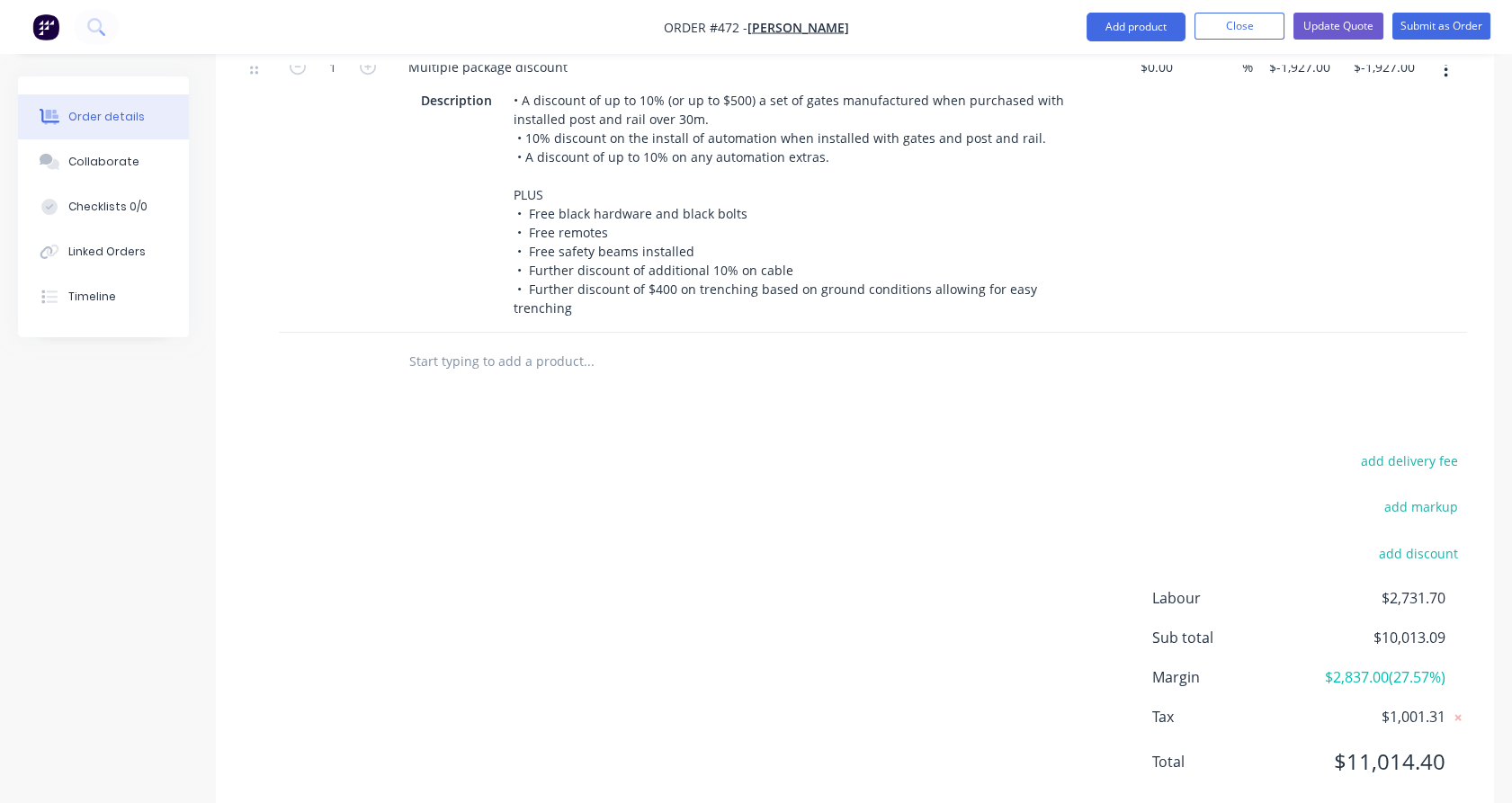
click at [523, 344] on input "text" at bounding box center [588, 362] width 360 height 36
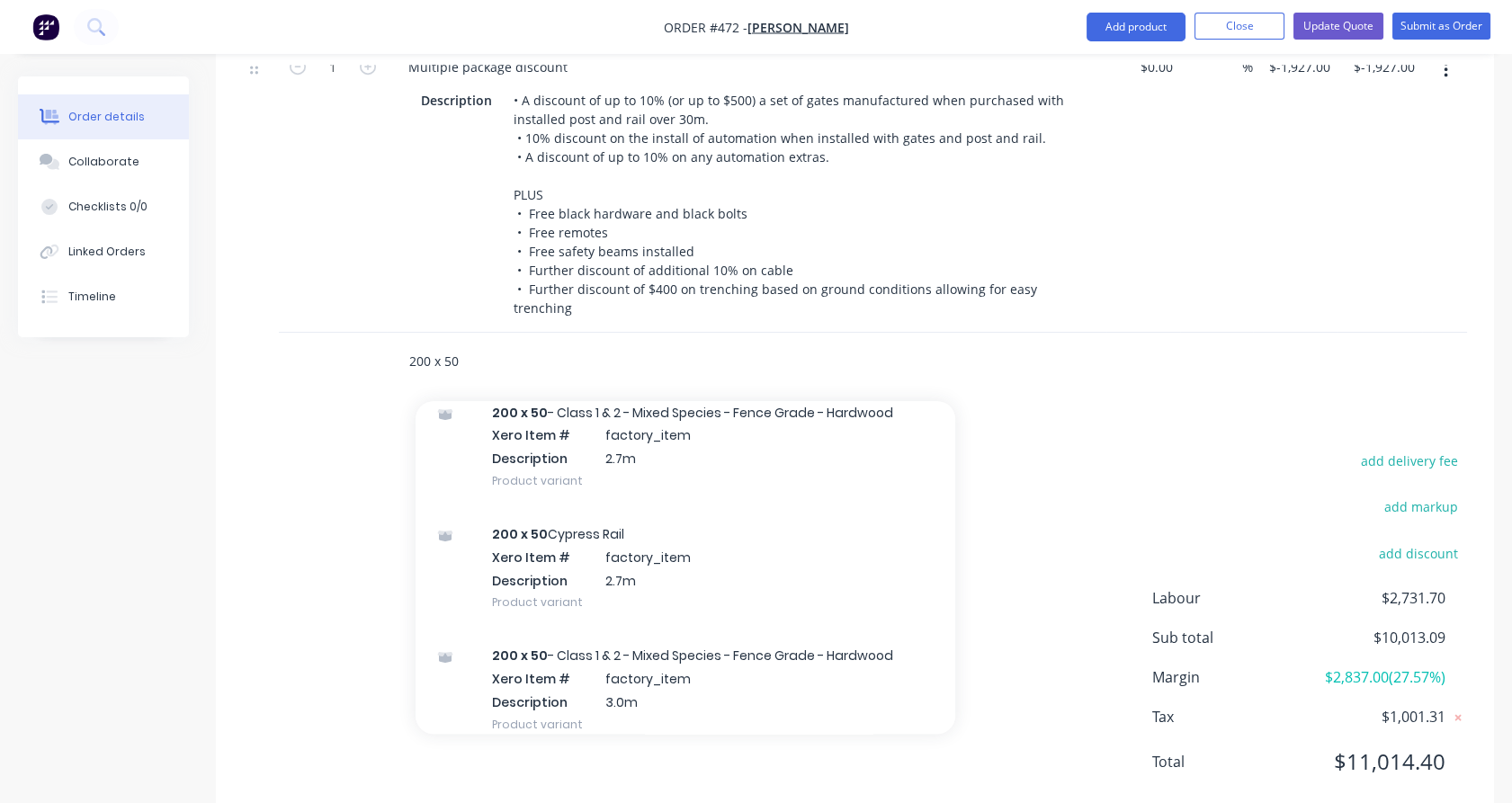
scroll to position [693, 0]
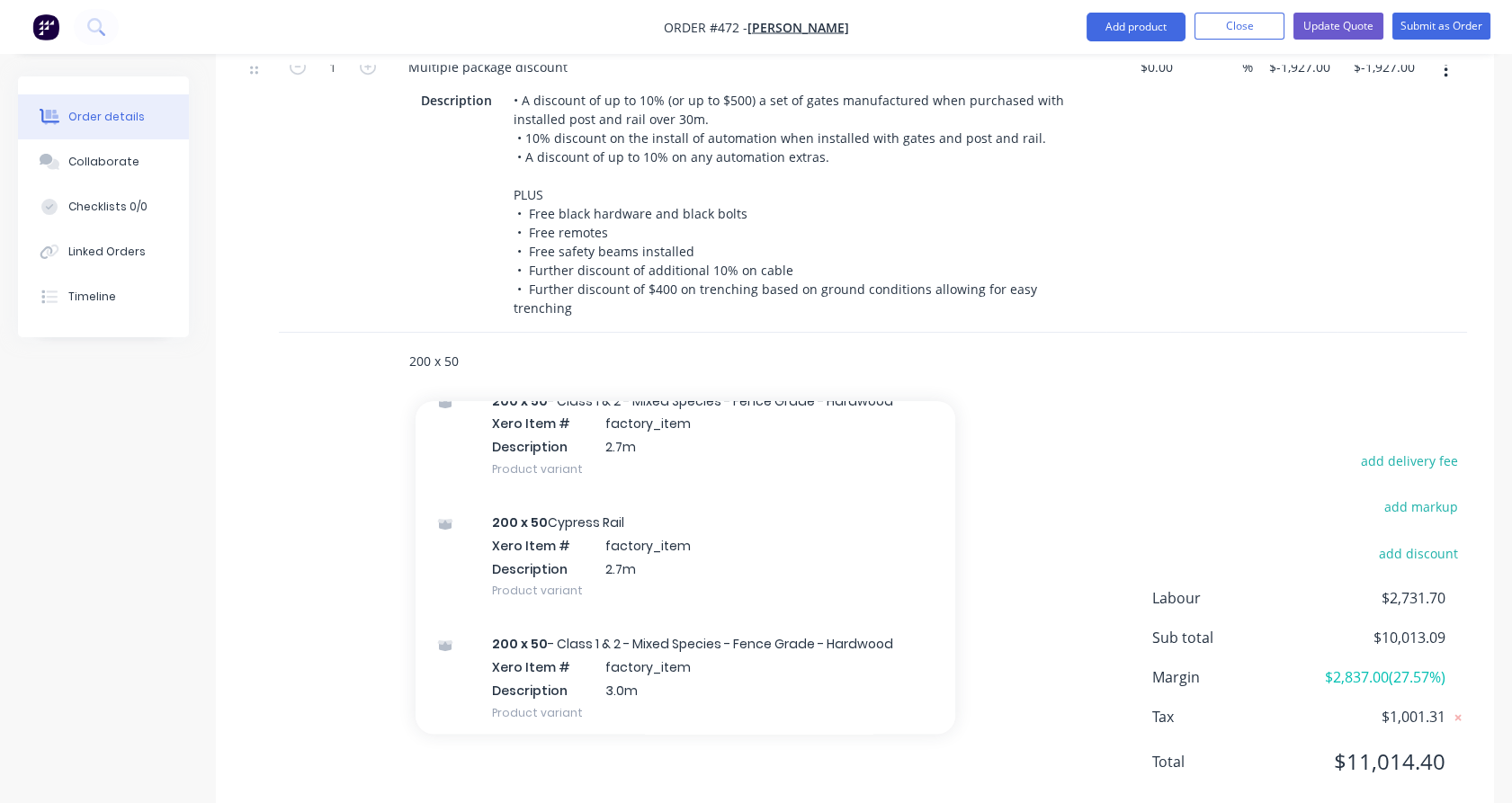
type input "200 x 50"
click at [604, 512] on div "200 x 50 Cypress Rail Xero Item # factory_item Description 2.7m Product variant" at bounding box center [685, 556] width 540 height 121
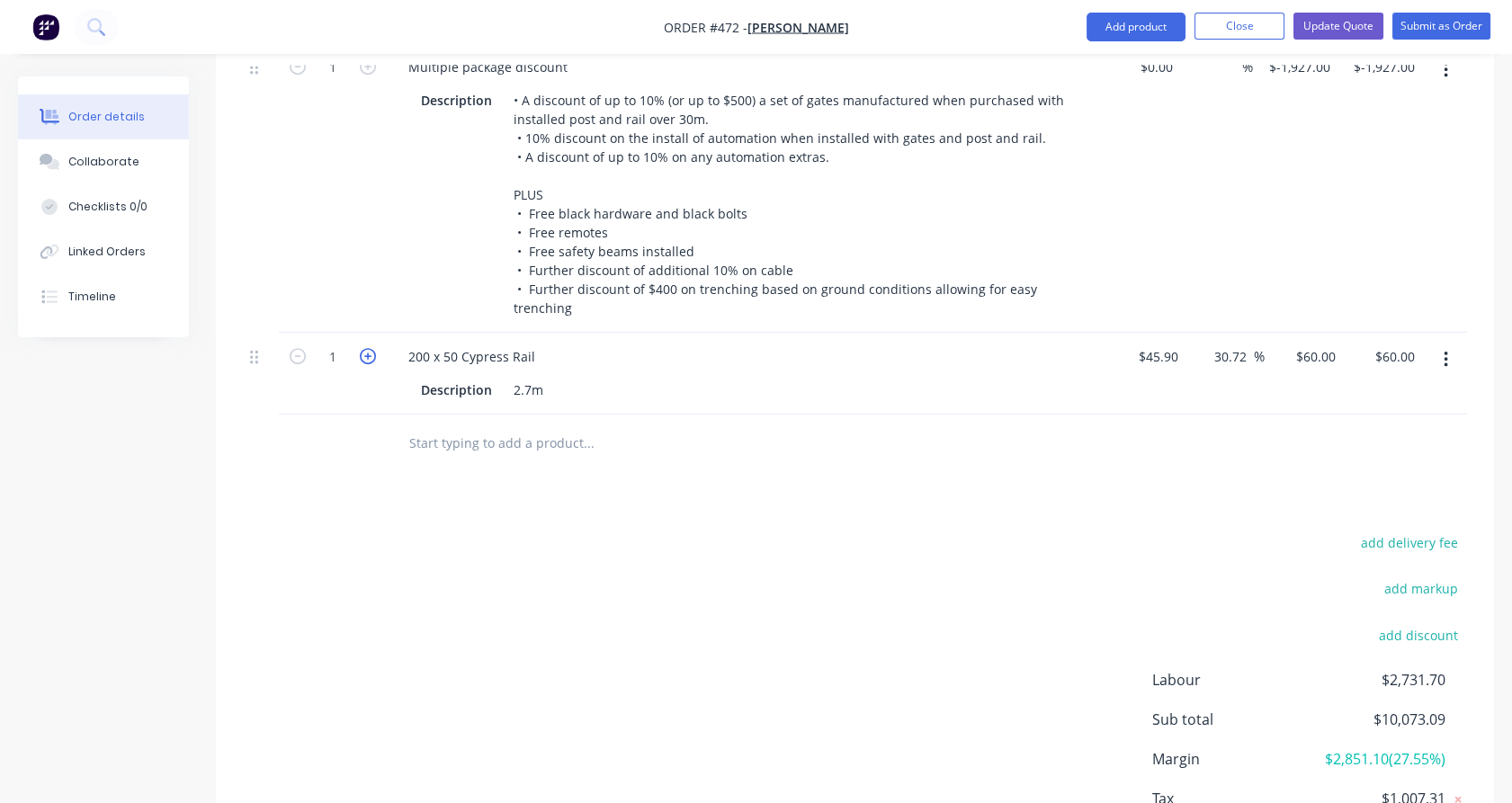
click at [372, 348] on icon "button" at bounding box center [367, 356] width 16 height 16
type input "2"
type input "$120.00"
click at [372, 348] on icon "button" at bounding box center [367, 356] width 16 height 16
type input "3"
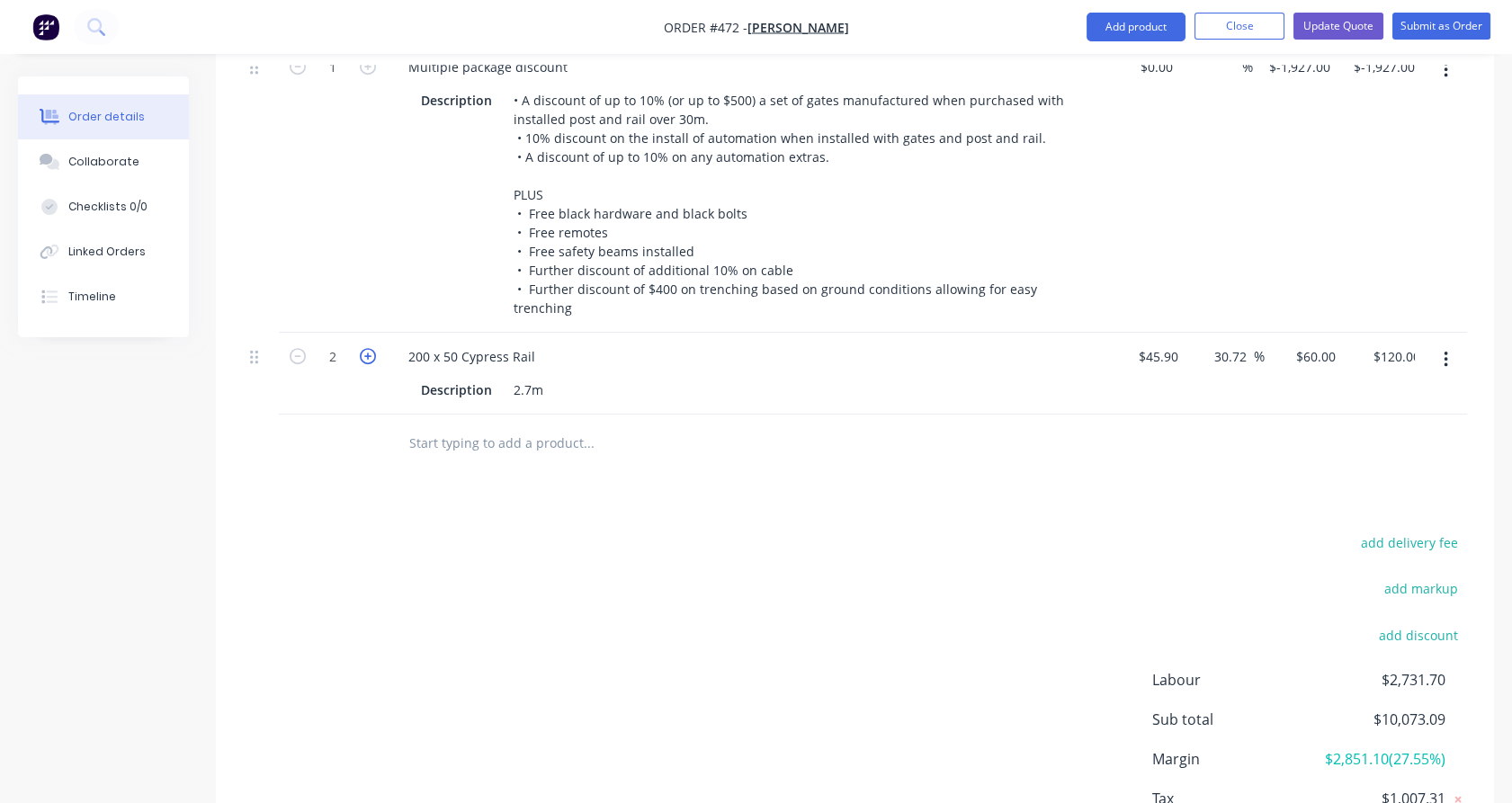
type input "$180.00"
click at [446, 377] on div "Description" at bounding box center [456, 390] width 85 height 27
click at [550, 530] on div "add delivery fee add markup add discount Labour $2,731.70 Sub total $10,193.09 …" at bounding box center [854, 704] width 1224 height 348
click at [1343, 27] on button "Update Quote" at bounding box center [1338, 26] width 90 height 27
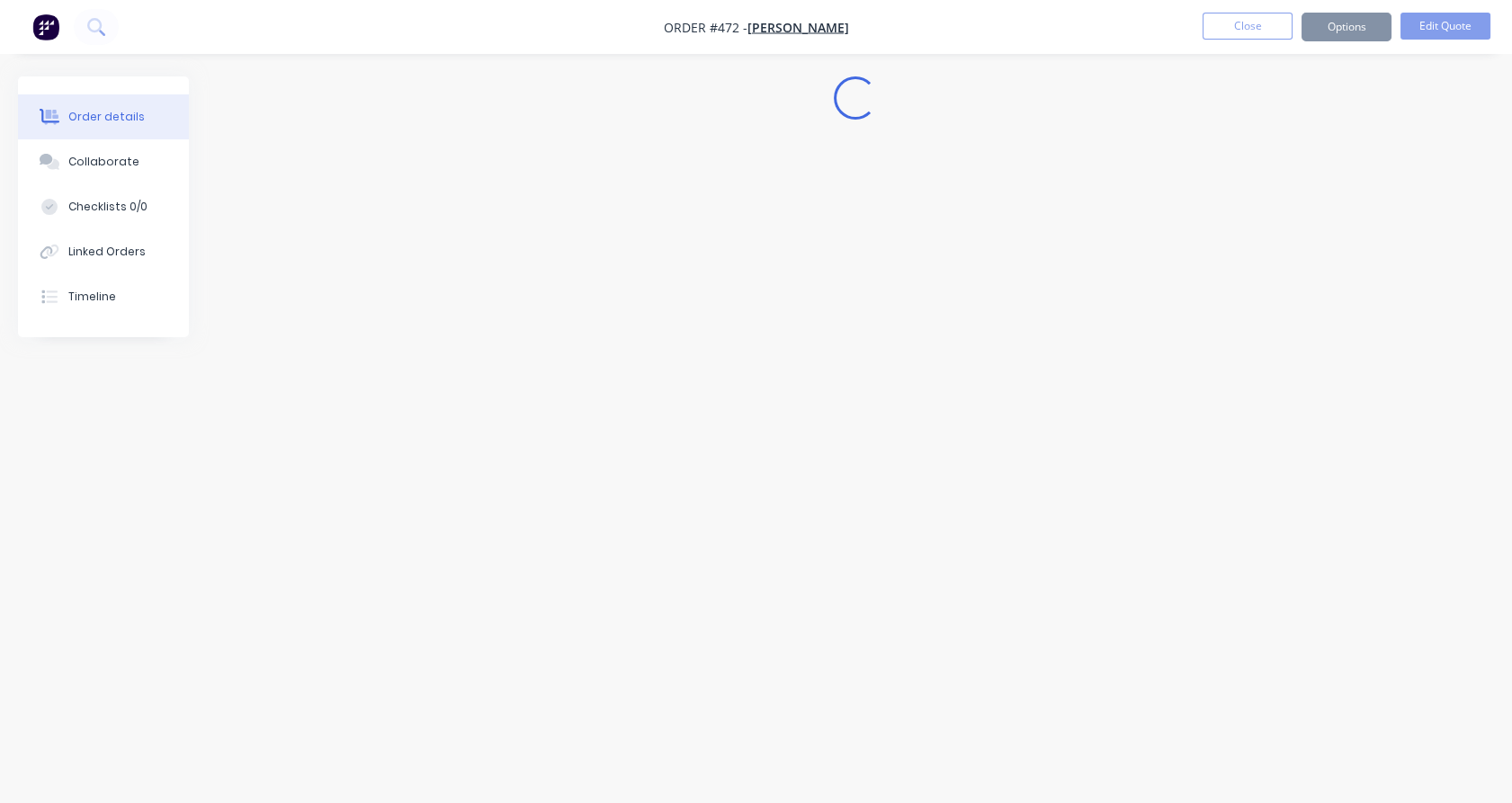
scroll to position [0, 0]
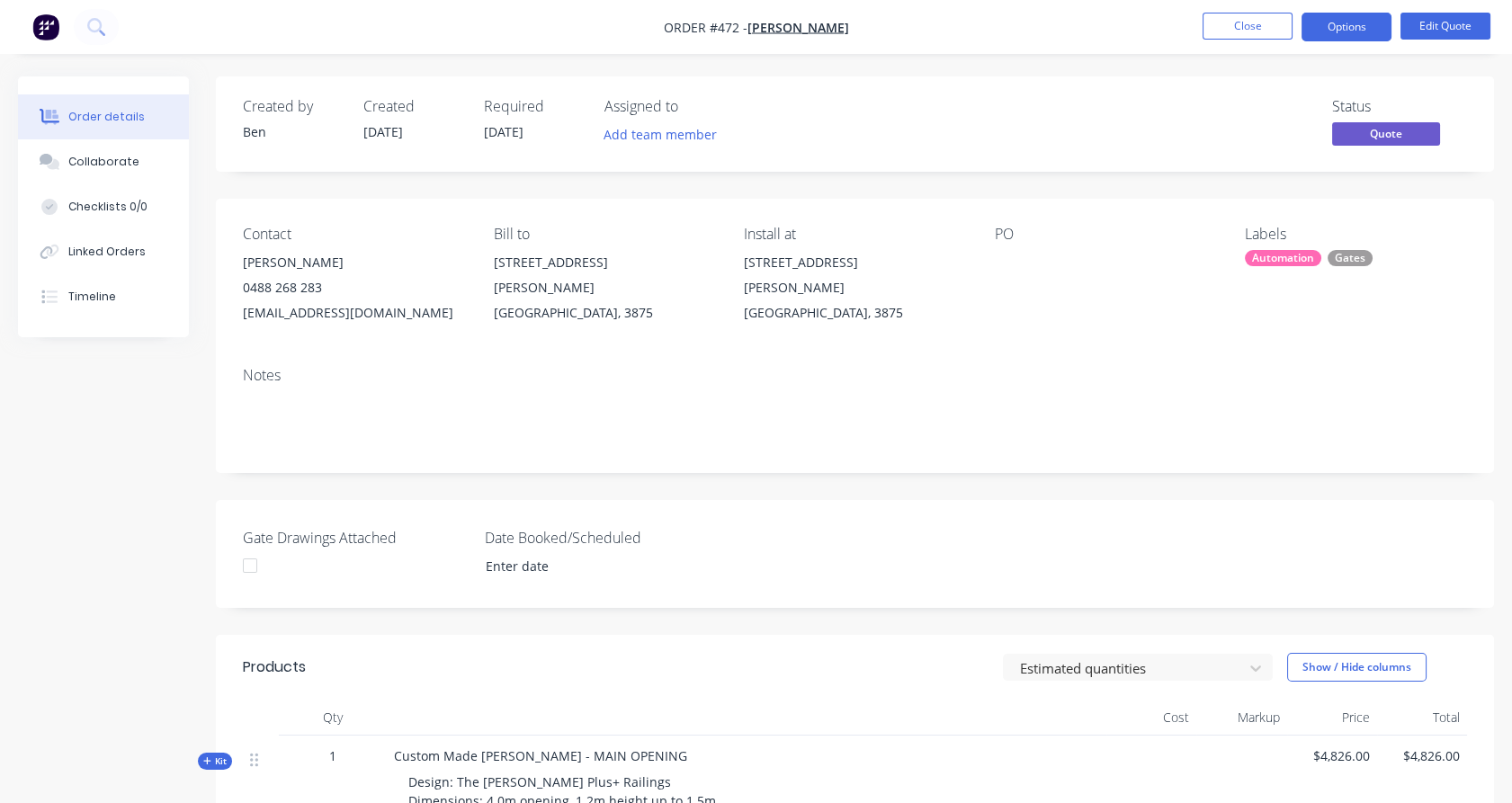
click at [1343, 27] on button "Options" at bounding box center [1346, 27] width 90 height 28
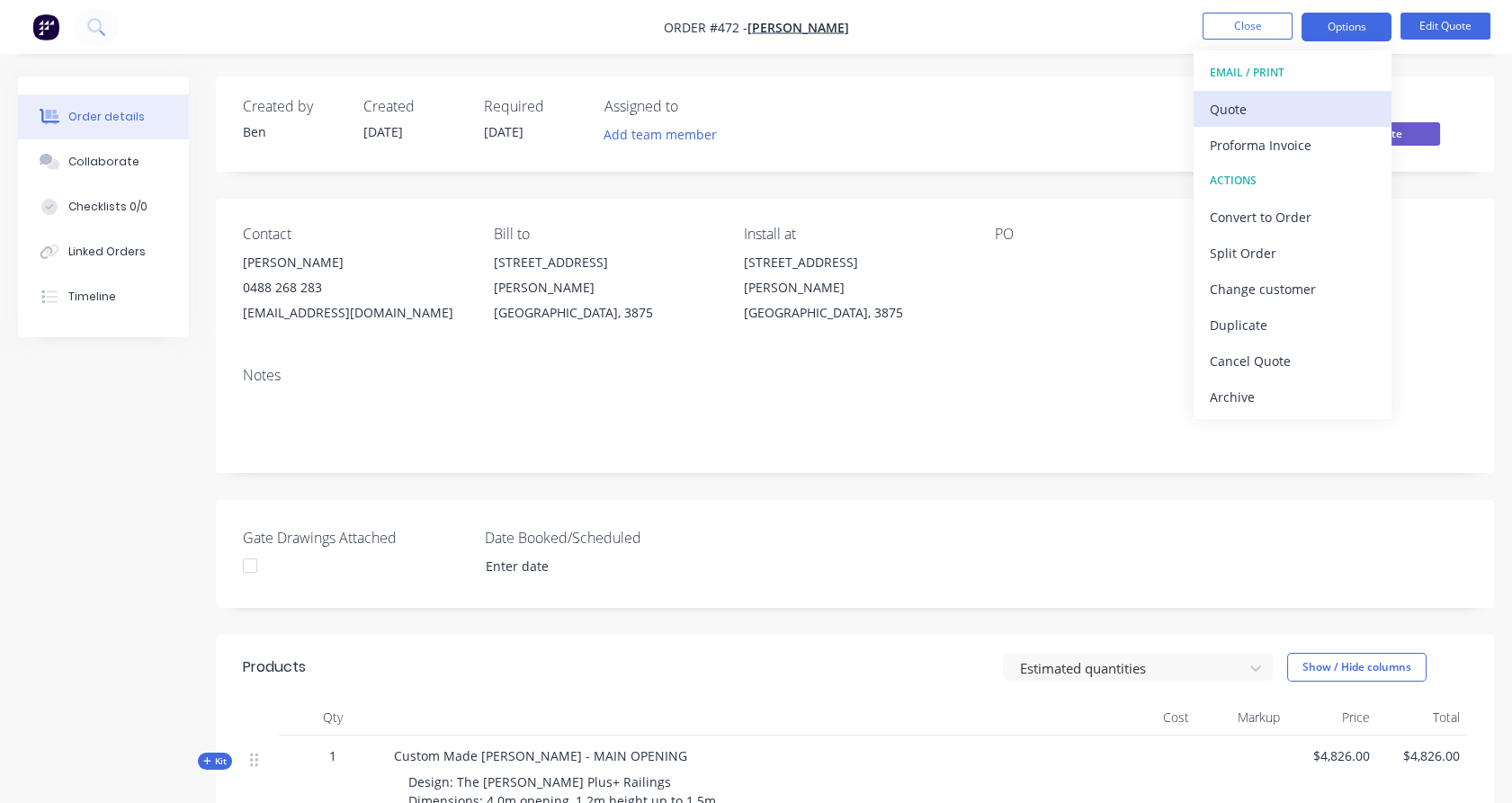
click at [1309, 114] on div "Quote" at bounding box center [1292, 110] width 166 height 27
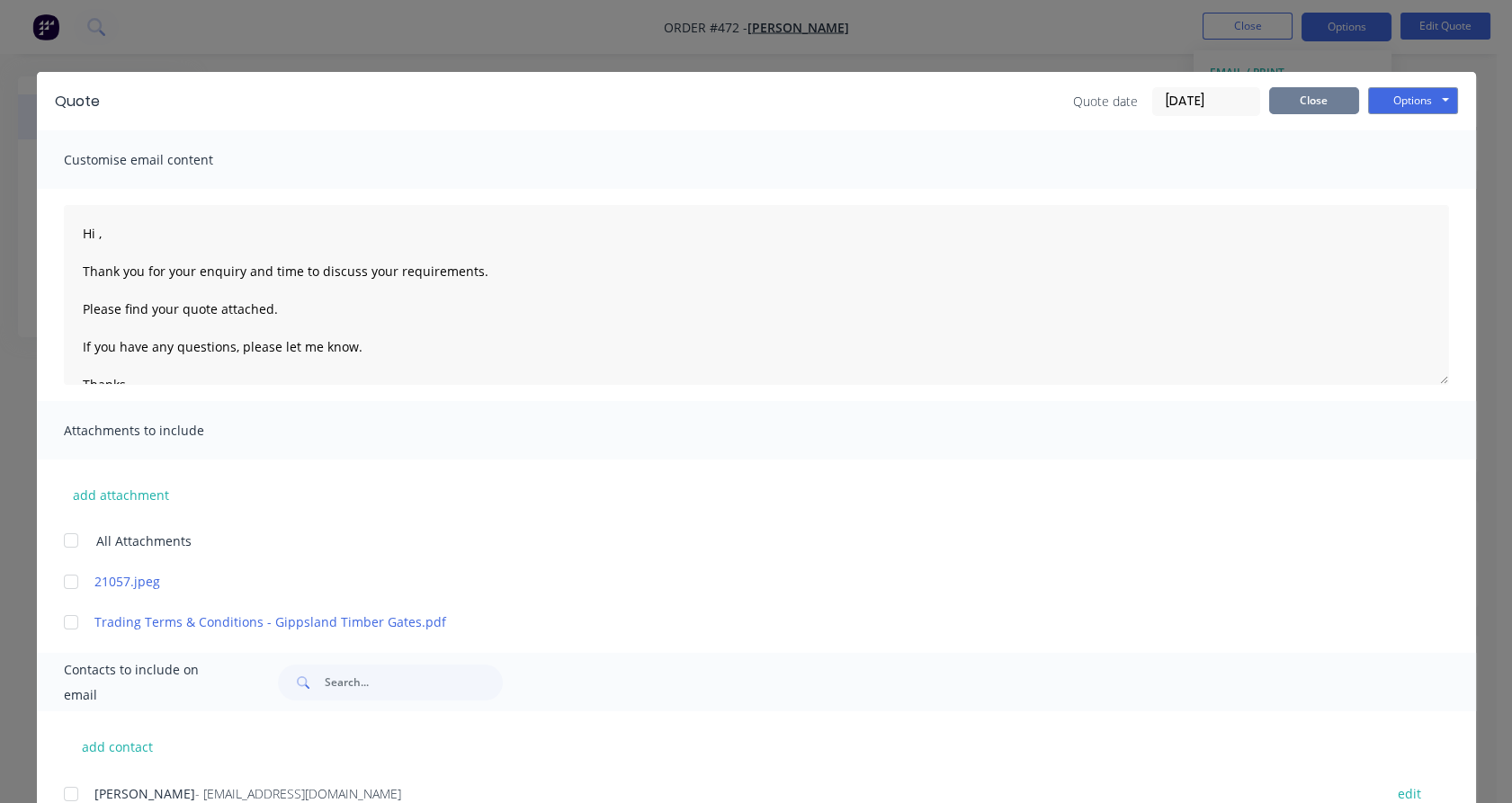
click at [1309, 102] on button "Close" at bounding box center [1313, 100] width 90 height 27
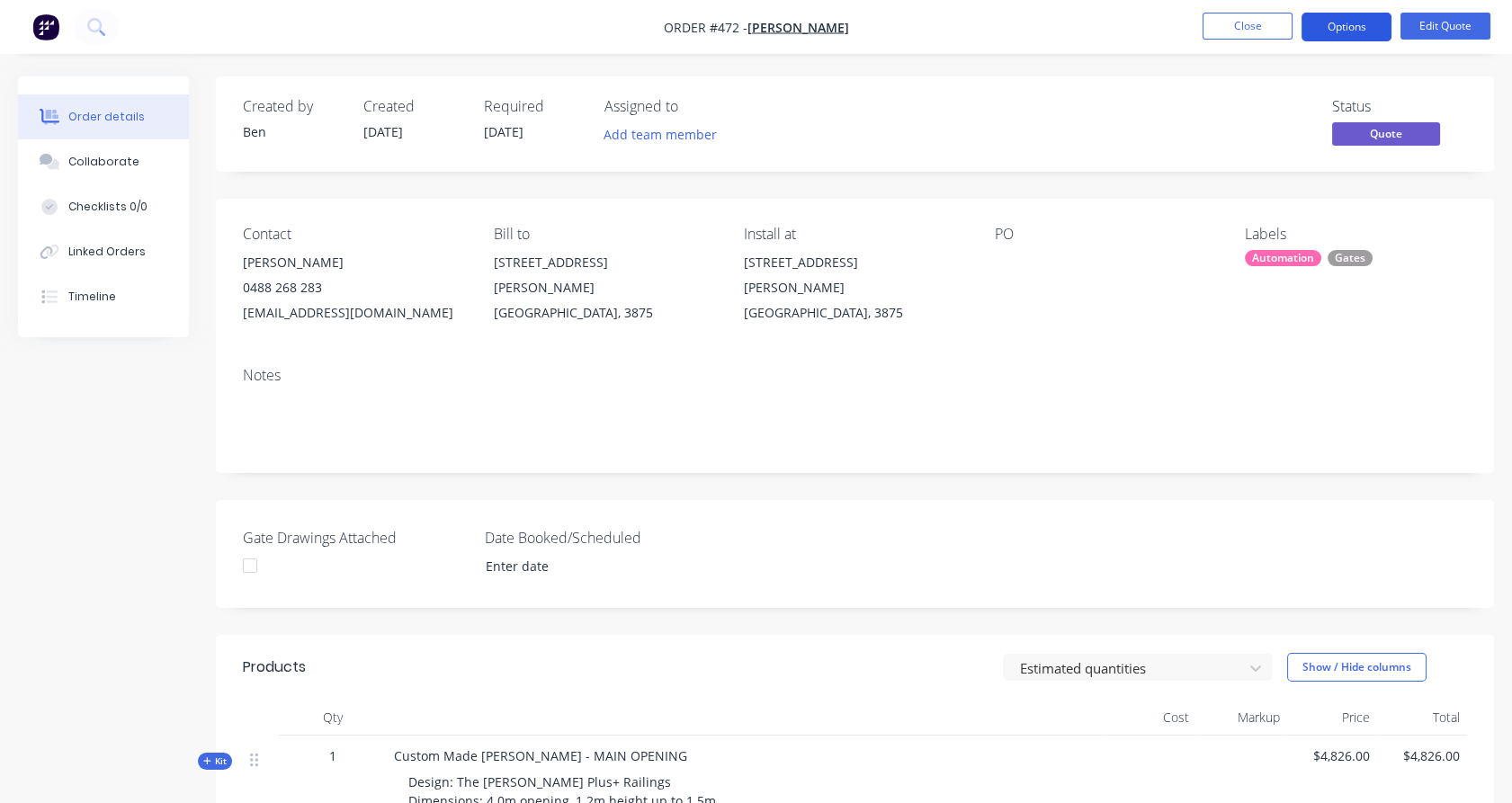
click at [1354, 24] on button "Options" at bounding box center [1346, 27] width 90 height 28
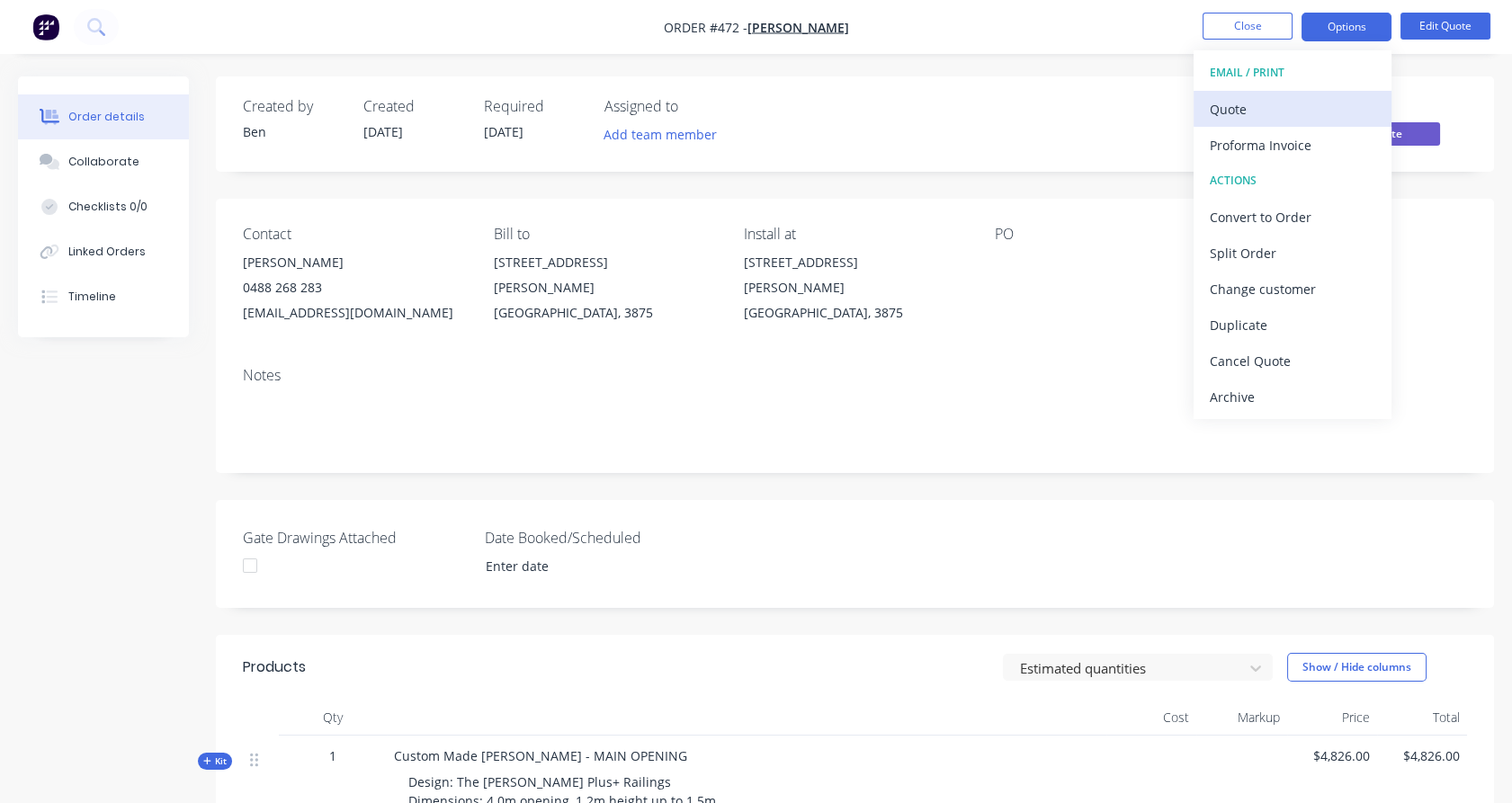
click at [1317, 101] on div "Quote" at bounding box center [1292, 110] width 166 height 27
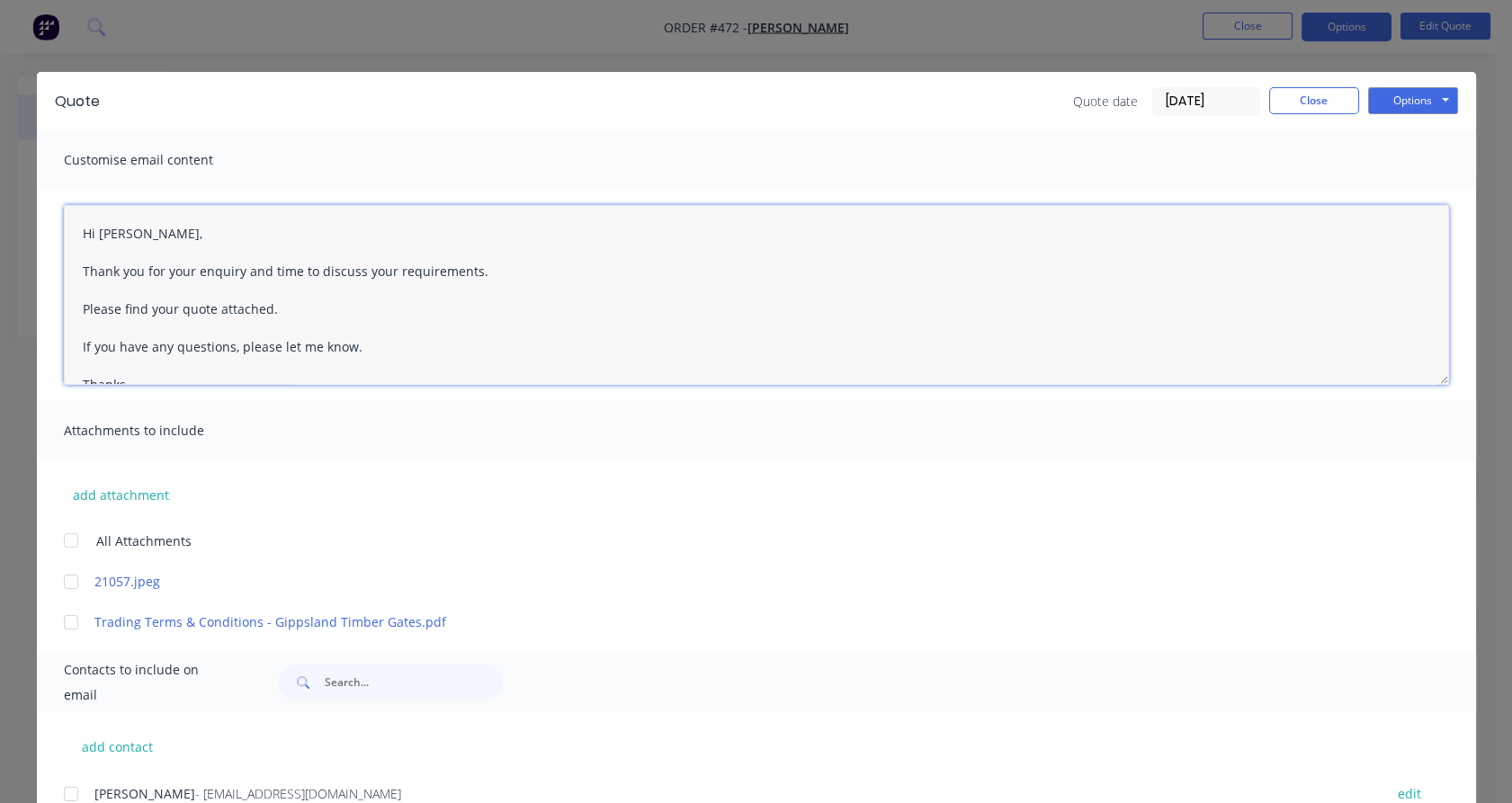
click at [258, 301] on textarea "Hi [PERSON_NAME], Thank you for your enquiry and time to discuss your requireme…" at bounding box center [756, 295] width 1385 height 180
click at [169, 306] on textarea "Hi [PERSON_NAME], Thank you for your enquiry and time to discuss your requireme…" at bounding box center [756, 295] width 1385 height 180
click at [64, 541] on div at bounding box center [71, 541] width 36 height 36
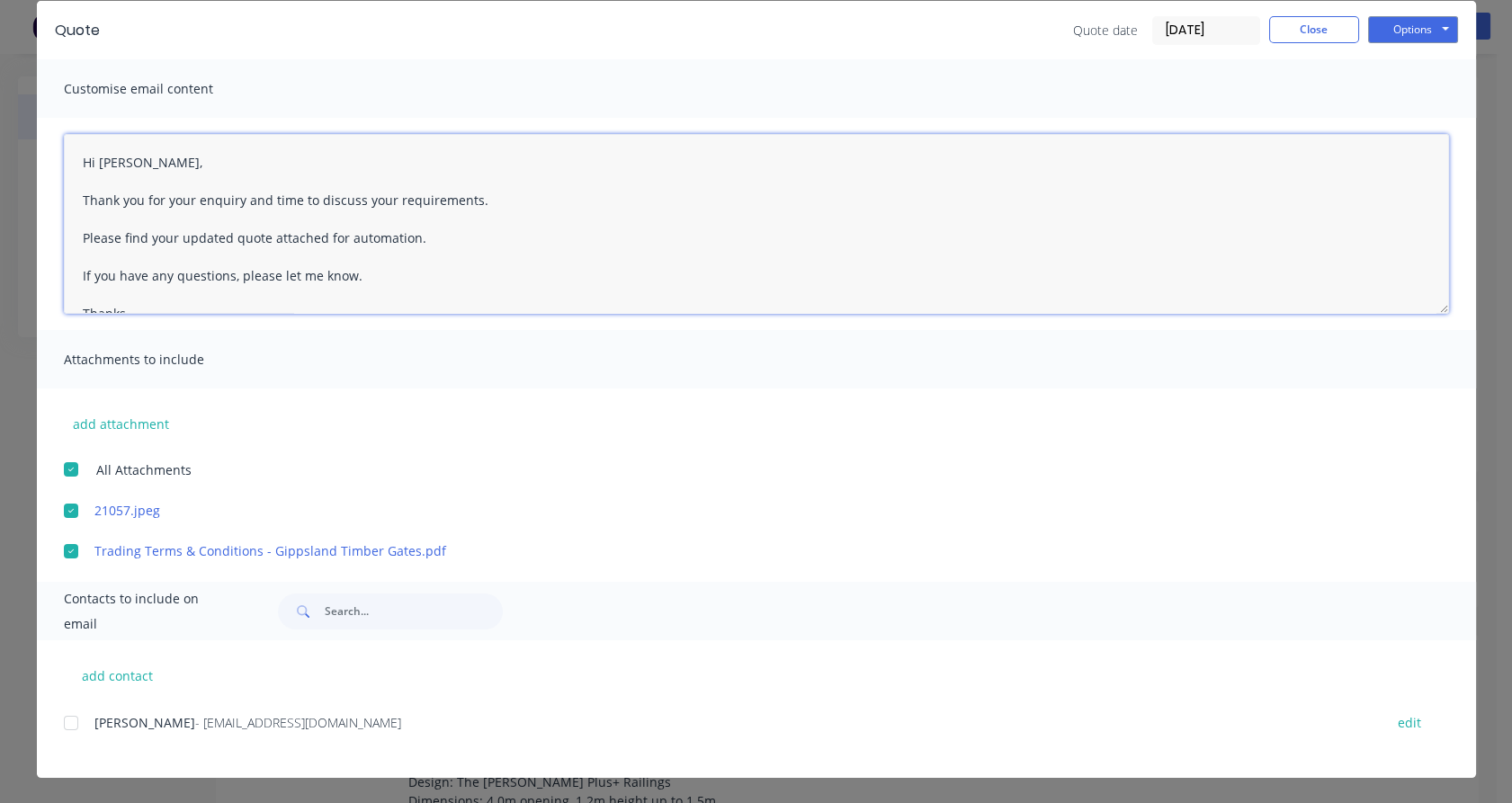
click at [64, 721] on div at bounding box center [71, 723] width 36 height 36
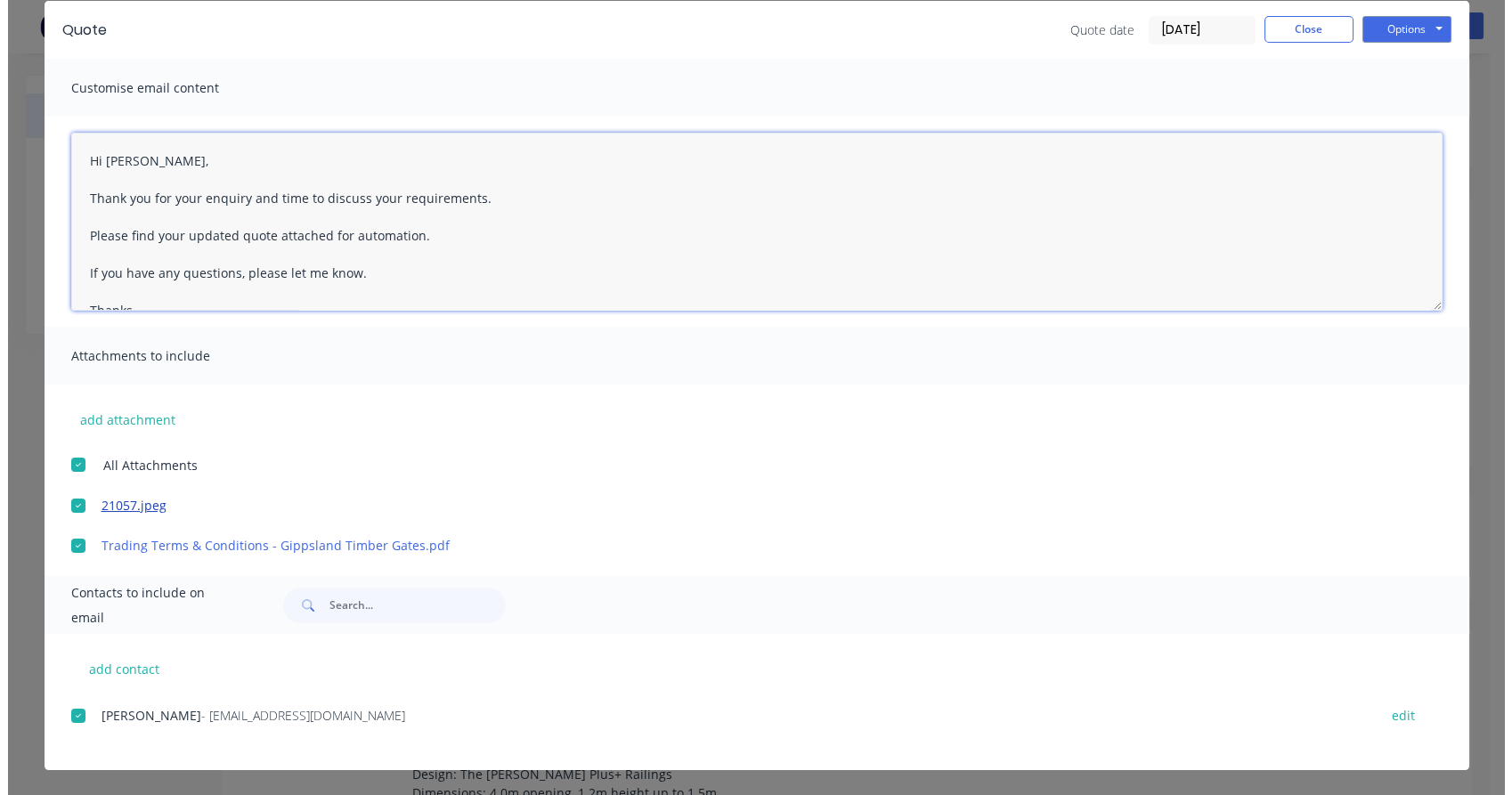
scroll to position [0, 0]
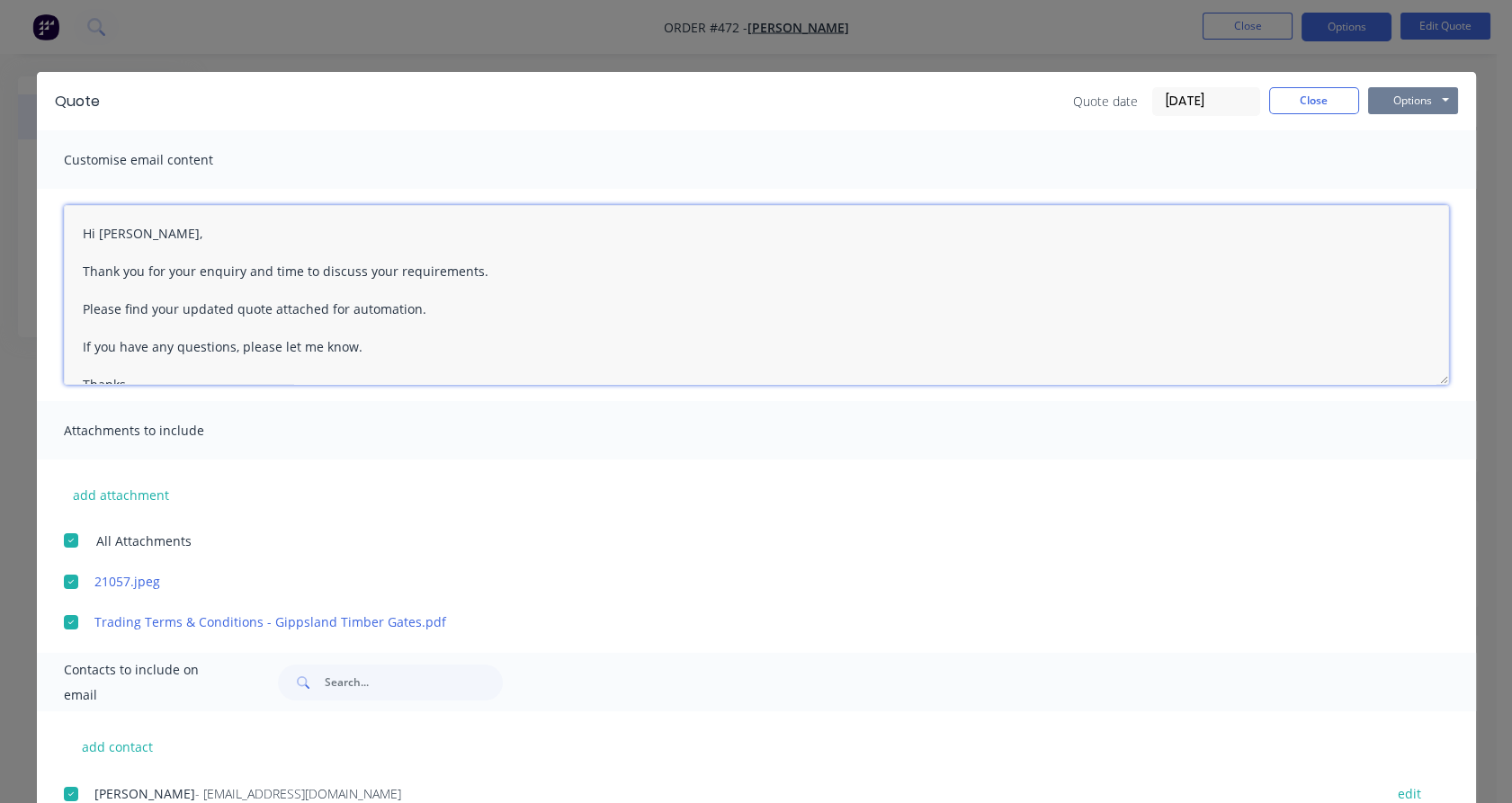
type textarea "Hi [PERSON_NAME], Thank you for your enquiry and time to discuss your requireme…"
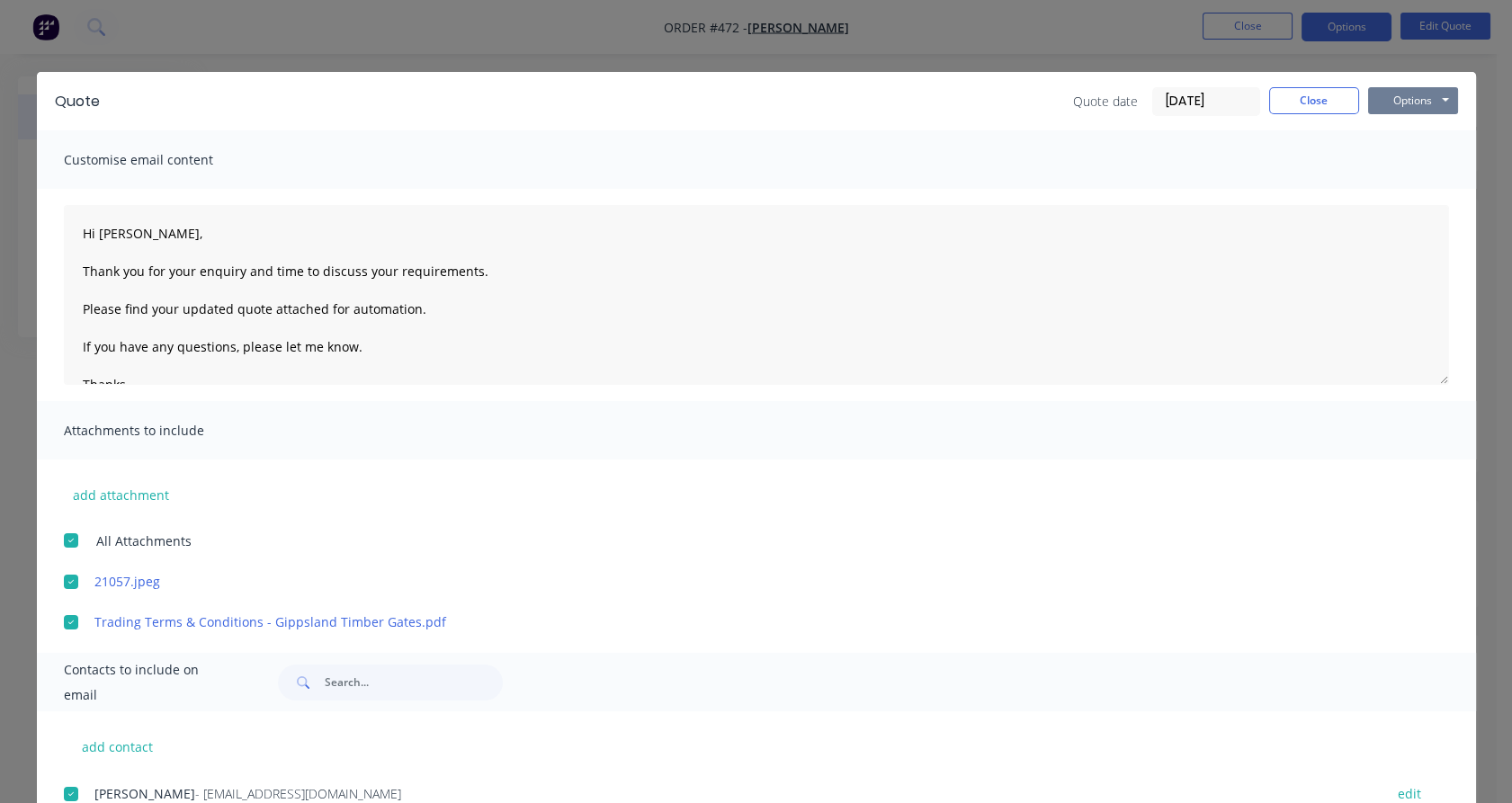
click at [1417, 103] on button "Options" at bounding box center [1413, 100] width 90 height 27
click at [1420, 193] on button "Email" at bounding box center [1426, 191] width 116 height 29
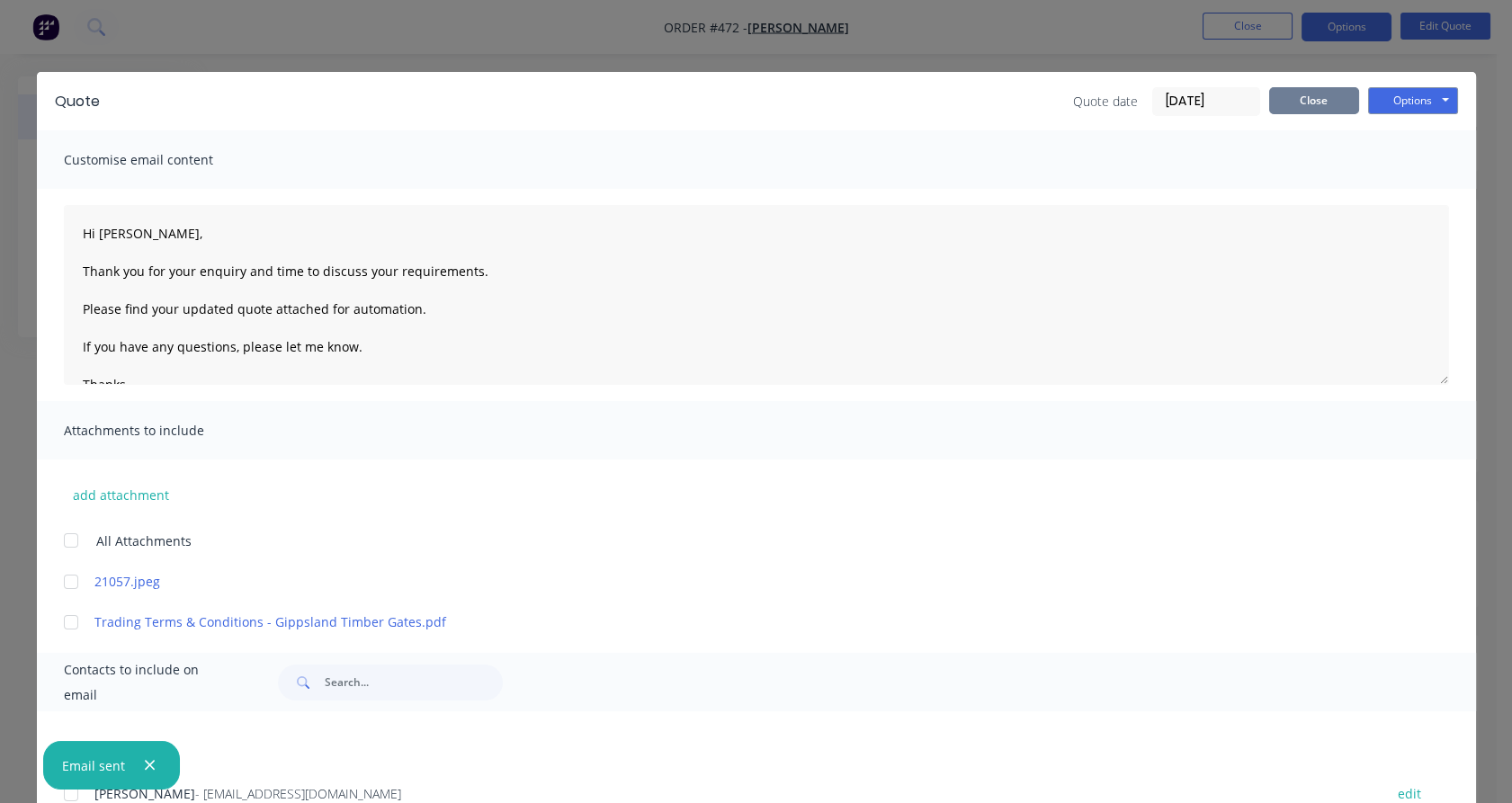
click at [1305, 110] on button "Close" at bounding box center [1313, 100] width 90 height 27
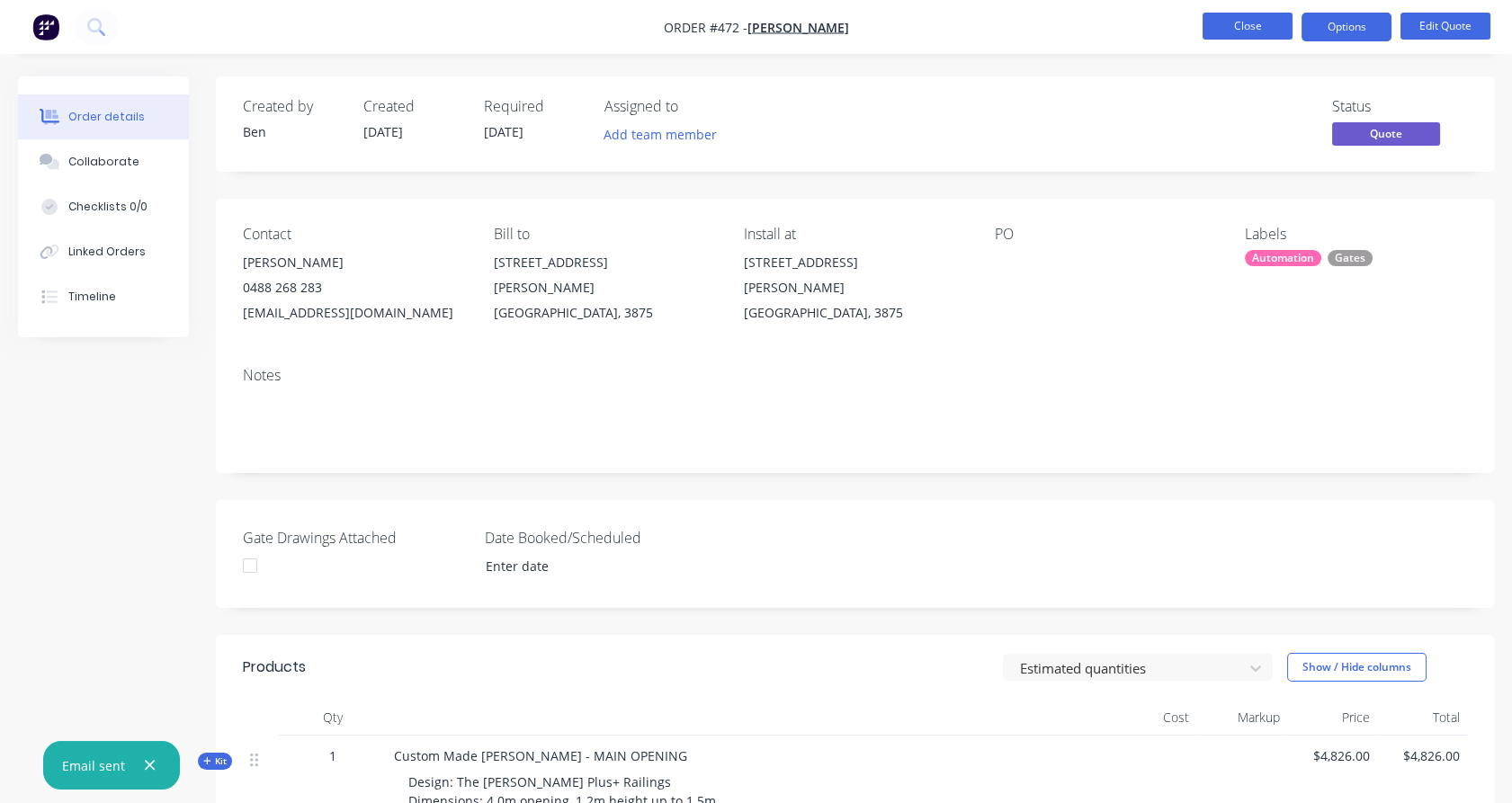
click at [1251, 28] on button "Close" at bounding box center [1247, 26] width 90 height 27
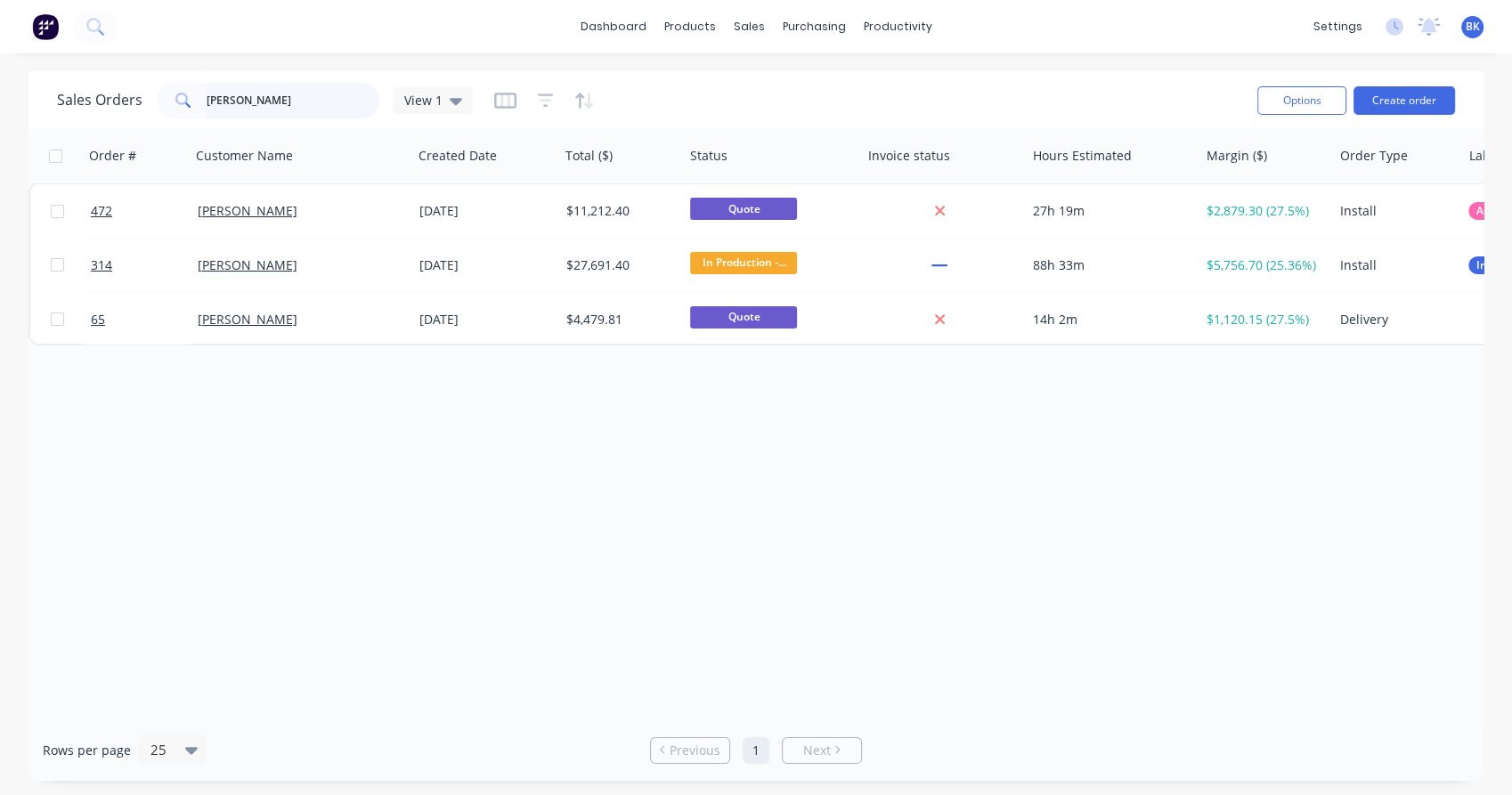
click at [342, 100] on input "[PERSON_NAME]" at bounding box center [292, 100] width 173 height 36
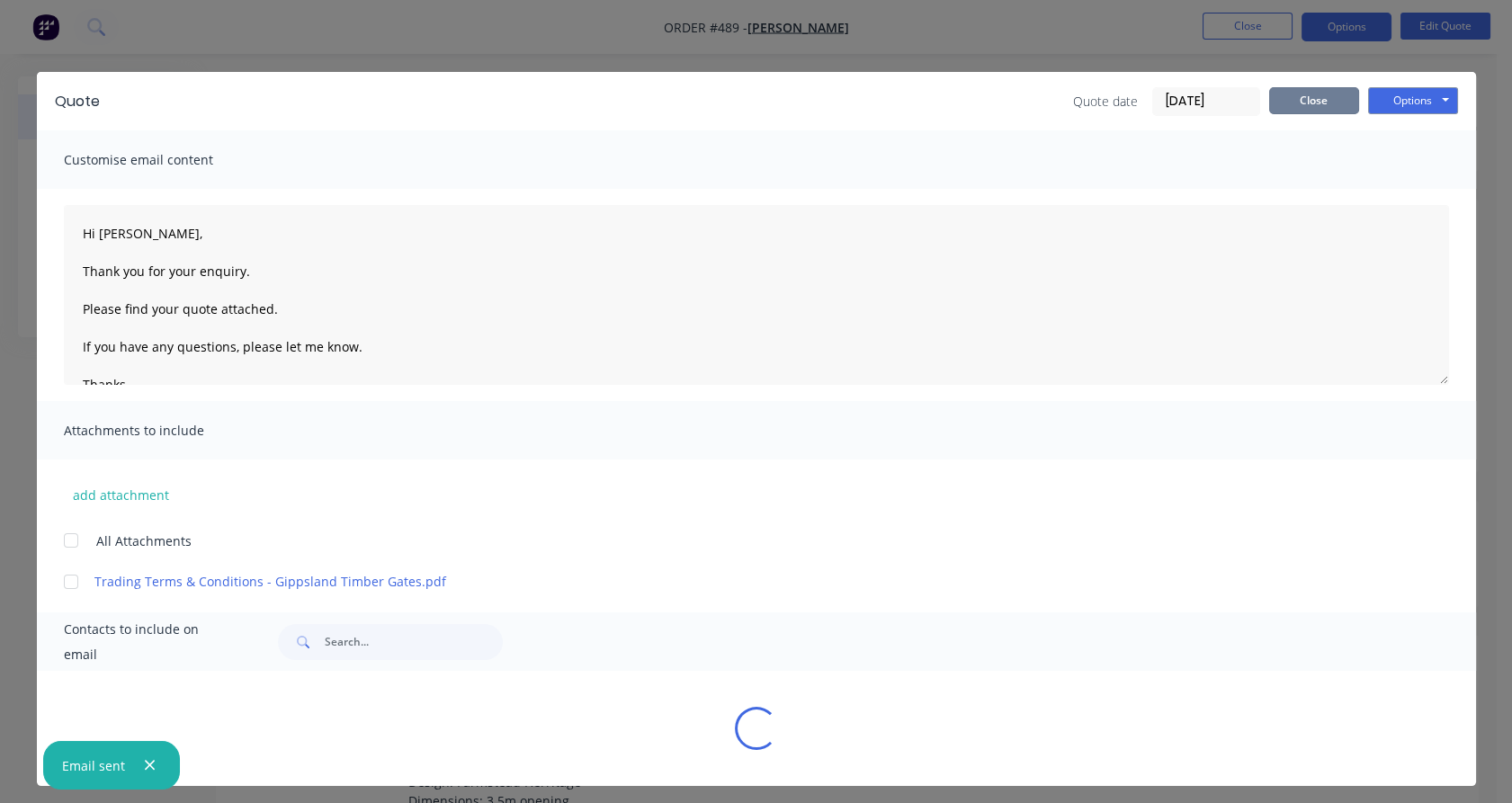
click at [1315, 103] on button "Close" at bounding box center [1313, 100] width 90 height 27
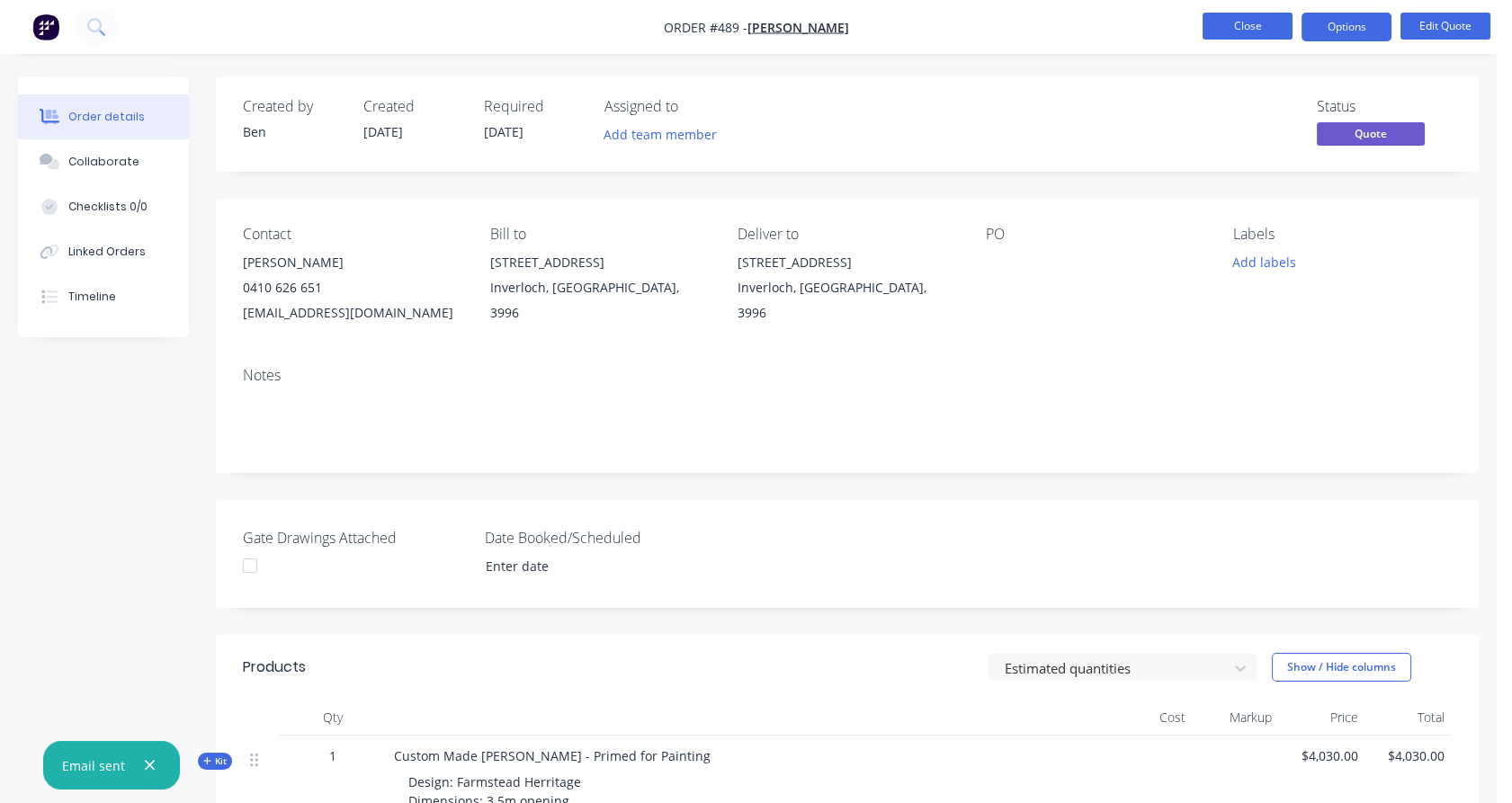
click at [1245, 30] on button "Close" at bounding box center [1247, 26] width 90 height 27
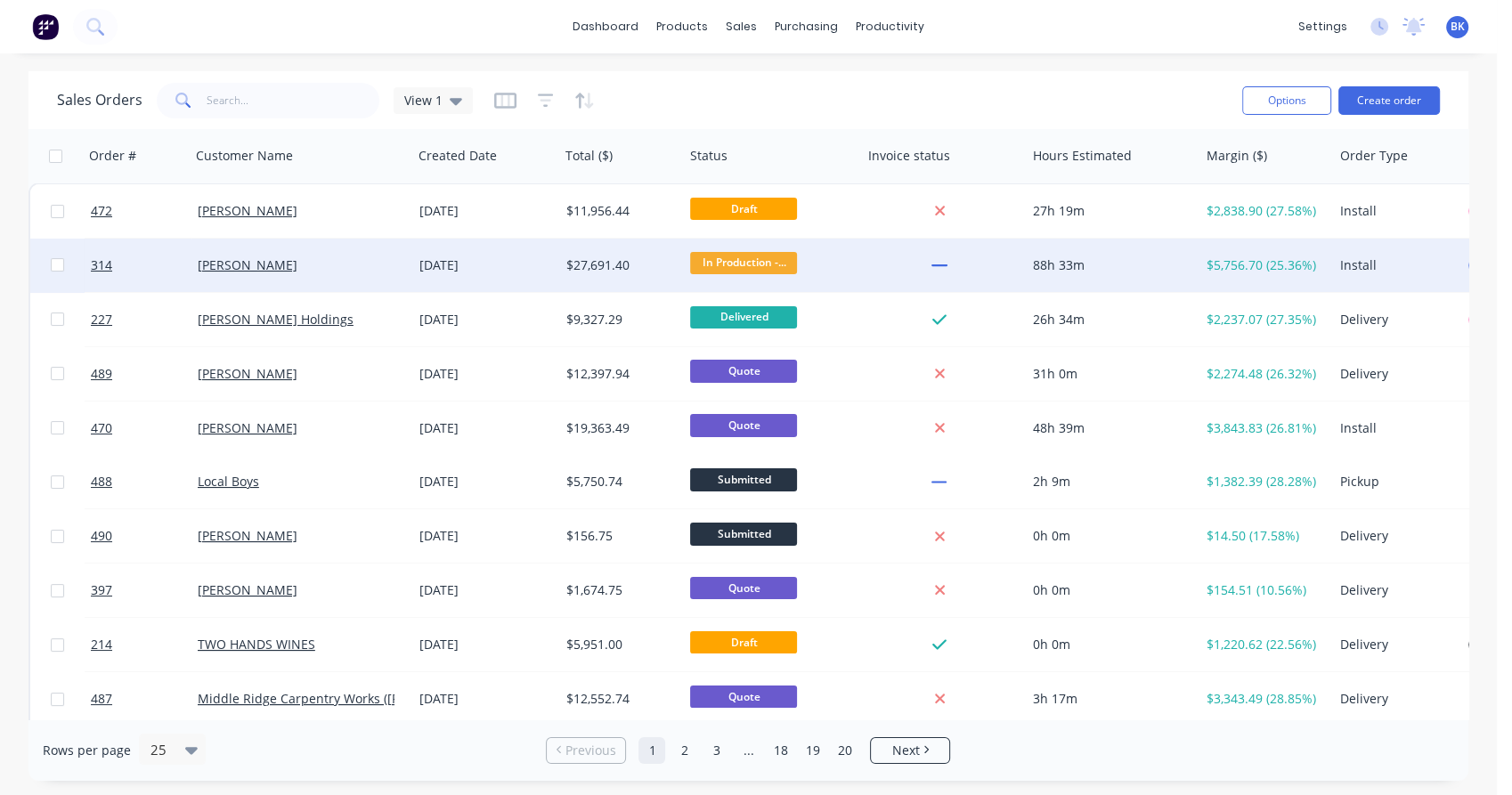
click at [348, 275] on div "[PERSON_NAME]" at bounding box center [301, 265] width 222 height 53
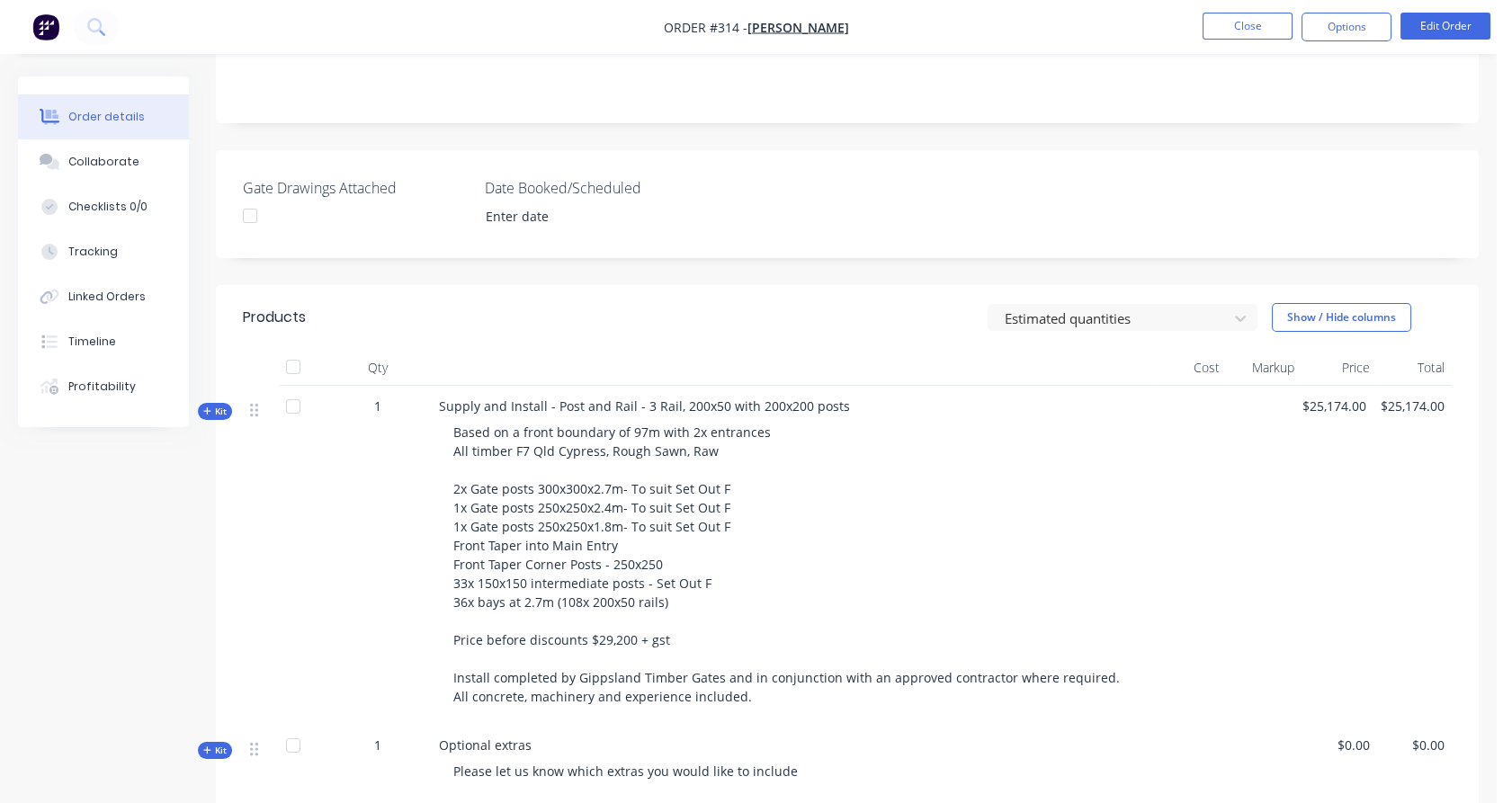
scroll to position [350, 0]
click at [221, 412] on span "Kit" at bounding box center [215, 411] width 24 height 13
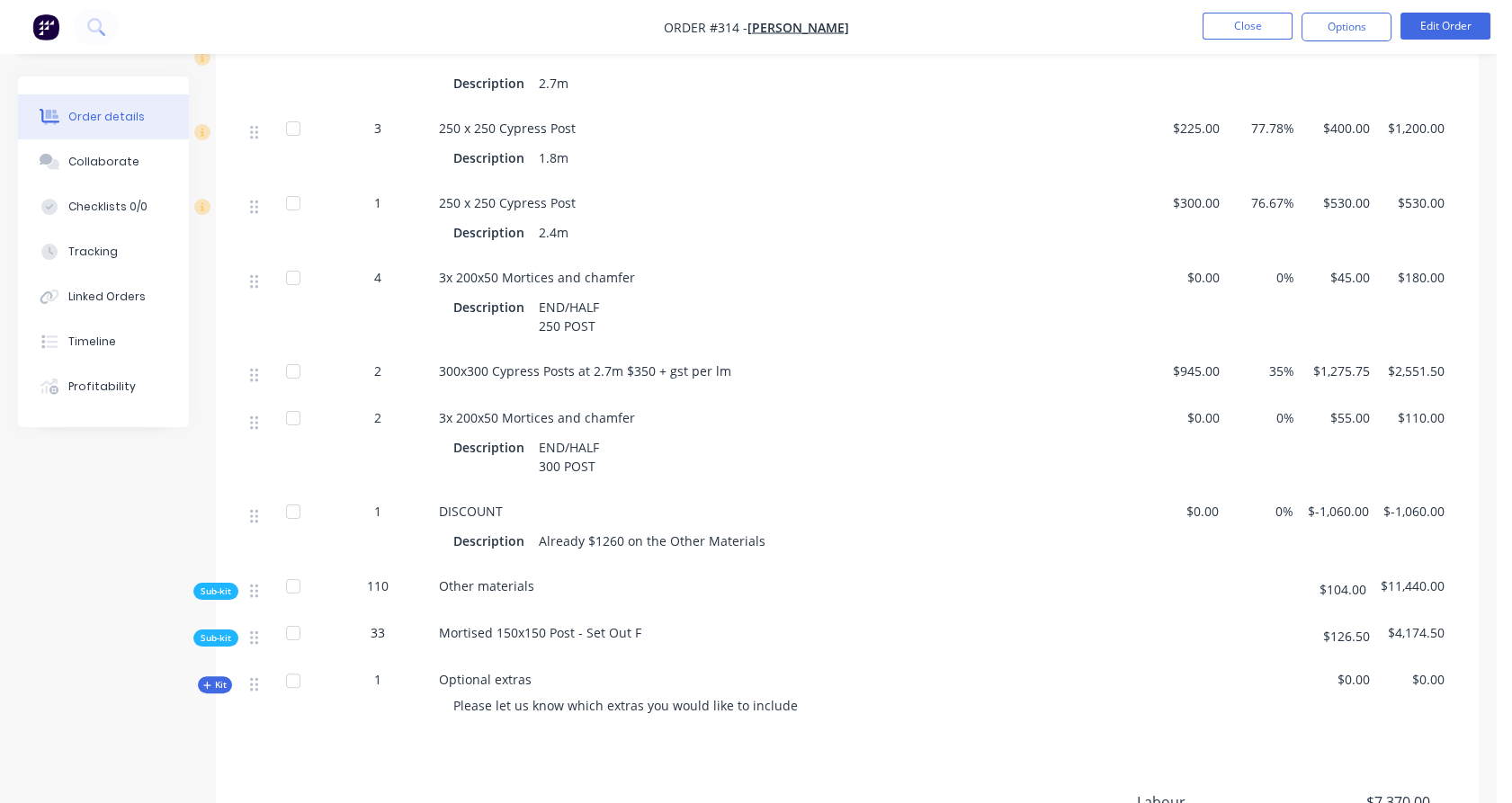
scroll to position [1153, 0]
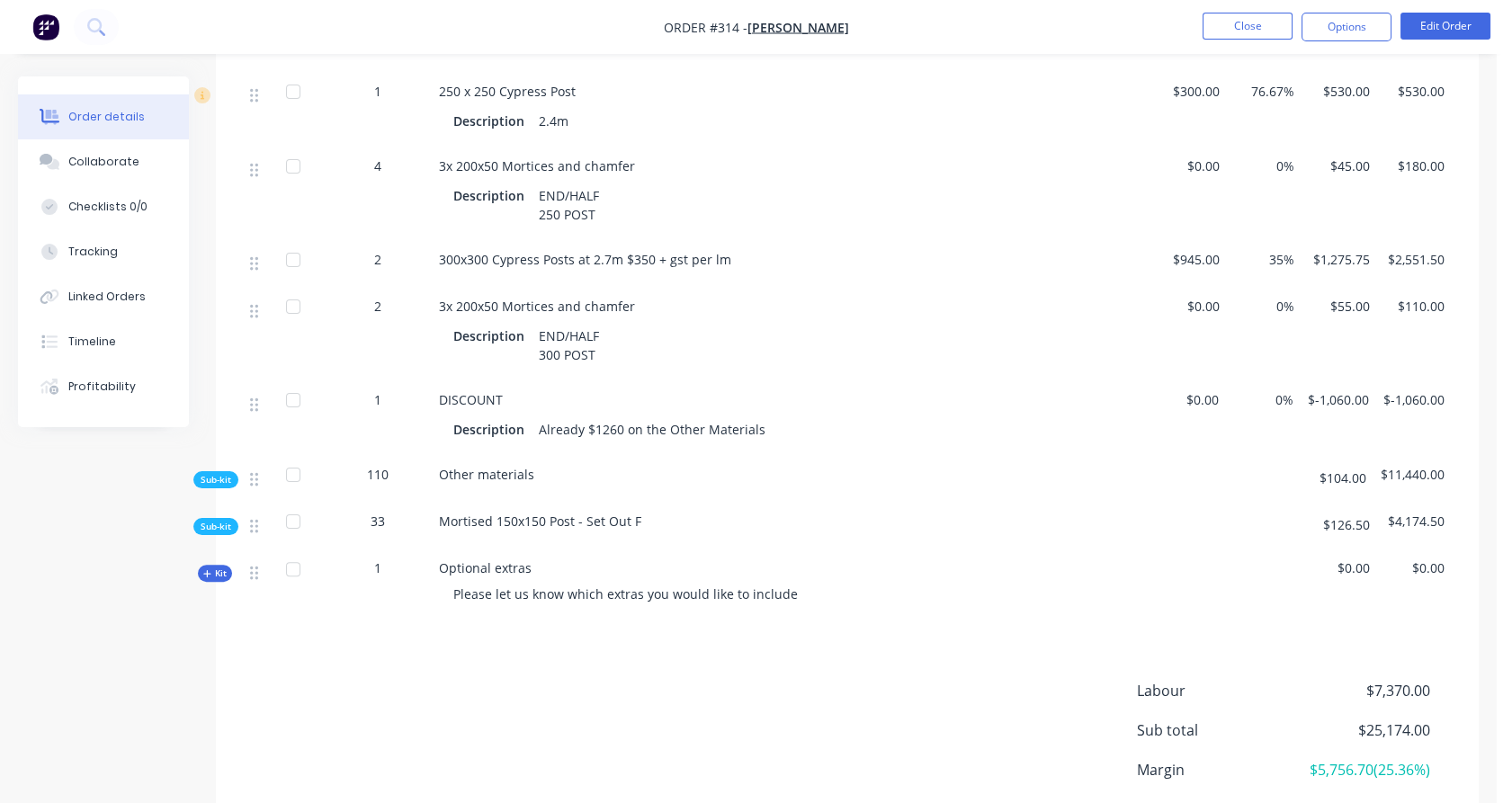
click at [222, 476] on span "Sub-kit" at bounding box center [216, 480] width 30 height 13
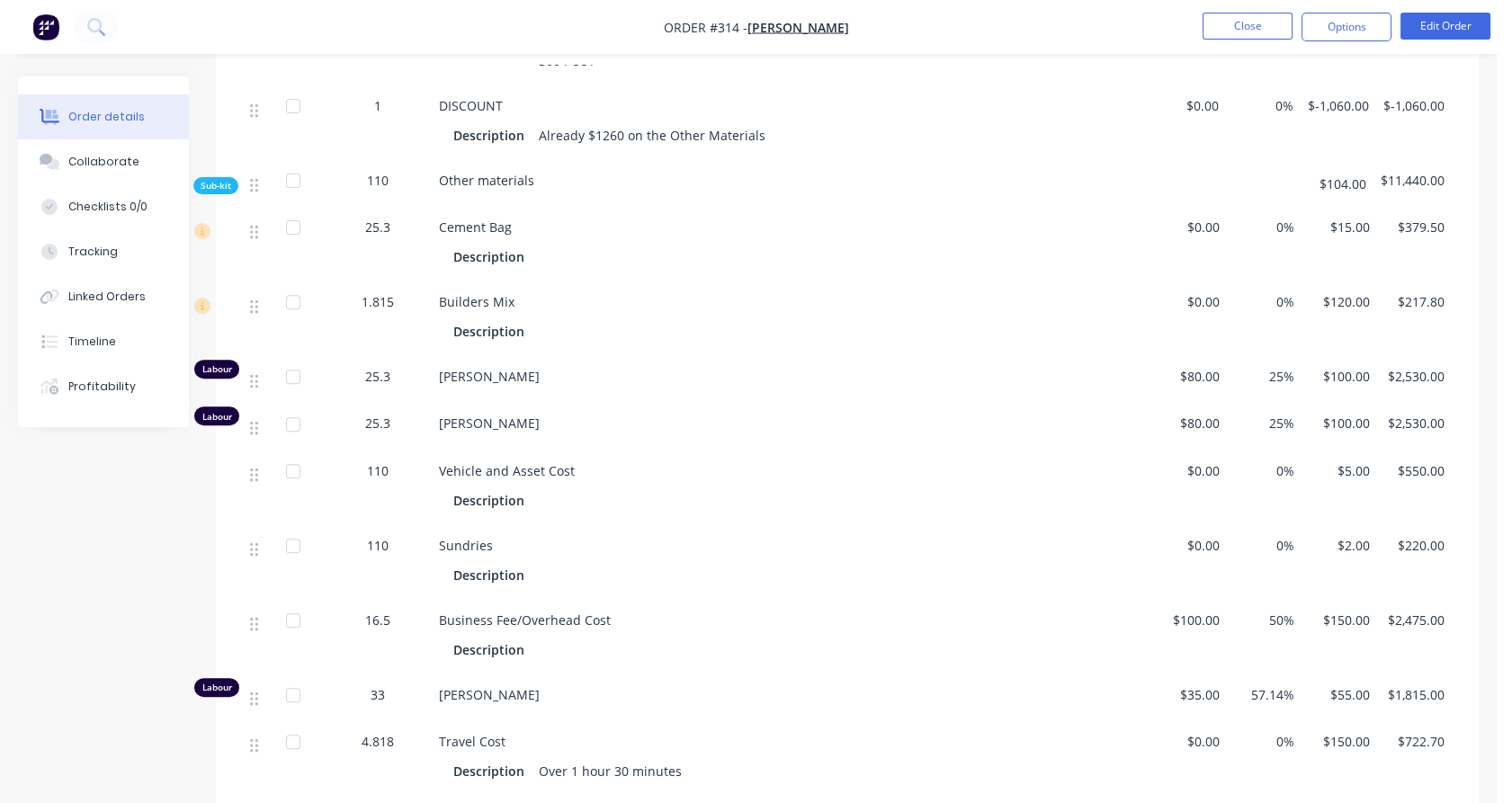
scroll to position [1447, 0]
